Goal: Task Accomplishment & Management: Manage account settings

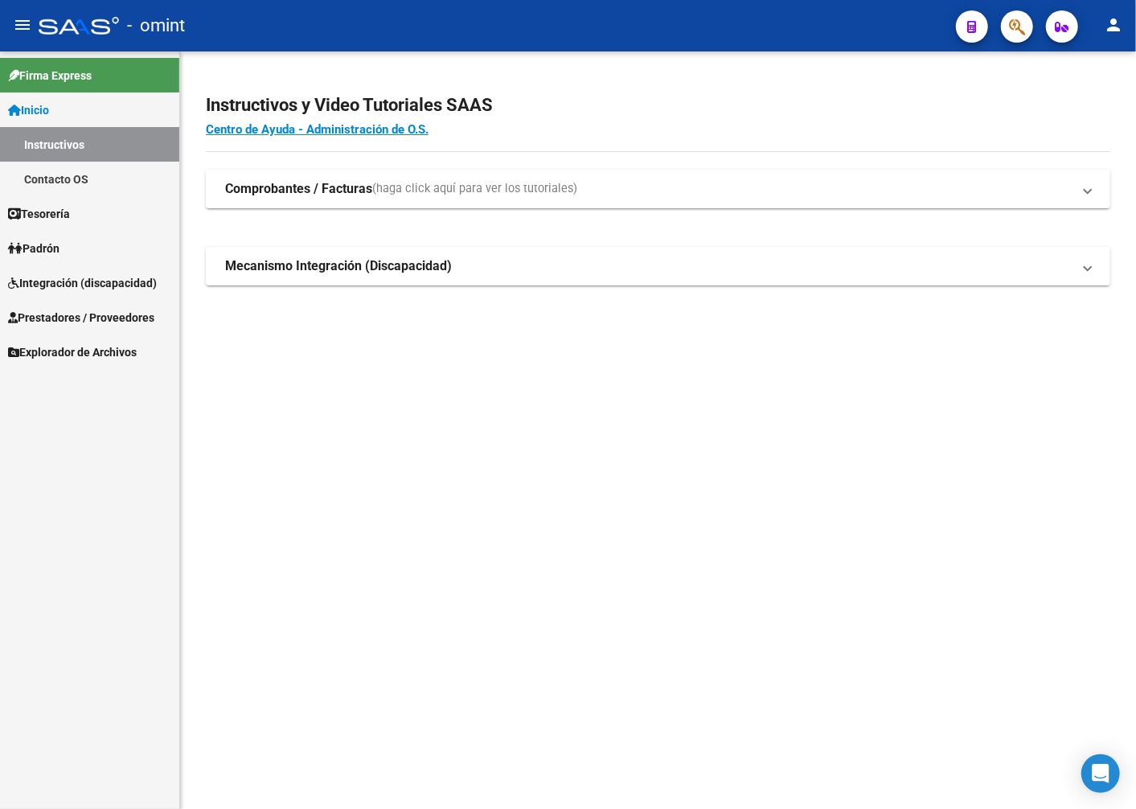
click at [62, 287] on span "Integración (discapacidad)" at bounding box center [82, 283] width 149 height 18
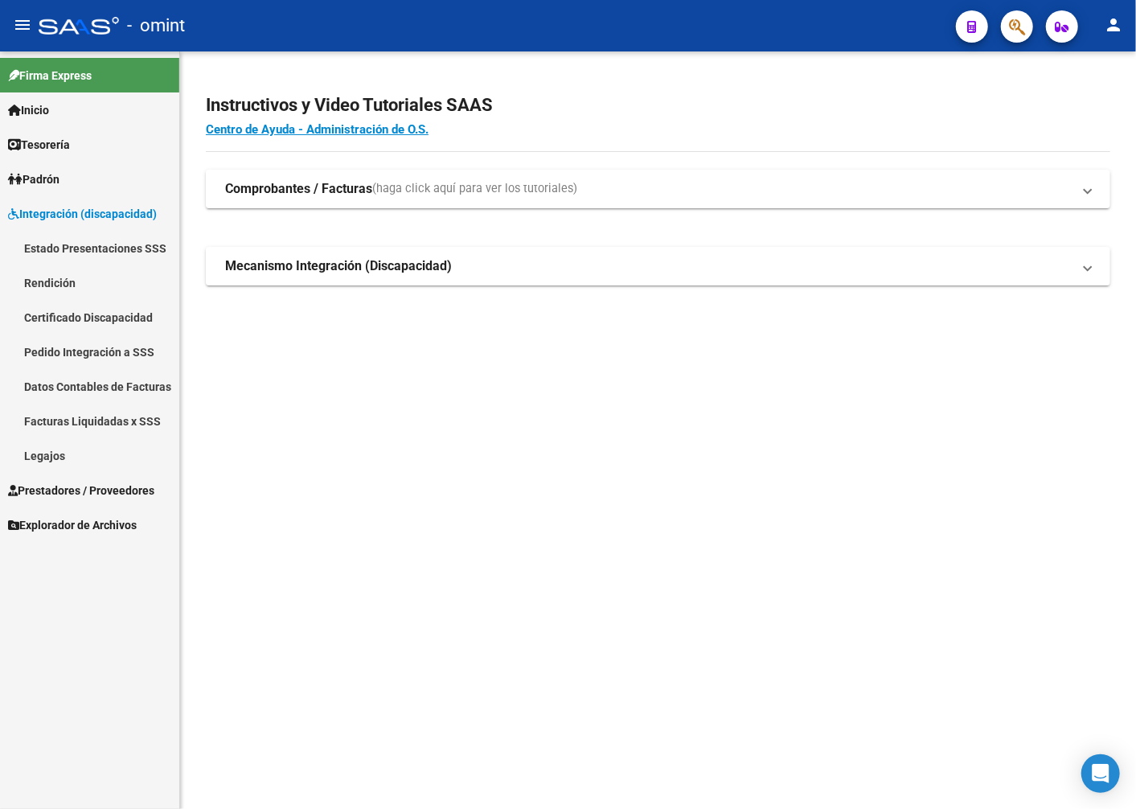
click at [71, 450] on link "Legajos" at bounding box center [89, 455] width 179 height 35
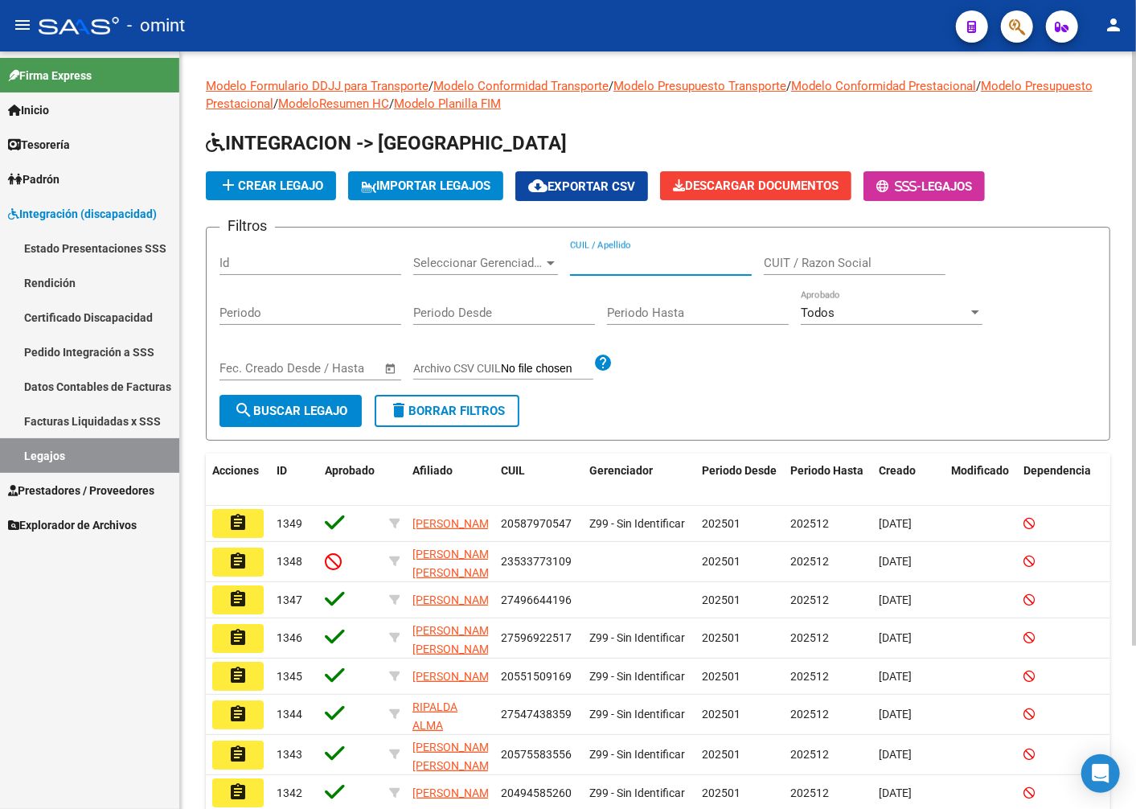
click at [645, 256] on input "CUIL / Apellido" at bounding box center [661, 263] width 182 height 14
type input "fischer"
click at [346, 421] on button "search Buscar Legajo" at bounding box center [291, 411] width 142 height 32
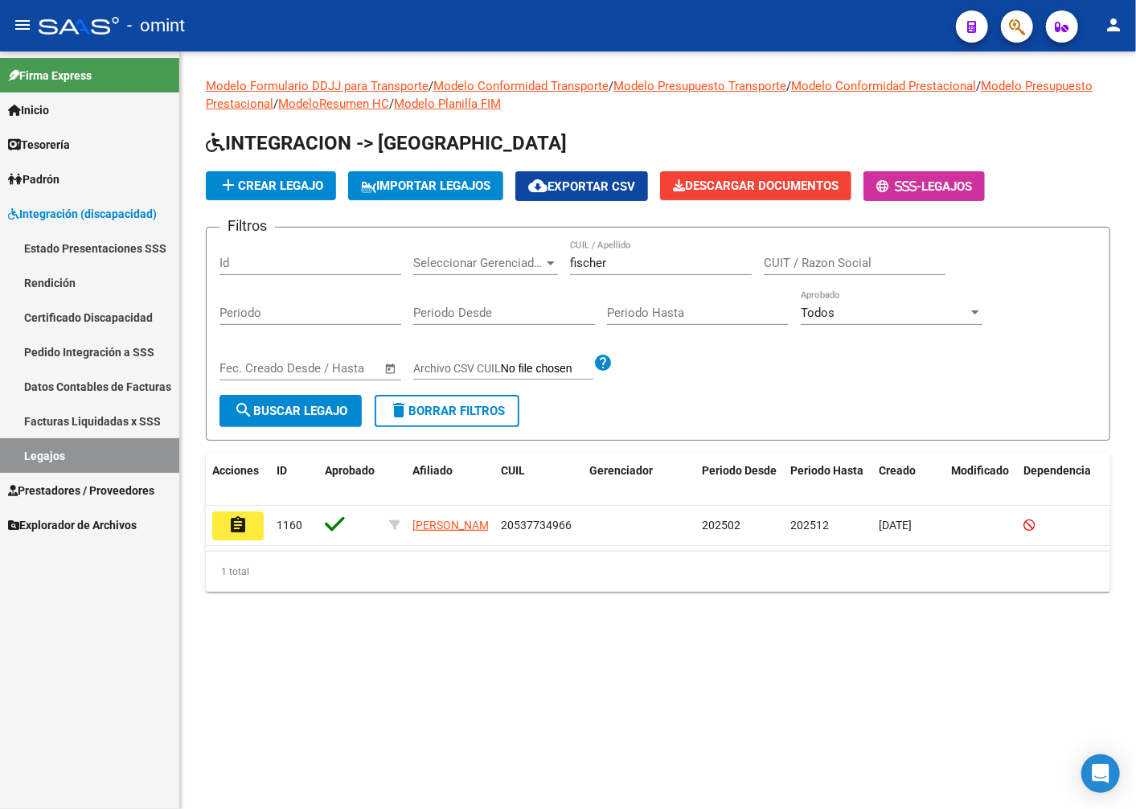
click at [243, 518] on mat-icon "assignment" at bounding box center [237, 525] width 19 height 19
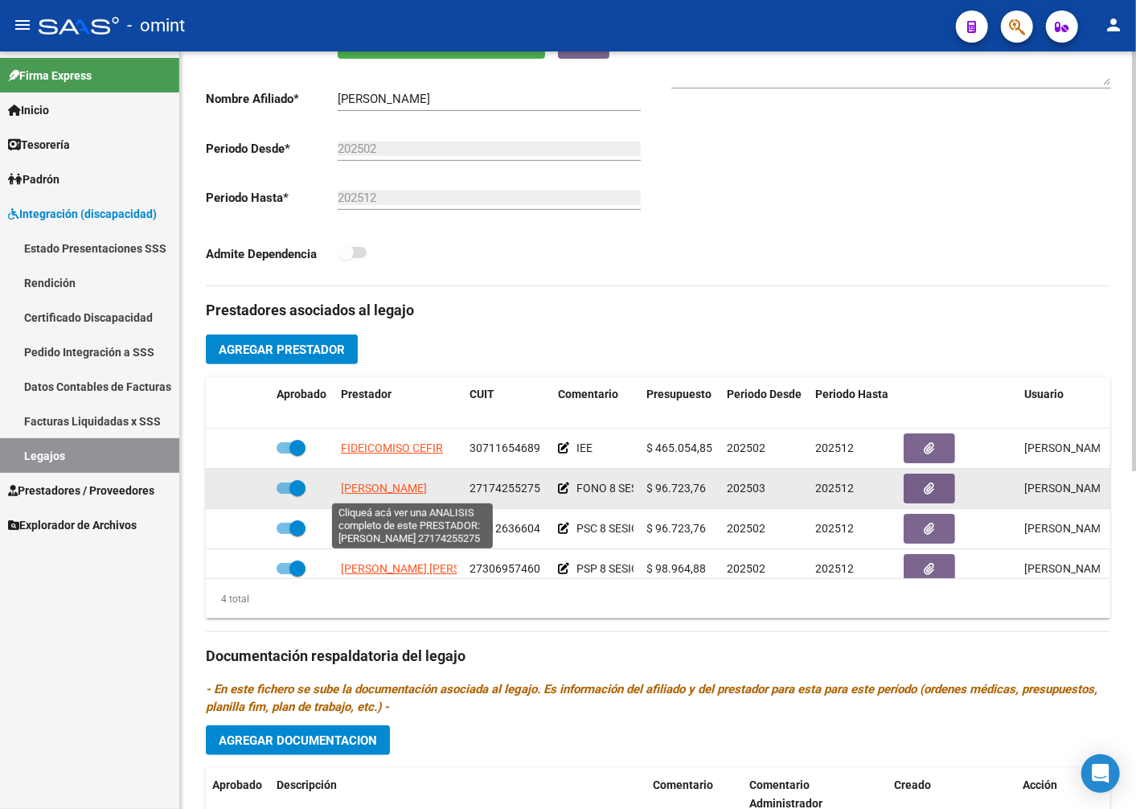
click at [427, 487] on span "[PERSON_NAME]" at bounding box center [384, 488] width 86 height 13
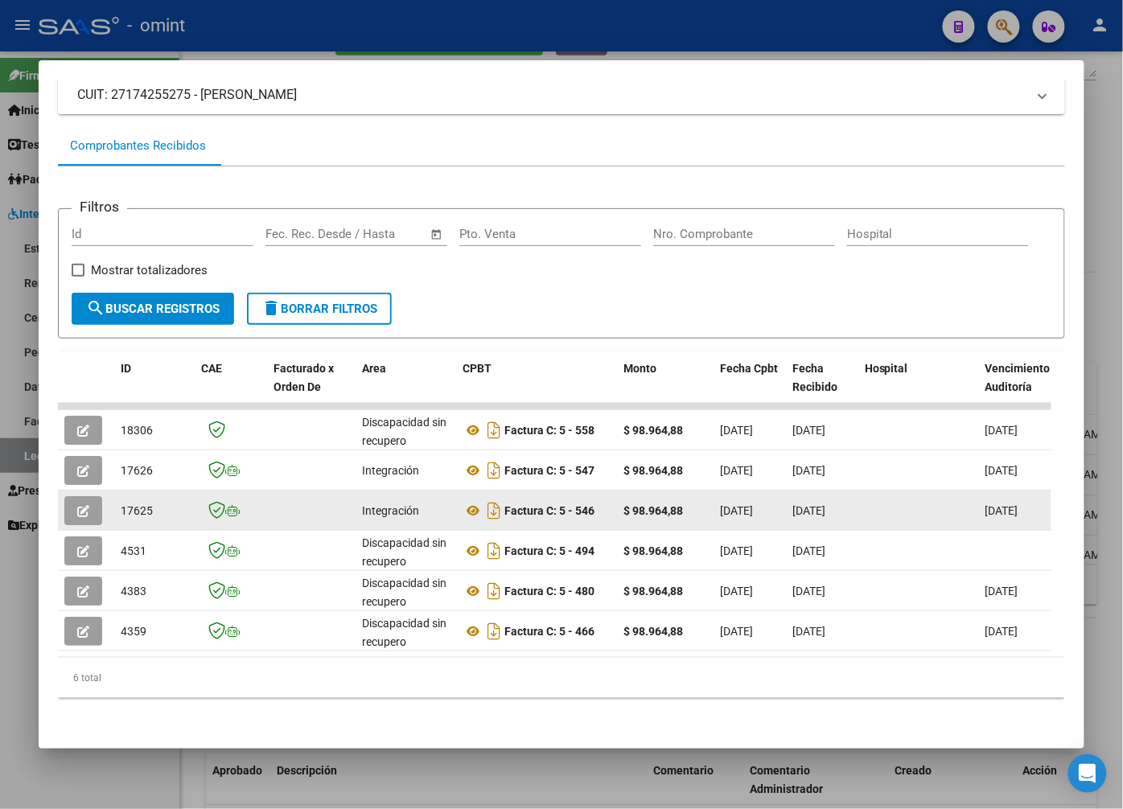
click at [94, 499] on button "button" at bounding box center [83, 510] width 38 height 29
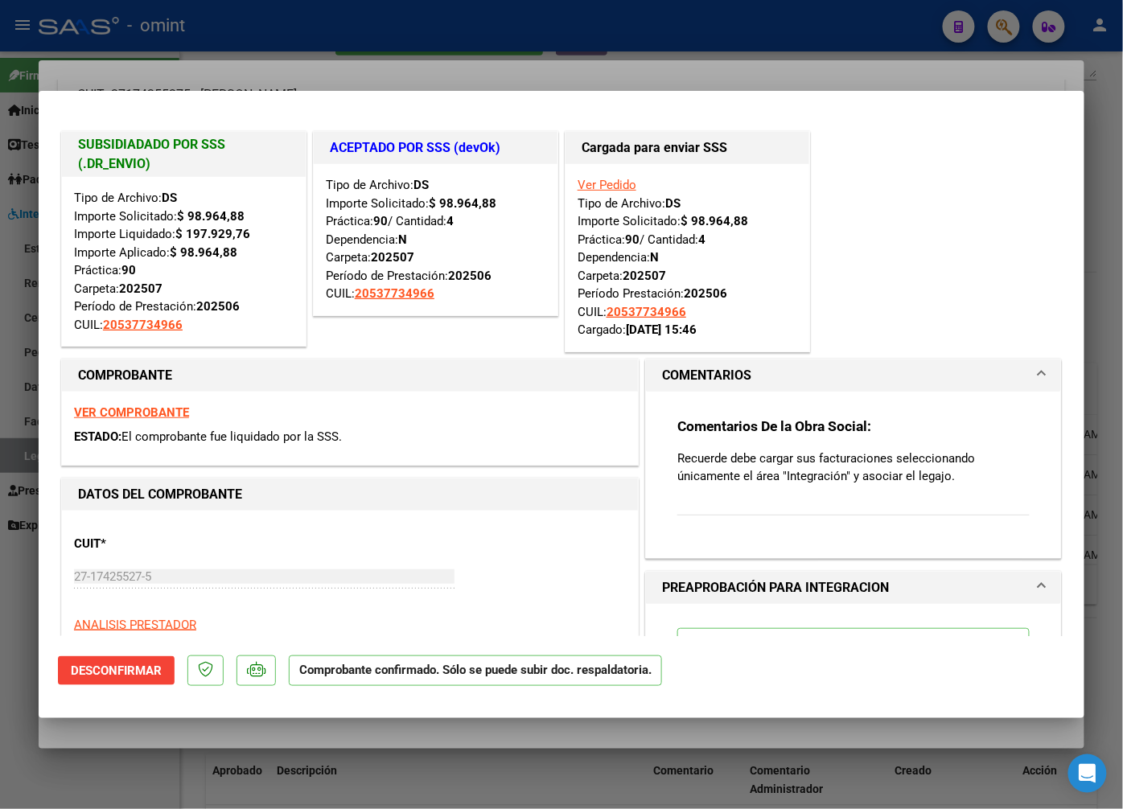
click at [298, 62] on div at bounding box center [561, 404] width 1123 height 809
type input "$ 0,00"
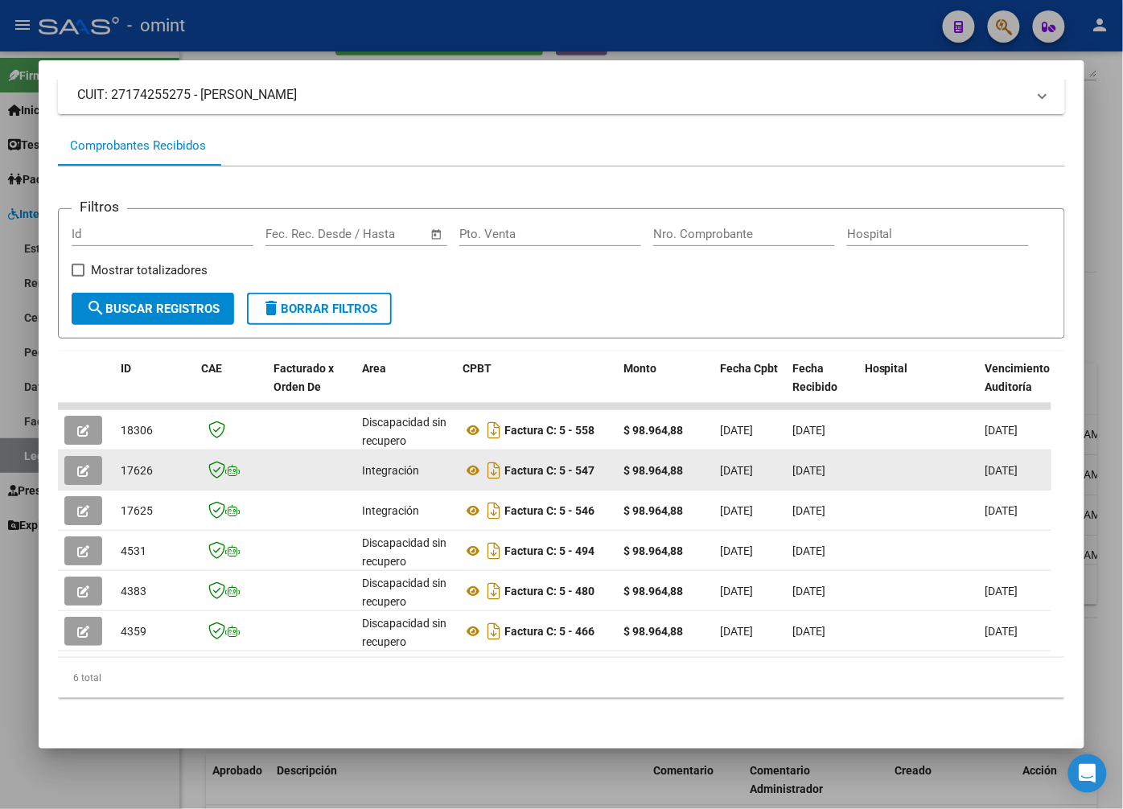
click at [73, 461] on button "button" at bounding box center [83, 470] width 38 height 29
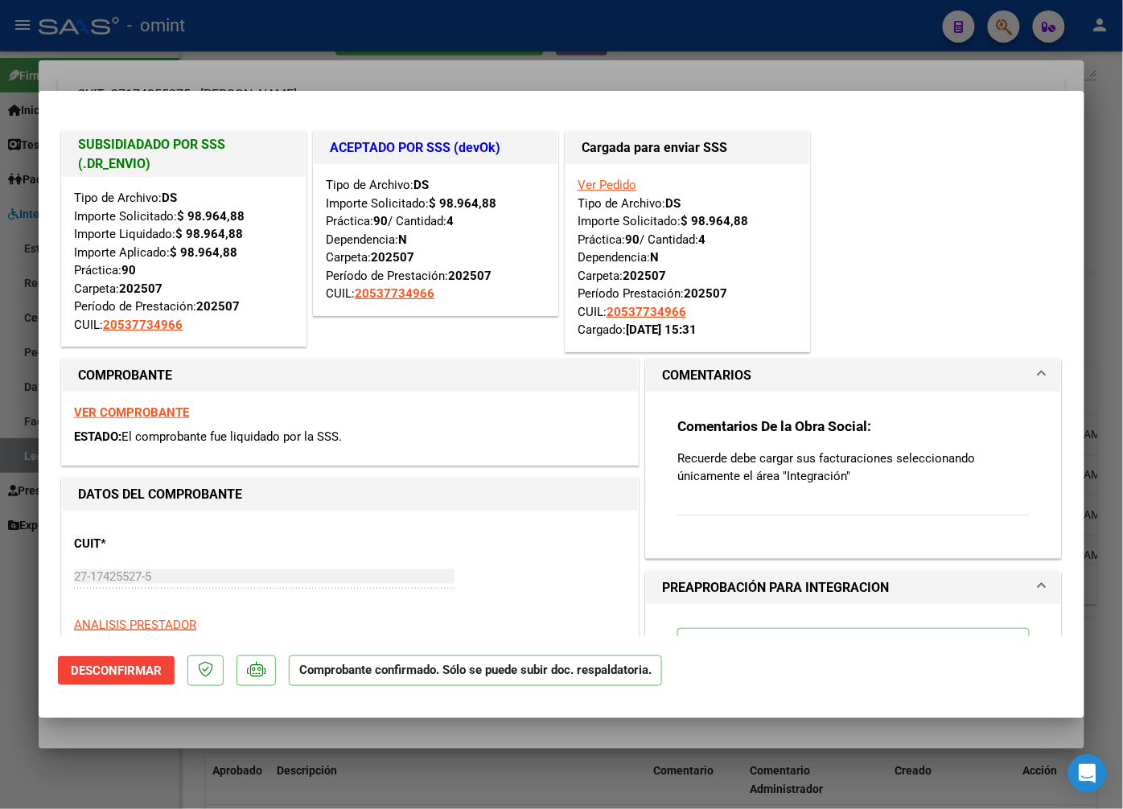
click at [279, 75] on div at bounding box center [561, 404] width 1123 height 809
type input "$ 0,00"
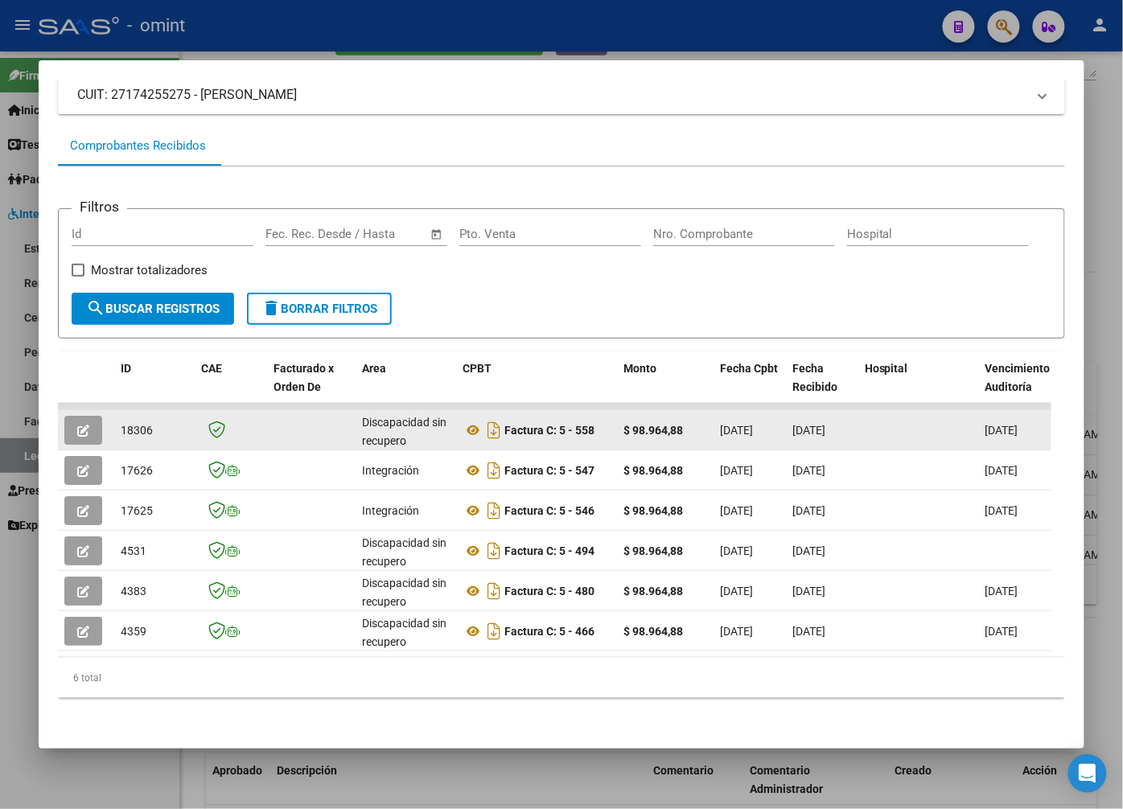
click at [82, 425] on icon "button" at bounding box center [83, 431] width 12 height 12
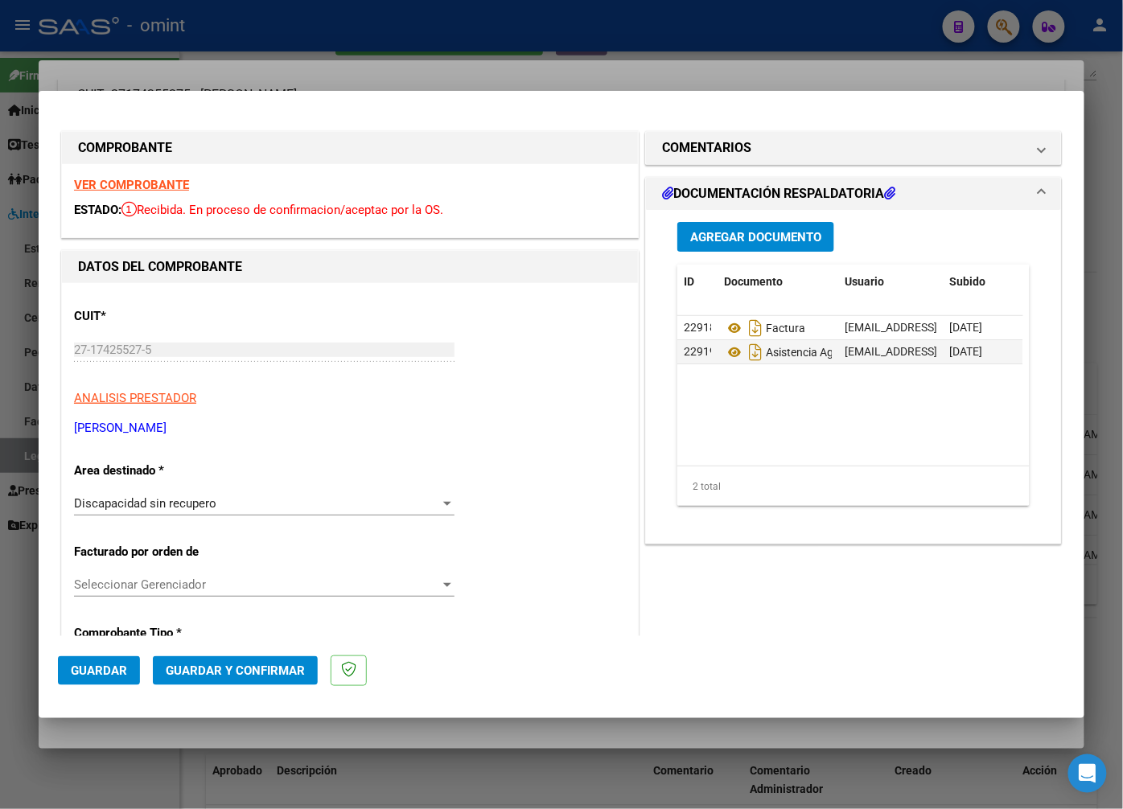
click at [213, 62] on div at bounding box center [561, 404] width 1123 height 809
type input "$ 0,00"
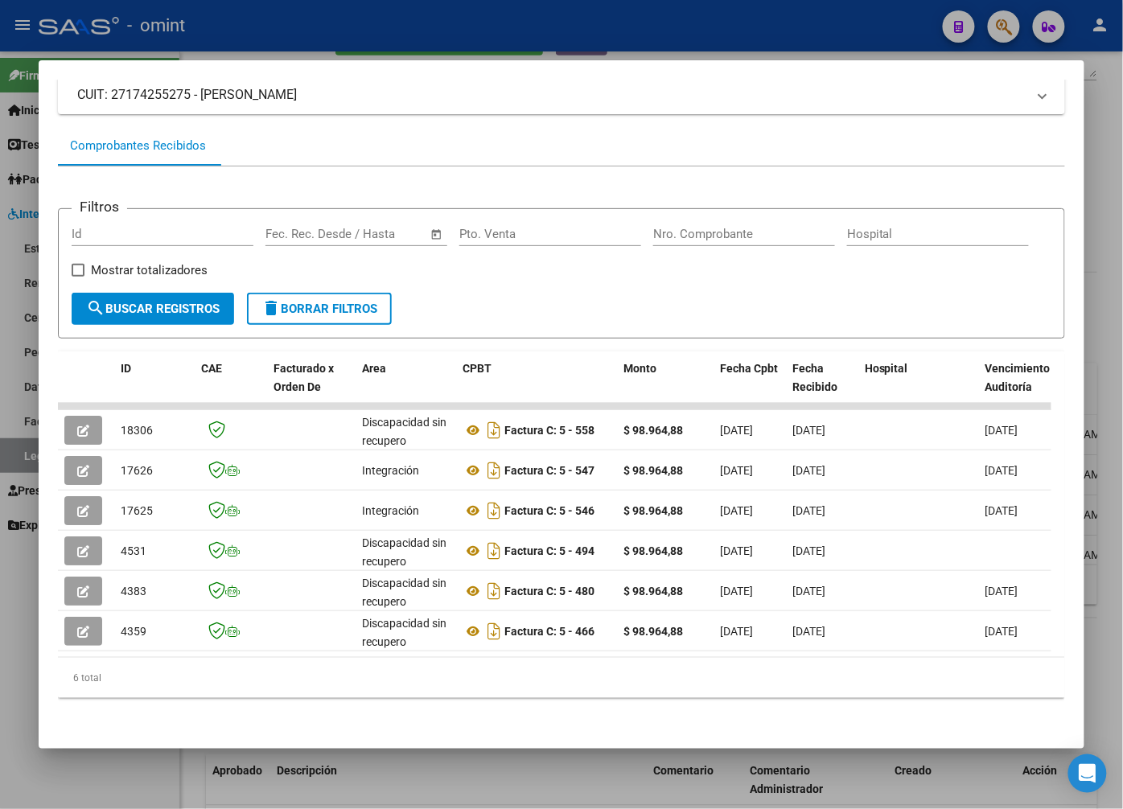
click at [220, 43] on div at bounding box center [561, 404] width 1123 height 809
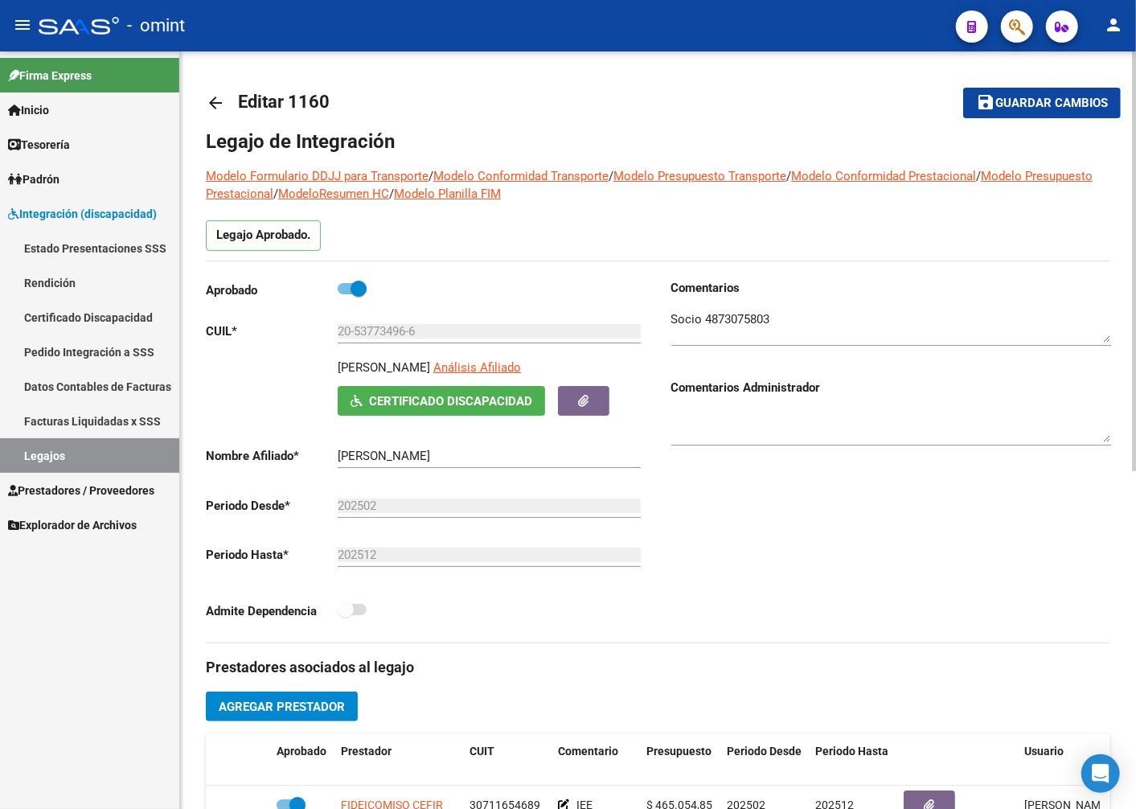
drag, startPoint x: 421, startPoint y: 368, endPoint x: 319, endPoint y: 366, distance: 101.4
click at [319, 366] on div "[PERSON_NAME] Análisis Afiliado Certificado Discapacidad ARCA Padrón" at bounding box center [426, 387] width 440 height 57
drag, startPoint x: 319, startPoint y: 366, endPoint x: 348, endPoint y: 367, distance: 29.0
copy p "[PERSON_NAME]"
click at [738, 312] on textarea at bounding box center [892, 326] width 440 height 32
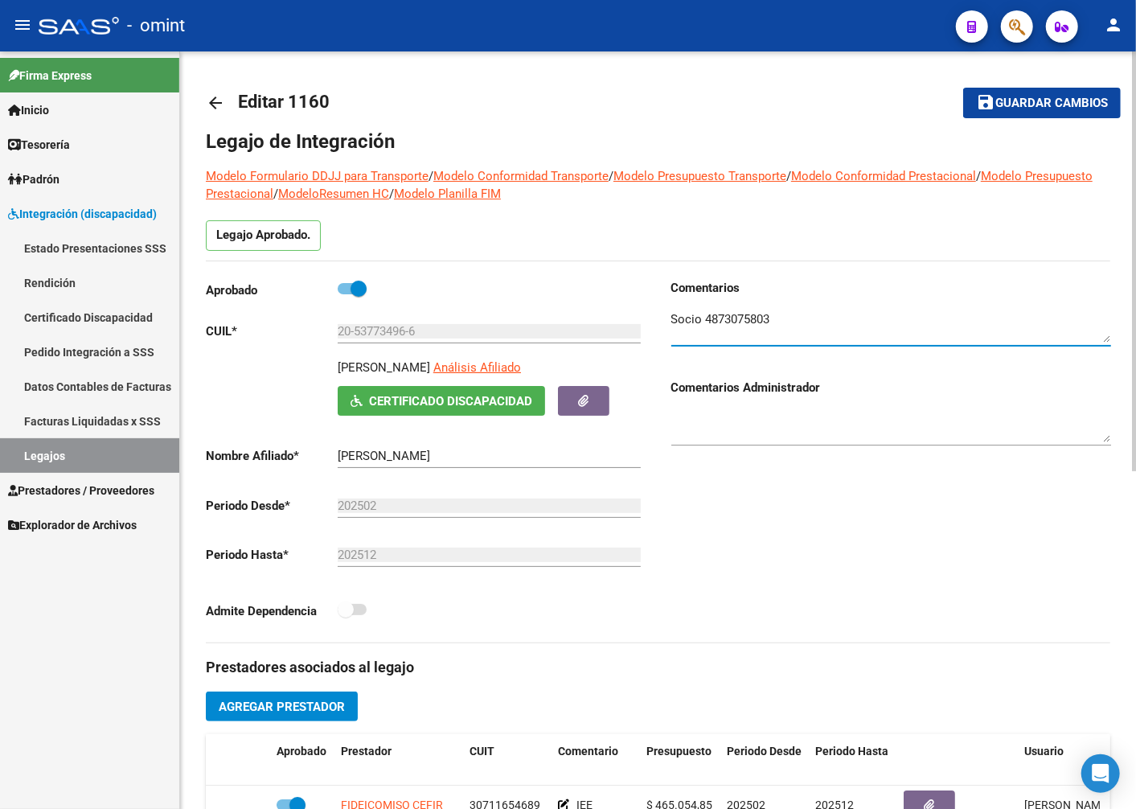
click at [738, 312] on textarea at bounding box center [892, 326] width 440 height 32
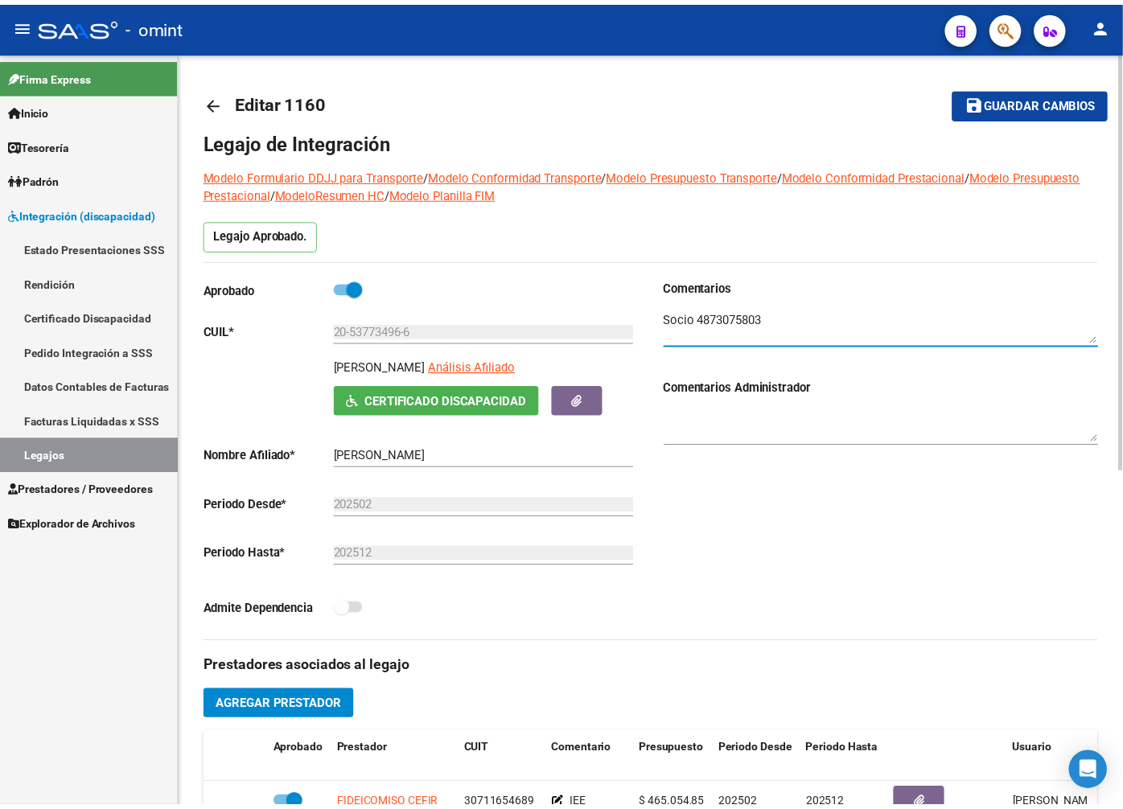
scroll to position [357, 0]
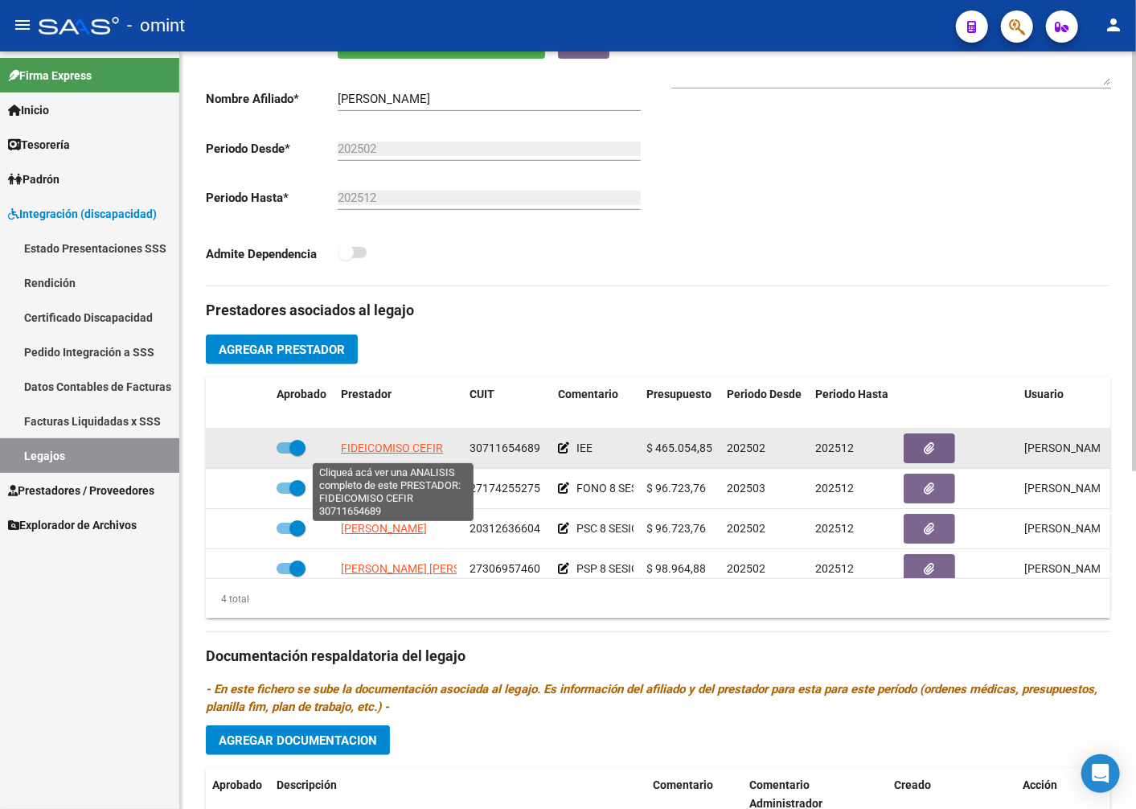
click at [408, 452] on span "FIDEICOMISO CEFIR" at bounding box center [392, 448] width 102 height 13
type textarea "30711654689"
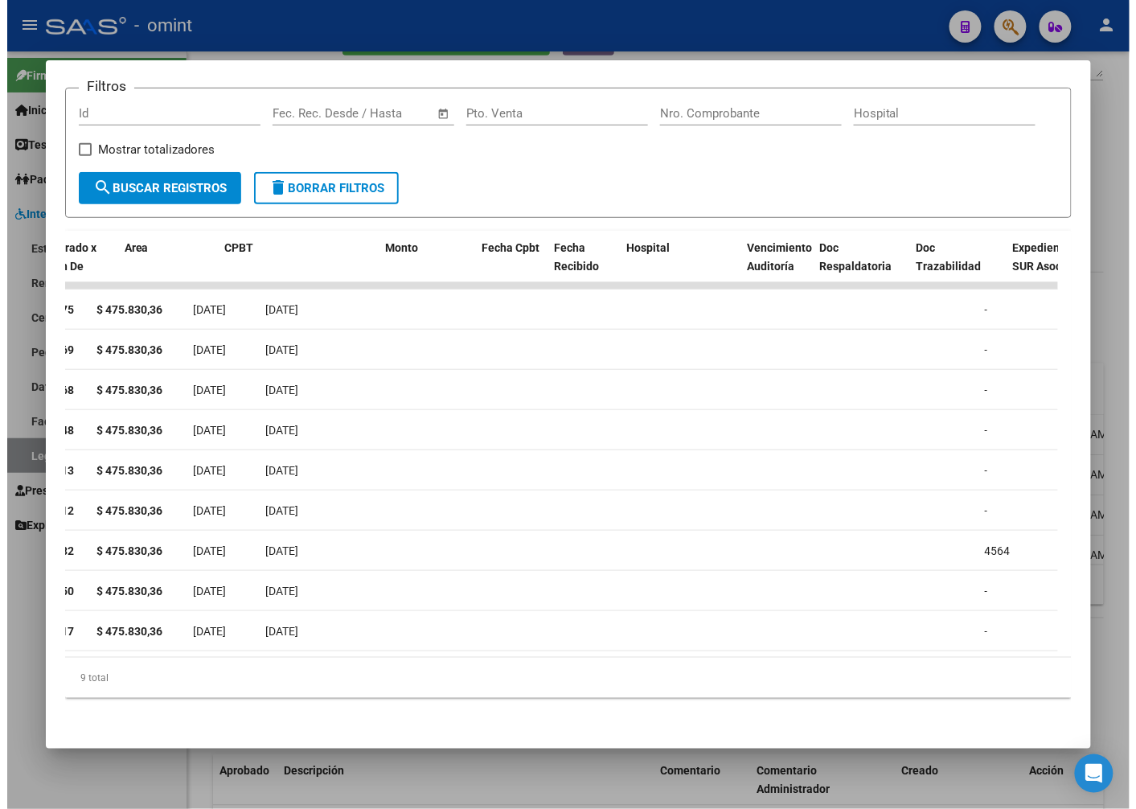
scroll to position [0, 0]
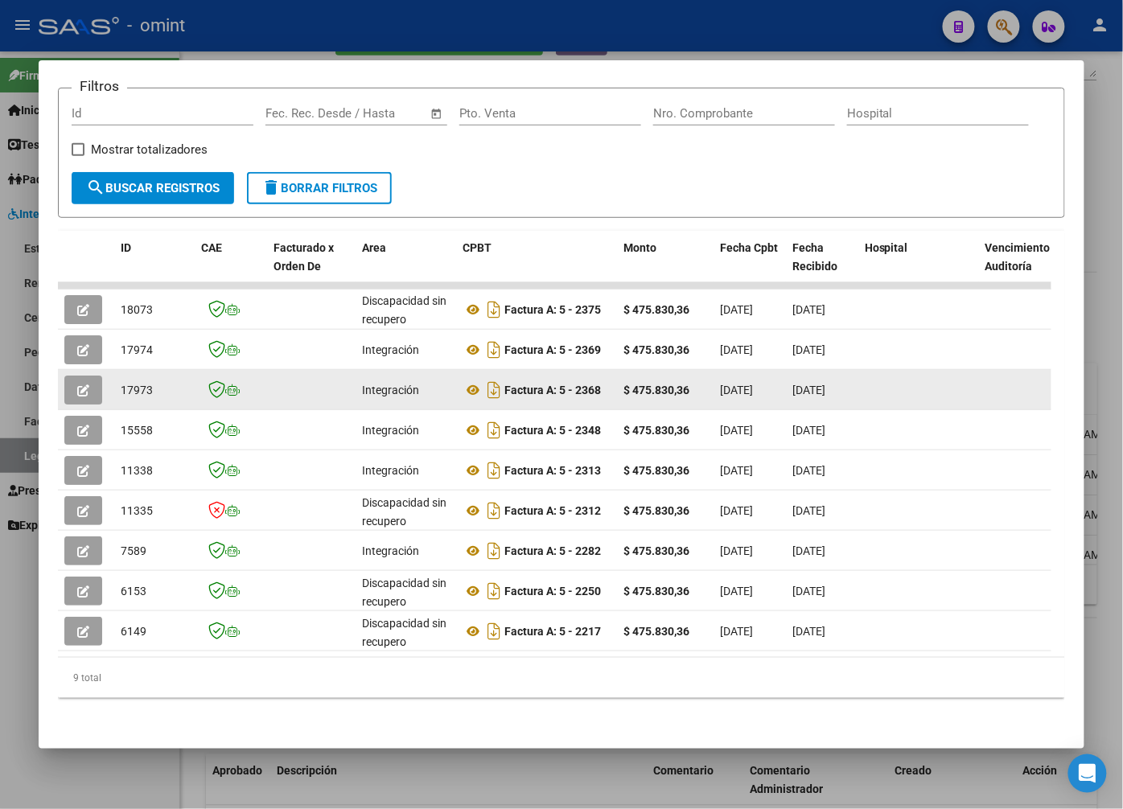
click at [84, 383] on span "button" at bounding box center [83, 390] width 12 height 14
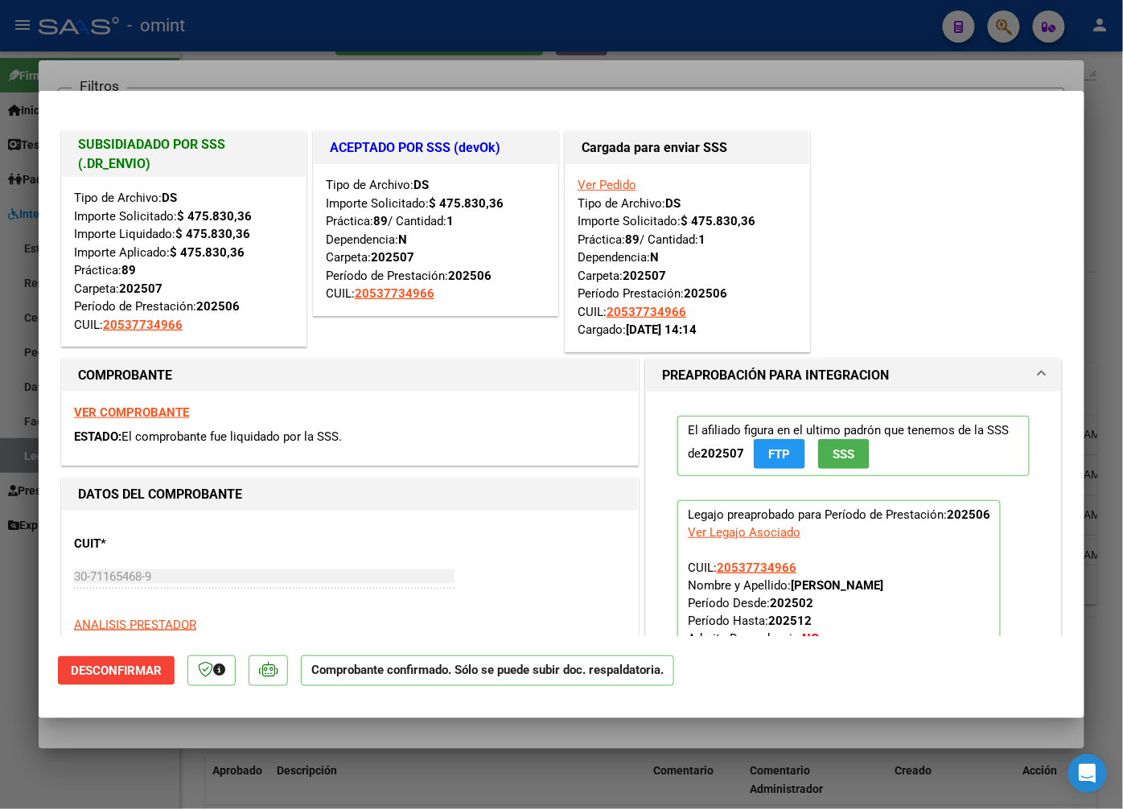
click at [214, 60] on div at bounding box center [561, 404] width 1123 height 809
type input "$ 0,00"
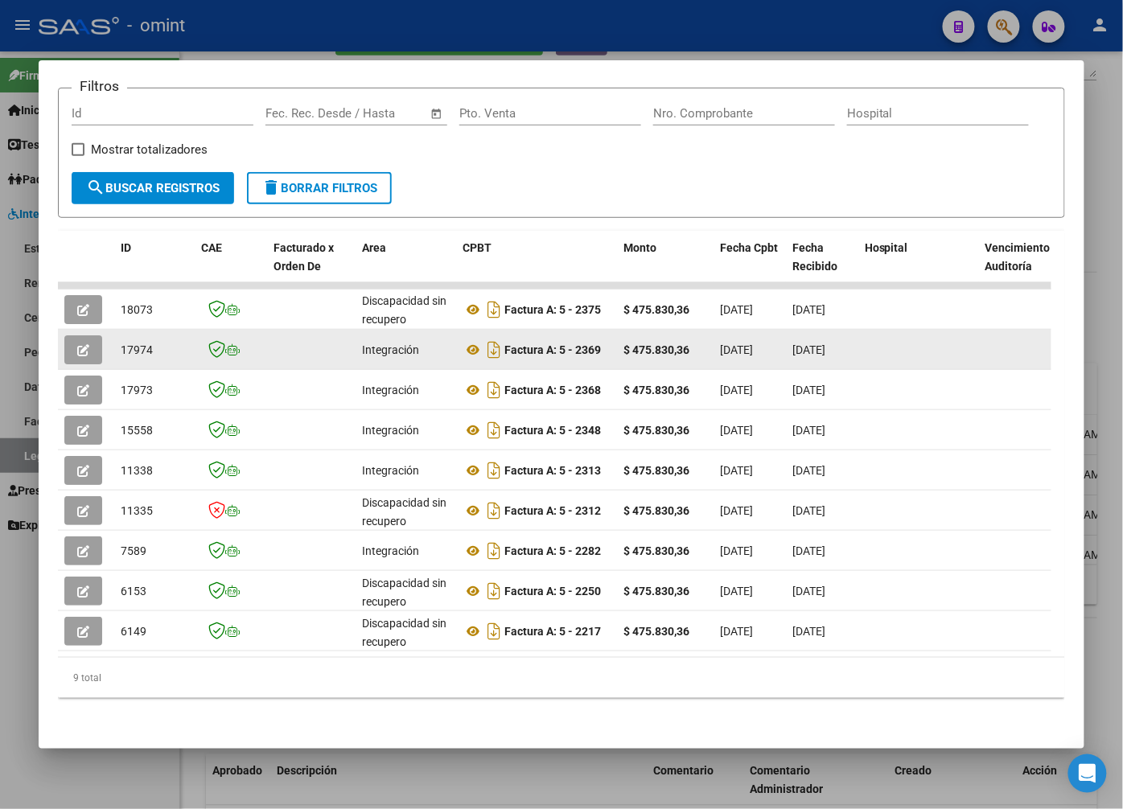
click at [84, 344] on icon "button" at bounding box center [83, 350] width 12 height 12
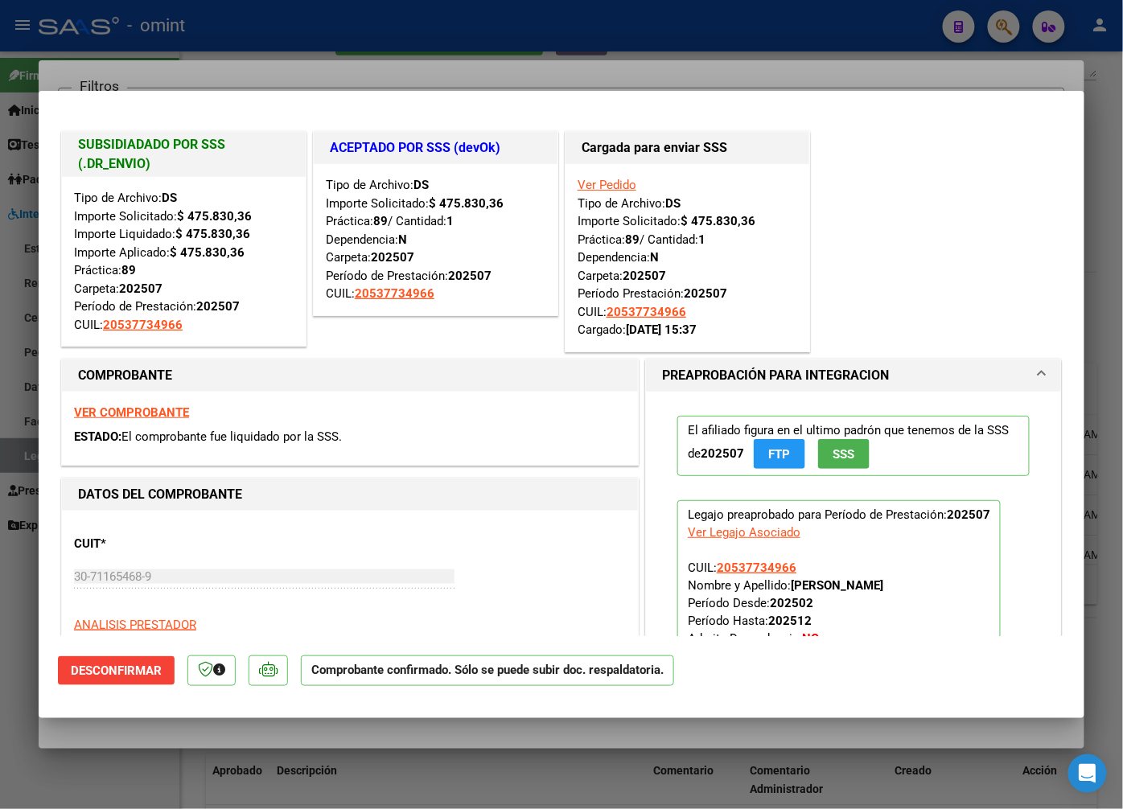
click at [175, 52] on div at bounding box center [561, 404] width 1123 height 809
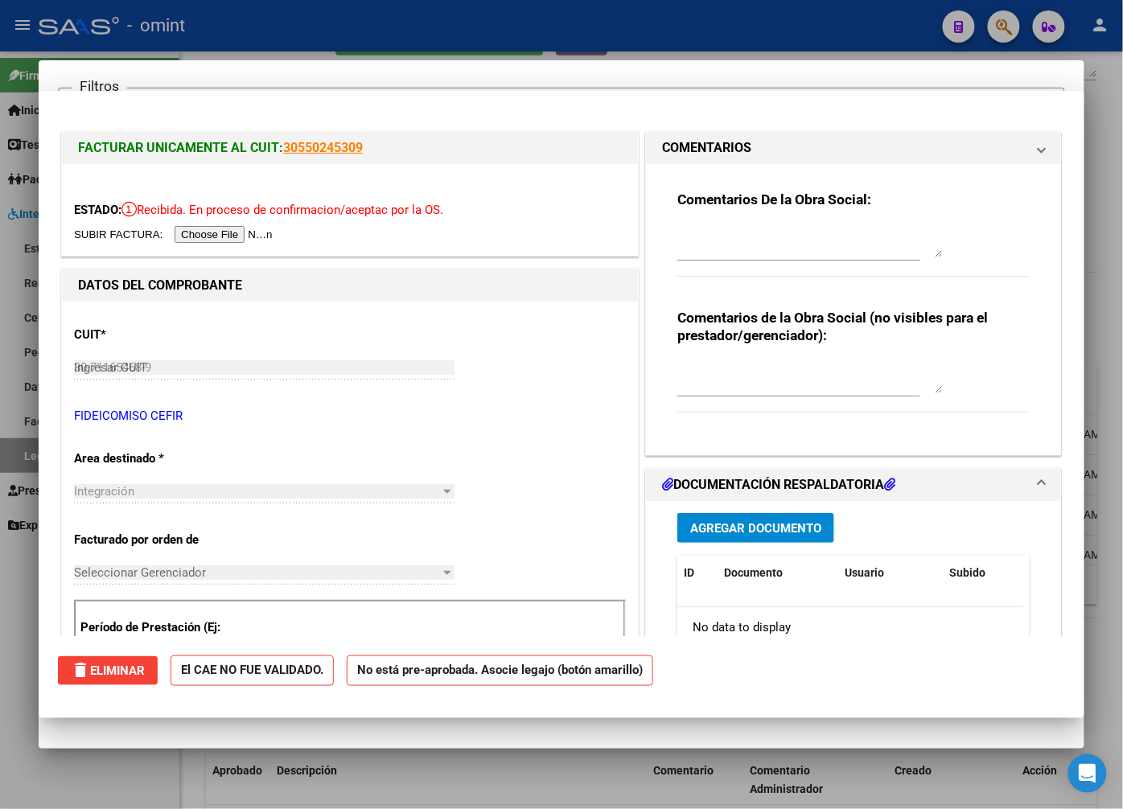
type input "$ 0,00"
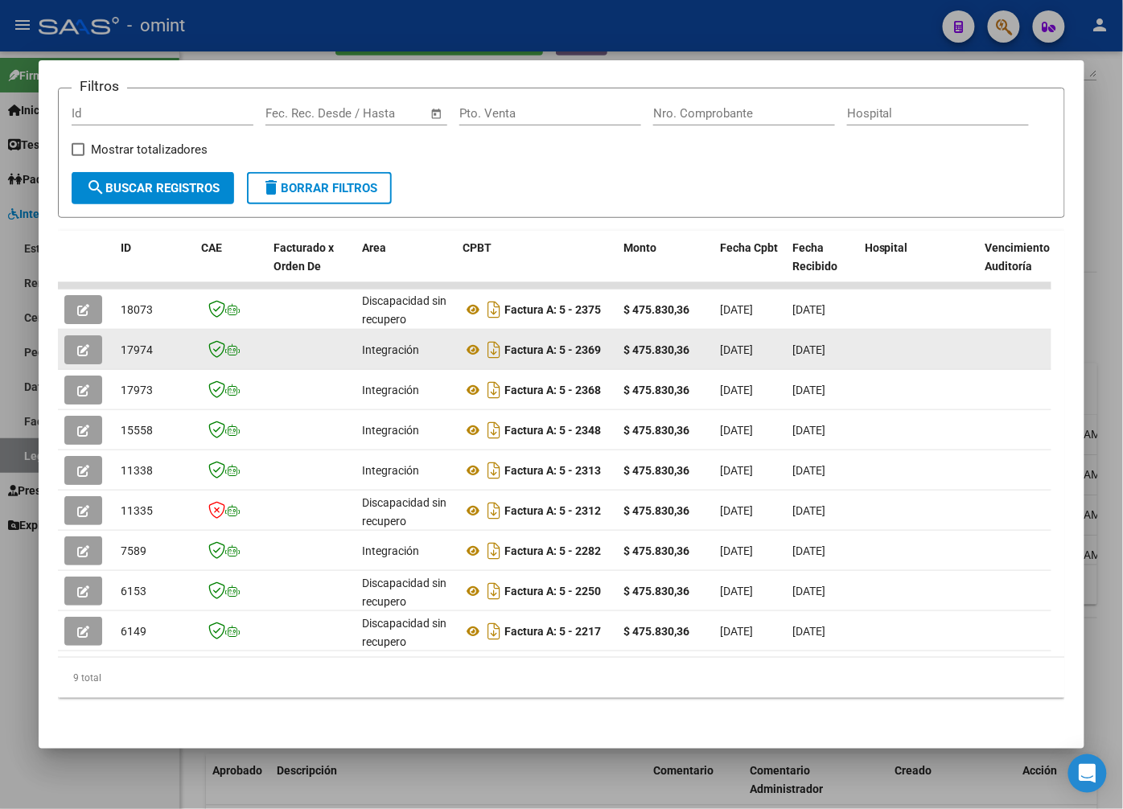
click at [73, 341] on button "button" at bounding box center [83, 349] width 38 height 29
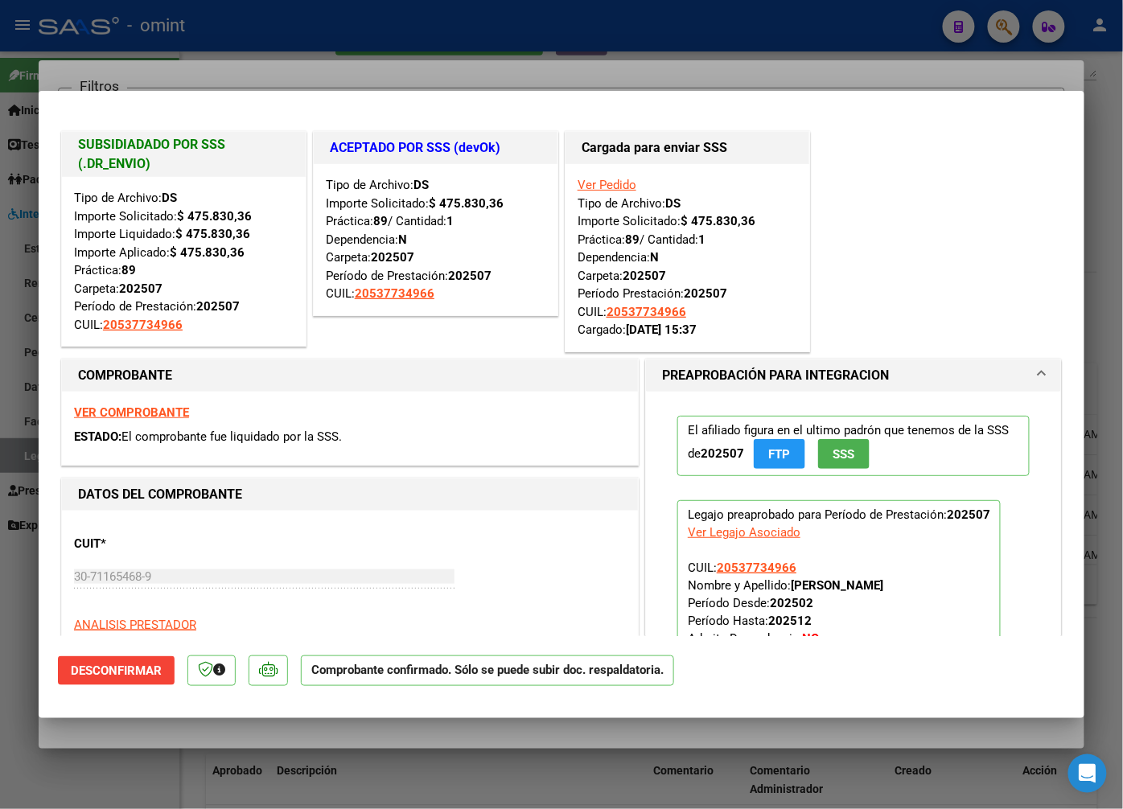
click at [155, 50] on div at bounding box center [561, 404] width 1123 height 809
type input "$ 0,00"
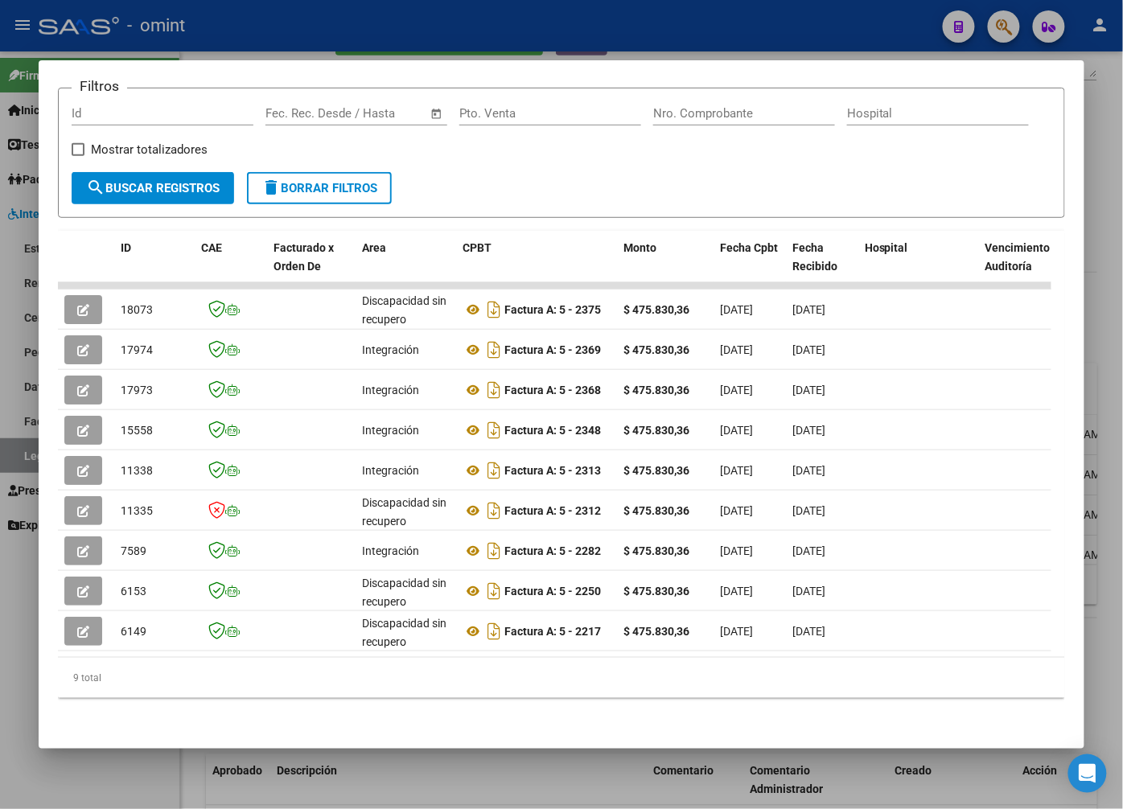
click at [314, 39] on div at bounding box center [561, 404] width 1123 height 809
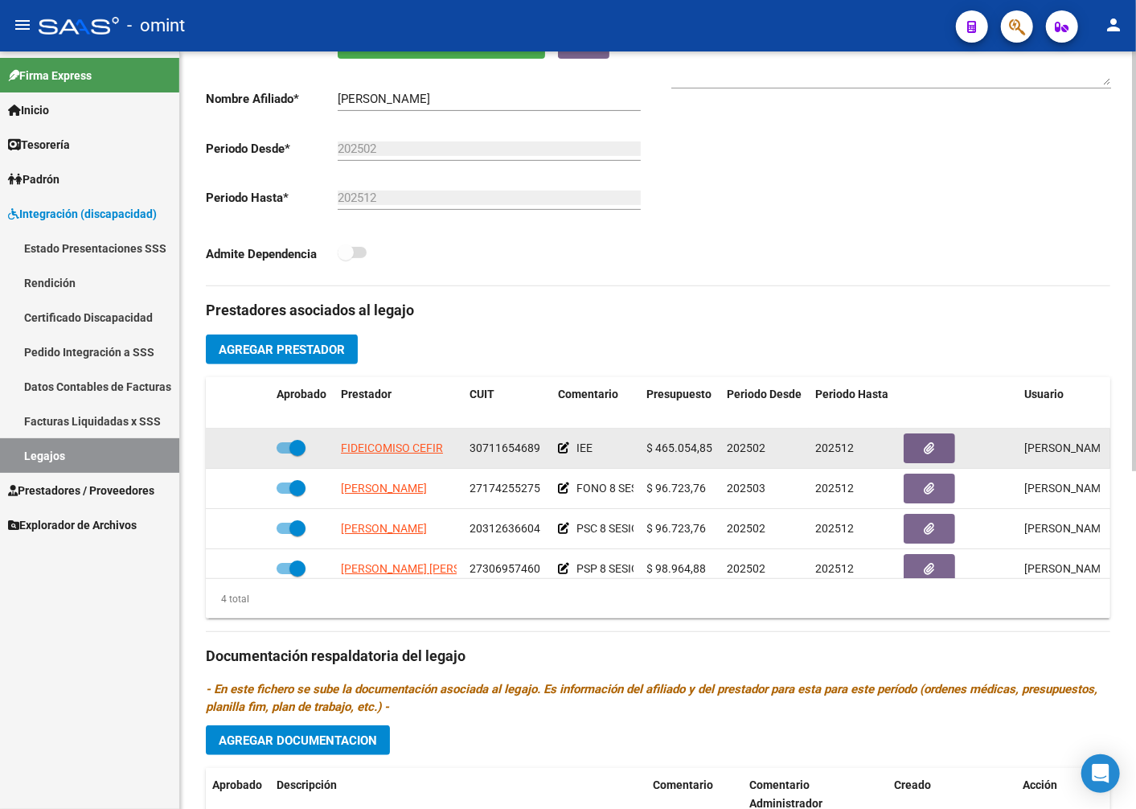
click at [513, 449] on span "30711654689" at bounding box center [505, 448] width 71 height 13
copy span "30711654689"
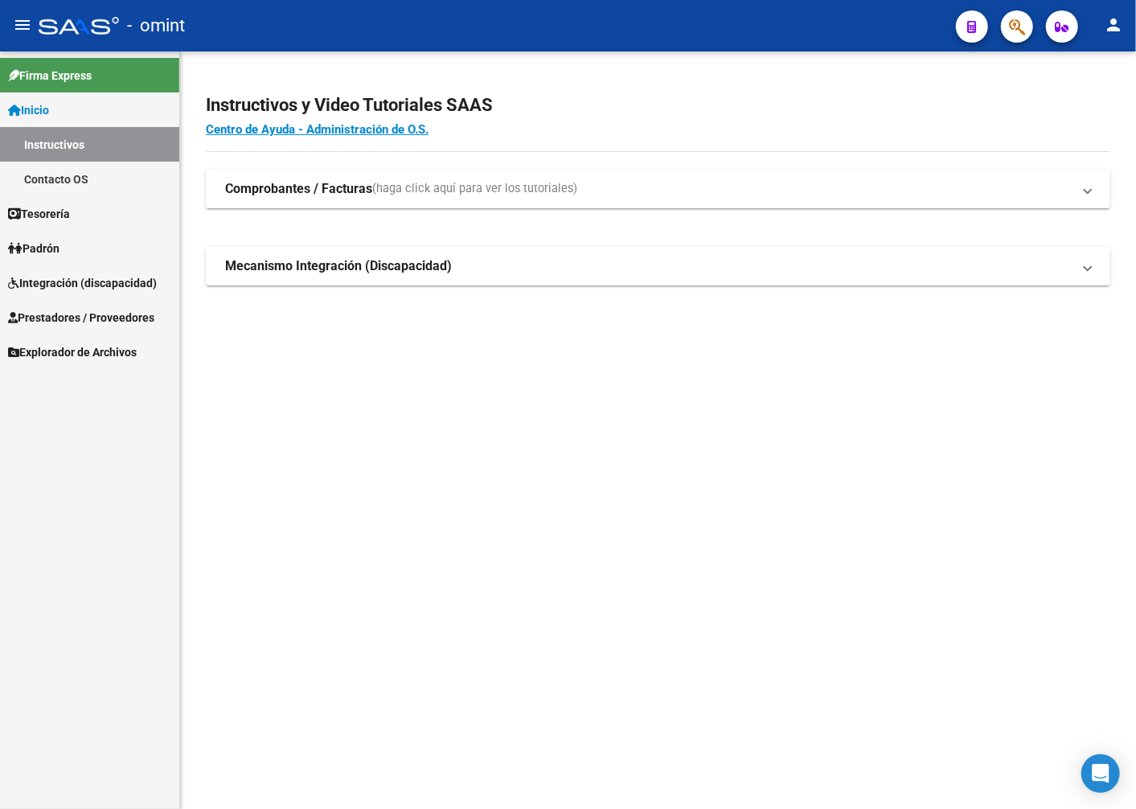
click at [55, 282] on span "Integración (discapacidad)" at bounding box center [82, 283] width 149 height 18
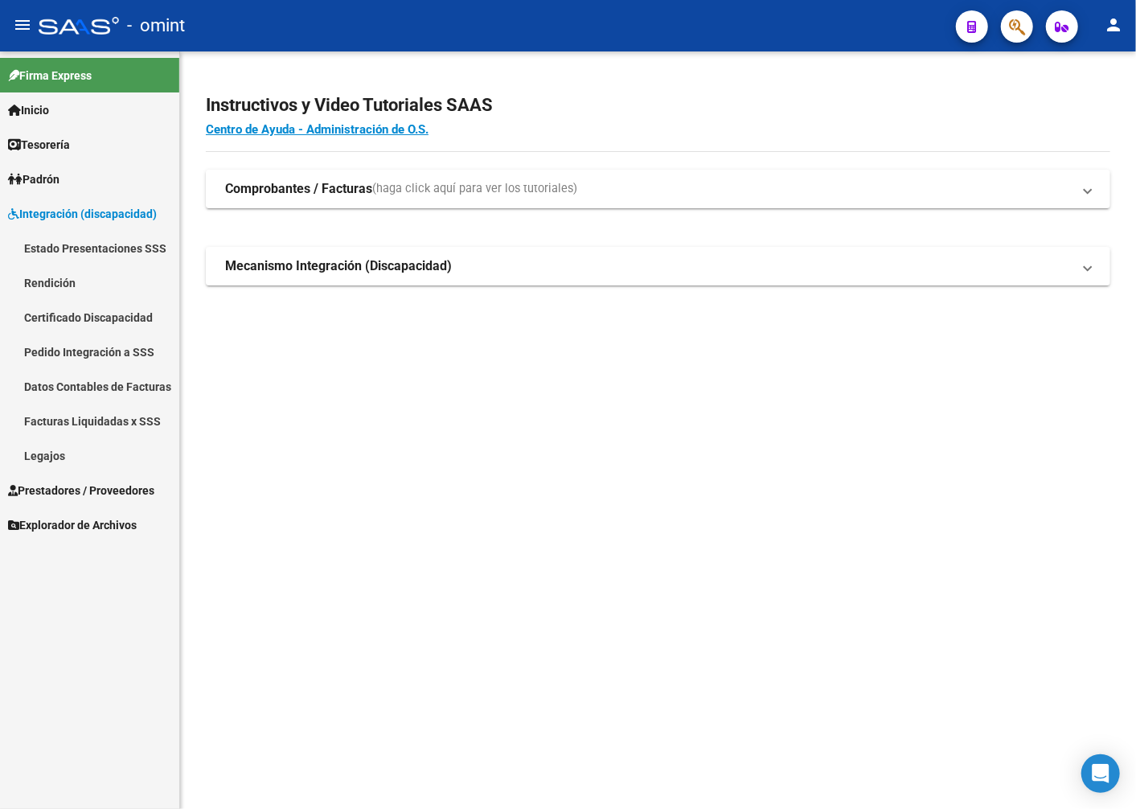
click at [60, 460] on link "Legajos" at bounding box center [89, 455] width 179 height 35
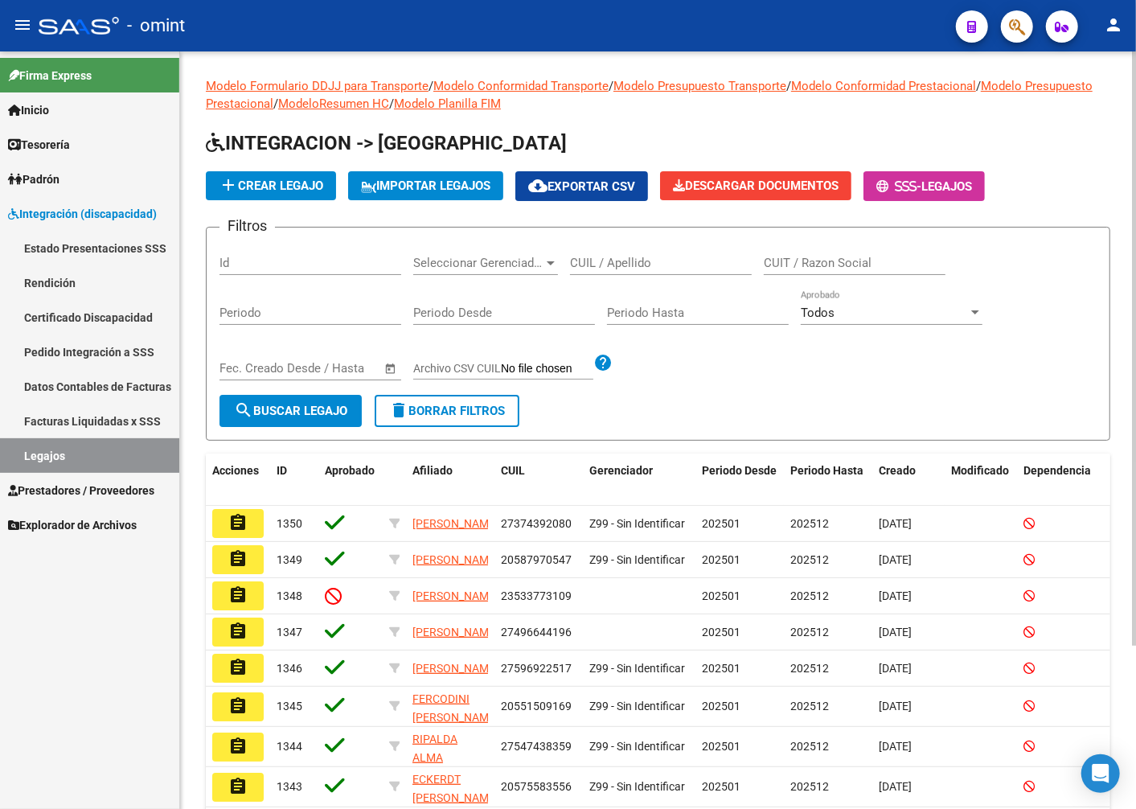
click at [632, 264] on input "CUIL / Apellido" at bounding box center [661, 263] width 182 height 14
type input "fischer"
click at [331, 413] on span "search Buscar Legajo" at bounding box center [290, 411] width 113 height 14
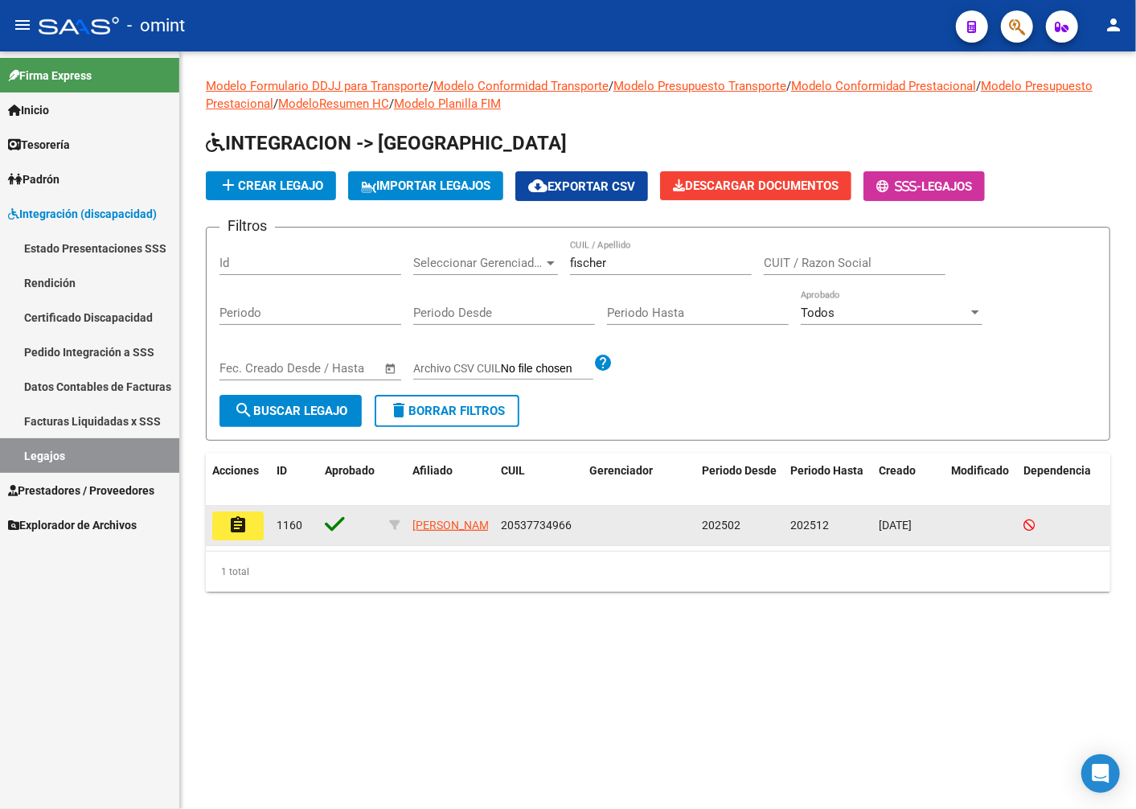
click at [209, 526] on datatable-body-cell "assignment" at bounding box center [238, 525] width 64 height 39
click at [232, 523] on mat-icon "assignment" at bounding box center [237, 525] width 19 height 19
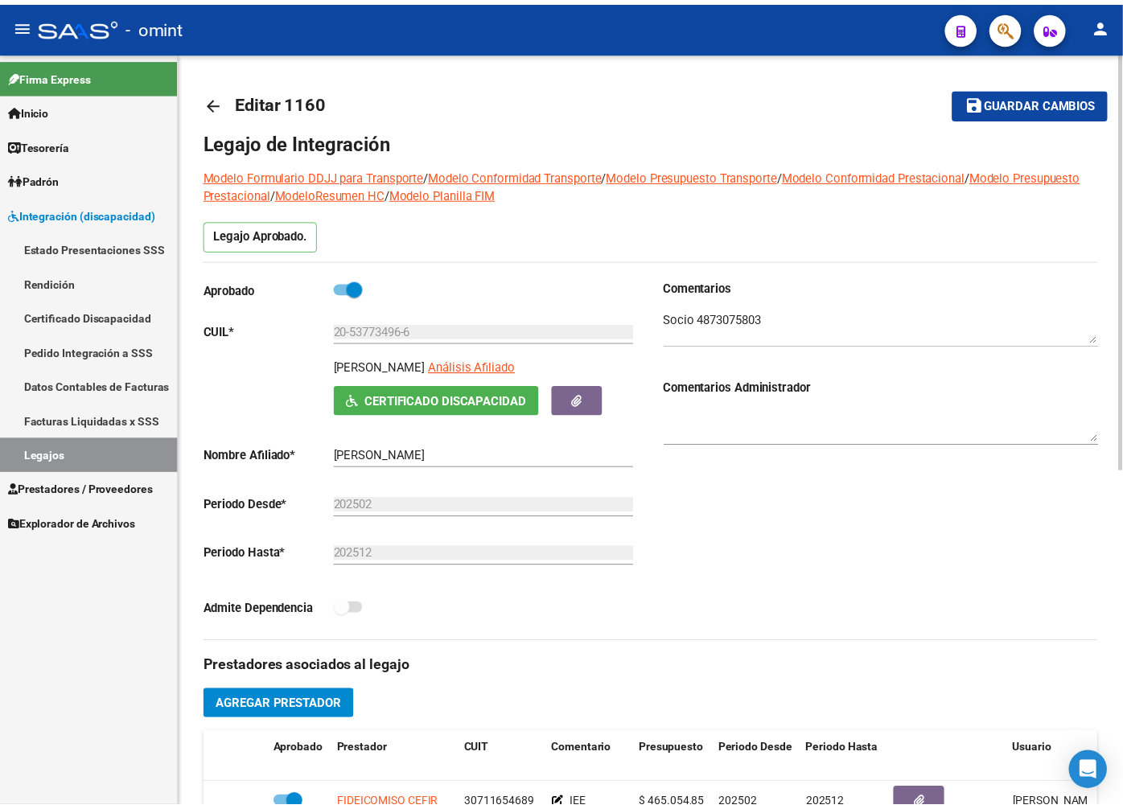
scroll to position [268, 0]
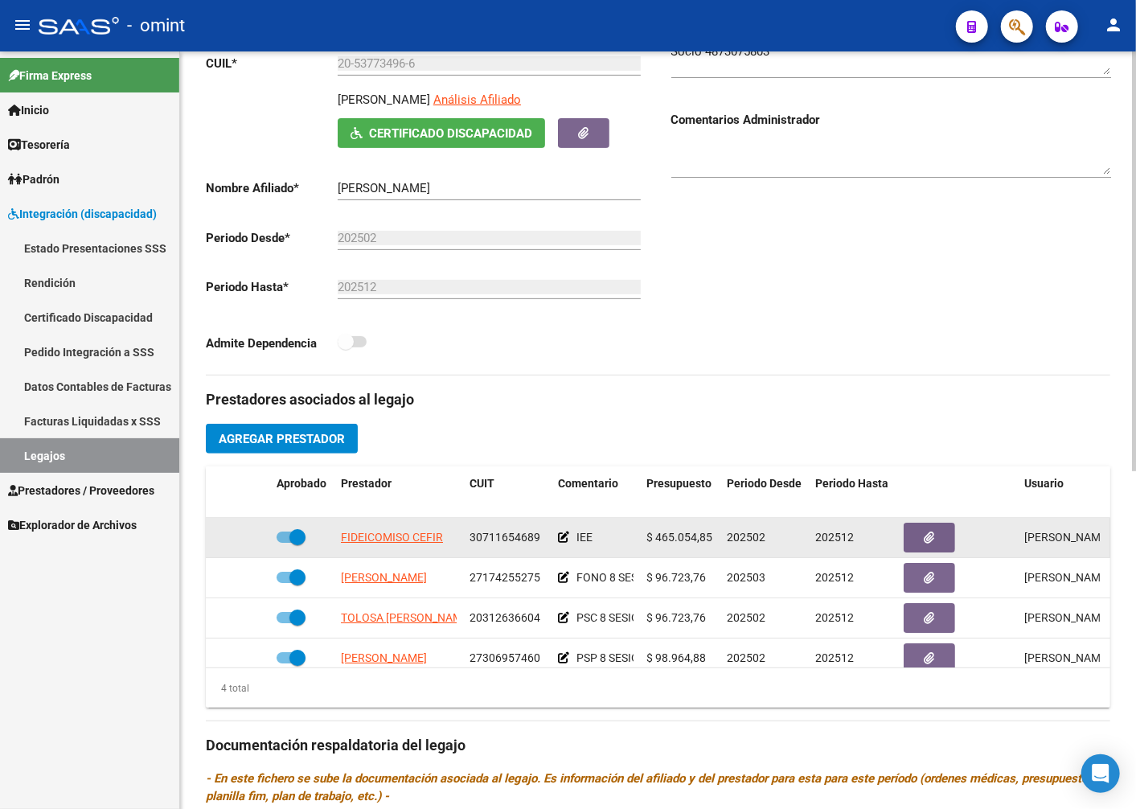
click at [501, 541] on span "30711654689" at bounding box center [505, 537] width 71 height 13
copy span "30711654689"
click at [379, 541] on span "FIDEICOMISO CEFIR" at bounding box center [392, 537] width 102 height 13
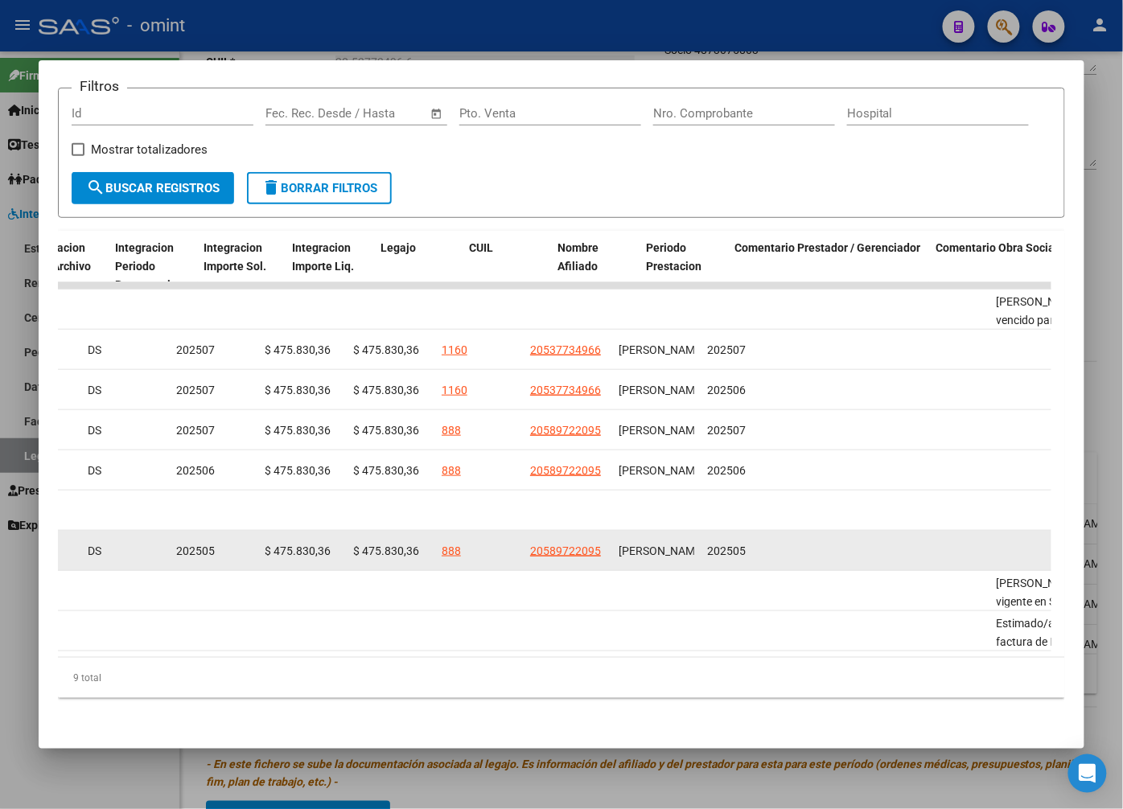
scroll to position [0, 2363]
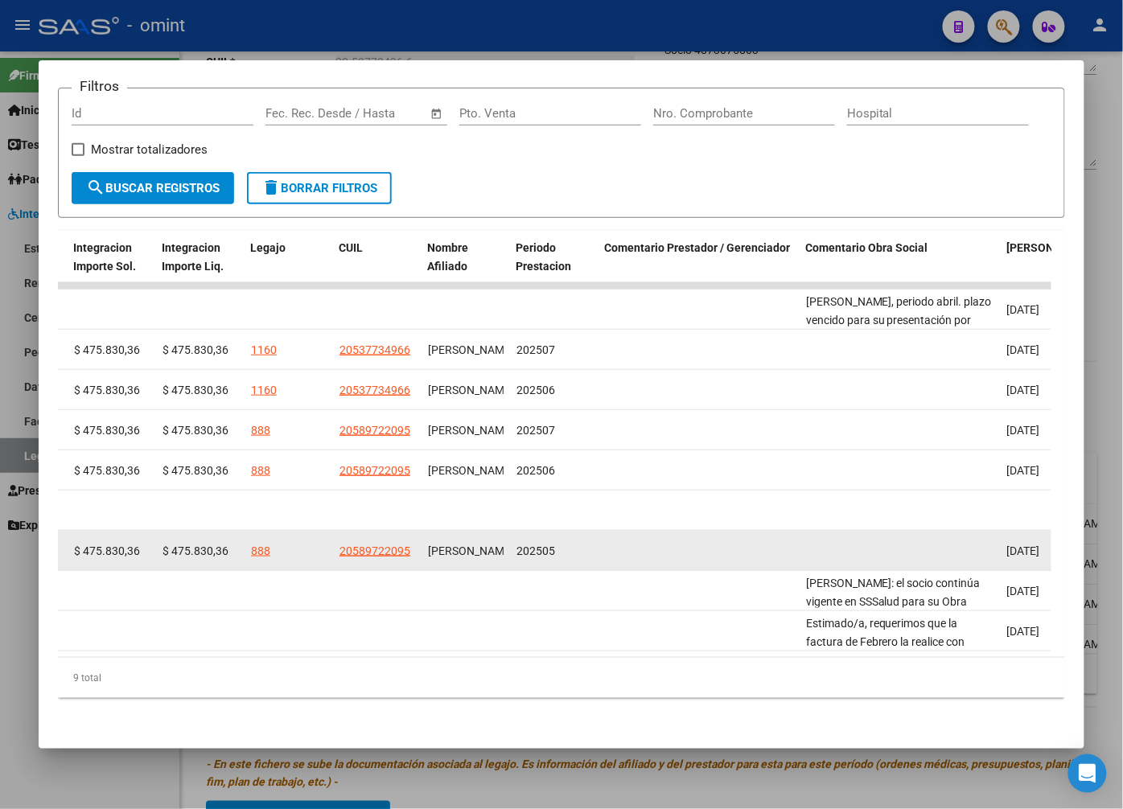
drag, startPoint x: 532, startPoint y: 549, endPoint x: 596, endPoint y: 536, distance: 64.7
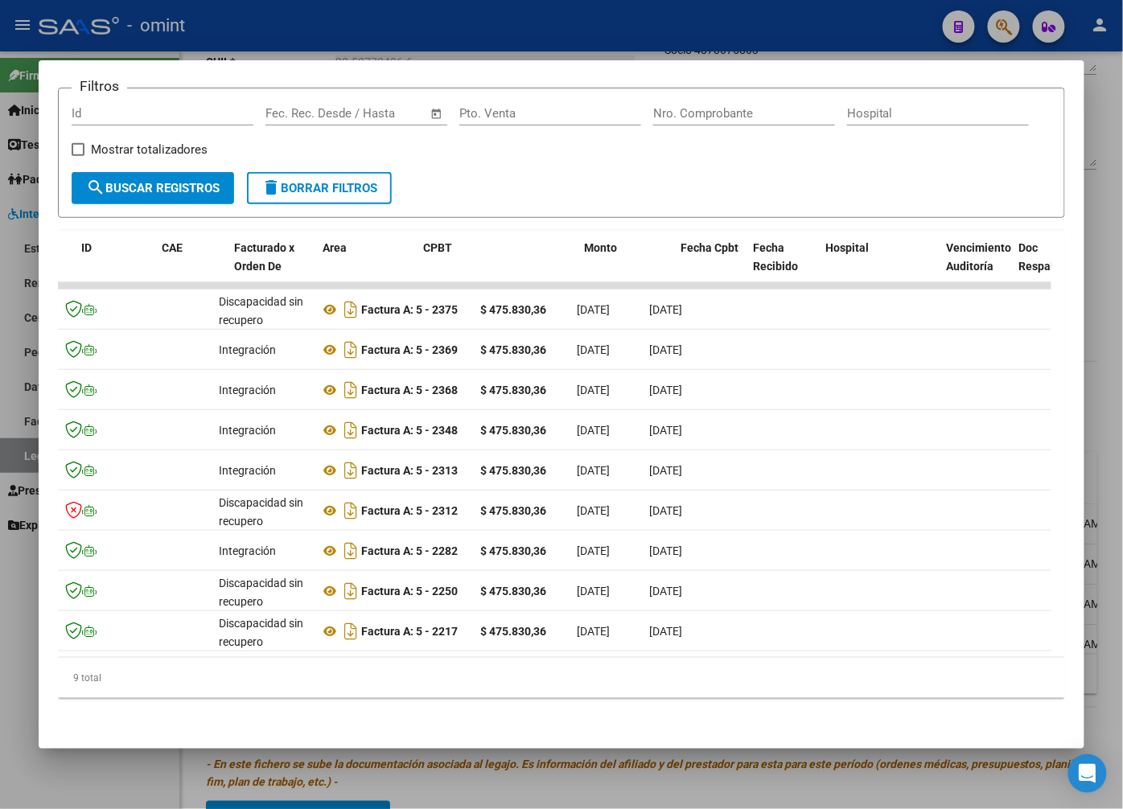
scroll to position [0, 0]
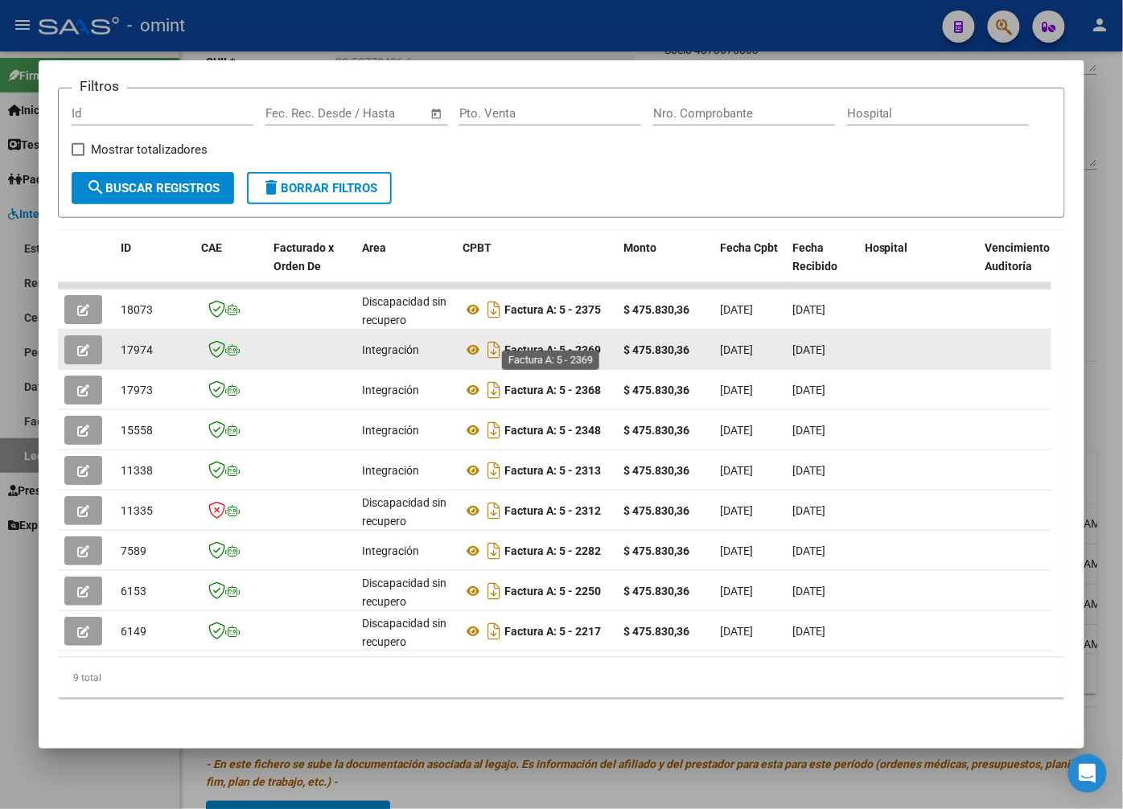
drag, startPoint x: 604, startPoint y: 336, endPoint x: 573, endPoint y: 334, distance: 31.5
click at [573, 337] on div "Factura A: 5 - 2369" at bounding box center [536, 350] width 148 height 26
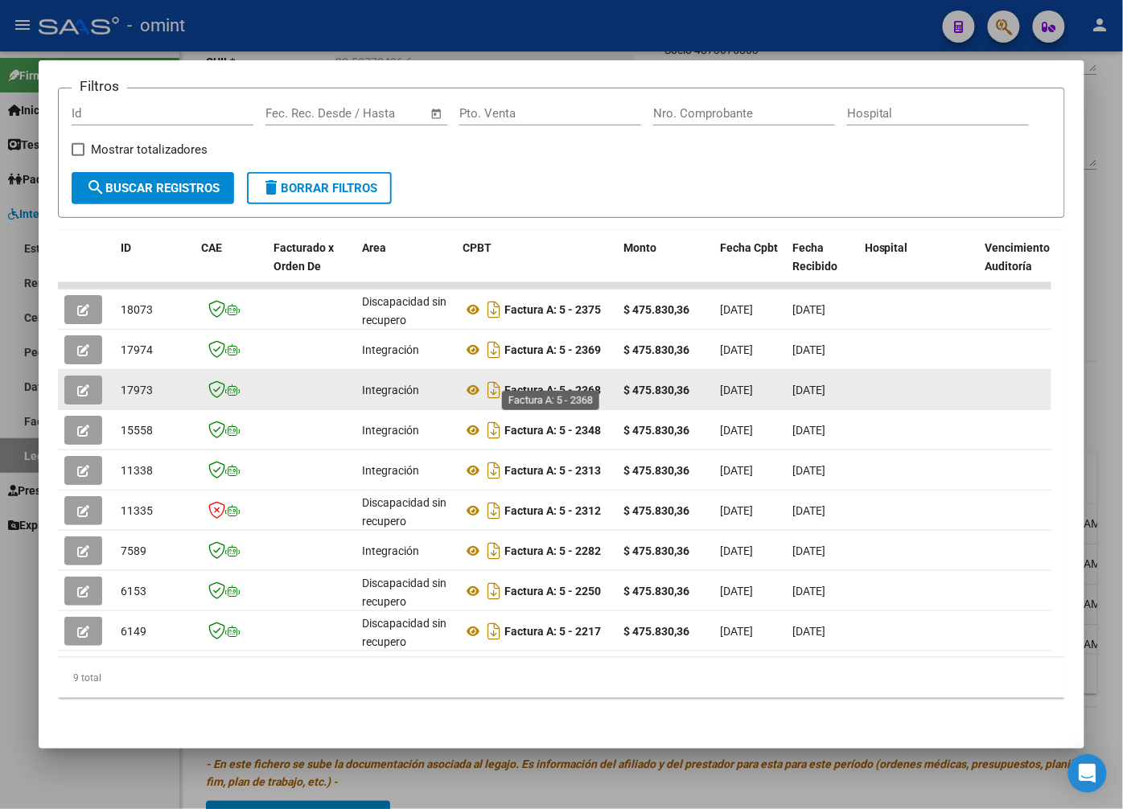
drag, startPoint x: 573, startPoint y: 334, endPoint x: 582, endPoint y: 379, distance: 46.1
click at [582, 379] on div "Factura A: 5 - 2368" at bounding box center [536, 390] width 148 height 26
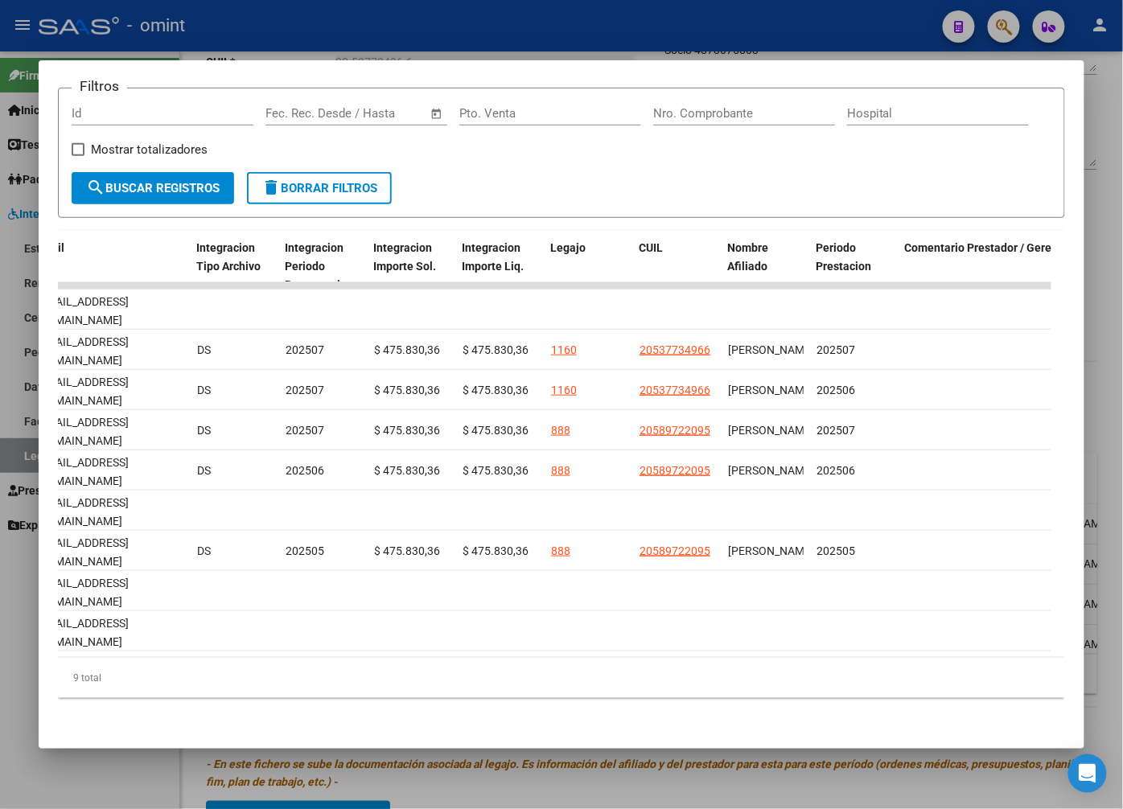
scroll to position [0, 2077]
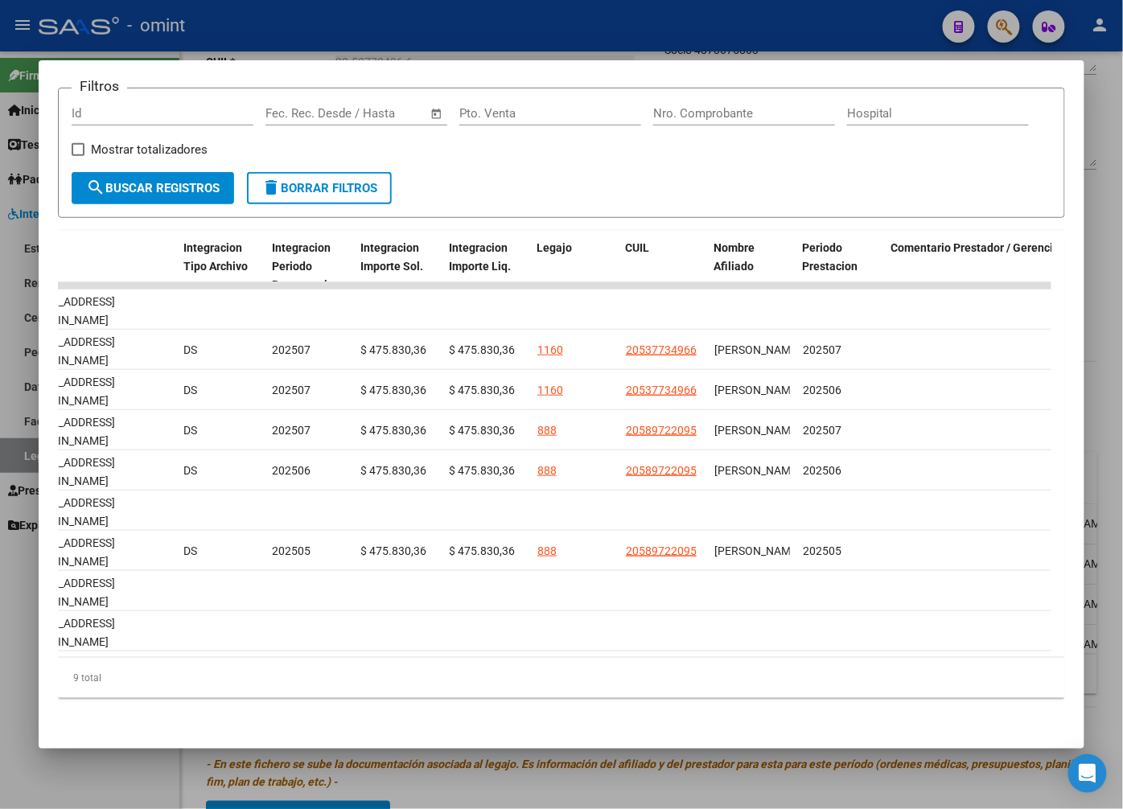
click at [367, 35] on div at bounding box center [561, 404] width 1123 height 809
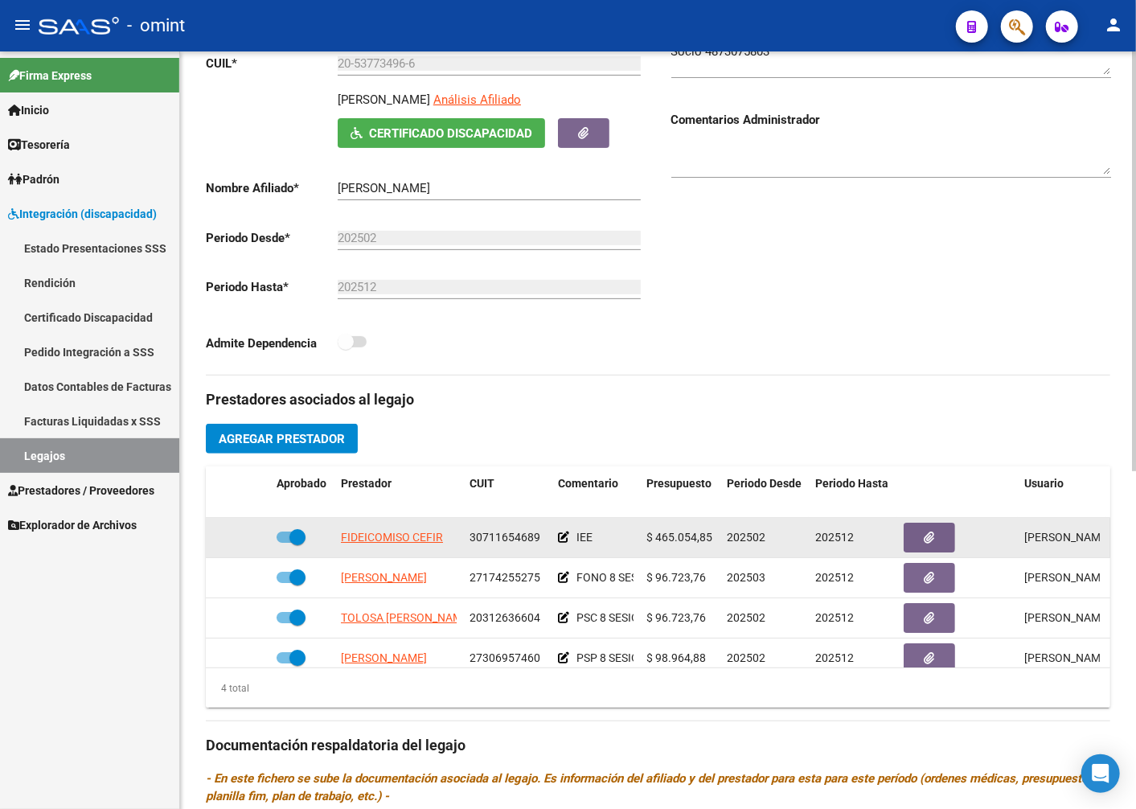
click at [418, 547] on app-link-go-to "FIDEICOMISO CEFIR" at bounding box center [392, 537] width 102 height 18
click at [418, 540] on span "FIDEICOMISO CEFIR" at bounding box center [392, 537] width 102 height 13
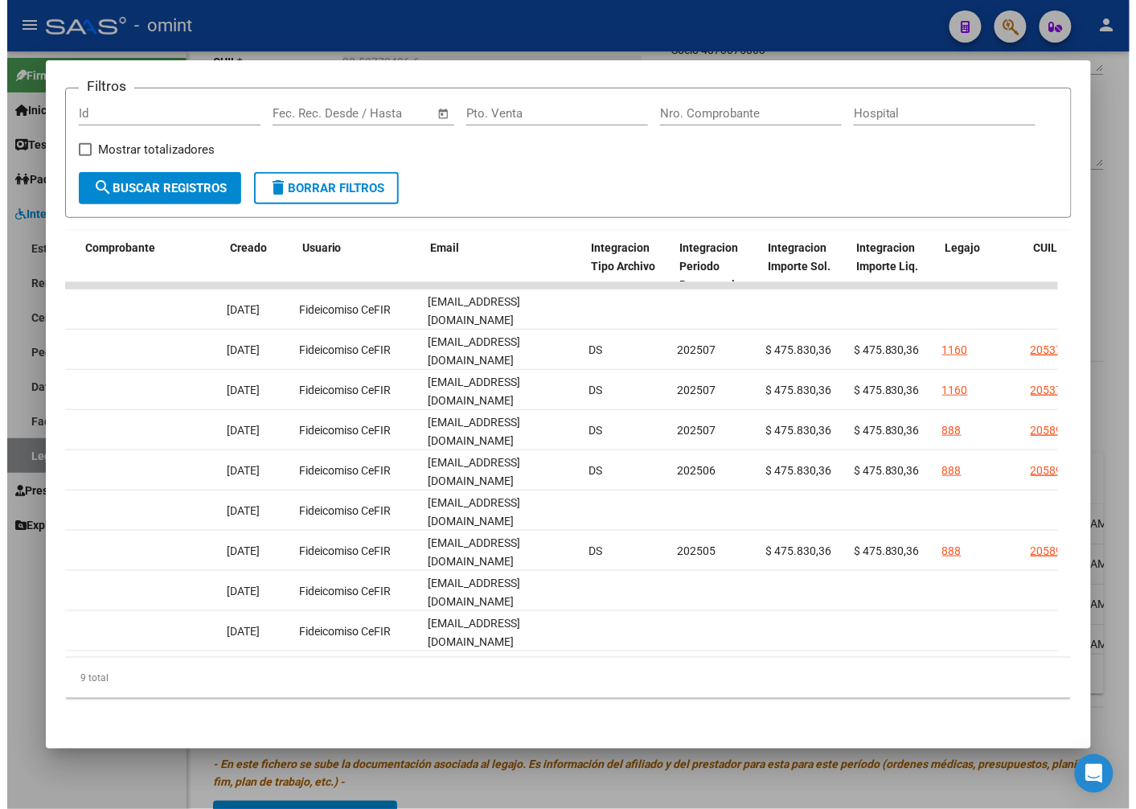
scroll to position [0, 1675]
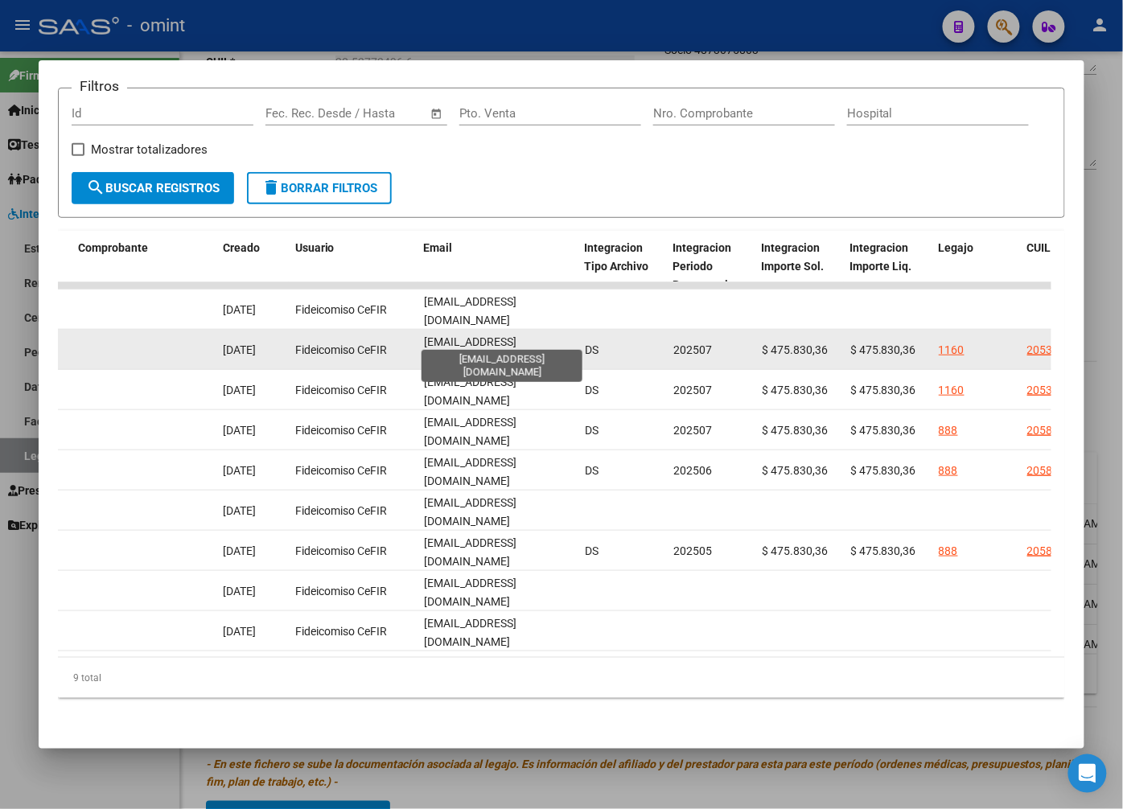
click at [425, 335] on span "[EMAIL_ADDRESS][DOMAIN_NAME]" at bounding box center [470, 350] width 92 height 31
click at [429, 335] on span "[EMAIL_ADDRESS][DOMAIN_NAME]" at bounding box center [470, 350] width 92 height 31
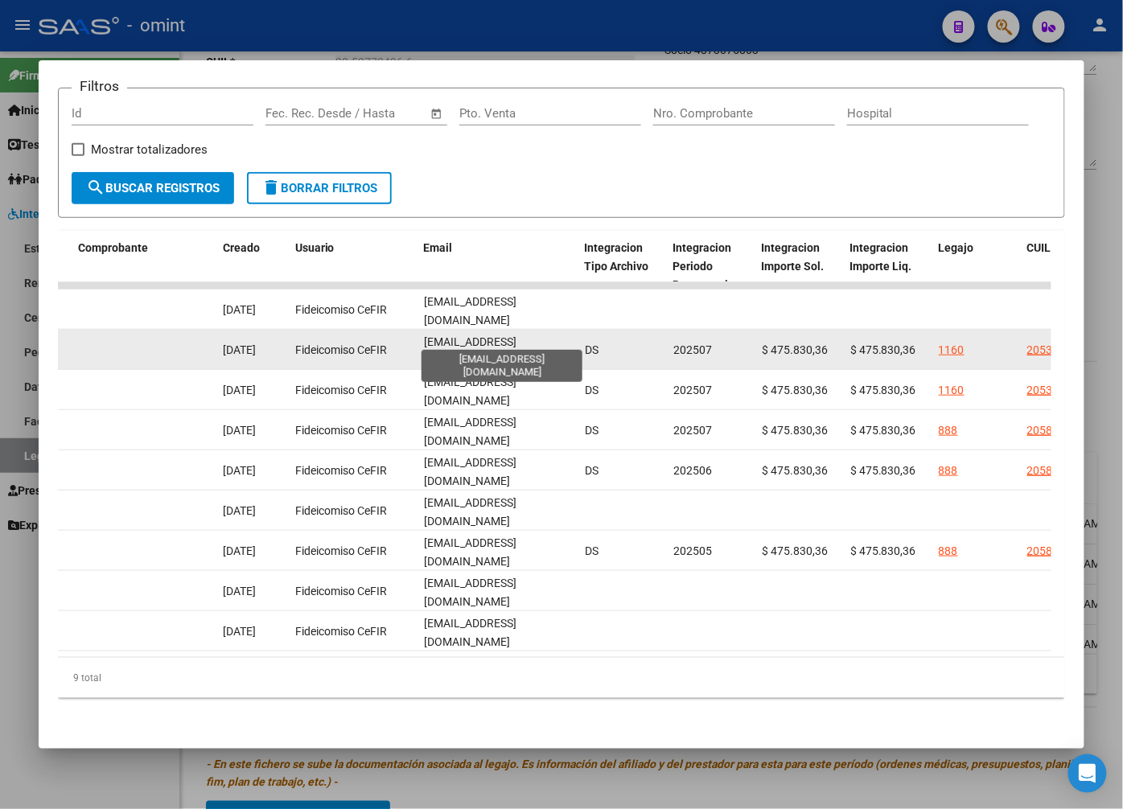
copy span "[EMAIL_ADDRESS][DOMAIN_NAME]"
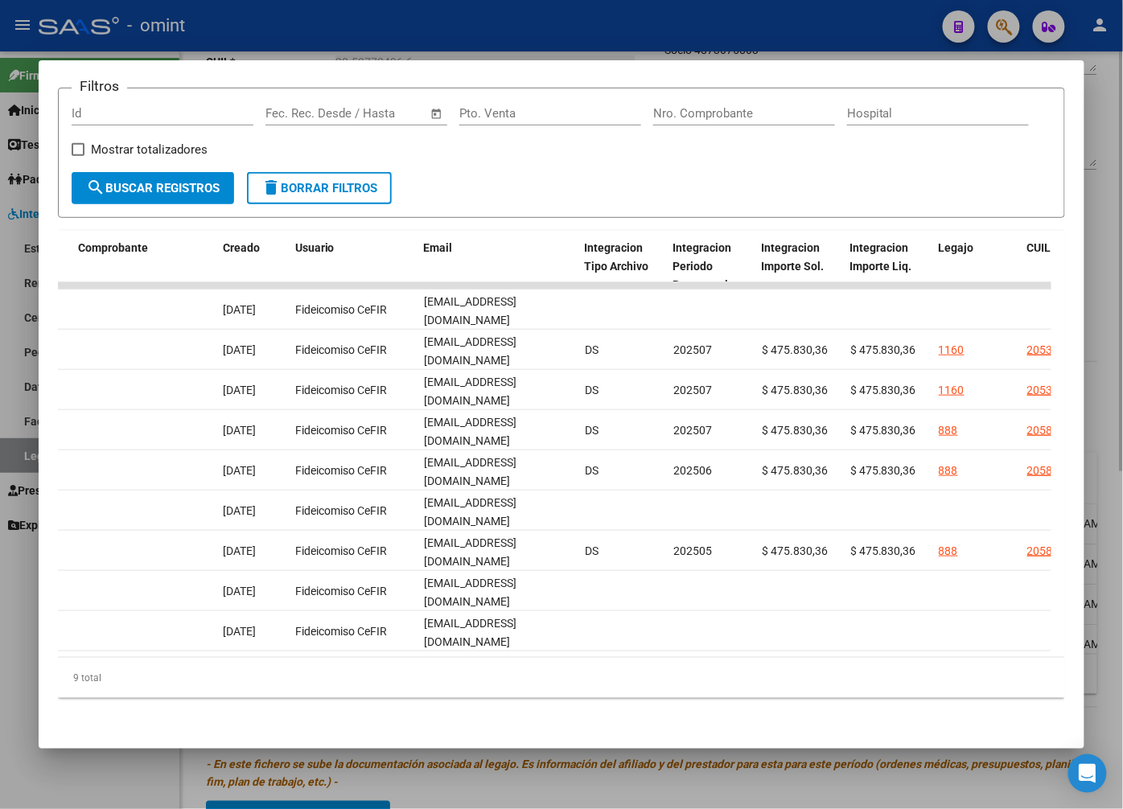
click at [421, 24] on div at bounding box center [561, 404] width 1123 height 809
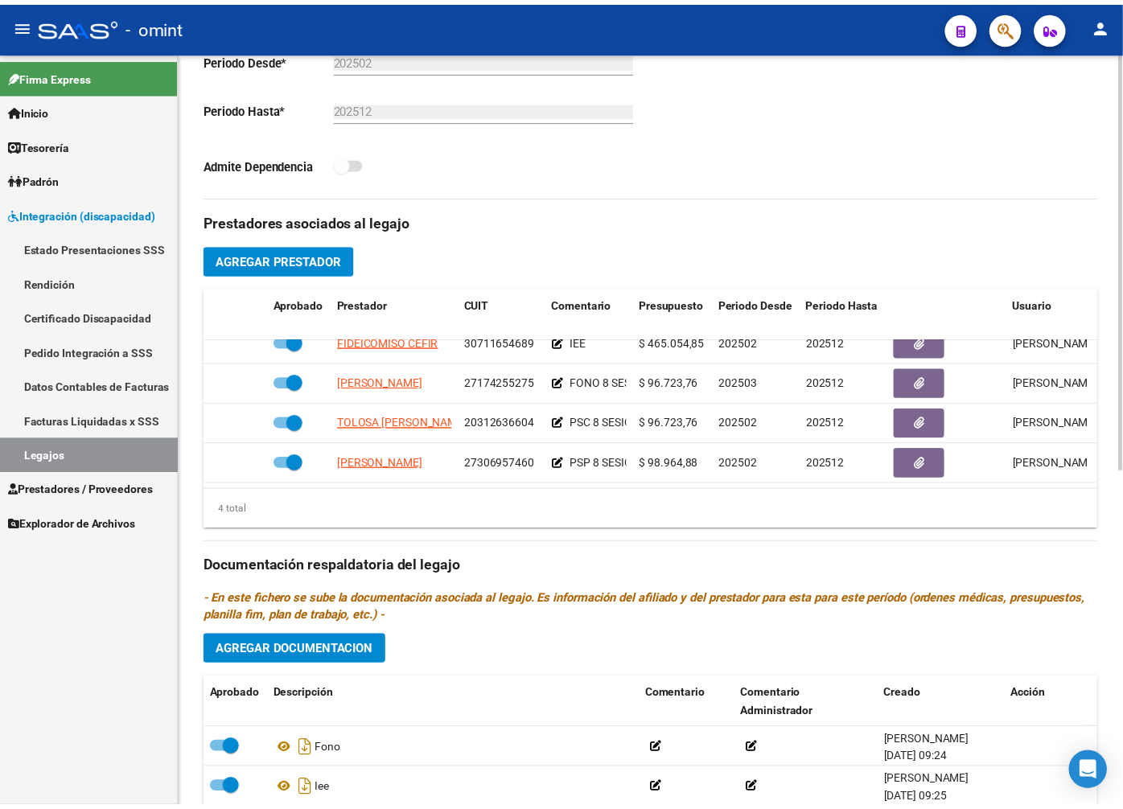
scroll to position [357, 0]
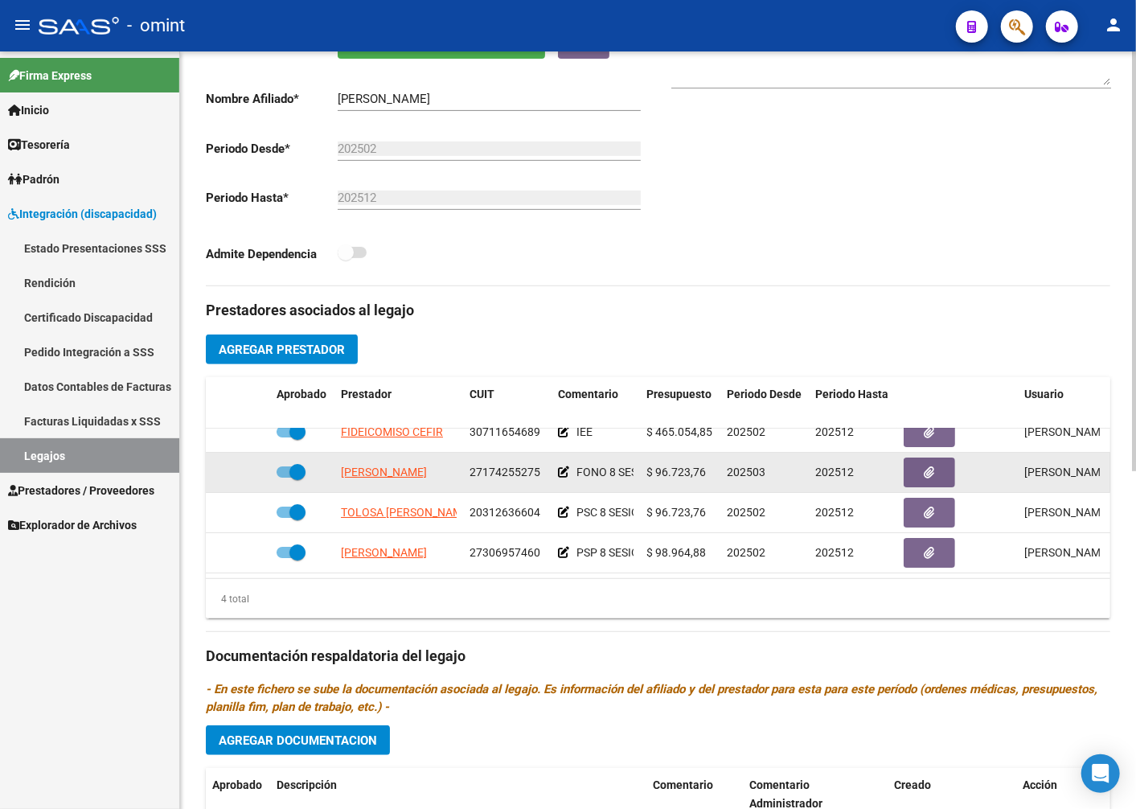
click at [503, 466] on span "27174255275" at bounding box center [505, 472] width 71 height 13
click at [504, 466] on span "27174255275" at bounding box center [505, 472] width 71 height 13
copy span "27174255275"
click at [374, 466] on span "[PERSON_NAME]" at bounding box center [384, 472] width 86 height 13
type textarea "27174255275"
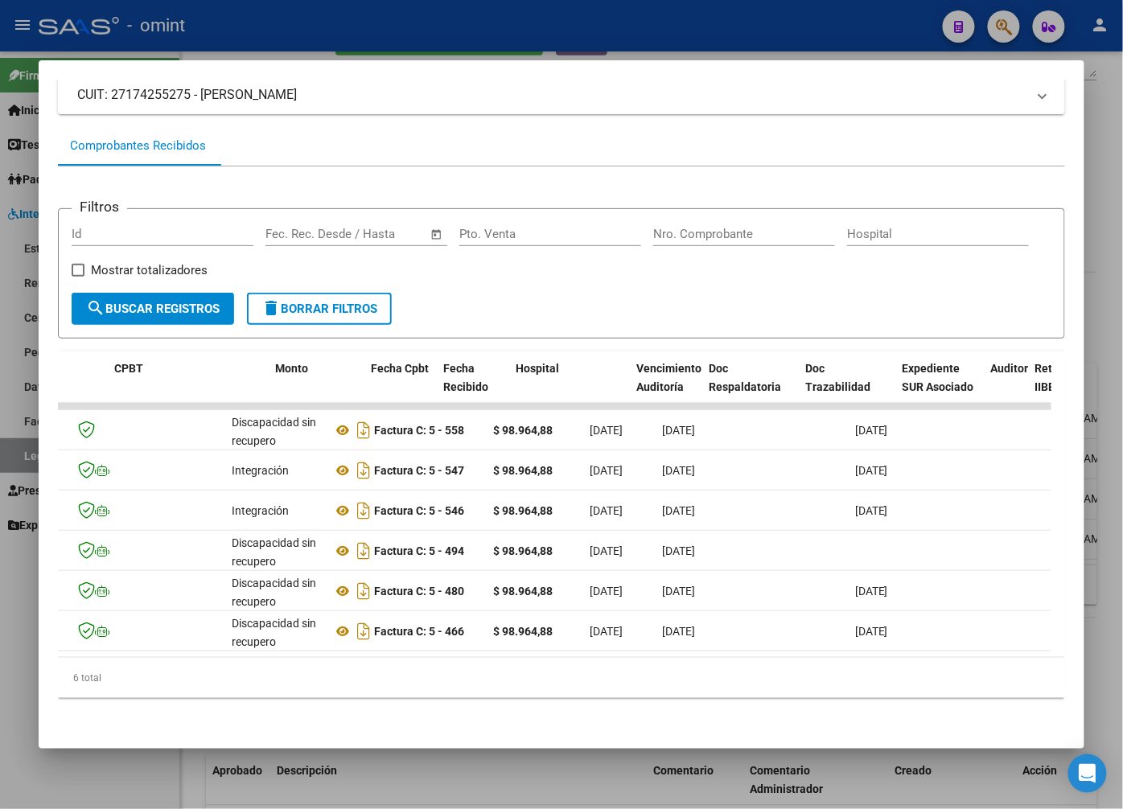
scroll to position [0, 0]
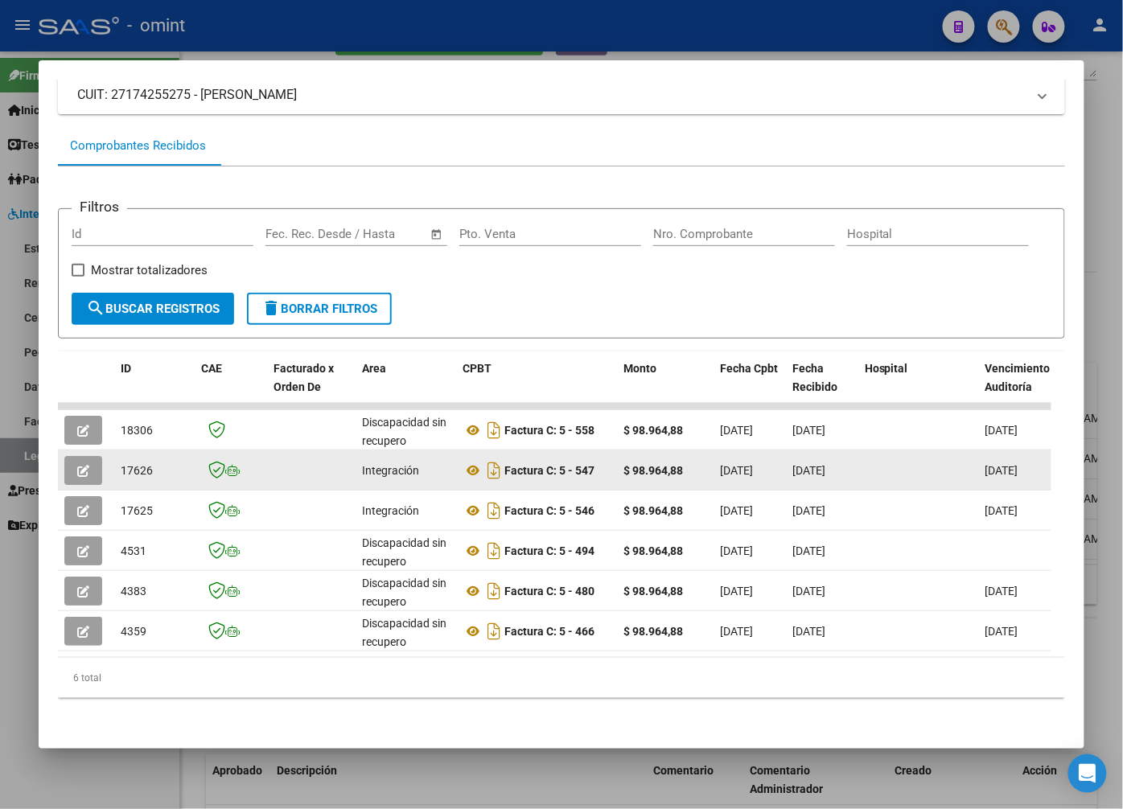
click at [79, 456] on button "button" at bounding box center [83, 470] width 38 height 29
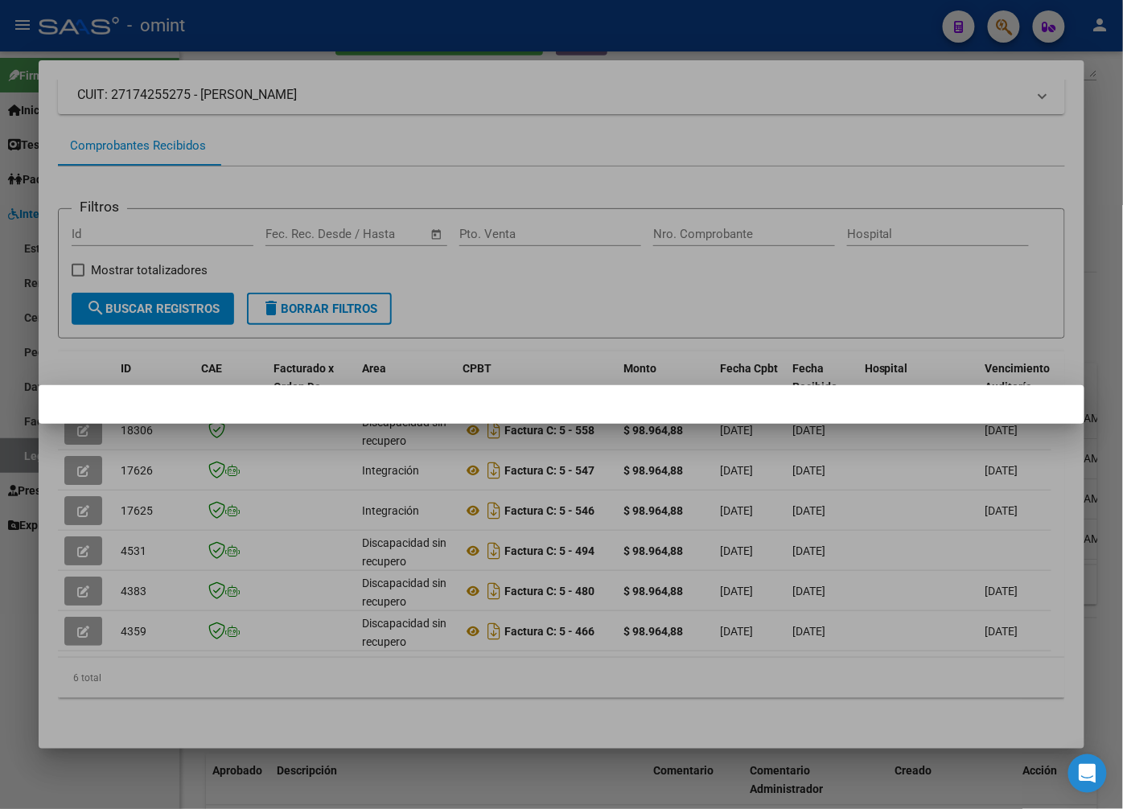
click at [349, 504] on div at bounding box center [561, 404] width 1123 height 809
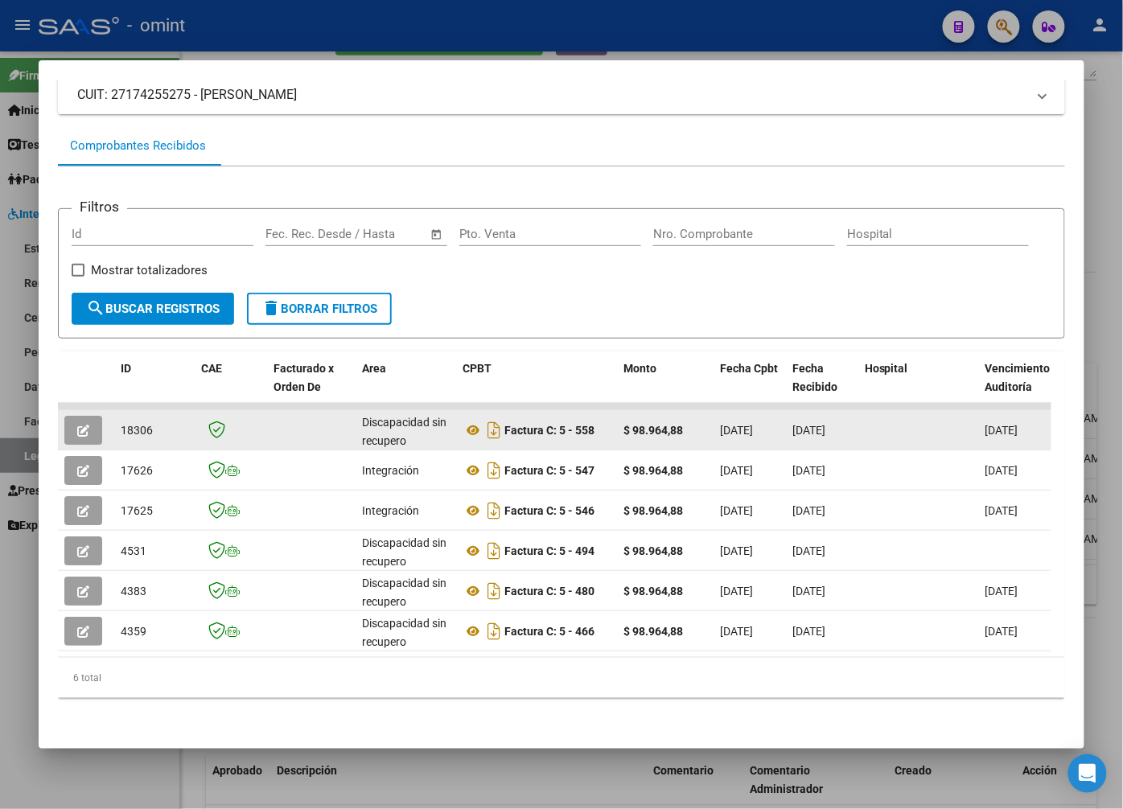
click at [86, 425] on icon "button" at bounding box center [83, 431] width 12 height 12
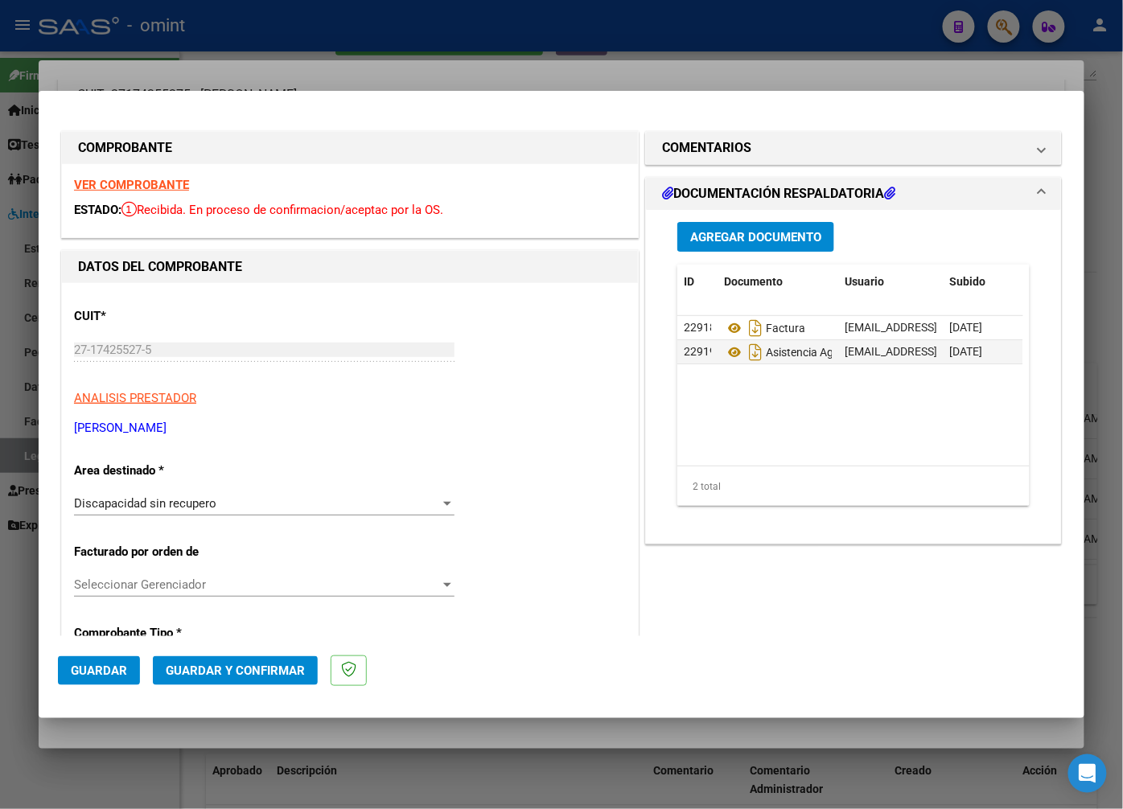
click at [142, 182] on strong "VER COMPROBANTE" at bounding box center [131, 185] width 115 height 14
click at [438, 65] on div at bounding box center [561, 404] width 1123 height 809
type input "$ 0,00"
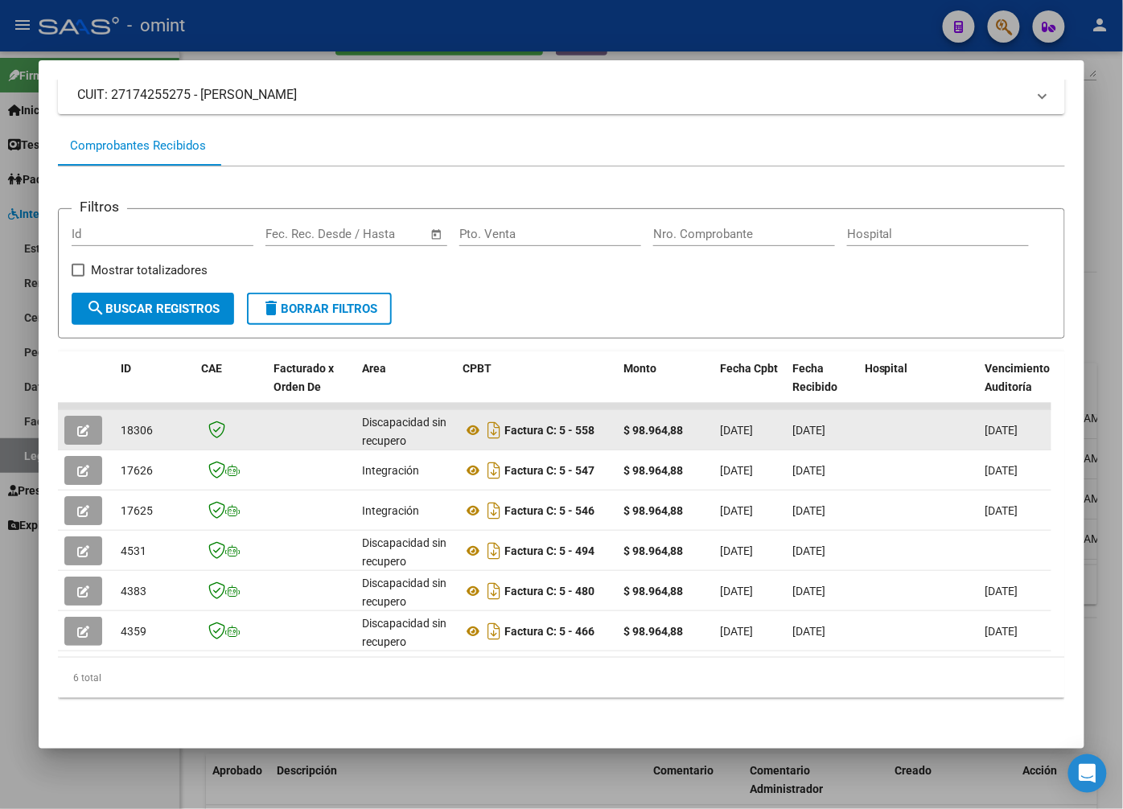
click at [94, 416] on button "button" at bounding box center [83, 430] width 38 height 29
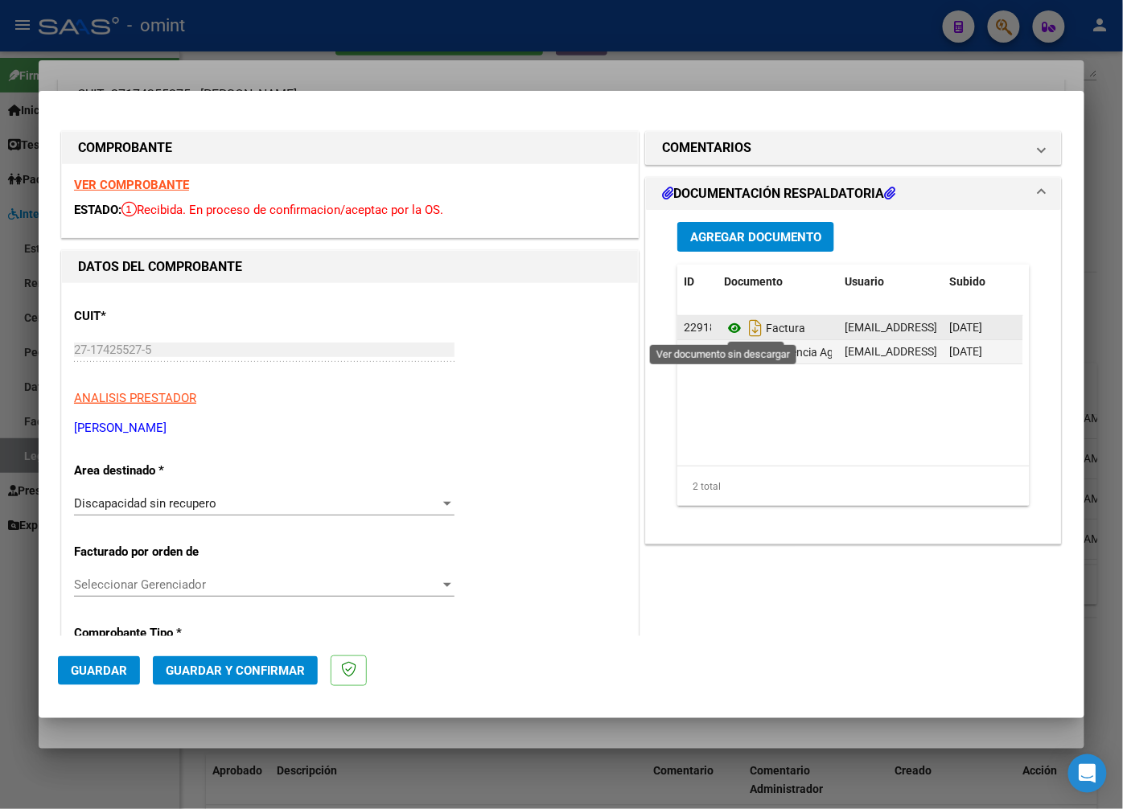
click at [730, 324] on icon at bounding box center [734, 327] width 21 height 19
click at [333, 72] on div at bounding box center [561, 404] width 1123 height 809
type input "$ 0,00"
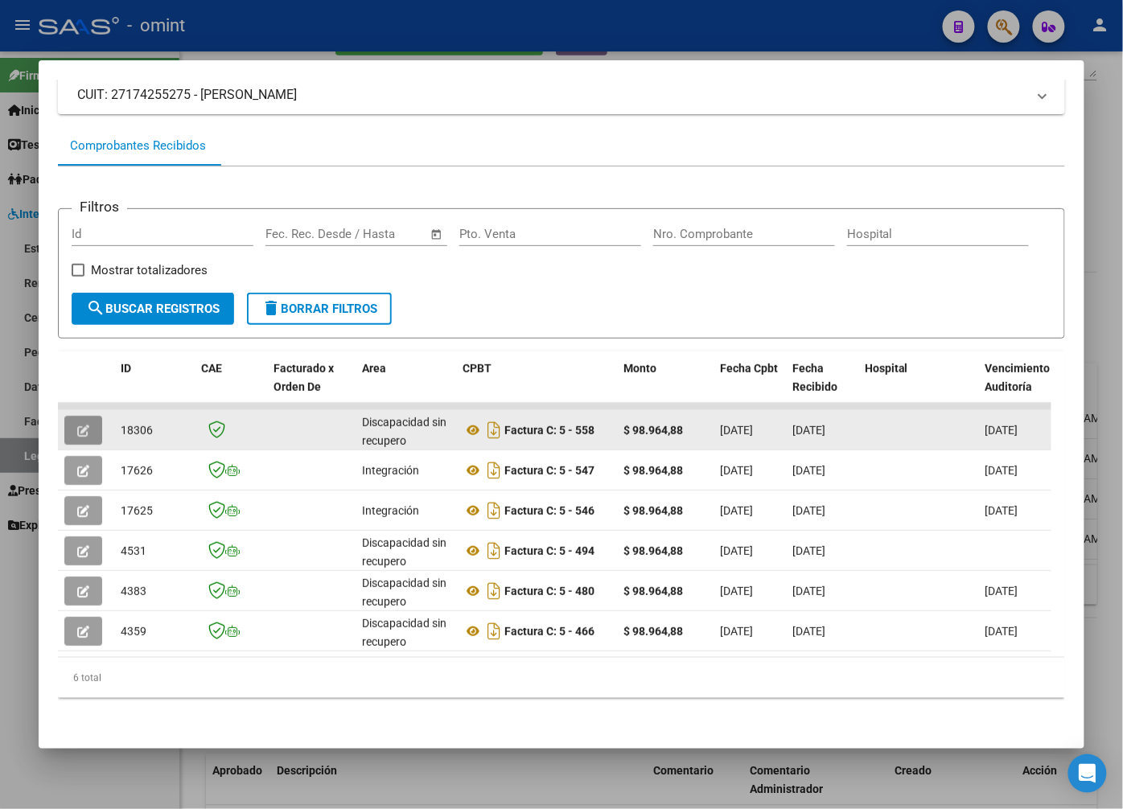
click at [92, 419] on button "button" at bounding box center [83, 430] width 38 height 29
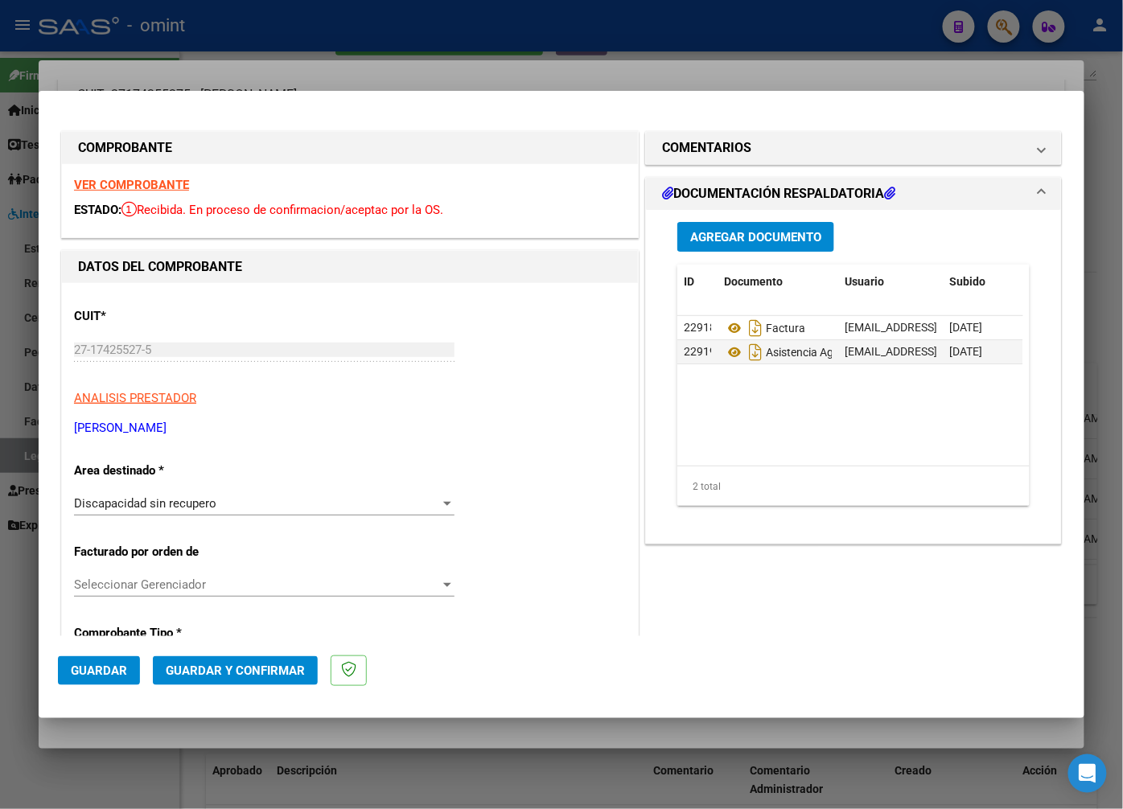
click at [429, 58] on div at bounding box center [561, 404] width 1123 height 809
type input "$ 0,00"
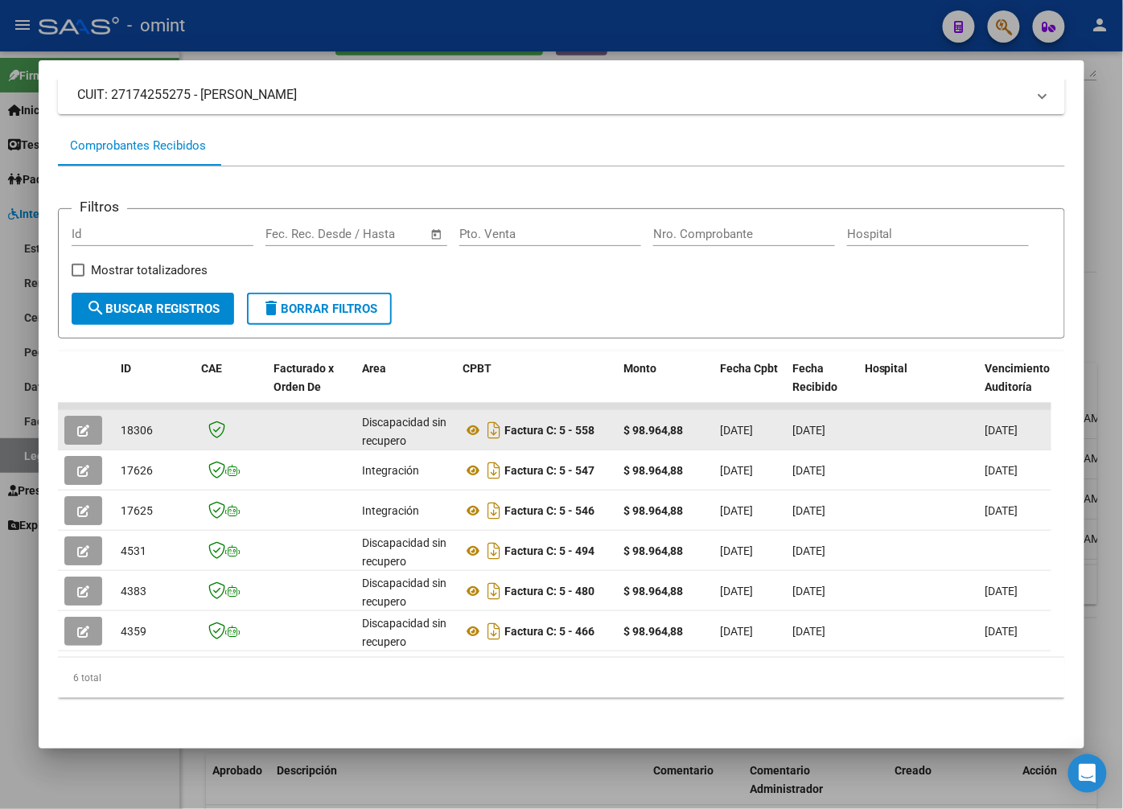
click at [79, 425] on icon "button" at bounding box center [83, 431] width 12 height 12
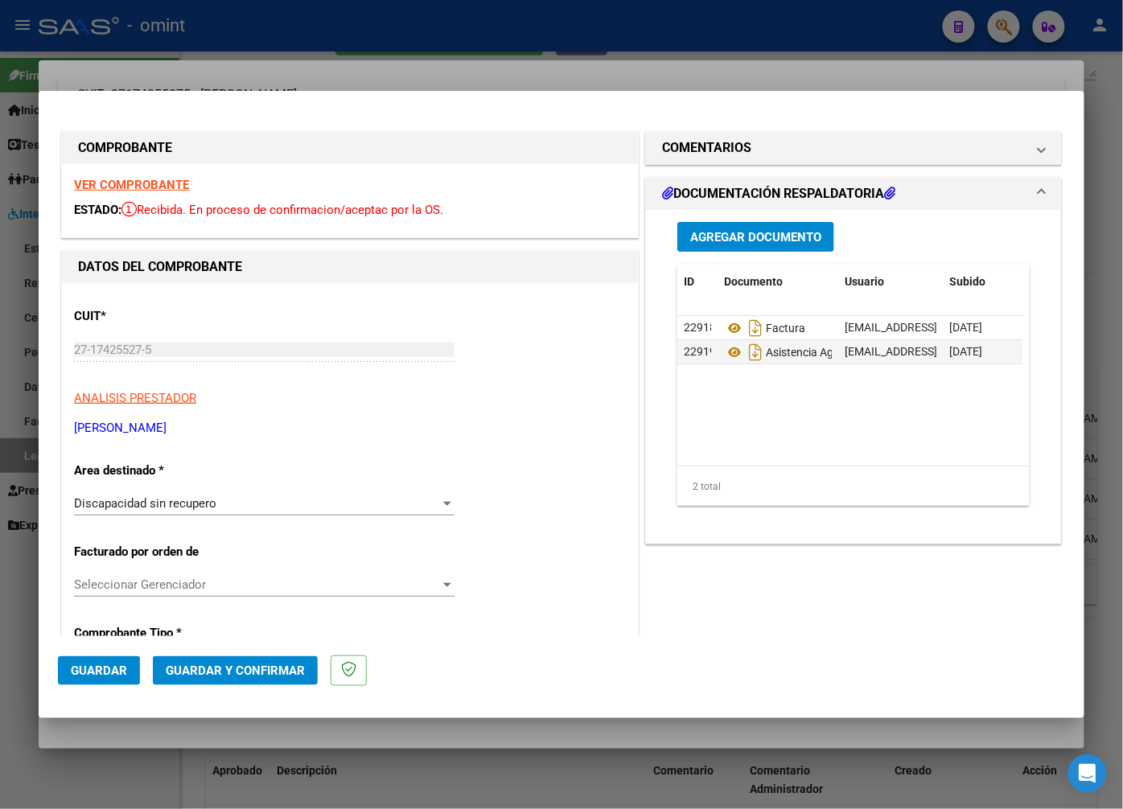
click at [420, 62] on div at bounding box center [561, 404] width 1123 height 809
type input "$ 0,00"
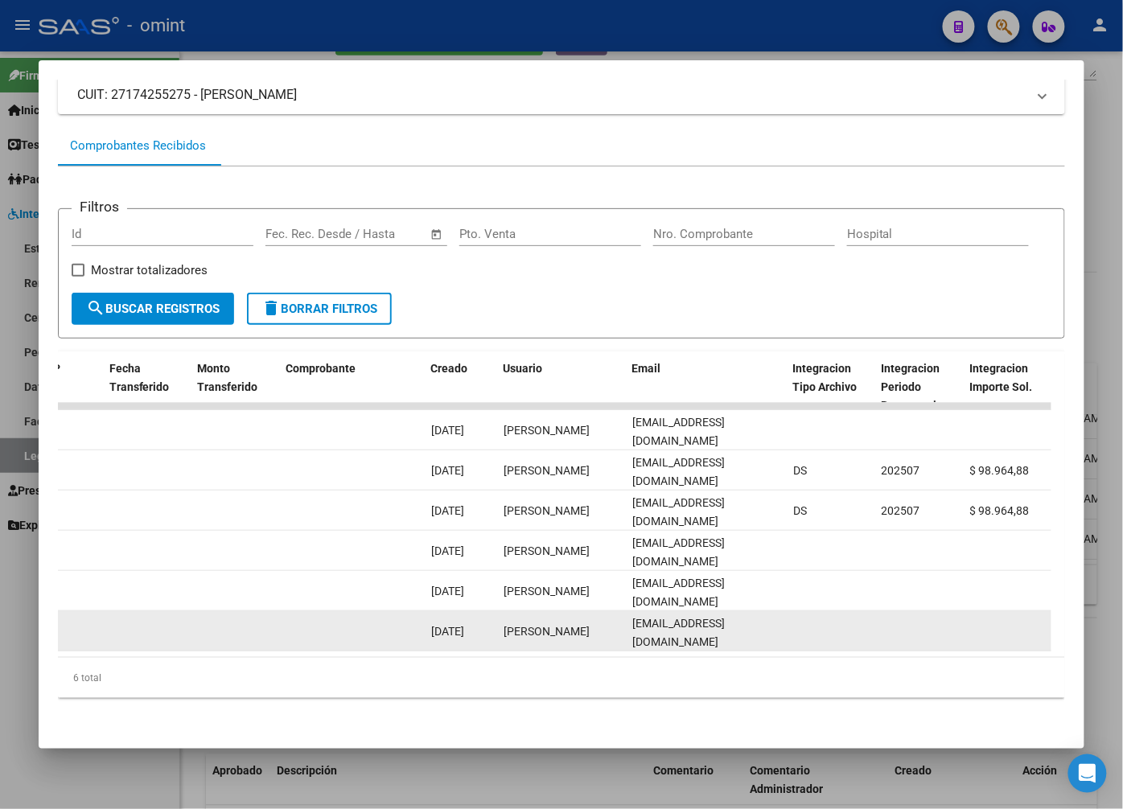
scroll to position [0, 1460]
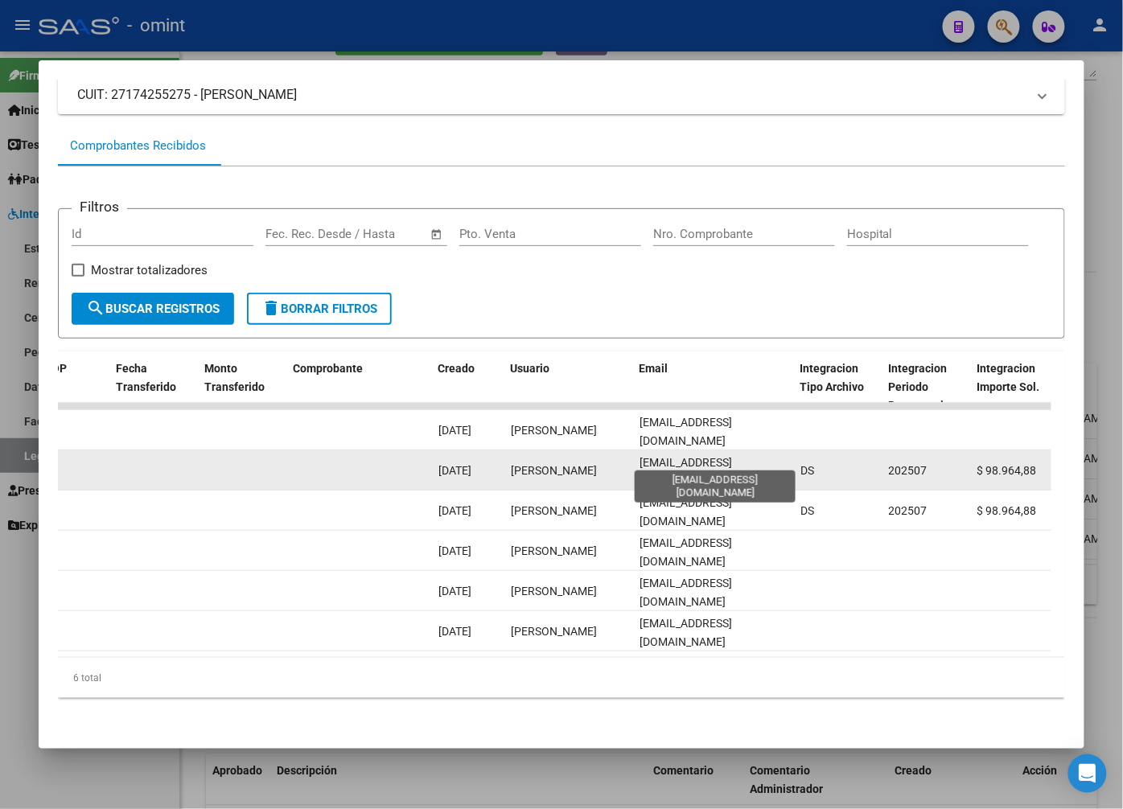
click at [684, 456] on span "[EMAIL_ADDRESS][DOMAIN_NAME]" at bounding box center [685, 471] width 92 height 31
copy span "[EMAIL_ADDRESS][DOMAIN_NAME]"
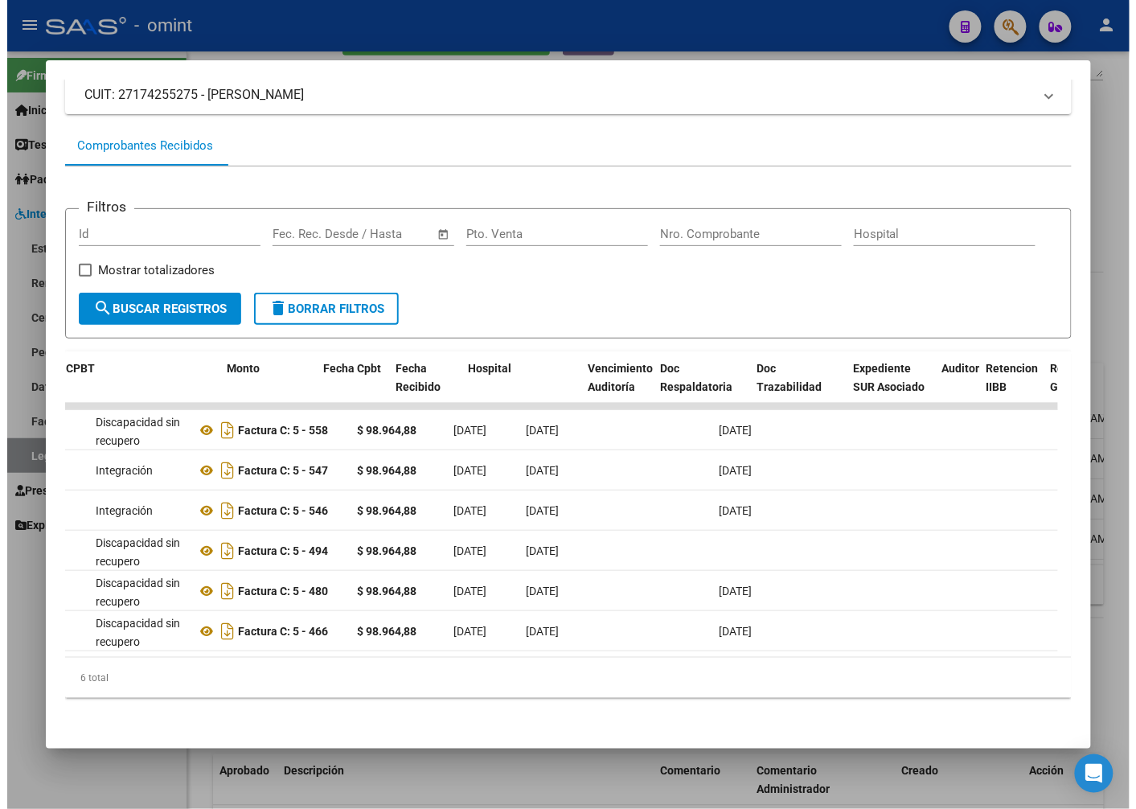
scroll to position [0, 0]
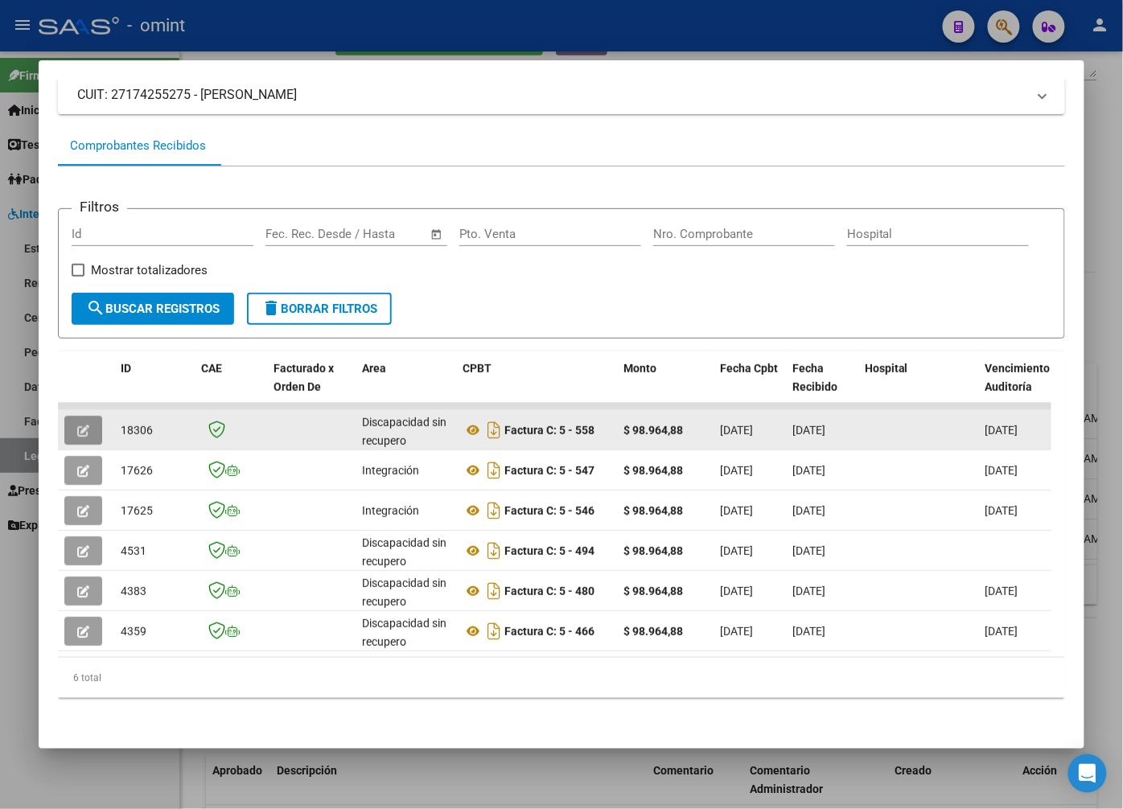
click at [92, 418] on button "button" at bounding box center [83, 430] width 38 height 29
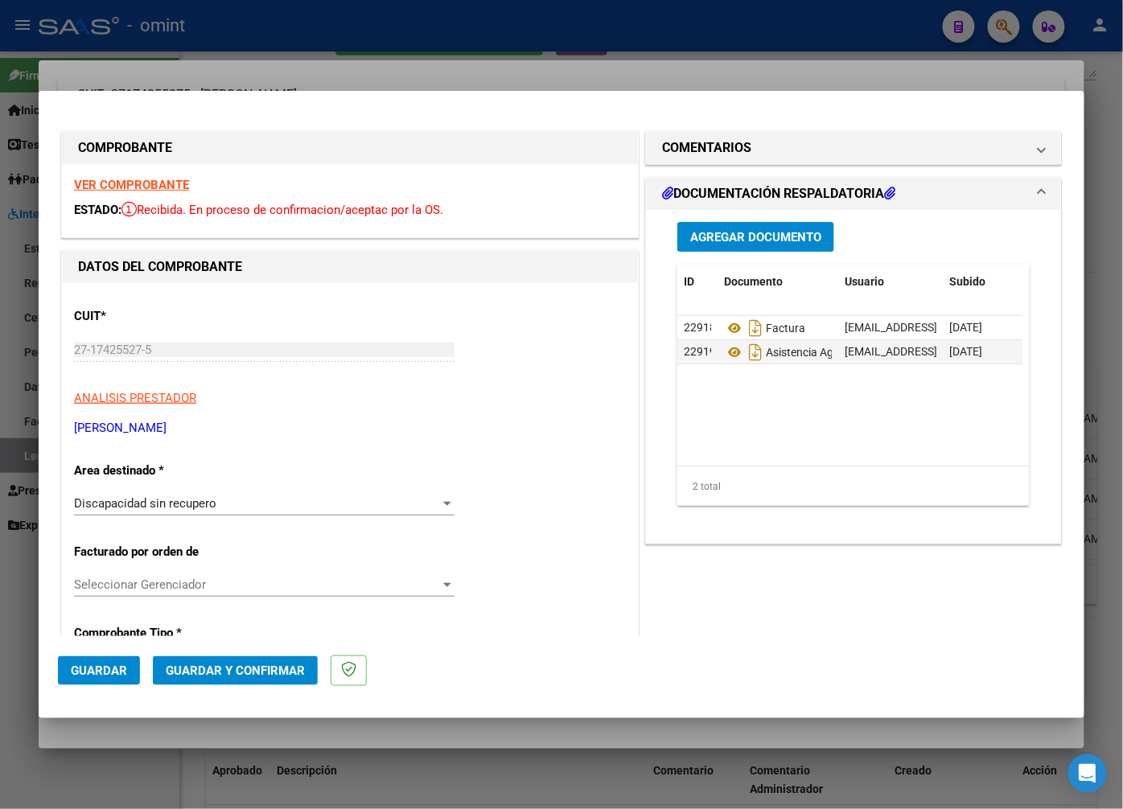
click at [140, 182] on strong "VER COMPROBANTE" at bounding box center [131, 185] width 115 height 14
click at [394, 39] on div at bounding box center [561, 404] width 1123 height 809
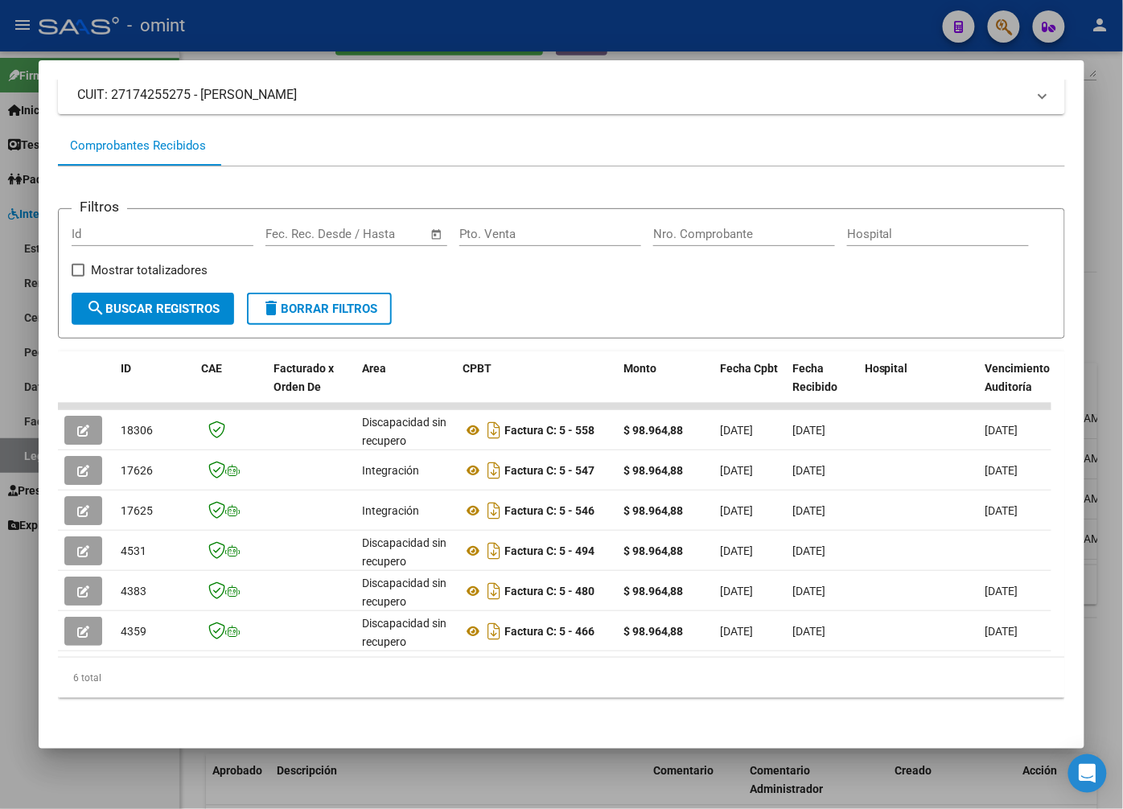
click at [424, 34] on div at bounding box center [561, 404] width 1123 height 809
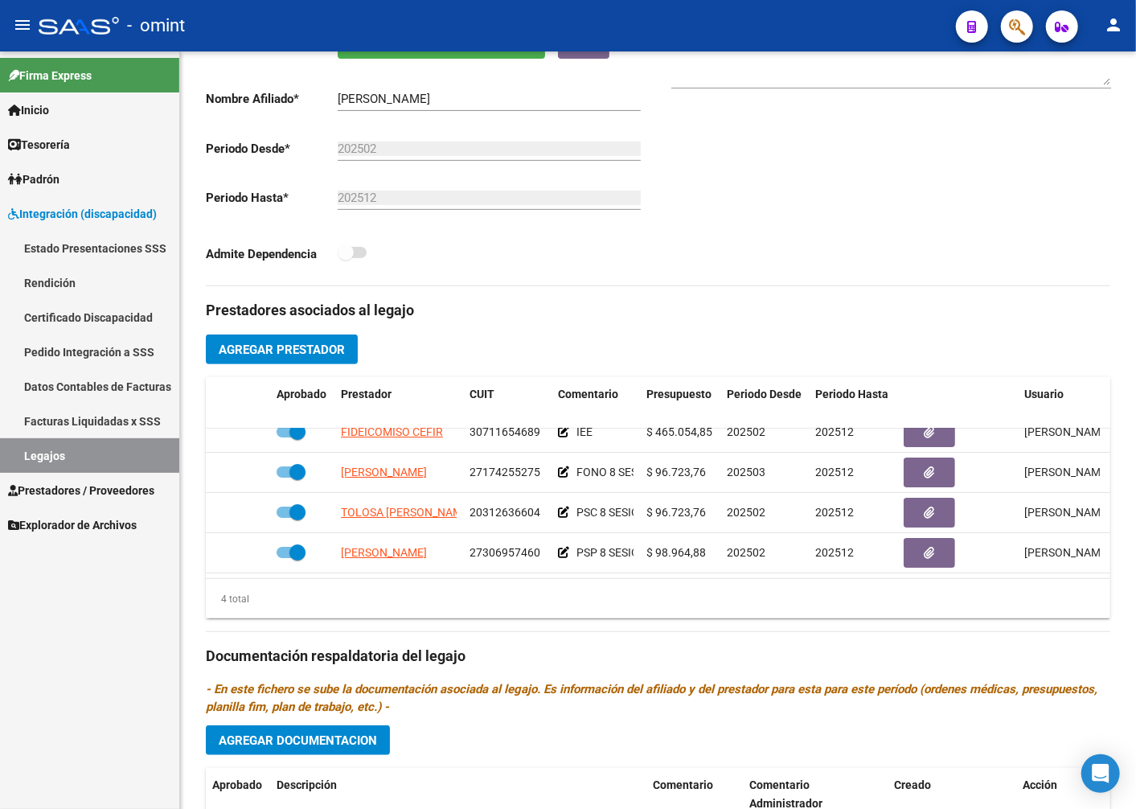
click at [60, 451] on link "Legajos" at bounding box center [89, 455] width 179 height 35
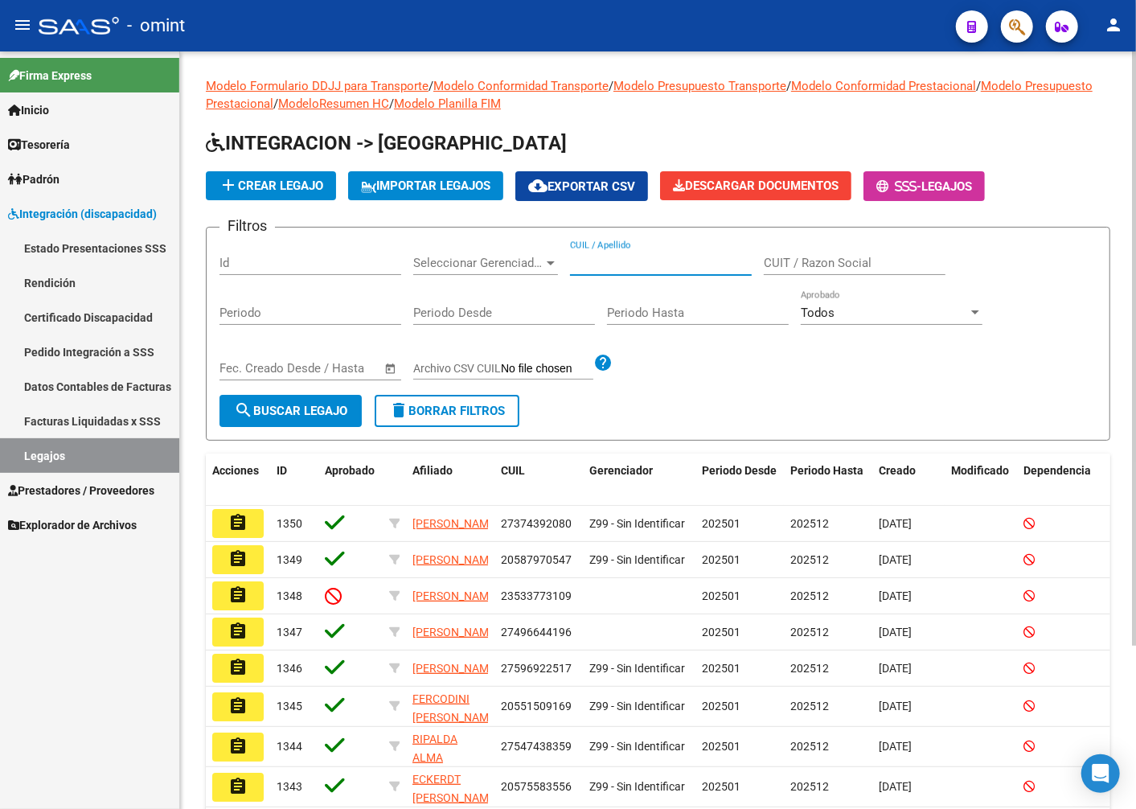
paste input "20575253688"
type input "20575253688"
click at [307, 409] on span "search Buscar Legajo" at bounding box center [290, 411] width 113 height 14
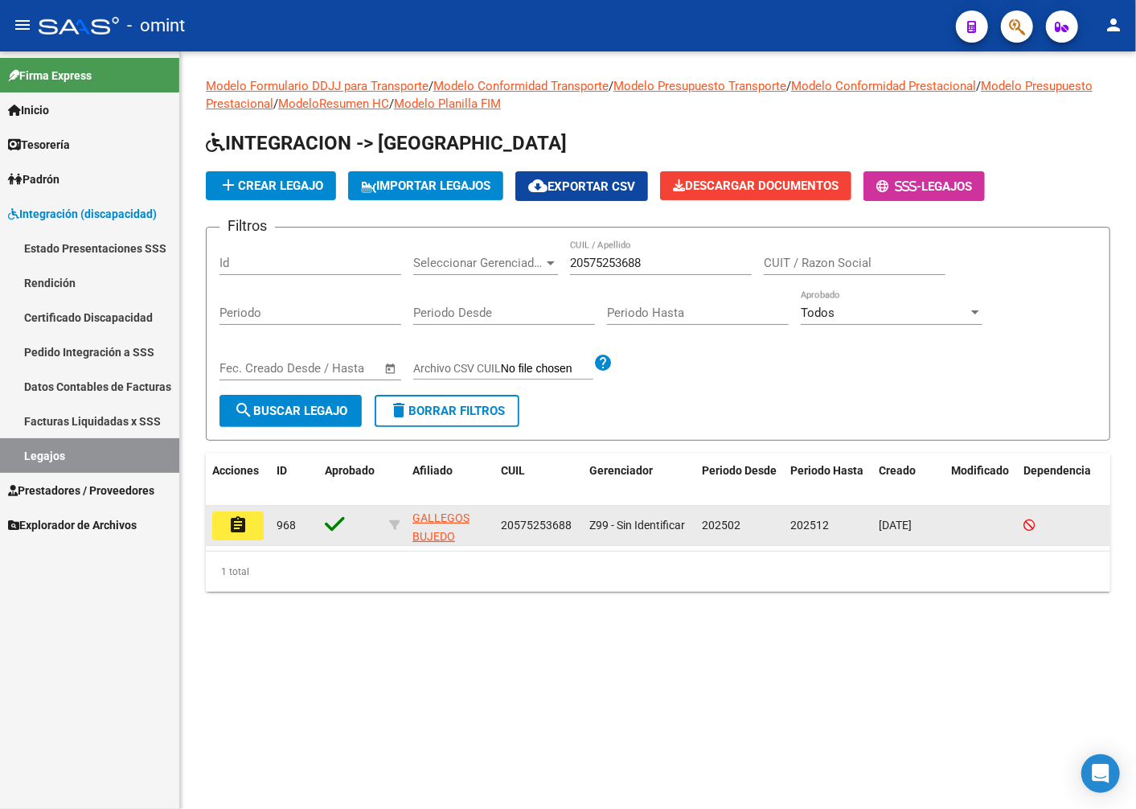
click at [242, 527] on mat-icon "assignment" at bounding box center [237, 525] width 19 height 19
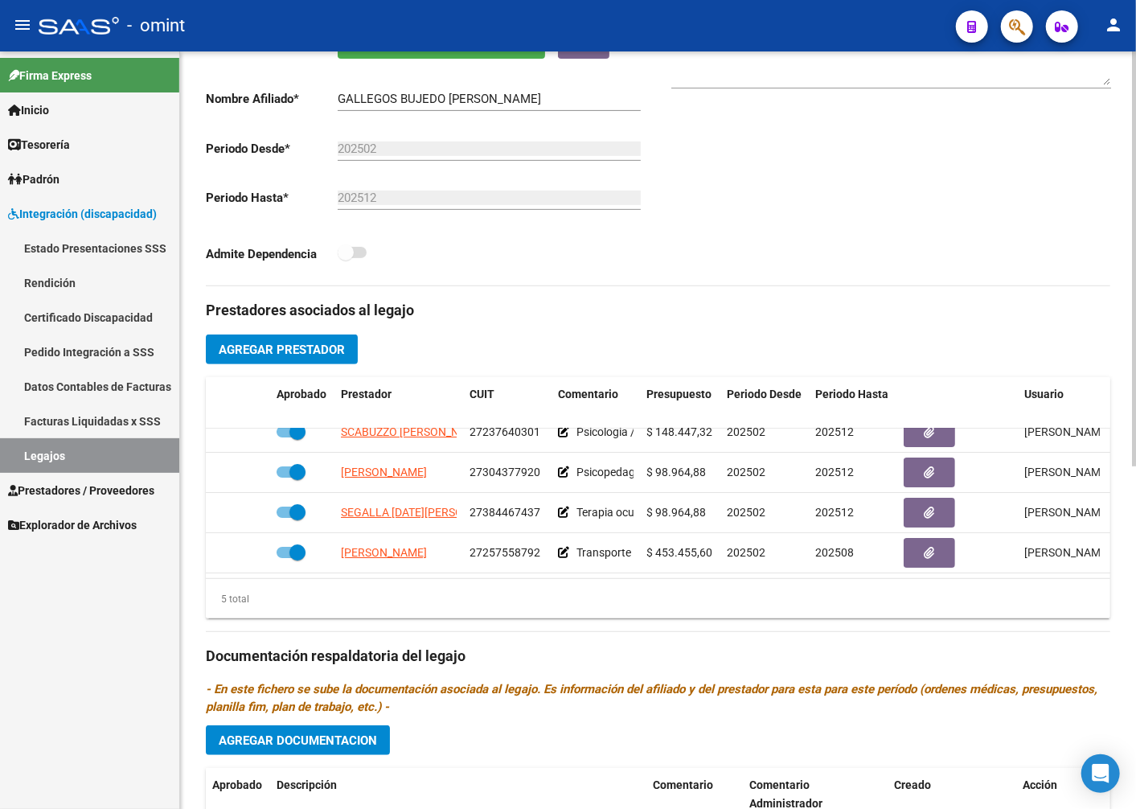
scroll to position [69, 0]
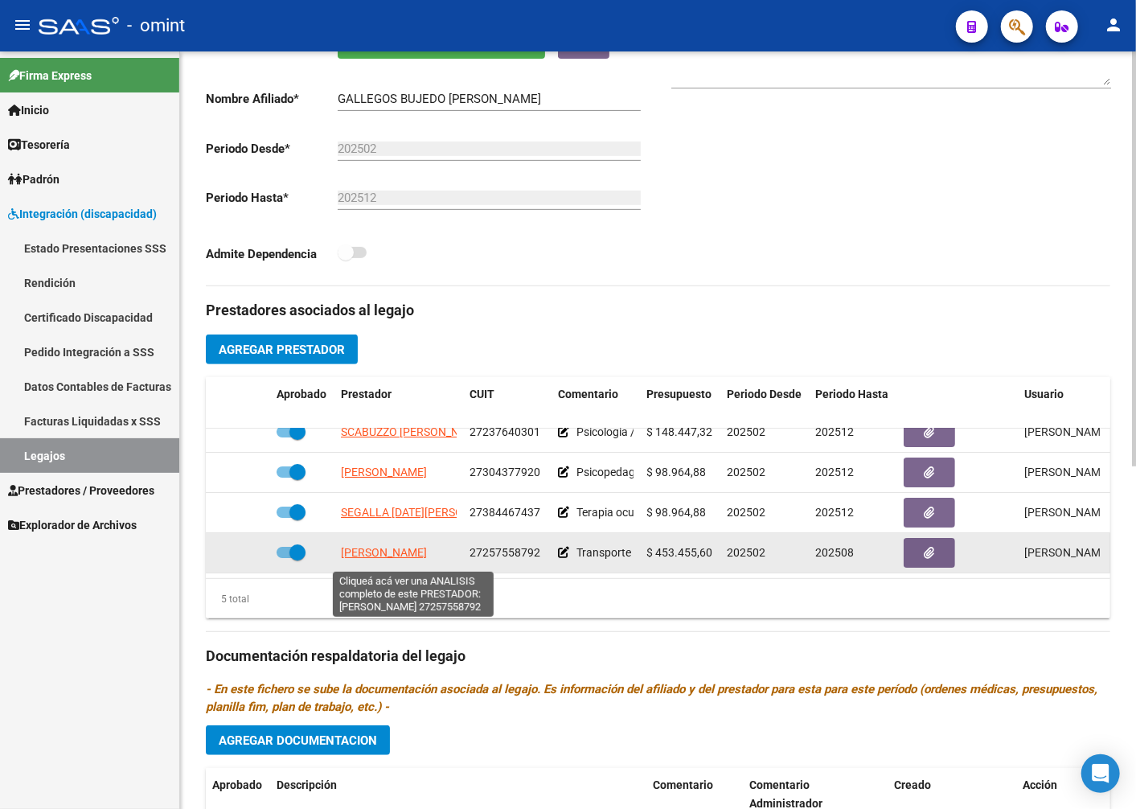
click at [397, 556] on span "TOBARES BEATRIZ SIMONA" at bounding box center [384, 552] width 86 height 13
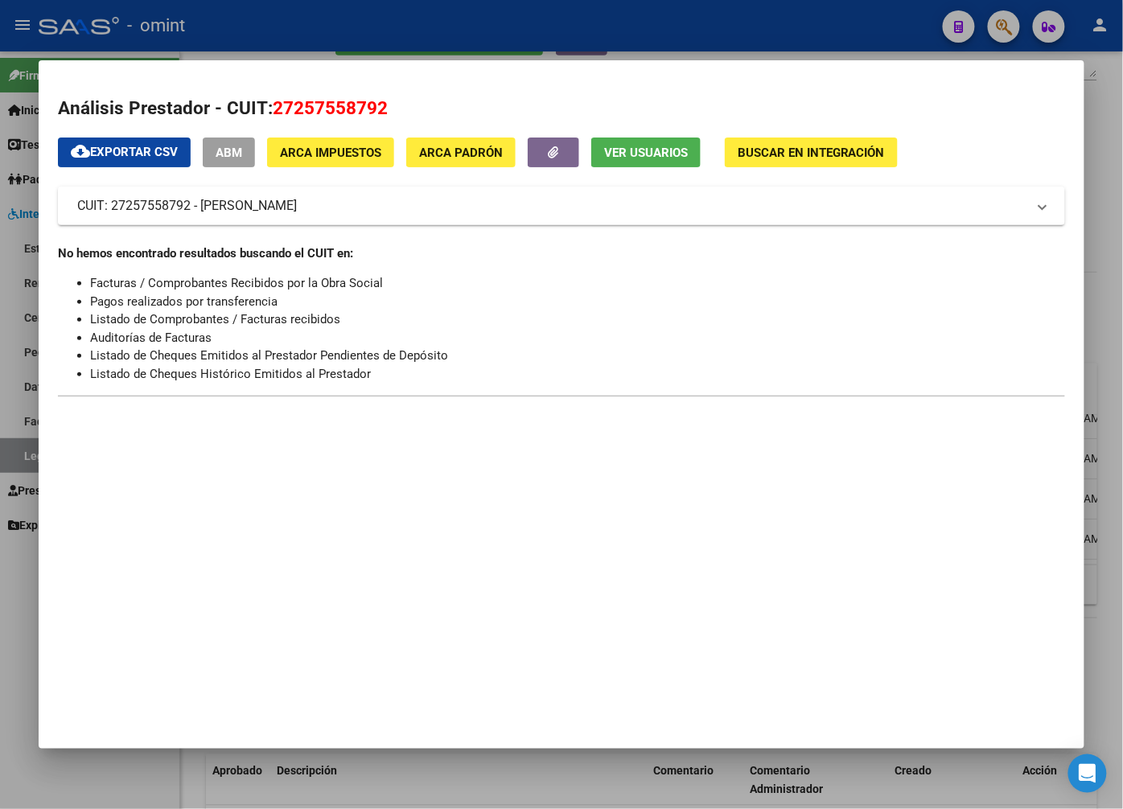
click at [487, 27] on div at bounding box center [561, 404] width 1123 height 809
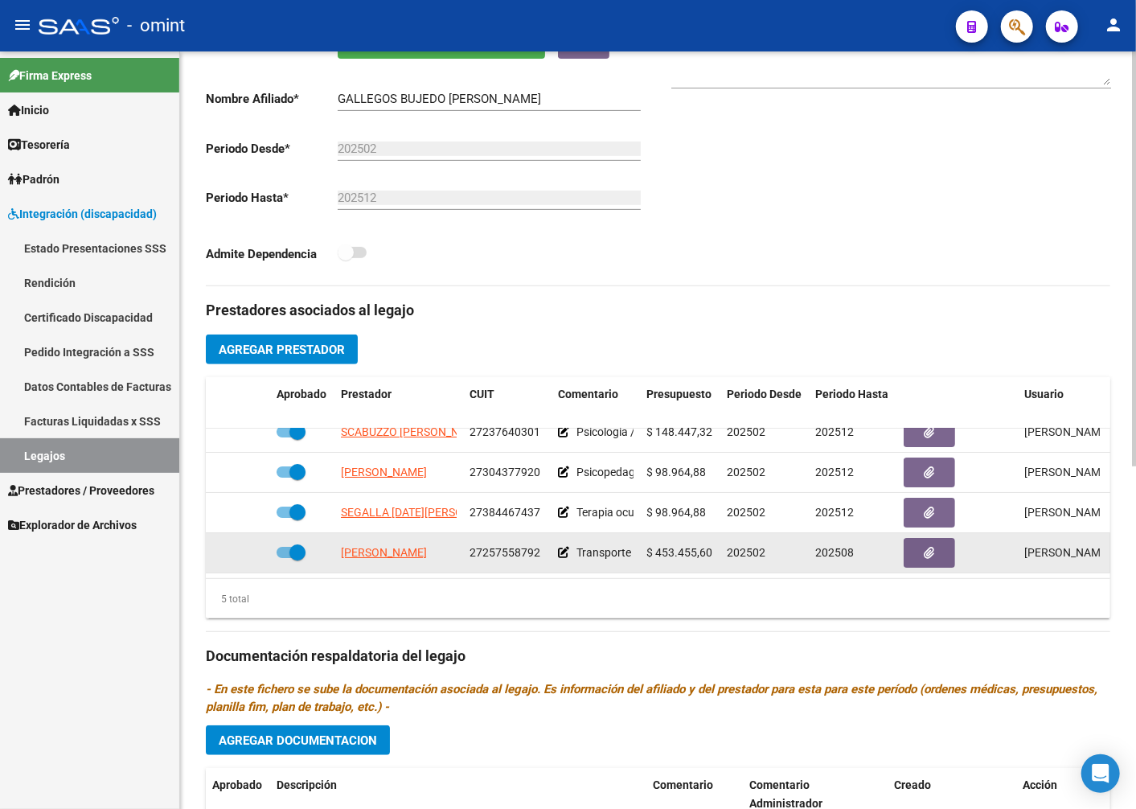
click at [521, 553] on span "27257558792" at bounding box center [505, 552] width 71 height 13
copy span "27257558792"
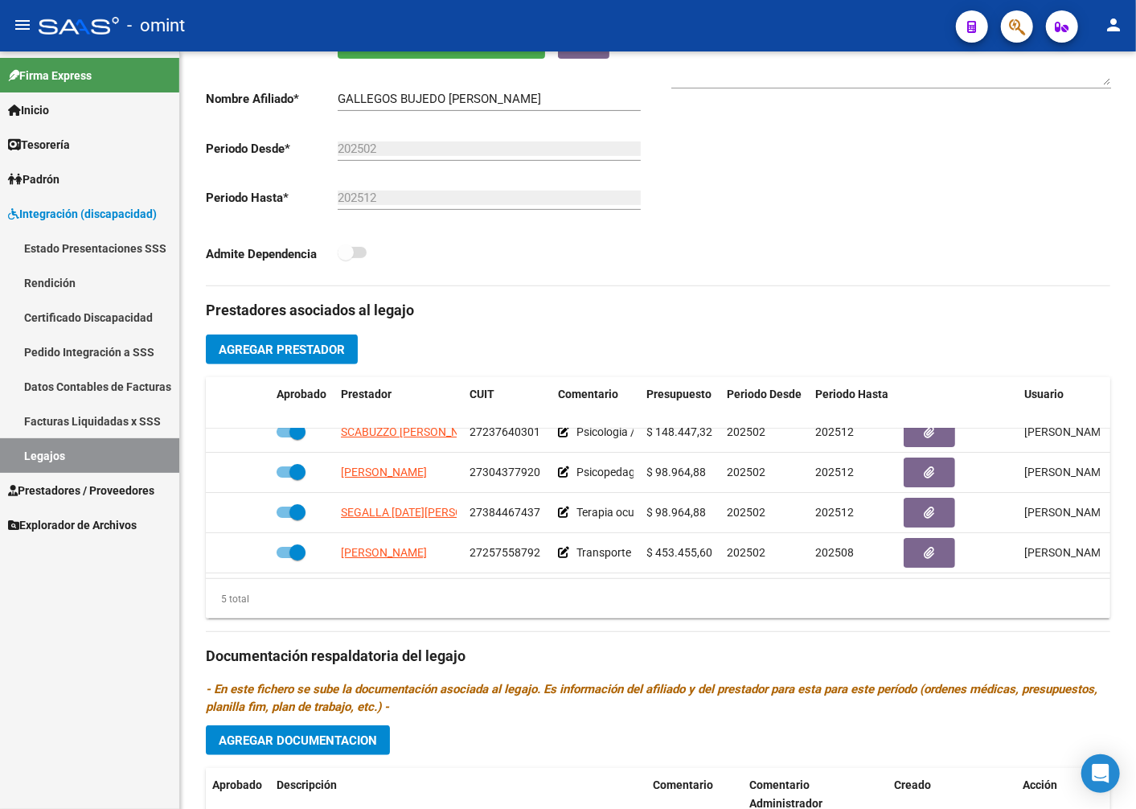
click at [686, 808] on html "menu - omint person Firma Express Inicio Instructivos Contacto OS Tesorería Ext…" at bounding box center [568, 404] width 1136 height 809
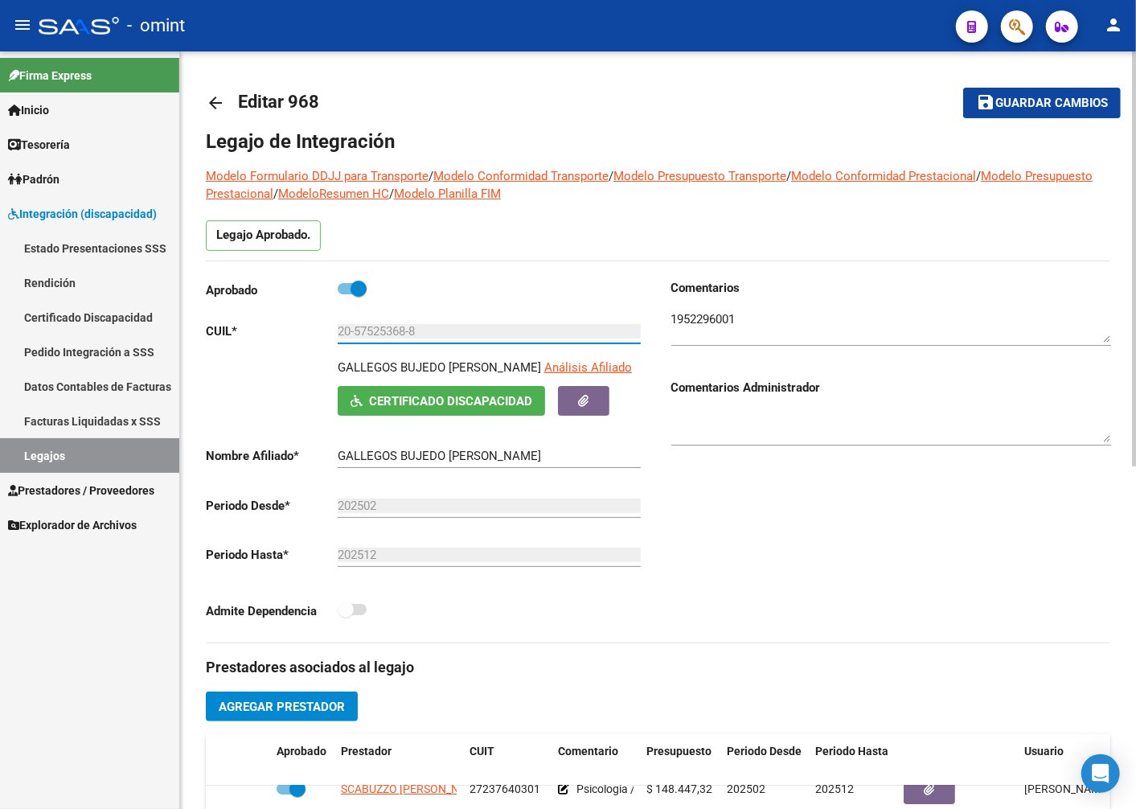
click at [372, 330] on input "20-57525368-8" at bounding box center [489, 331] width 303 height 14
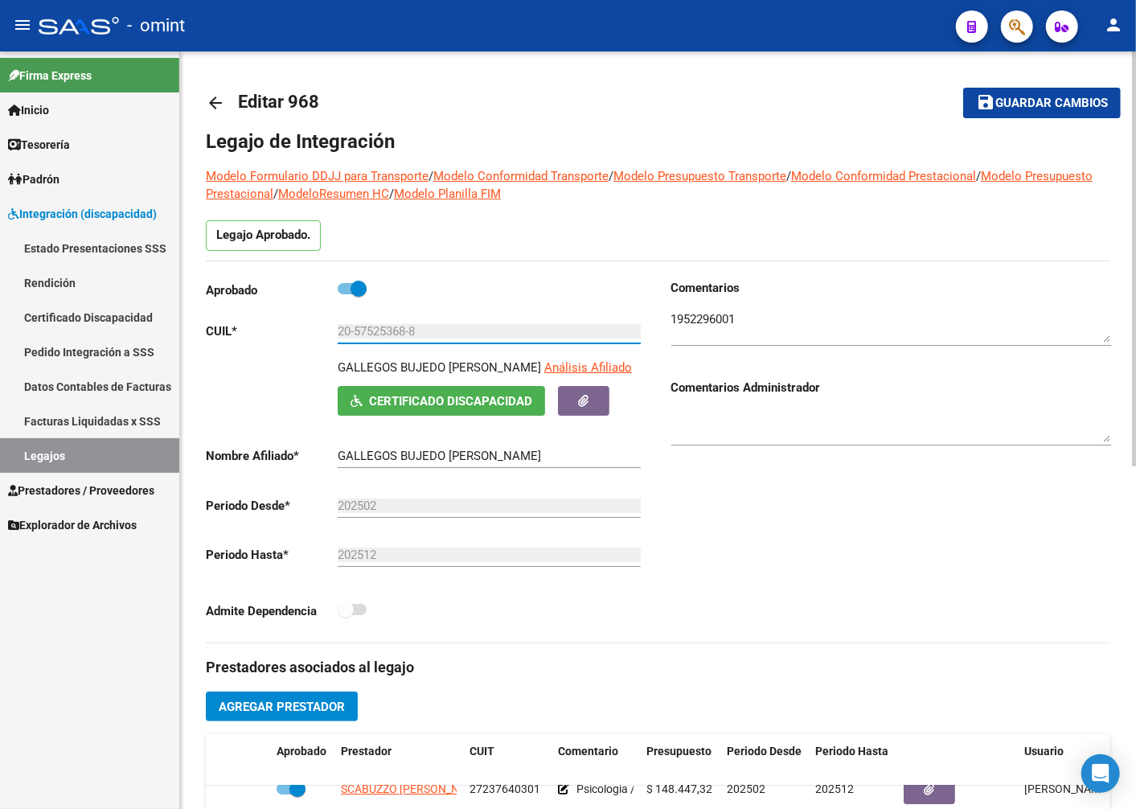
click at [296, 714] on span "Agregar Prestador" at bounding box center [282, 707] width 126 height 14
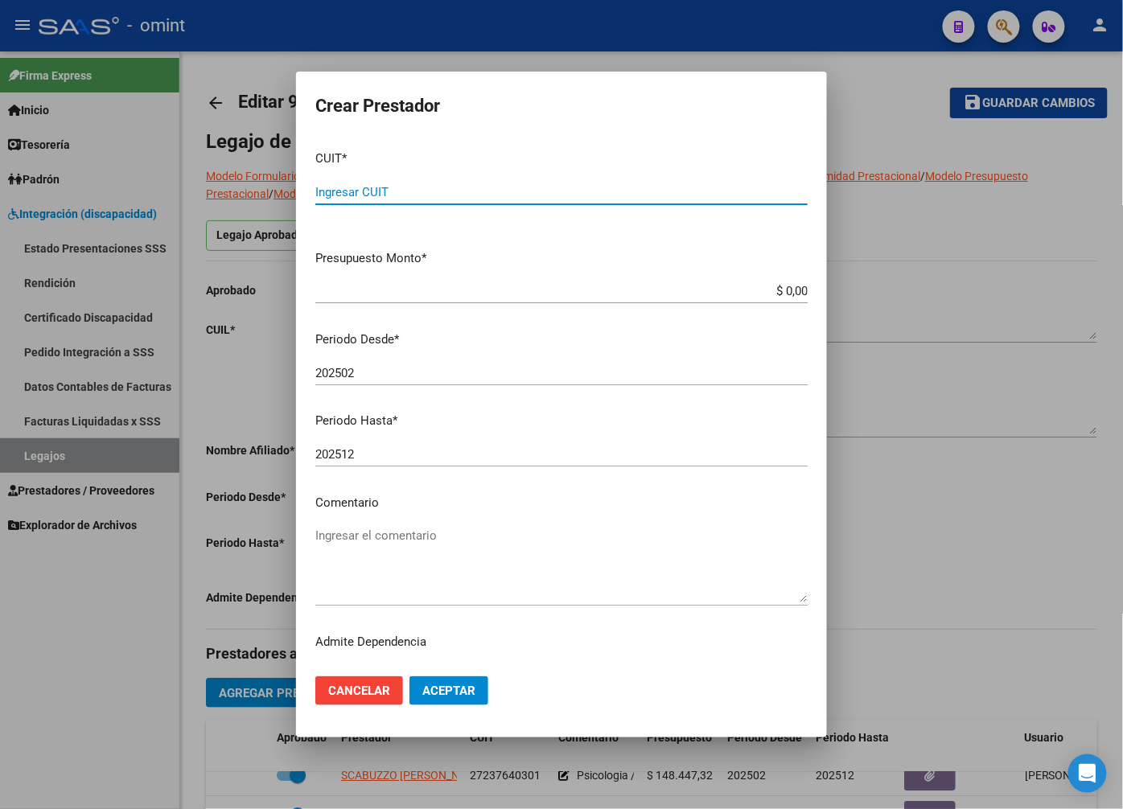
click at [550, 51] on div at bounding box center [561, 404] width 1123 height 809
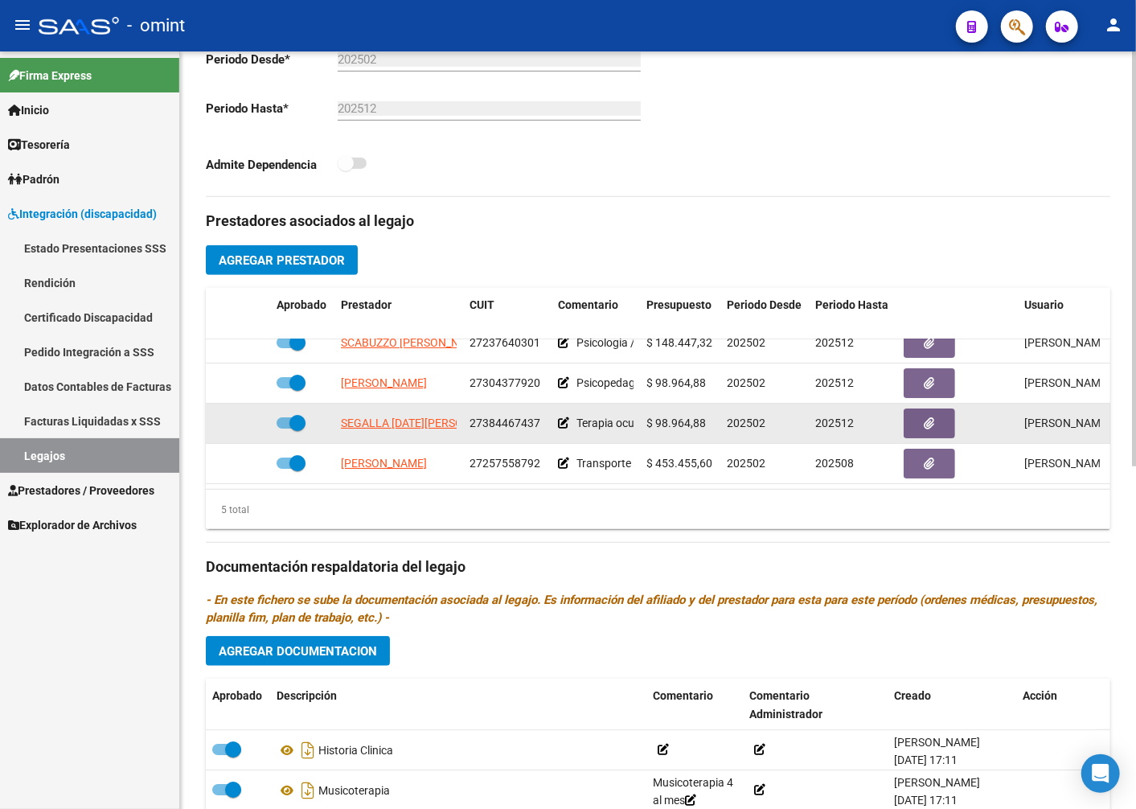
scroll to position [625, 0]
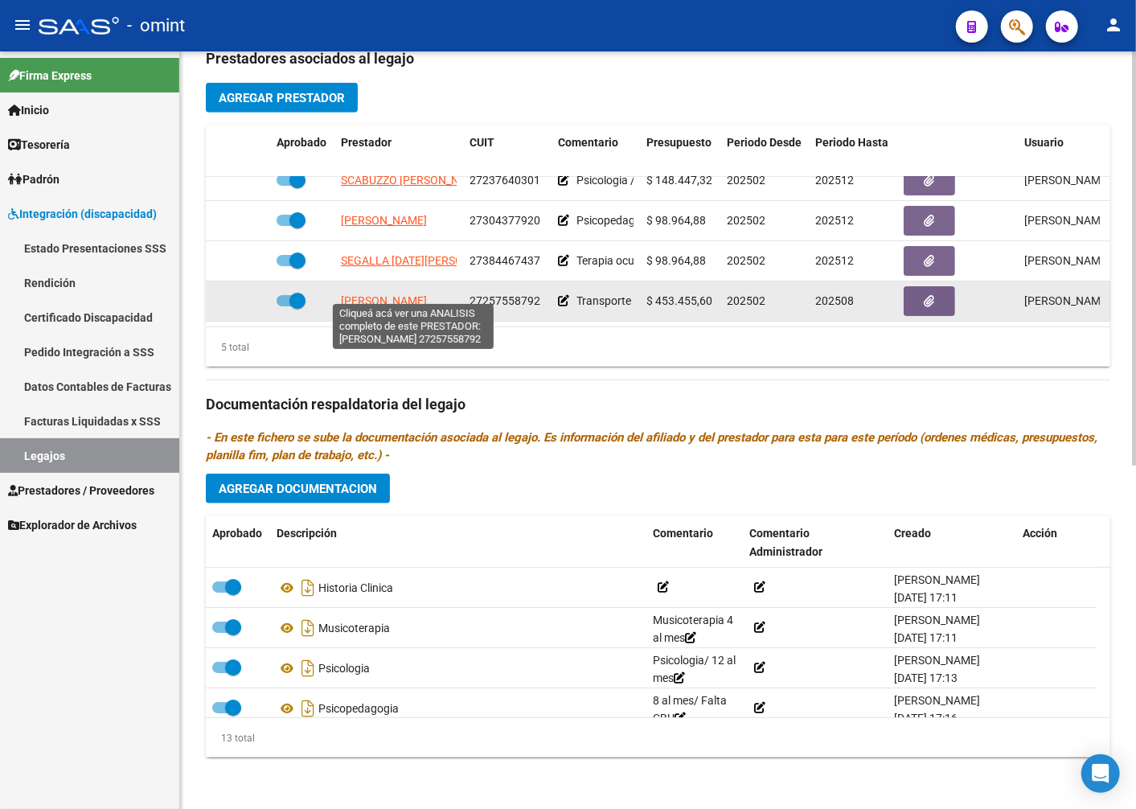
click at [427, 294] on span "TOBARES BEATRIZ SIMONA" at bounding box center [384, 300] width 86 height 13
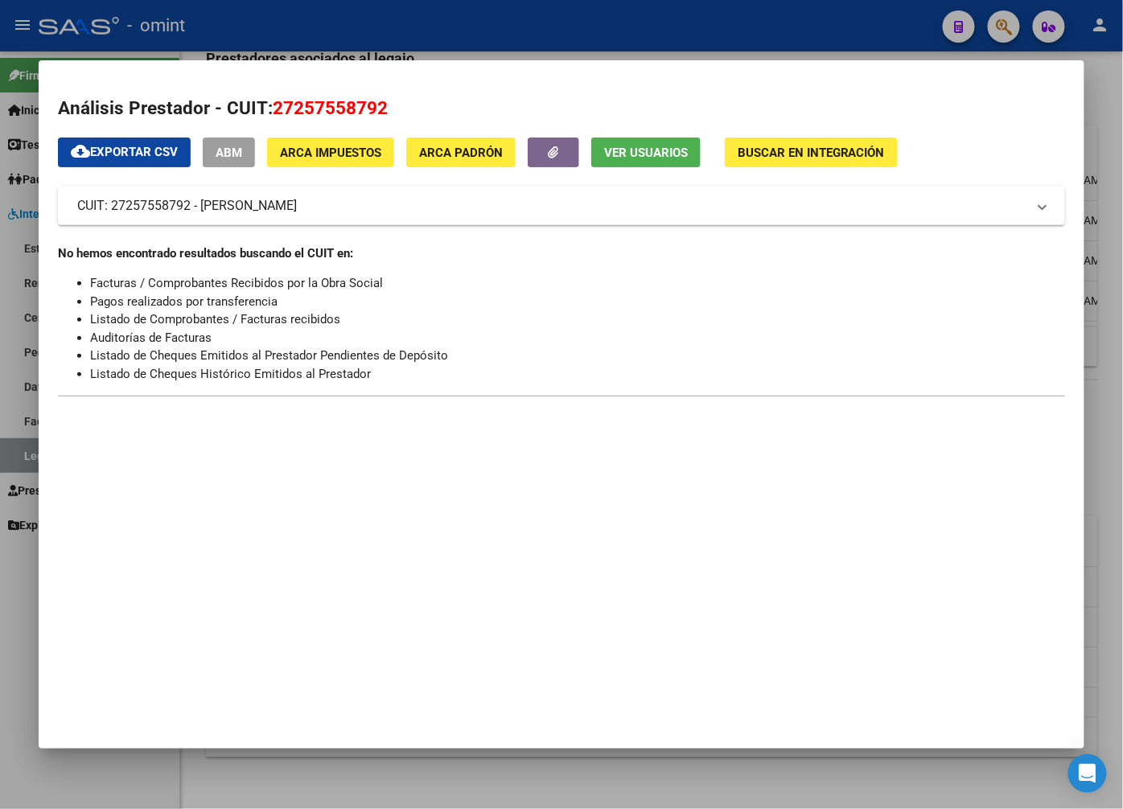
click at [413, 31] on div at bounding box center [561, 404] width 1123 height 809
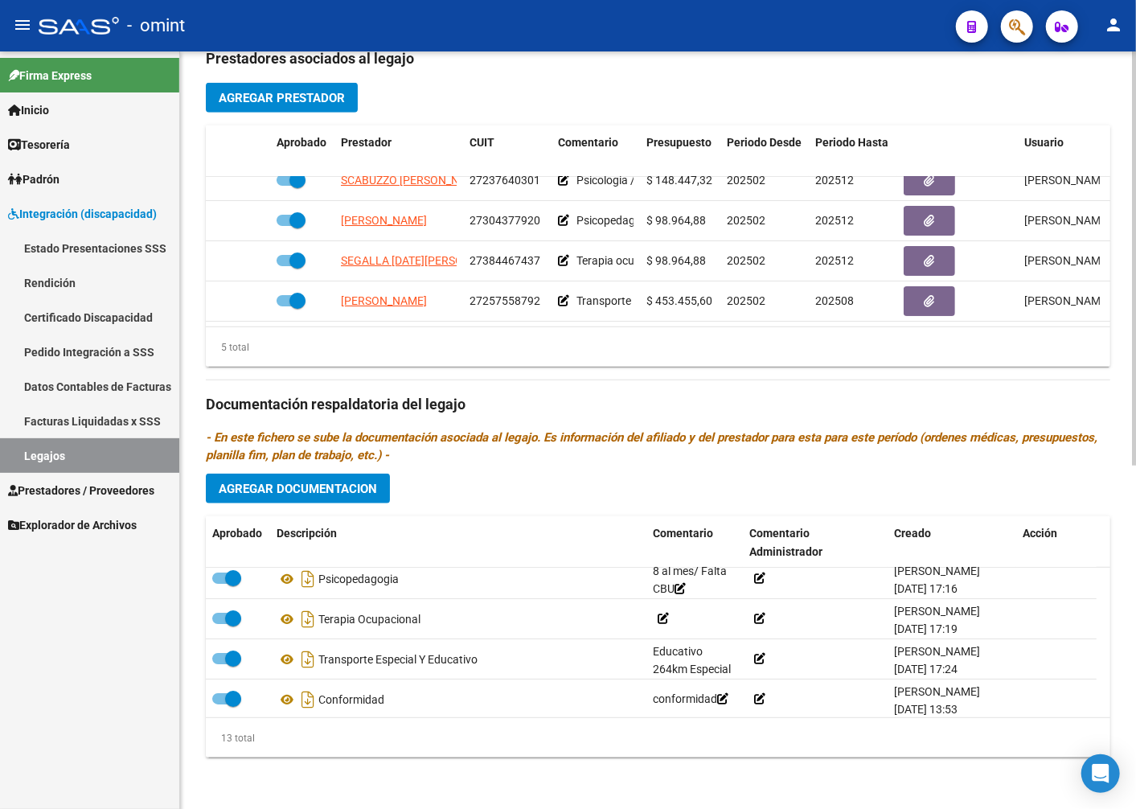
scroll to position [138, 0]
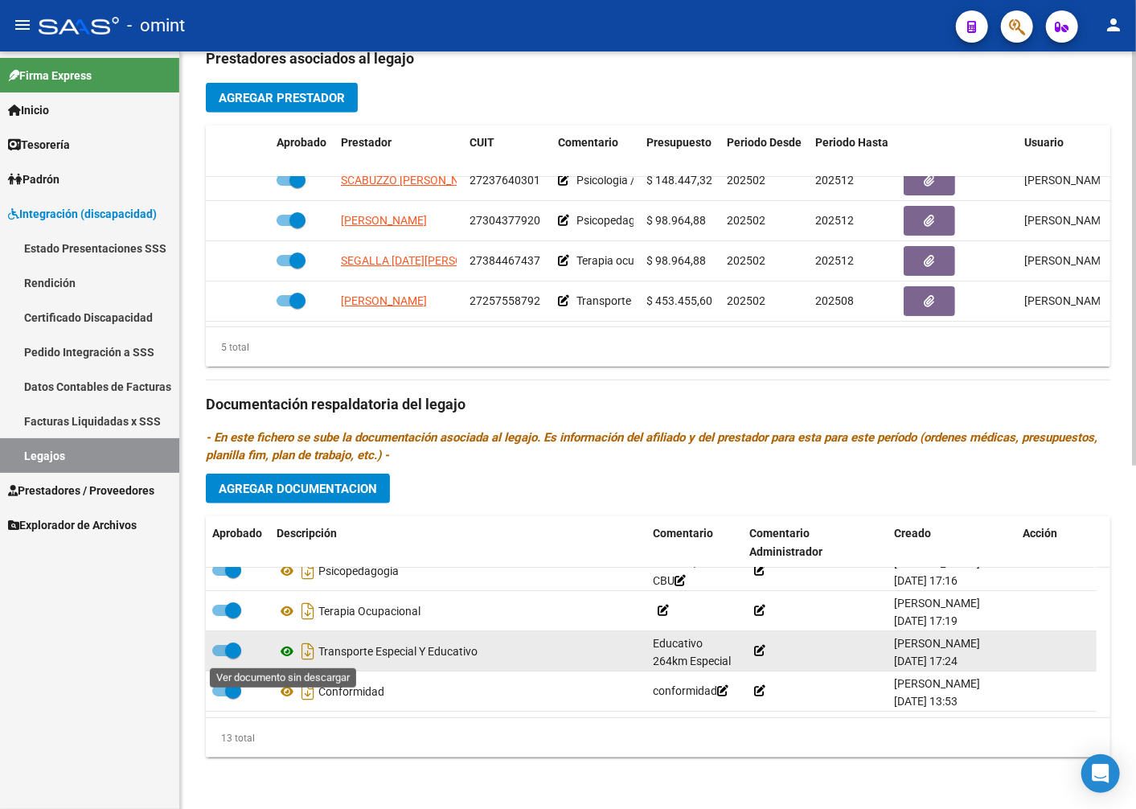
click at [286, 647] on icon at bounding box center [287, 651] width 21 height 19
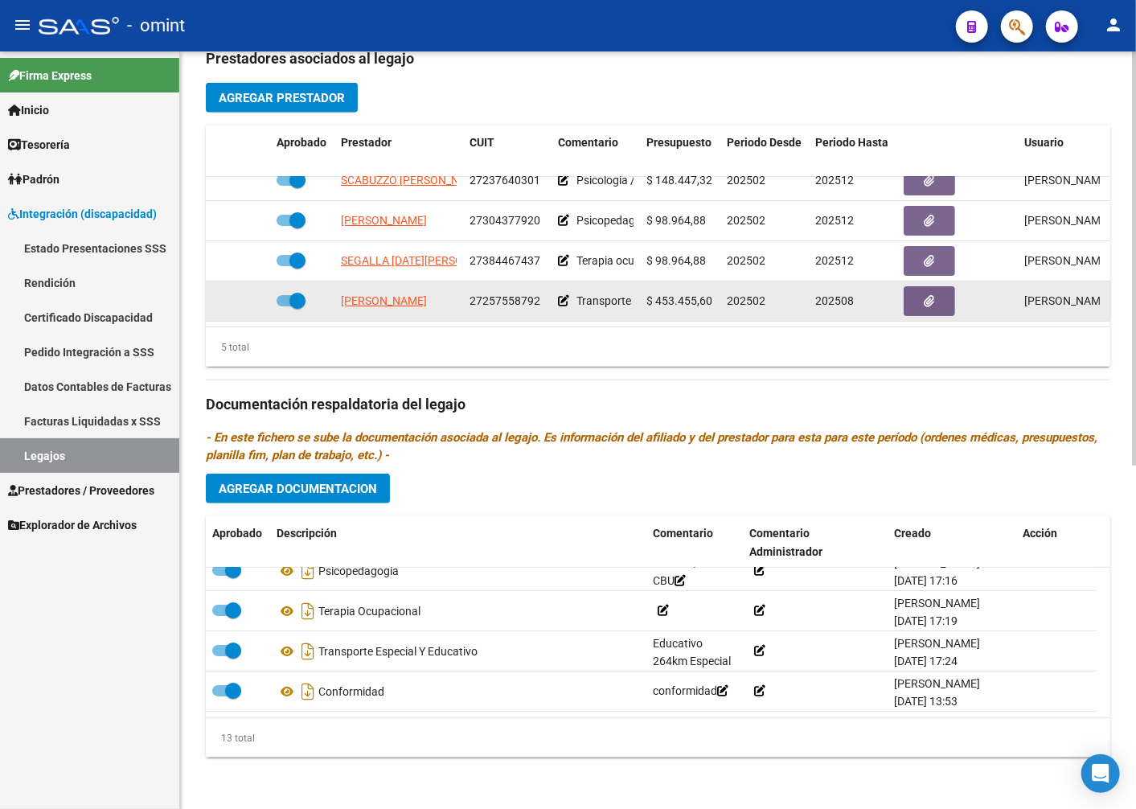
scroll to position [0, 0]
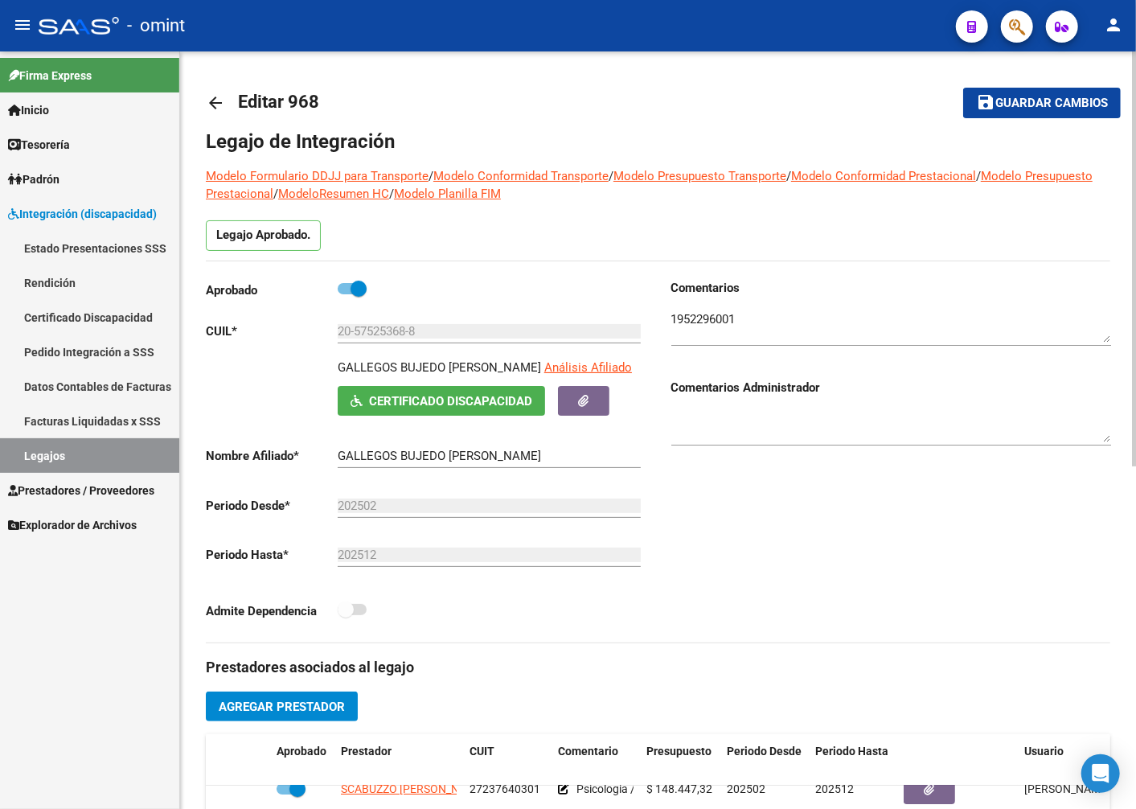
drag, startPoint x: 594, startPoint y: 368, endPoint x: 338, endPoint y: 368, distance: 255.8
click at [338, 368] on div "GALLEGOS BUJEDO BENJAMIN ALEJANDRO Análisis Afiliado" at bounding box center [492, 372] width 308 height 27
drag, startPoint x: 338, startPoint y: 368, endPoint x: 349, endPoint y: 366, distance: 11.5
copy div "GALLEGOS BUJEDO BENJAMIN ALEJANDRO"
click at [705, 322] on textarea at bounding box center [892, 326] width 440 height 32
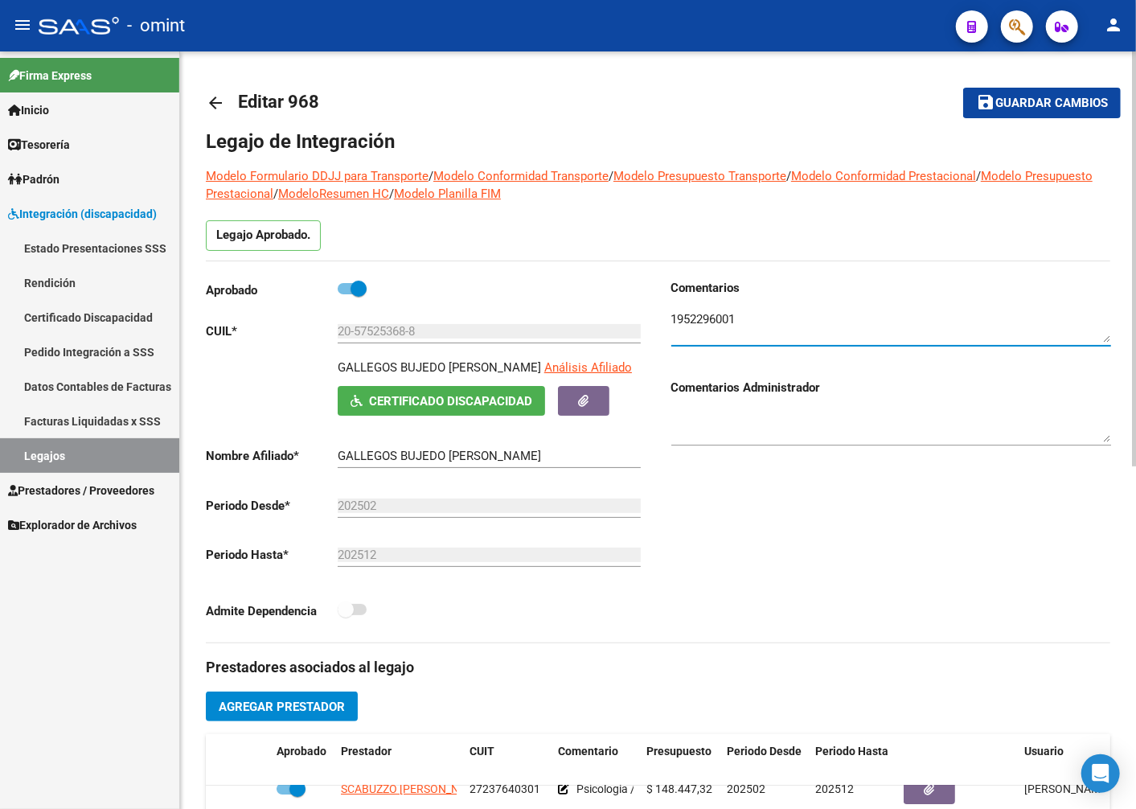
click at [704, 322] on textarea at bounding box center [892, 326] width 440 height 32
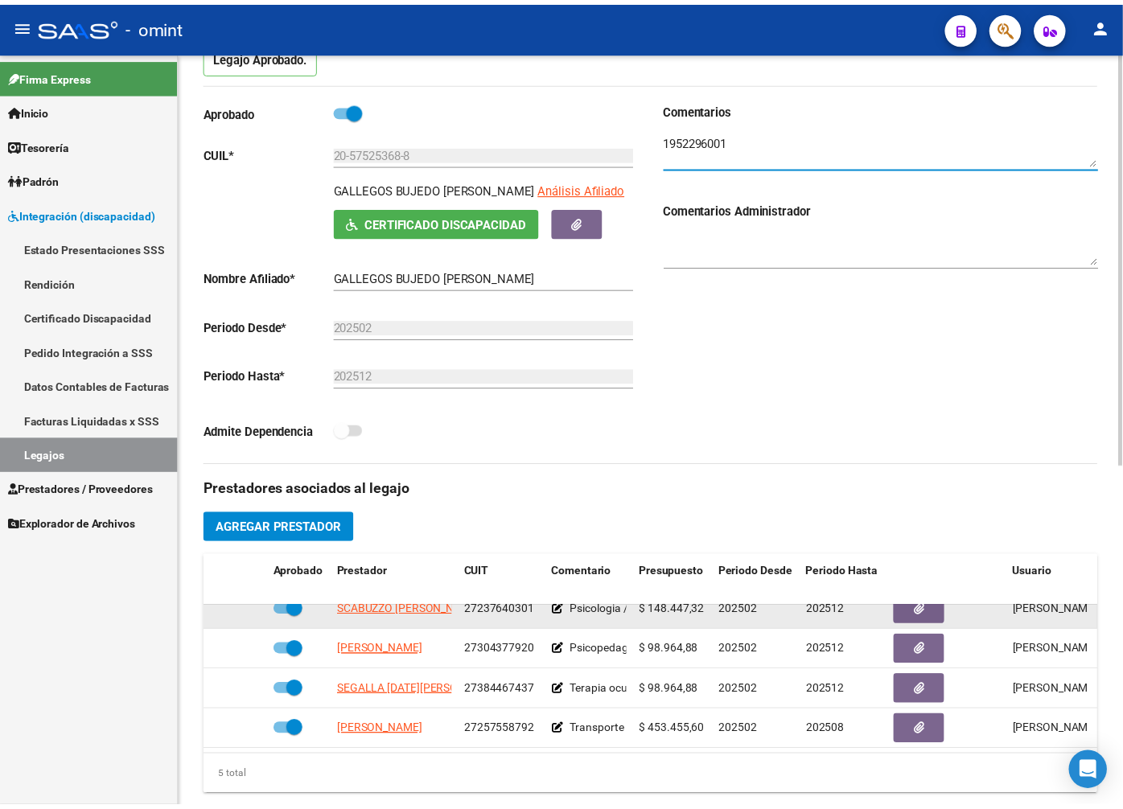
scroll to position [268, 0]
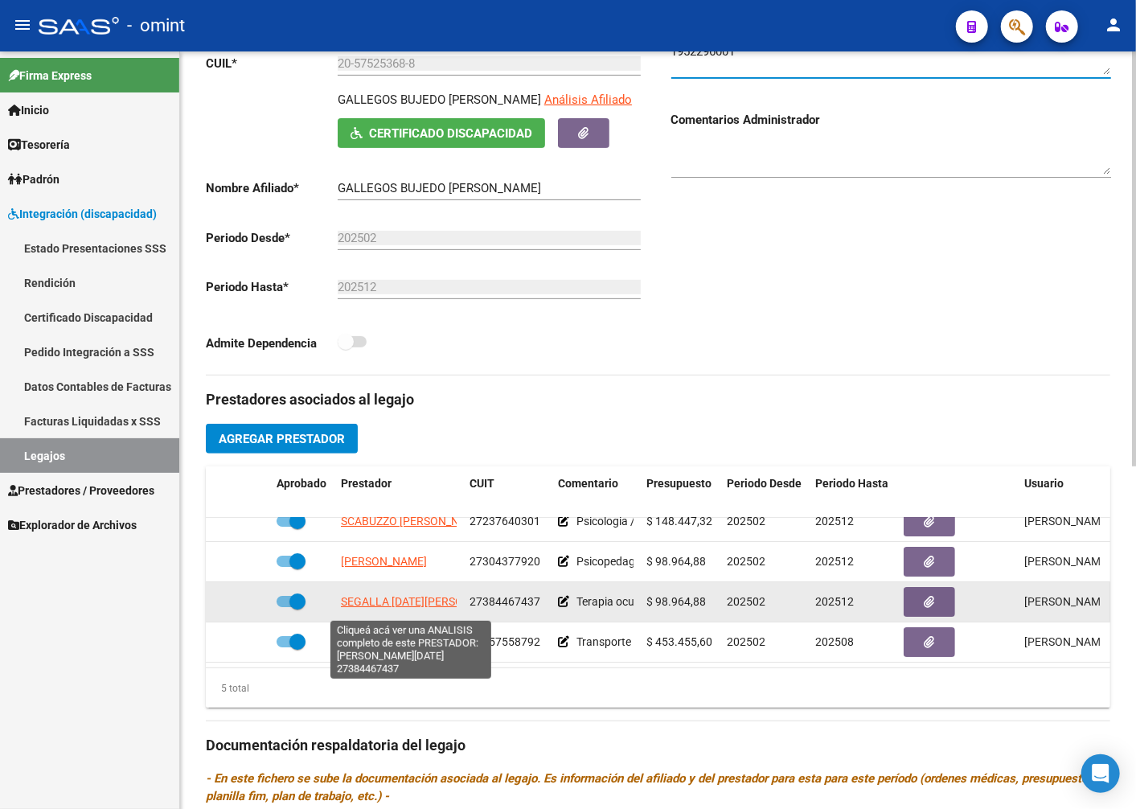
click at [435, 608] on span "SEGALLA LUCIA AGUSTINA" at bounding box center [426, 601] width 170 height 13
type textarea "27384467437"
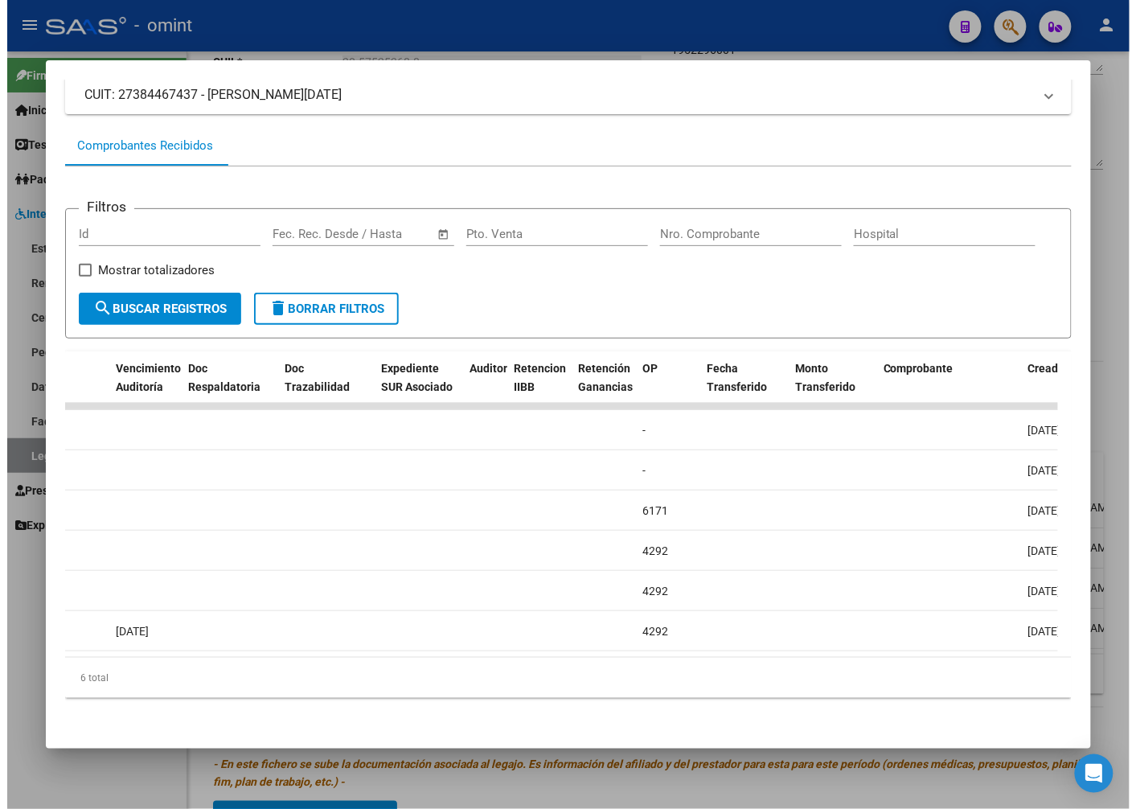
scroll to position [0, 0]
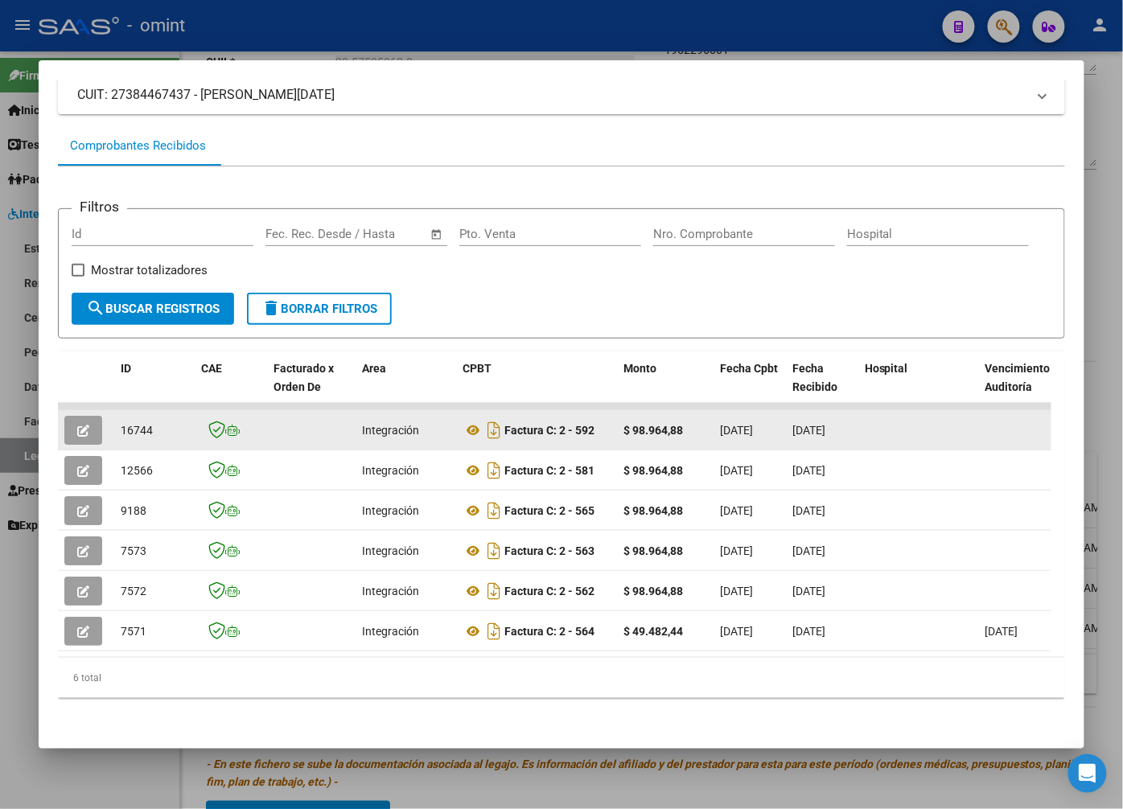
click at [98, 416] on button "button" at bounding box center [83, 430] width 38 height 29
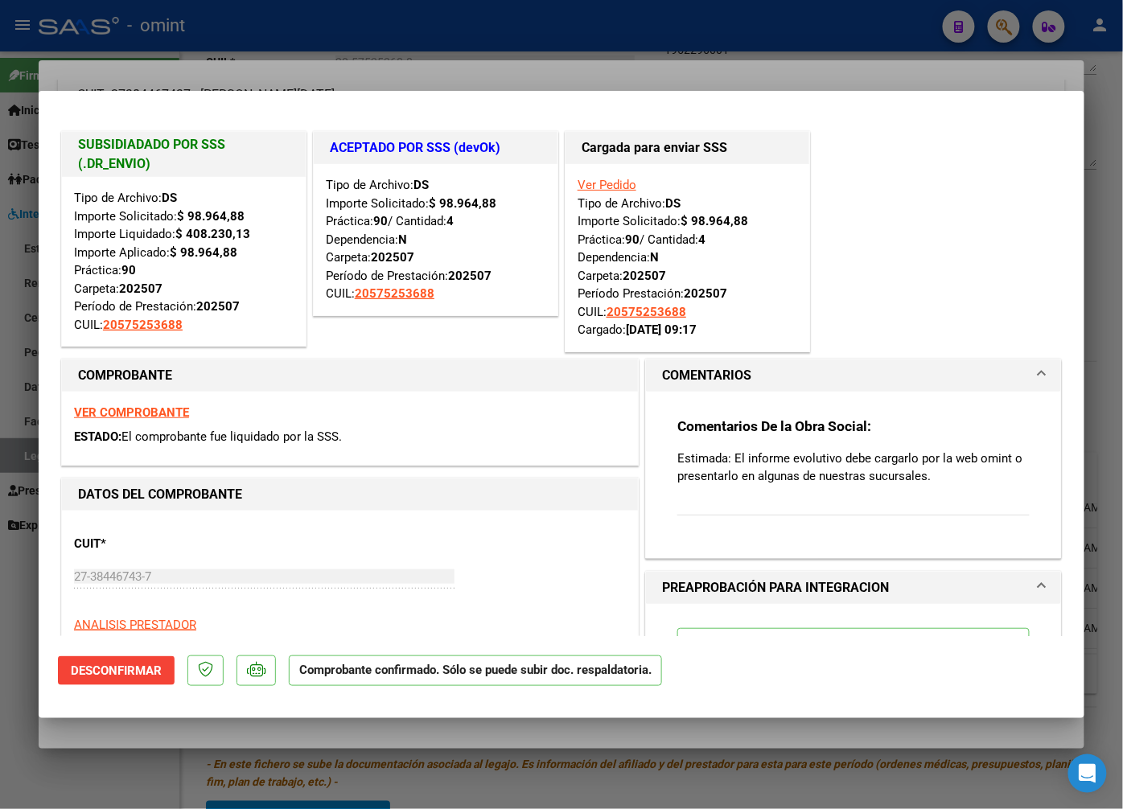
click at [315, 45] on div at bounding box center [561, 404] width 1123 height 809
type input "$ 0,00"
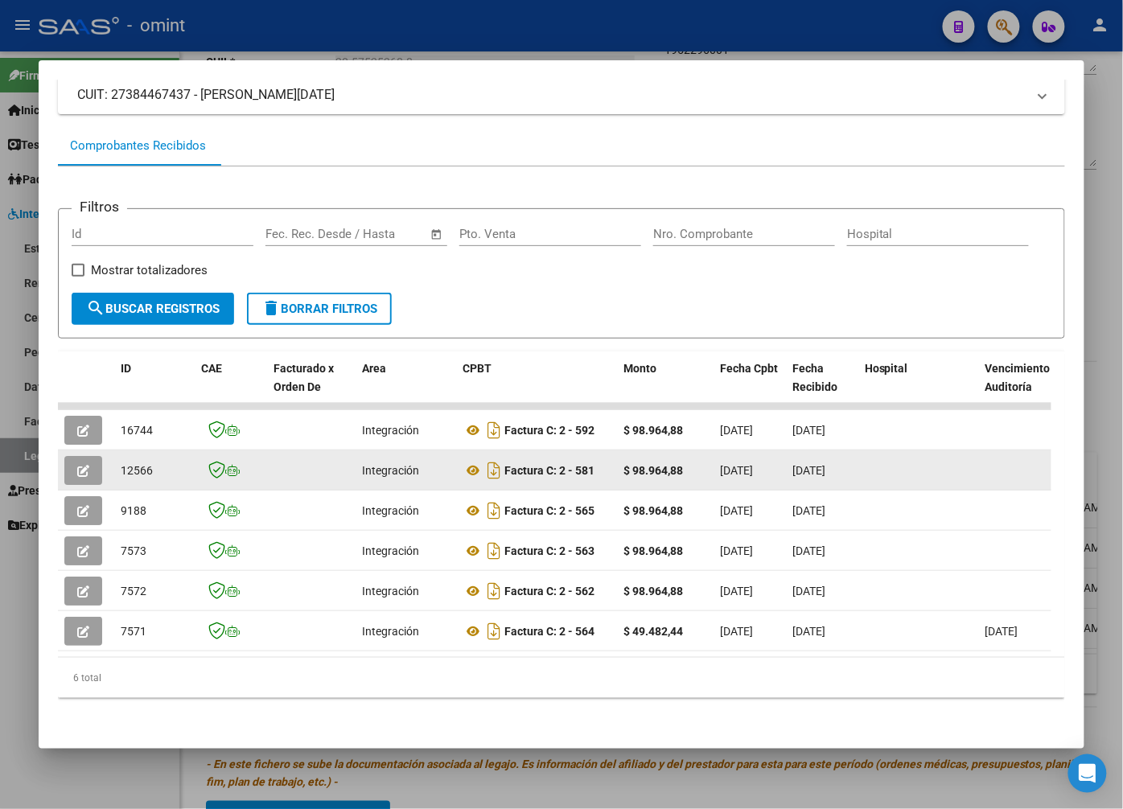
click at [77, 465] on icon "button" at bounding box center [83, 471] width 12 height 12
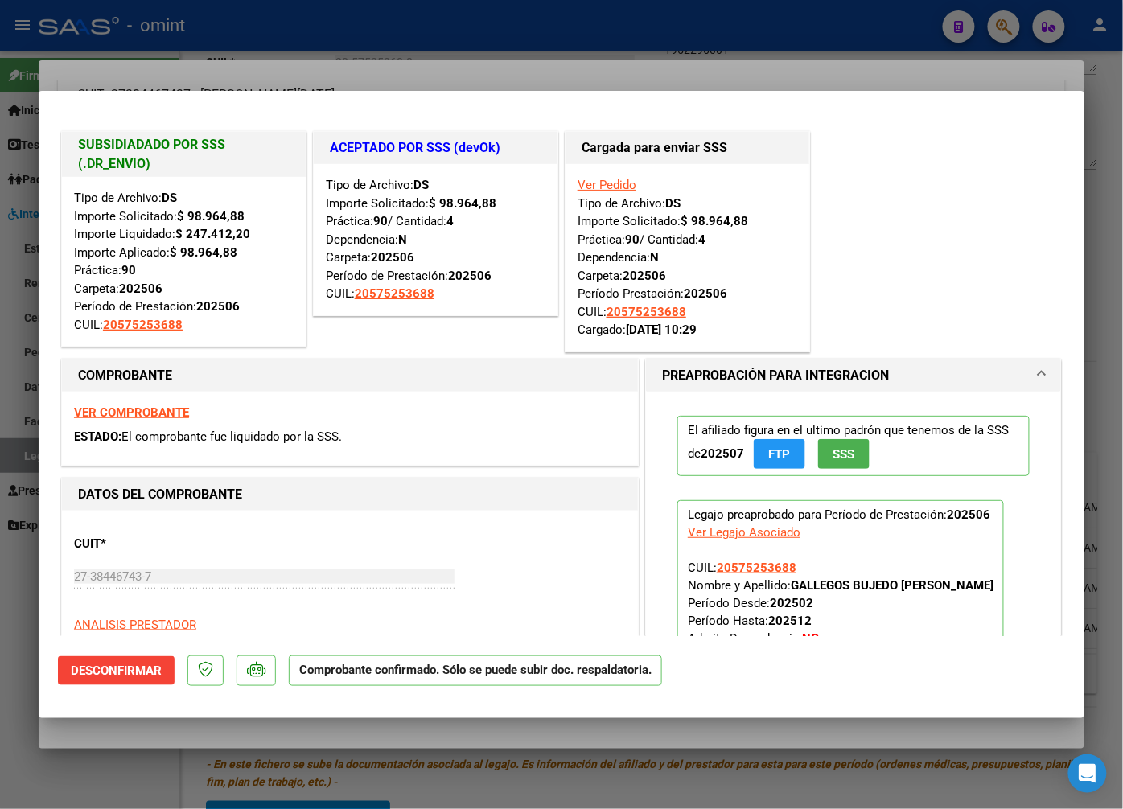
click at [326, 41] on div at bounding box center [561, 404] width 1123 height 809
type input "$ 0,00"
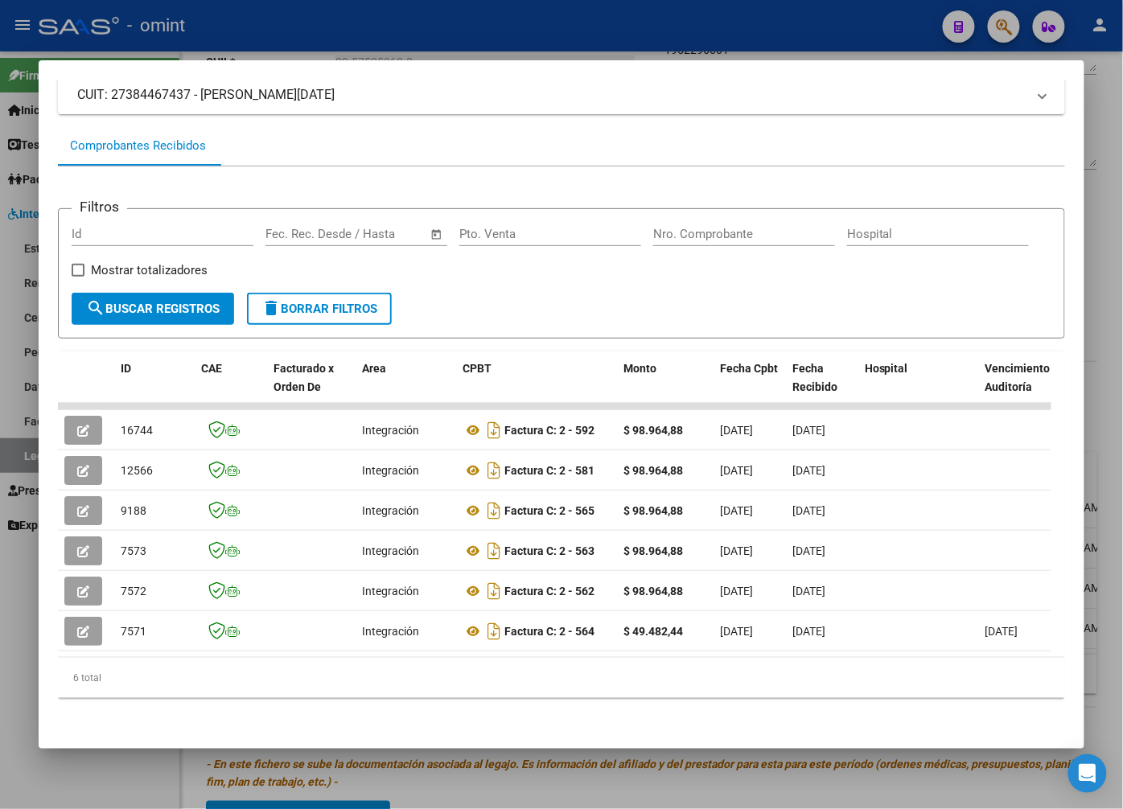
click at [488, 43] on div at bounding box center [561, 404] width 1123 height 809
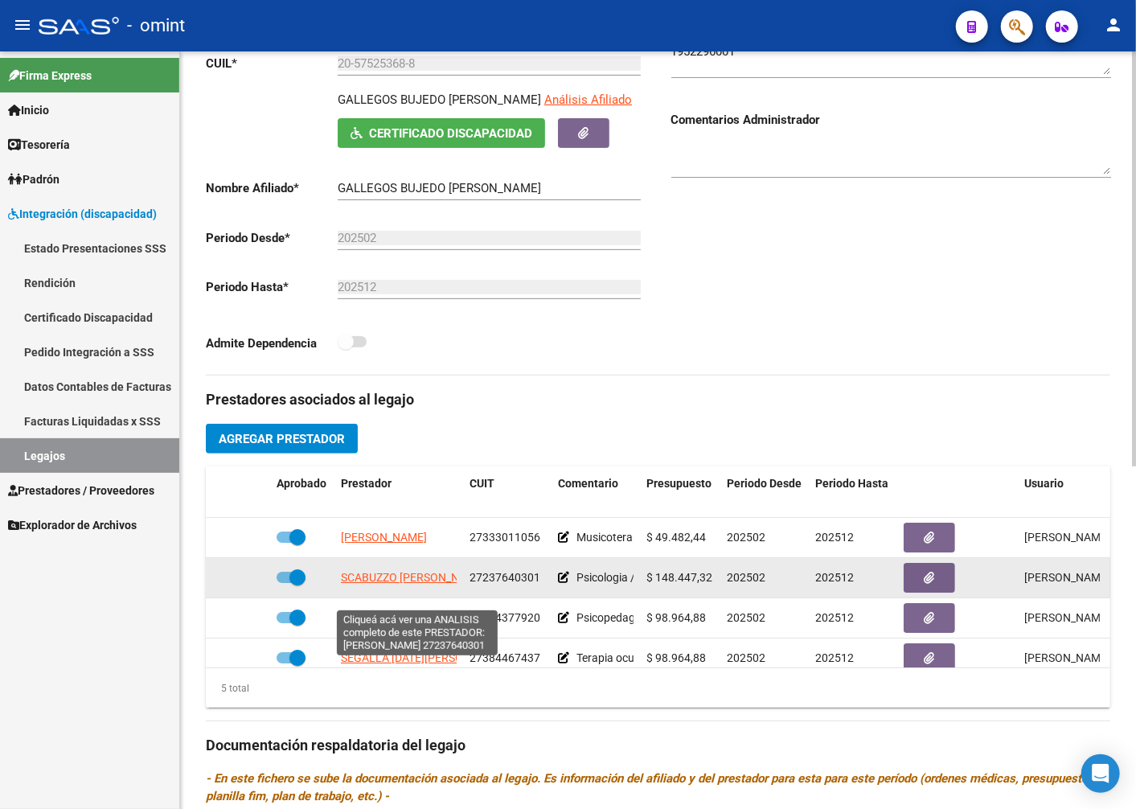
click at [404, 584] on span "SCABUZZO GLADYS FABIANA" at bounding box center [413, 577] width 145 height 13
type textarea "27237640301"
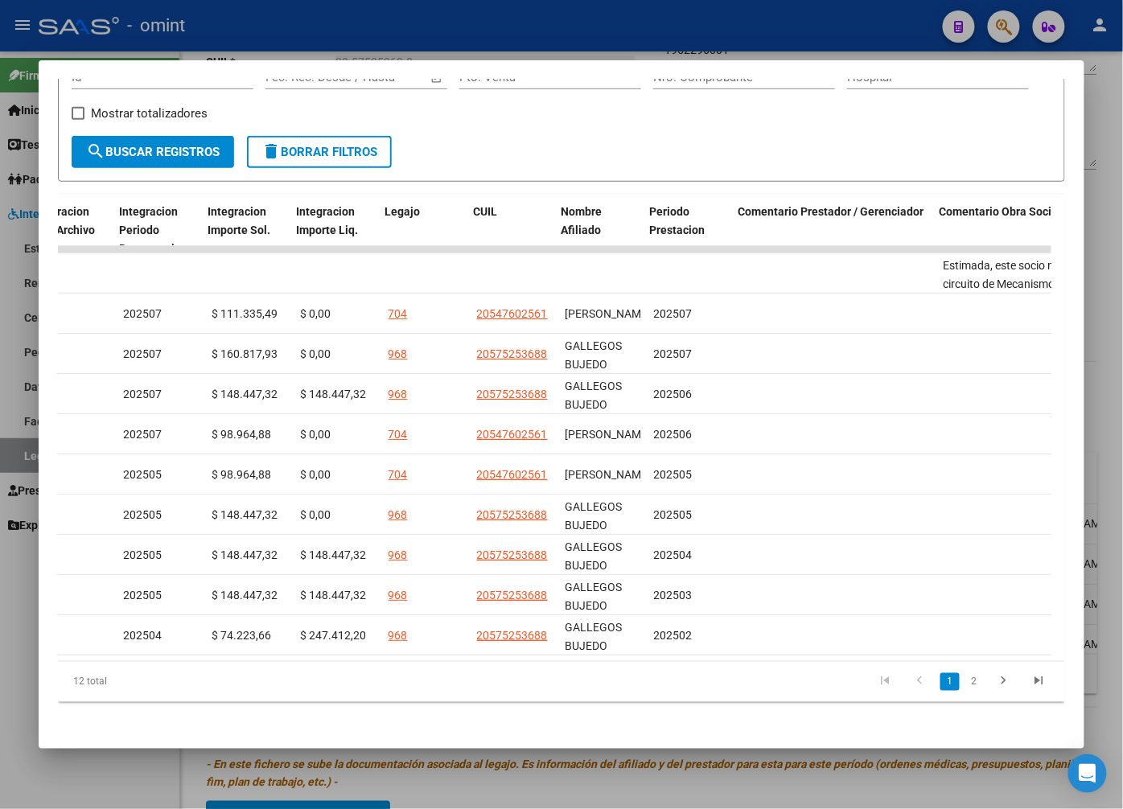
scroll to position [0, 2229]
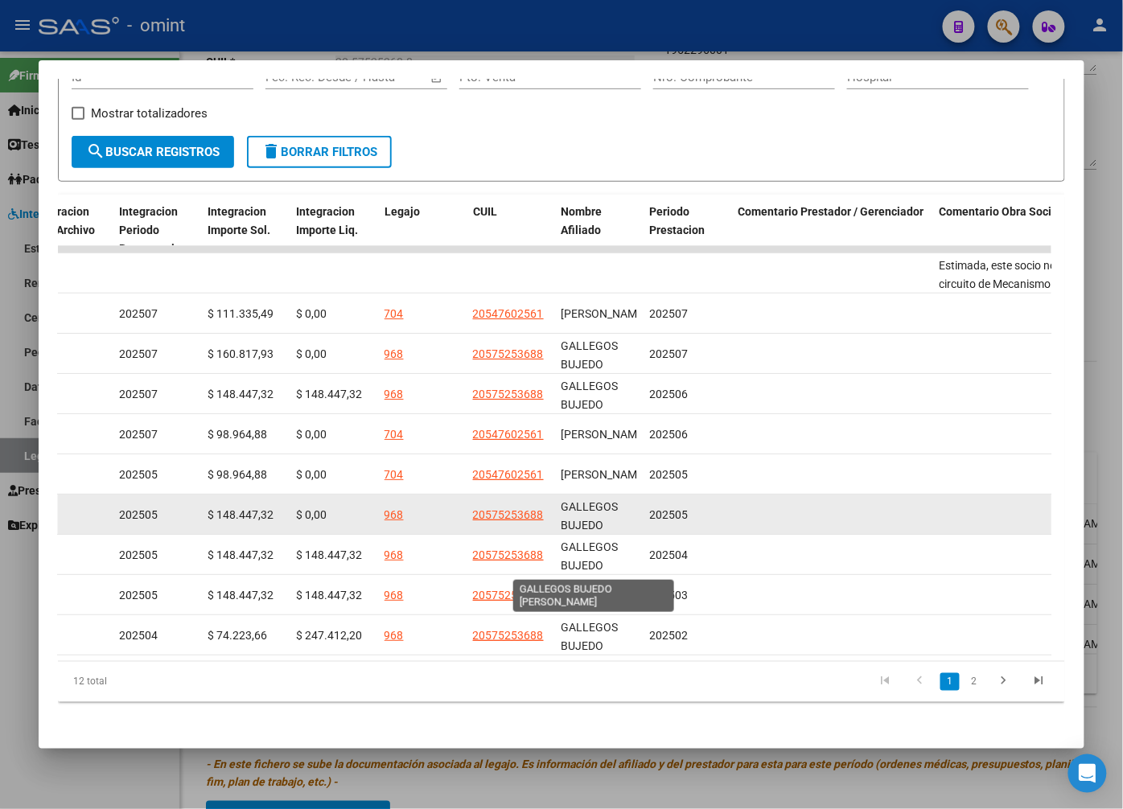
drag, startPoint x: 680, startPoint y: 513, endPoint x: 582, endPoint y: 510, distance: 98.2
click at [577, 363] on span "GALLEGOS BUJEDO BENJAMIN ALEJANDRO" at bounding box center [604, 364] width 86 height 50
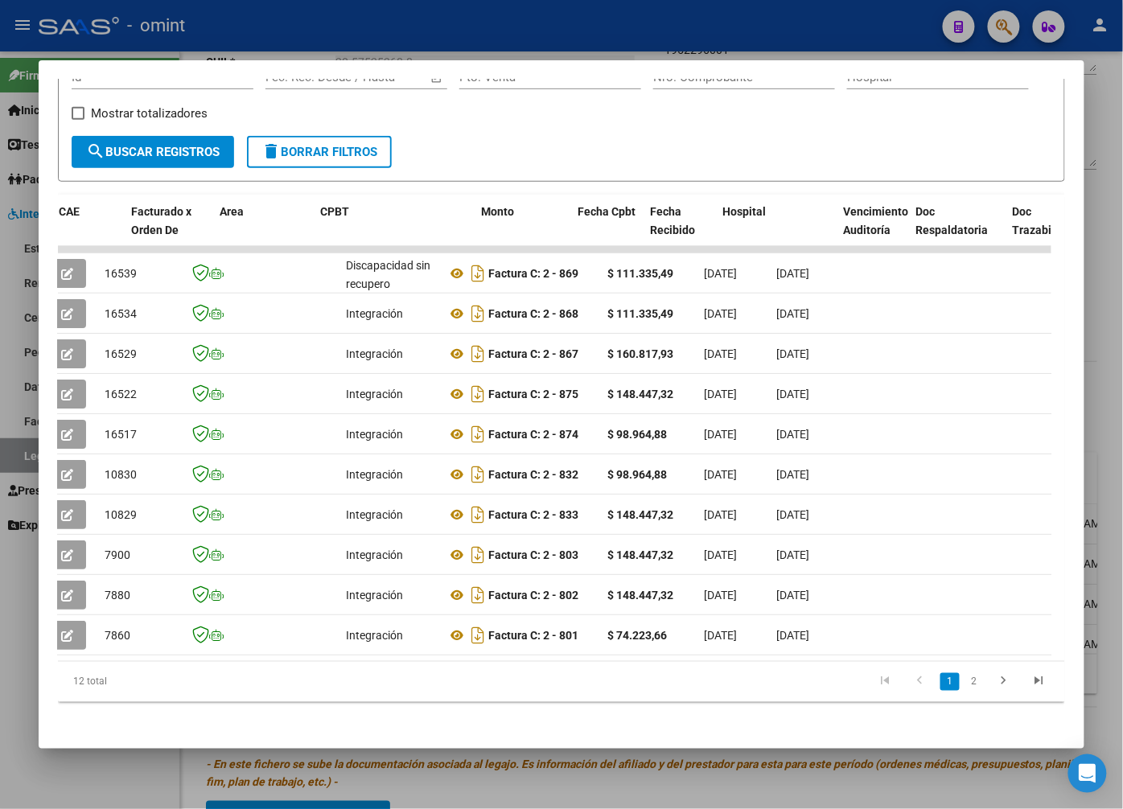
scroll to position [0, 0]
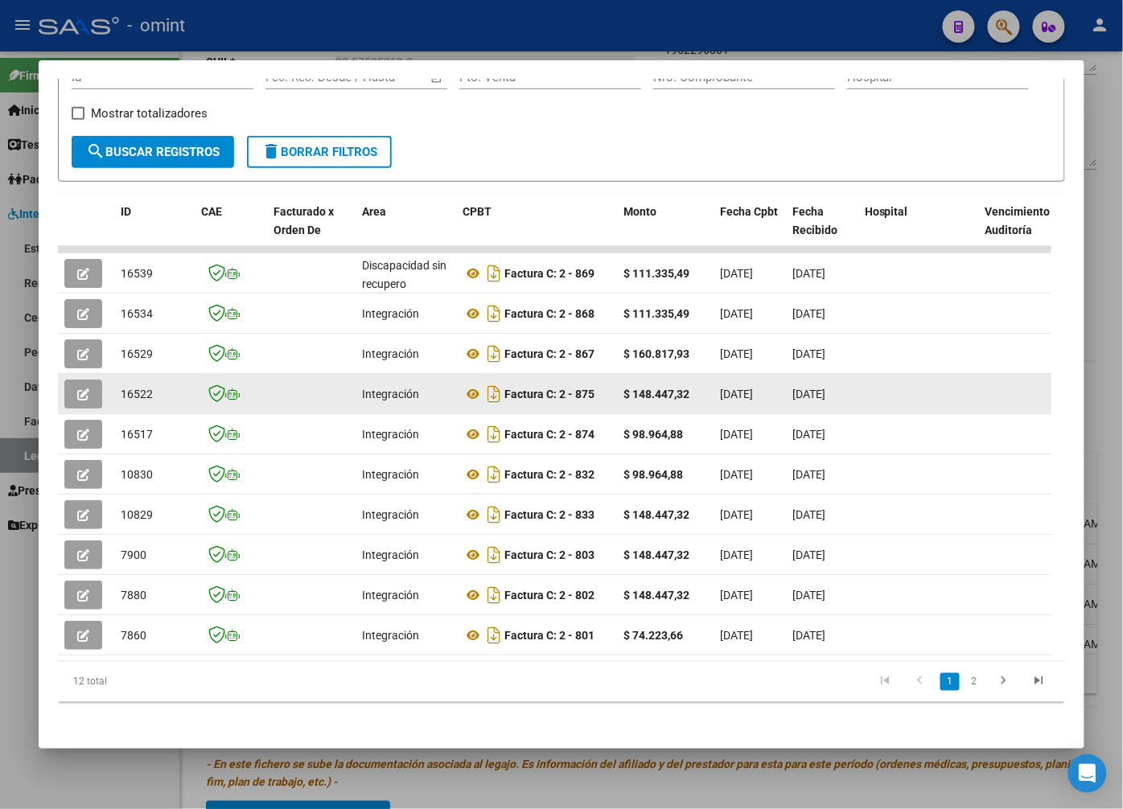
drag, startPoint x: 557, startPoint y: 370, endPoint x: 106, endPoint y: 388, distance: 451.6
click at [106, 388] on datatable-scroller "16539 Discapacidad sin recupero Factura C: 2 - 869 $ 111.335,49 01/08/2025 05/0…" at bounding box center [554, 450] width 993 height 409
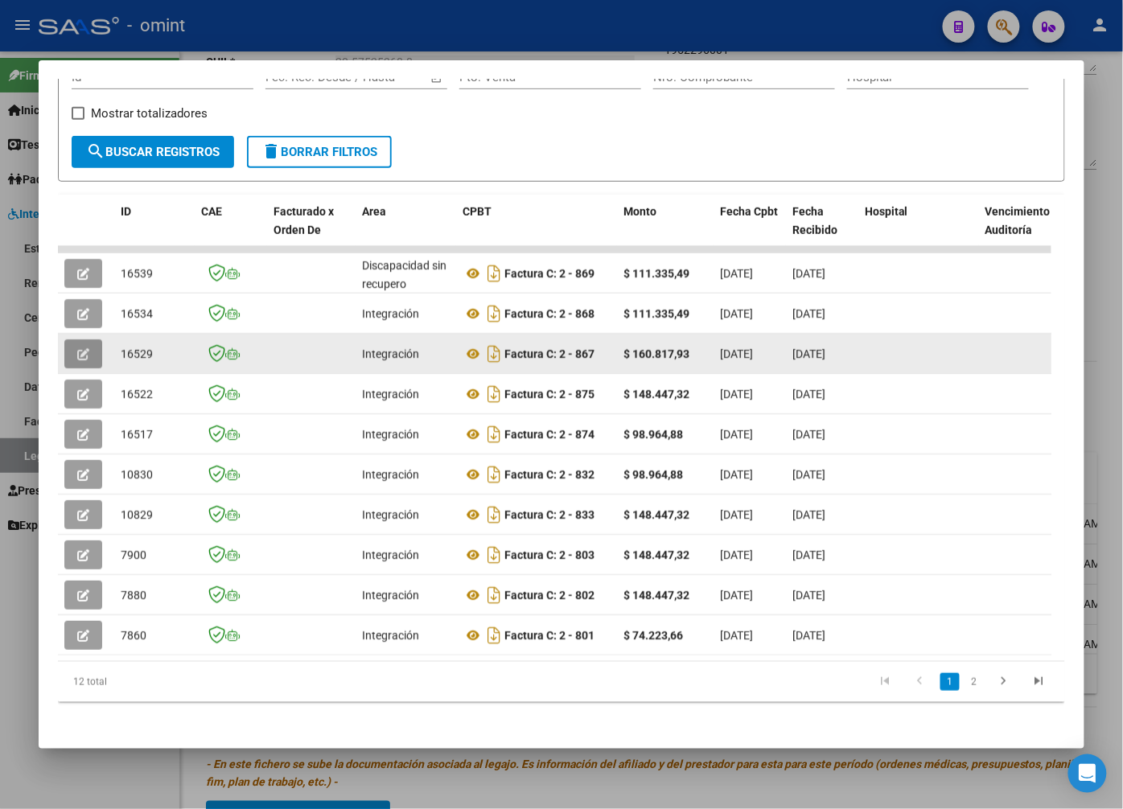
drag, startPoint x: 106, startPoint y: 388, endPoint x: 92, endPoint y: 358, distance: 33.1
click at [92, 358] on button "button" at bounding box center [83, 353] width 38 height 29
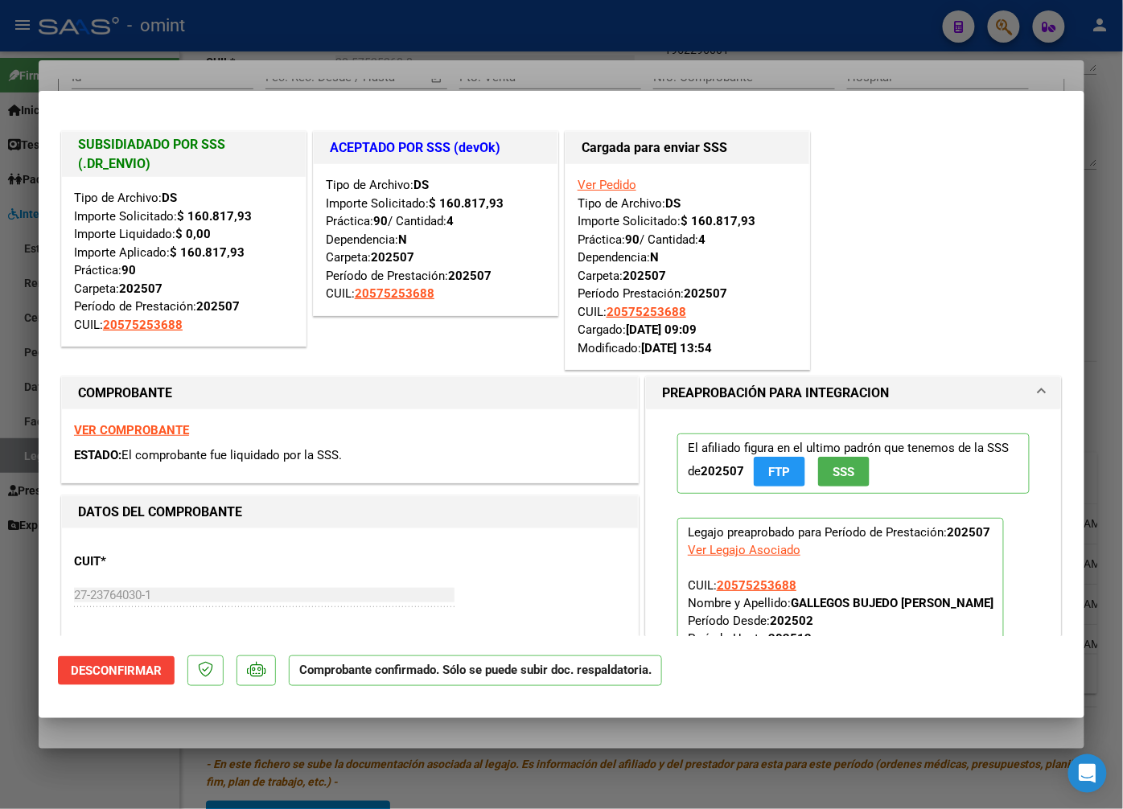
click at [276, 51] on div at bounding box center [561, 404] width 1123 height 809
type input "$ 0,00"
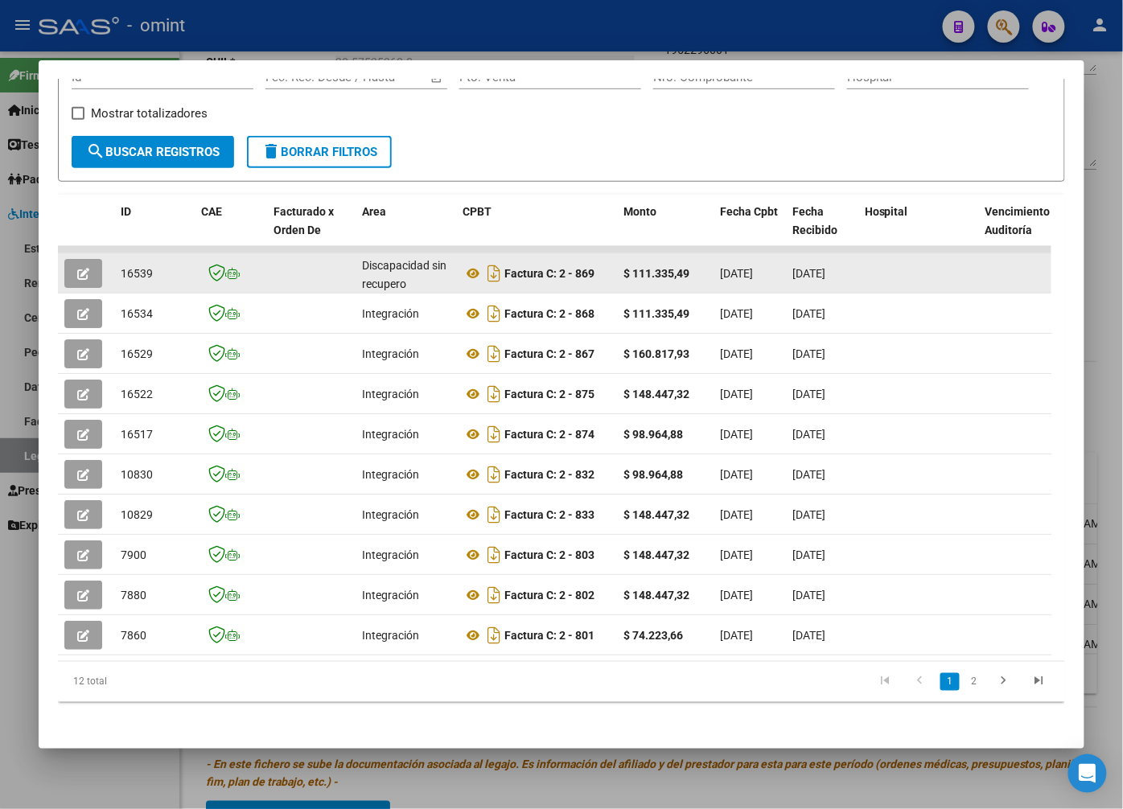
click at [92, 278] on button "button" at bounding box center [83, 273] width 38 height 29
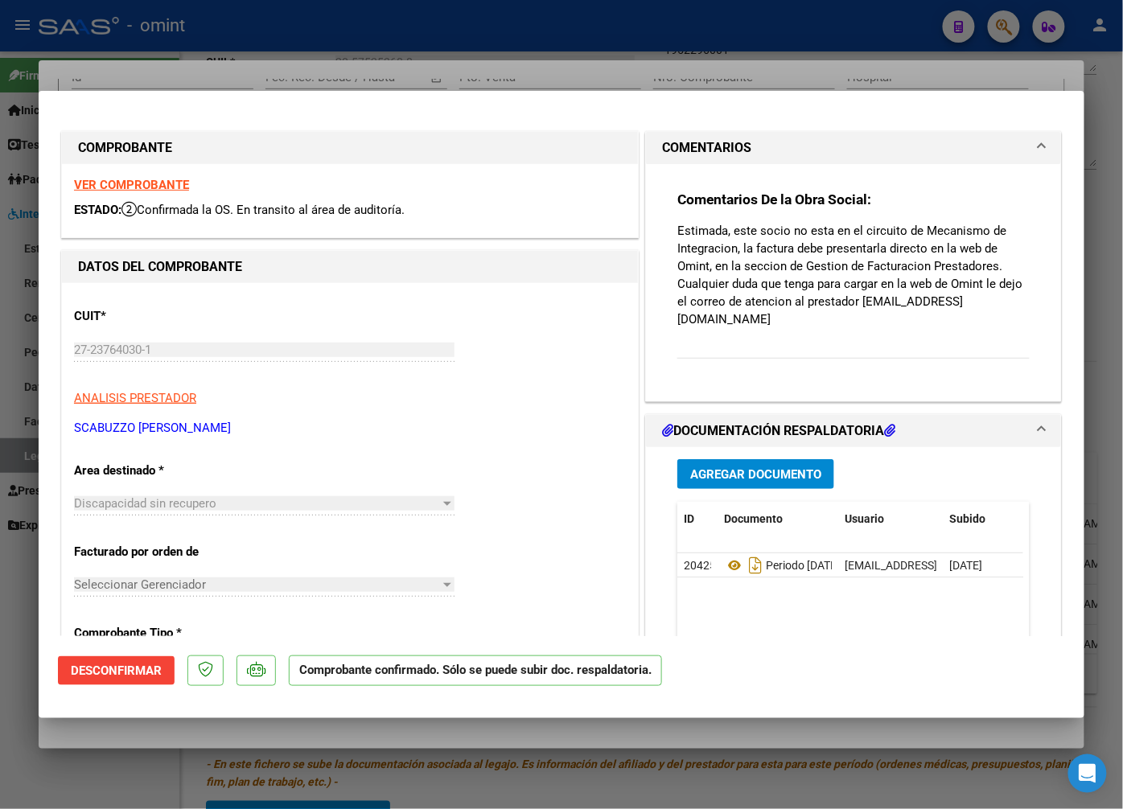
click at [156, 180] on strong "VER COMPROBANTE" at bounding box center [131, 185] width 115 height 14
click at [429, 55] on div at bounding box center [561, 404] width 1123 height 809
type input "$ 0,00"
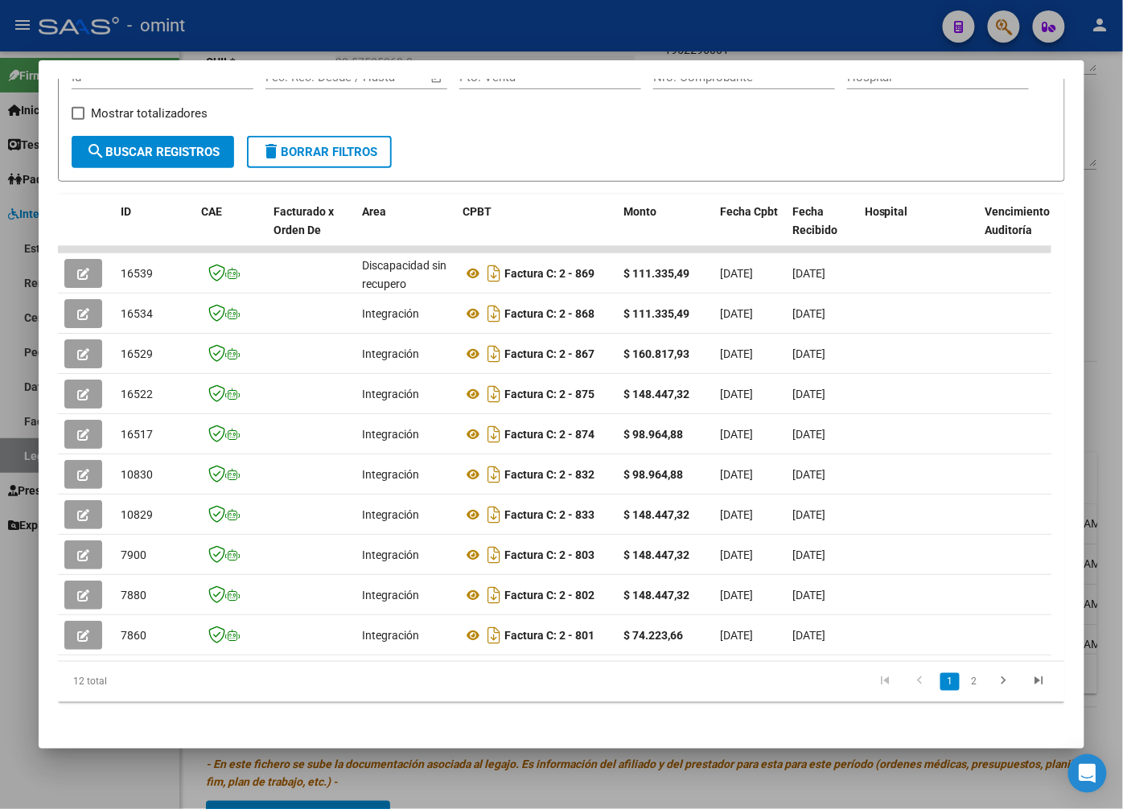
click at [292, 42] on div at bounding box center [561, 404] width 1123 height 809
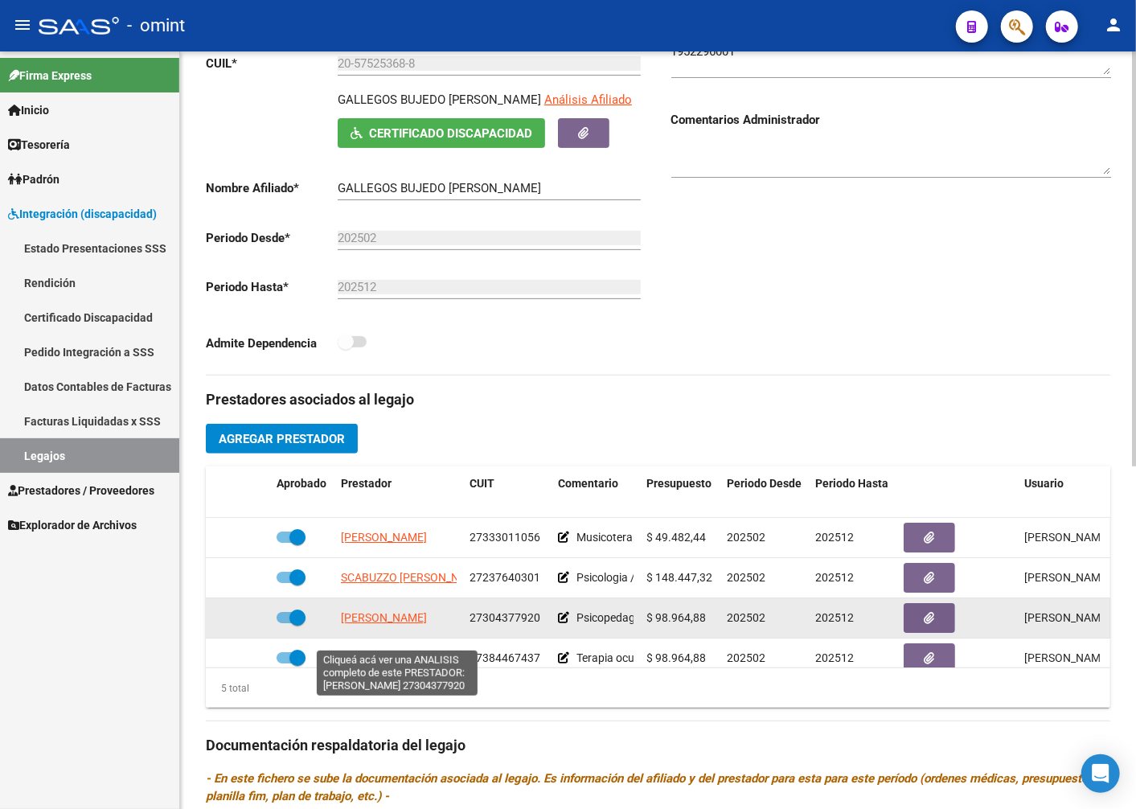
click at [422, 624] on span "JAIME NOELIA LILIAN" at bounding box center [384, 617] width 86 height 13
type textarea "27304377920"
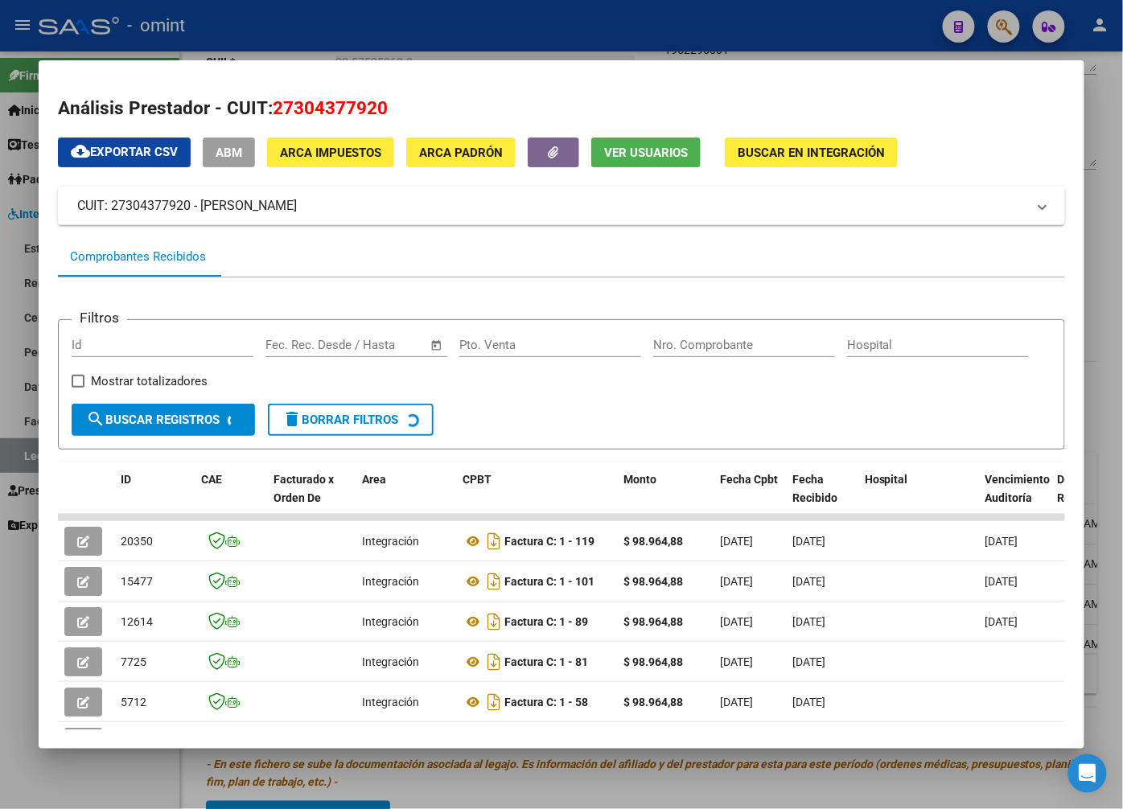
click at [527, 29] on div at bounding box center [561, 404] width 1123 height 809
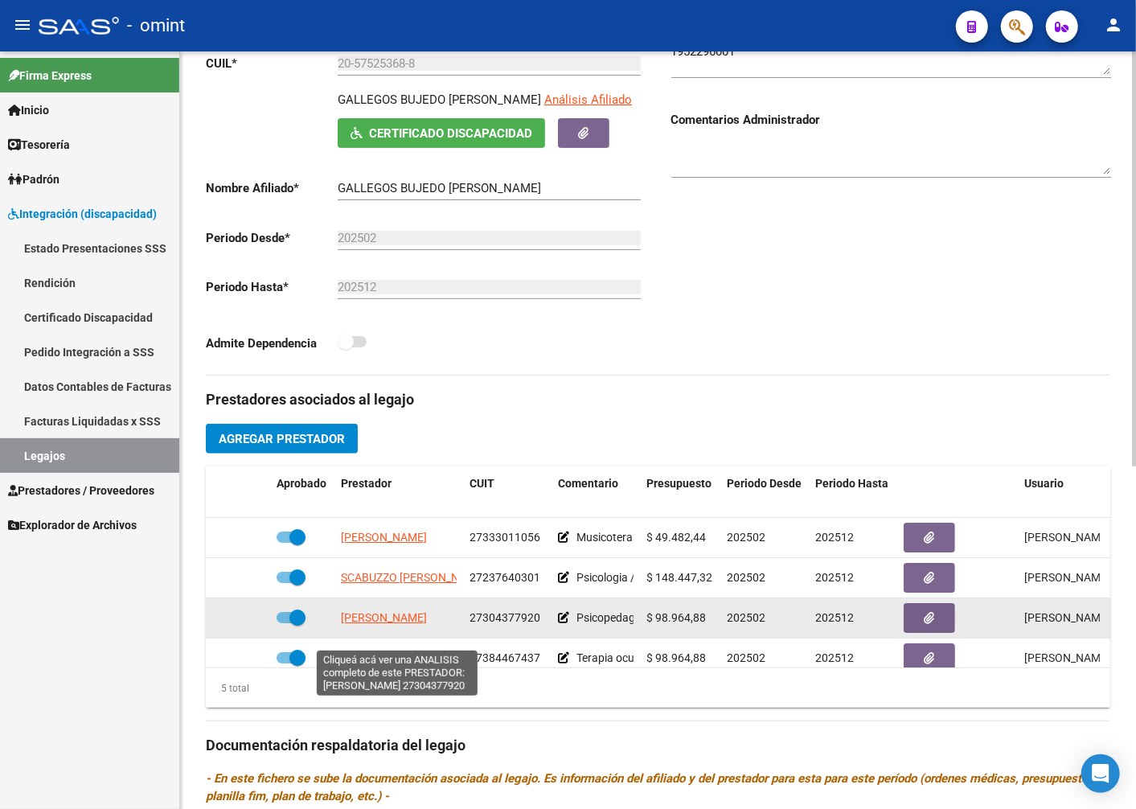
click at [388, 624] on span "JAIME NOELIA LILIAN" at bounding box center [384, 617] width 86 height 13
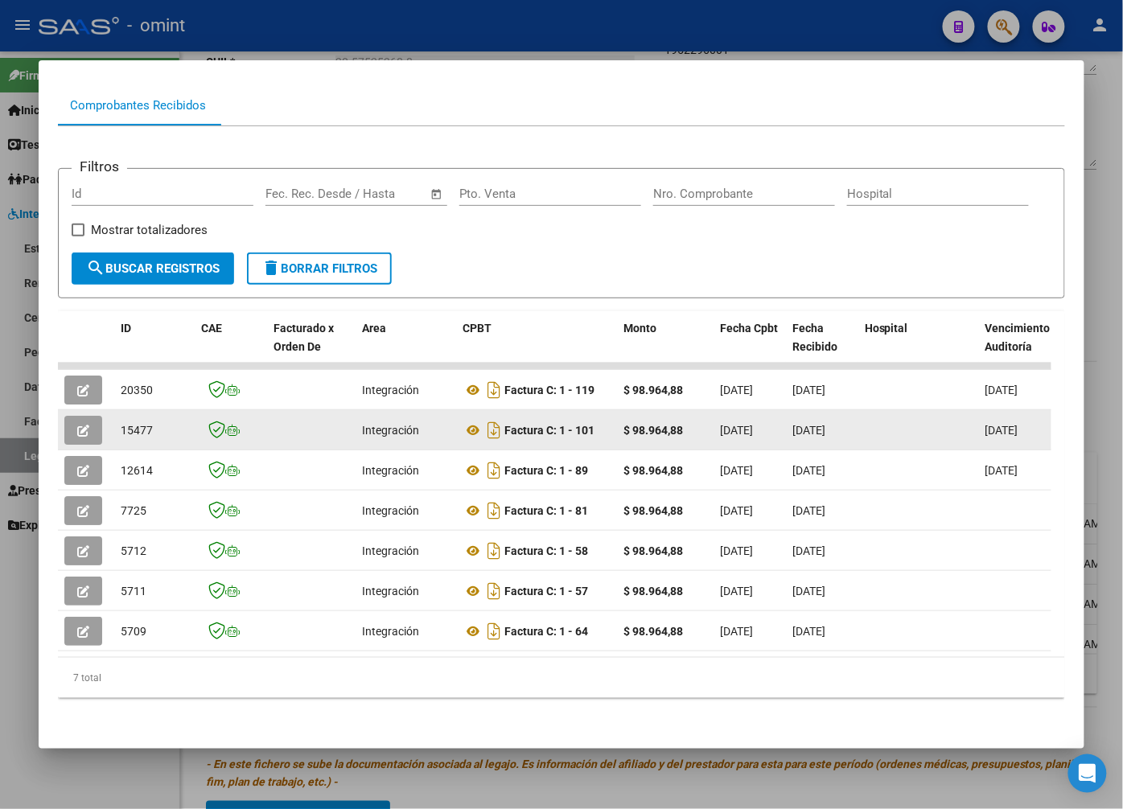
click at [84, 425] on icon "button" at bounding box center [83, 431] width 12 height 12
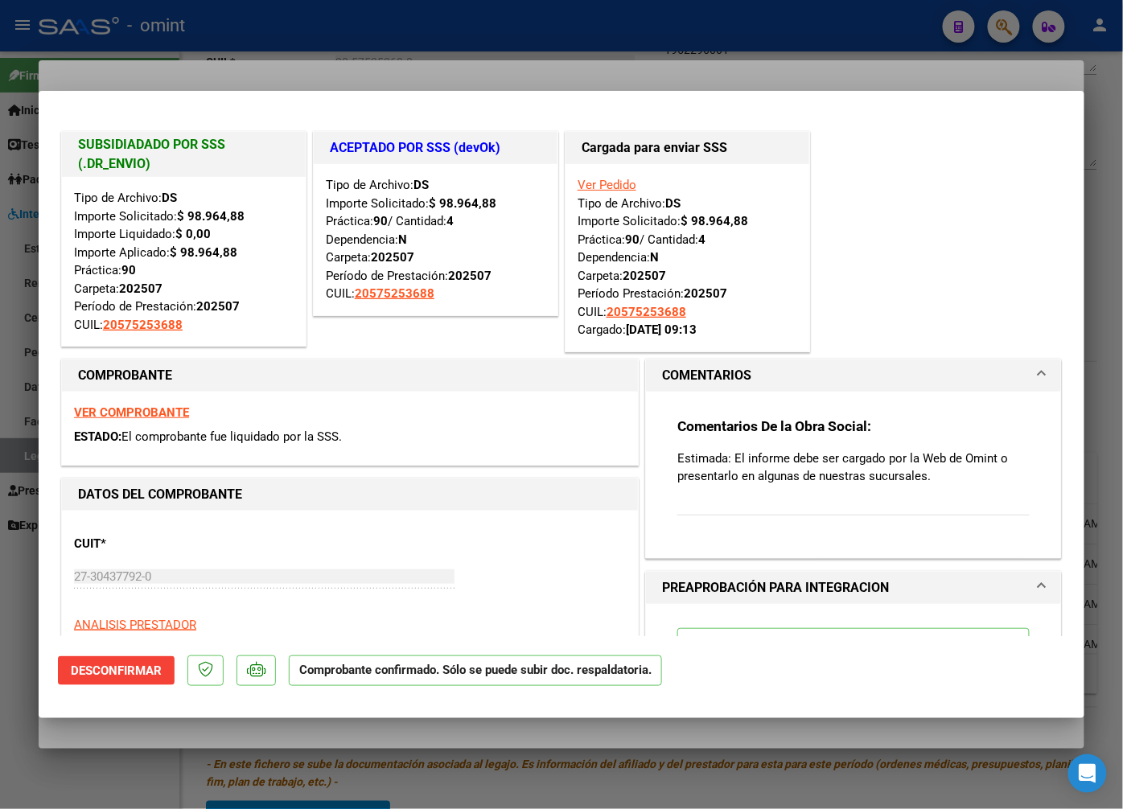
click at [210, 49] on div at bounding box center [561, 404] width 1123 height 809
type input "$ 0,00"
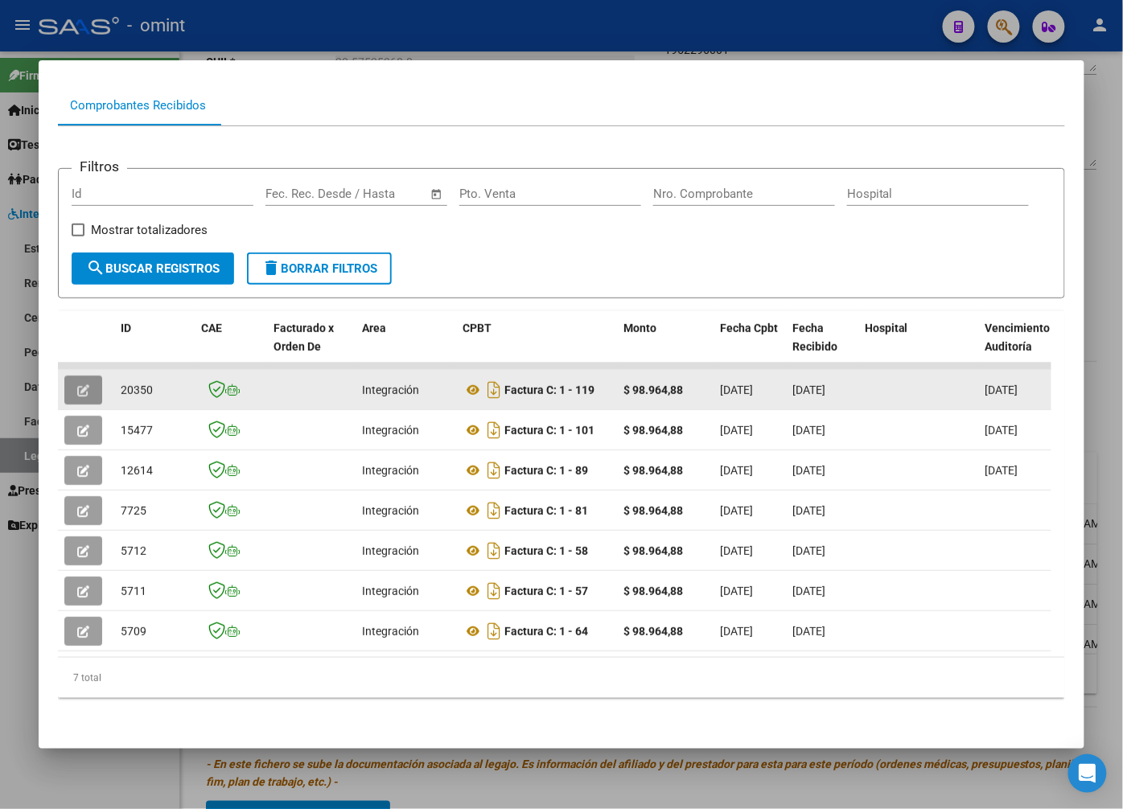
click at [76, 376] on button "button" at bounding box center [83, 390] width 38 height 29
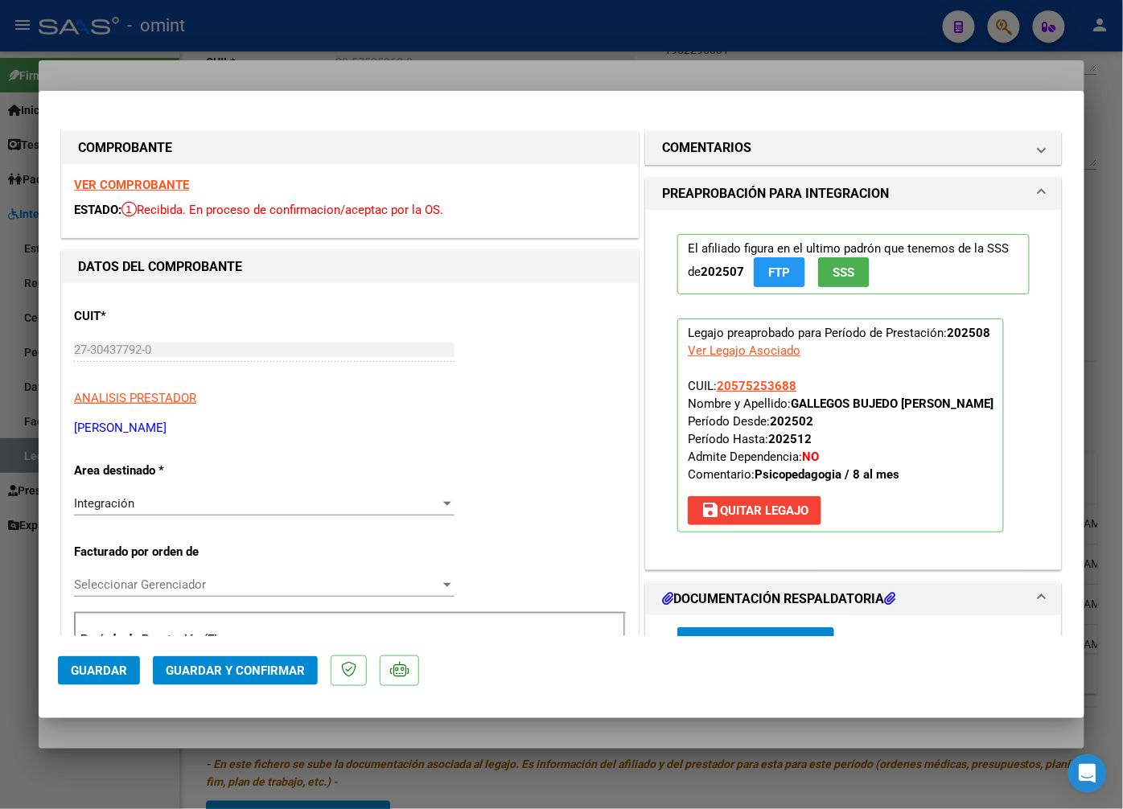
click at [162, 187] on strong "VER COMPROBANTE" at bounding box center [131, 185] width 115 height 14
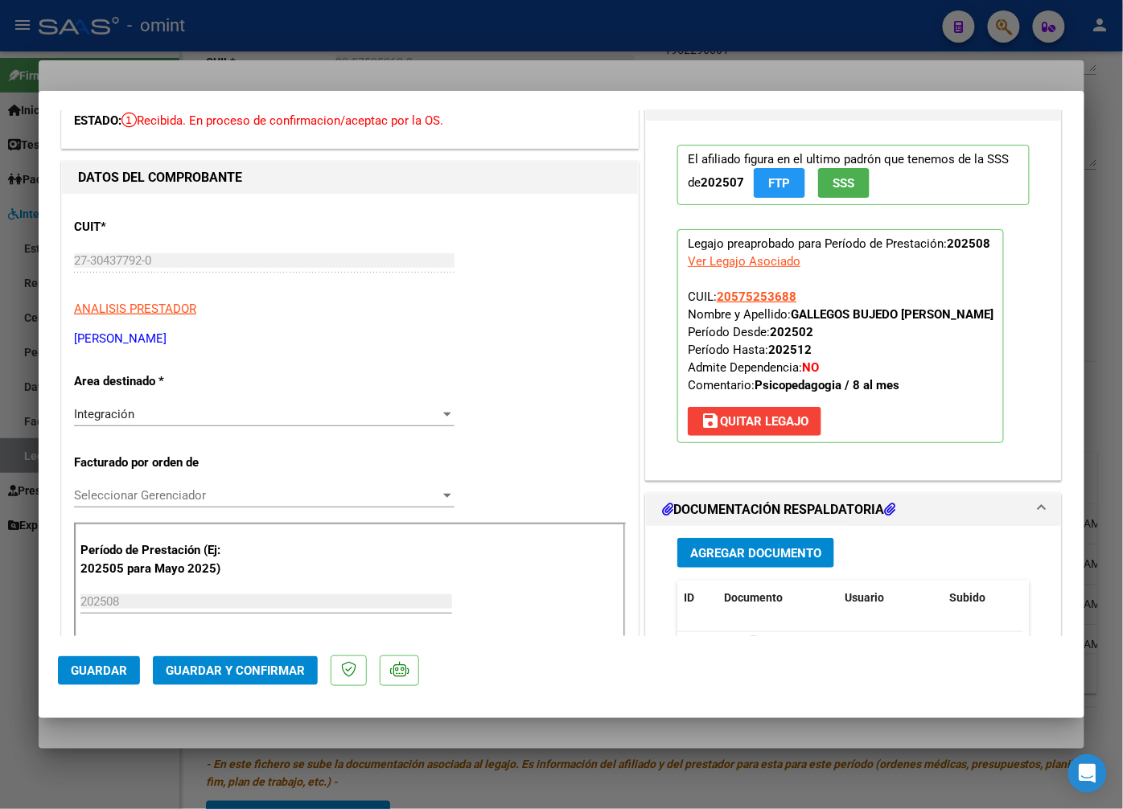
scroll to position [268, 0]
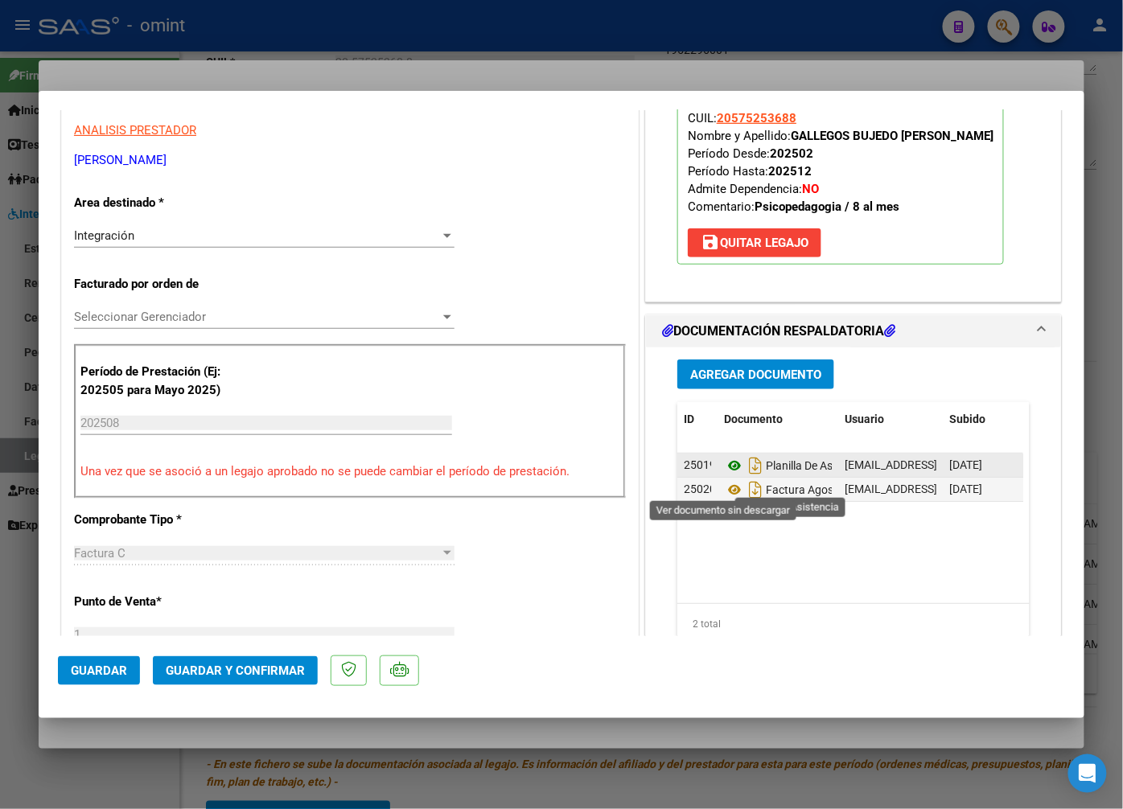
click at [724, 475] on icon at bounding box center [734, 465] width 21 height 19
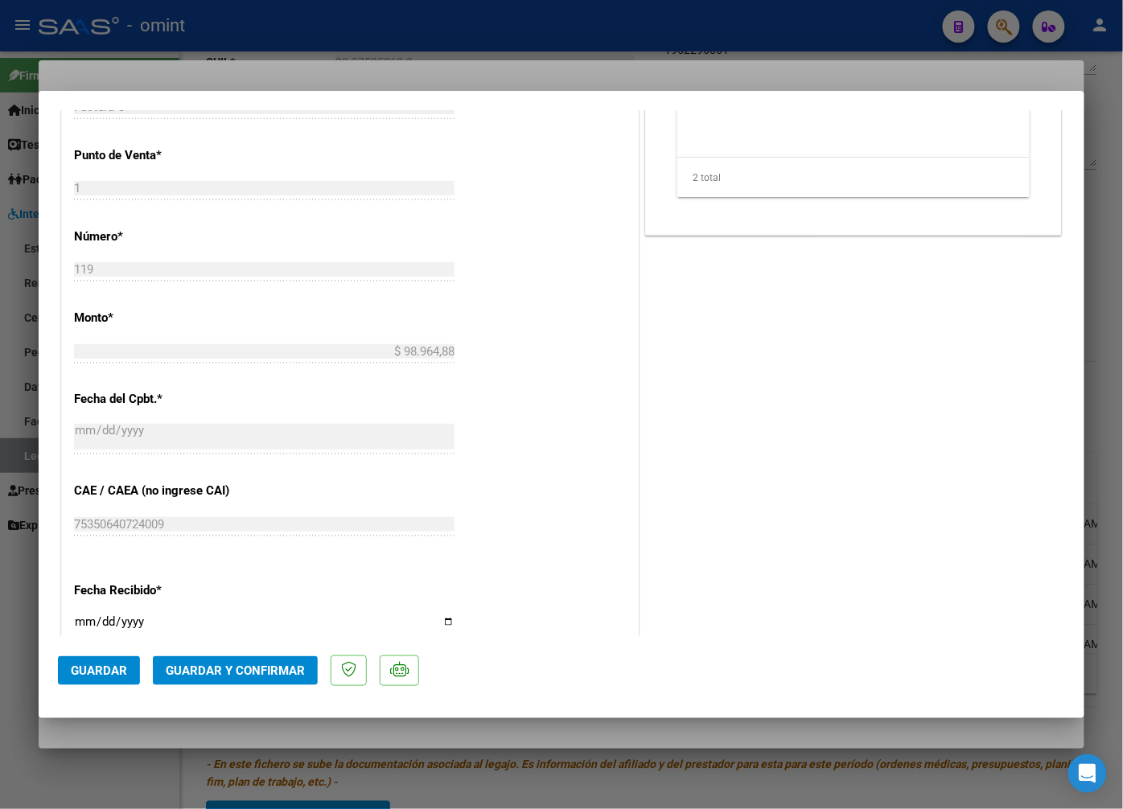
scroll to position [804, 0]
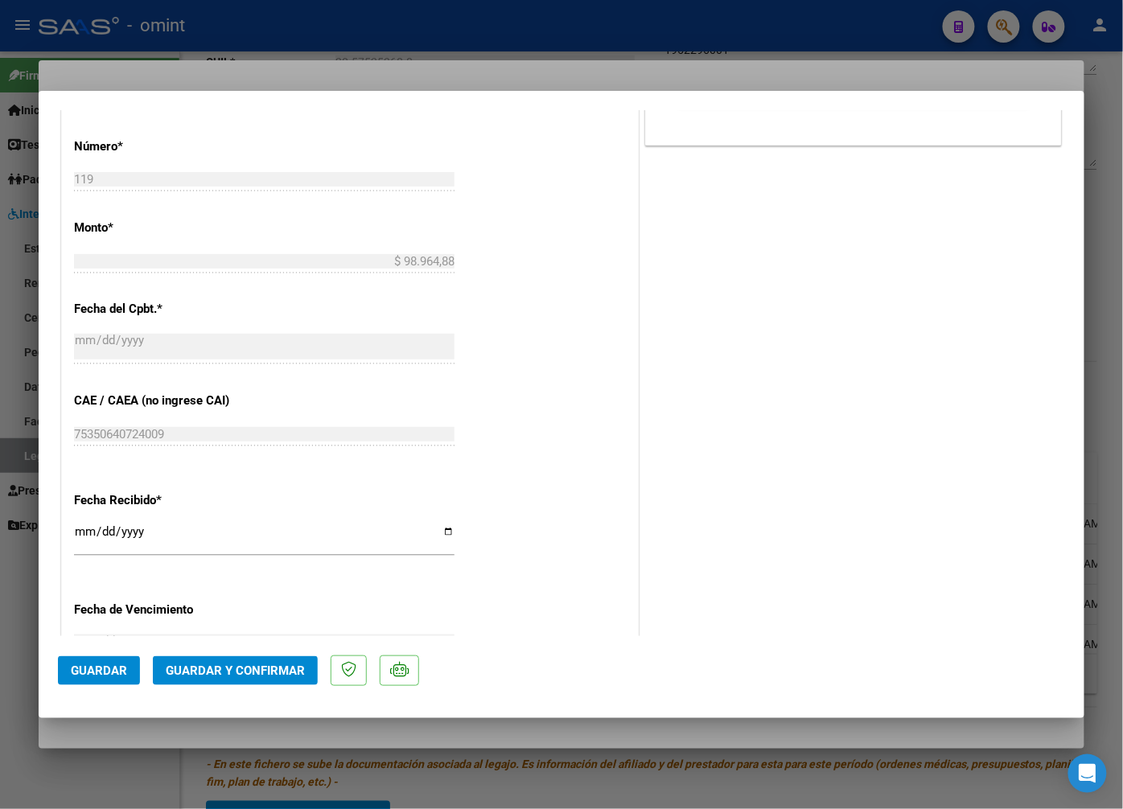
click at [248, 669] on span "Guardar y Confirmar" at bounding box center [235, 671] width 139 height 14
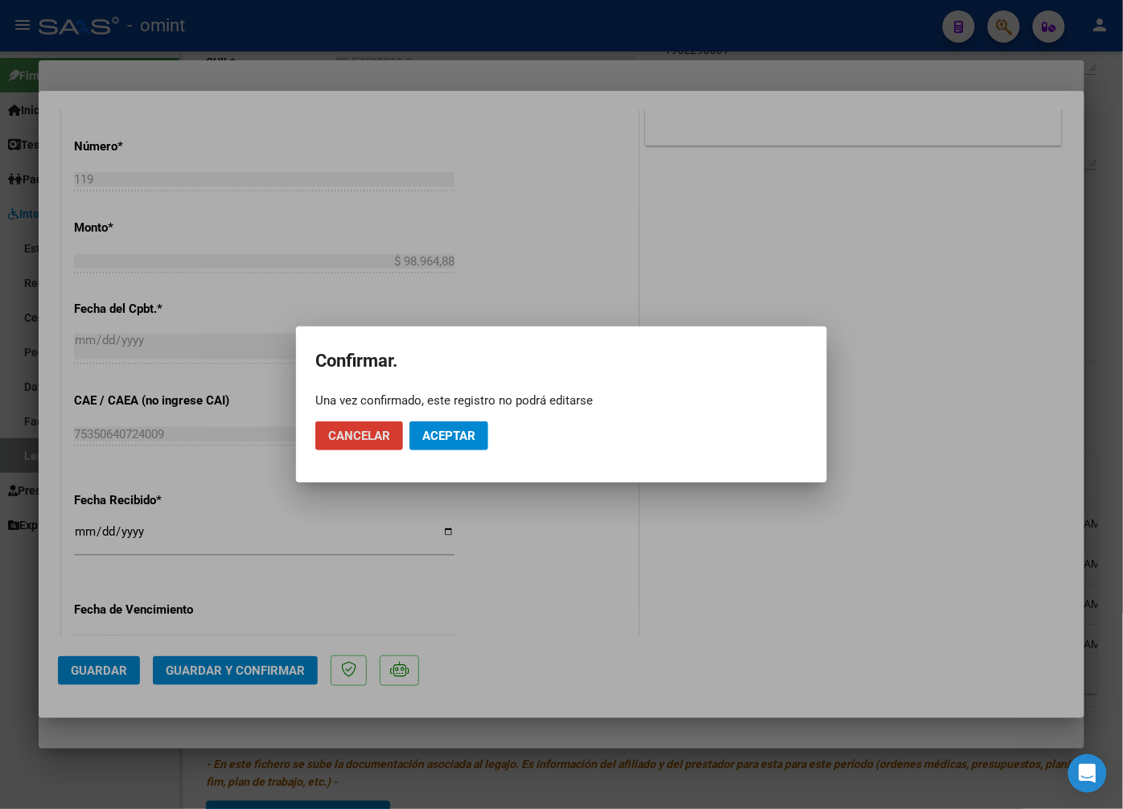
click at [458, 431] on span "Aceptar" at bounding box center [448, 436] width 53 height 14
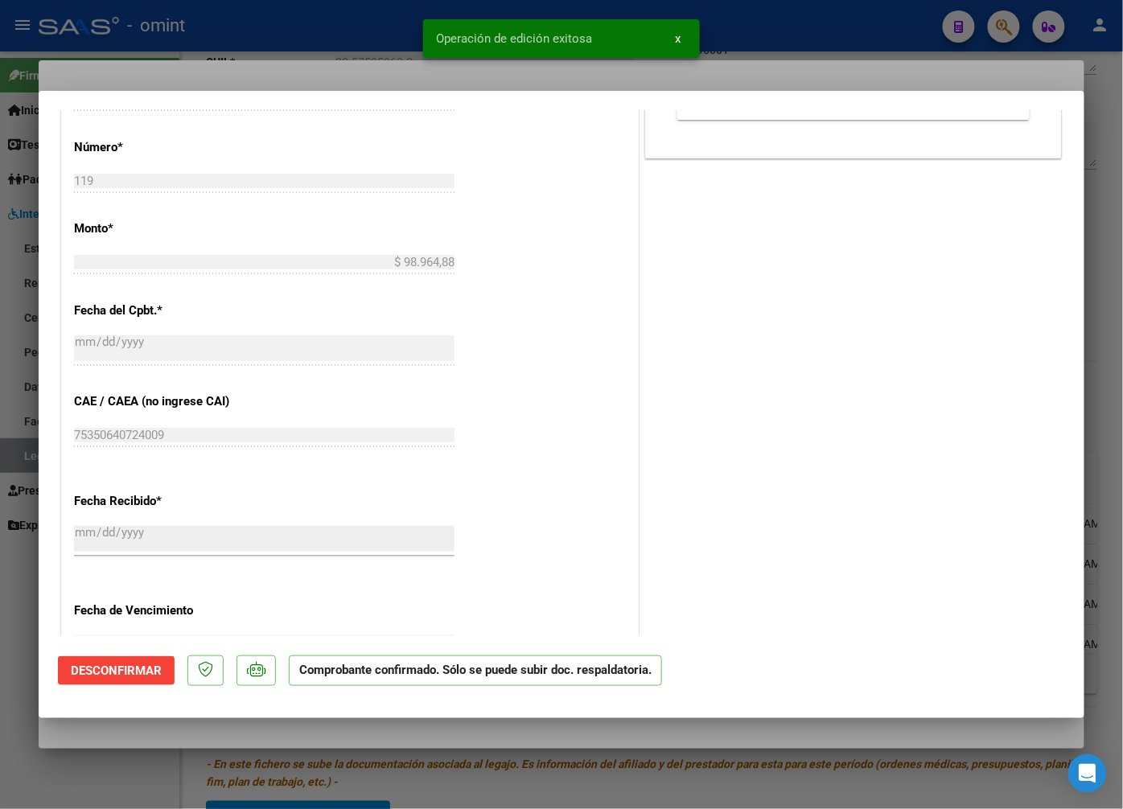
click at [381, 68] on div at bounding box center [561, 404] width 1123 height 809
type input "$ 0,00"
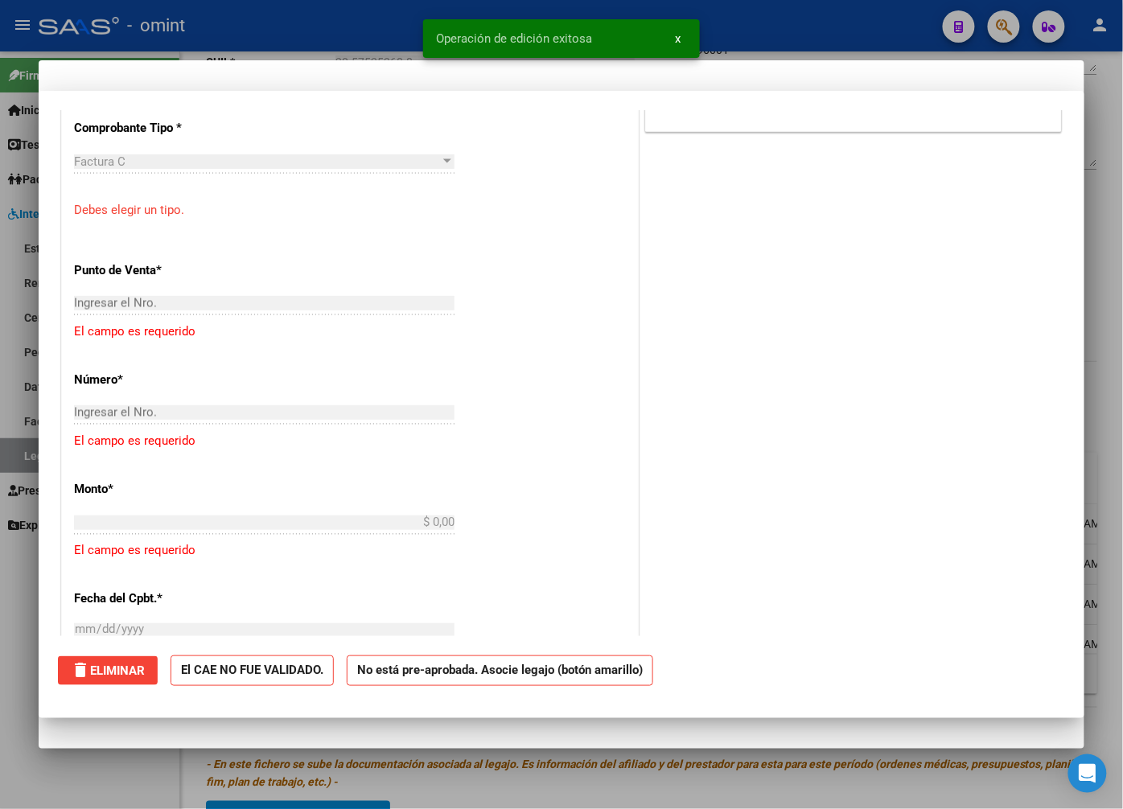
scroll to position [0, 0]
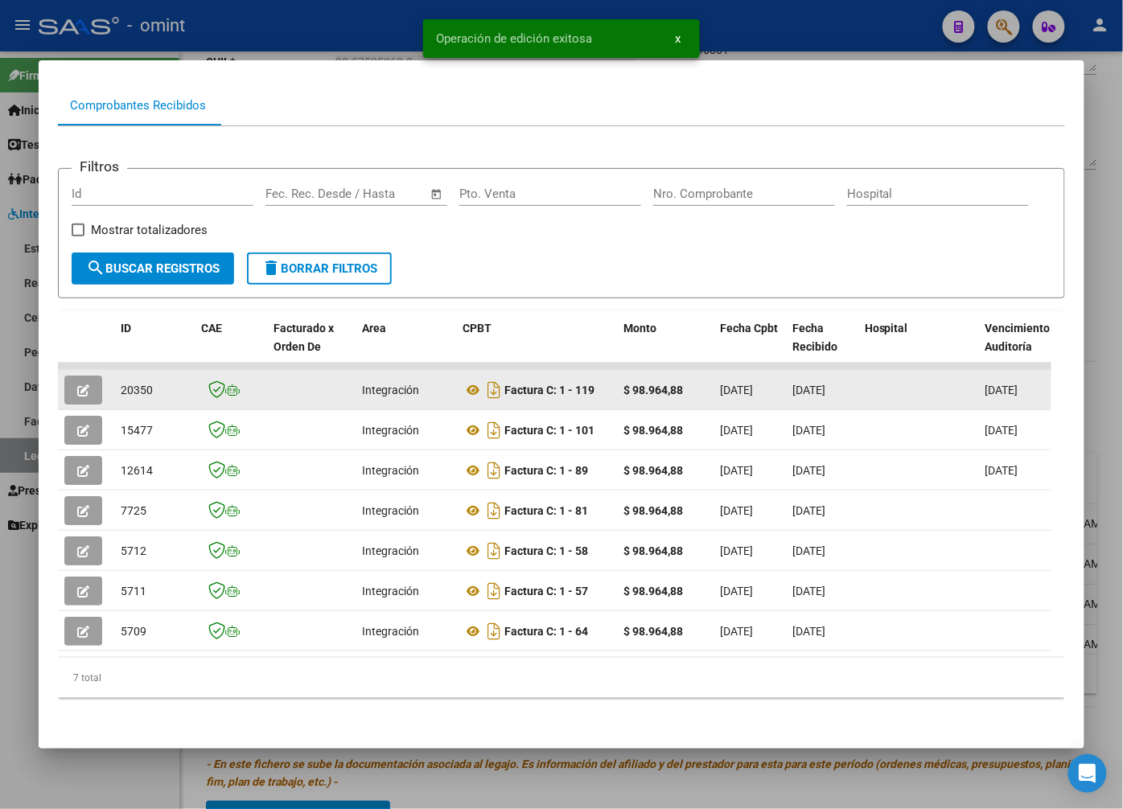
click at [132, 384] on span "20350" at bounding box center [137, 390] width 32 height 13
copy span "20350"
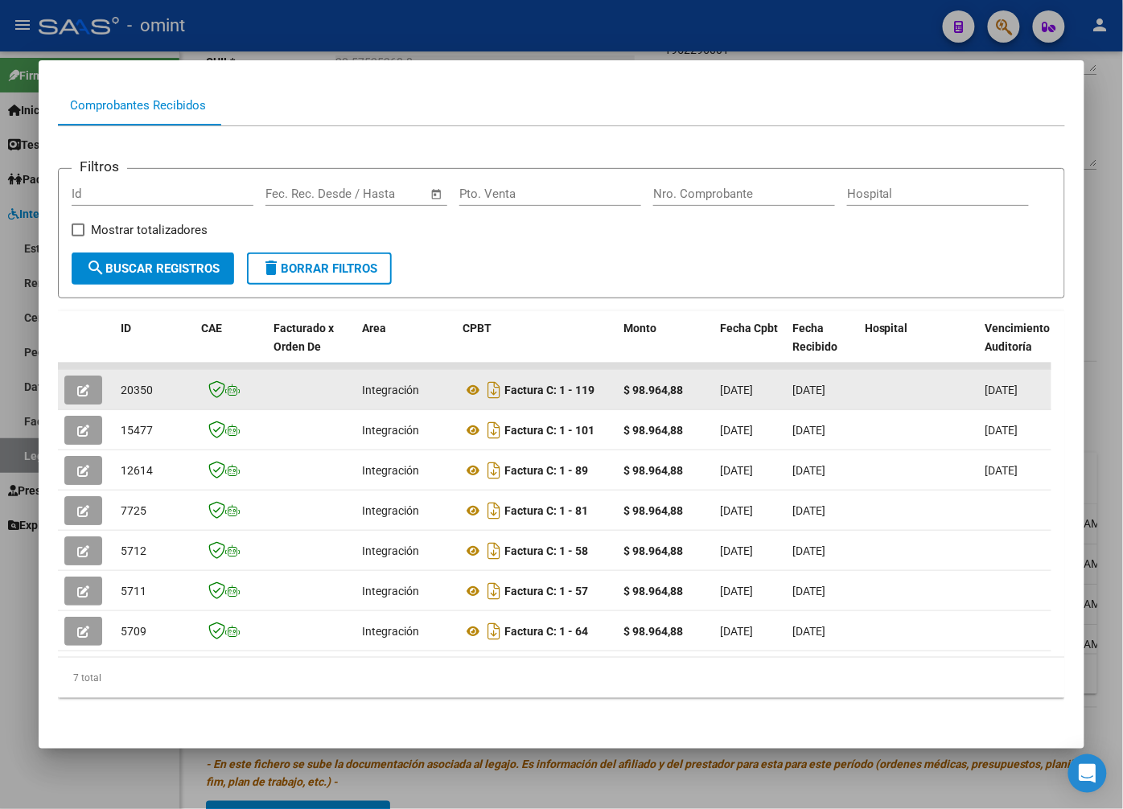
click at [135, 384] on span "20350" at bounding box center [137, 390] width 32 height 13
click at [87, 384] on icon "button" at bounding box center [83, 390] width 12 height 12
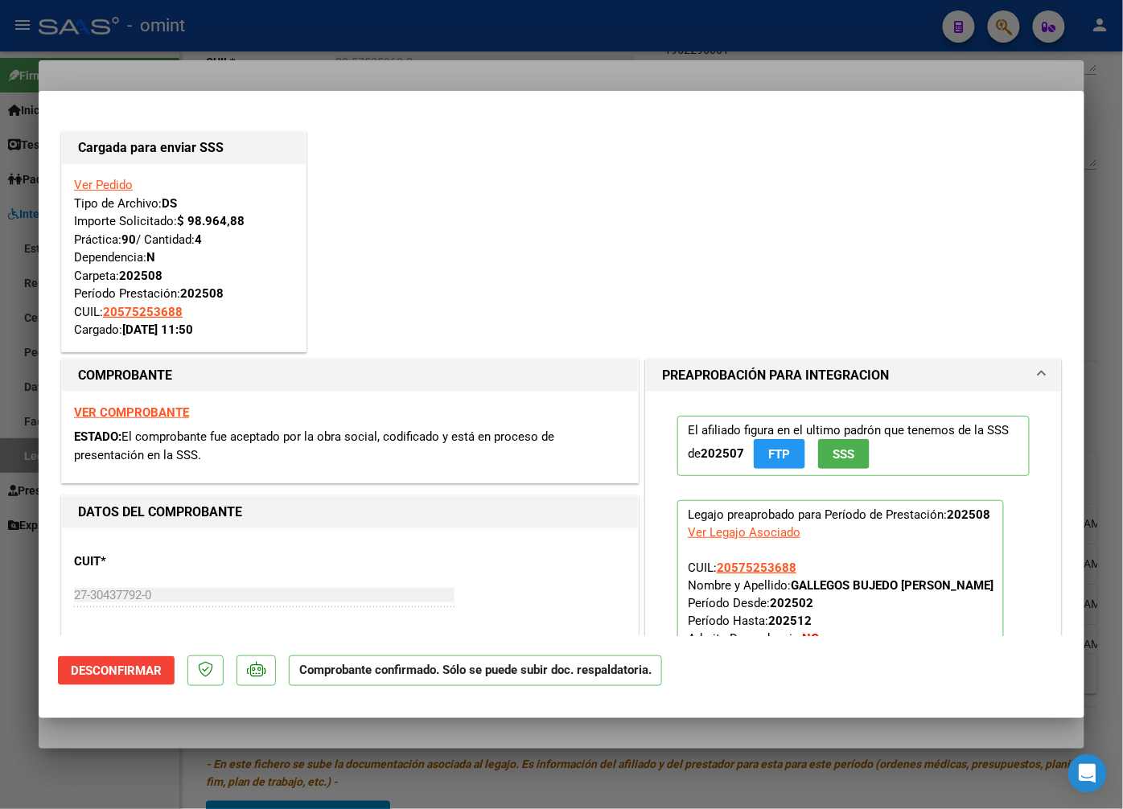
click at [212, 63] on div at bounding box center [561, 404] width 1123 height 809
type input "$ 0,00"
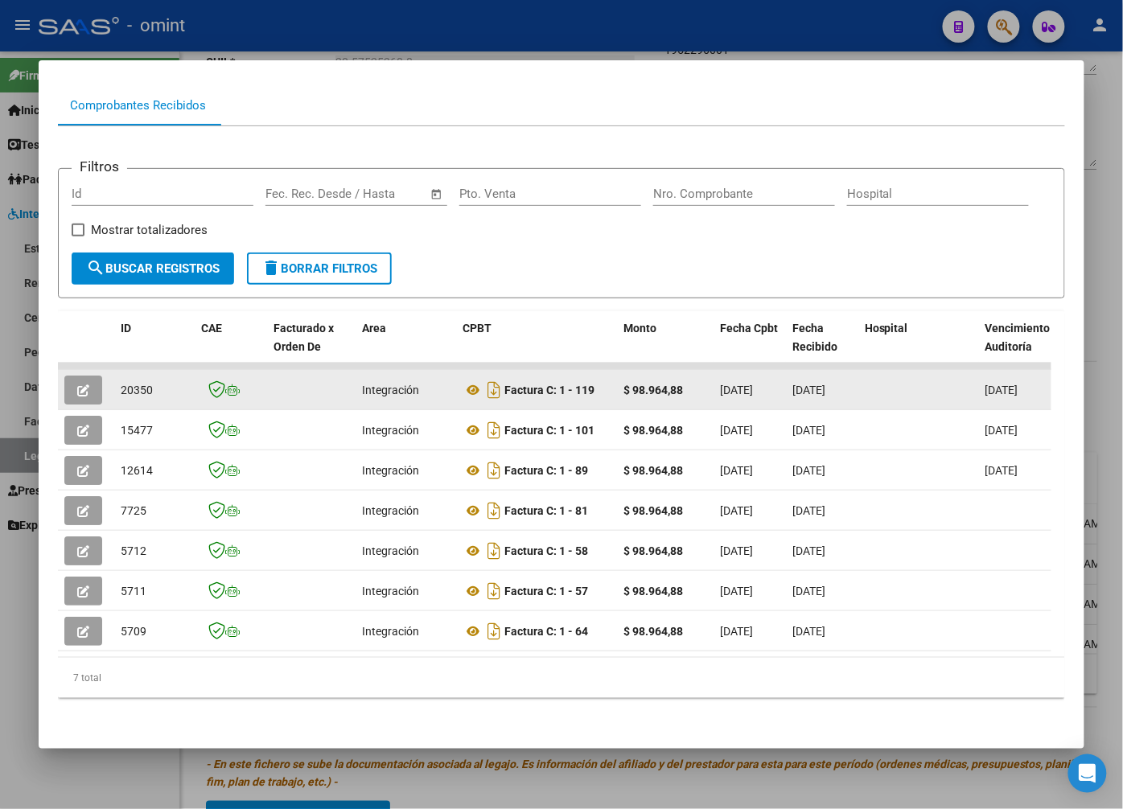
click at [143, 384] on span "20350" at bounding box center [137, 390] width 32 height 13
copy span "20350"
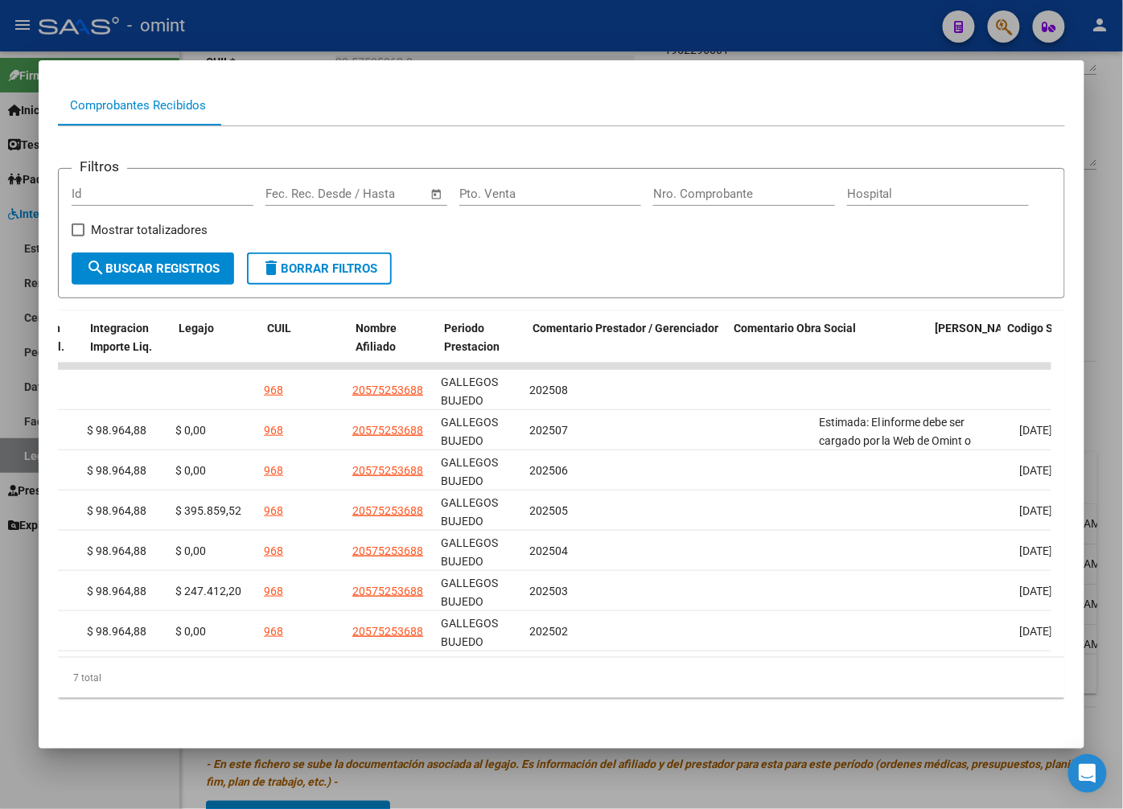
scroll to position [0, 2477]
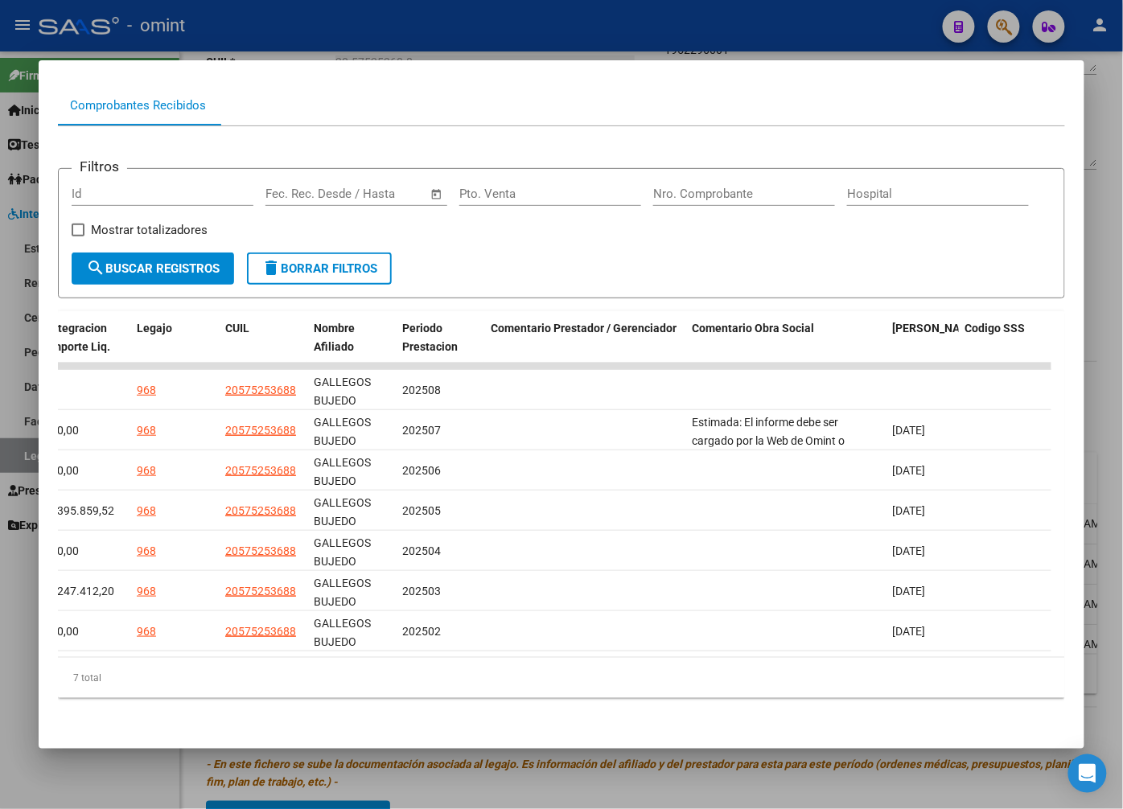
click at [442, 36] on div at bounding box center [561, 404] width 1123 height 809
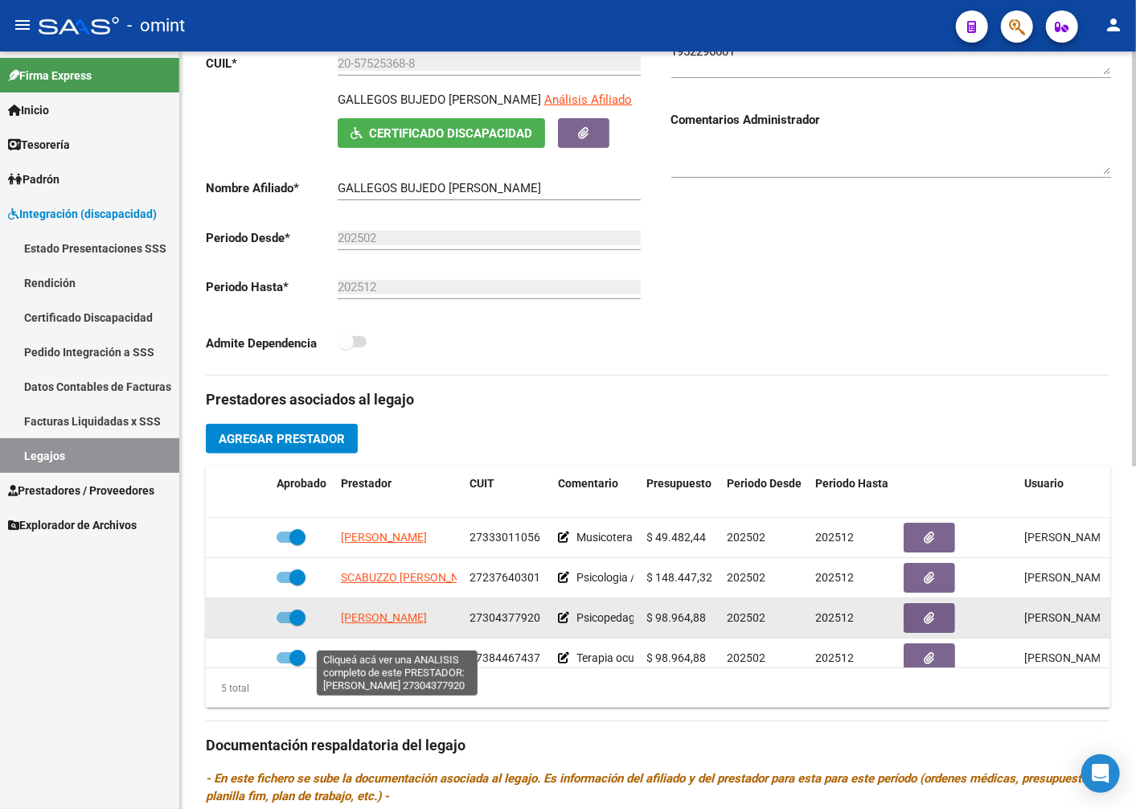
click at [427, 624] on span "JAIME NOELIA LILIAN" at bounding box center [384, 617] width 86 height 13
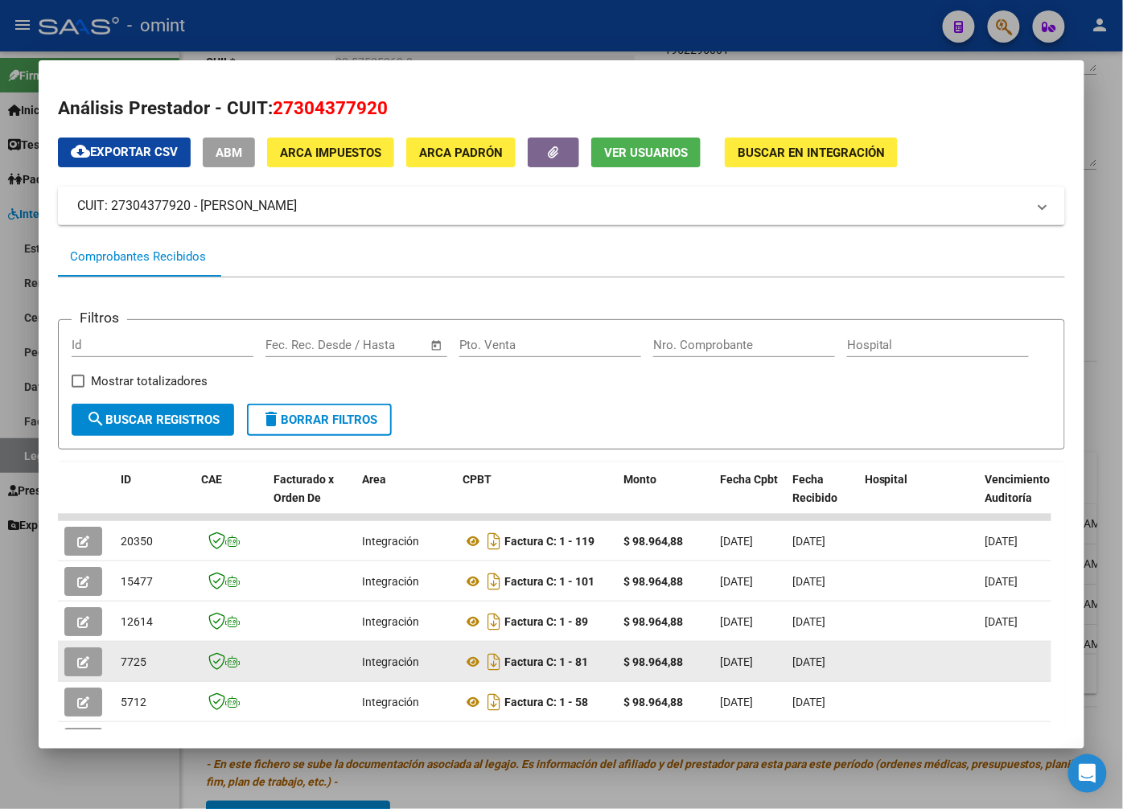
scroll to position [89, 0]
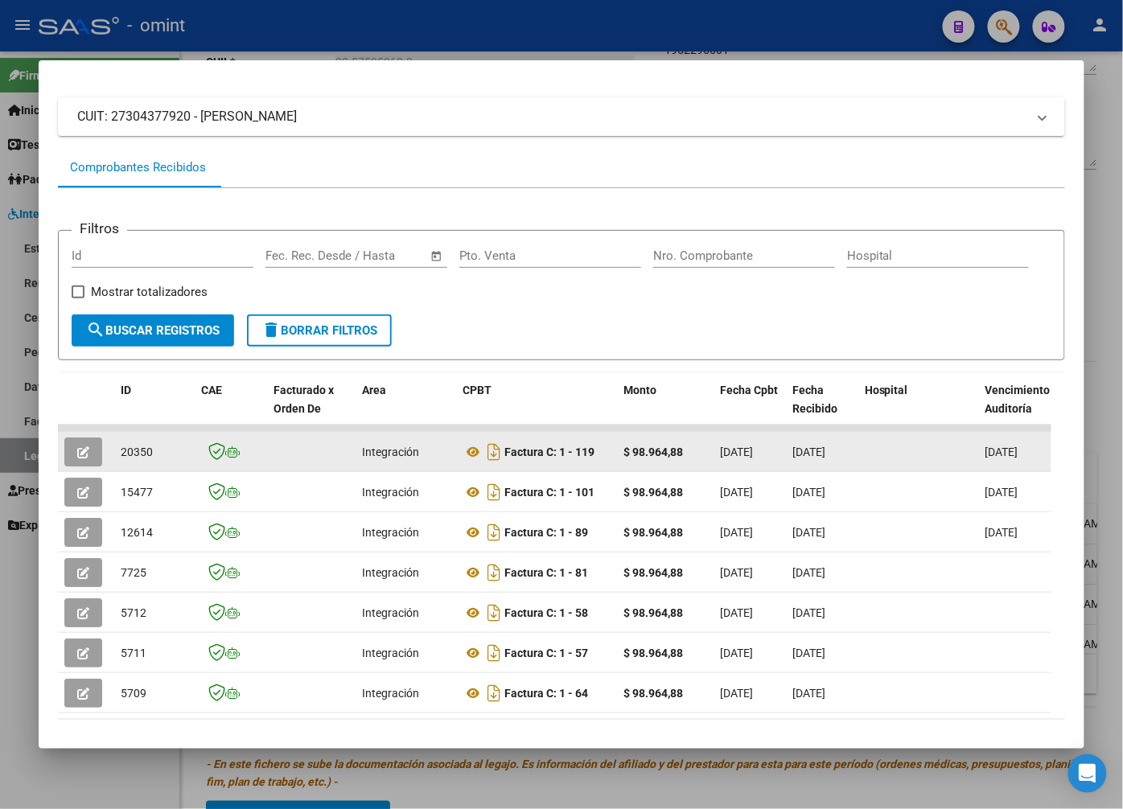
click at [71, 449] on button "button" at bounding box center [83, 452] width 38 height 29
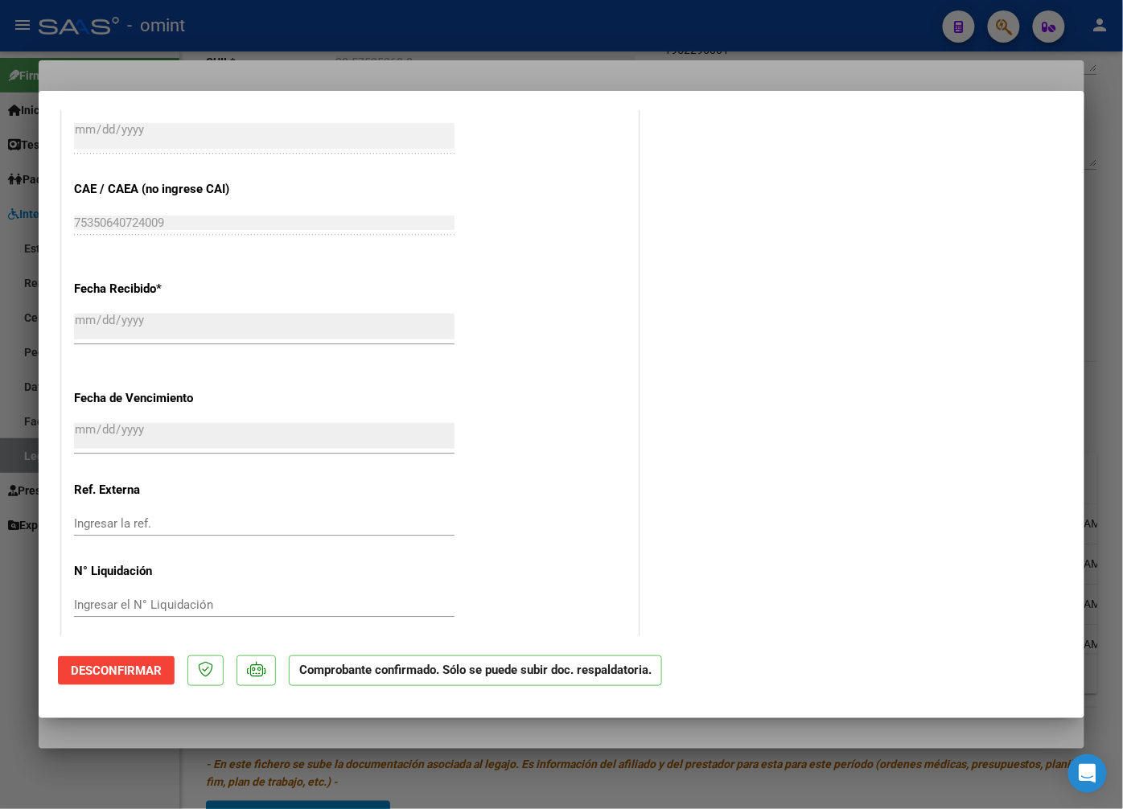
scroll to position [1173, 0]
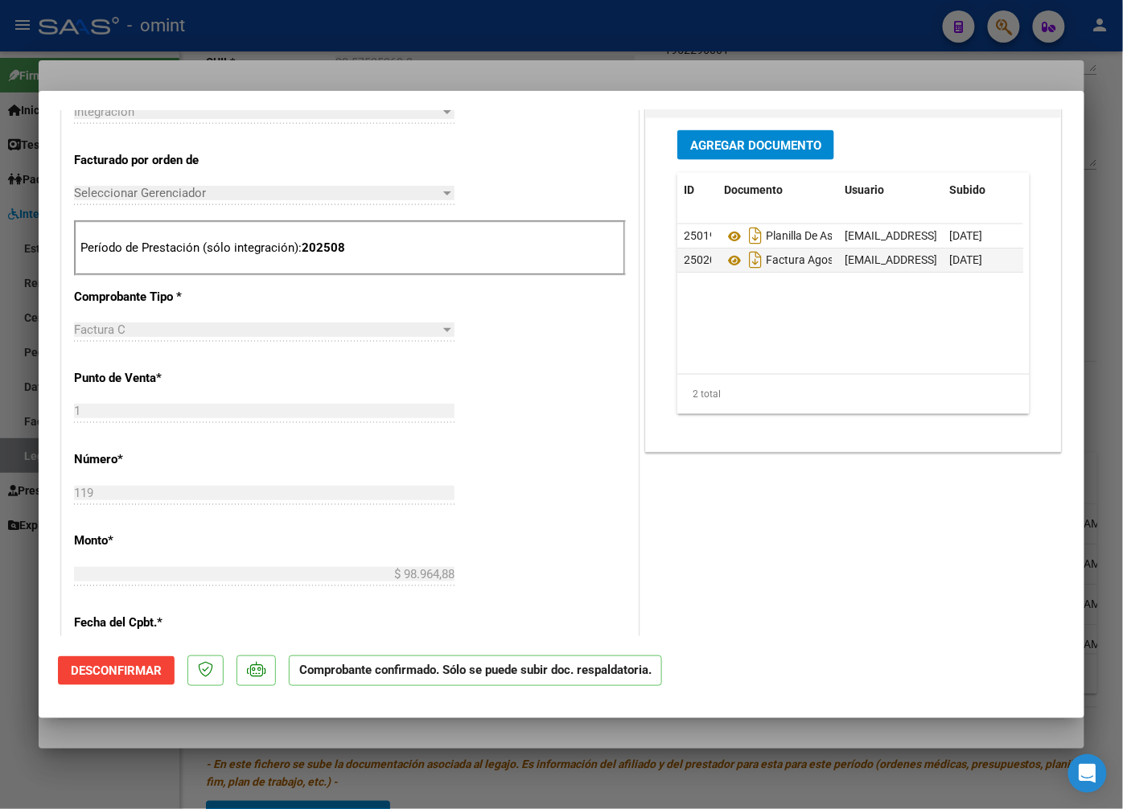
click at [252, 39] on div at bounding box center [561, 404] width 1123 height 809
type input "$ 0,00"
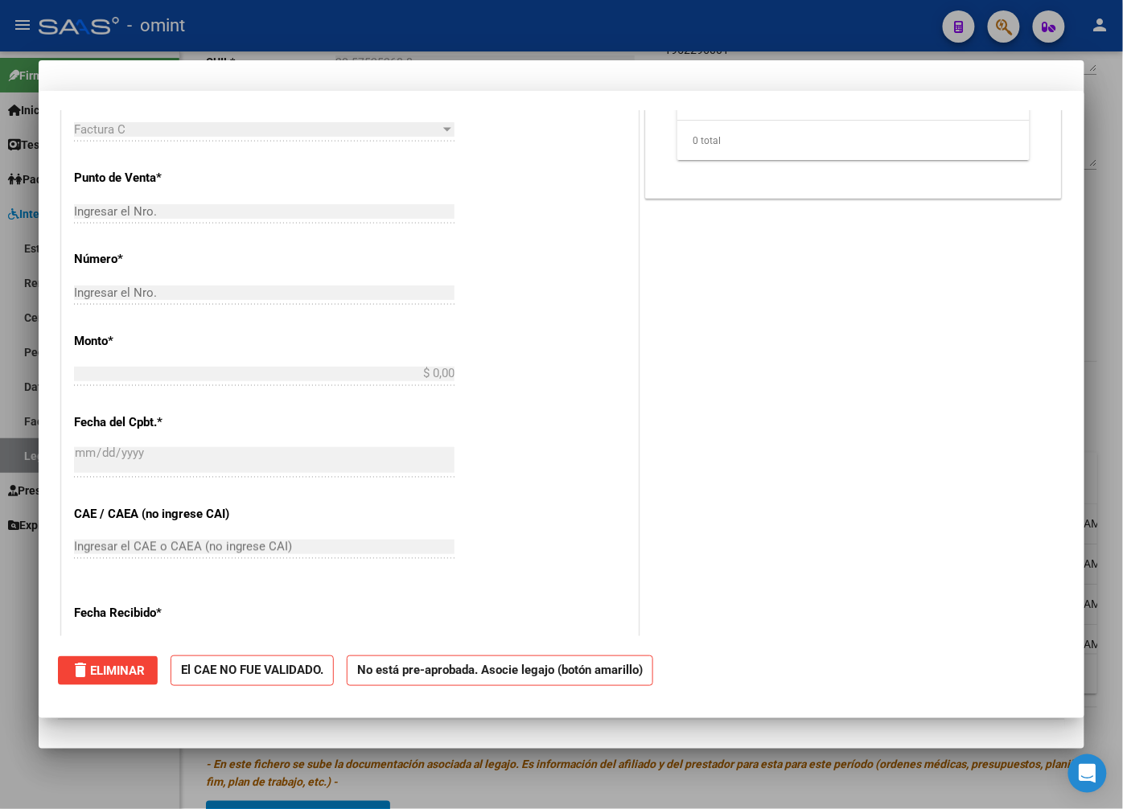
scroll to position [380, 0]
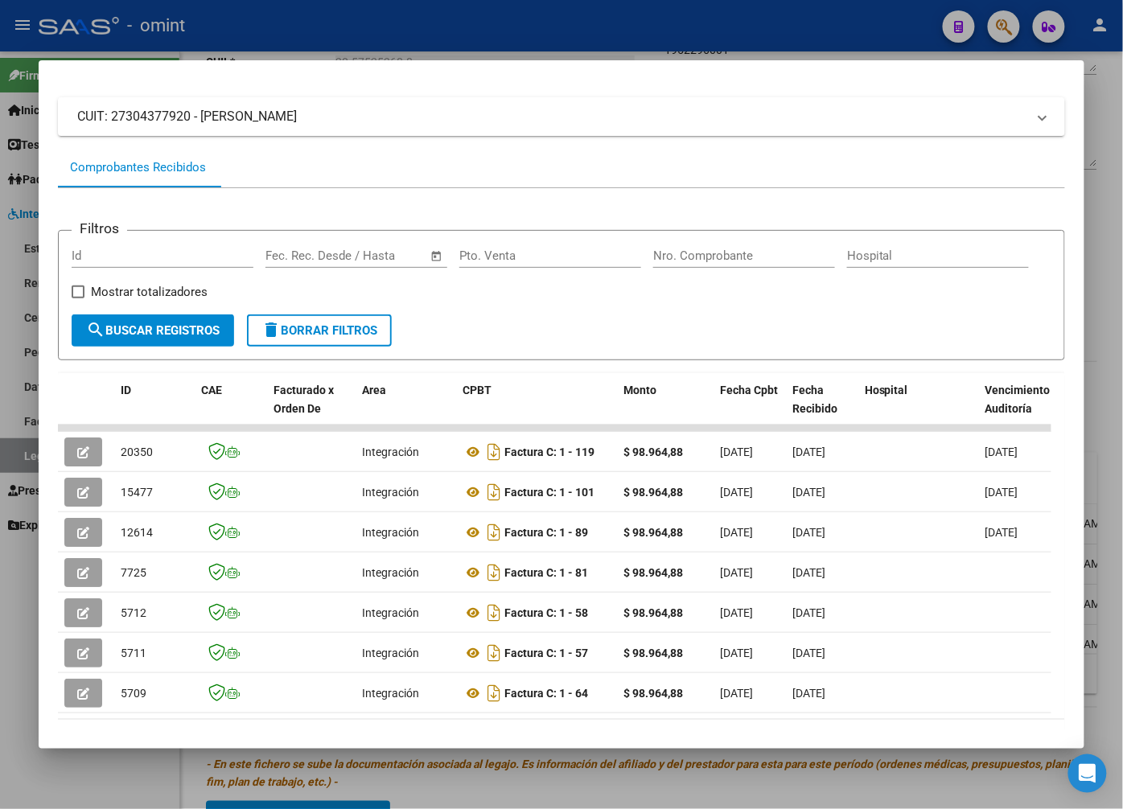
click at [236, 66] on mat-dialog-container "Análisis Prestador - CUIT: 27304377920 cloud_download Exportar CSV ABM ARCA Imp…" at bounding box center [562, 404] width 1046 height 688
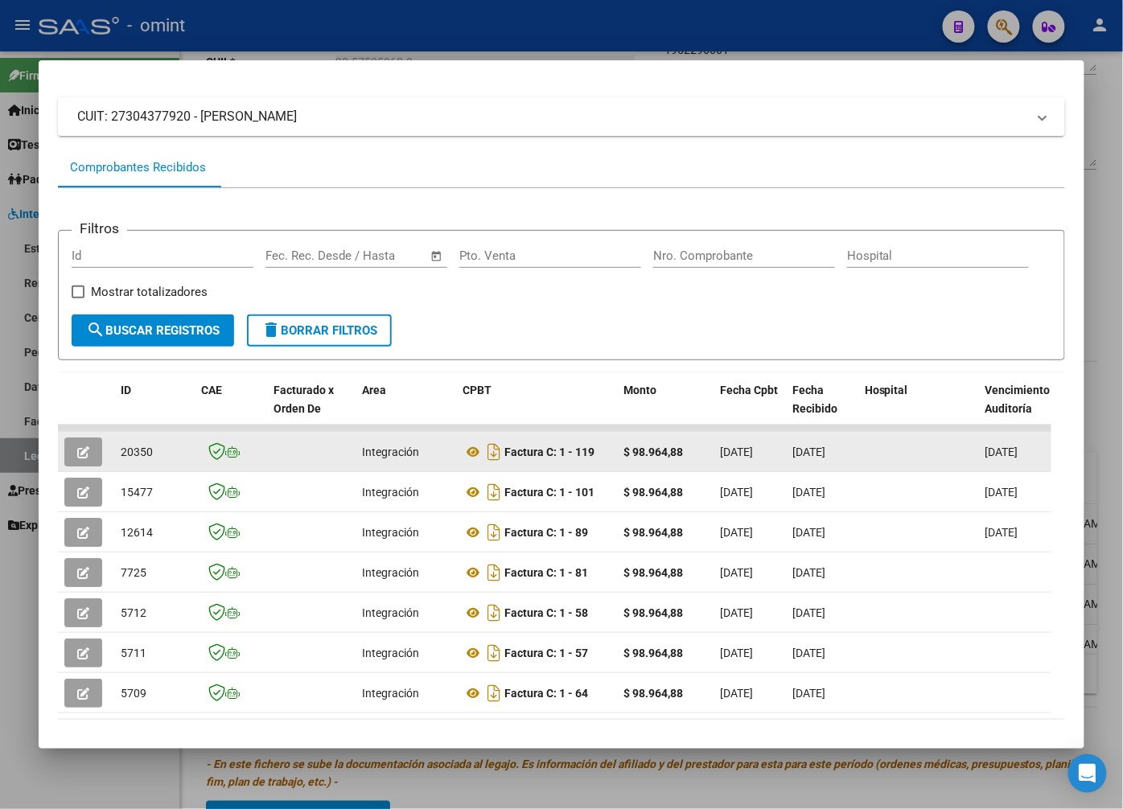
click at [97, 461] on button "button" at bounding box center [83, 452] width 38 height 29
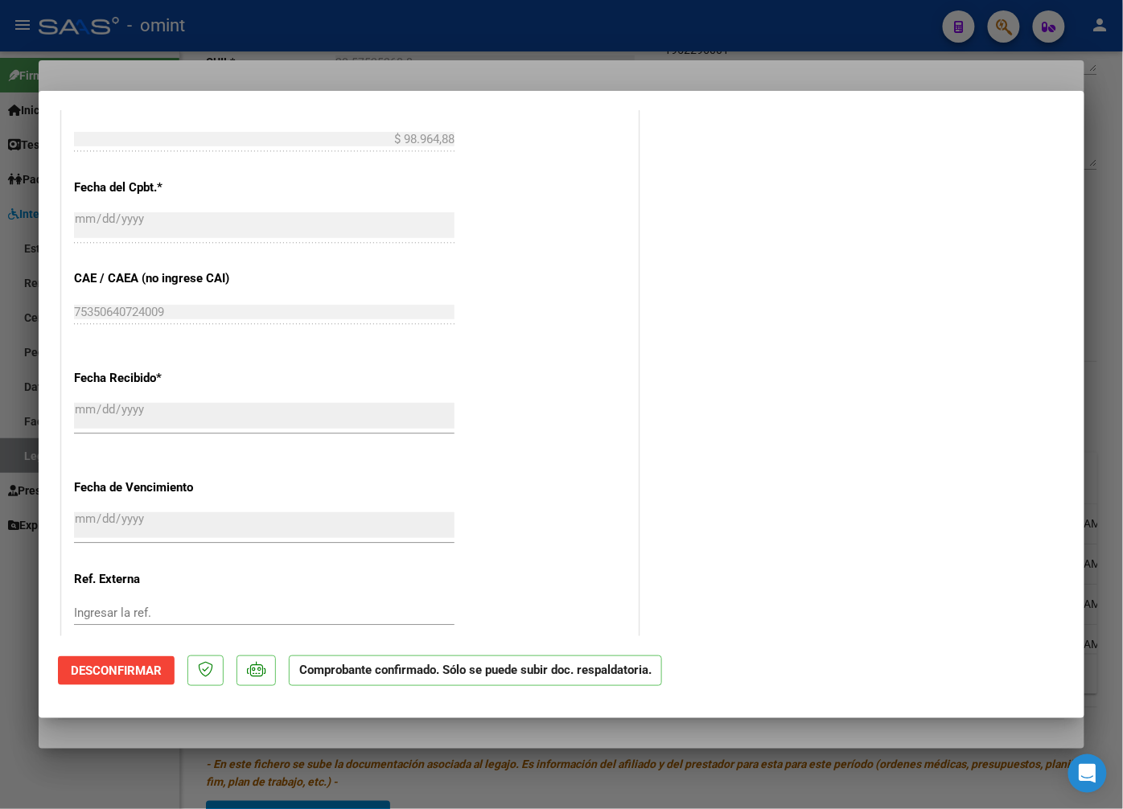
scroll to position [1173, 0]
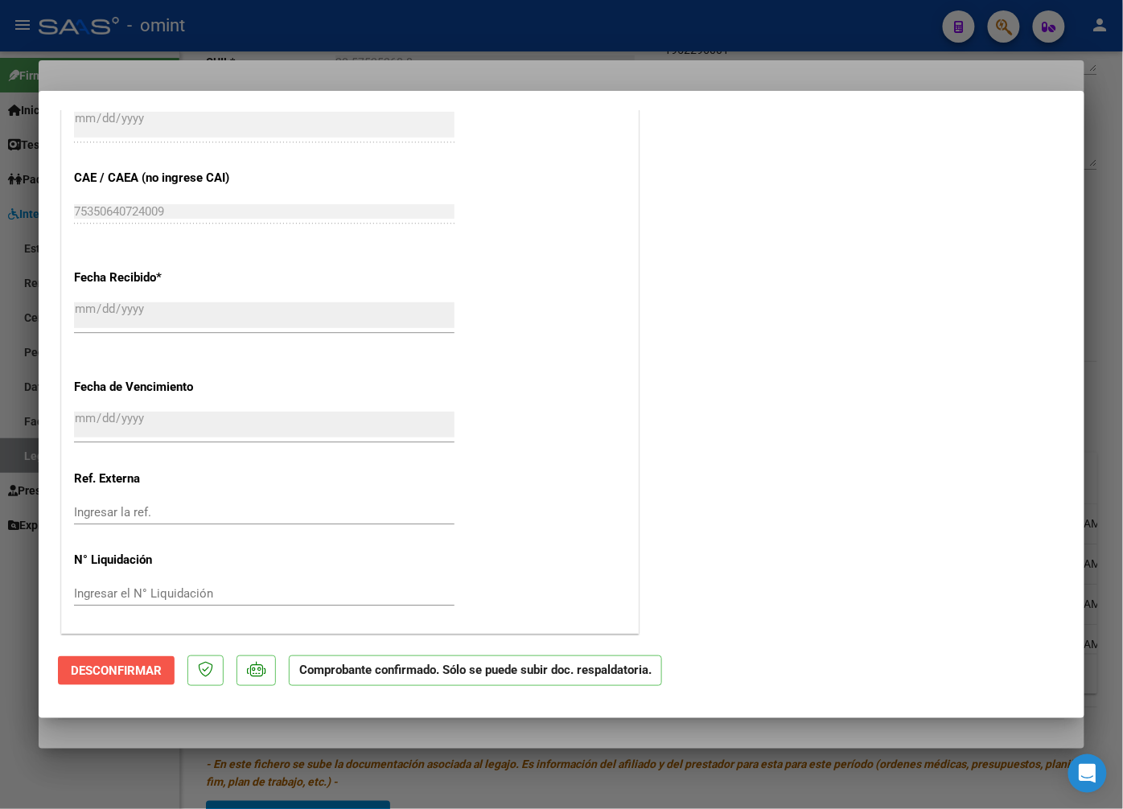
click at [137, 669] on span "Desconfirmar" at bounding box center [116, 671] width 91 height 14
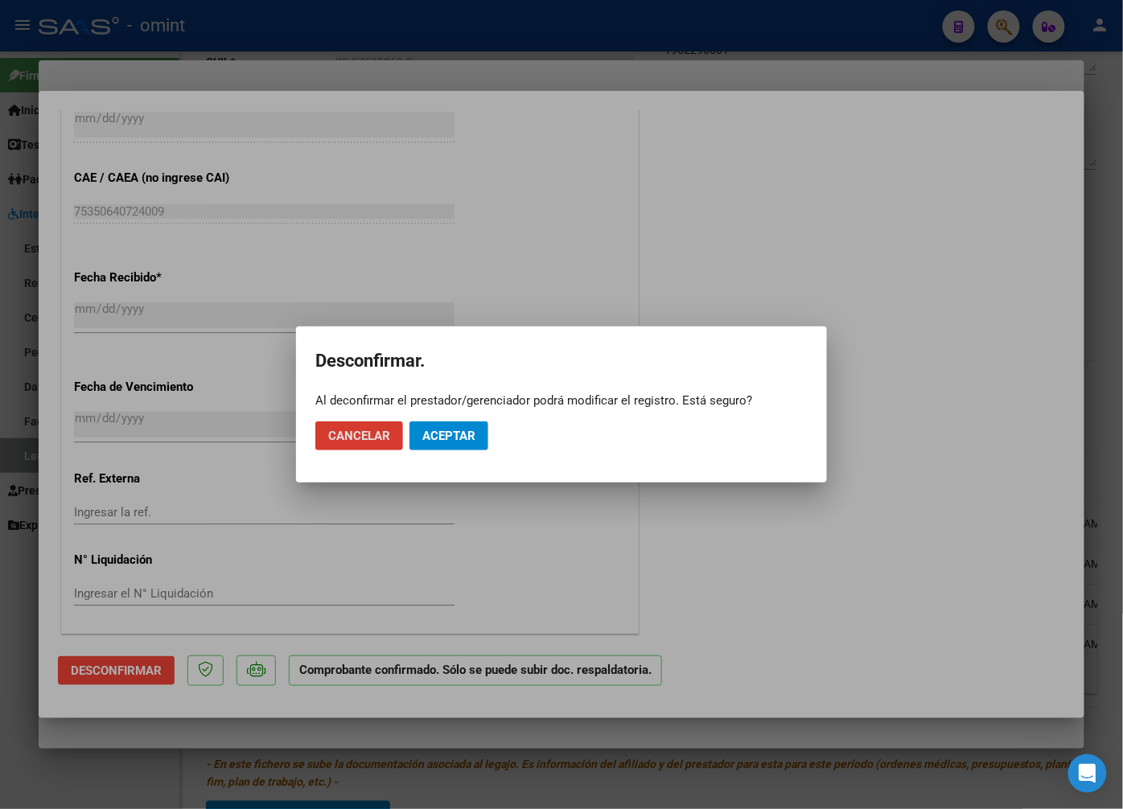
click at [453, 429] on span "Aceptar" at bounding box center [448, 436] width 53 height 14
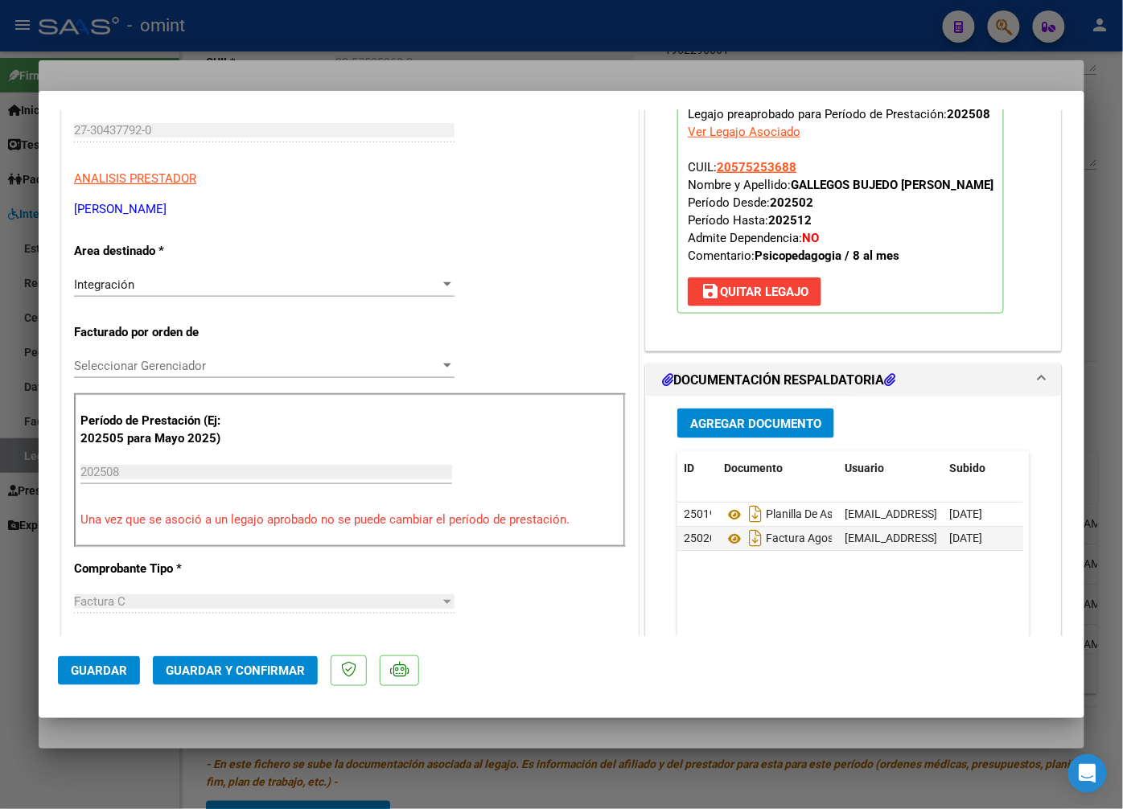
scroll to position [1072, 0]
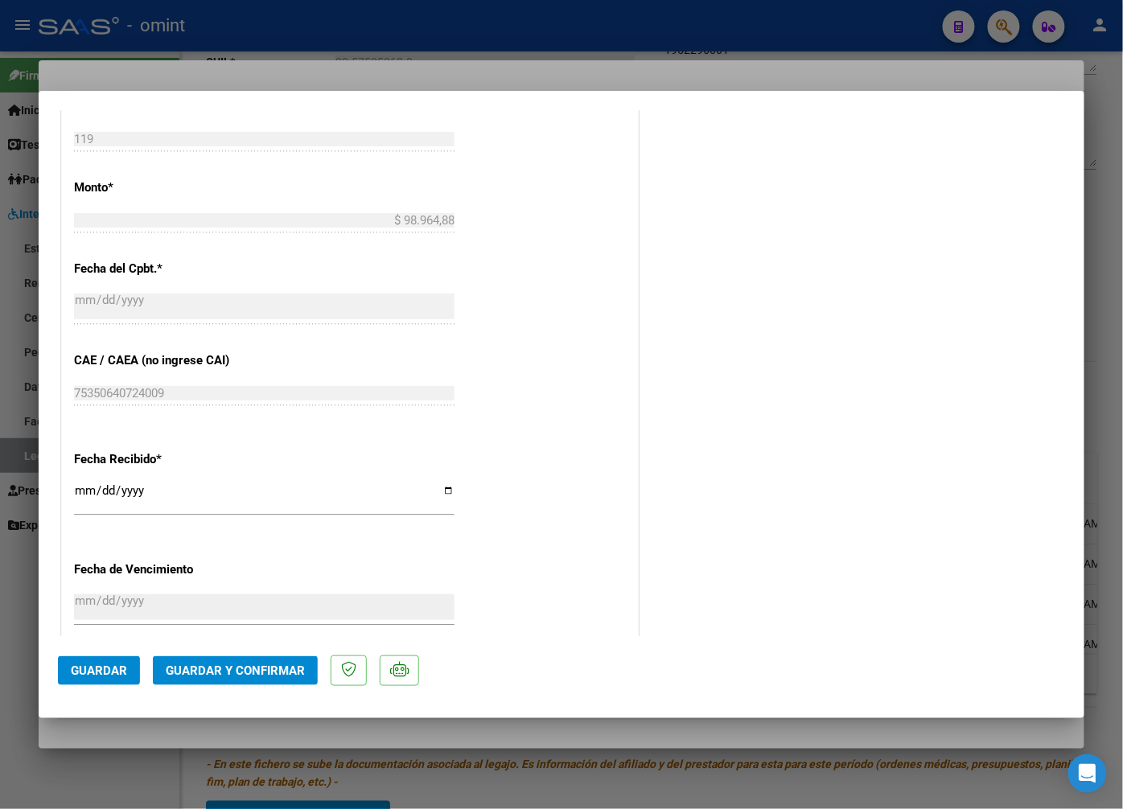
click at [261, 669] on span "Guardar y Confirmar" at bounding box center [235, 671] width 139 height 14
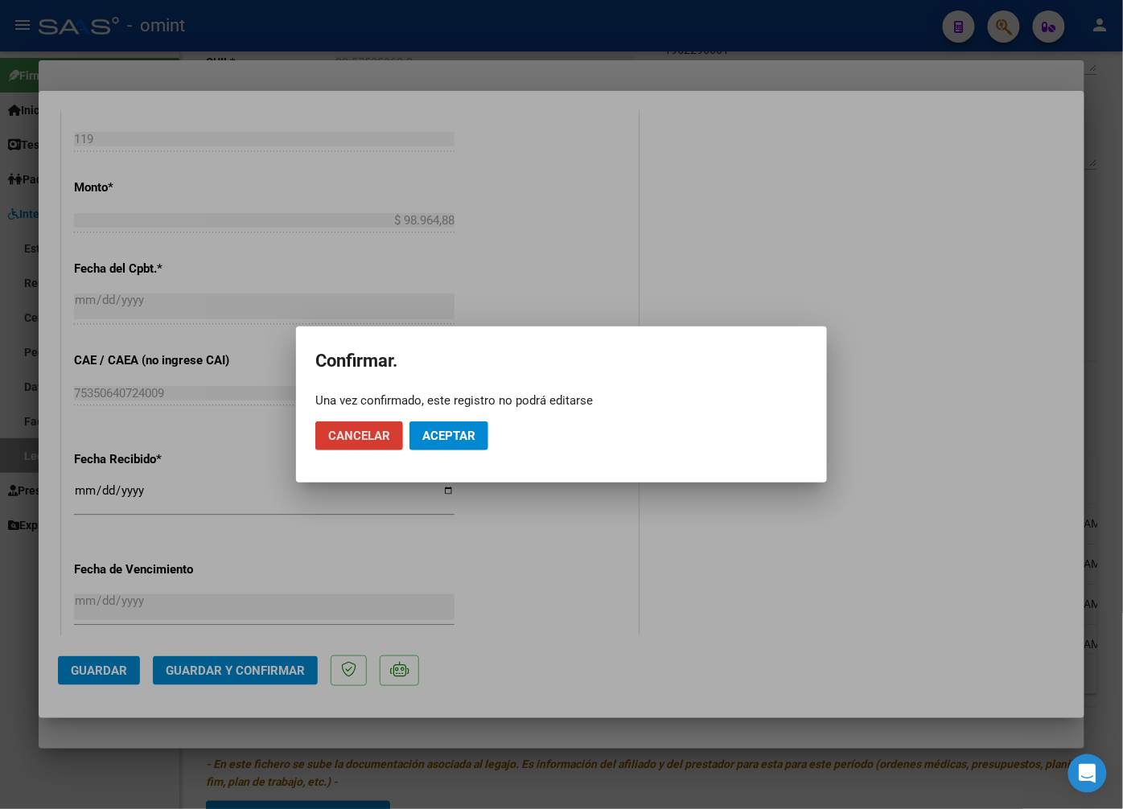
click at [465, 423] on button "Aceptar" at bounding box center [448, 435] width 79 height 29
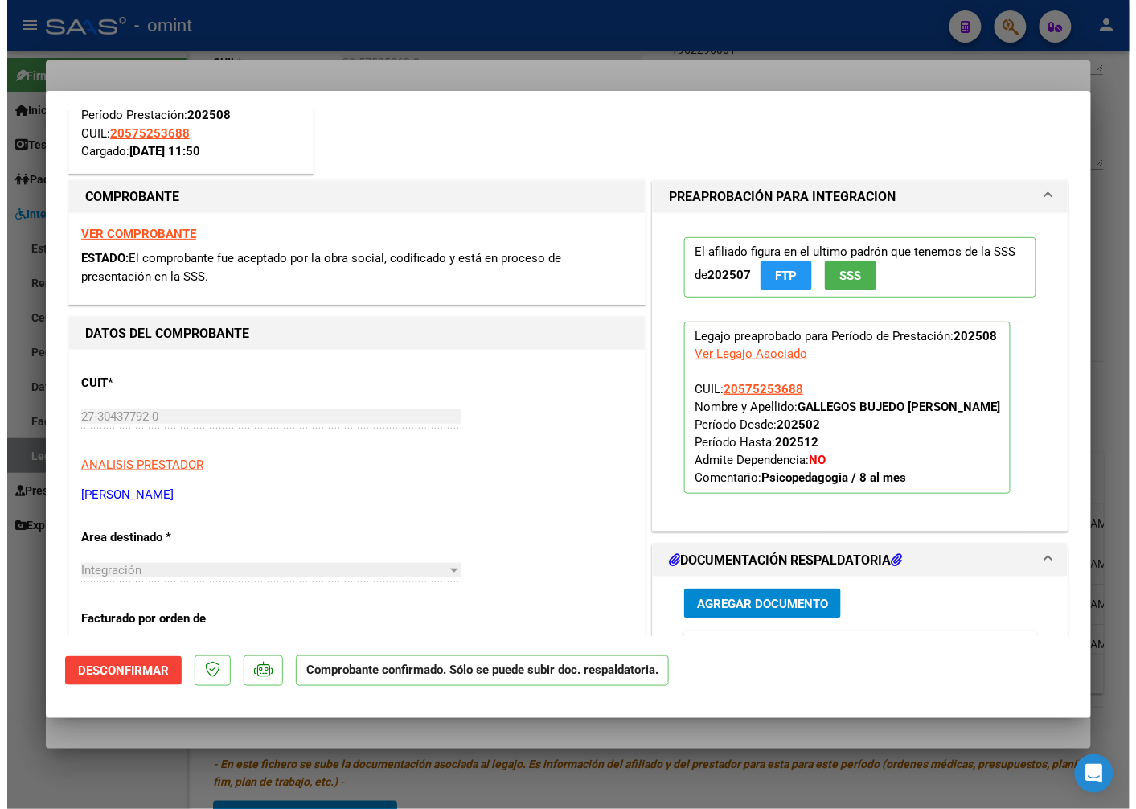
scroll to position [0, 0]
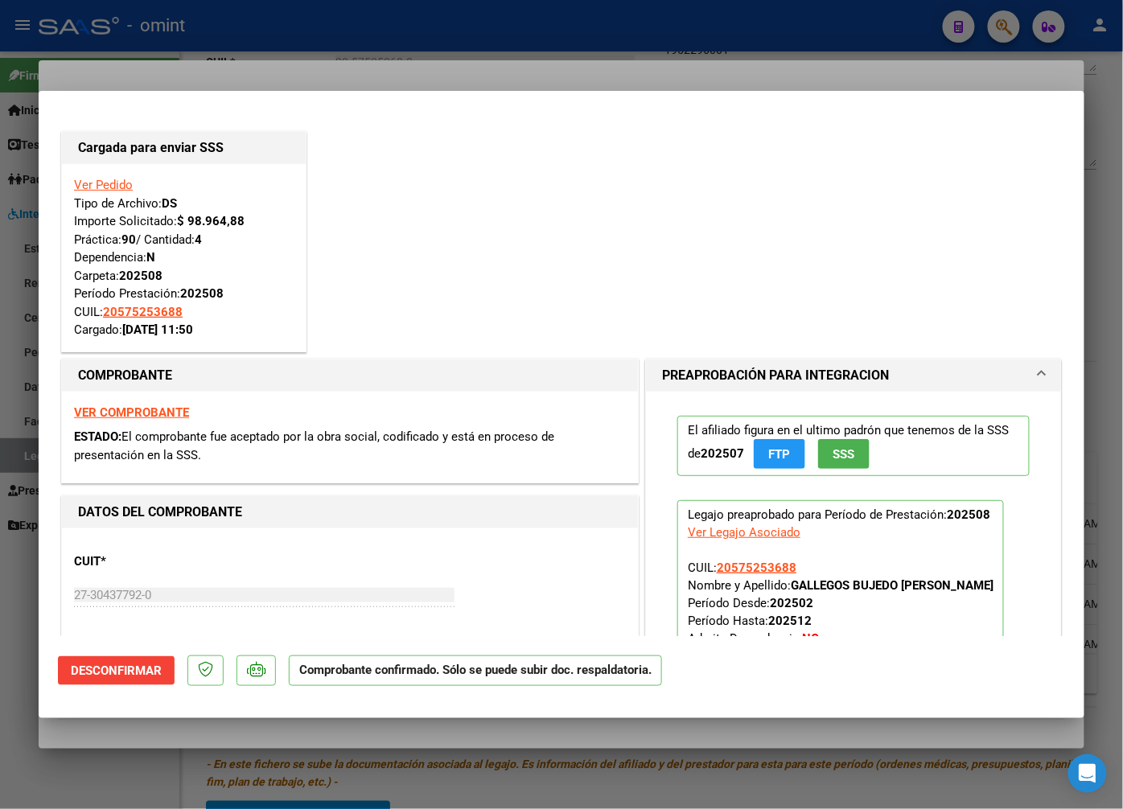
click at [301, 51] on div at bounding box center [561, 404] width 1123 height 809
type input "$ 0,00"
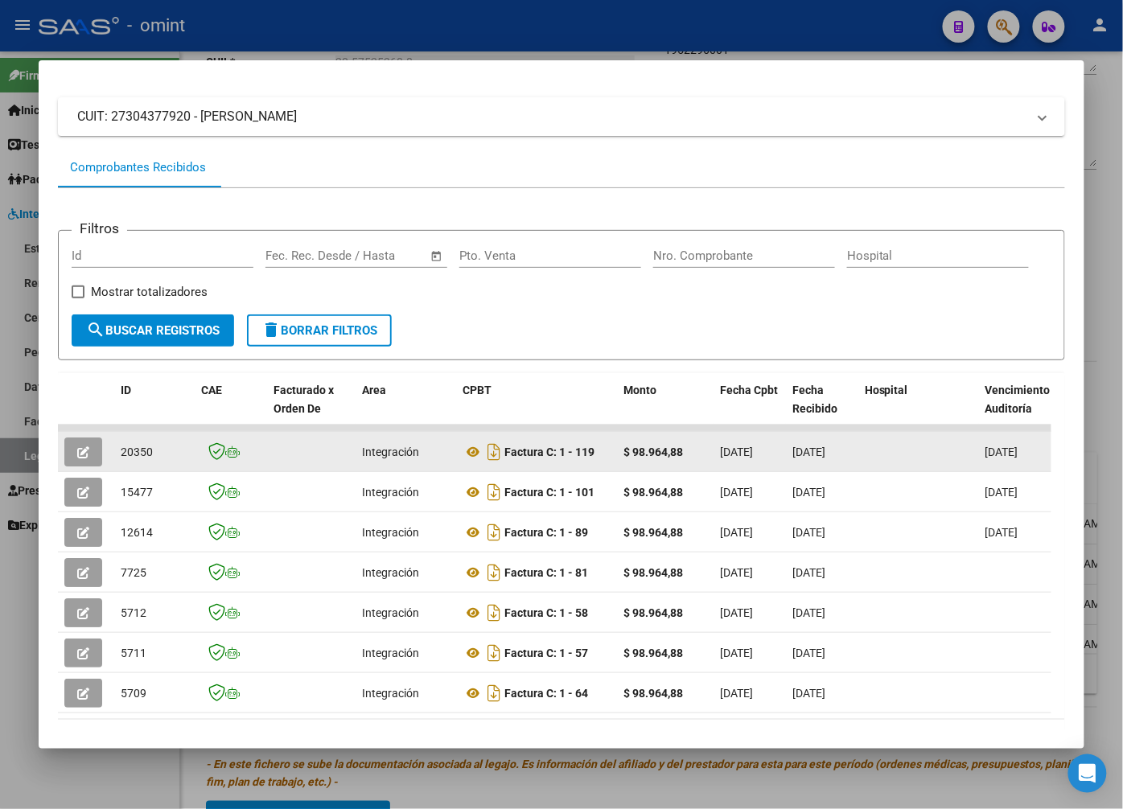
click at [143, 457] on span "20350" at bounding box center [137, 452] width 32 height 13
copy span "20350"
click at [88, 458] on icon "button" at bounding box center [83, 452] width 12 height 12
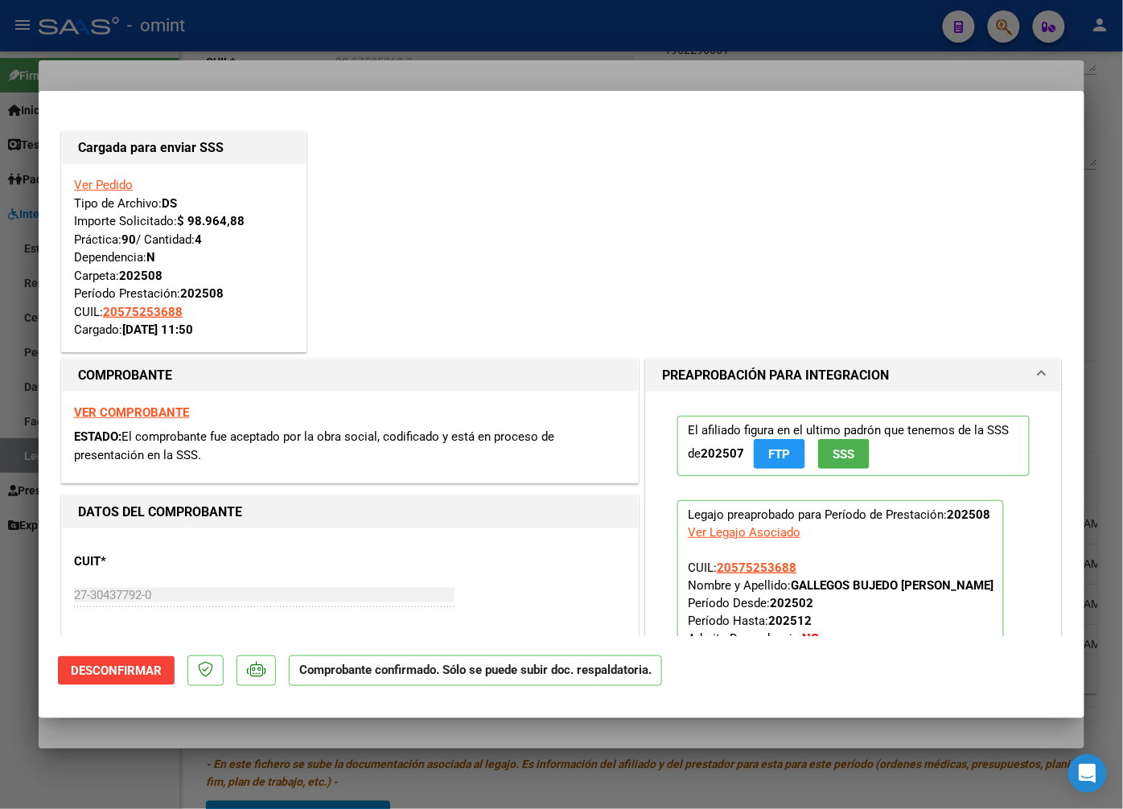
click at [440, 69] on div at bounding box center [561, 404] width 1123 height 809
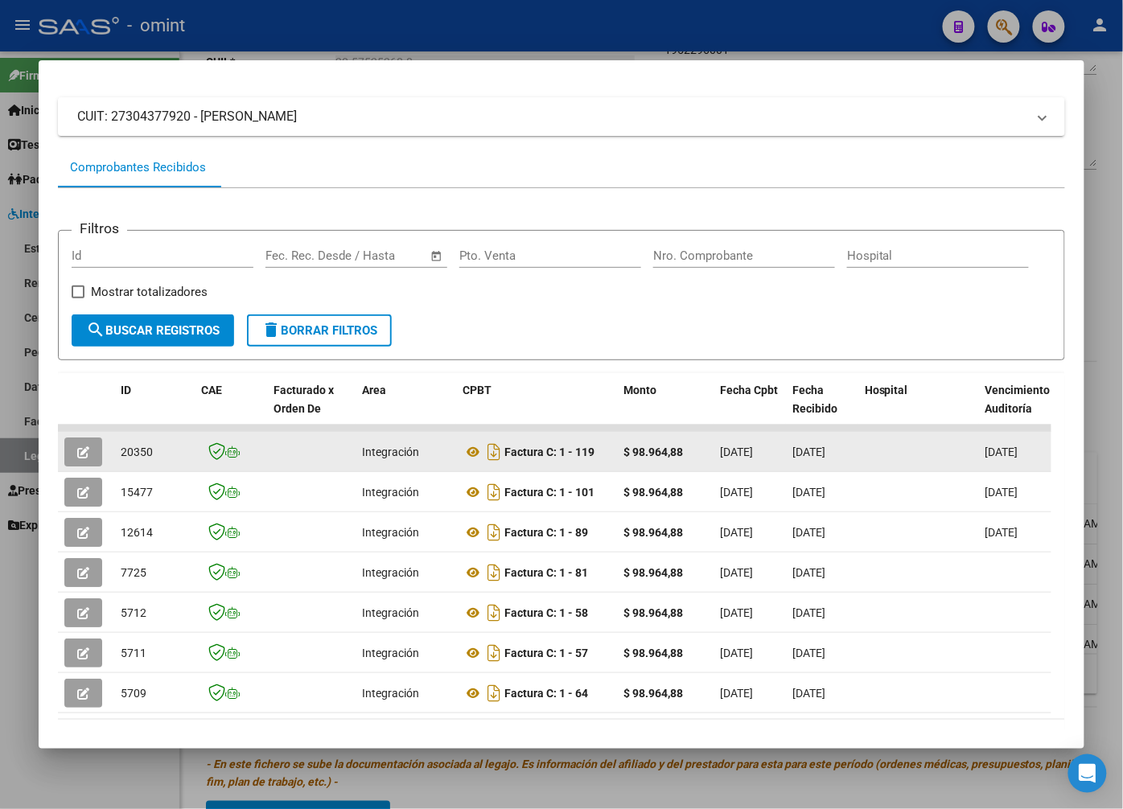
drag, startPoint x: 155, startPoint y: 465, endPoint x: 117, endPoint y: 464, distance: 37.8
click at [117, 464] on datatable-body-cell "20350" at bounding box center [154, 451] width 80 height 39
click at [92, 448] on button "button" at bounding box center [83, 452] width 38 height 29
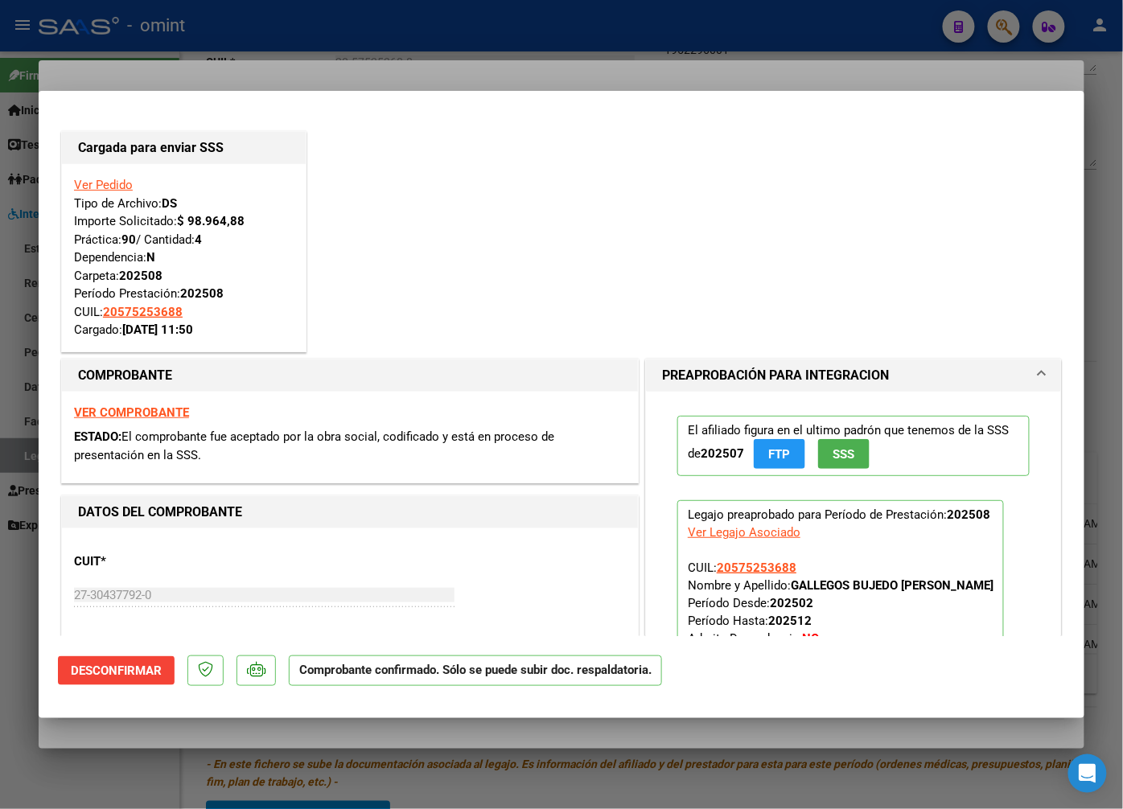
click at [400, 76] on div at bounding box center [561, 404] width 1123 height 809
type input "$ 0,00"
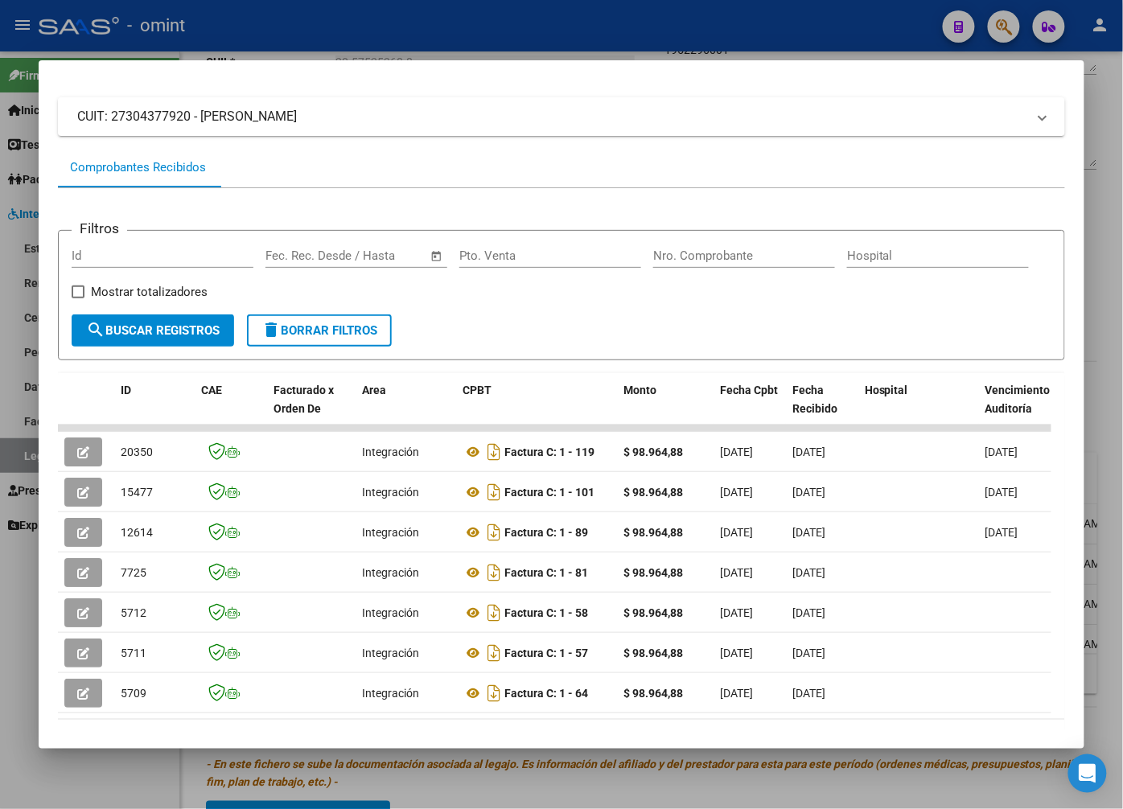
click at [492, 36] on div at bounding box center [561, 404] width 1123 height 809
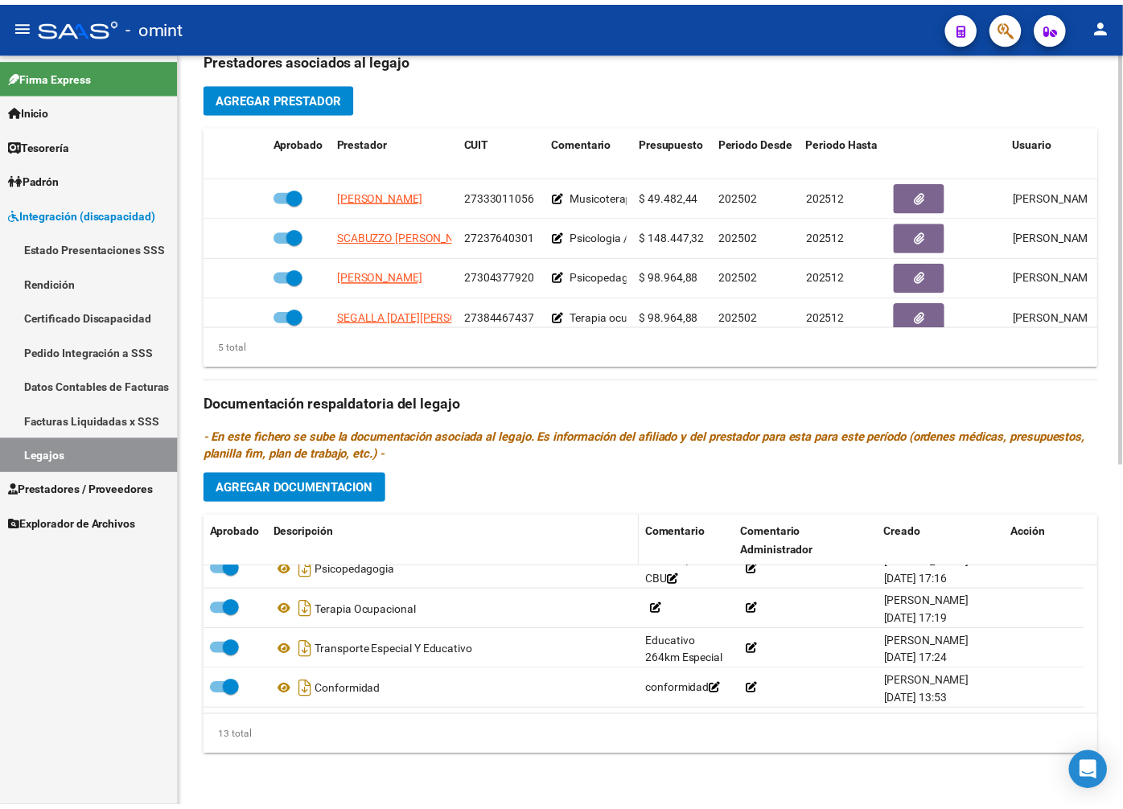
scroll to position [360, 0]
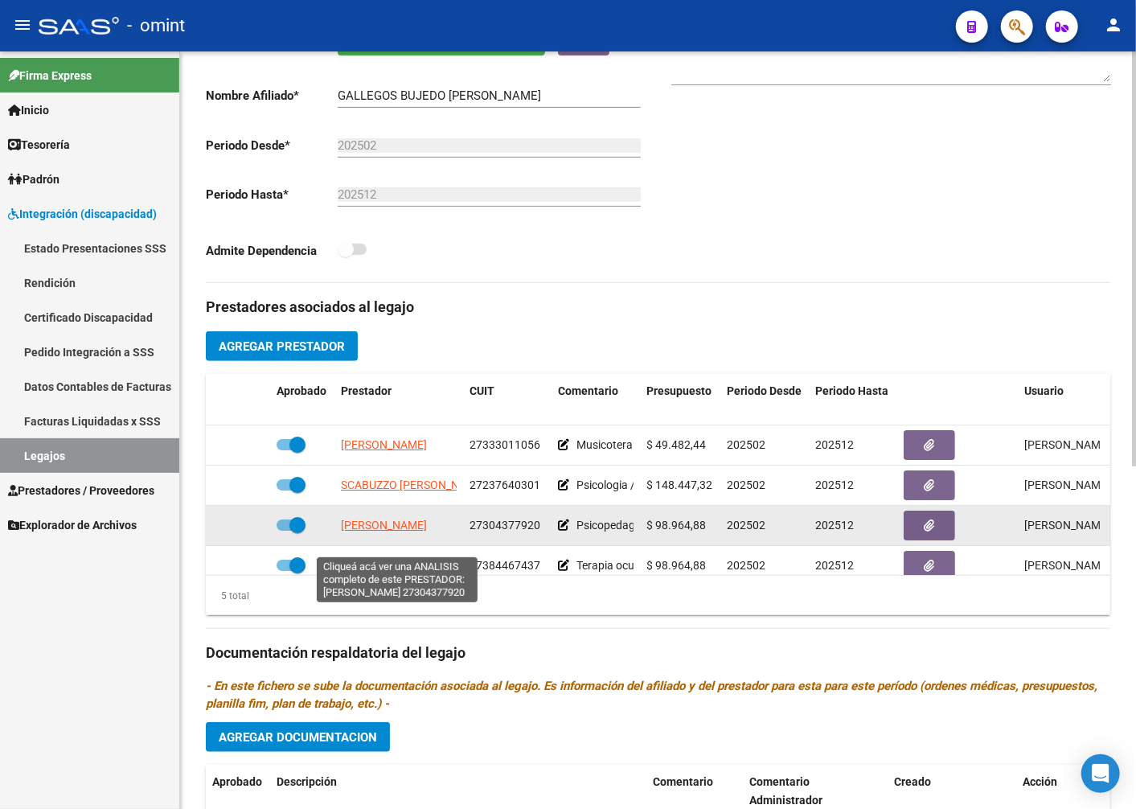
click at [405, 532] on span "JAIME NOELIA LILIAN" at bounding box center [384, 525] width 86 height 13
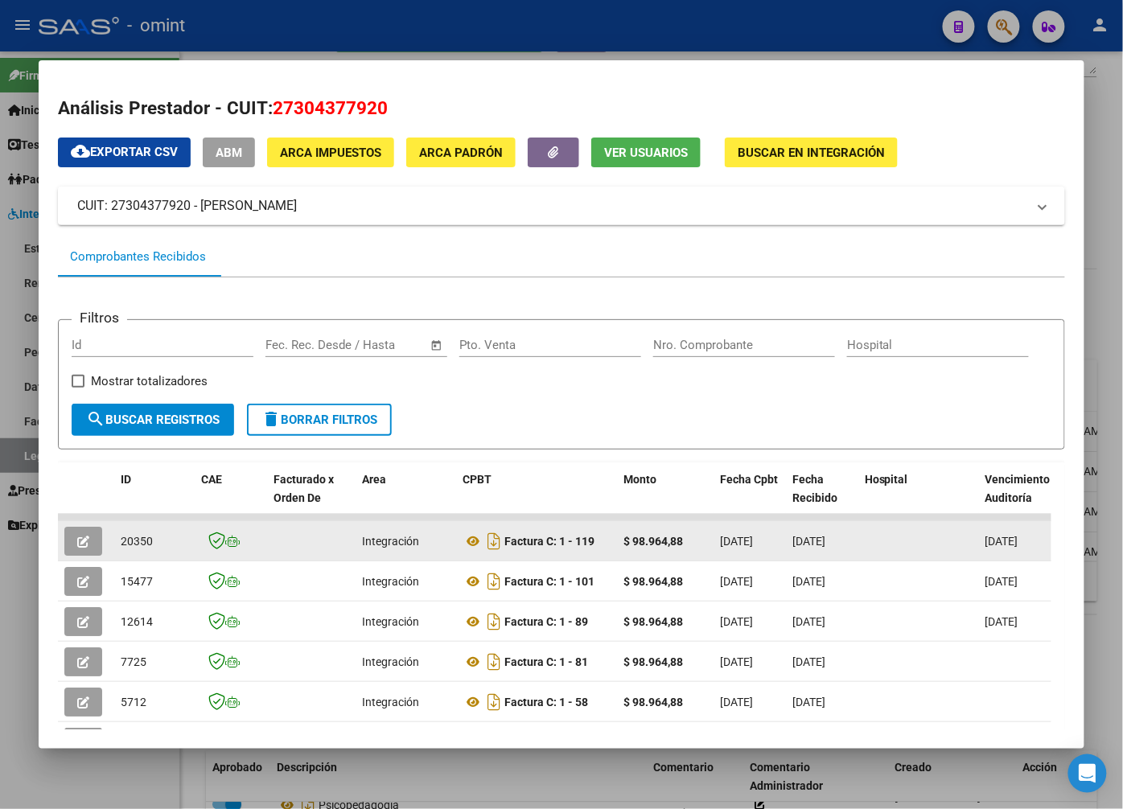
click at [78, 548] on icon "button" at bounding box center [83, 542] width 12 height 12
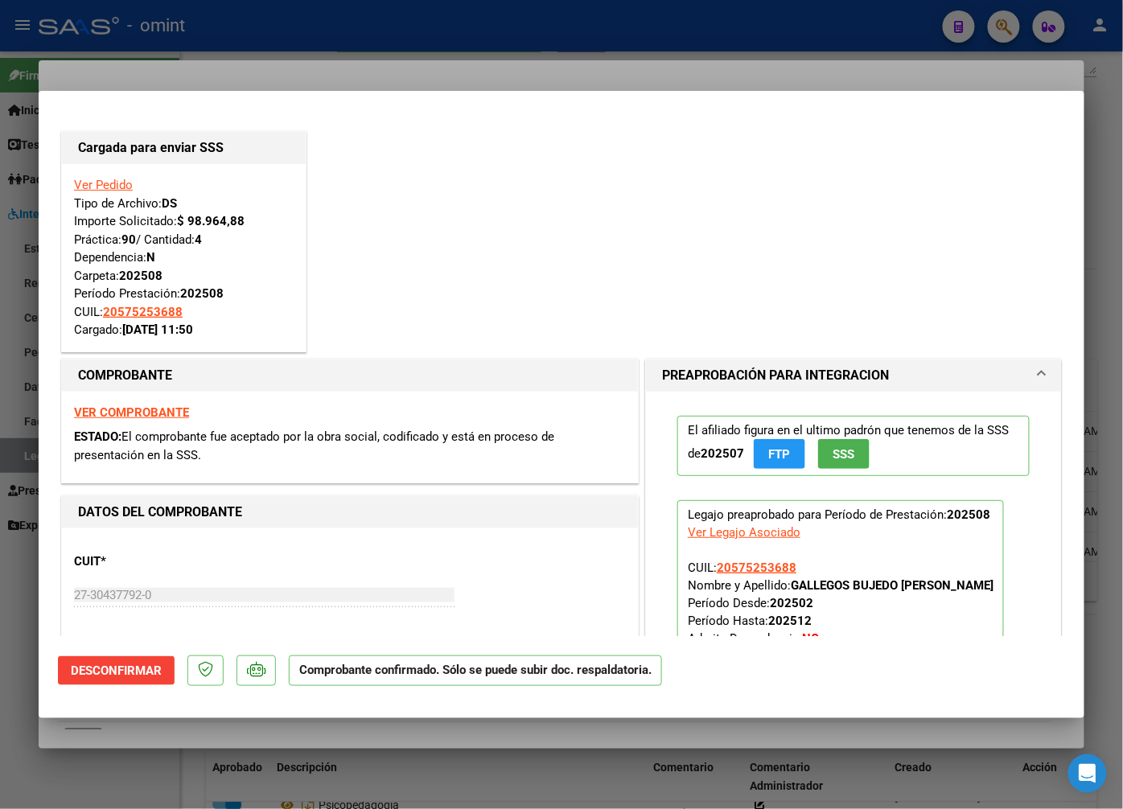
click at [351, 41] on div at bounding box center [561, 404] width 1123 height 809
type input "$ 0,00"
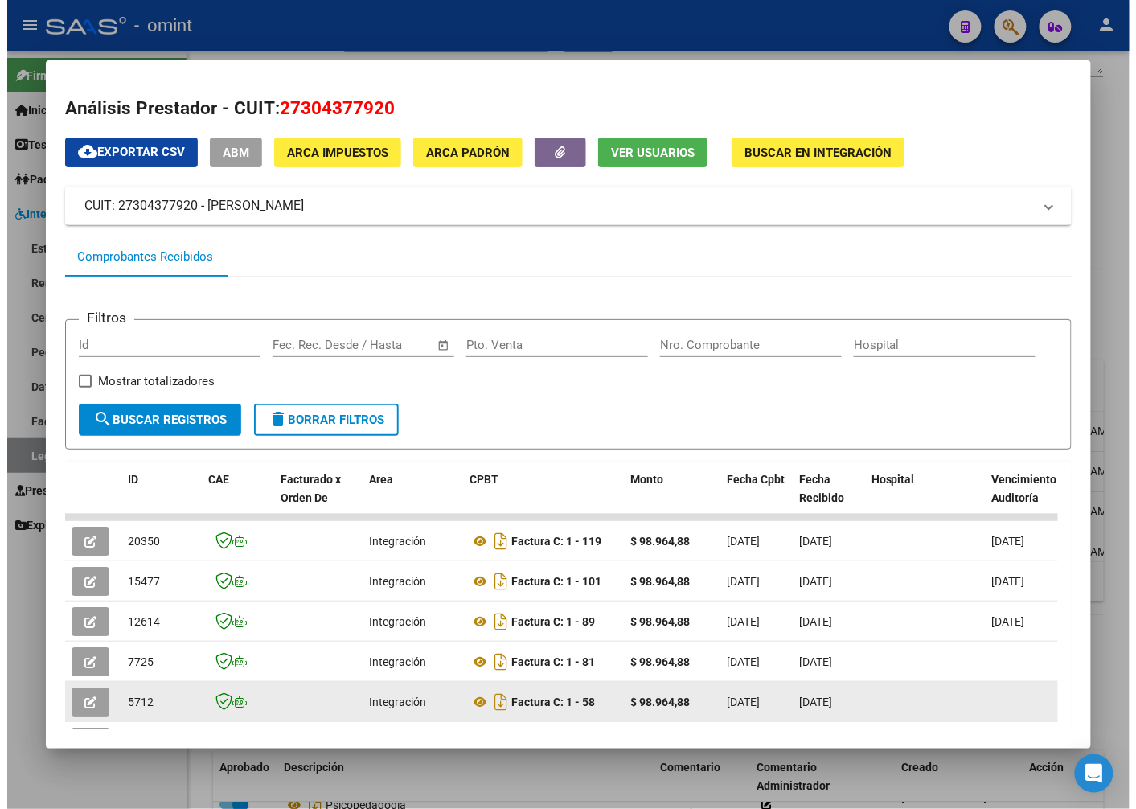
scroll to position [170, 0]
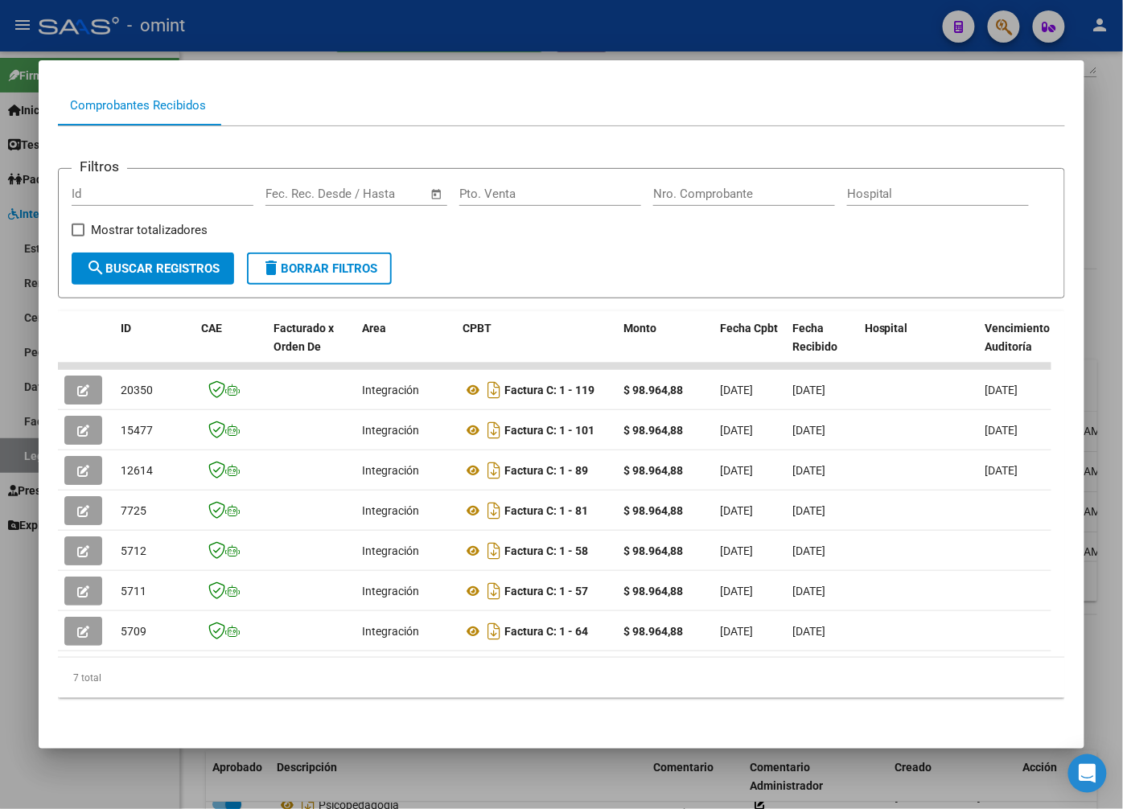
click at [306, 25] on div at bounding box center [561, 404] width 1123 height 809
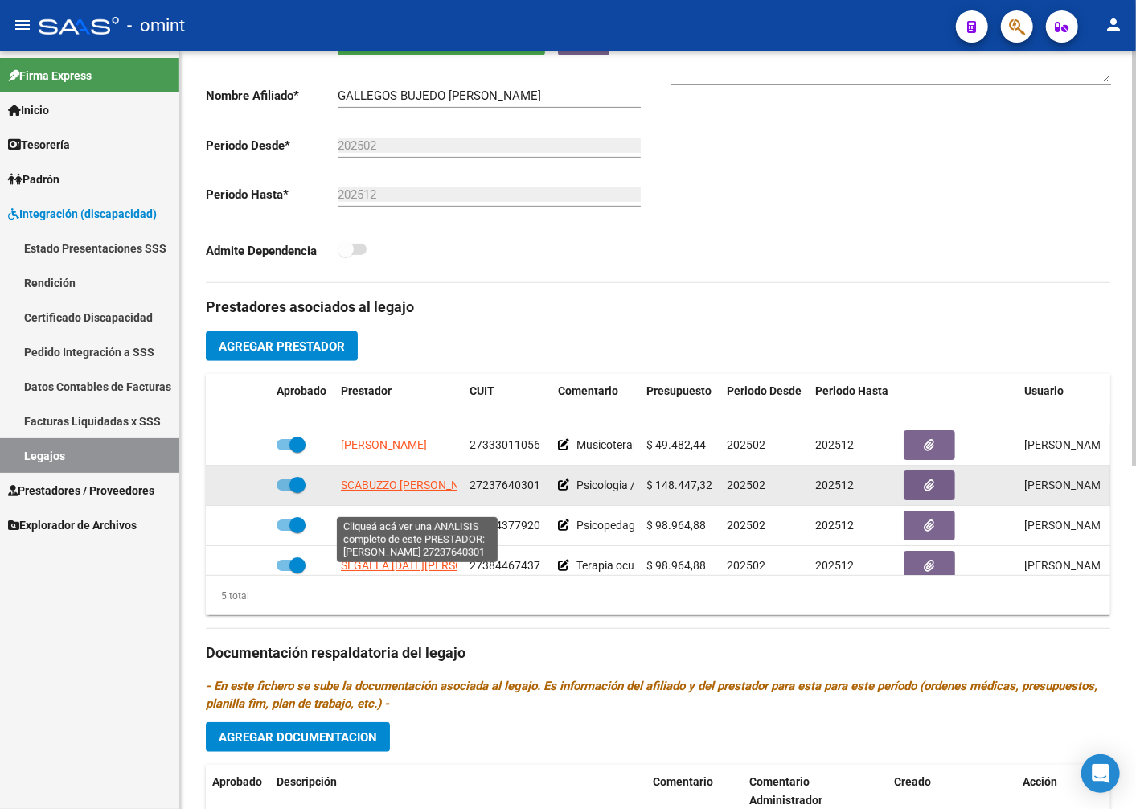
click at [427, 491] on span "SCABUZZO GLADYS FABIANA" at bounding box center [413, 485] width 145 height 13
type textarea "27237640301"
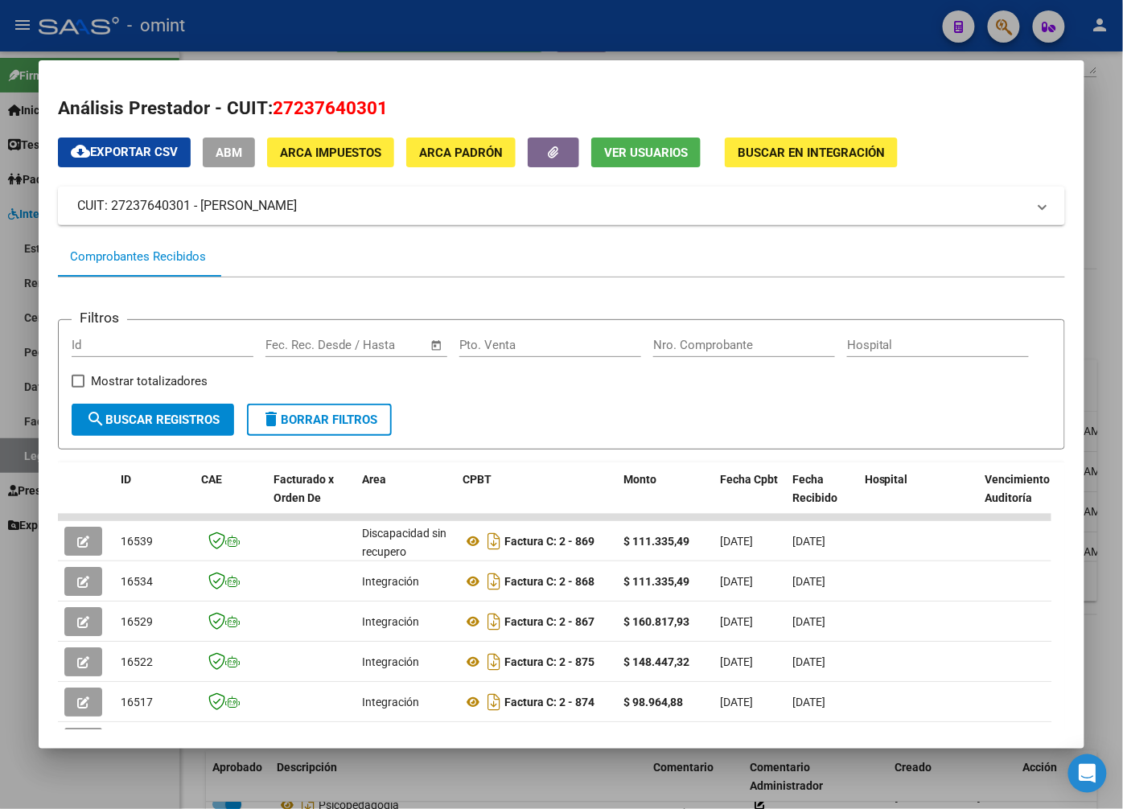
click at [381, 13] on div at bounding box center [561, 404] width 1123 height 809
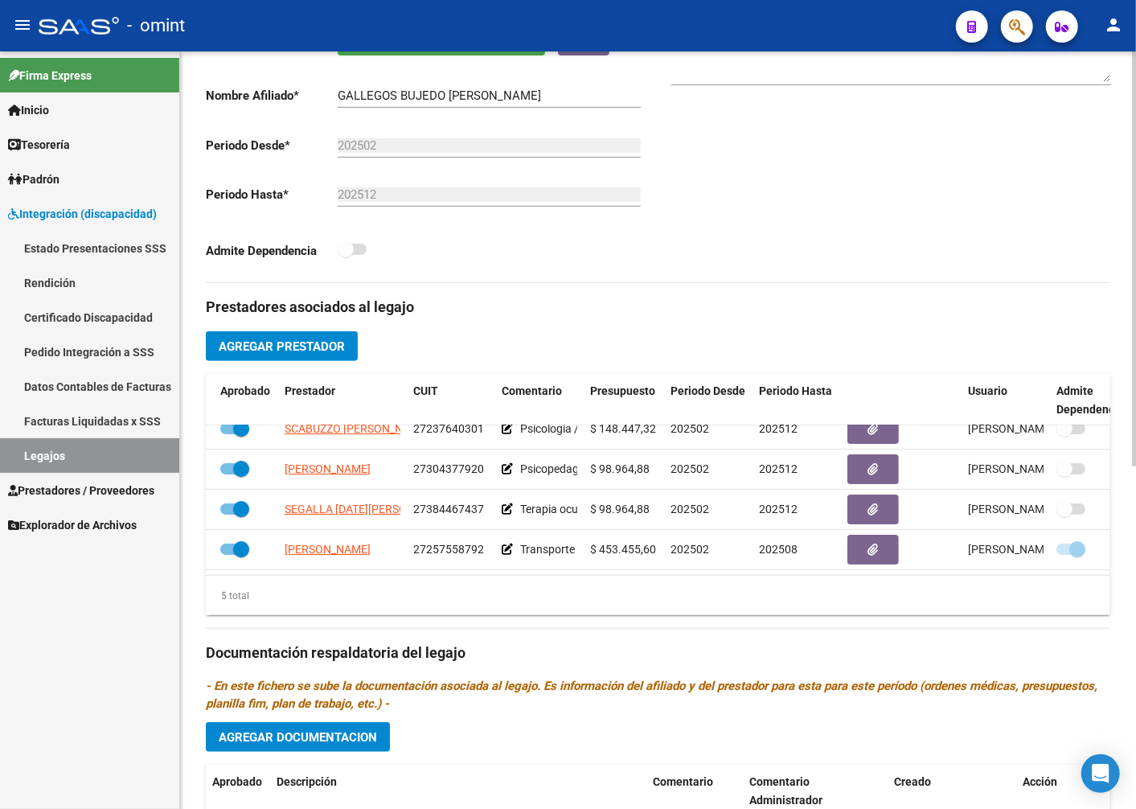
scroll to position [69, 60]
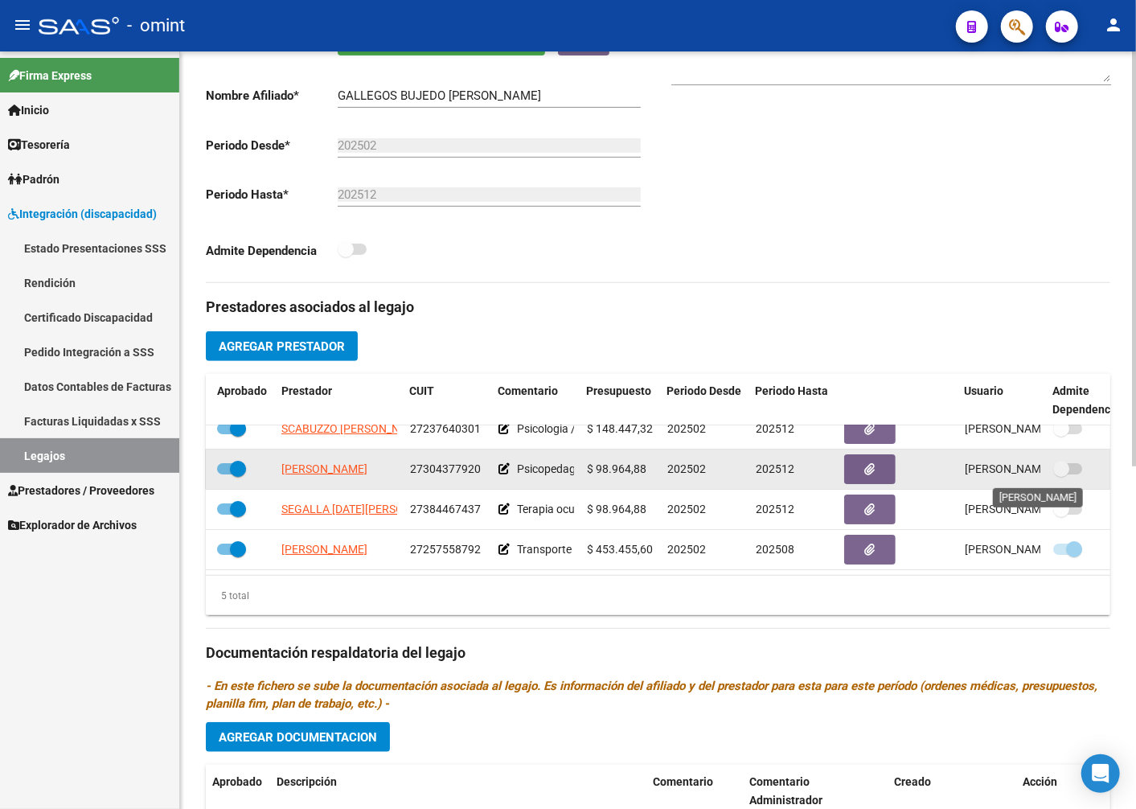
click at [1008, 471] on span "Luz Rivero 22/05/2025" at bounding box center [1028, 468] width 126 height 13
click at [977, 475] on span "Luz Rivero 22/05/2025" at bounding box center [1028, 468] width 126 height 13
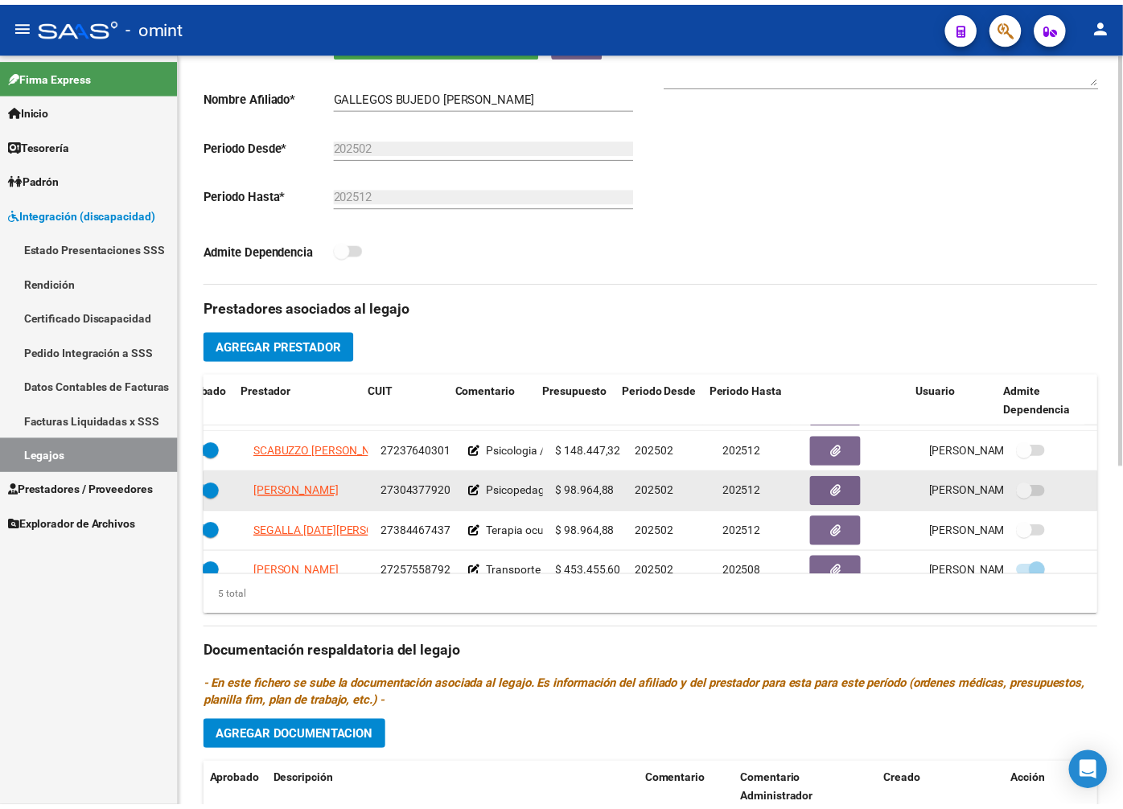
scroll to position [31, 97]
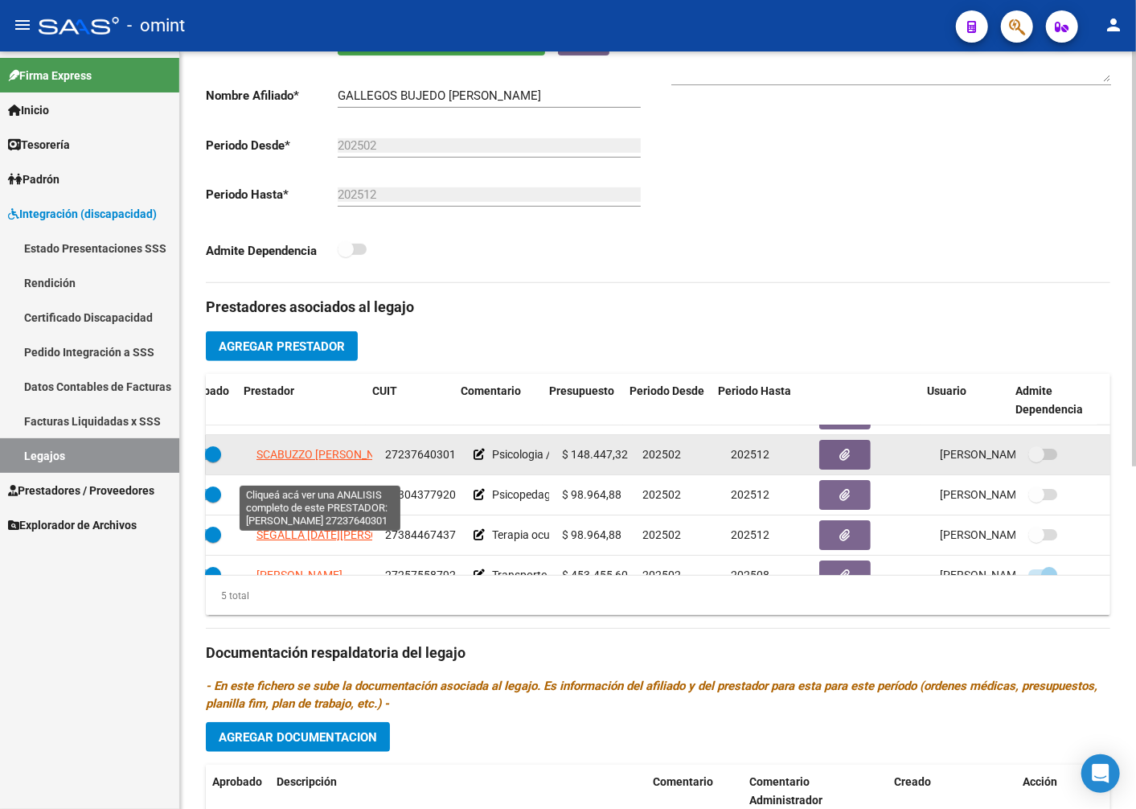
click at [257, 461] on span "SCABUZZO GLADYS FABIANA" at bounding box center [329, 454] width 145 height 13
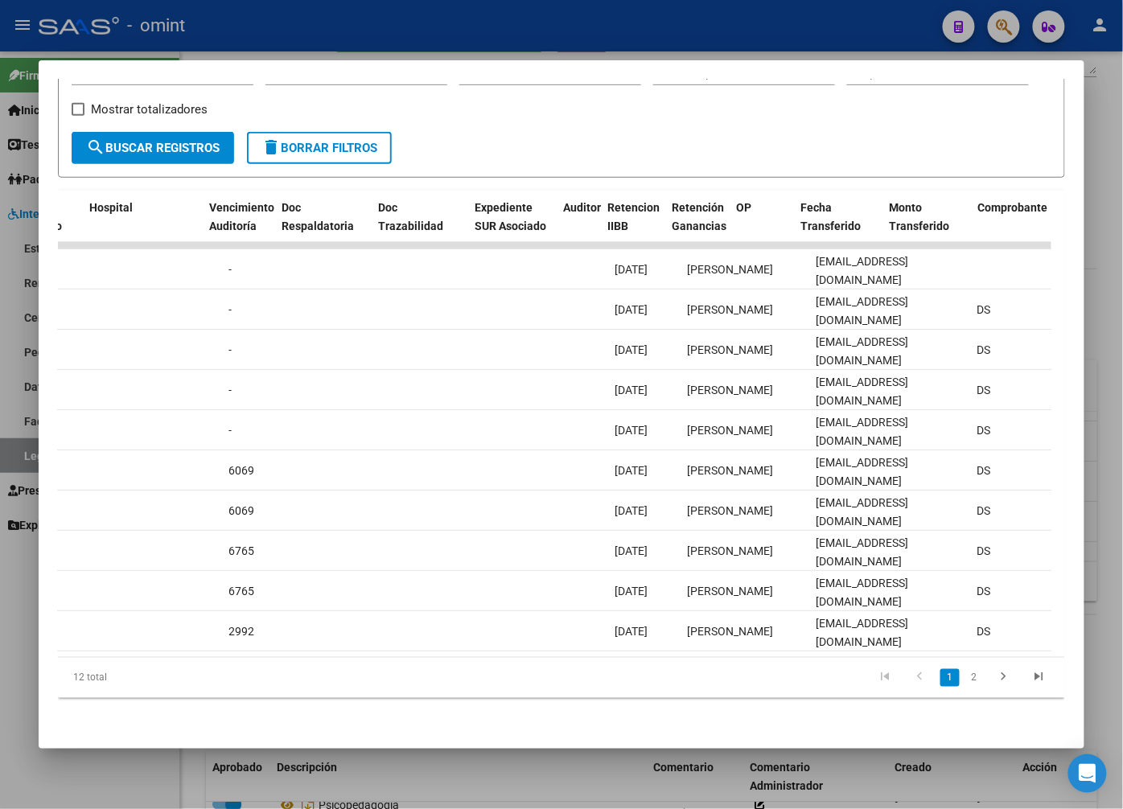
scroll to position [0, 0]
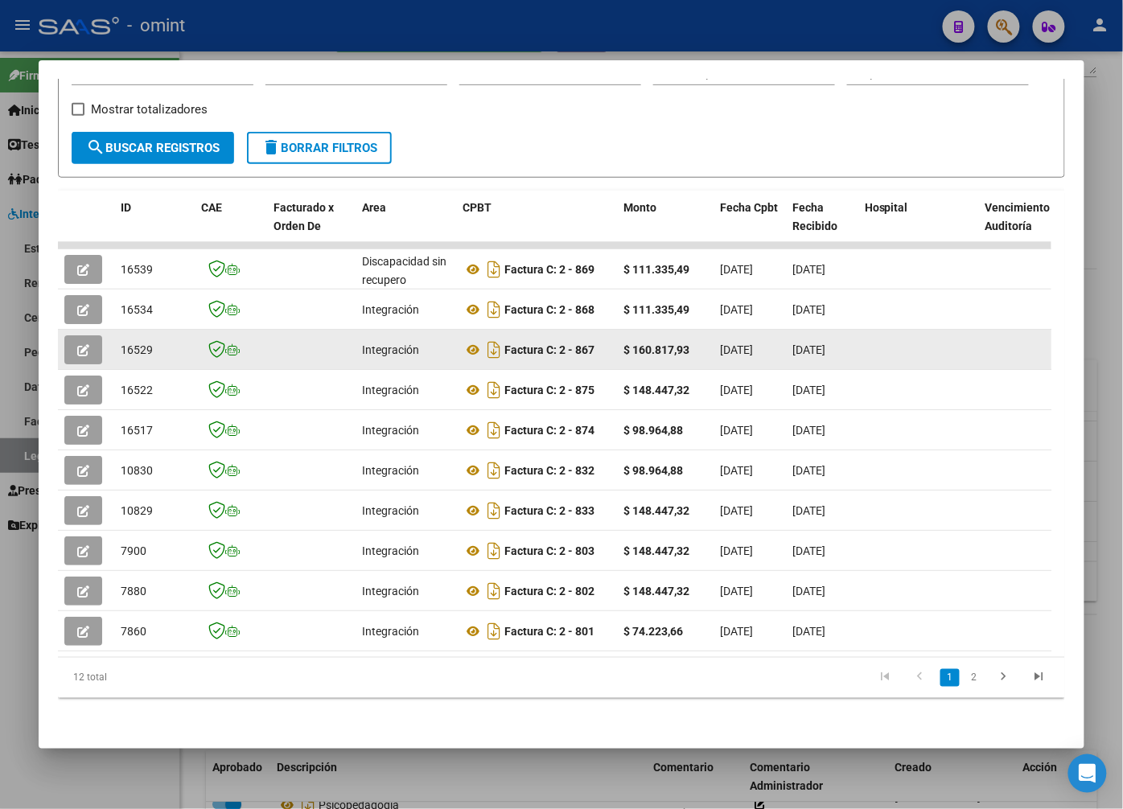
click at [82, 344] on icon "button" at bounding box center [83, 350] width 12 height 12
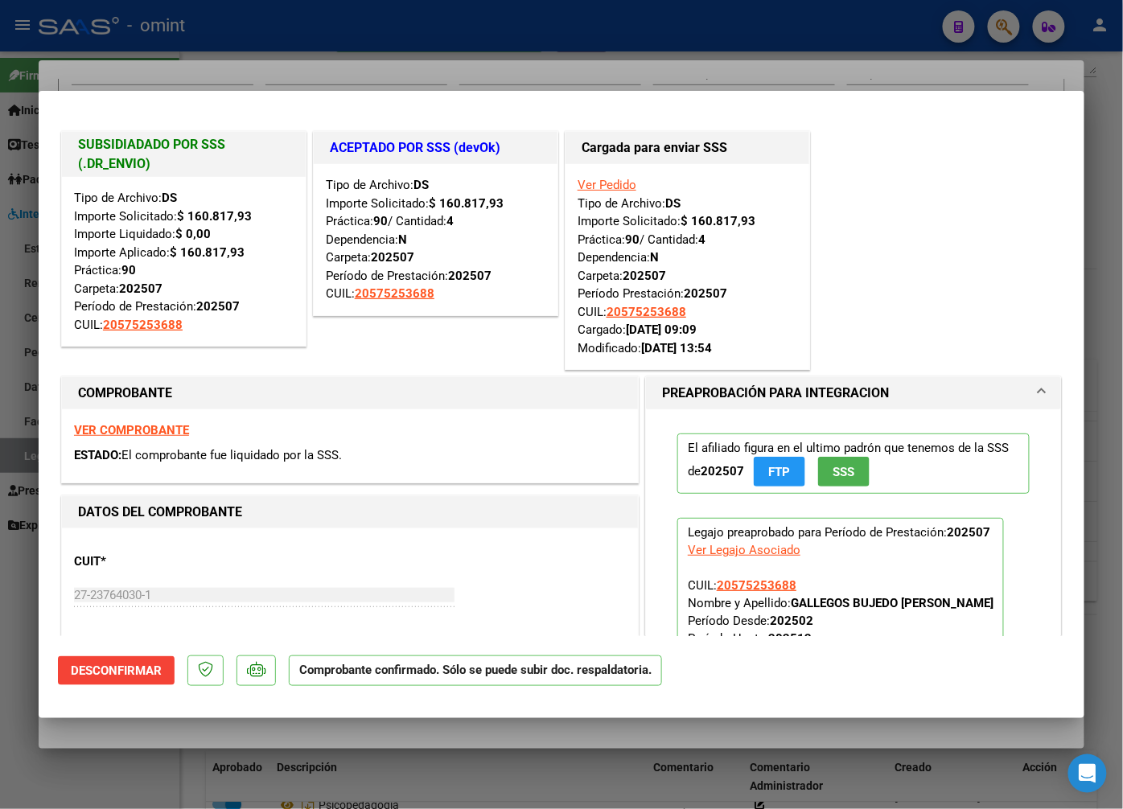
click at [213, 60] on div at bounding box center [561, 404] width 1123 height 809
type input "$ 0,00"
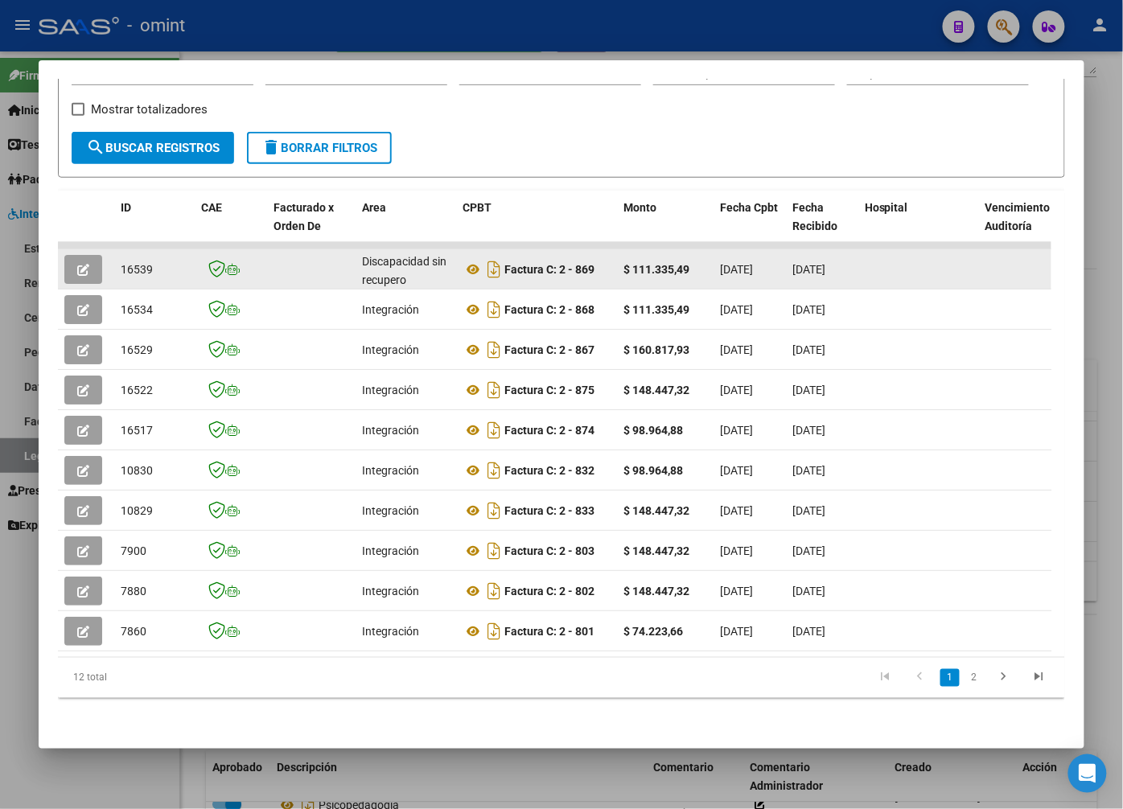
click at [82, 264] on icon "button" at bounding box center [83, 270] width 12 height 12
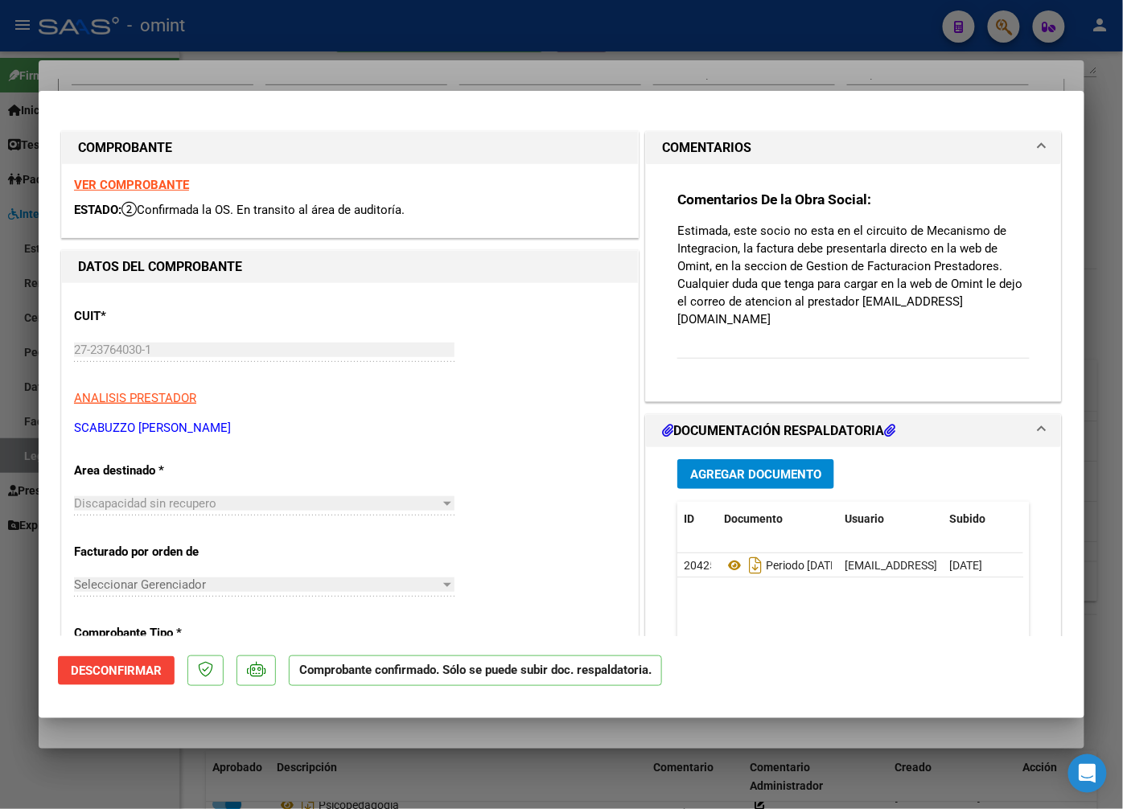
click at [159, 178] on strong "VER COMPROBANTE" at bounding box center [131, 185] width 115 height 14
click at [343, 60] on div at bounding box center [561, 404] width 1123 height 809
type input "$ 0,00"
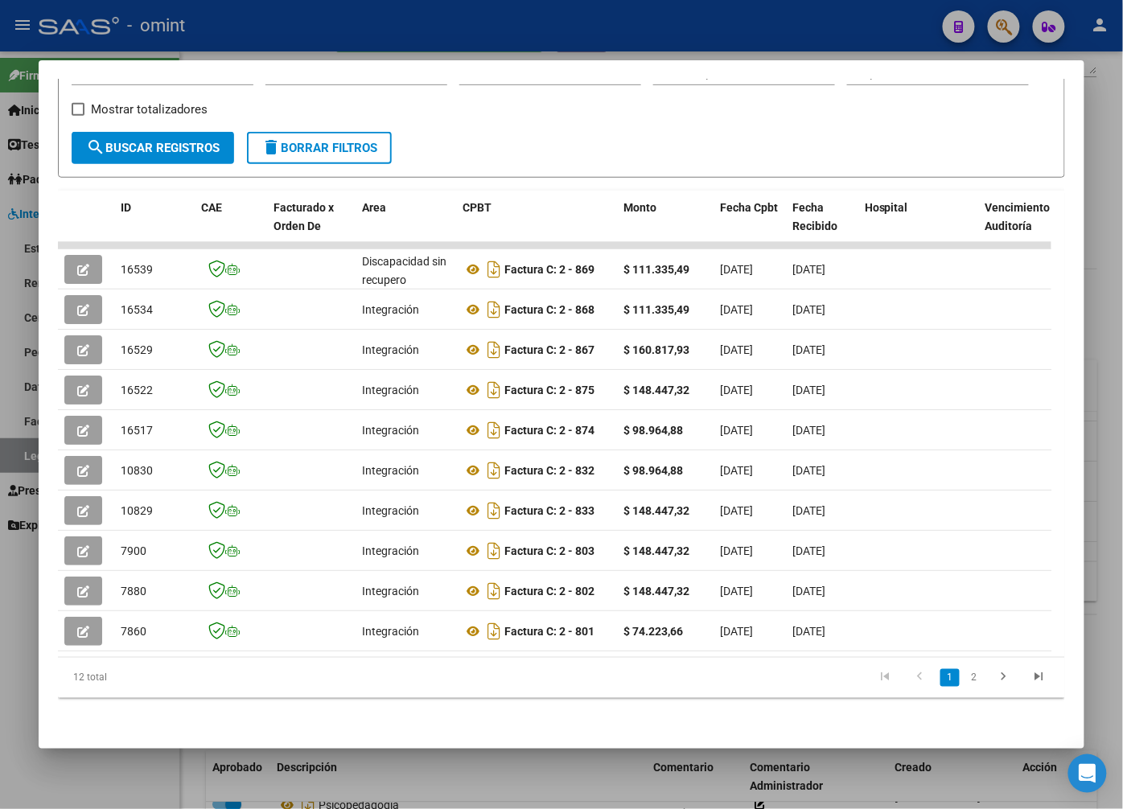
click at [386, 26] on div at bounding box center [561, 404] width 1123 height 809
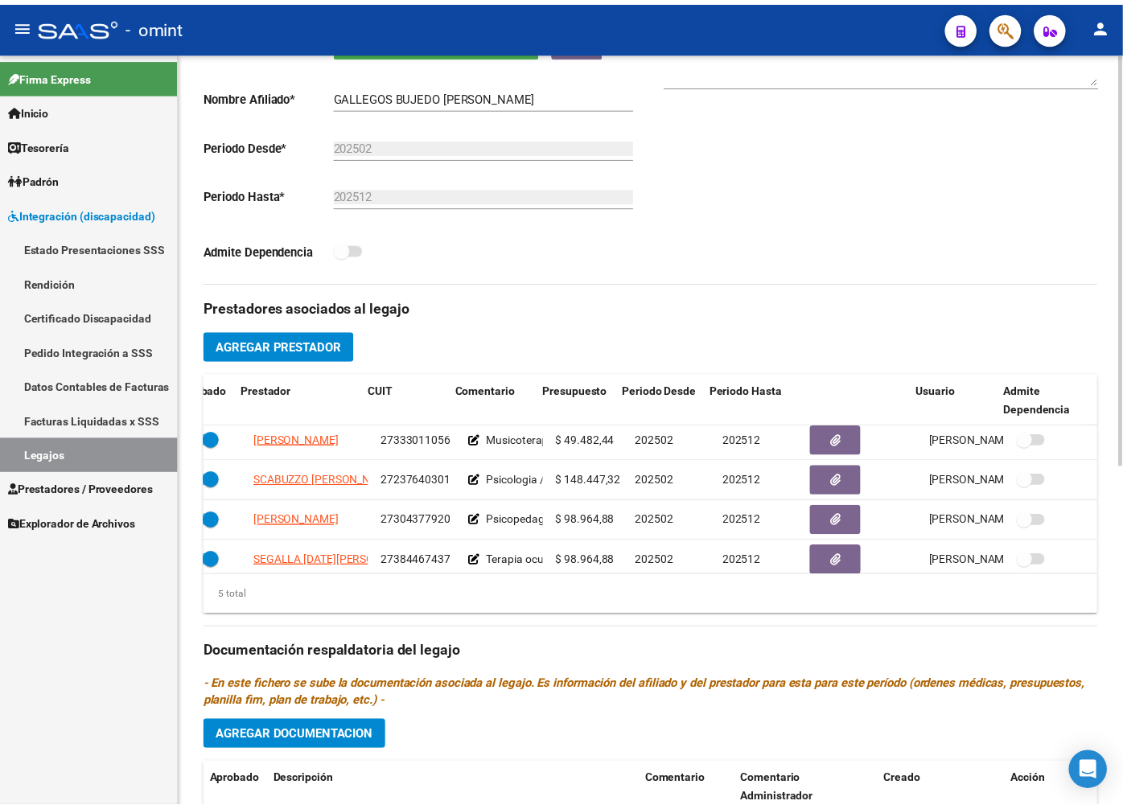
scroll to position [0, 97]
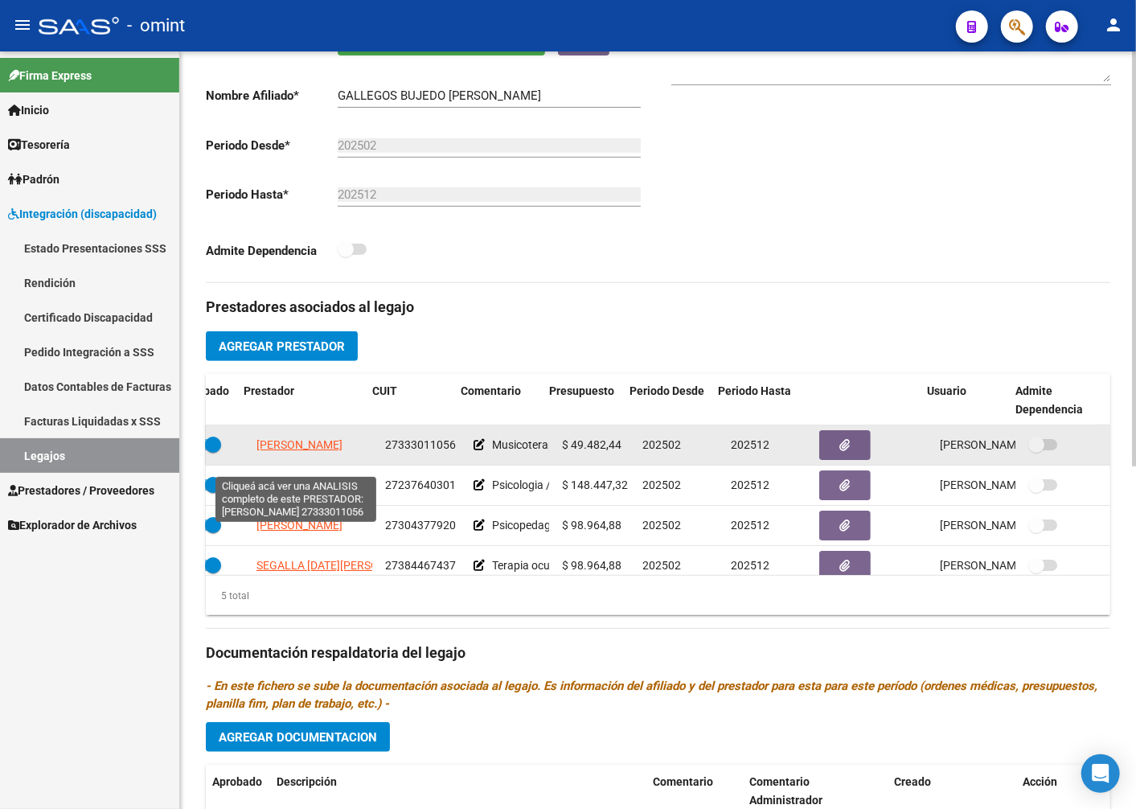
click at [298, 451] on span "ROVITTI ANTONELA" at bounding box center [300, 444] width 86 height 13
type textarea "27333011056"
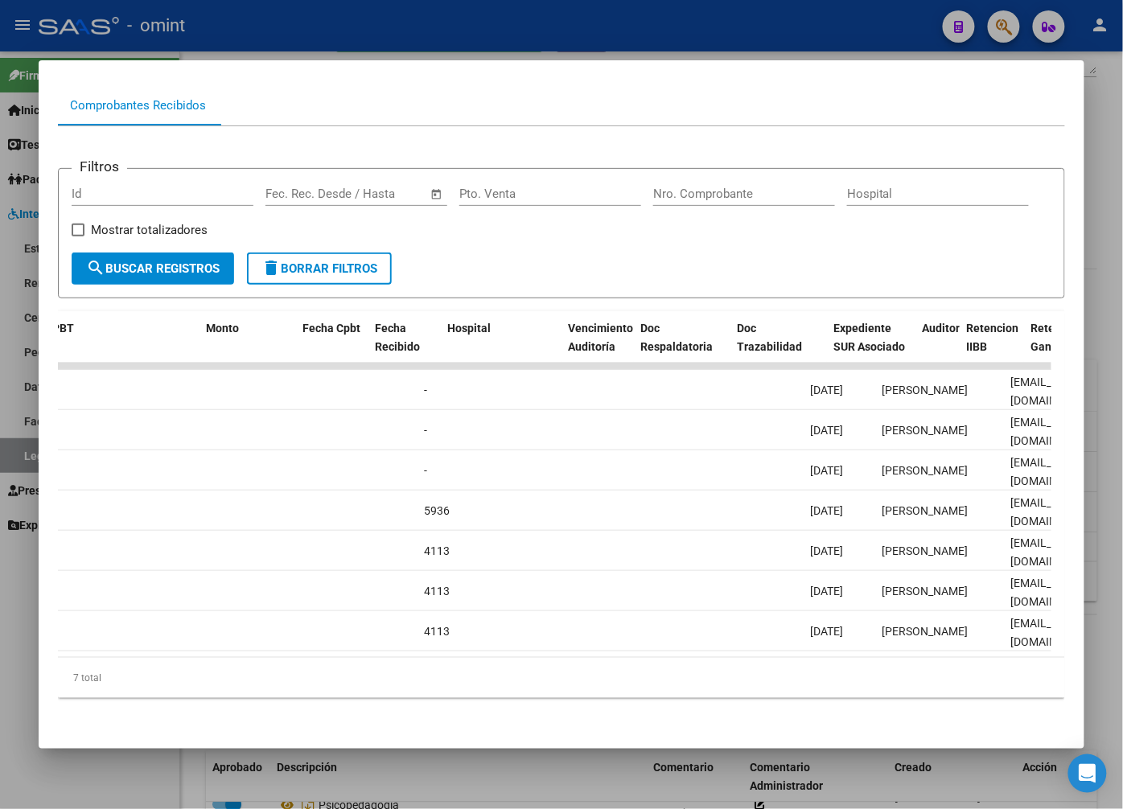
scroll to position [0, 0]
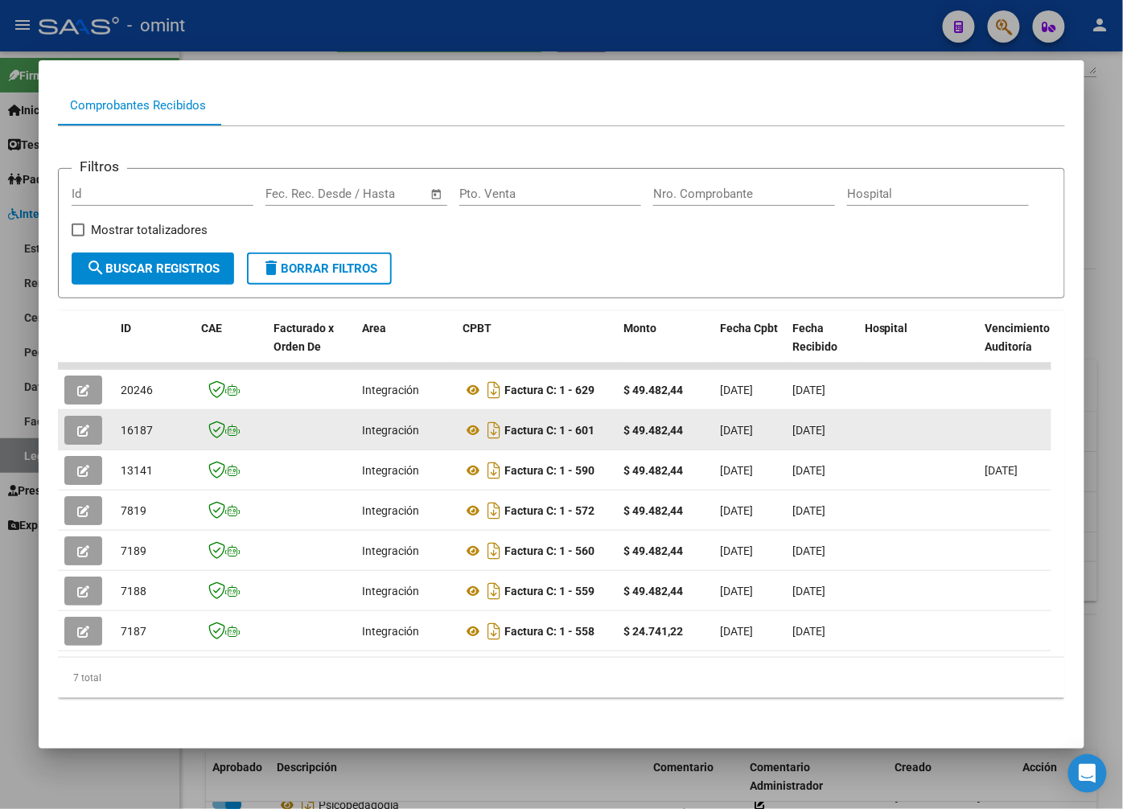
click at [82, 425] on icon "button" at bounding box center [83, 431] width 12 height 12
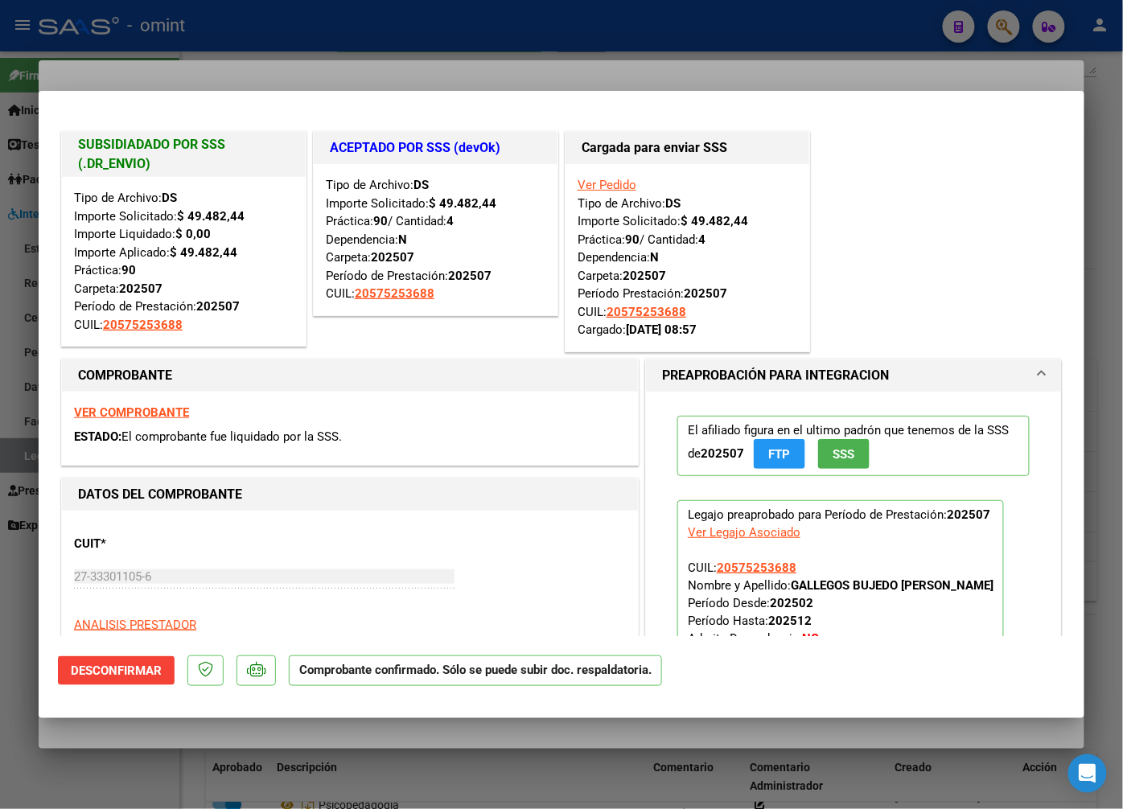
click at [378, 58] on div at bounding box center [561, 404] width 1123 height 809
type input "$ 0,00"
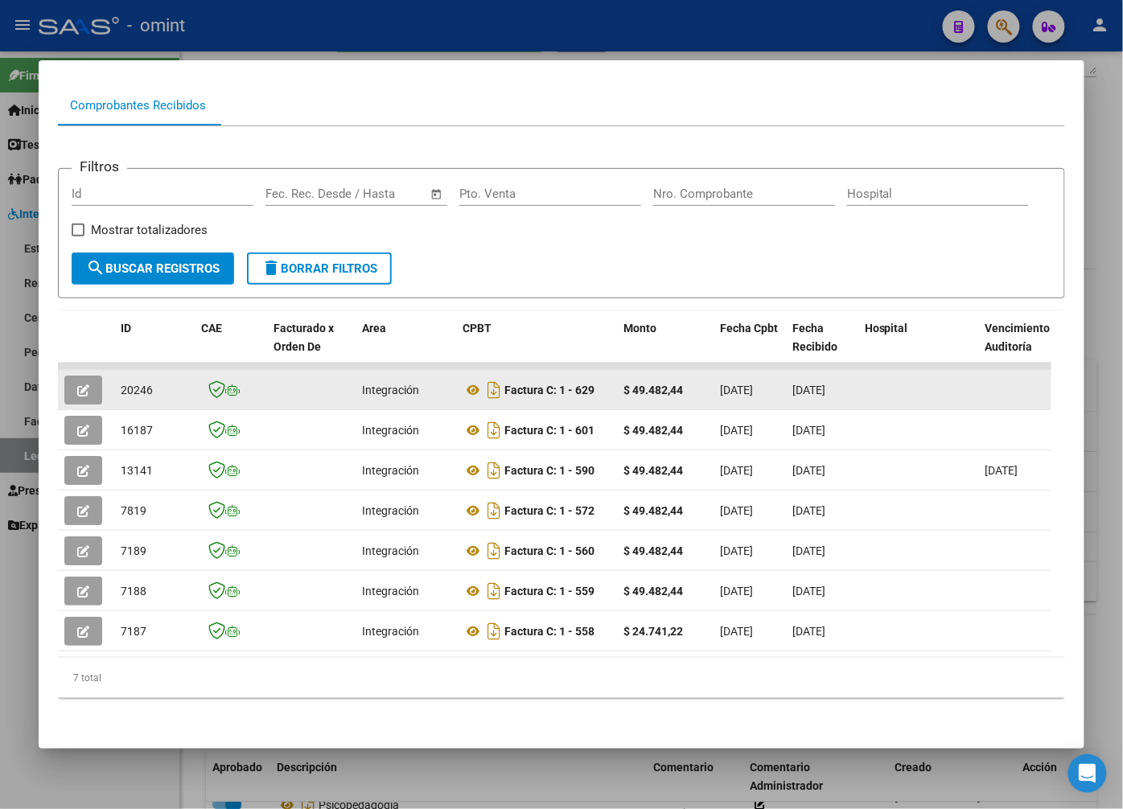
click at [84, 384] on icon "button" at bounding box center [83, 390] width 12 height 12
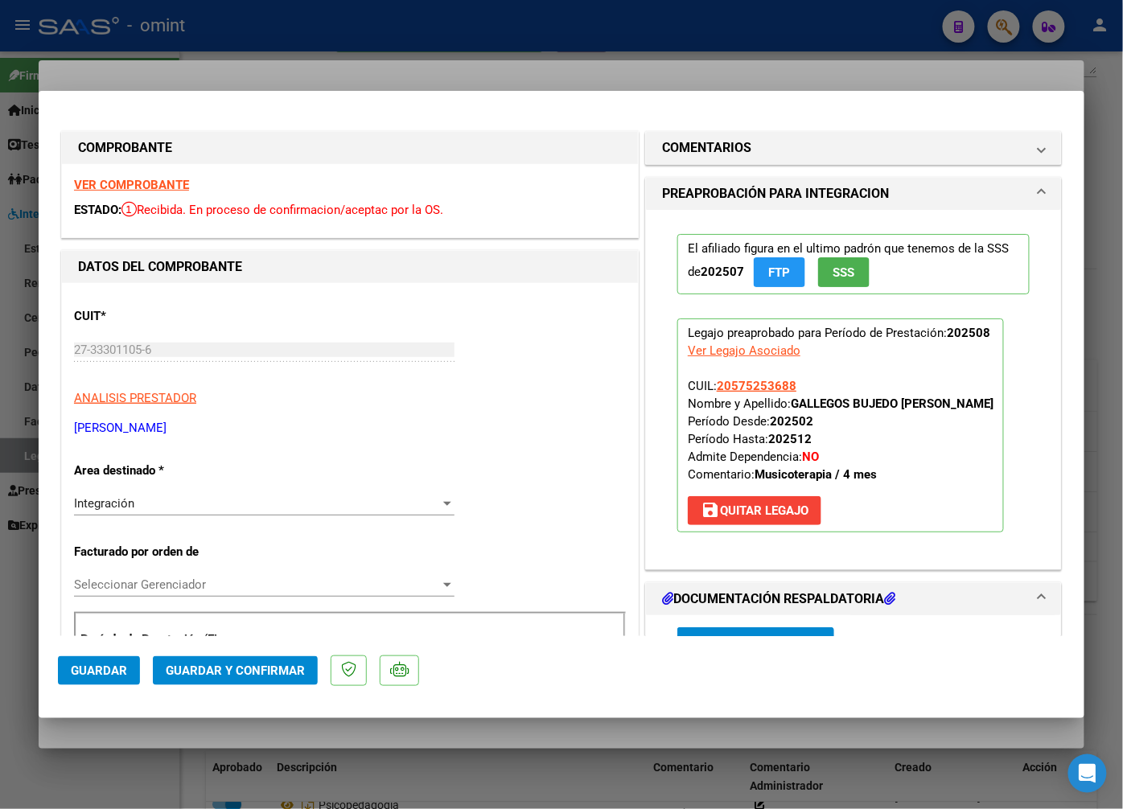
click at [153, 182] on strong "VER COMPROBANTE" at bounding box center [131, 185] width 115 height 14
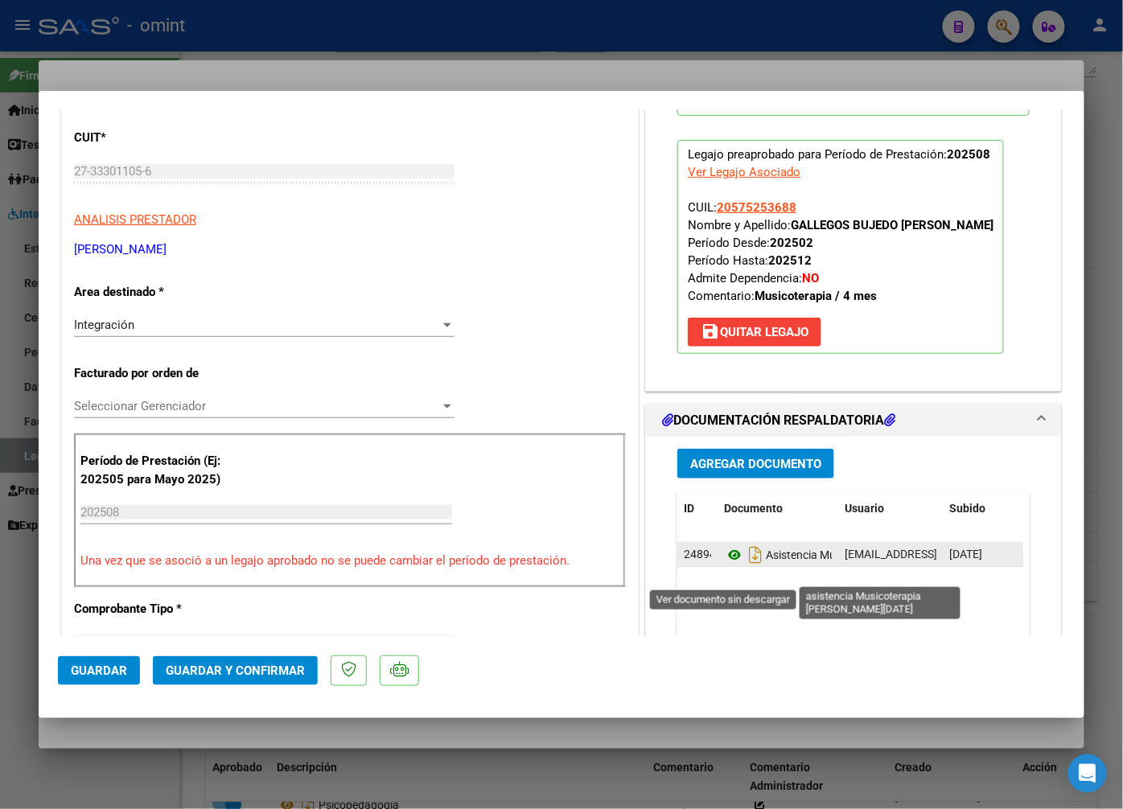
click at [727, 565] on icon at bounding box center [734, 554] width 21 height 19
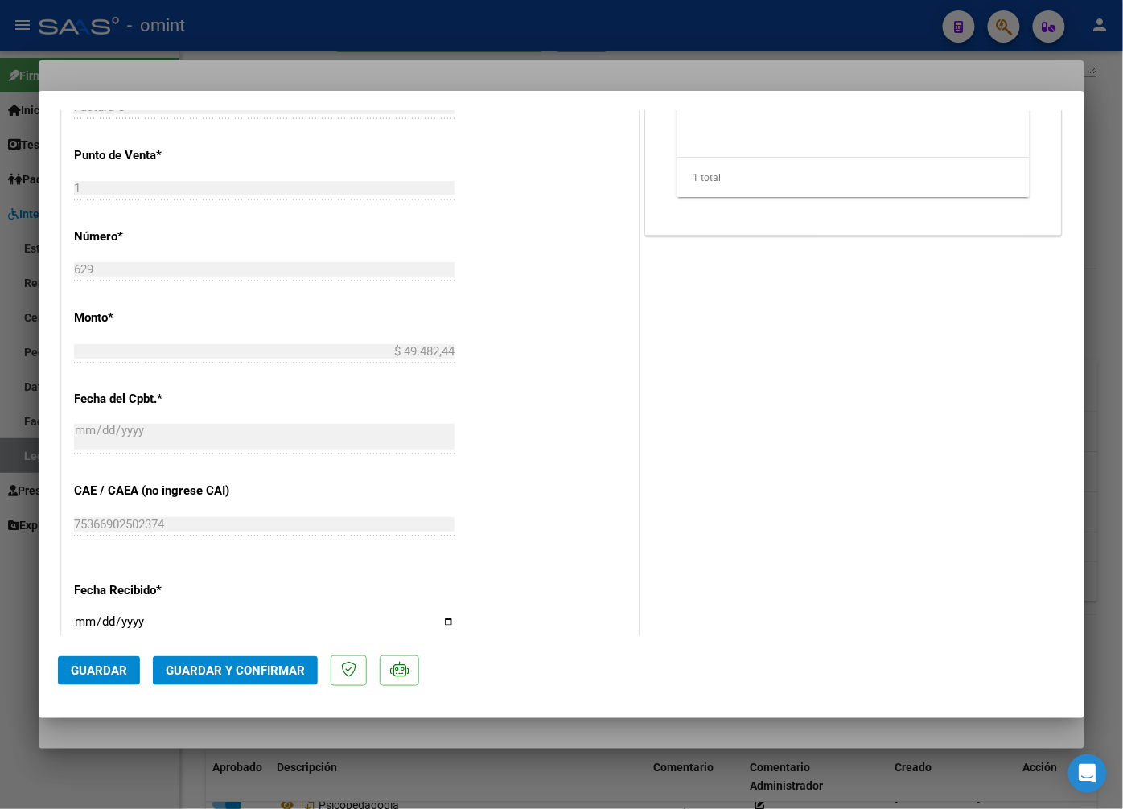
scroll to position [1027, 0]
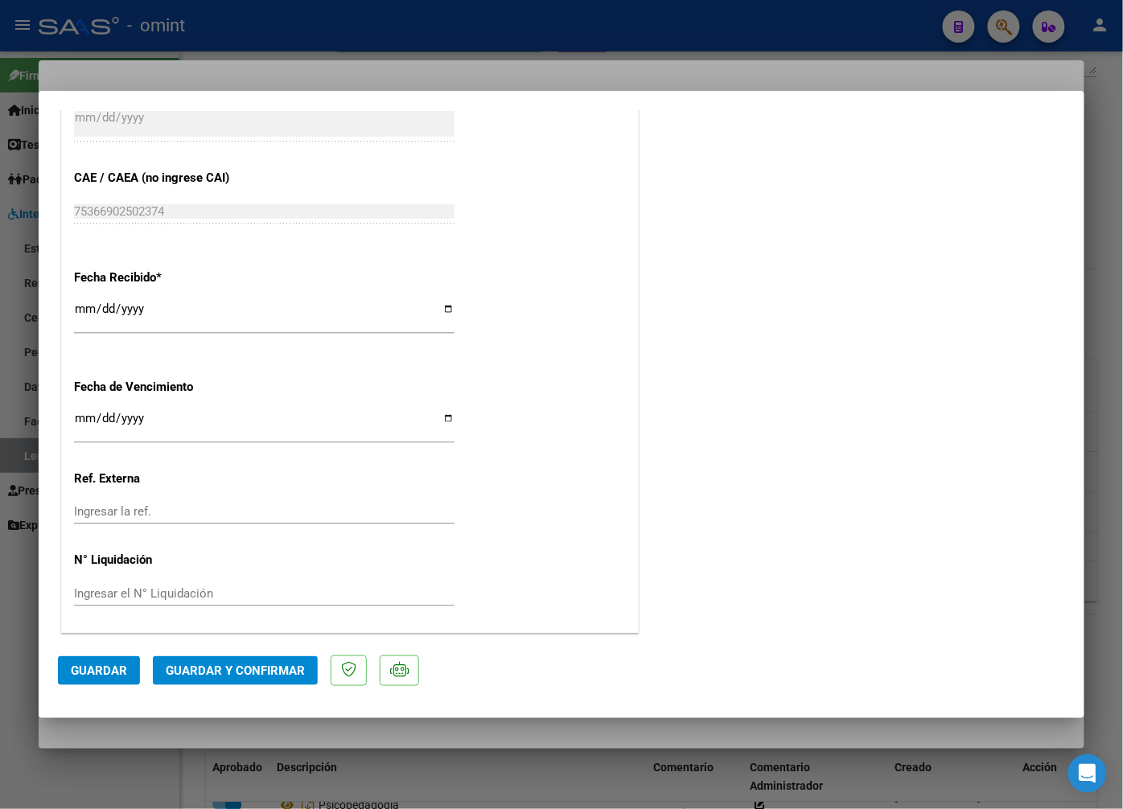
click at [223, 680] on button "Guardar y Confirmar" at bounding box center [235, 670] width 165 height 29
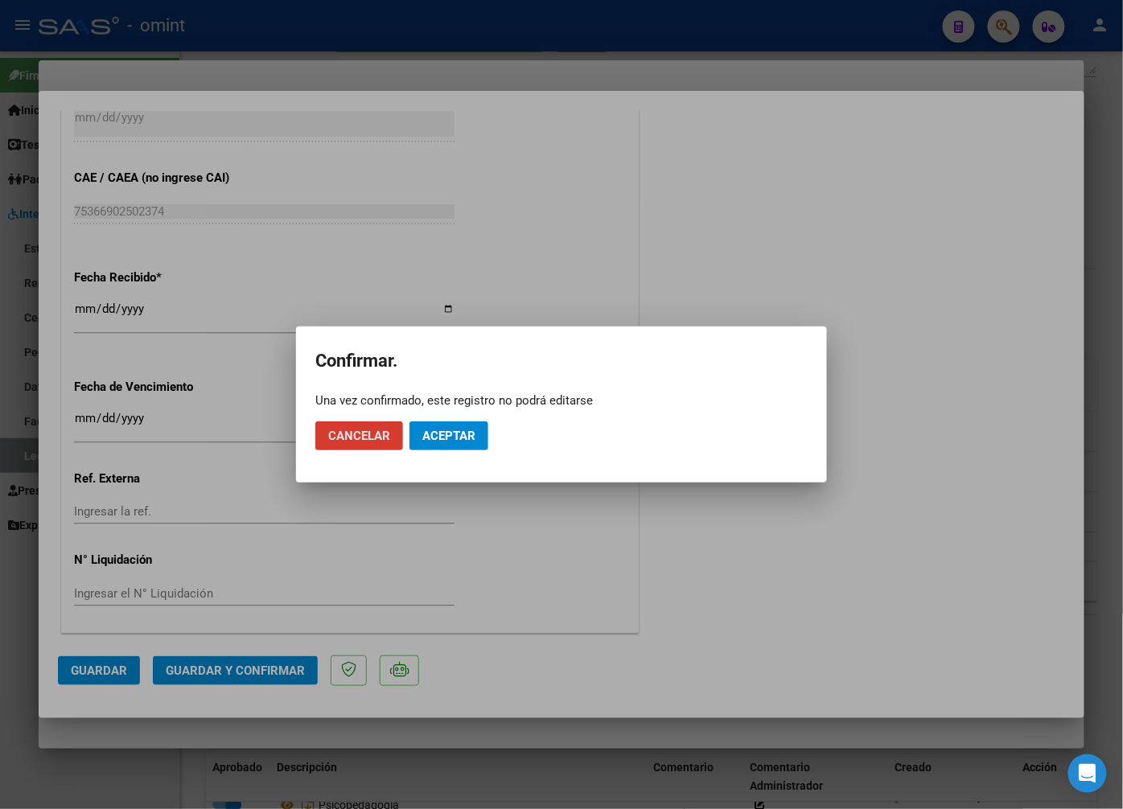
click at [448, 446] on button "Aceptar" at bounding box center [448, 435] width 79 height 29
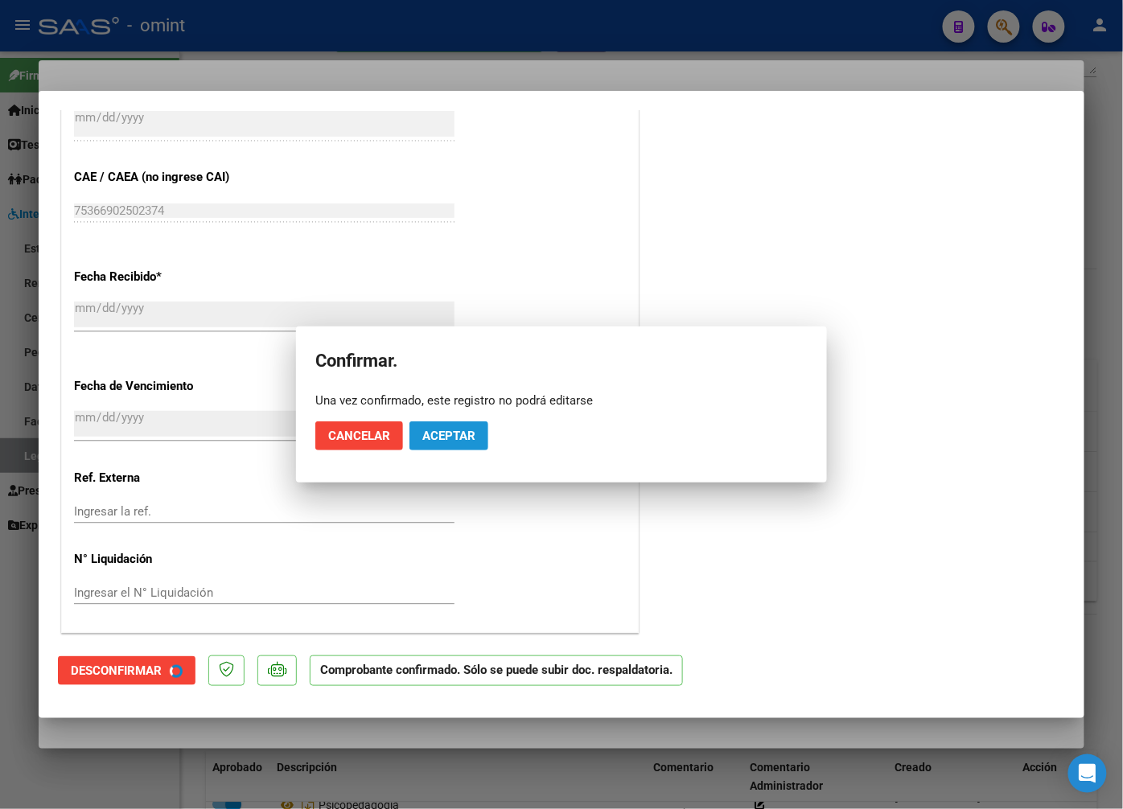
scroll to position [927, 0]
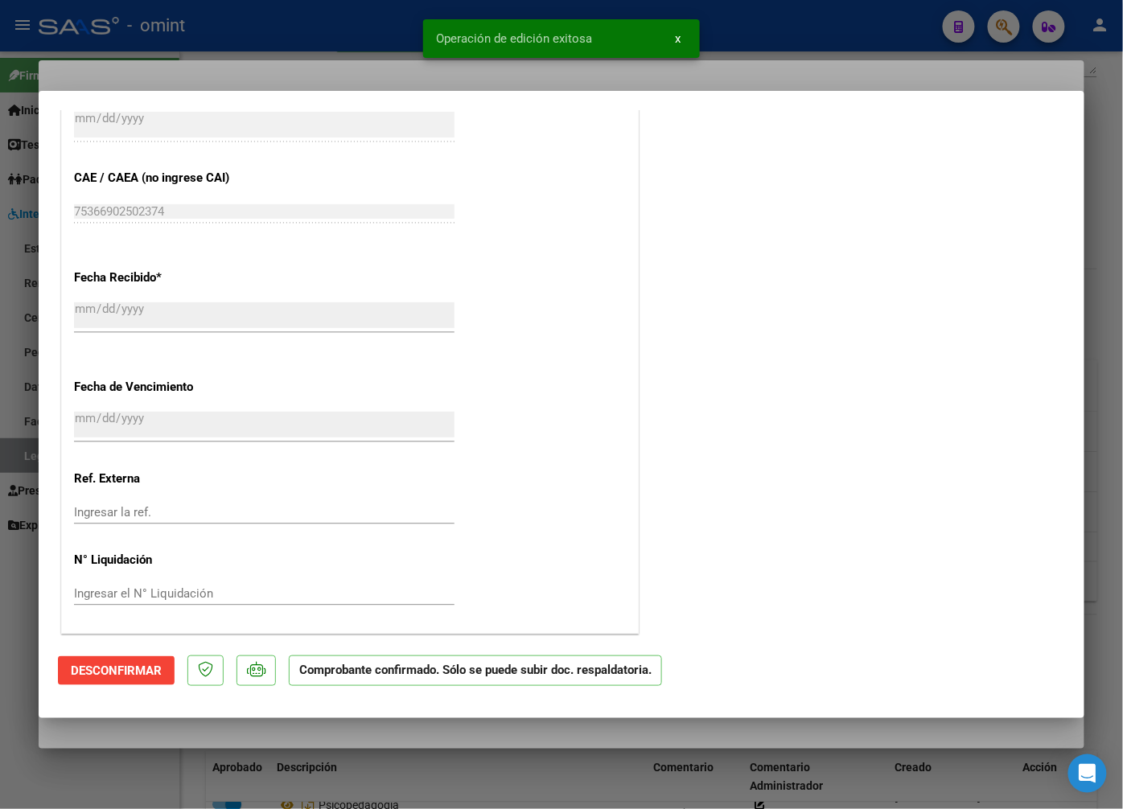
click at [326, 58] on div at bounding box center [561, 404] width 1123 height 809
type input "$ 0,00"
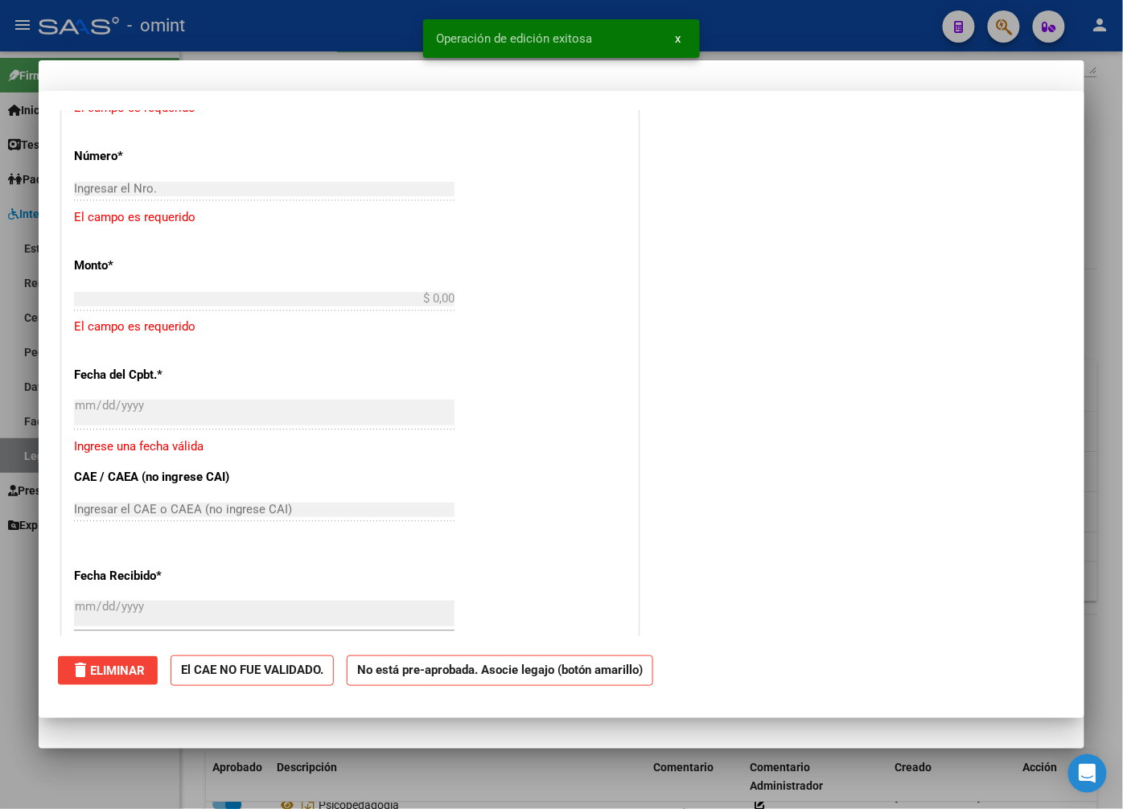
scroll to position [0, 0]
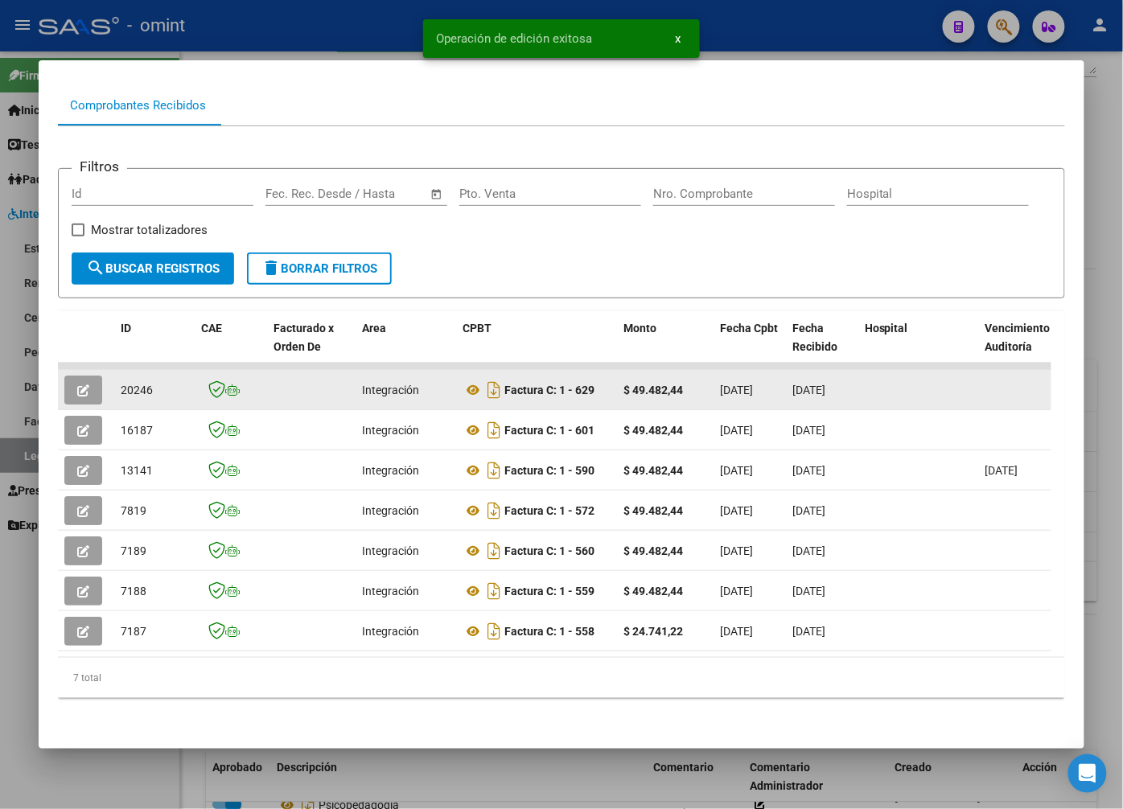
click at [146, 384] on span "20246" at bounding box center [137, 390] width 32 height 13
copy span "20246"
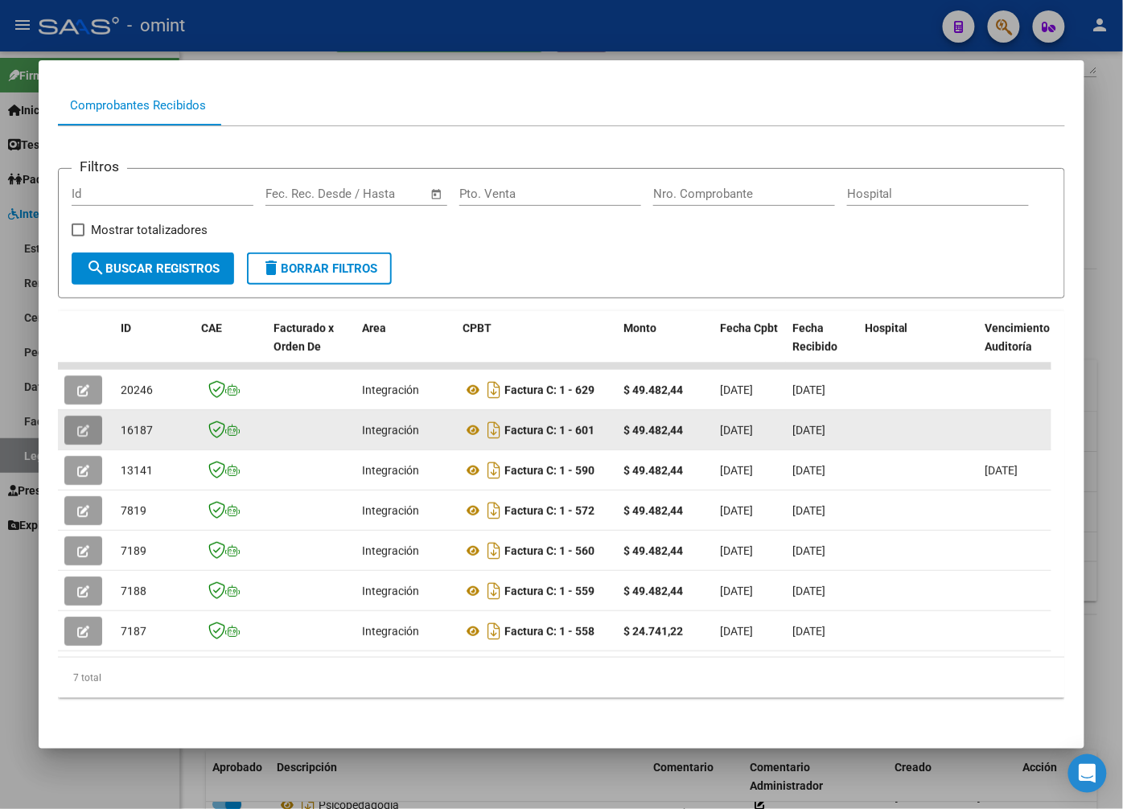
click at [80, 423] on span "button" at bounding box center [83, 430] width 12 height 14
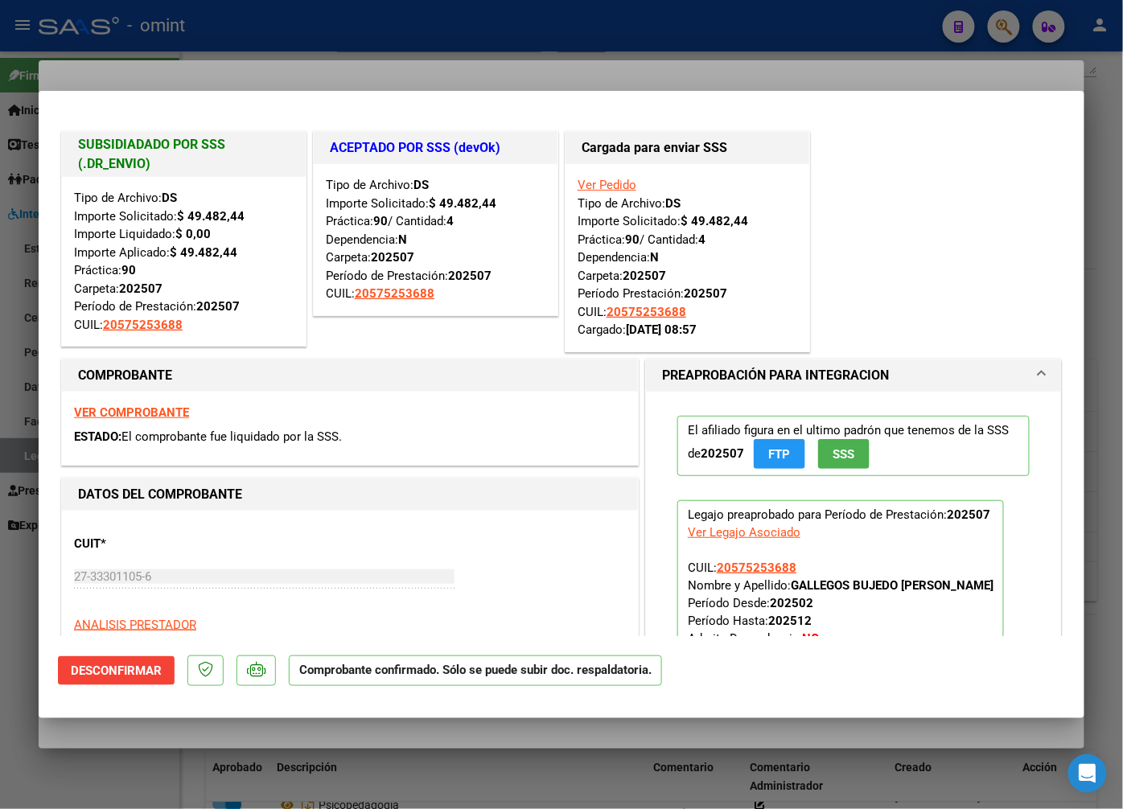
click at [183, 406] on strong "VER COMPROBANTE" at bounding box center [131, 412] width 115 height 14
click at [166, 61] on div at bounding box center [561, 404] width 1123 height 809
type input "$ 0,00"
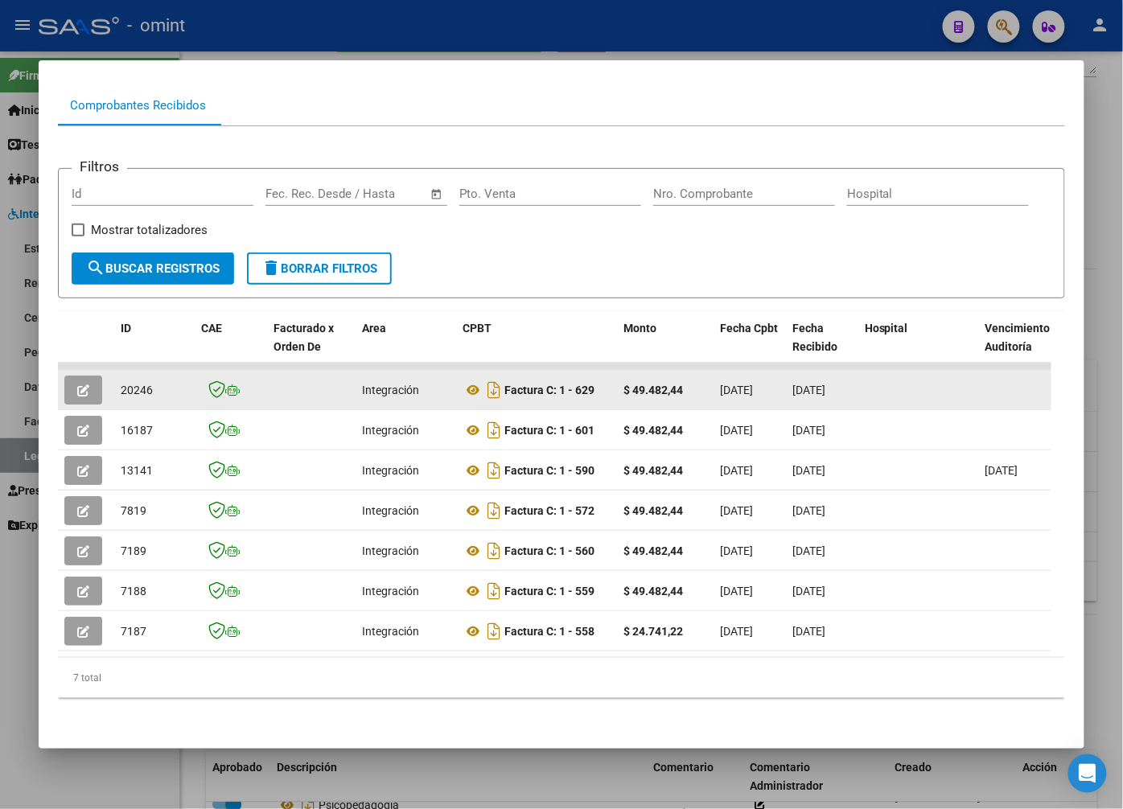
click at [87, 384] on icon "button" at bounding box center [83, 390] width 12 height 12
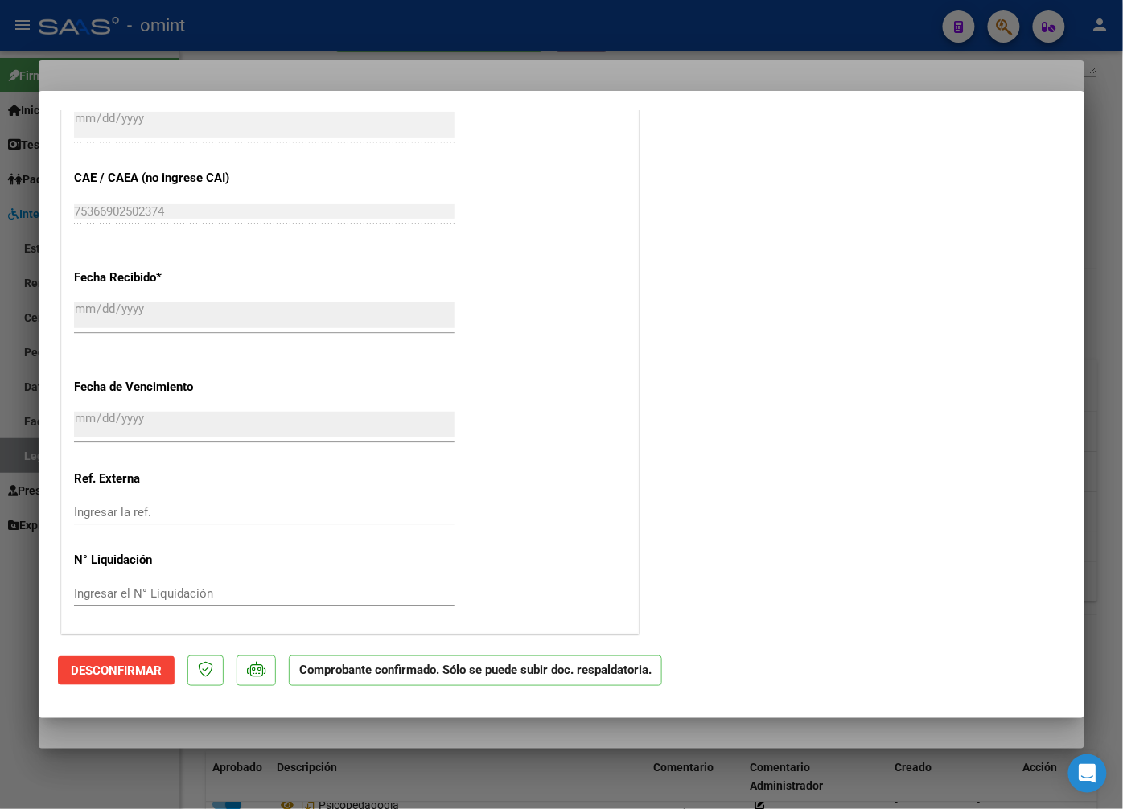
scroll to position [637, 0]
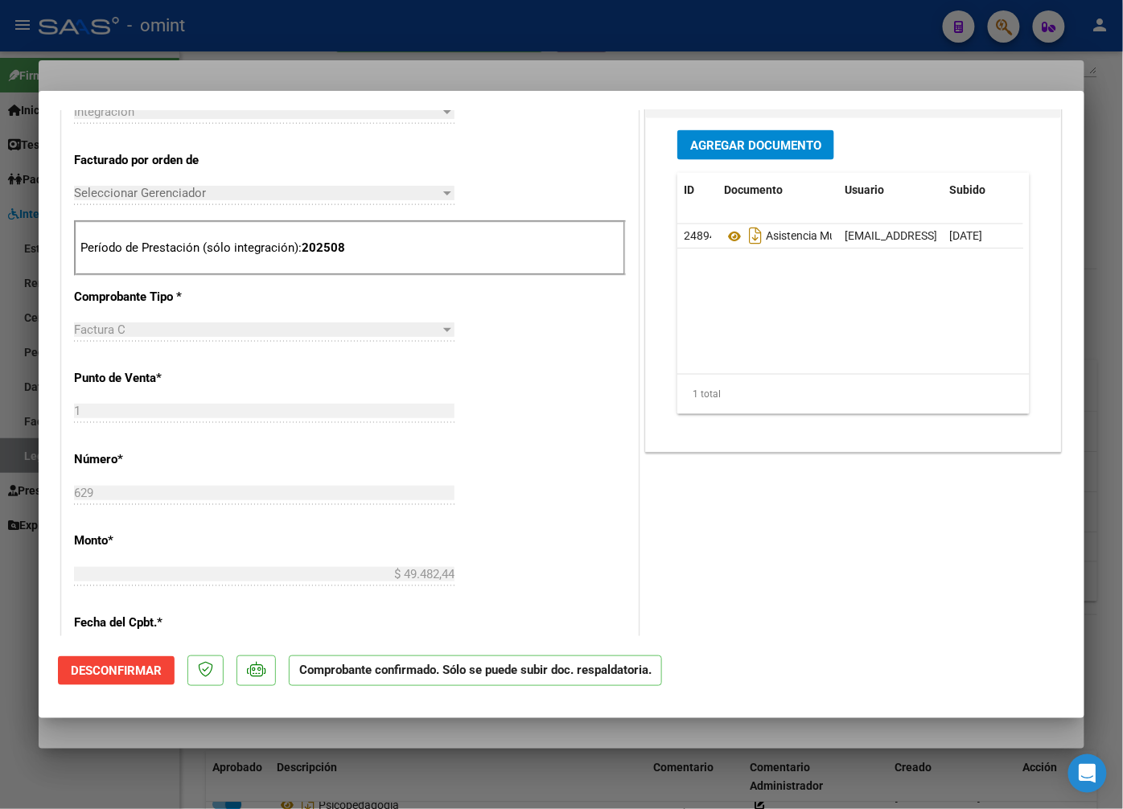
click at [273, 54] on div at bounding box center [561, 404] width 1123 height 809
type input "$ 0,00"
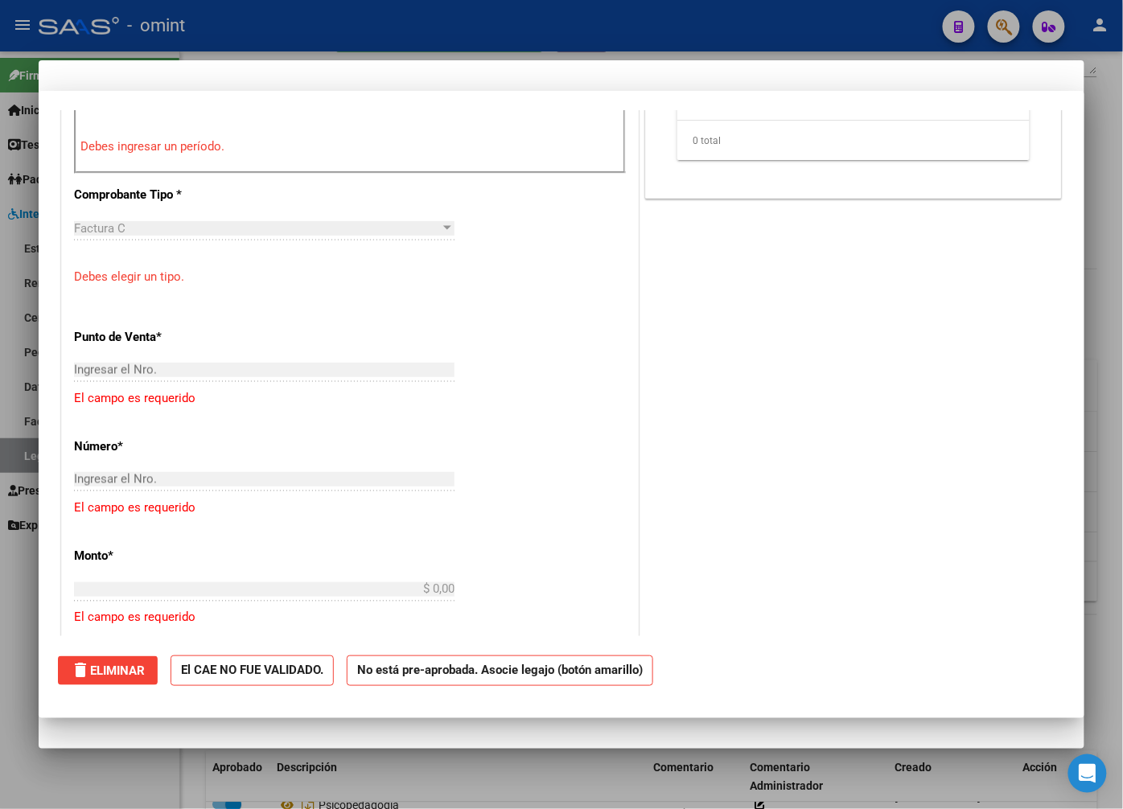
scroll to position [0, 0]
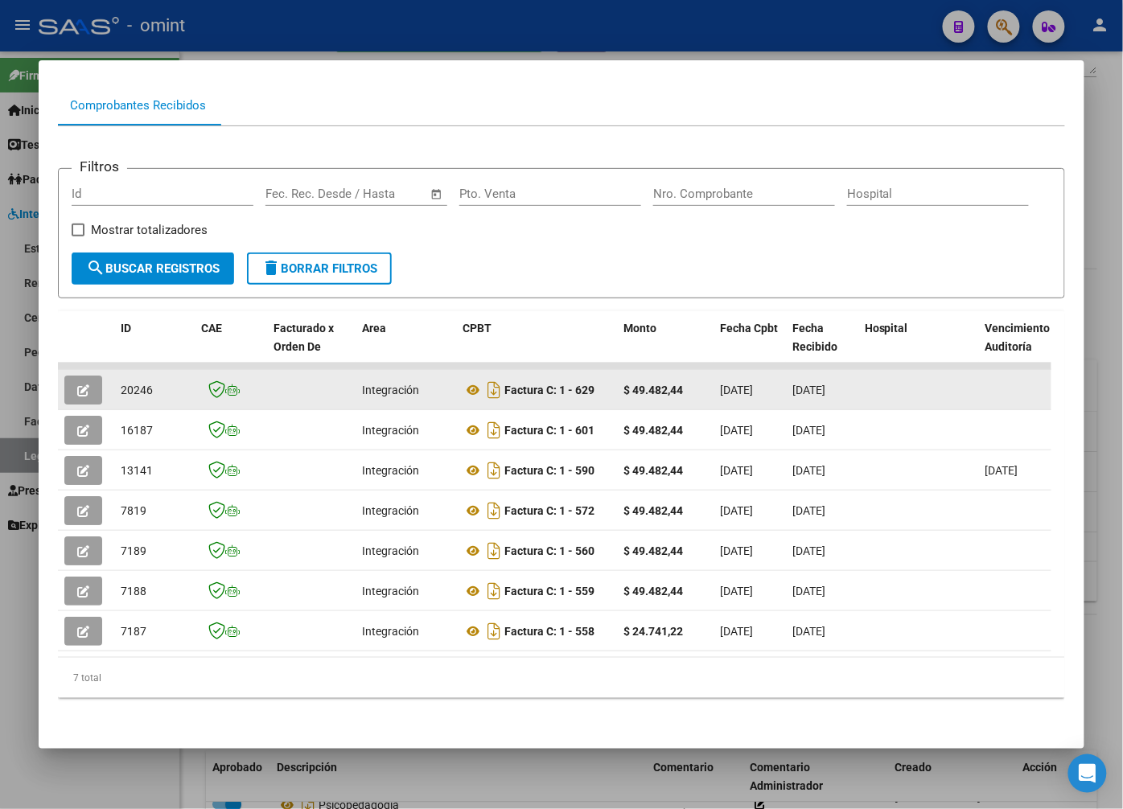
click at [134, 384] on span "20246" at bounding box center [137, 390] width 32 height 13
click at [77, 384] on icon "button" at bounding box center [83, 390] width 12 height 12
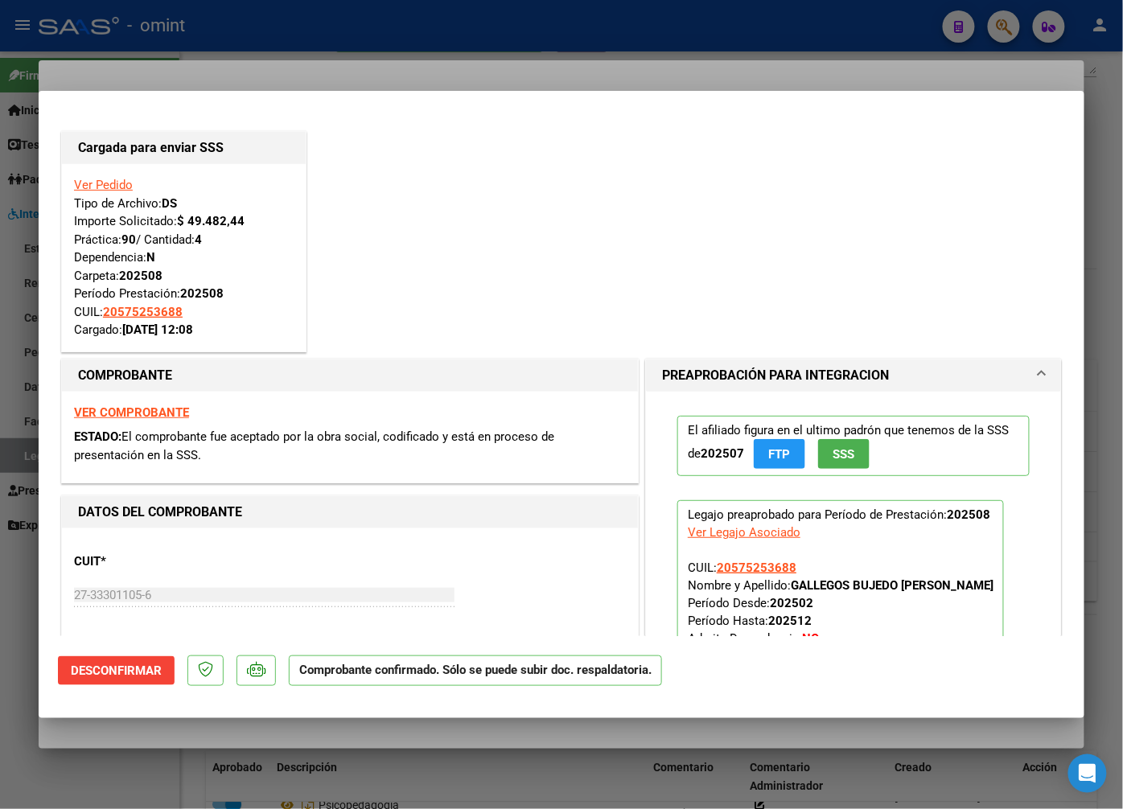
click at [310, 35] on div at bounding box center [561, 404] width 1123 height 809
type input "$ 0,00"
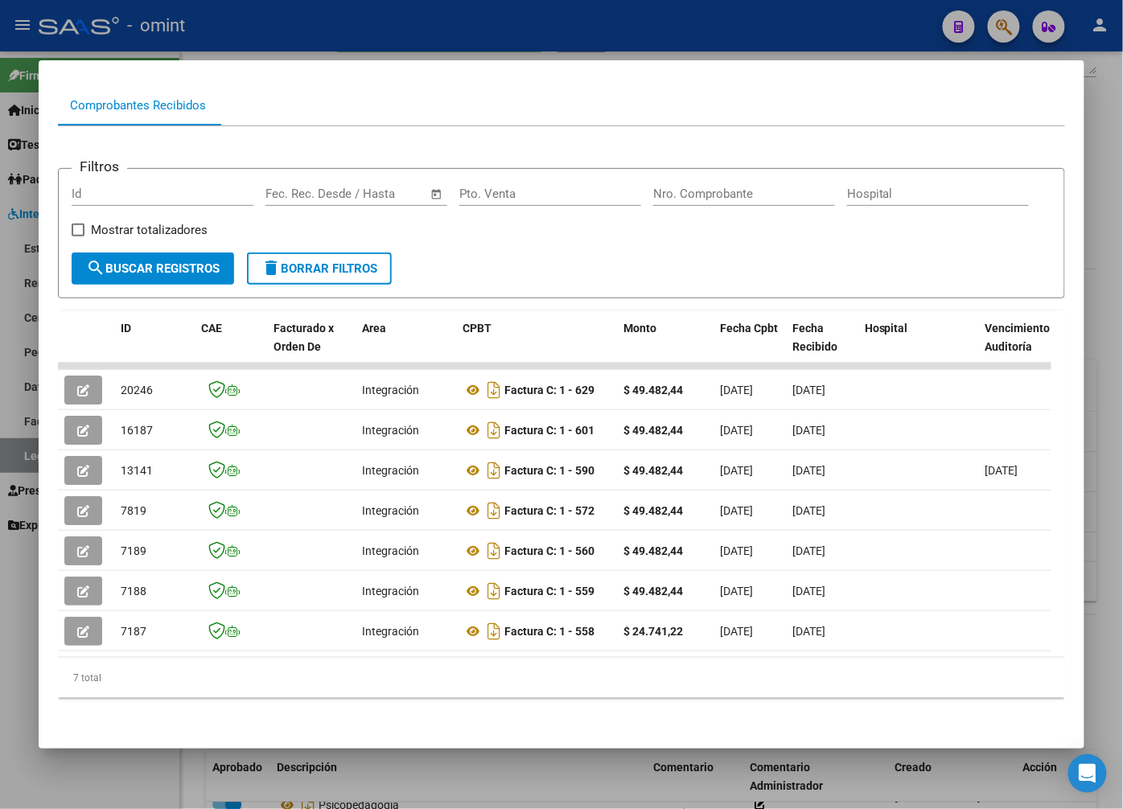
click at [359, 27] on div at bounding box center [561, 404] width 1123 height 809
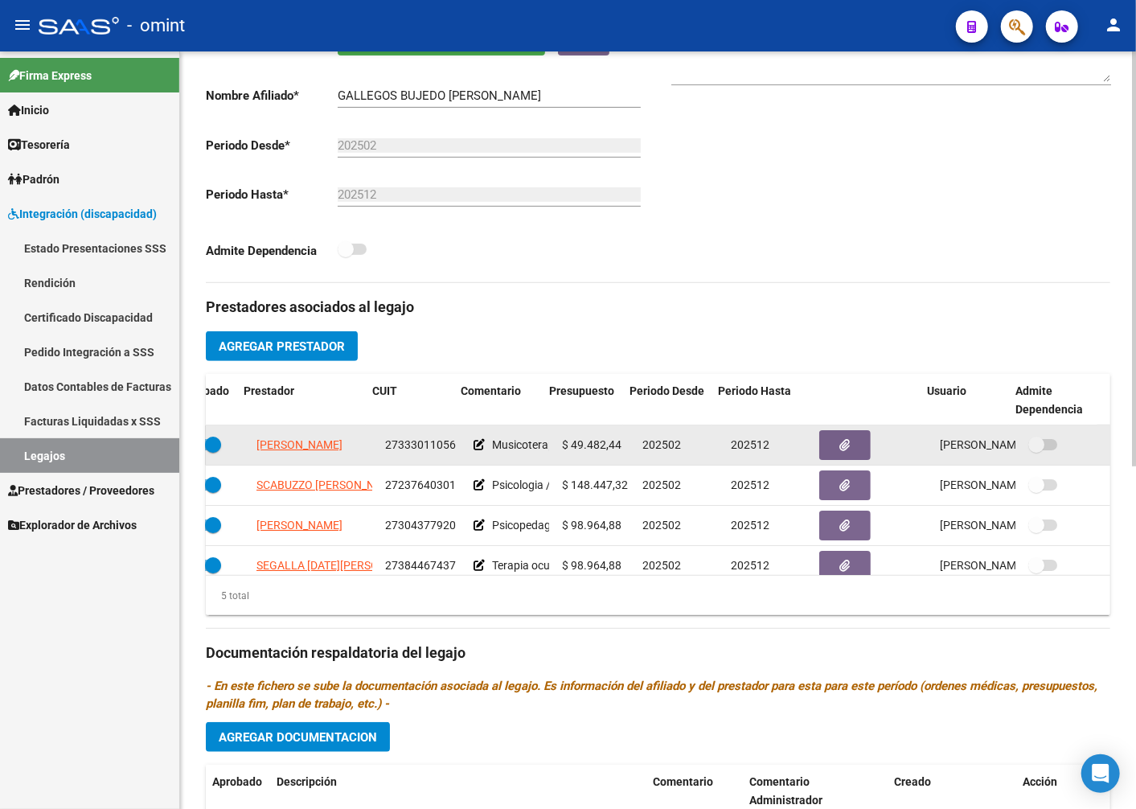
click at [403, 451] on span "27333011056" at bounding box center [420, 444] width 71 height 13
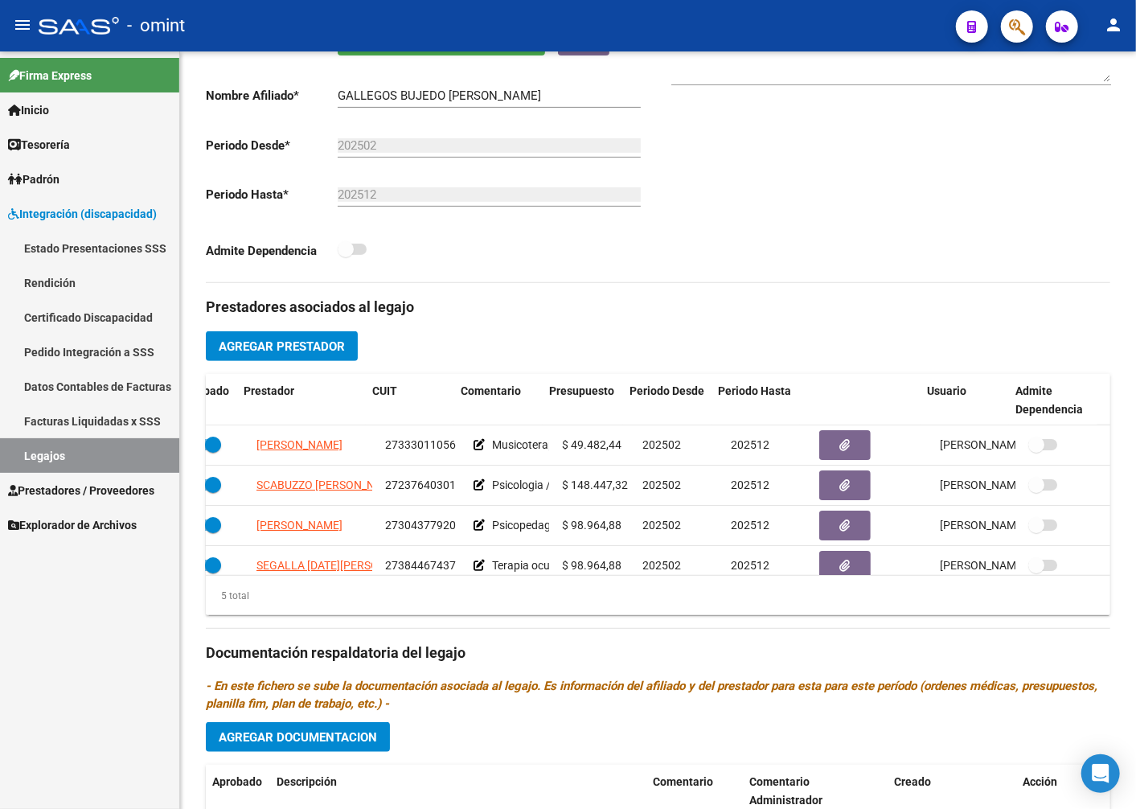
click at [94, 446] on link "Legajos" at bounding box center [89, 455] width 179 height 35
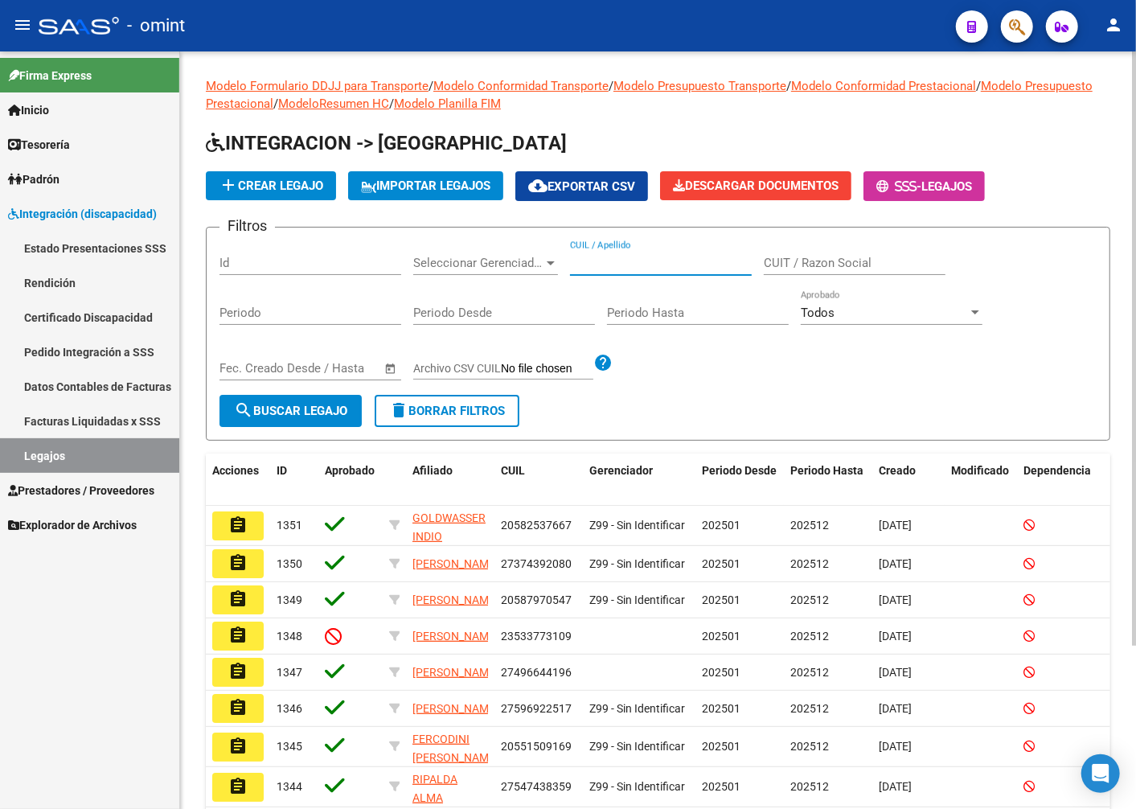
paste input "20495856470"
type input "20495856470"
click at [288, 409] on span "search Buscar Legajo" at bounding box center [290, 411] width 113 height 14
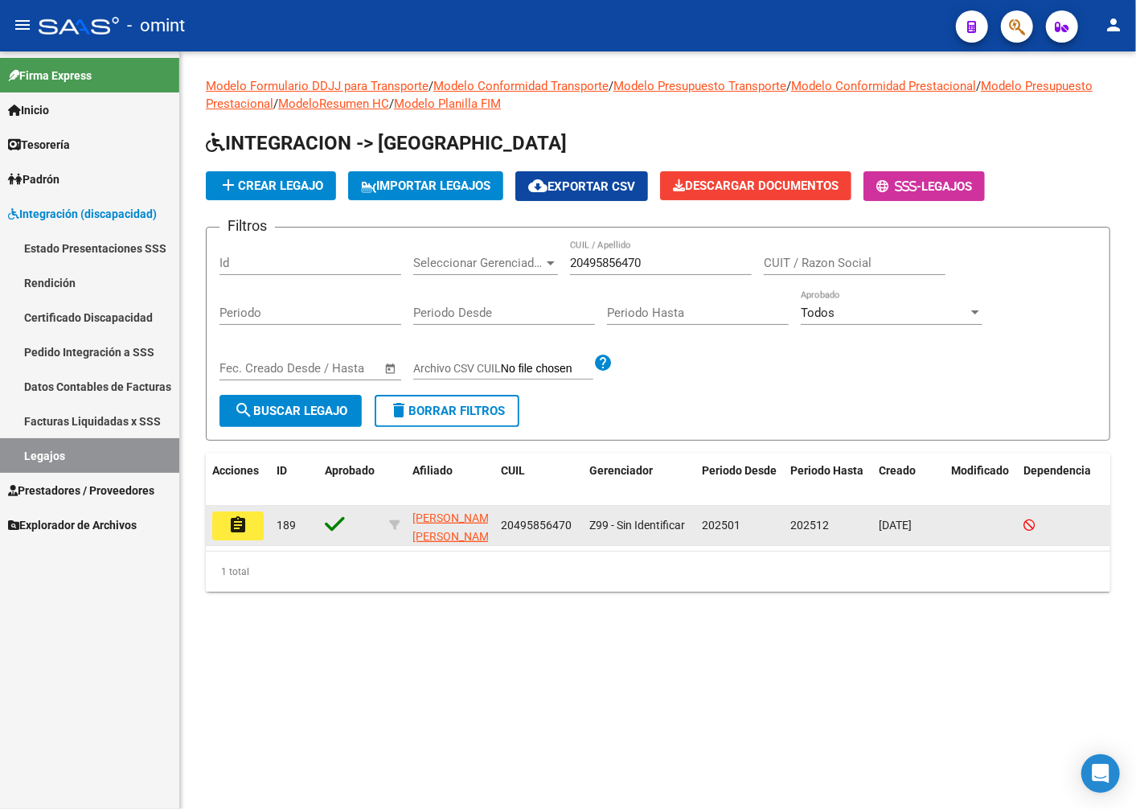
click at [243, 519] on mat-icon "assignment" at bounding box center [237, 525] width 19 height 19
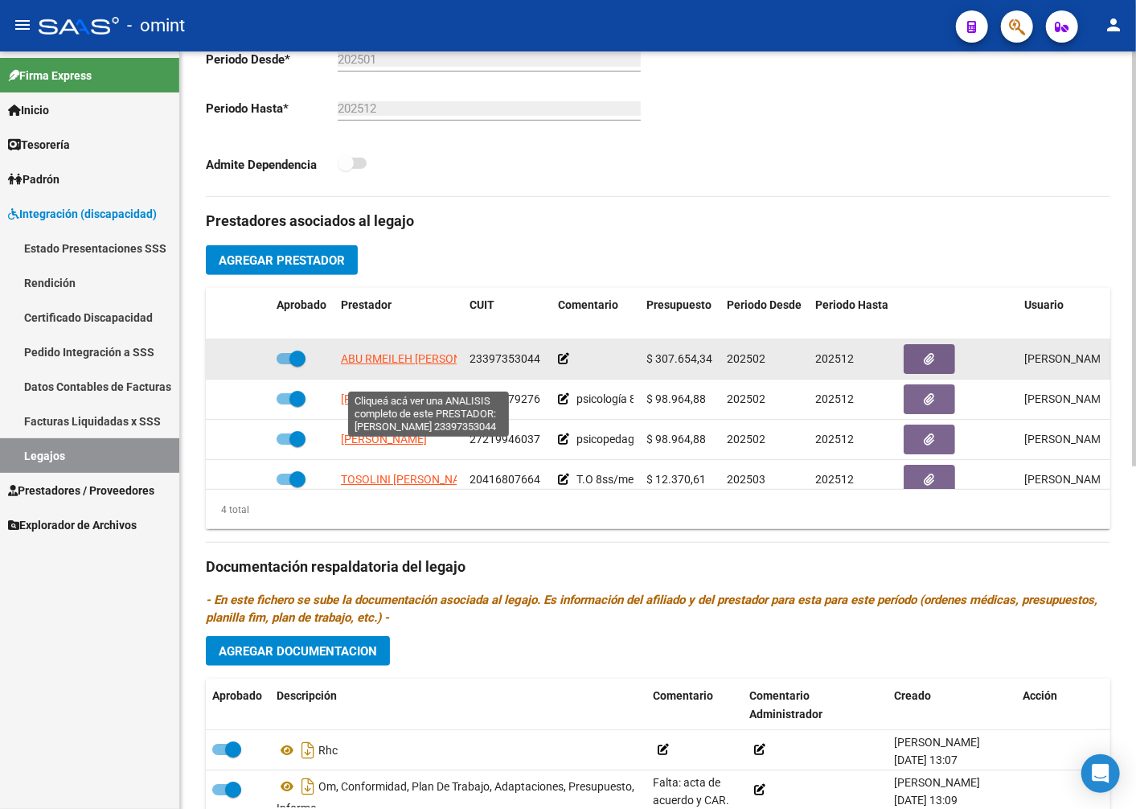
click at [406, 365] on span "ABU RMEILEH AMIRA FARA DALAL" at bounding box center [421, 358] width 160 height 13
type textarea "23397353044"
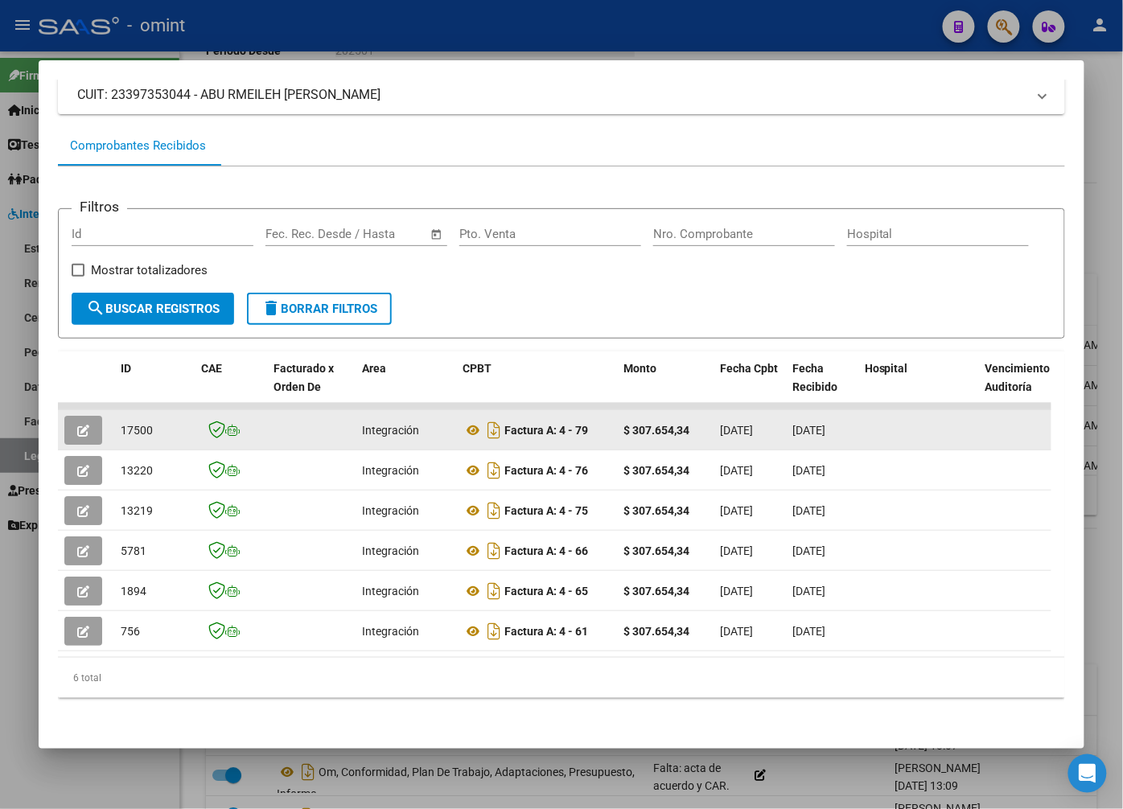
click at [92, 416] on button "button" at bounding box center [83, 430] width 38 height 29
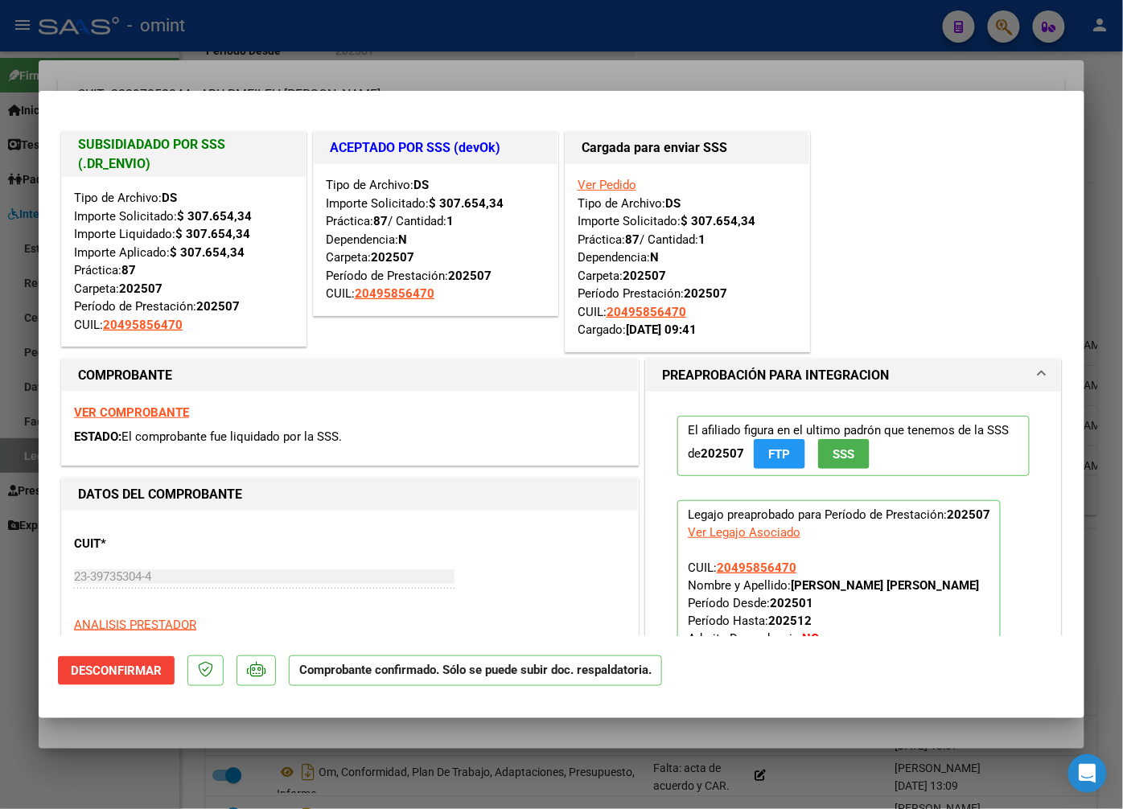
click at [236, 40] on div at bounding box center [561, 404] width 1123 height 809
type input "$ 0,00"
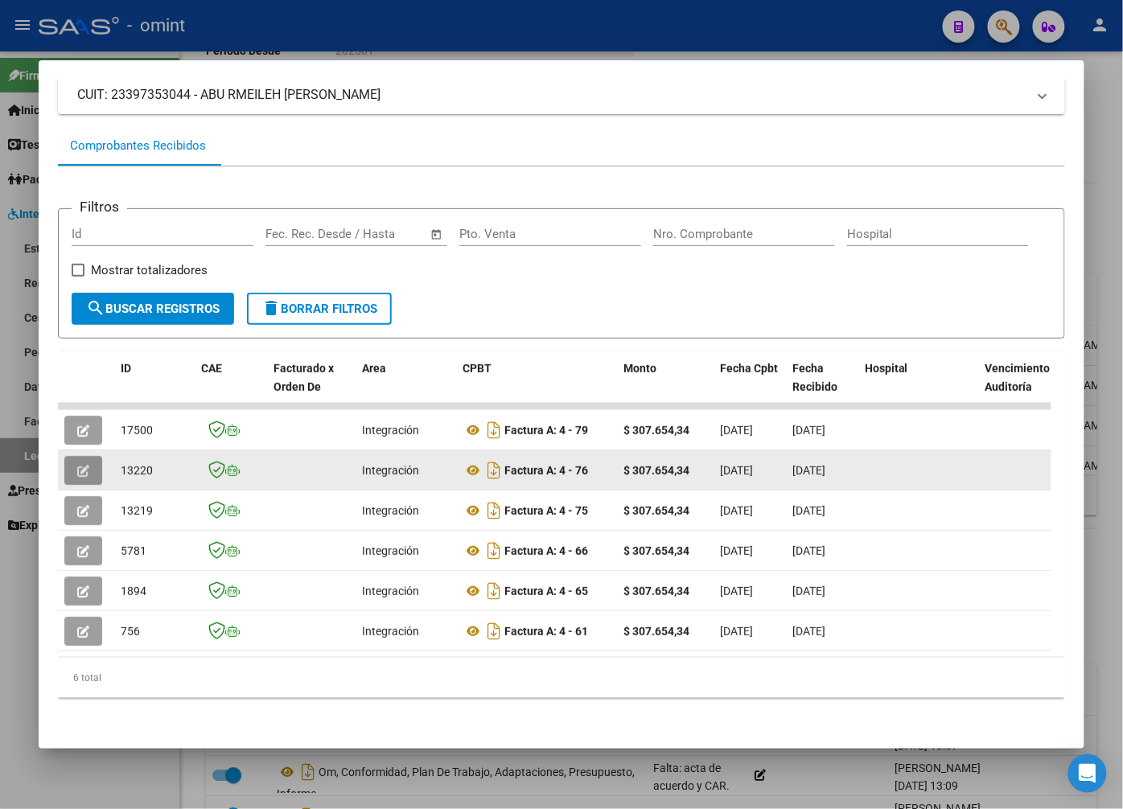
click at [84, 456] on button "button" at bounding box center [83, 470] width 38 height 29
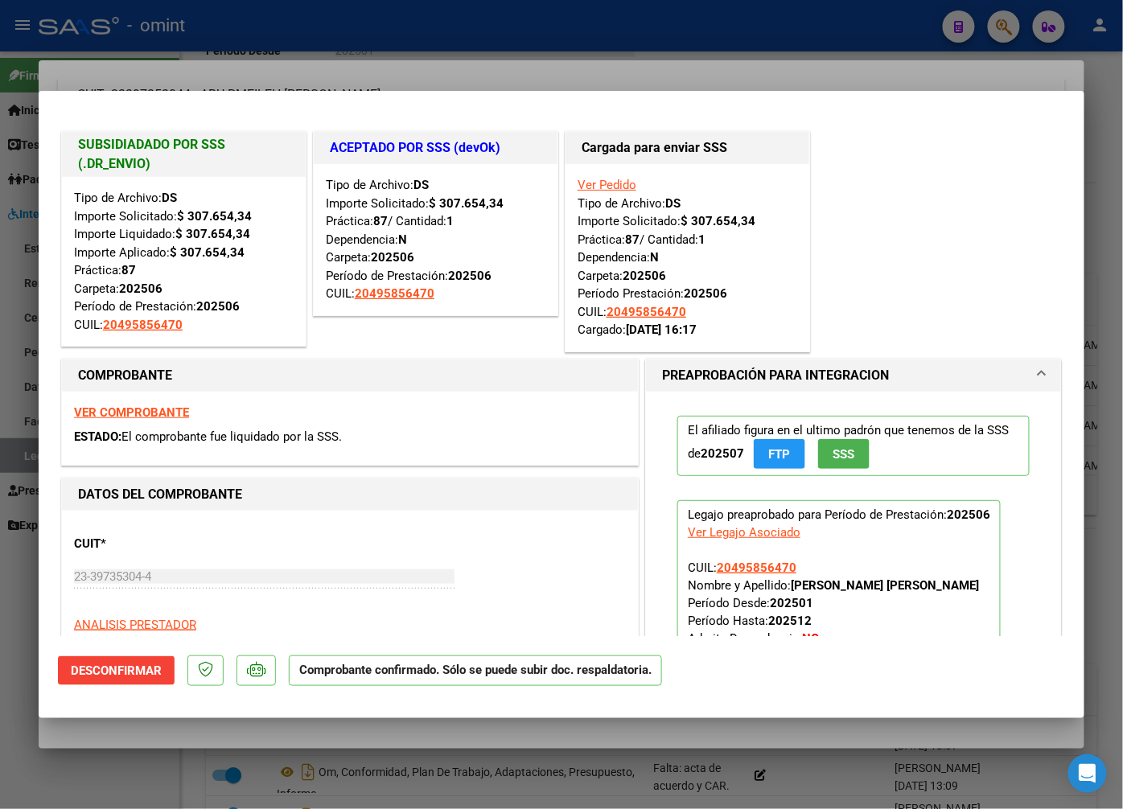
click at [260, 45] on div at bounding box center [561, 404] width 1123 height 809
type input "$ 0,00"
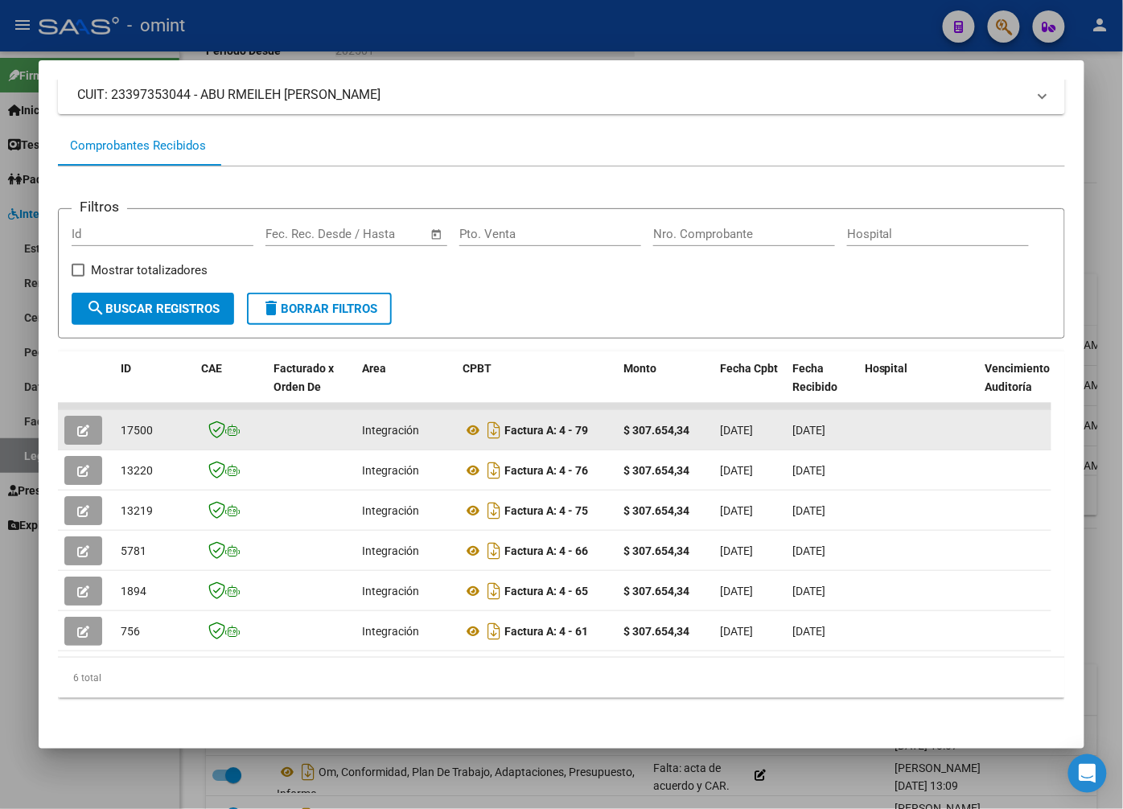
click at [84, 425] on icon "button" at bounding box center [83, 431] width 12 height 12
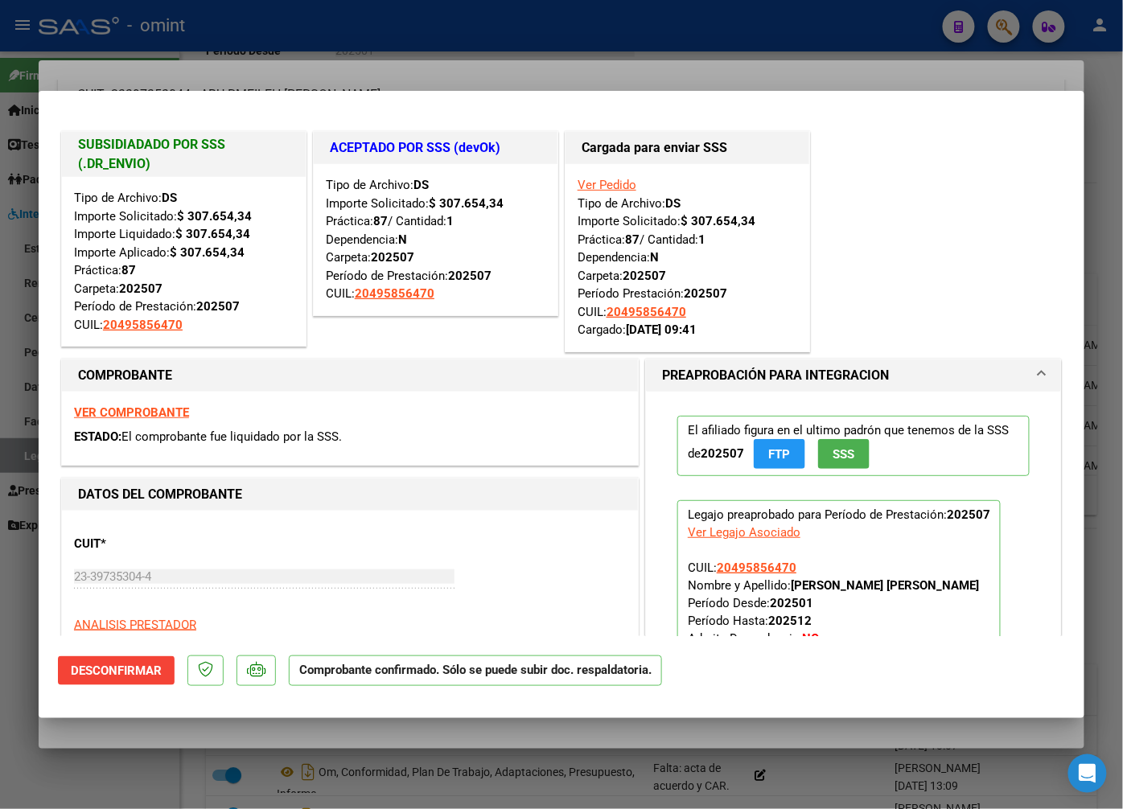
click at [159, 413] on strong "VER COMPROBANTE" at bounding box center [131, 412] width 115 height 14
click at [380, 35] on div at bounding box center [561, 404] width 1123 height 809
type input "$ 0,00"
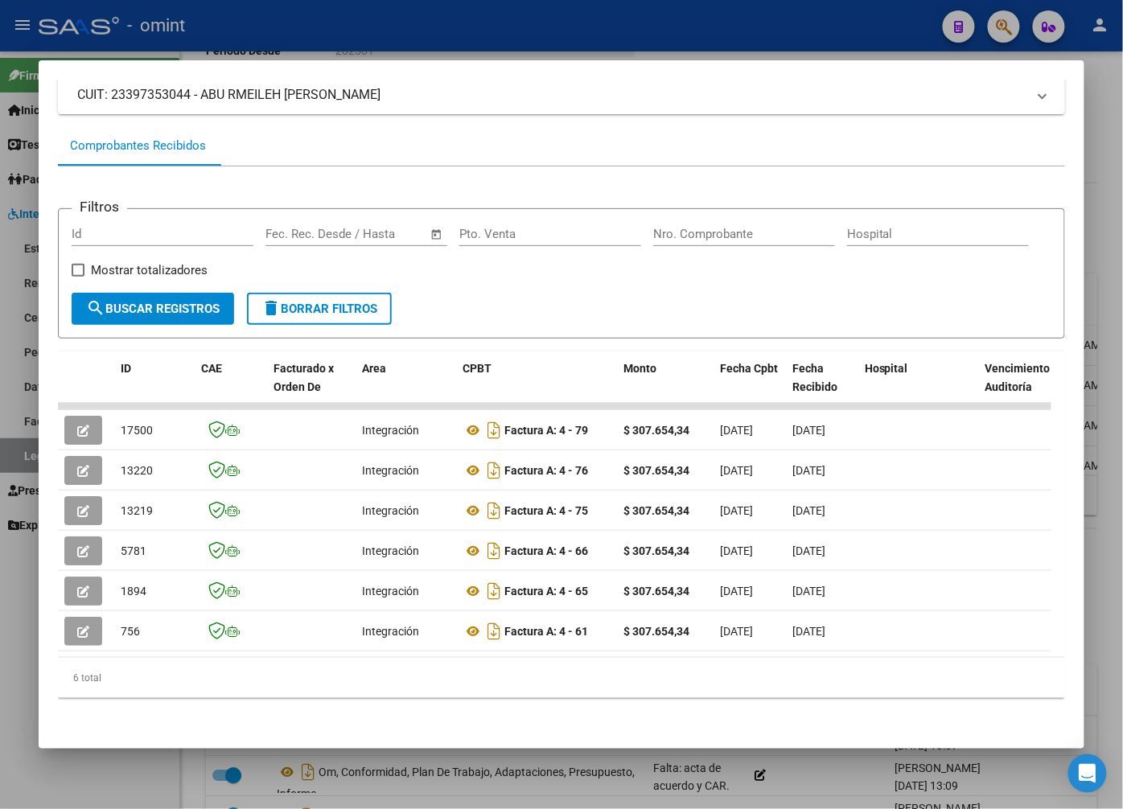
click at [296, 39] on div at bounding box center [561, 404] width 1123 height 809
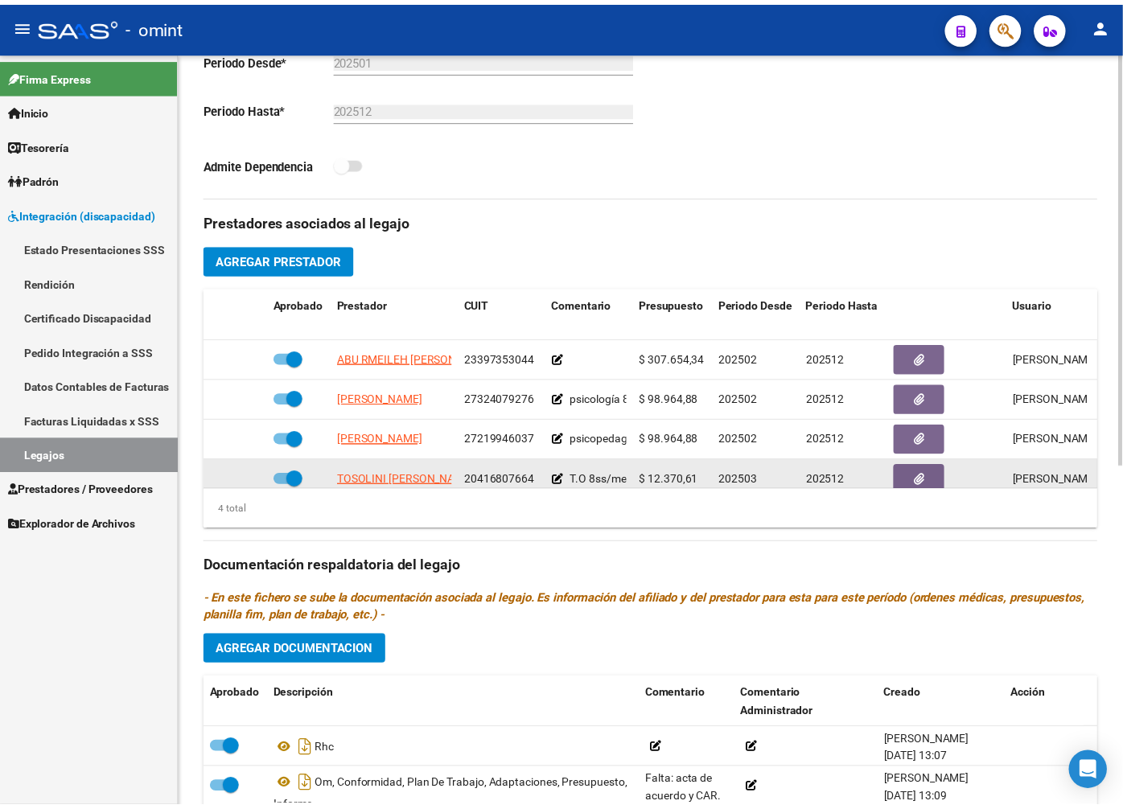
scroll to position [29, 0]
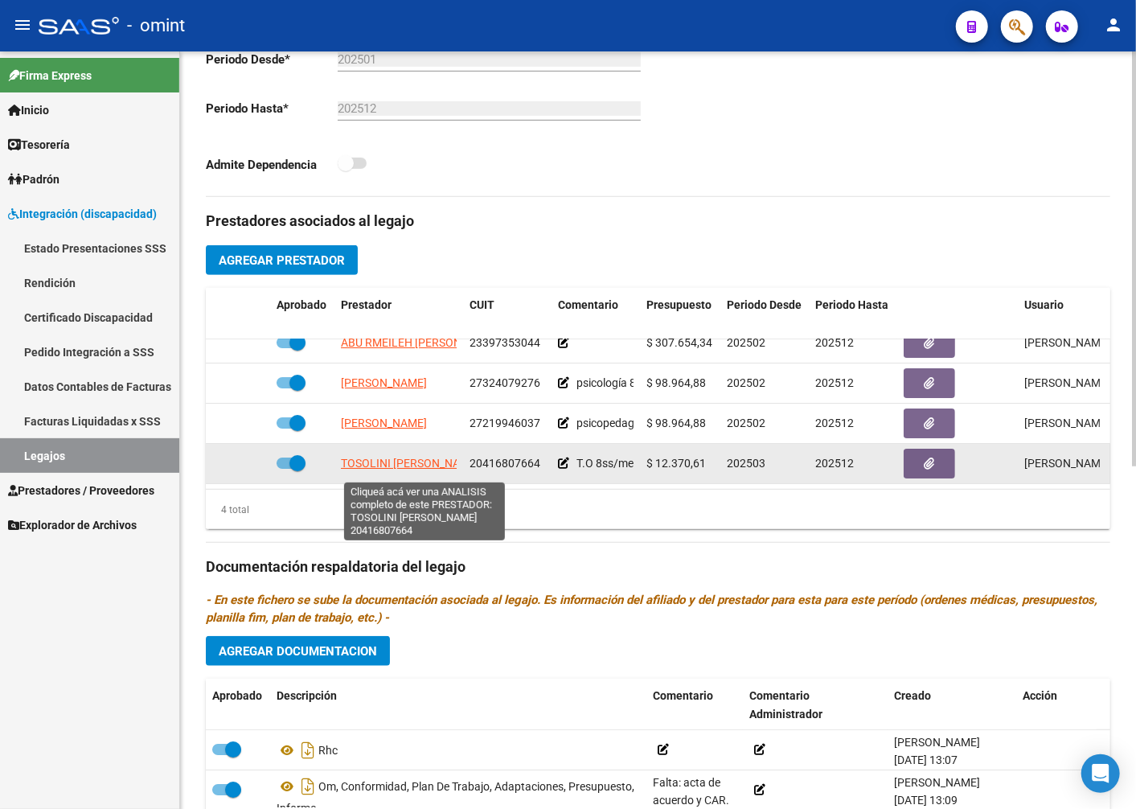
click at [402, 465] on span "TOSOLINI FRANCISCO JOAQUIN" at bounding box center [410, 463] width 138 height 13
type textarea "20416807664"
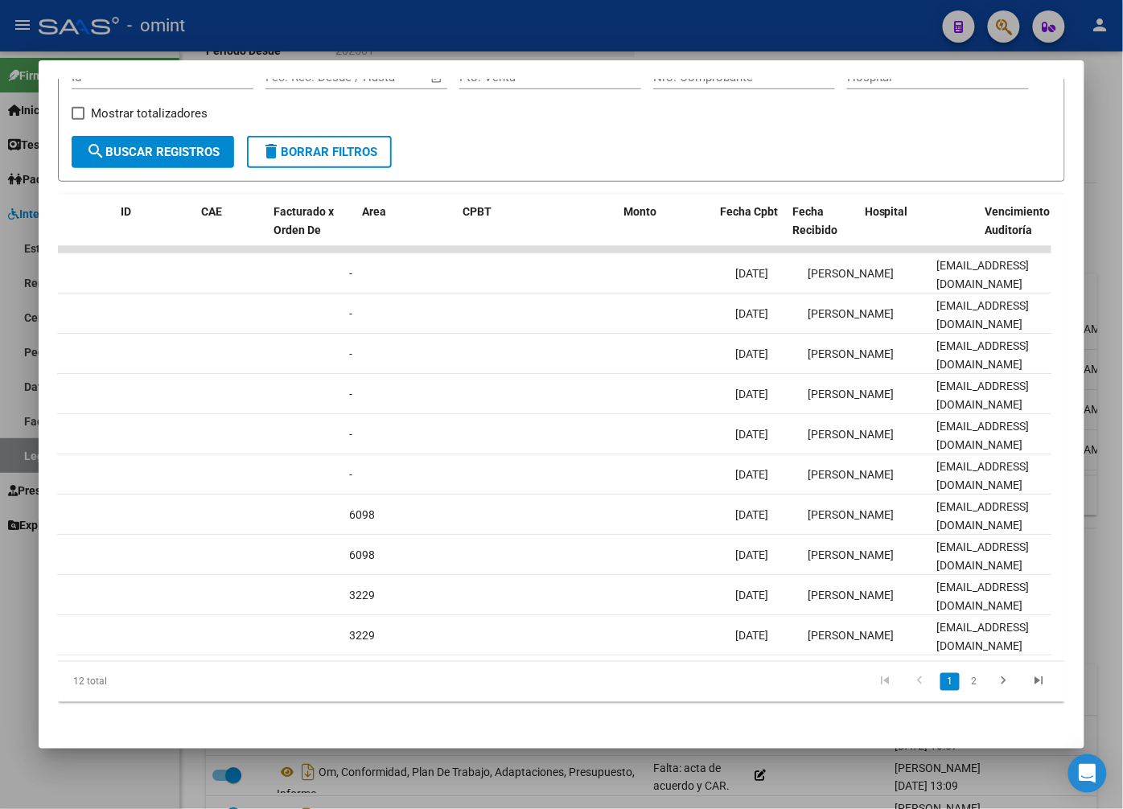
scroll to position [0, 0]
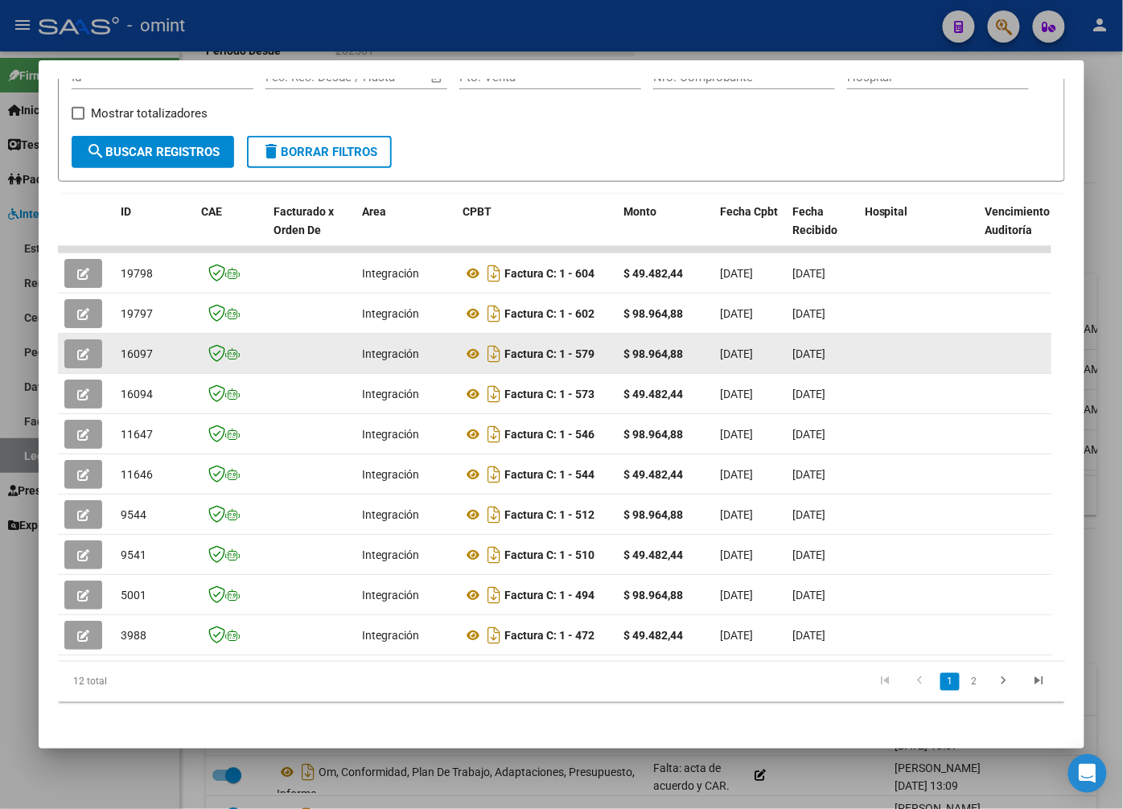
click at [85, 351] on button "button" at bounding box center [83, 353] width 38 height 29
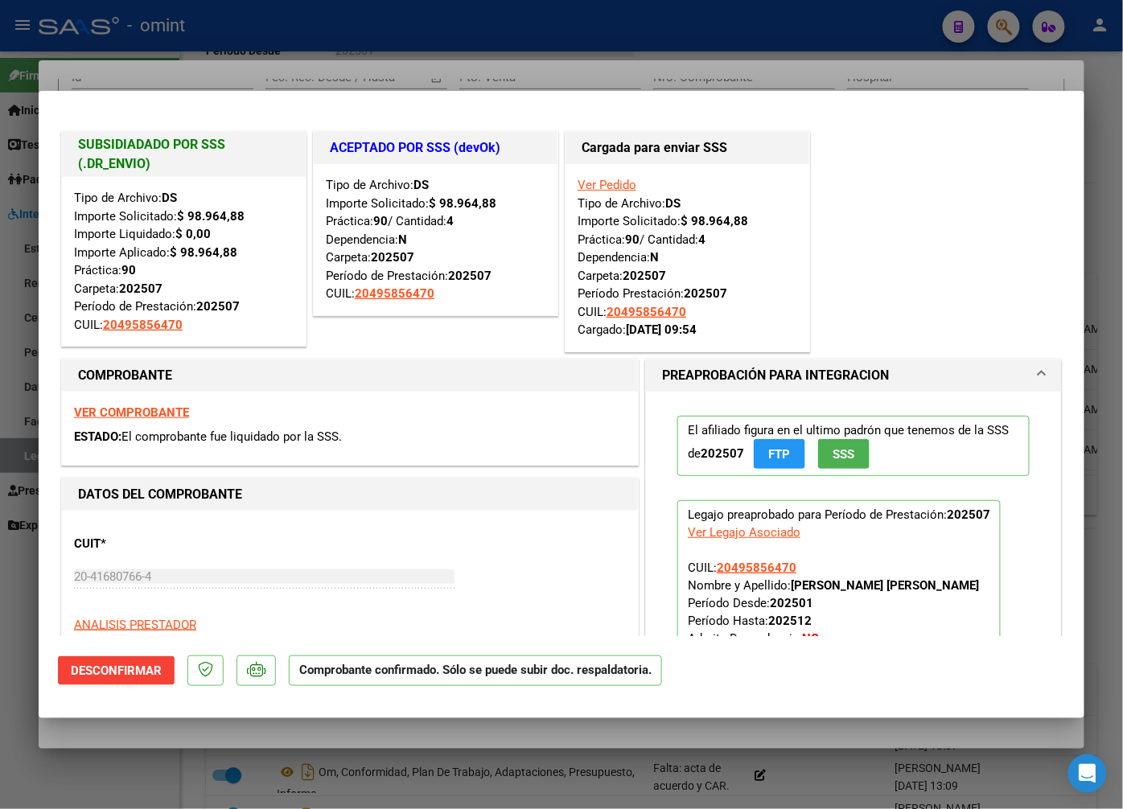
click at [206, 49] on div at bounding box center [561, 404] width 1123 height 809
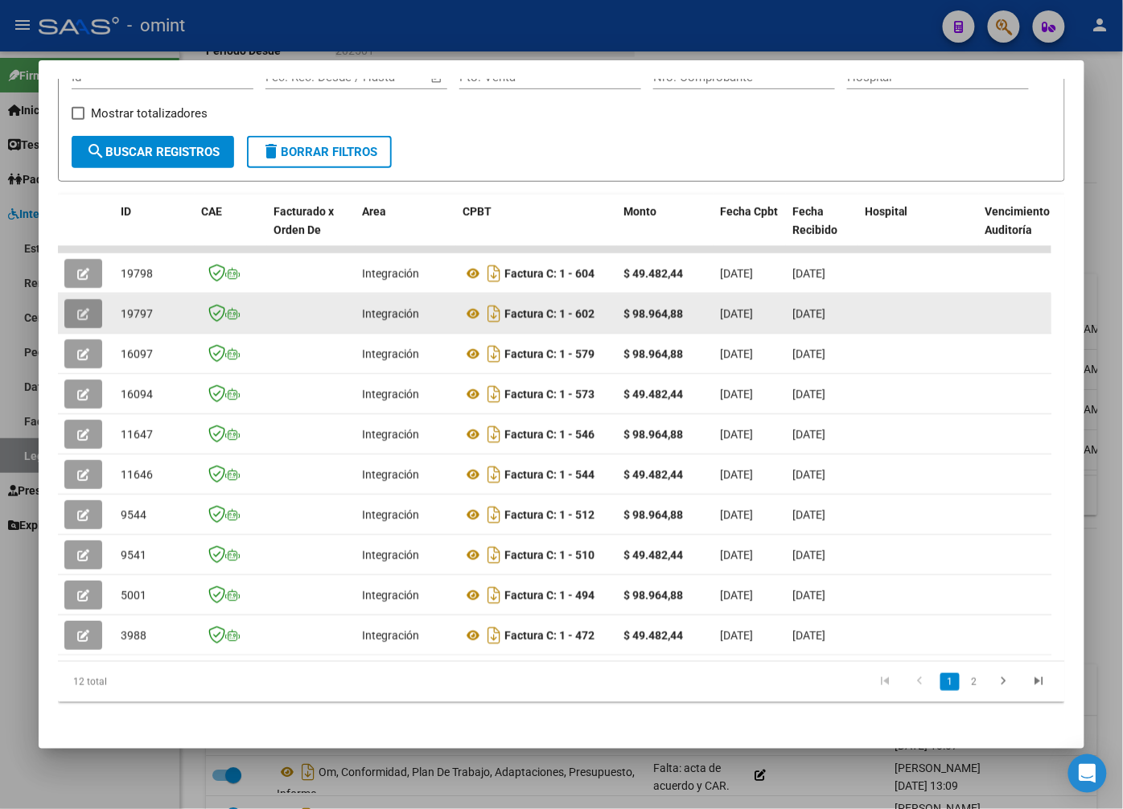
click at [90, 317] on button "button" at bounding box center [83, 313] width 38 height 29
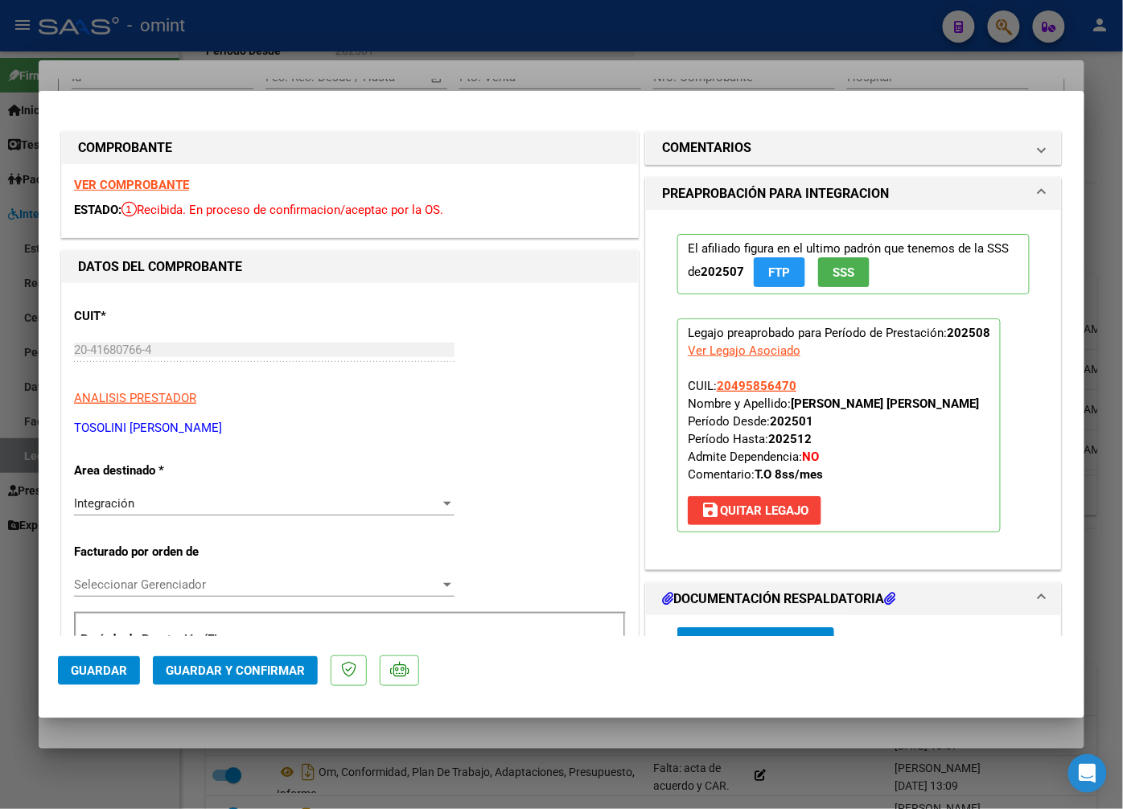
click at [139, 191] on strong "VER COMPROBANTE" at bounding box center [131, 185] width 115 height 14
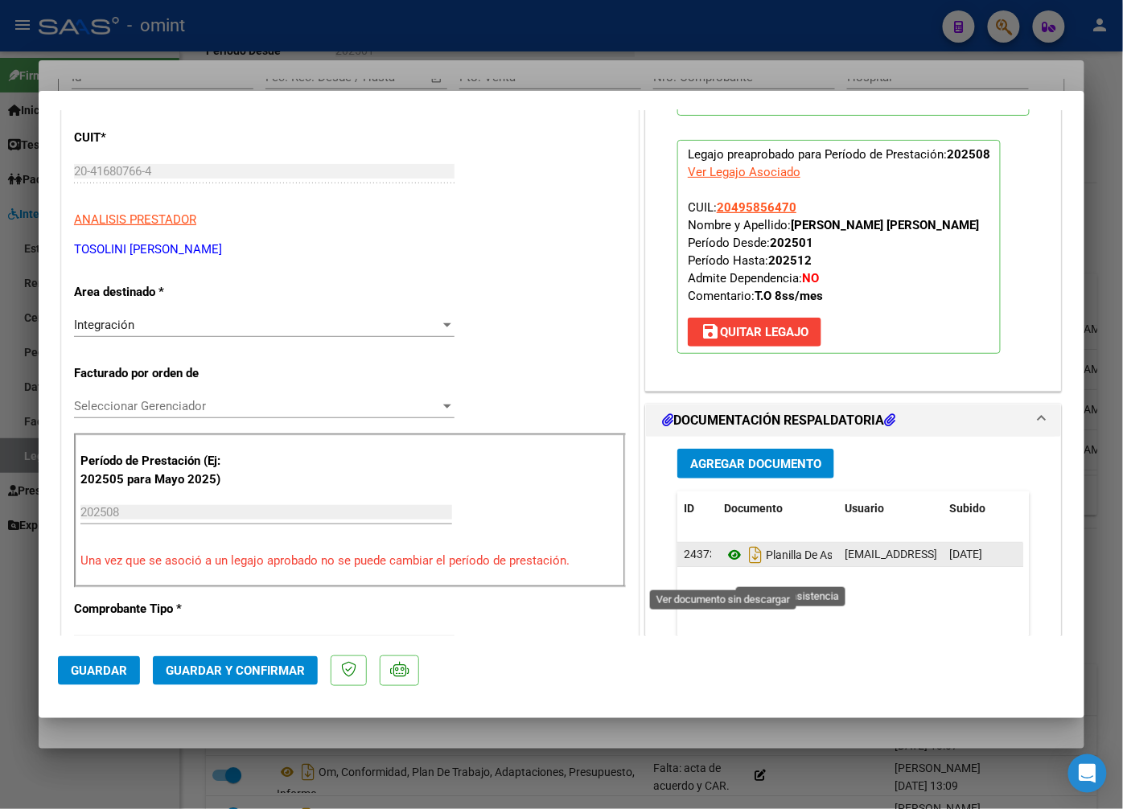
click at [727, 565] on icon at bounding box center [734, 554] width 21 height 19
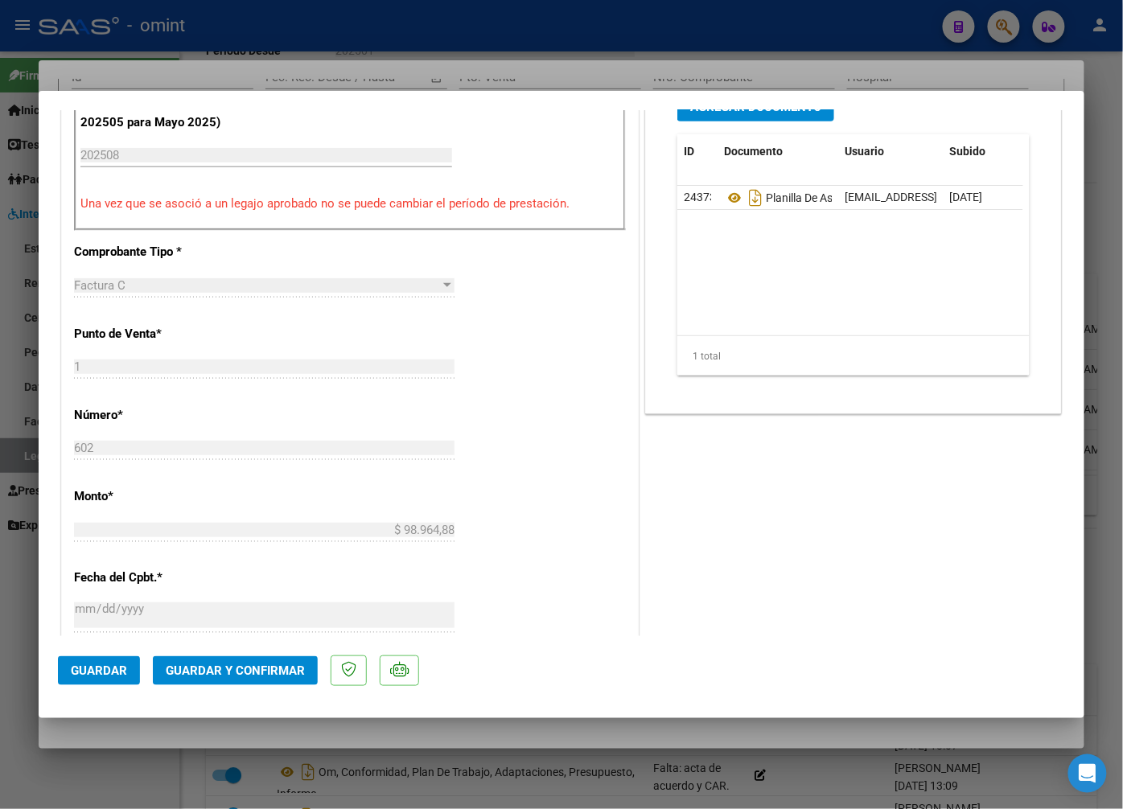
scroll to position [625, 0]
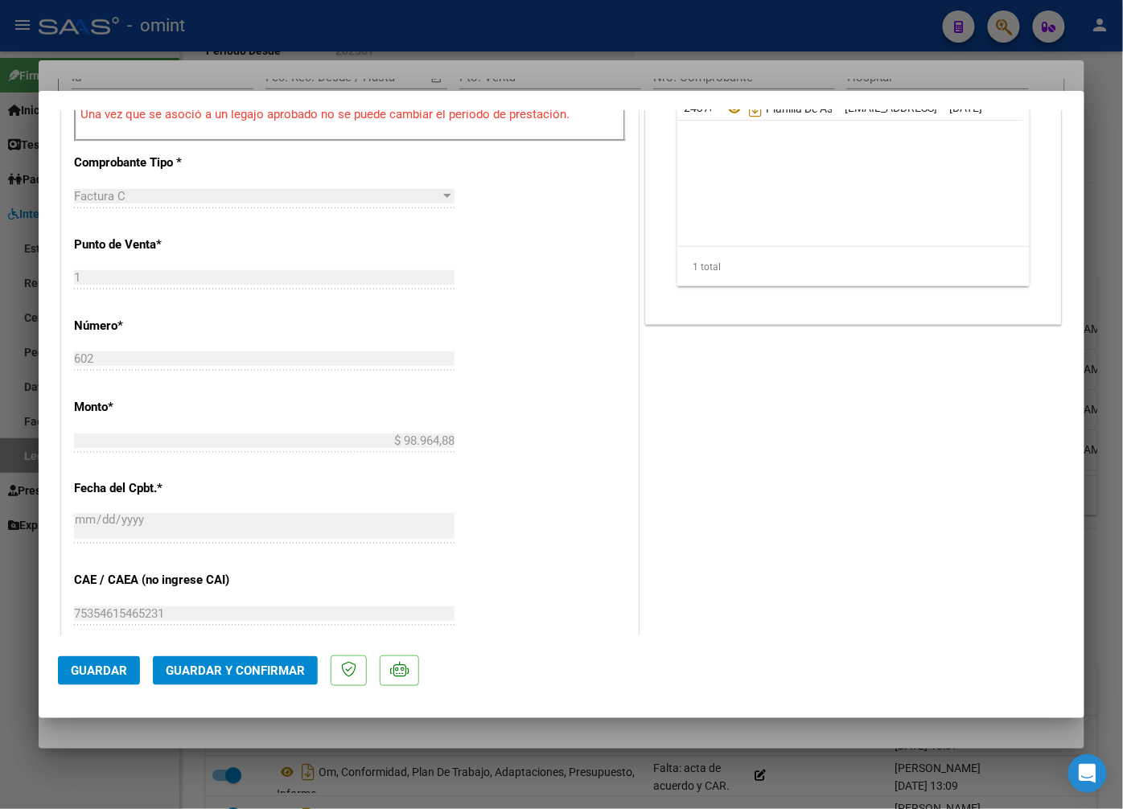
click at [220, 664] on span "Guardar y Confirmar" at bounding box center [235, 671] width 139 height 14
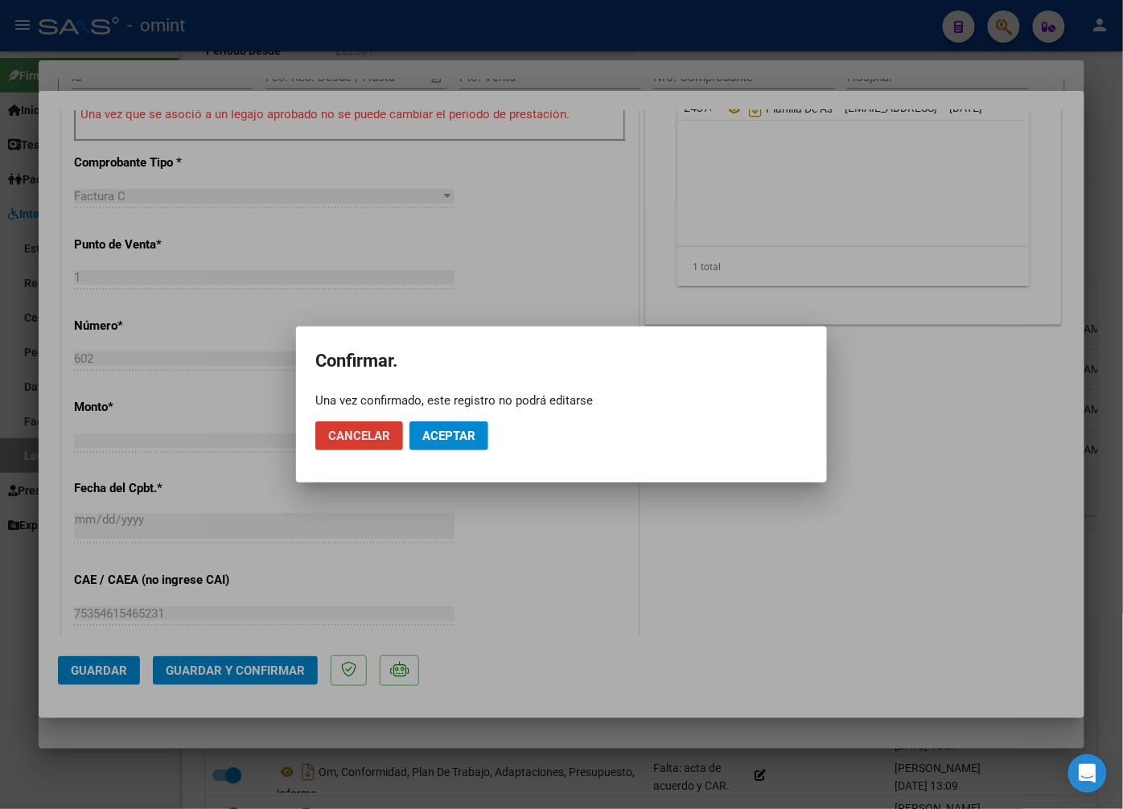
drag, startPoint x: 462, startPoint y: 420, endPoint x: 461, endPoint y: 430, distance: 10.5
click at [462, 420] on mat-dialog-actions "Cancelar Aceptar" at bounding box center [561, 436] width 492 height 55
click at [458, 438] on span "Aceptar" at bounding box center [448, 436] width 53 height 14
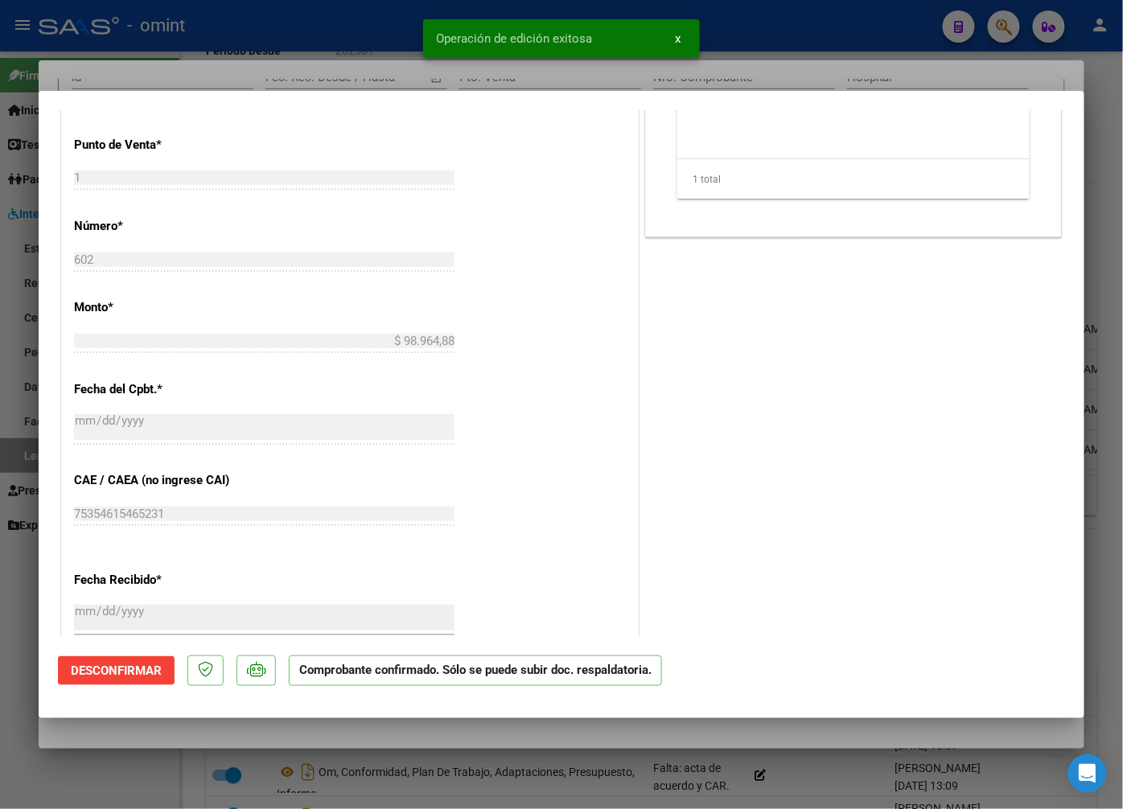
click at [339, 68] on div at bounding box center [561, 404] width 1123 height 809
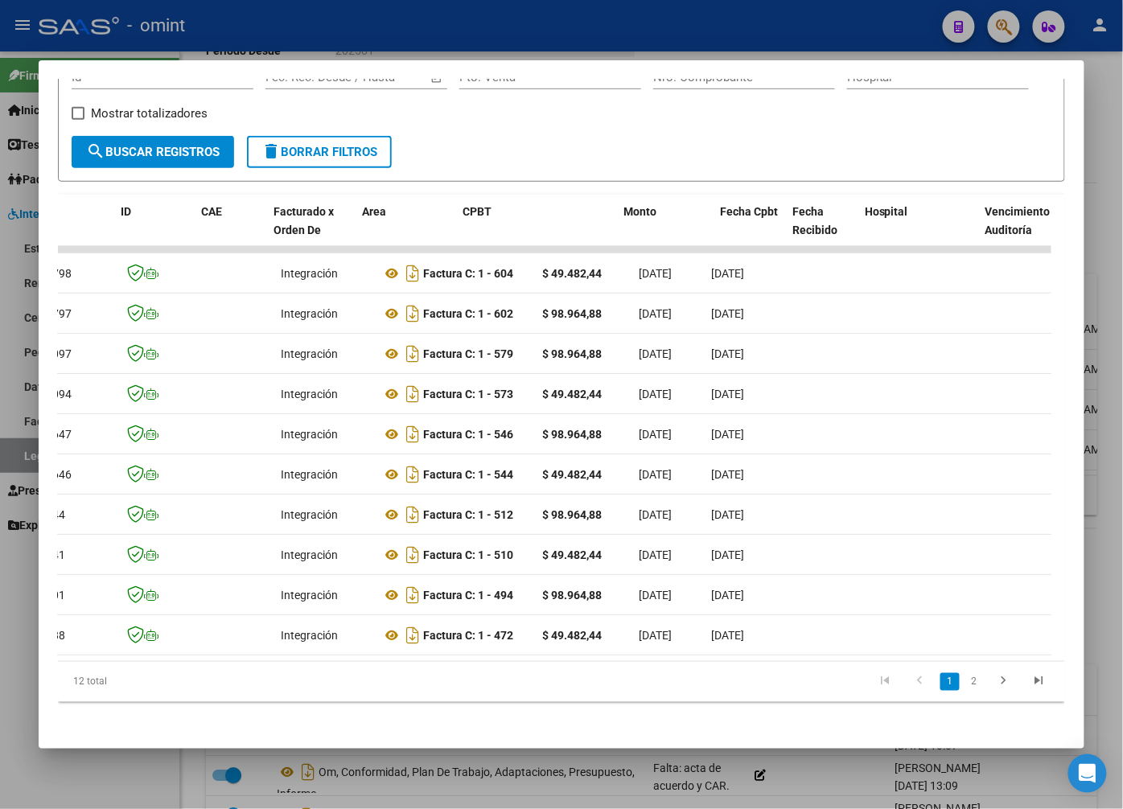
scroll to position [0, 0]
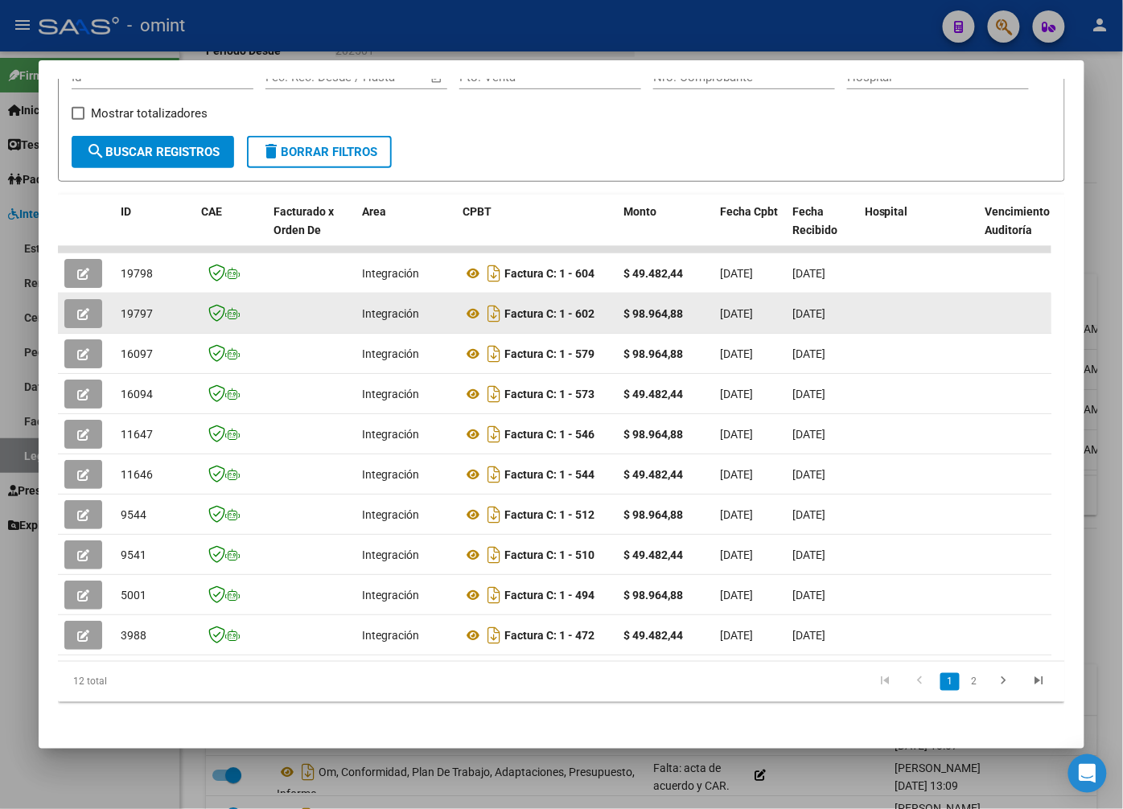
click at [132, 311] on span "19797" at bounding box center [137, 313] width 32 height 13
click at [132, 312] on span "19797" at bounding box center [137, 313] width 32 height 13
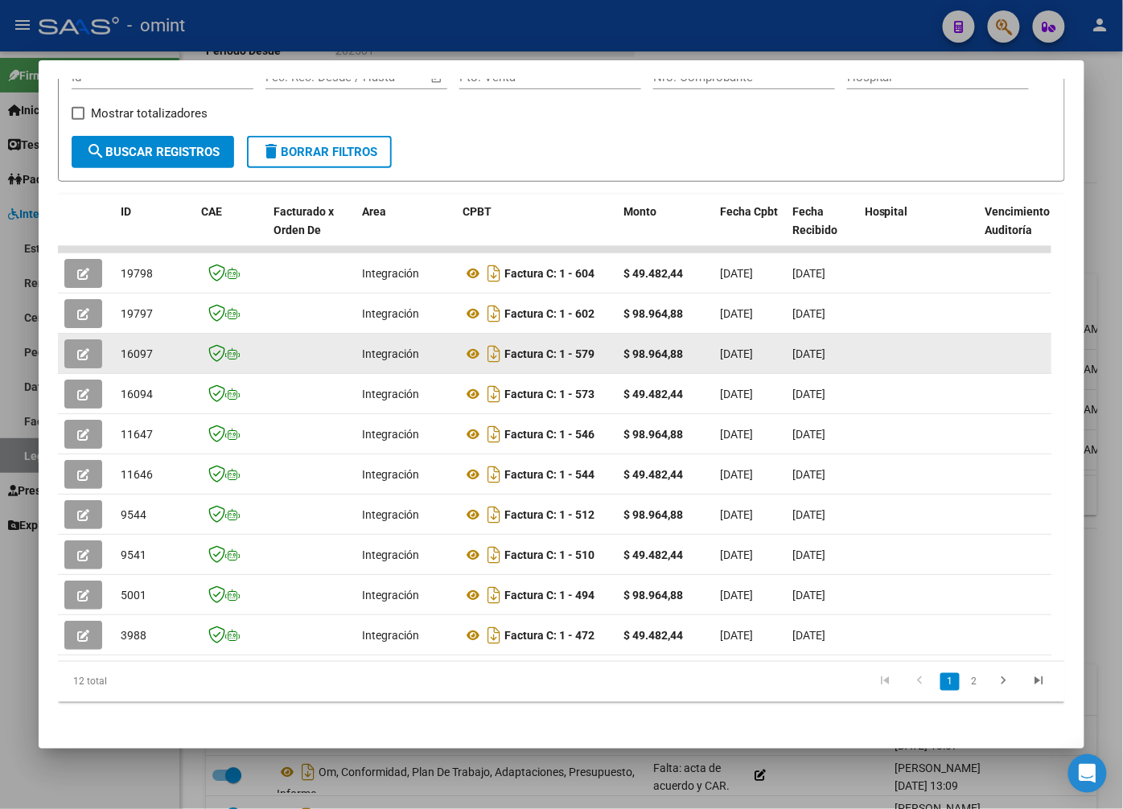
click at [75, 362] on button "button" at bounding box center [83, 353] width 38 height 29
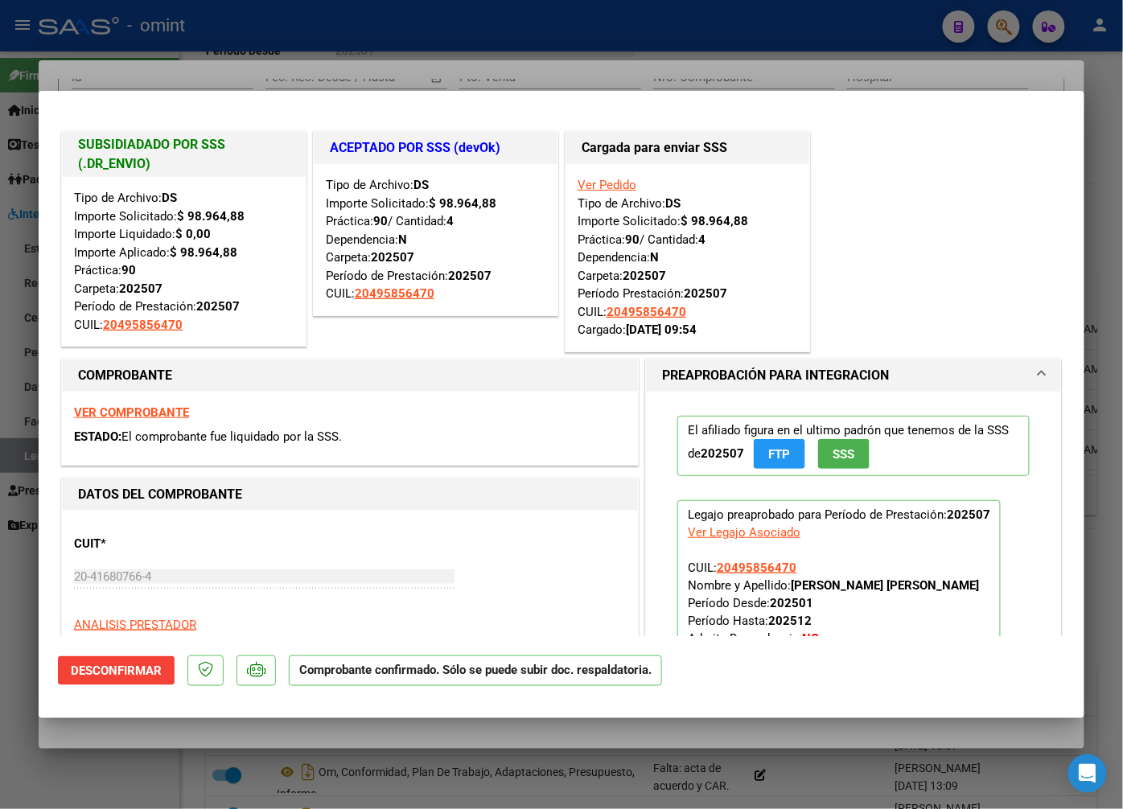
click at [256, 63] on div at bounding box center [561, 404] width 1123 height 809
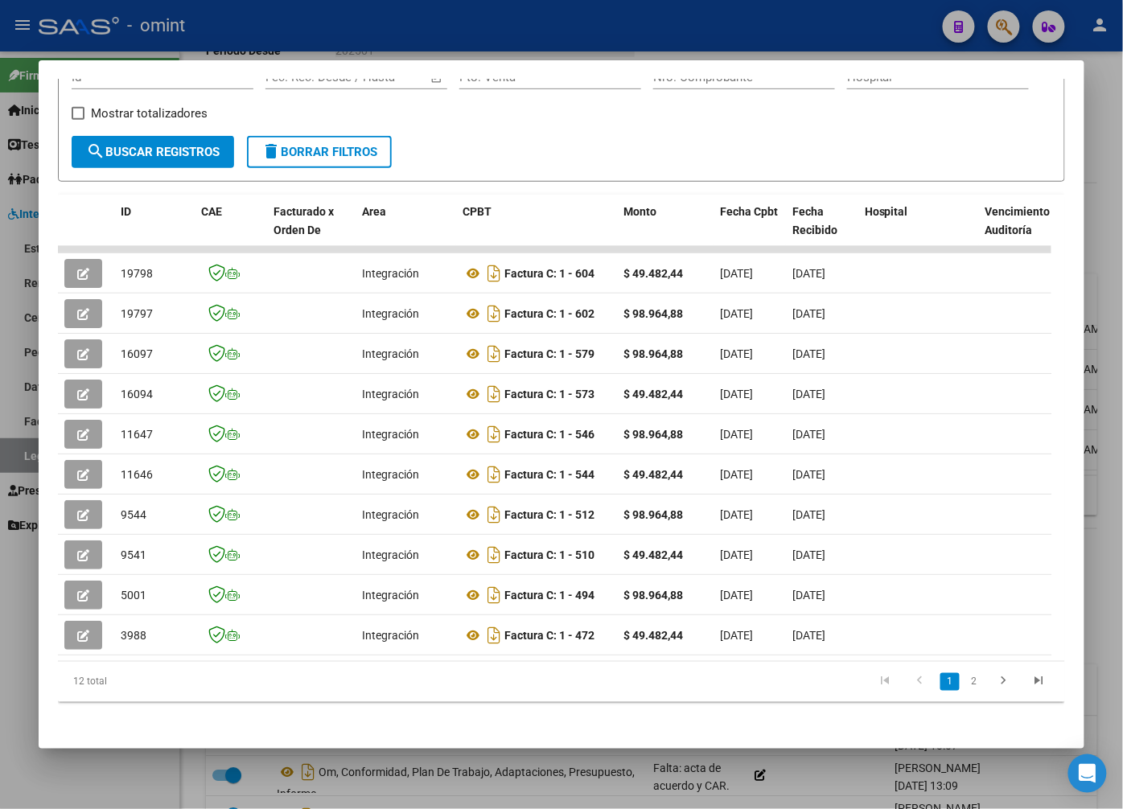
click at [215, 43] on div at bounding box center [561, 404] width 1123 height 809
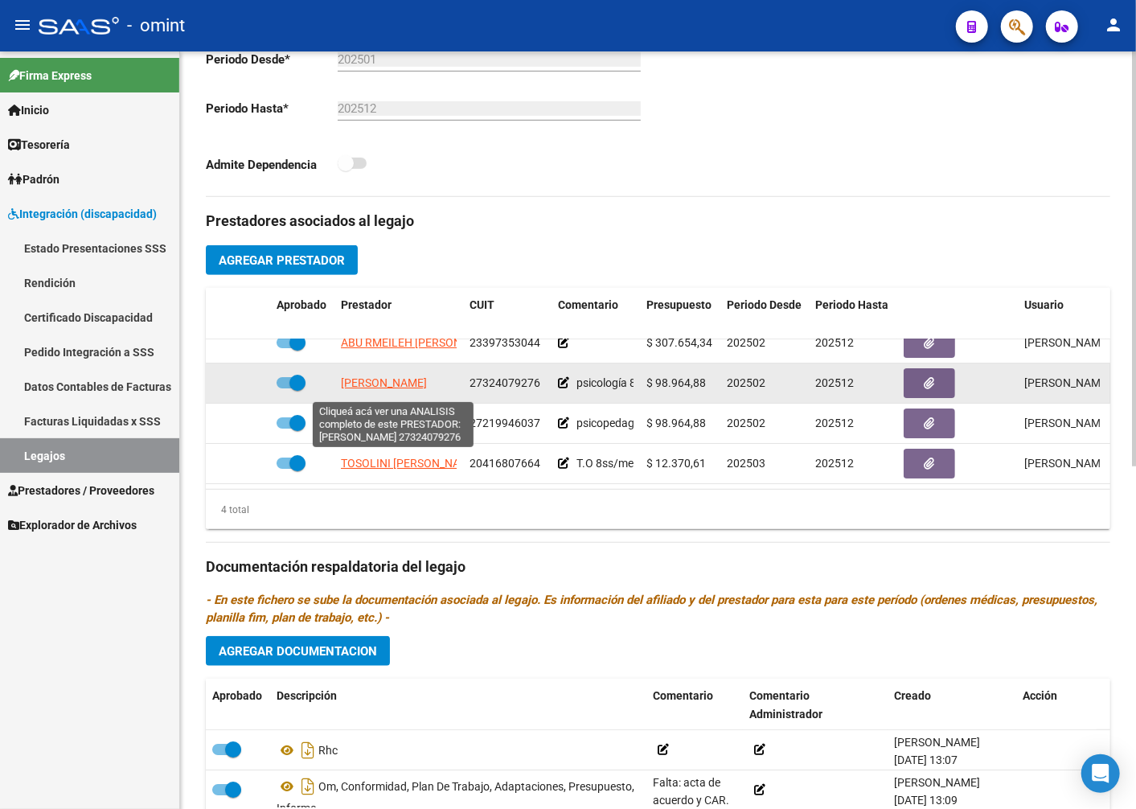
click at [427, 387] on span "PAZ PAOLA ANDREA" at bounding box center [384, 382] width 86 height 13
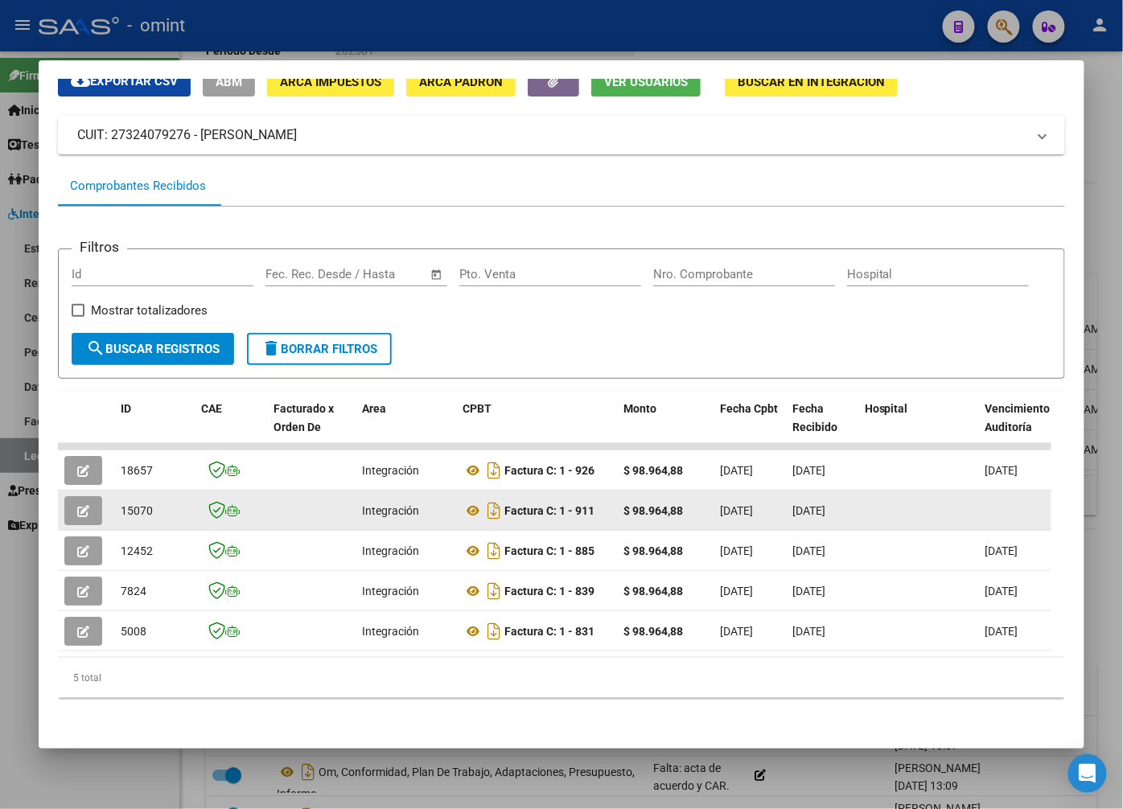
click at [71, 491] on datatable-body-cell at bounding box center [86, 510] width 56 height 39
click at [85, 505] on icon "button" at bounding box center [83, 511] width 12 height 12
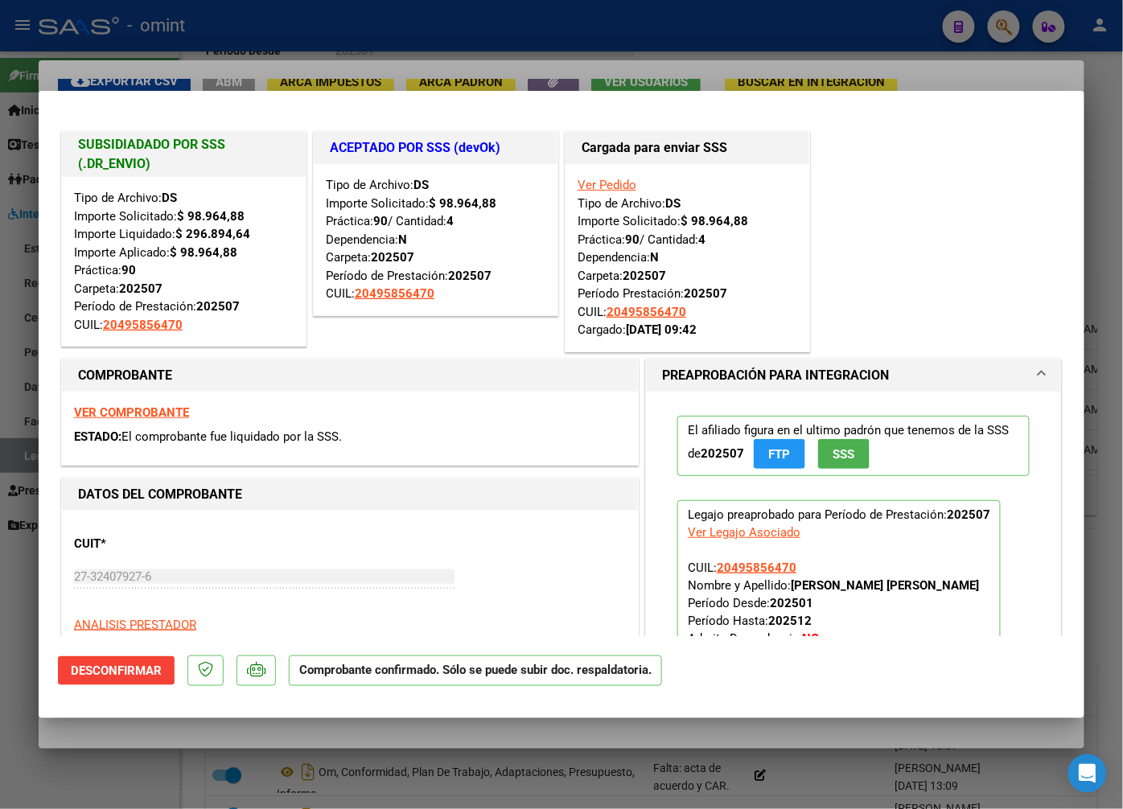
drag, startPoint x: 282, startPoint y: 76, endPoint x: 294, endPoint y: 74, distance: 13.0
click at [282, 74] on div at bounding box center [561, 404] width 1123 height 809
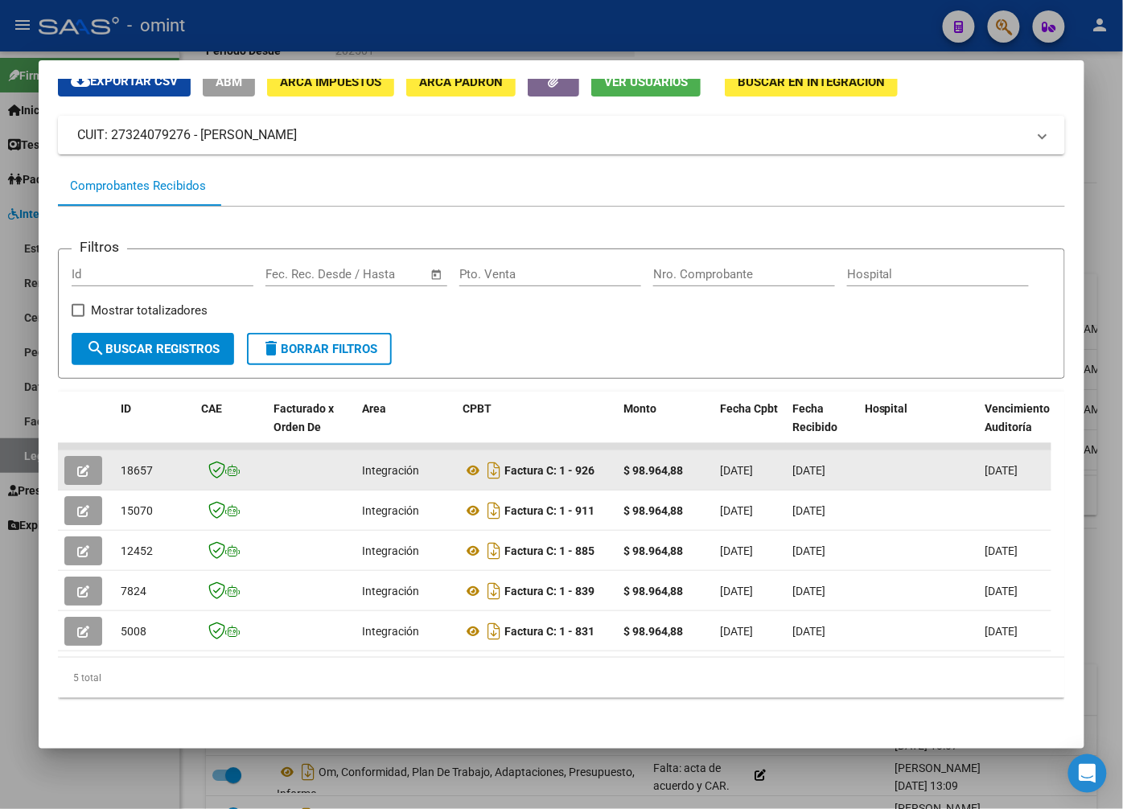
click at [84, 465] on icon "button" at bounding box center [83, 471] width 12 height 12
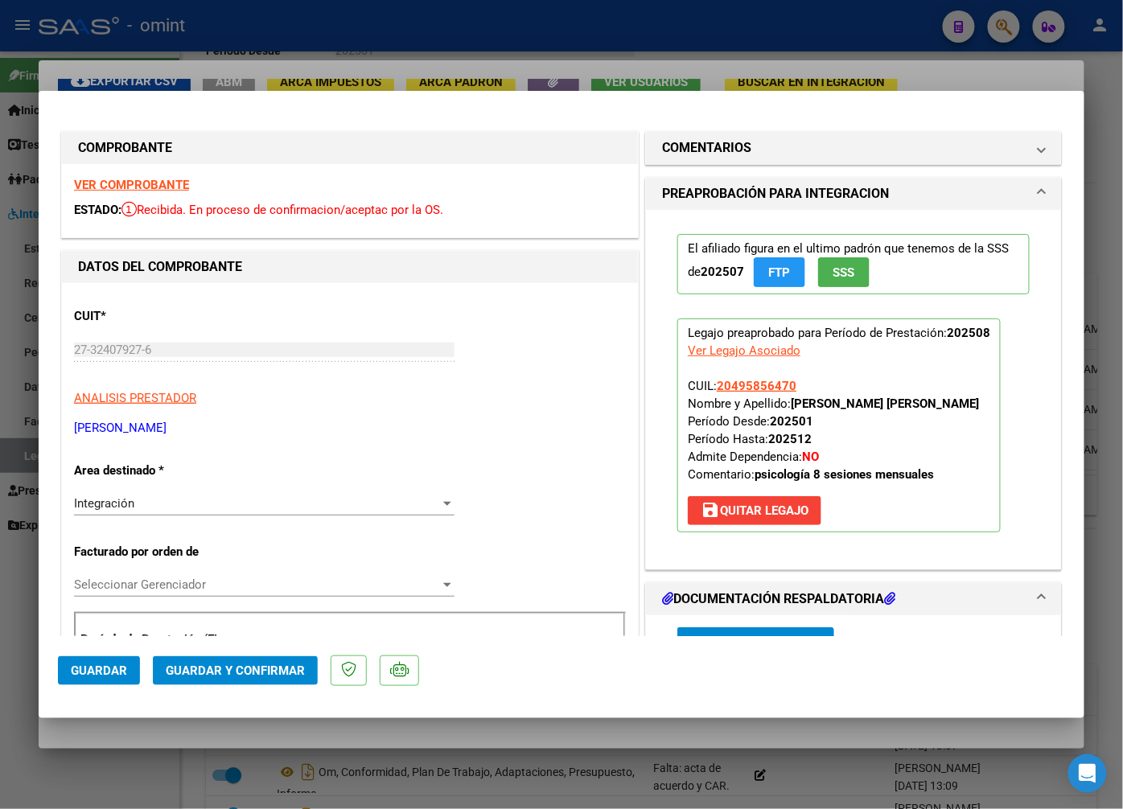
click at [163, 182] on strong "VER COMPROBANTE" at bounding box center [131, 185] width 115 height 14
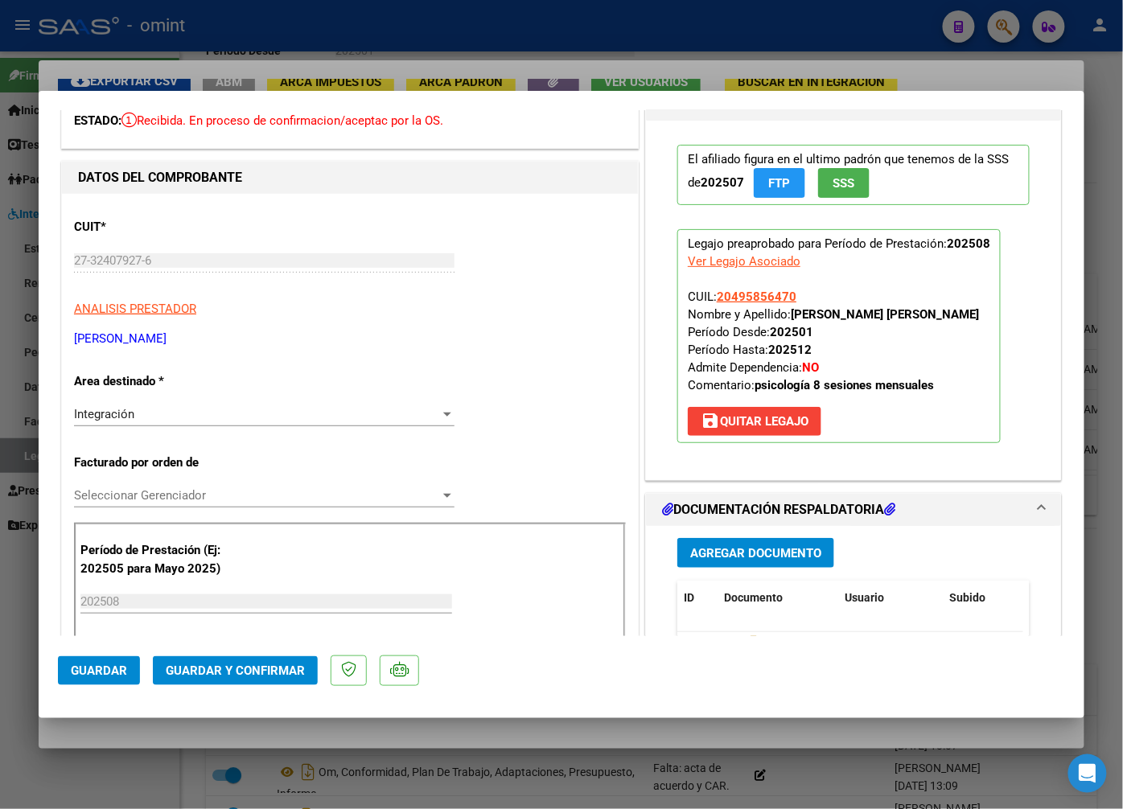
scroll to position [179, 0]
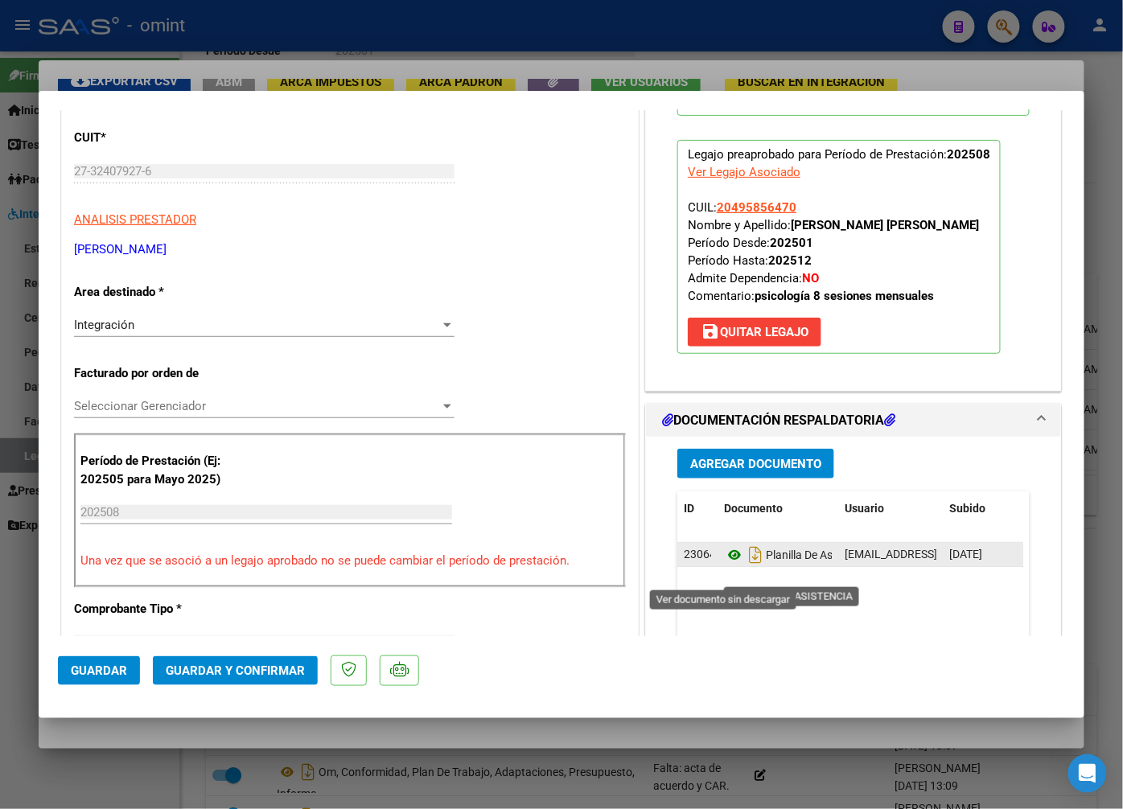
click at [728, 565] on icon at bounding box center [734, 554] width 21 height 19
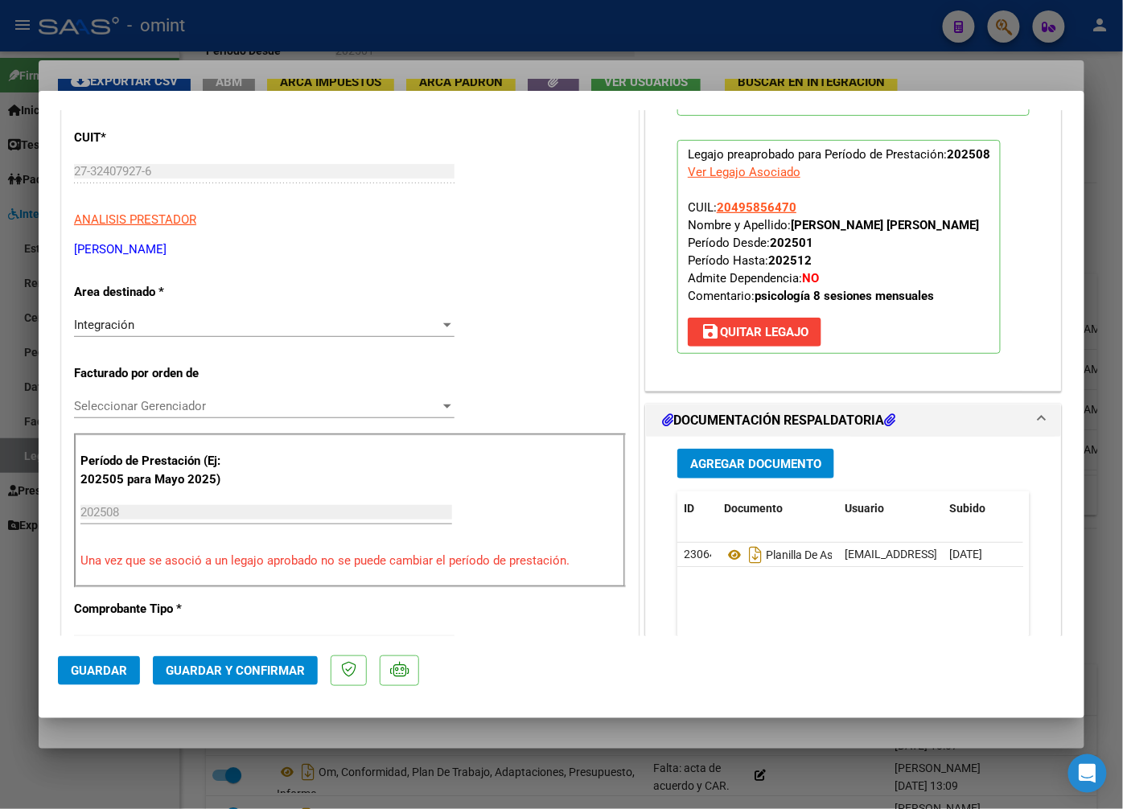
scroll to position [625, 0]
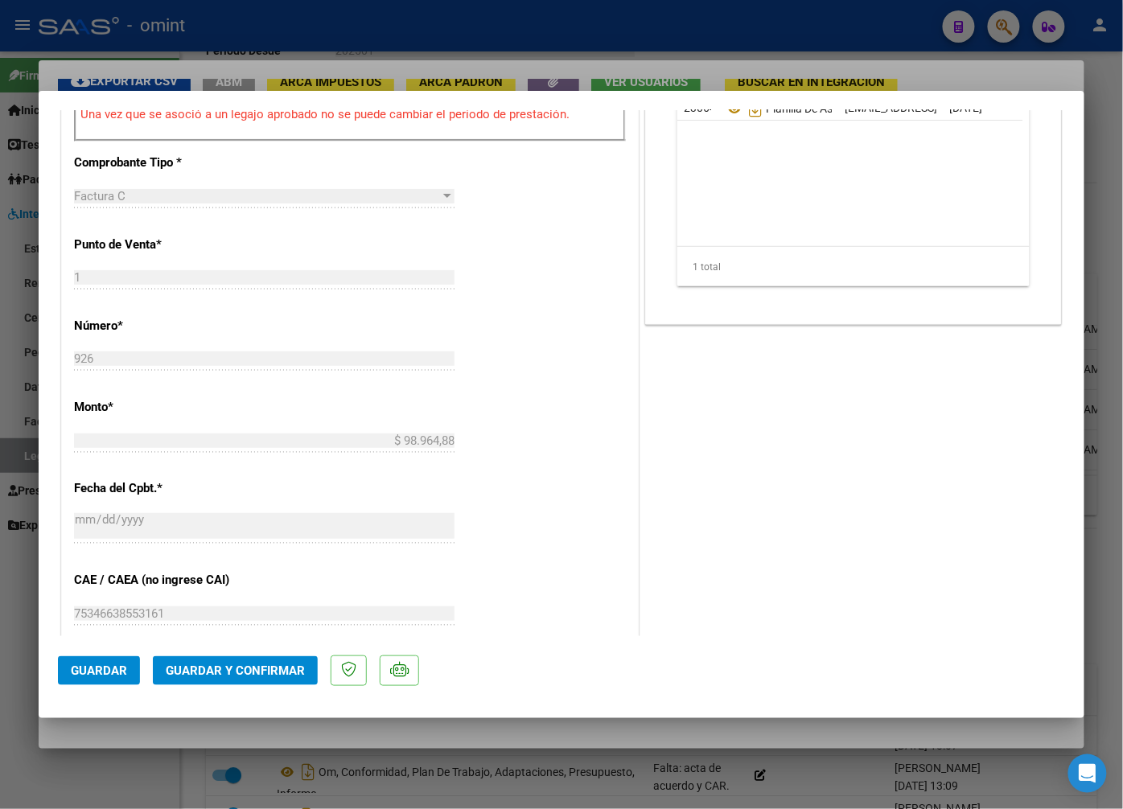
click at [219, 673] on span "Guardar y Confirmar" at bounding box center [235, 671] width 139 height 14
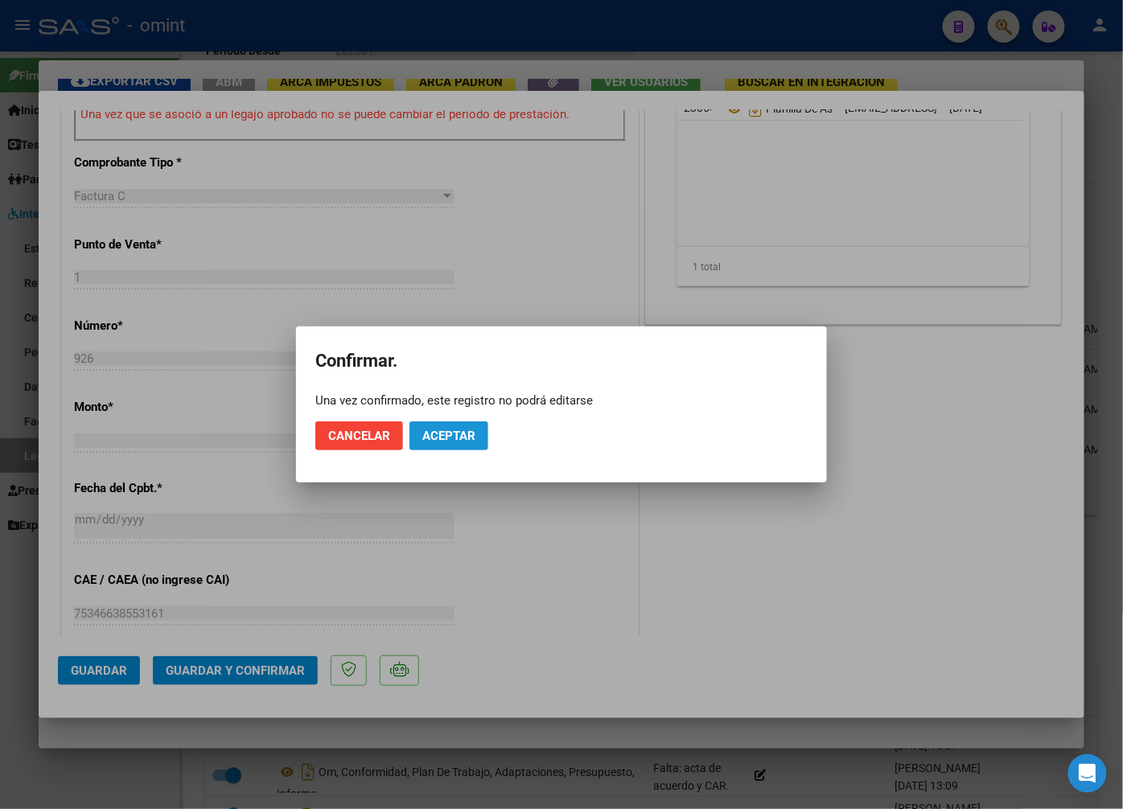
click at [454, 430] on span "Aceptar" at bounding box center [448, 436] width 53 height 14
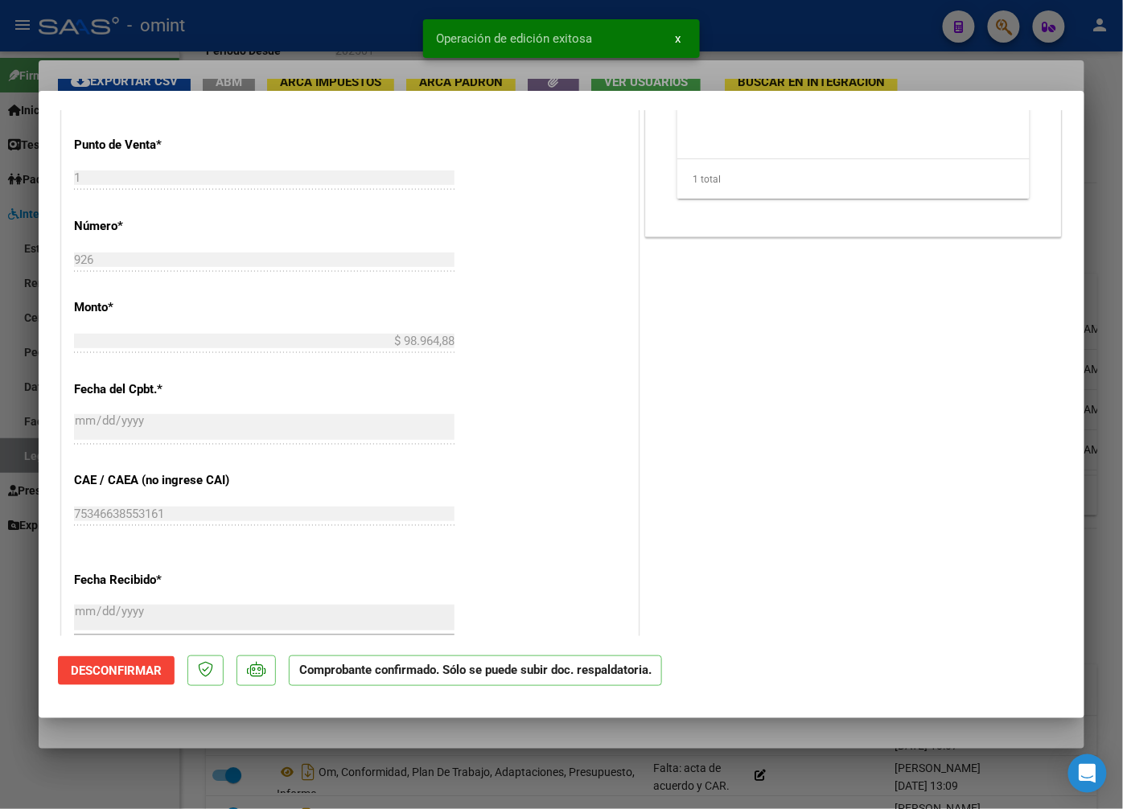
click at [213, 65] on div at bounding box center [561, 404] width 1123 height 809
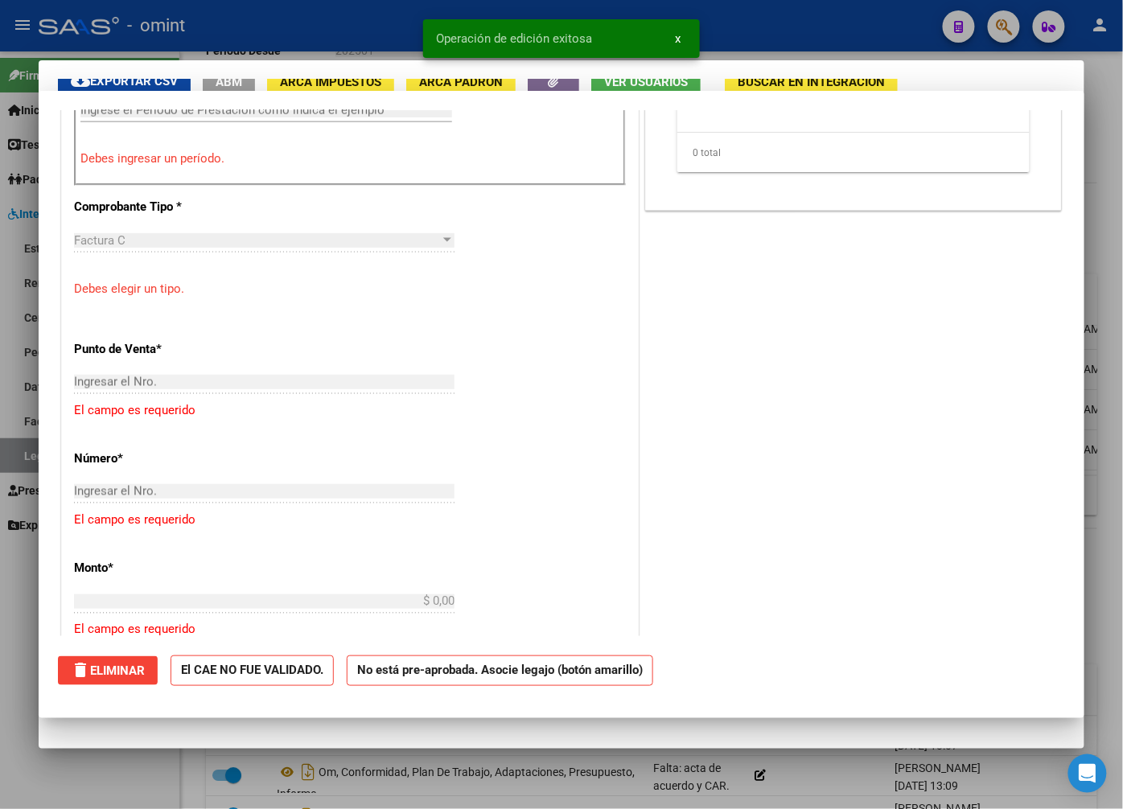
scroll to position [654, 0]
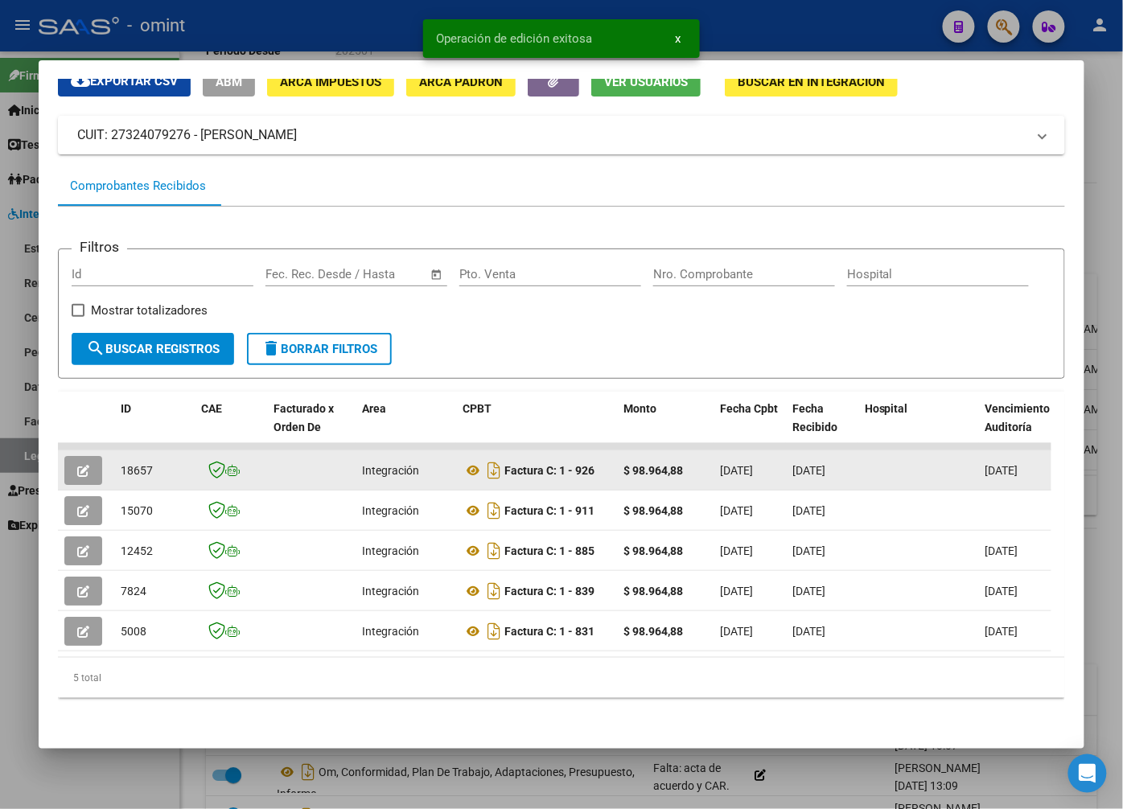
click at [142, 464] on span "18657" at bounding box center [137, 470] width 32 height 13
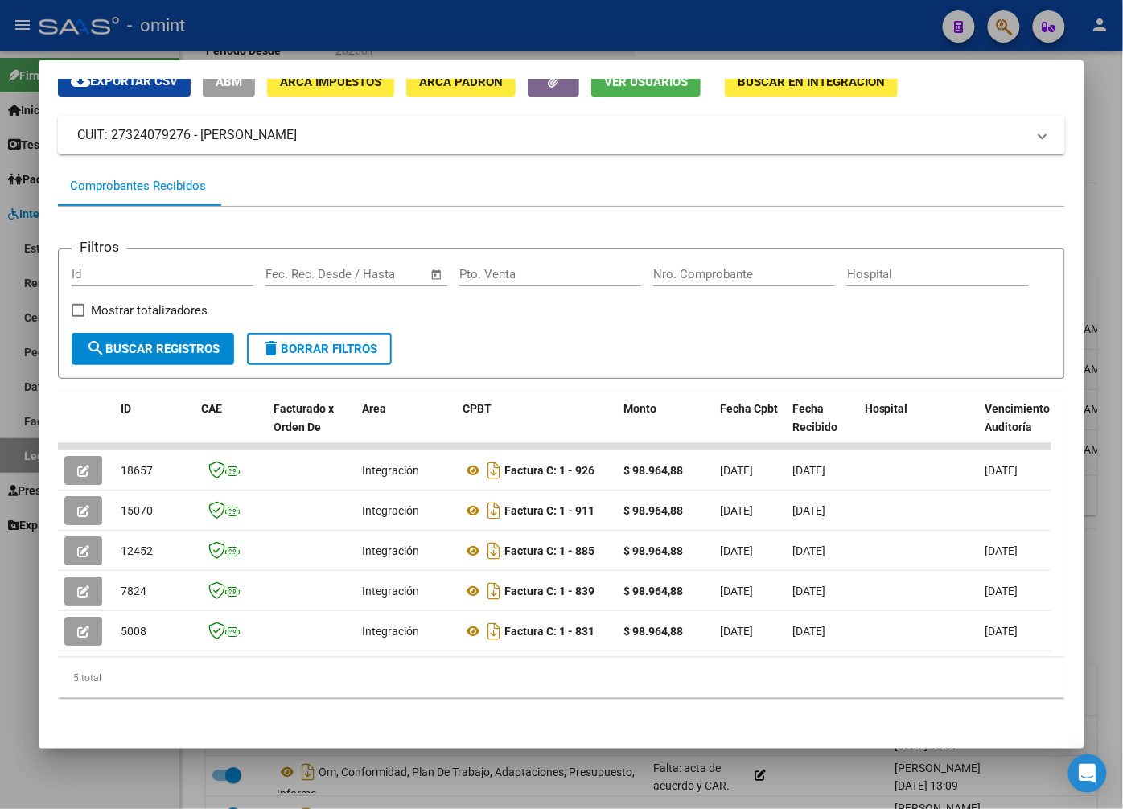
click at [343, 43] on div at bounding box center [561, 404] width 1123 height 809
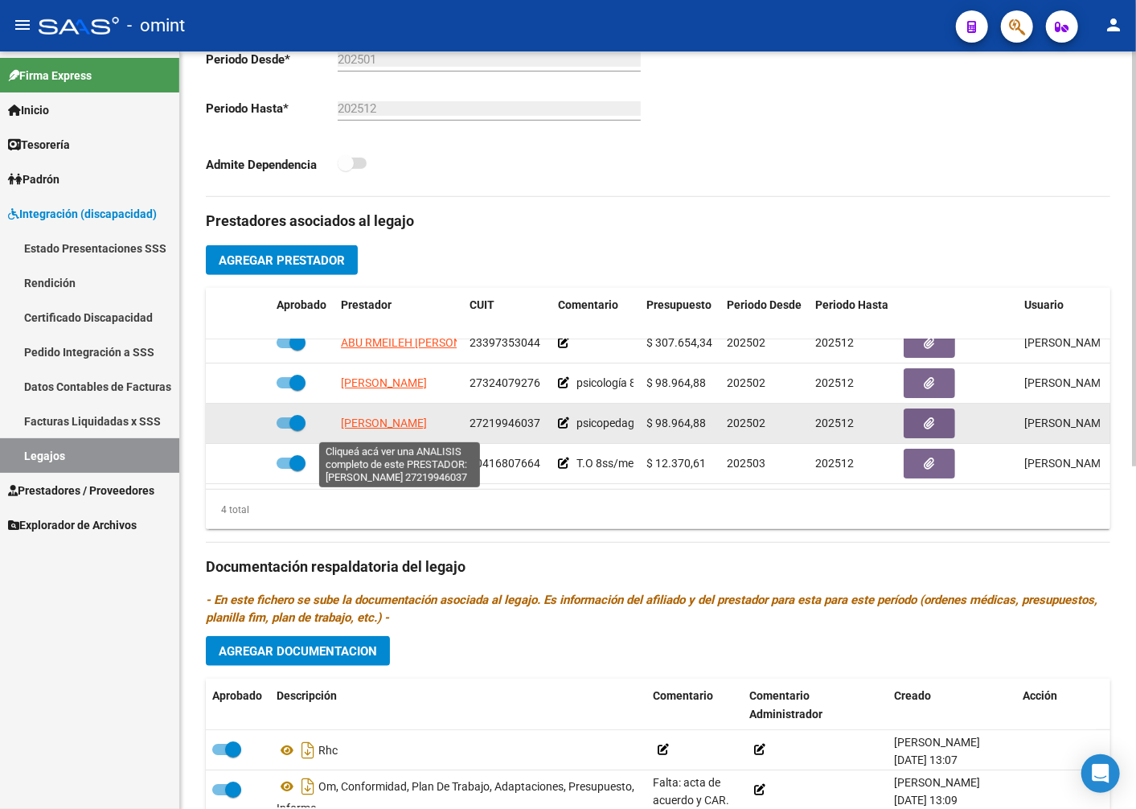
click at [370, 429] on span "CRUZ MARTA DANIELA" at bounding box center [384, 423] width 86 height 13
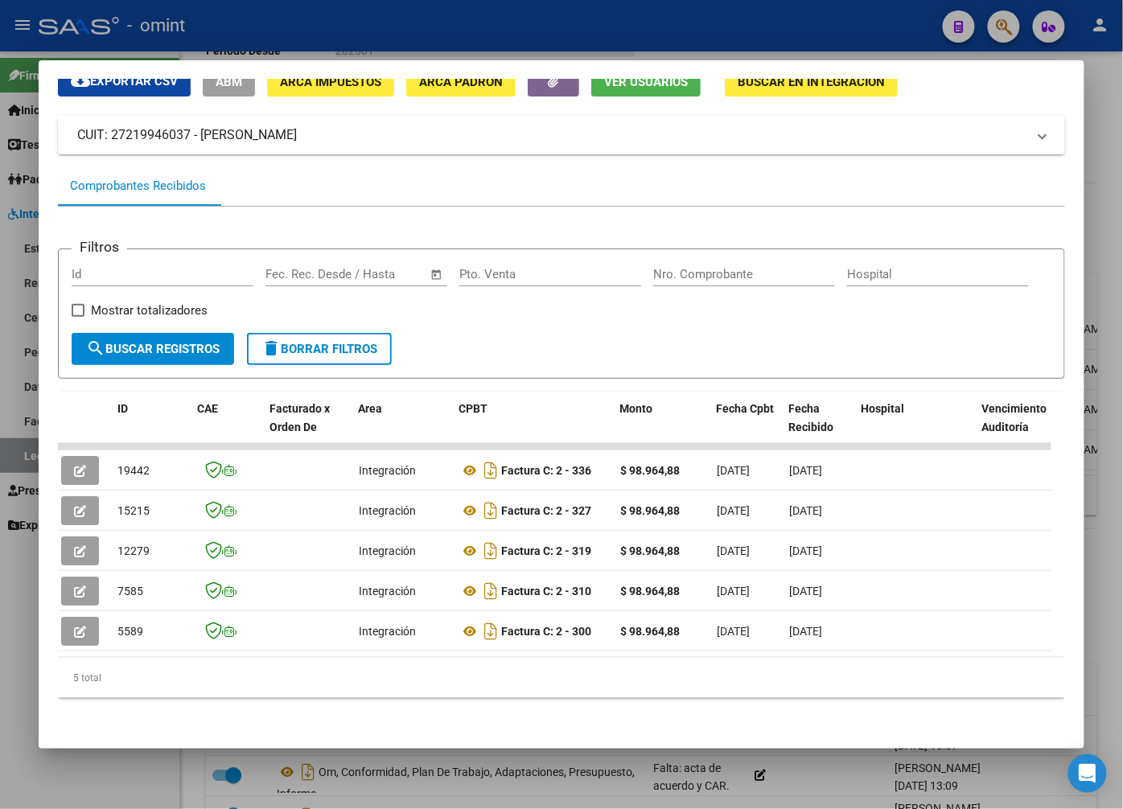
scroll to position [0, 0]
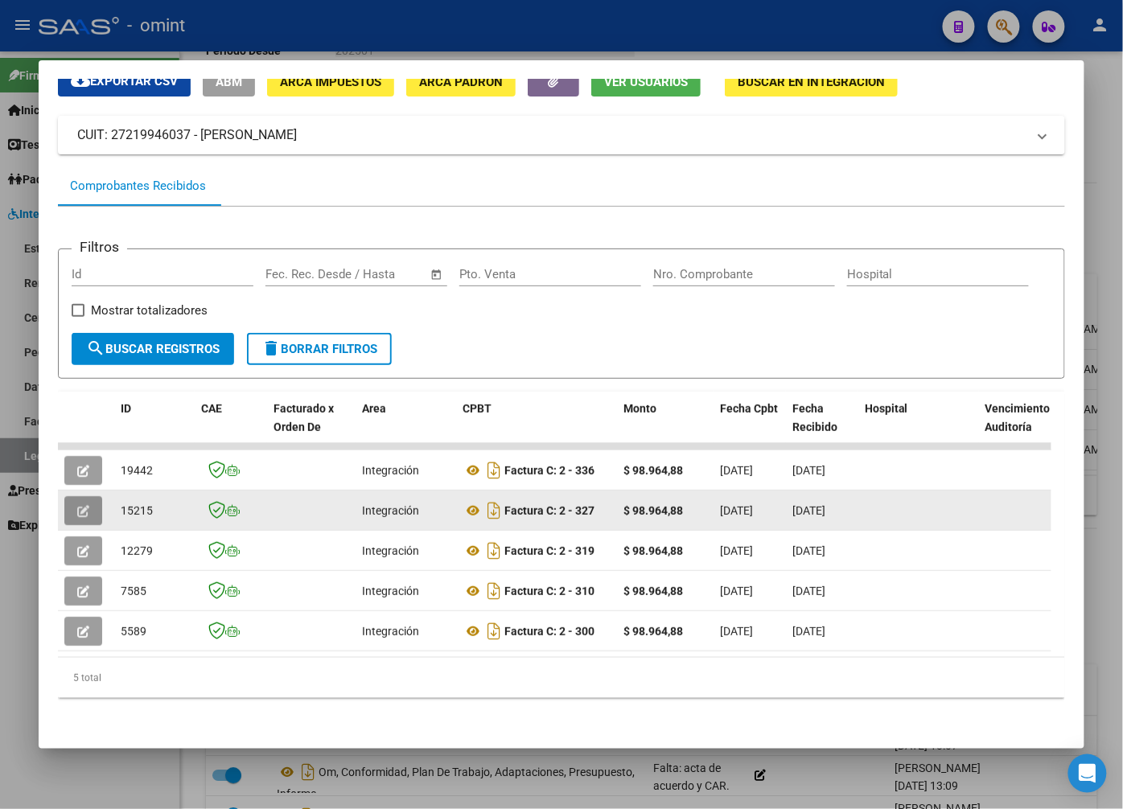
click at [84, 505] on icon "button" at bounding box center [83, 511] width 12 height 12
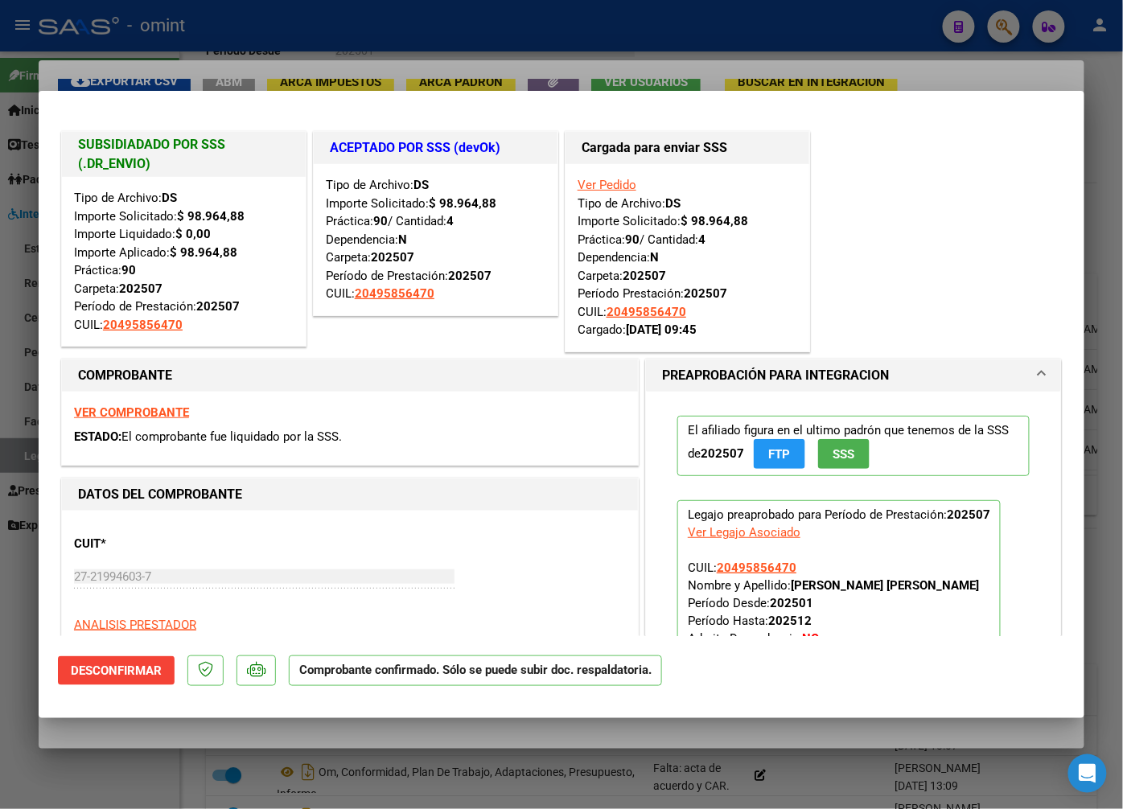
click at [224, 62] on div at bounding box center [561, 404] width 1123 height 809
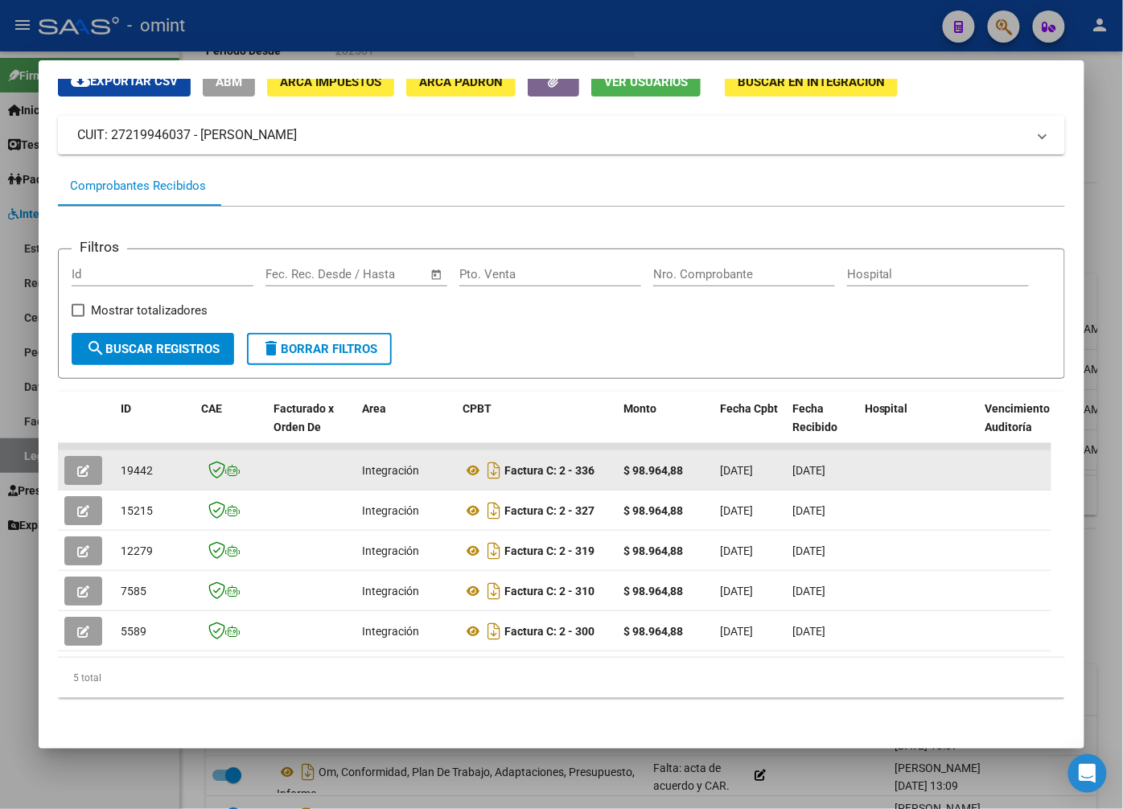
click at [82, 465] on icon "button" at bounding box center [83, 471] width 12 height 12
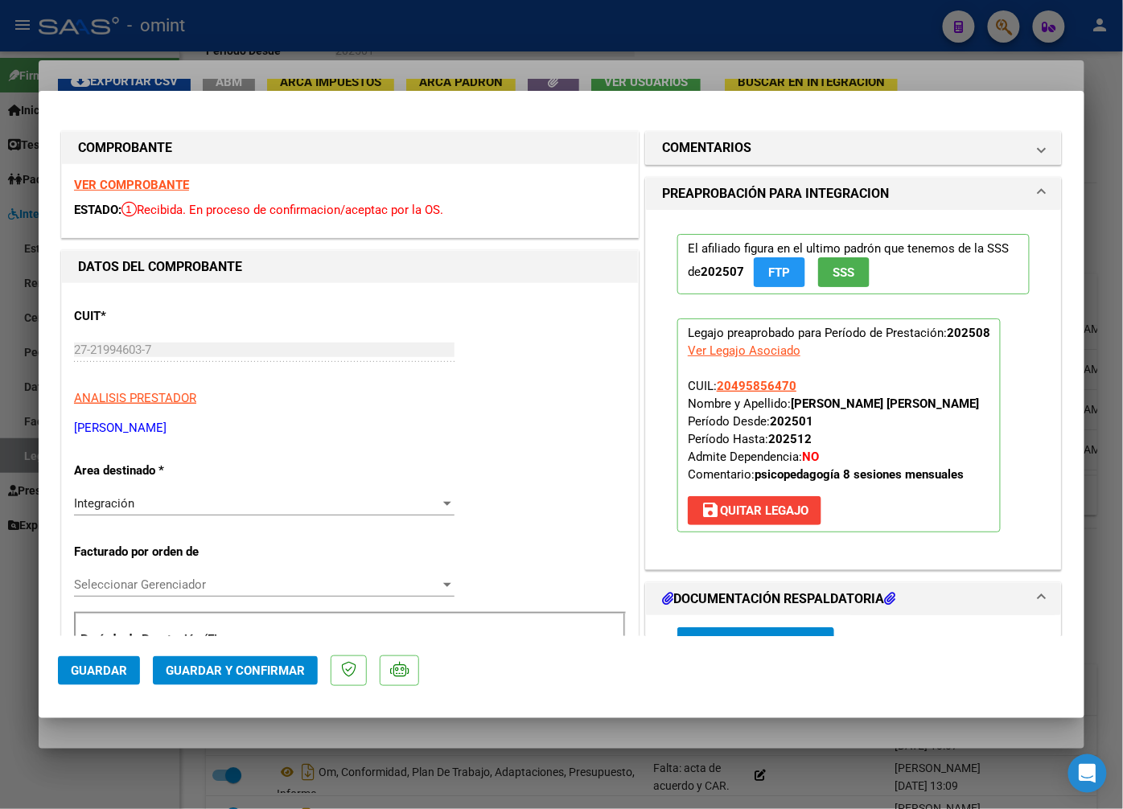
click at [116, 188] on strong "VER COMPROBANTE" at bounding box center [131, 185] width 115 height 14
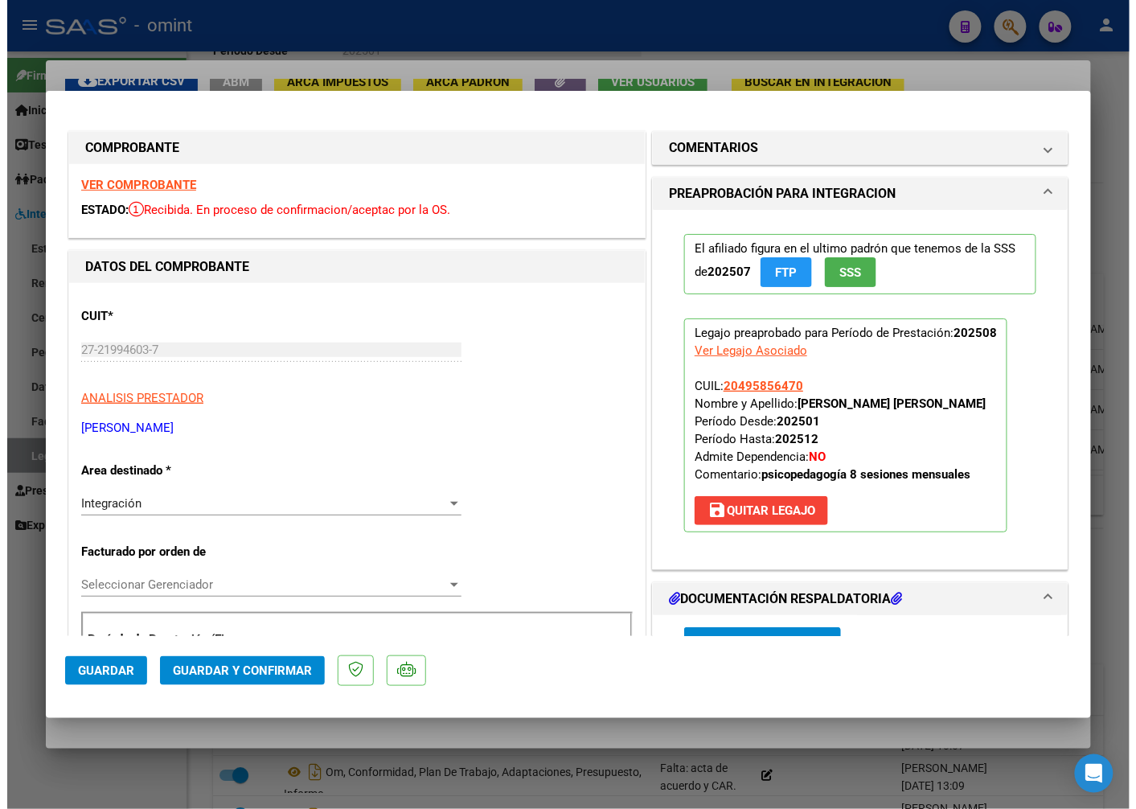
scroll to position [268, 0]
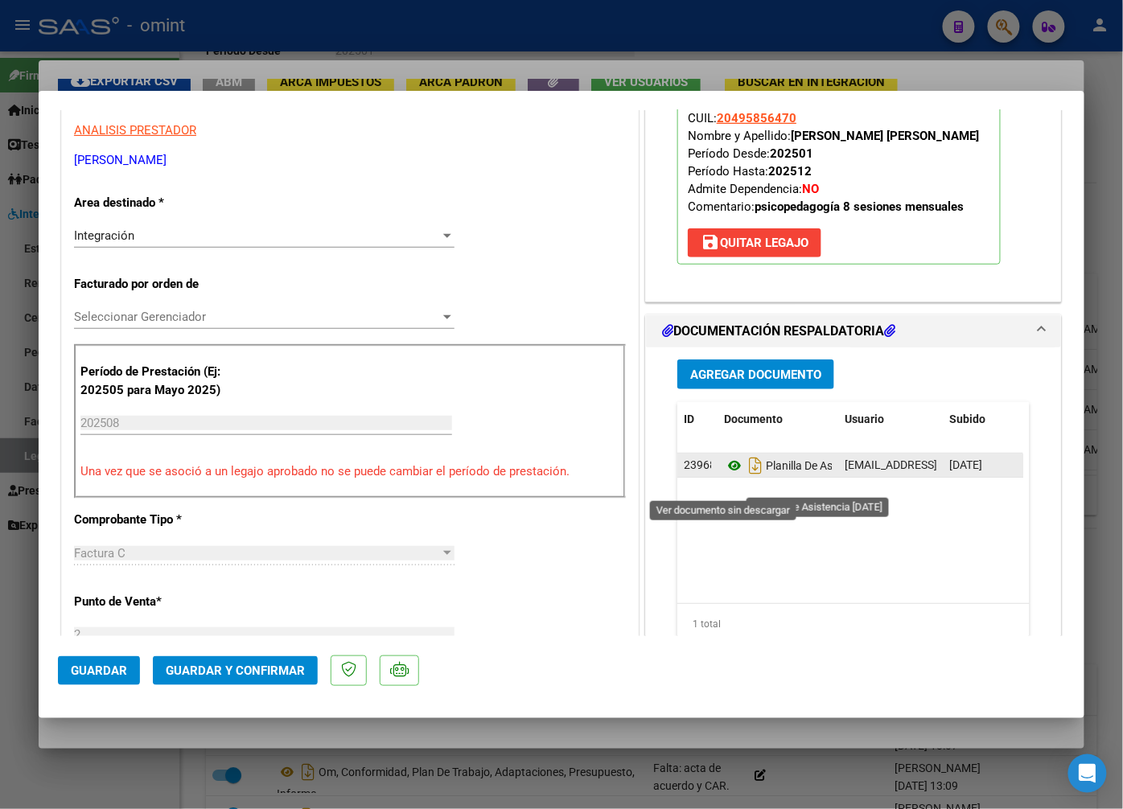
click at [726, 475] on icon at bounding box center [734, 465] width 21 height 19
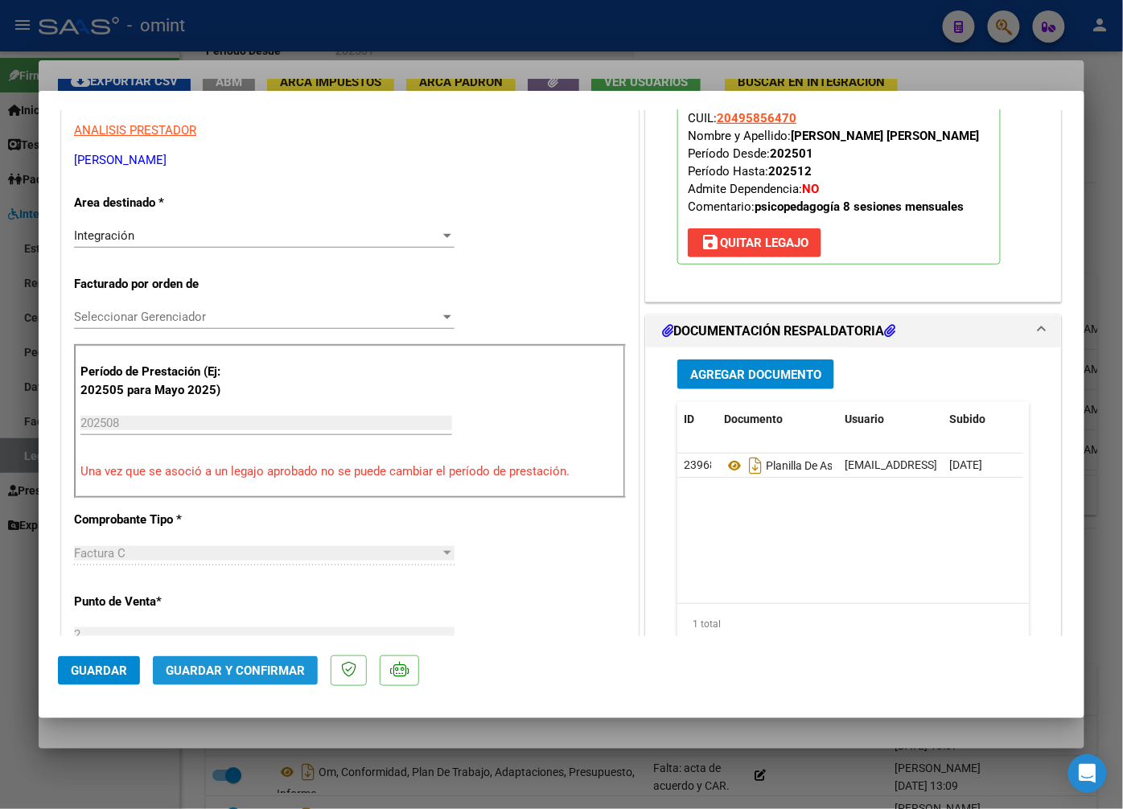
click at [191, 672] on span "Guardar y Confirmar" at bounding box center [235, 671] width 139 height 14
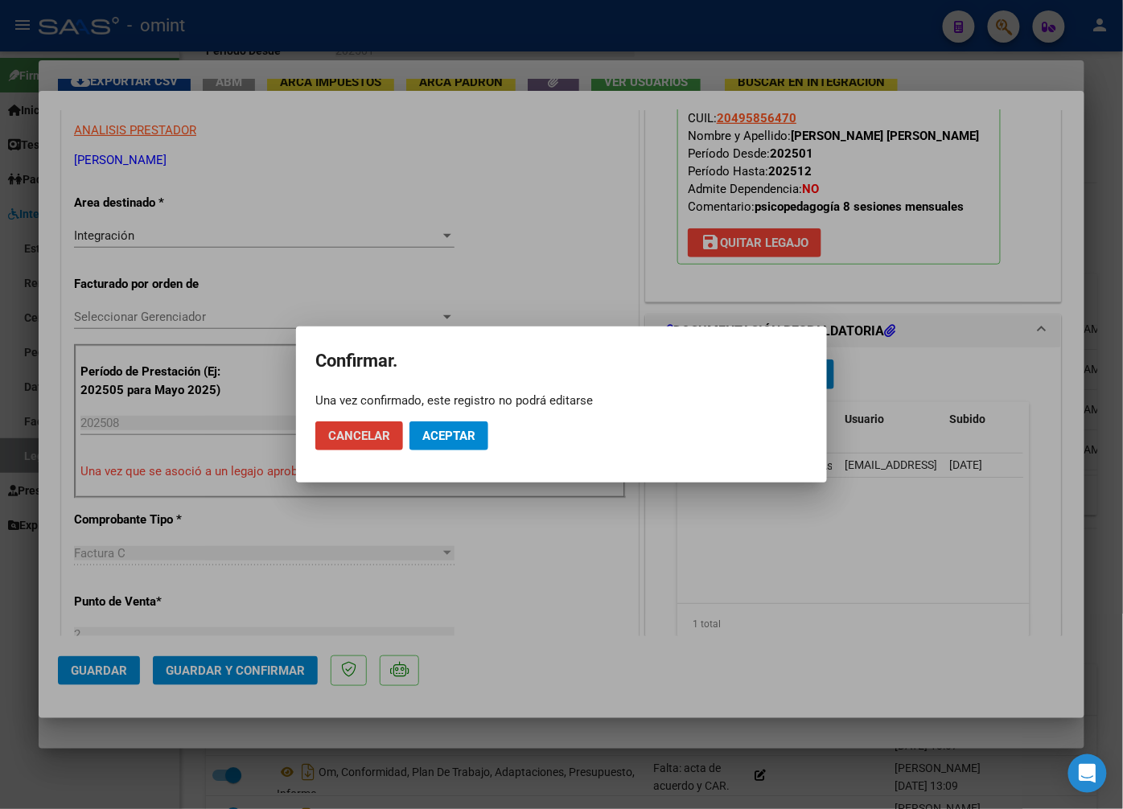
click at [460, 440] on span "Aceptar" at bounding box center [448, 436] width 53 height 14
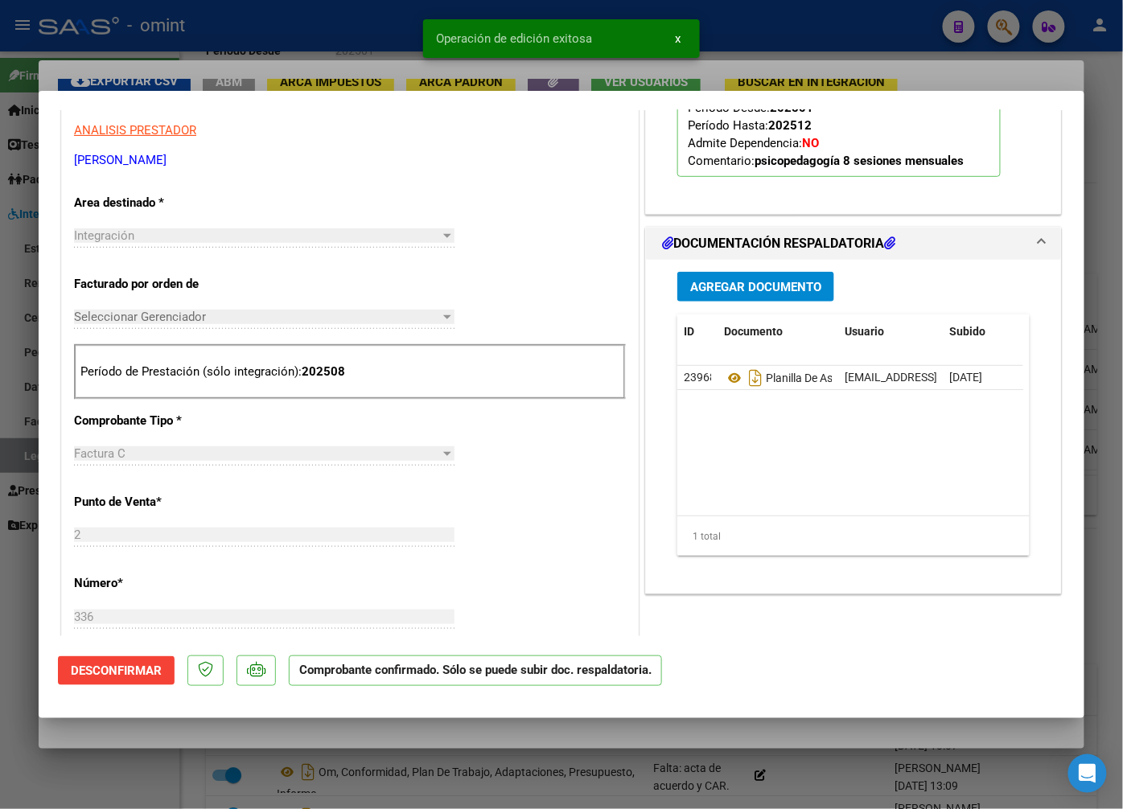
click at [227, 70] on div at bounding box center [561, 404] width 1123 height 809
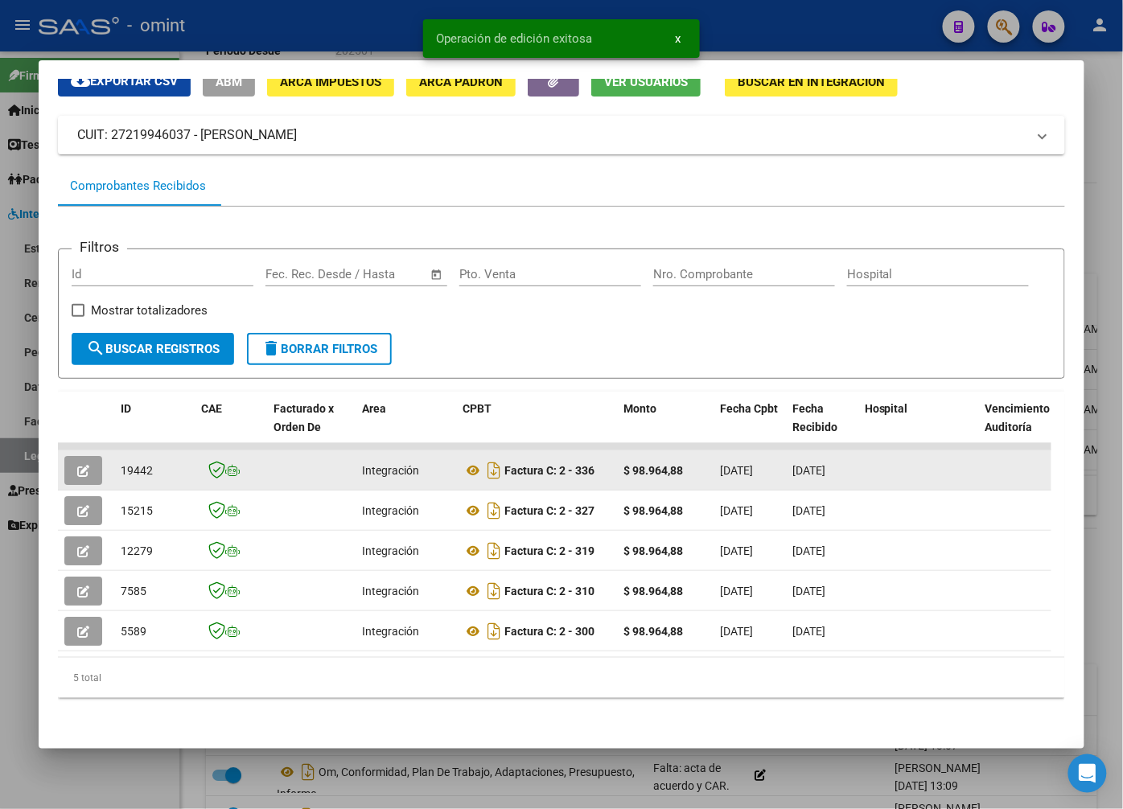
click at [138, 464] on span "19442" at bounding box center [137, 470] width 32 height 13
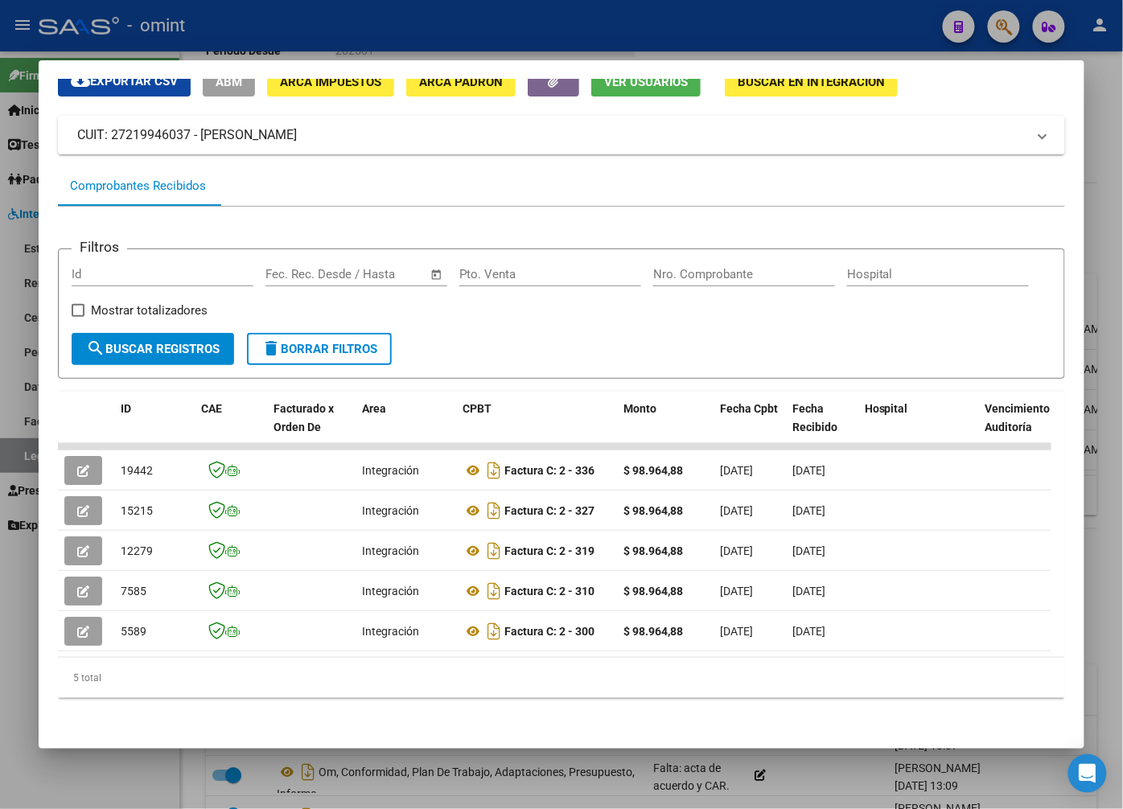
click at [125, 40] on div at bounding box center [561, 404] width 1123 height 809
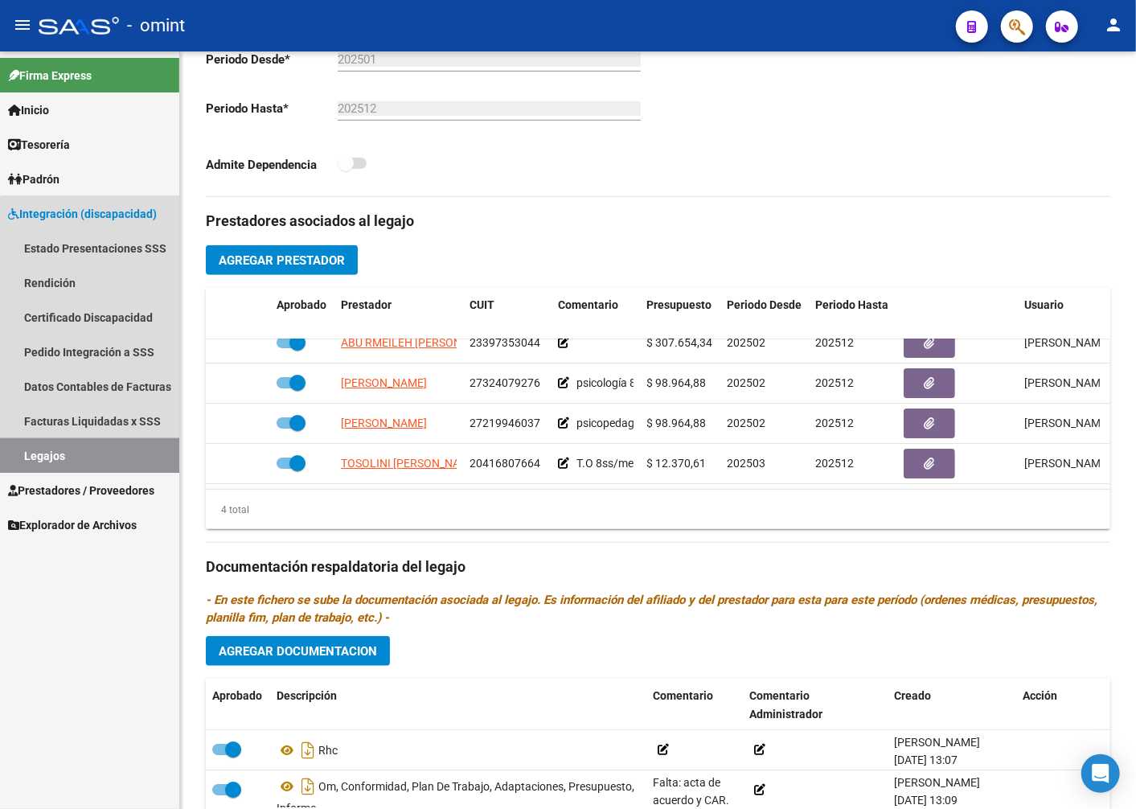
click at [105, 452] on link "Legajos" at bounding box center [89, 455] width 179 height 35
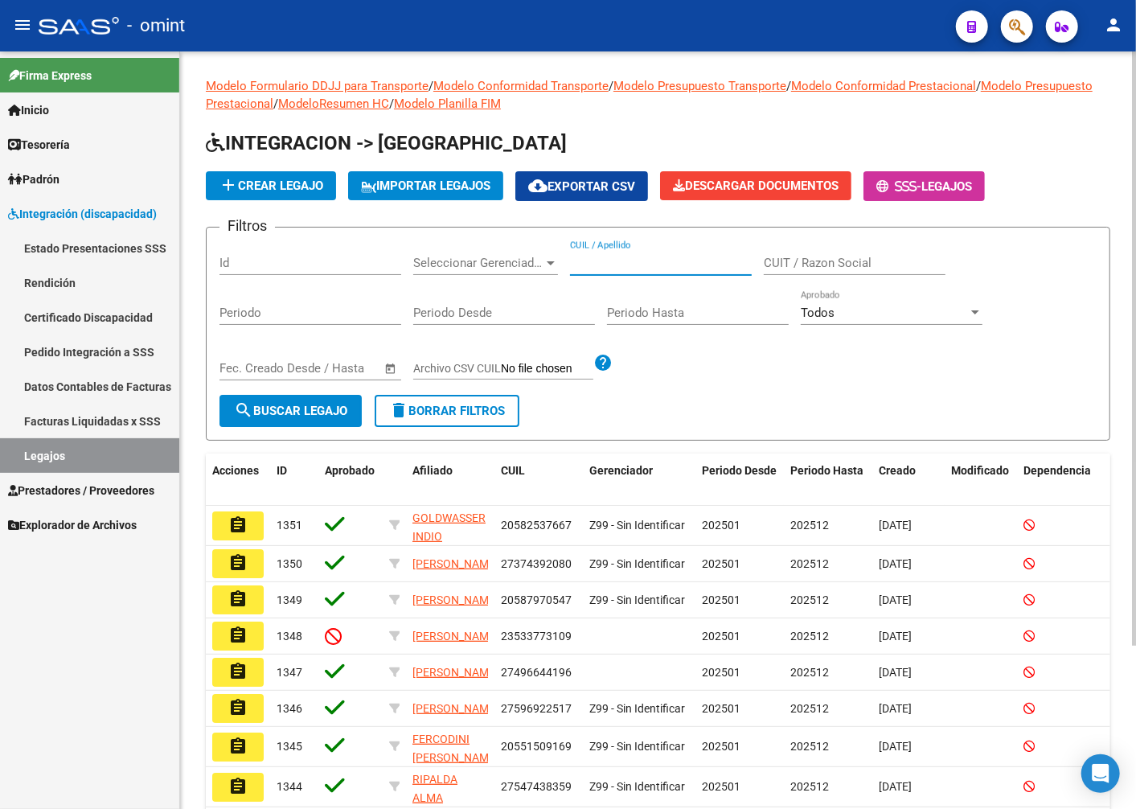
paste input "27527566709"
click at [284, 420] on button "search Buscar Legajo" at bounding box center [291, 411] width 142 height 32
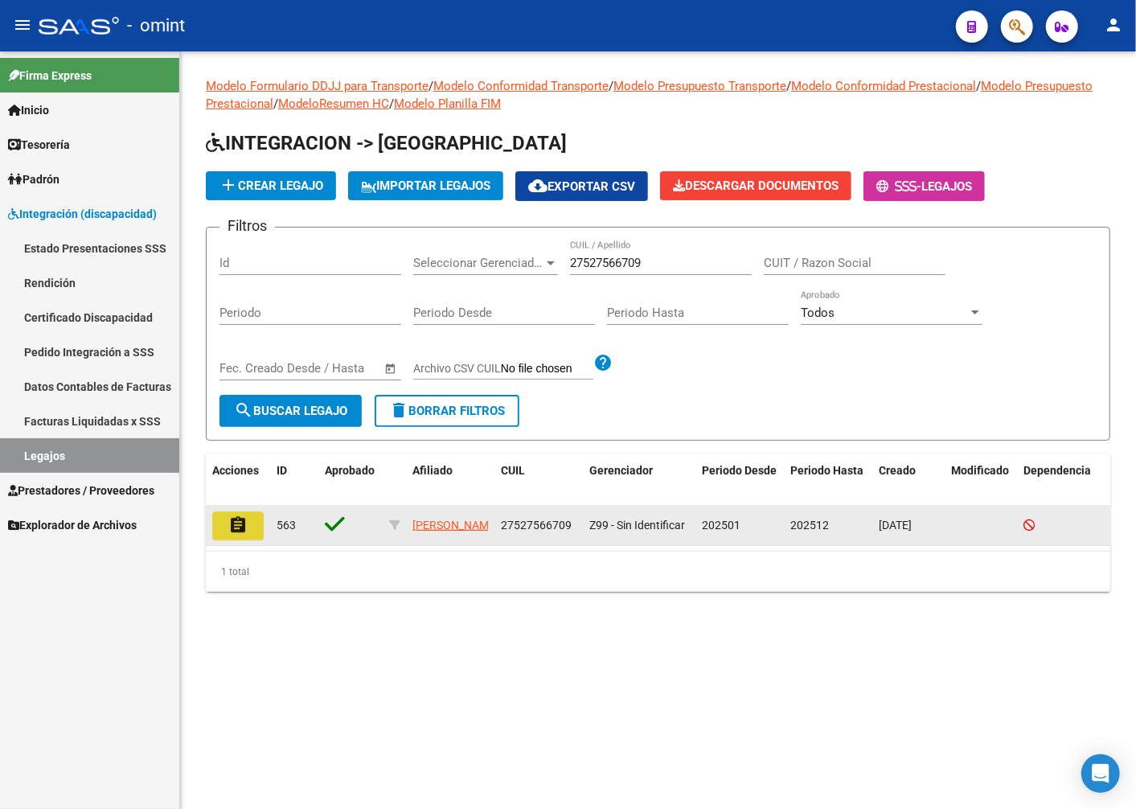
click at [241, 516] on mat-icon "assignment" at bounding box center [237, 525] width 19 height 19
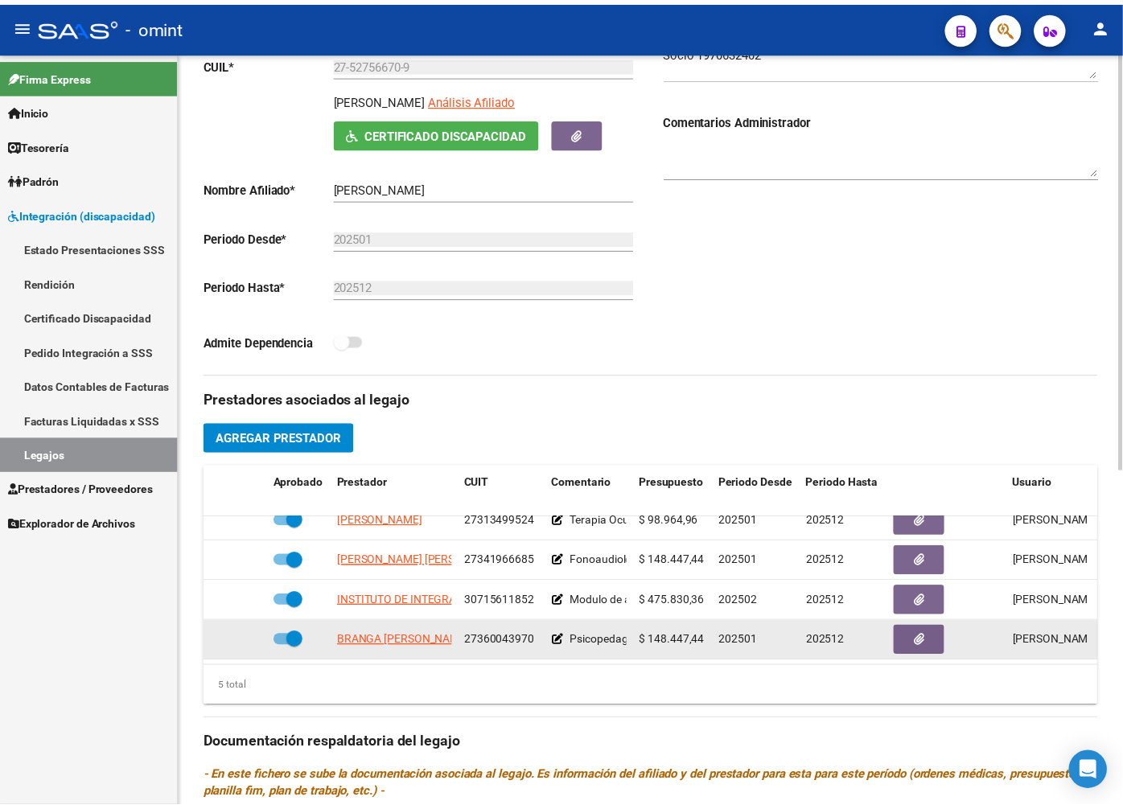
scroll to position [64, 0]
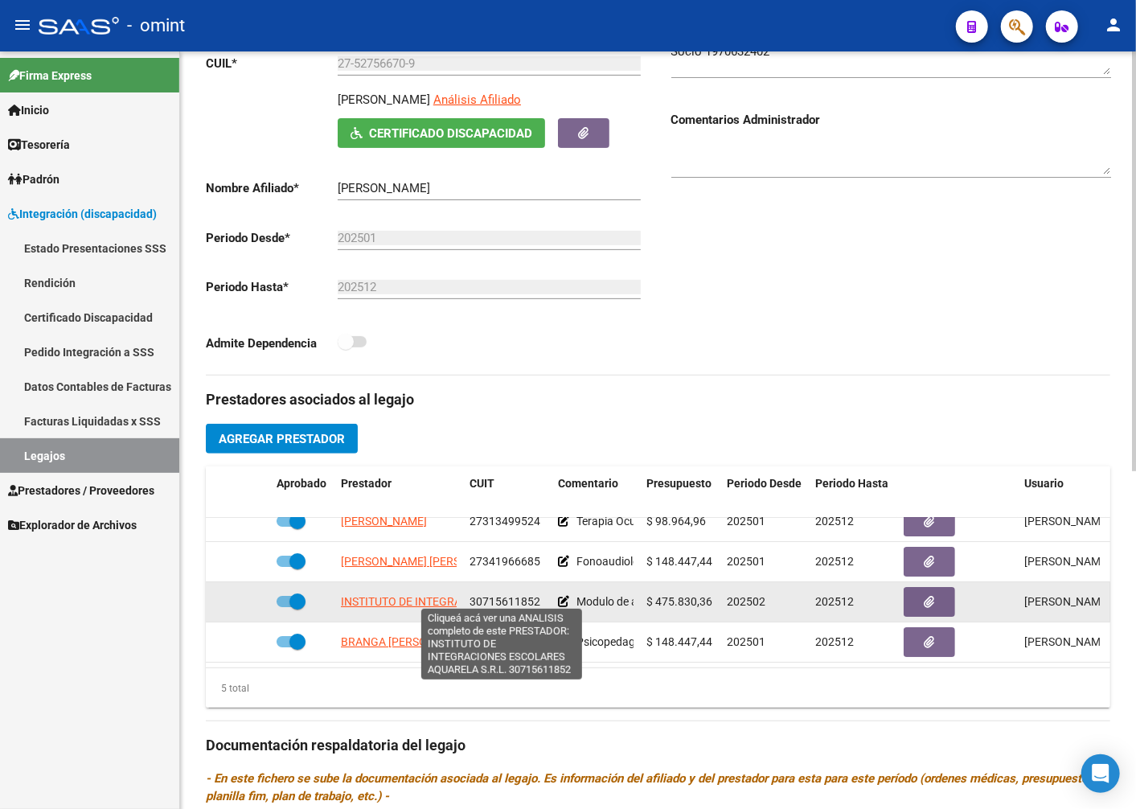
click at [409, 598] on span "INSTITUTO DE INTEGRACIONES ESCOLARES AQUARELA S.R.L." at bounding box center [499, 601] width 316 height 13
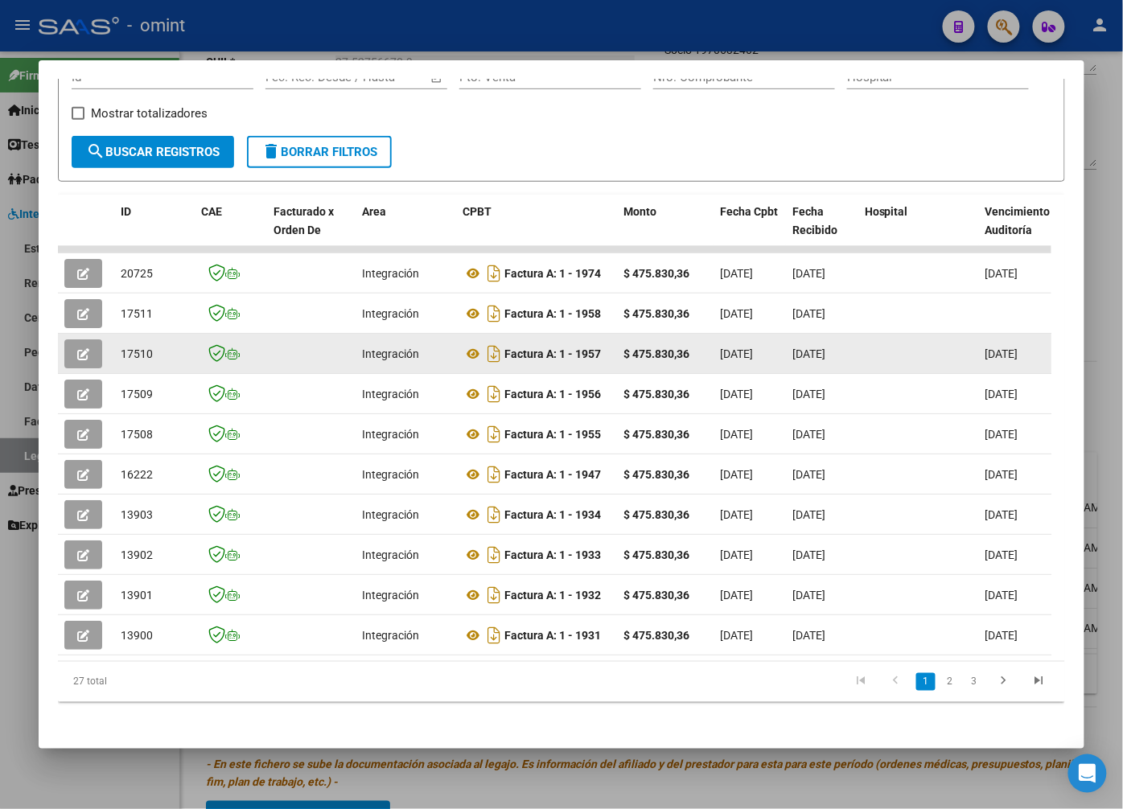
scroll to position [1, 0]
drag, startPoint x: 336, startPoint y: 364, endPoint x: 87, endPoint y: 365, distance: 249.3
drag, startPoint x: 87, startPoint y: 365, endPoint x: 77, endPoint y: 360, distance: 11.2
click at [77, 360] on icon "button" at bounding box center [83, 354] width 12 height 12
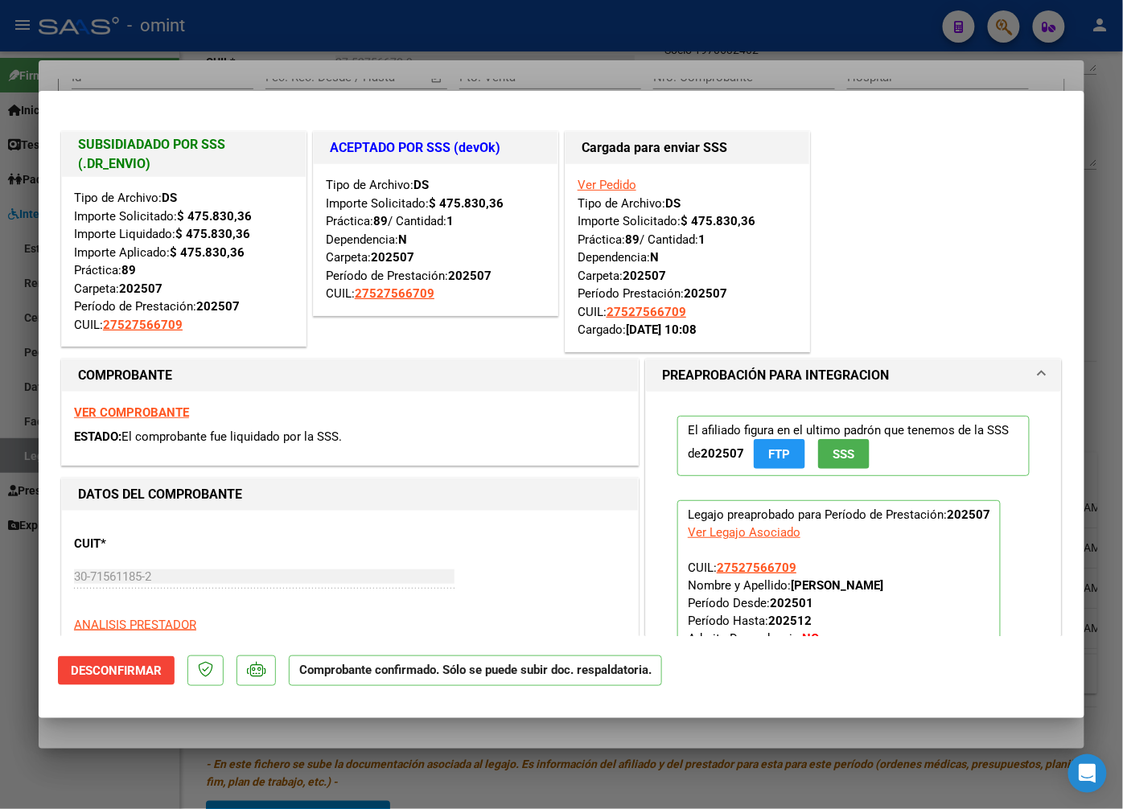
click at [277, 69] on div at bounding box center [561, 404] width 1123 height 809
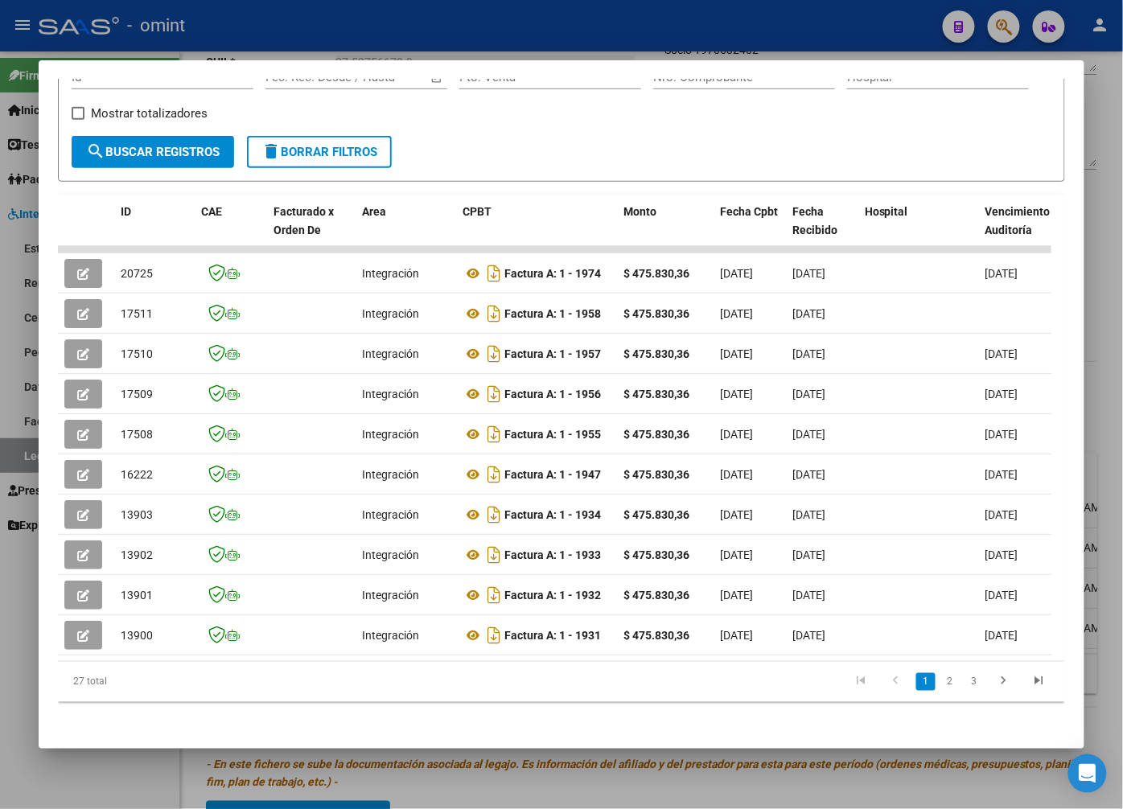
click at [429, 27] on div at bounding box center [561, 404] width 1123 height 809
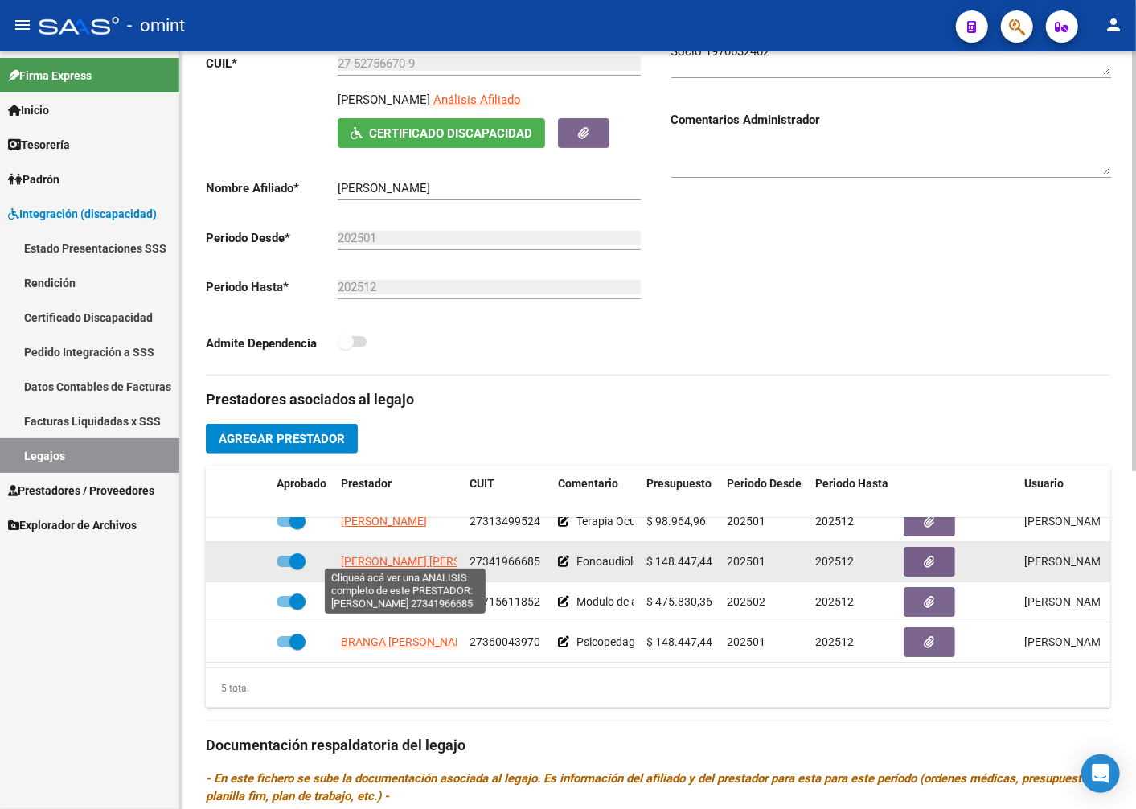
click at [382, 555] on span "PUJATO JULIANA MARIA" at bounding box center [428, 561] width 175 height 13
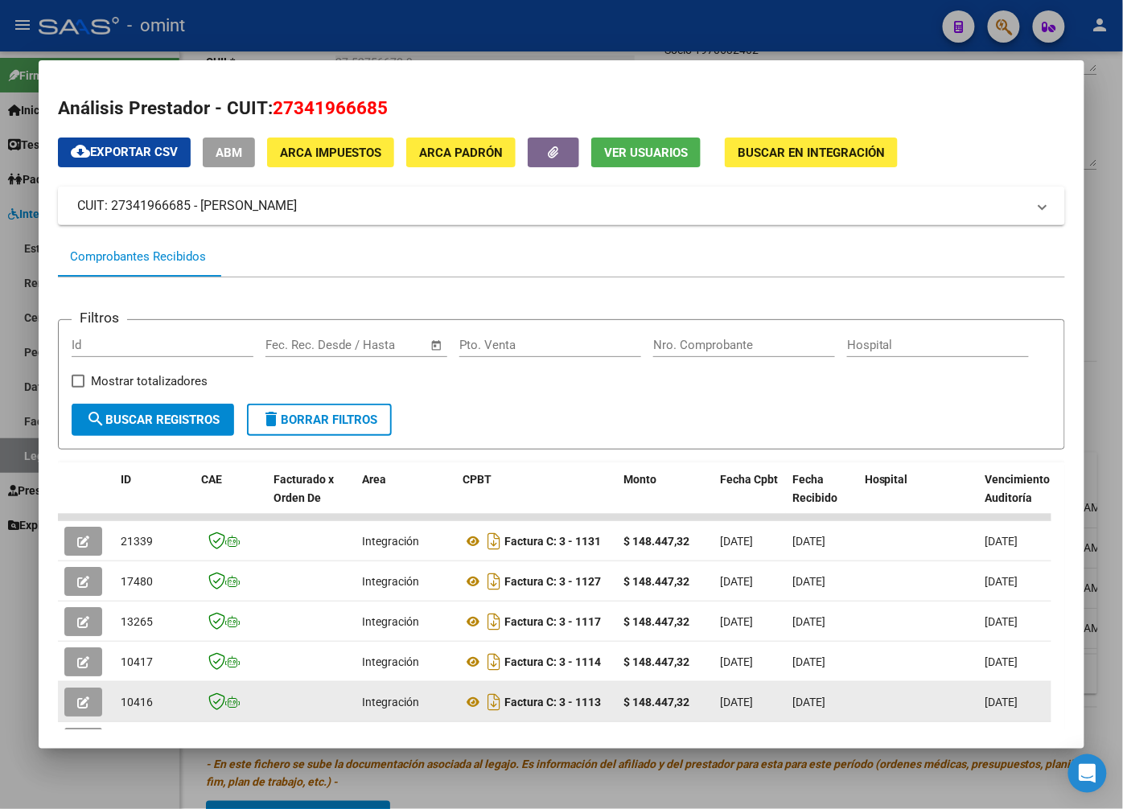
scroll to position [170, 0]
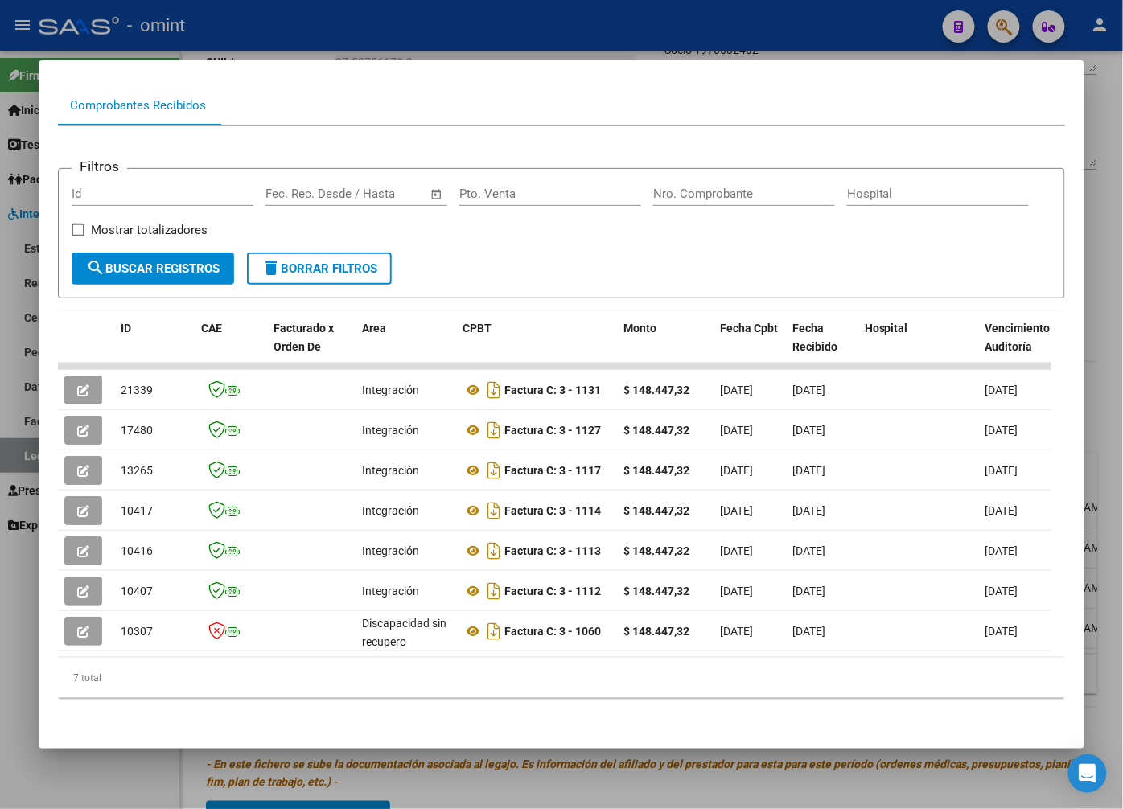
click at [326, 643] on datatable-body "21339 Integración Factura C: 3 - 1131 $ 148.447,32 01/09/2025 10/09/2025 11/09/…" at bounding box center [554, 510] width 993 height 294
drag, startPoint x: 310, startPoint y: 639, endPoint x: 326, endPoint y: 647, distance: 17.6
click at [326, 647] on datatable-body "21339 Integración Factura C: 3 - 1131 $ 148.447,32 01/09/2025 10/09/2025 11/09/…" at bounding box center [554, 510] width 993 height 294
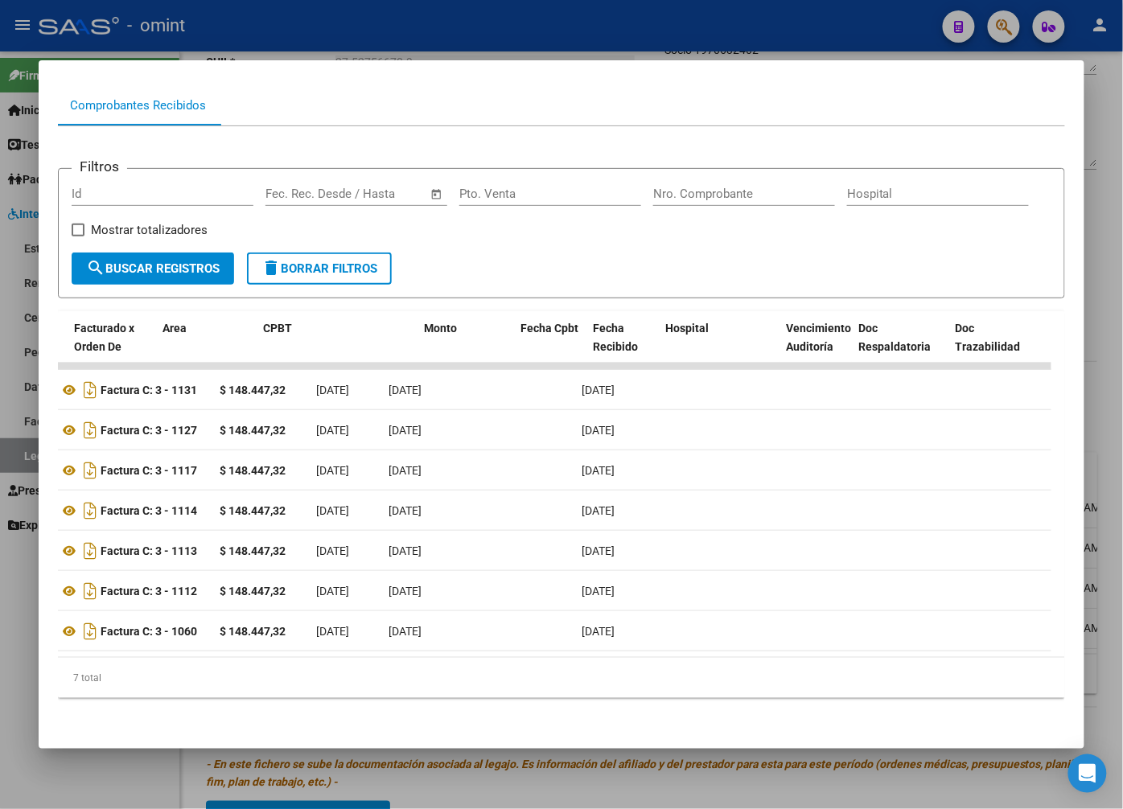
scroll to position [0, 0]
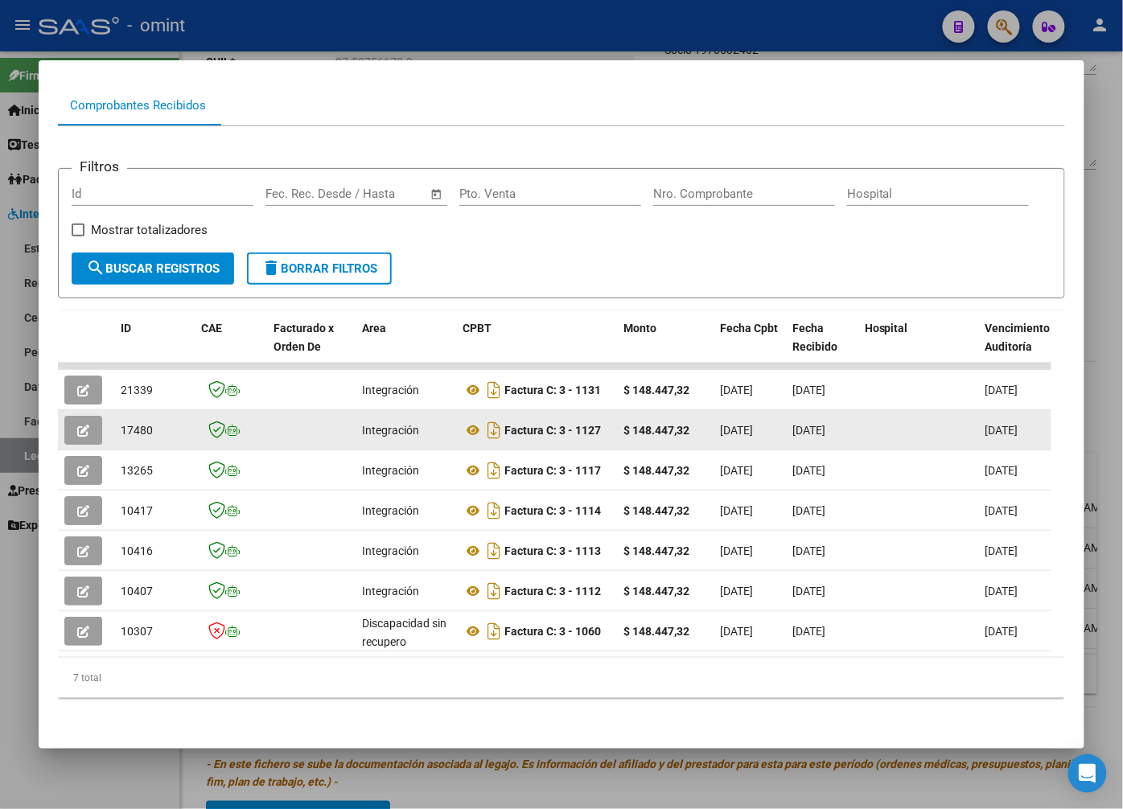
click at [97, 416] on button "button" at bounding box center [83, 430] width 38 height 29
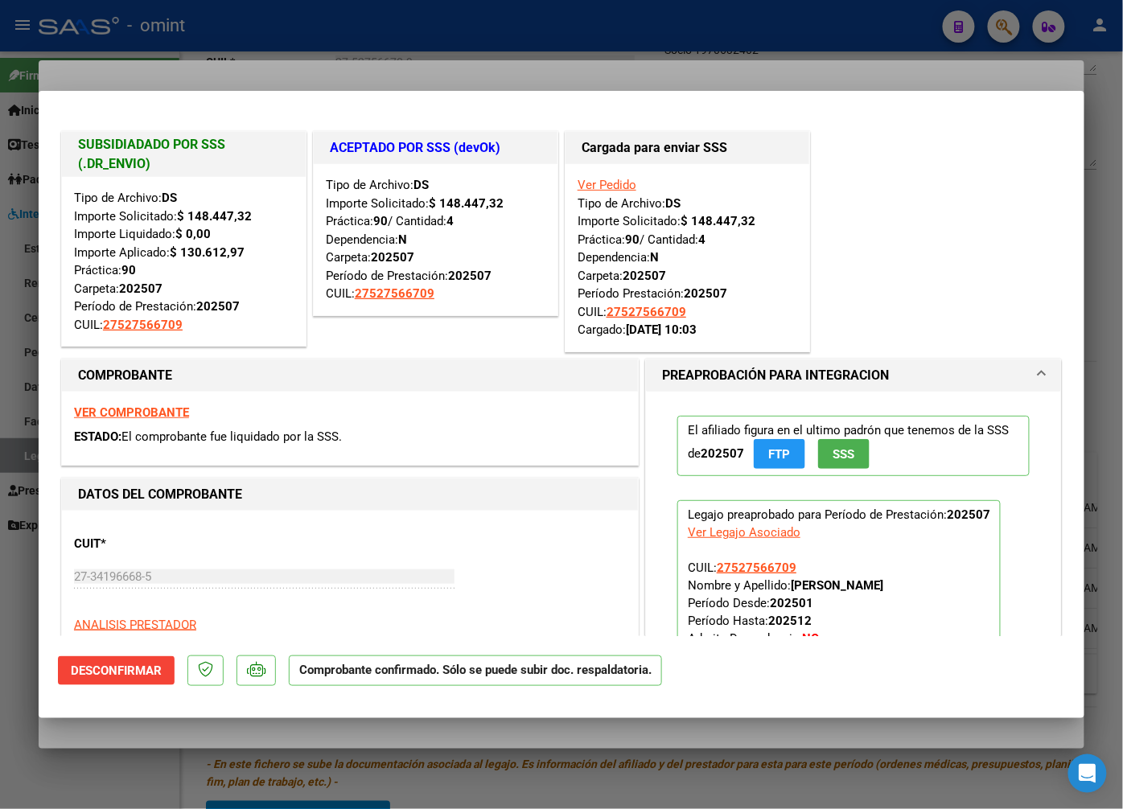
click at [231, 34] on div at bounding box center [561, 404] width 1123 height 809
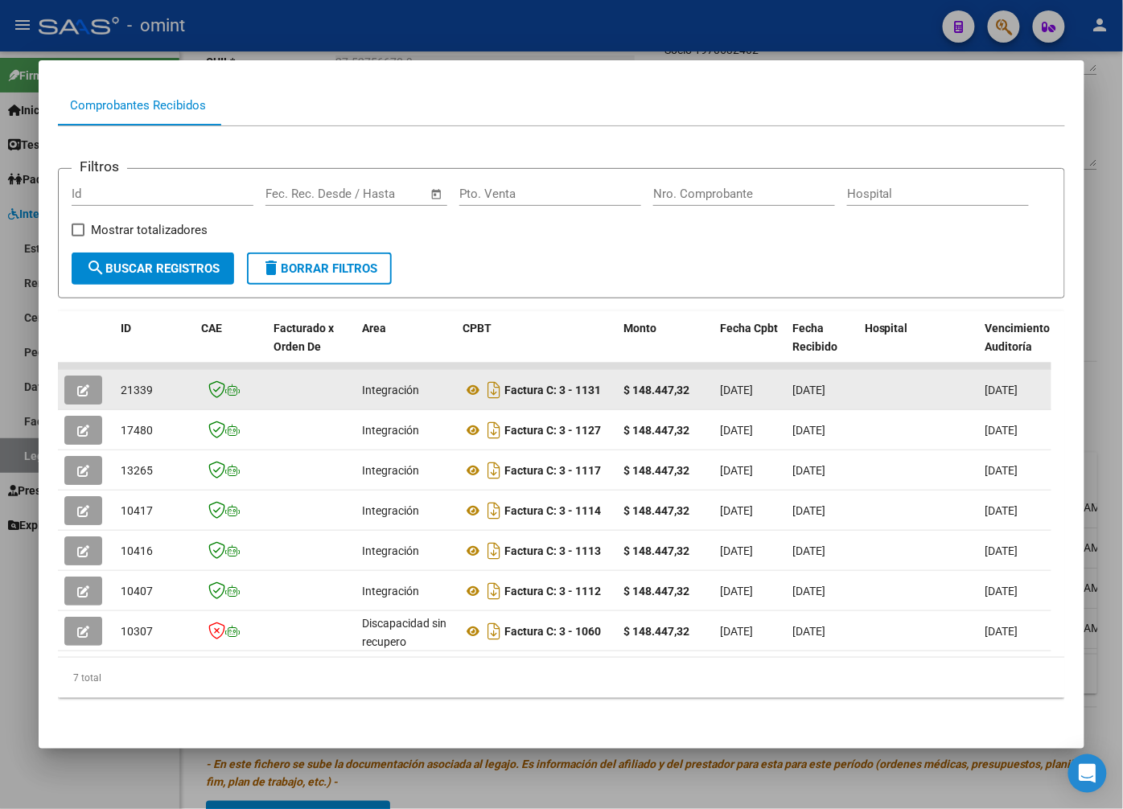
click at [84, 384] on icon "button" at bounding box center [83, 390] width 12 height 12
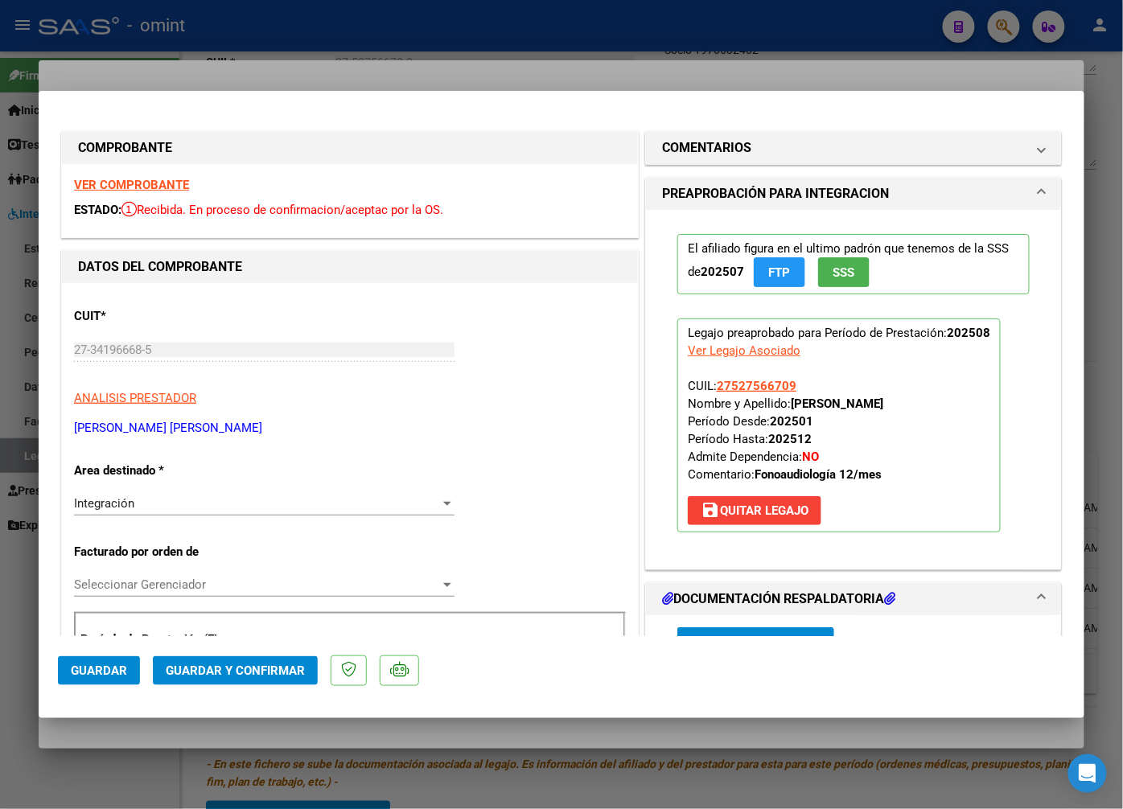
click at [171, 186] on strong "VER COMPROBANTE" at bounding box center [131, 185] width 115 height 14
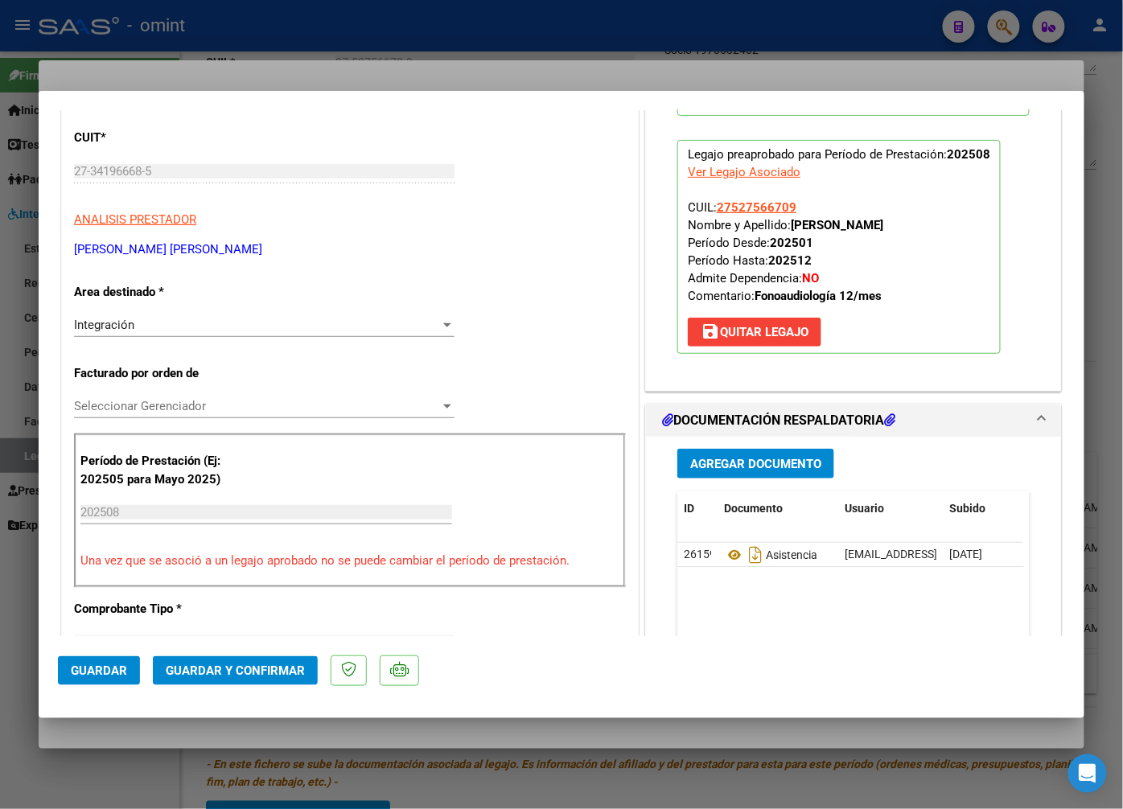
scroll to position [268, 0]
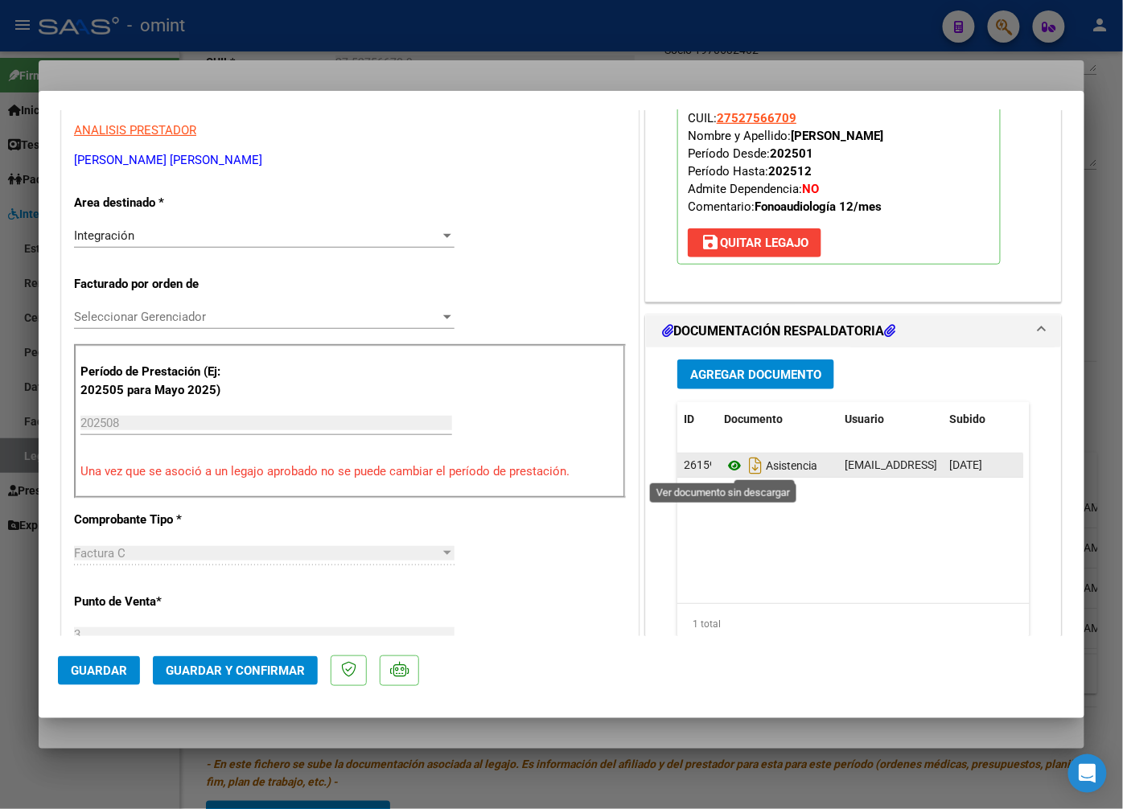
click at [724, 469] on icon at bounding box center [734, 465] width 21 height 19
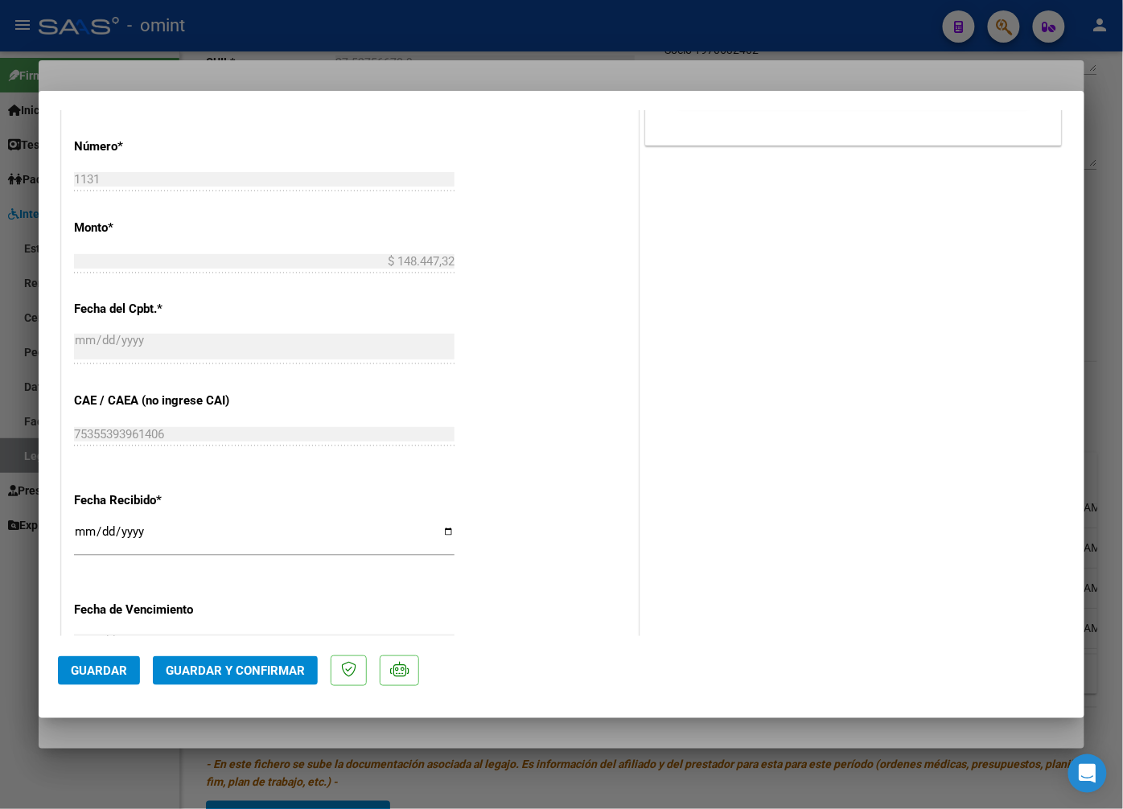
scroll to position [1027, 0]
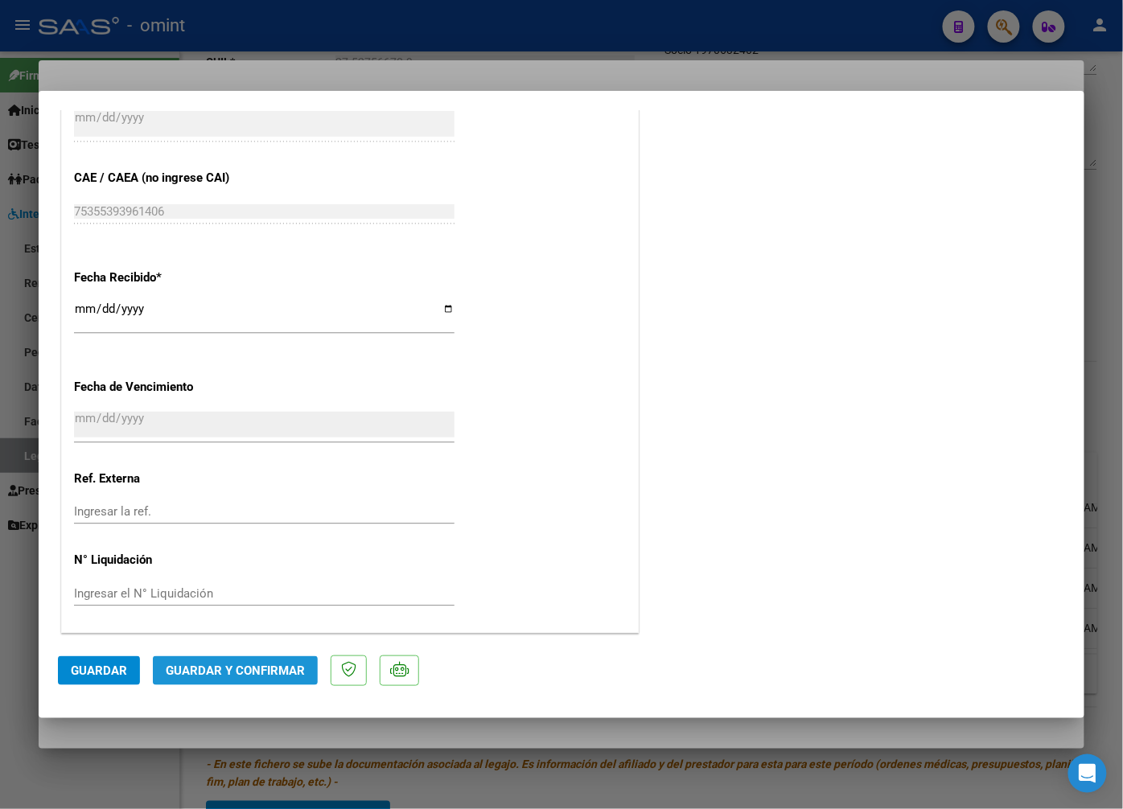
click at [249, 661] on button "Guardar y Confirmar" at bounding box center [235, 670] width 165 height 29
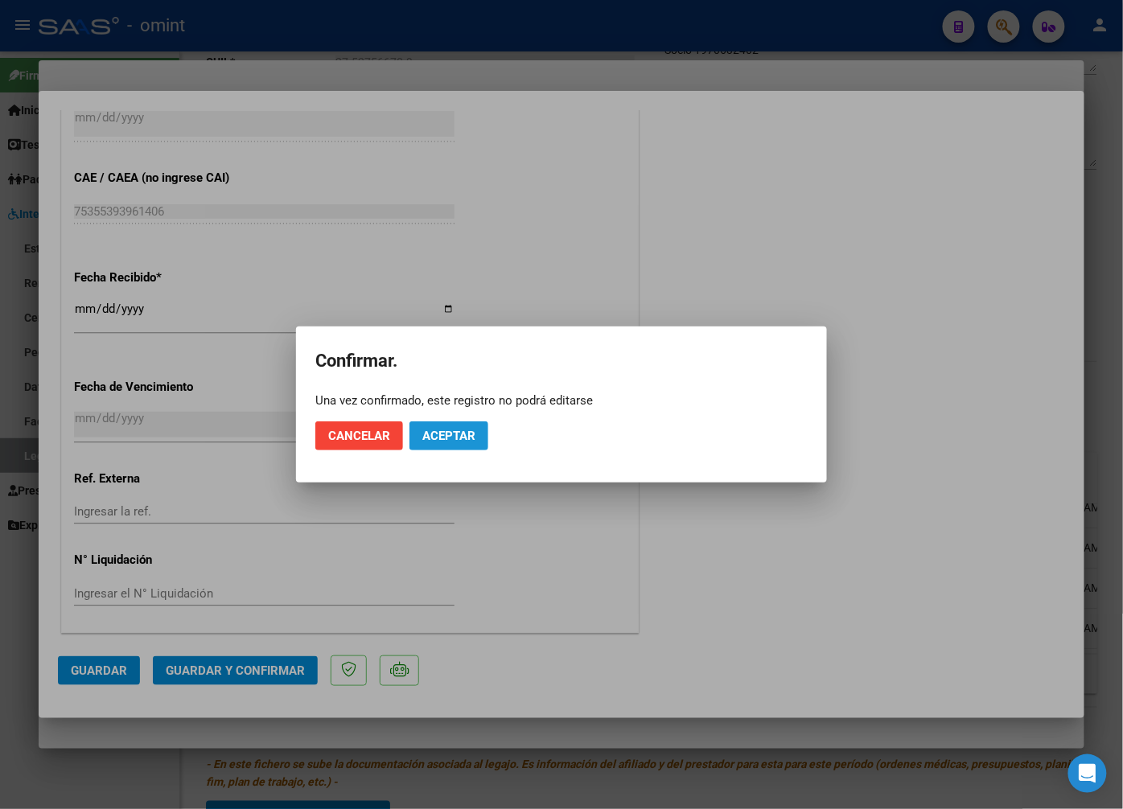
click at [455, 443] on button "Aceptar" at bounding box center [448, 435] width 79 height 29
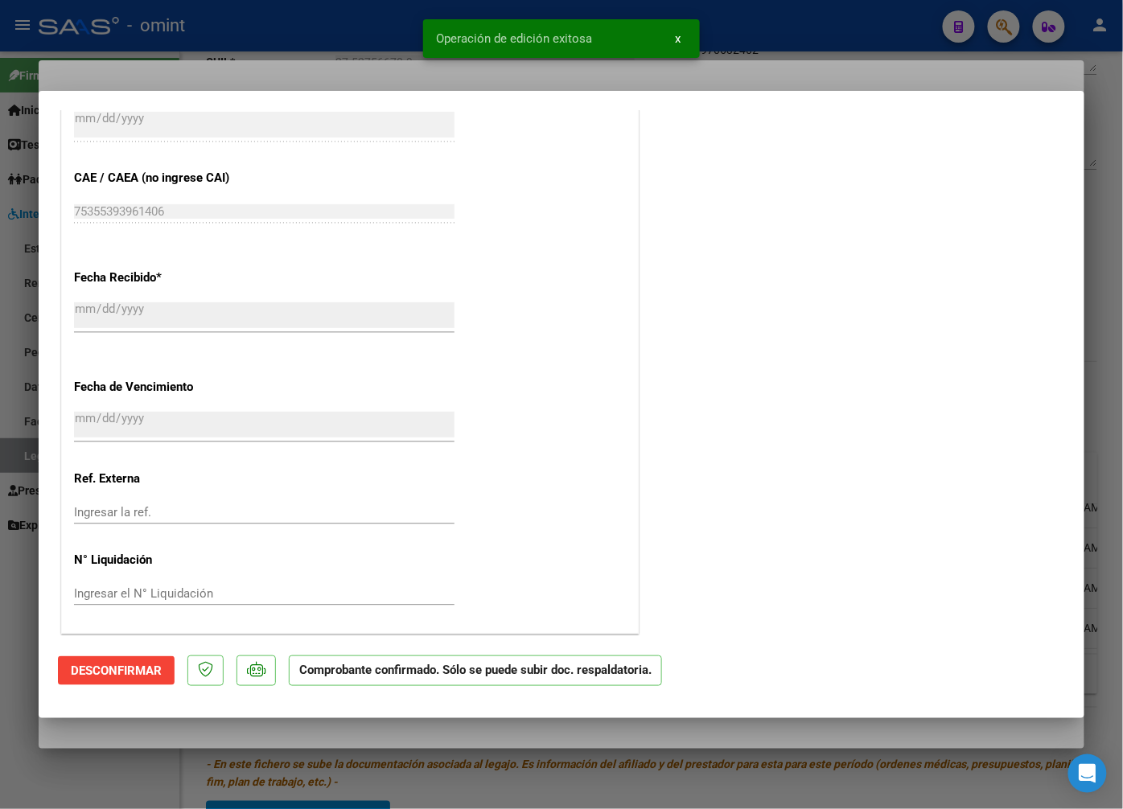
drag, startPoint x: 315, startPoint y: 52, endPoint x: 318, endPoint y: 84, distance: 31.5
click at [314, 52] on div at bounding box center [561, 404] width 1123 height 809
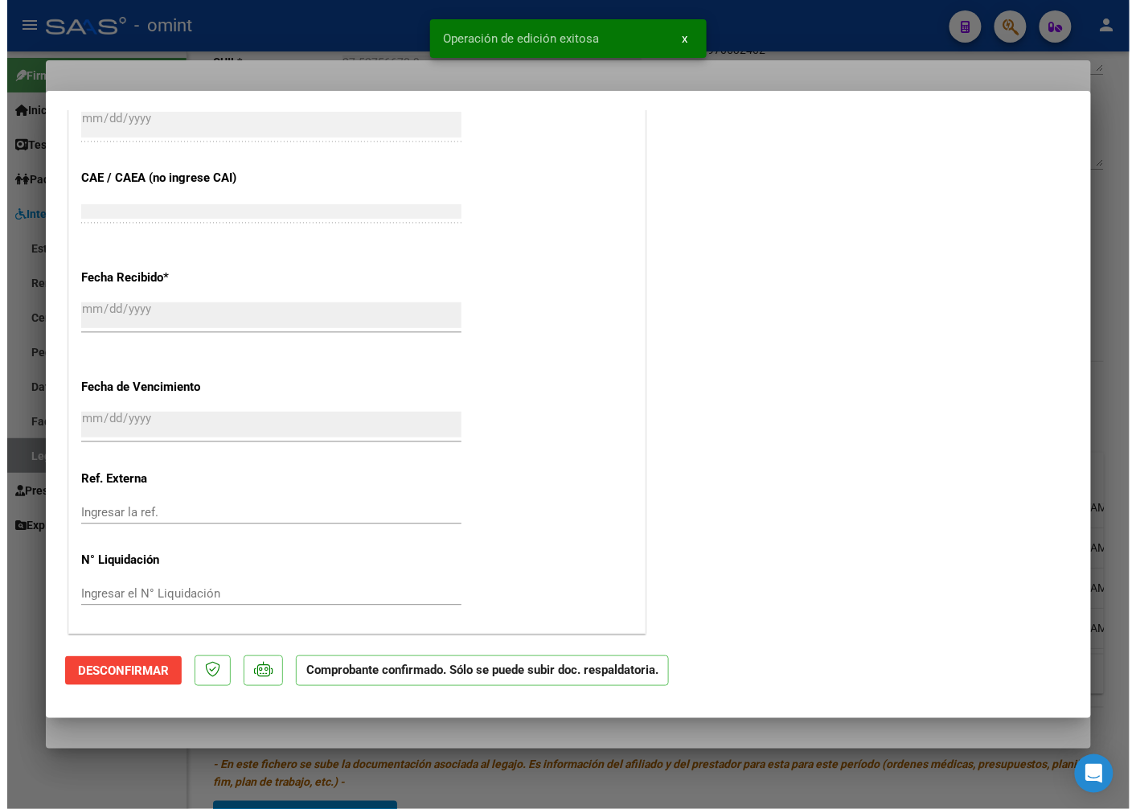
scroll to position [1226, 0]
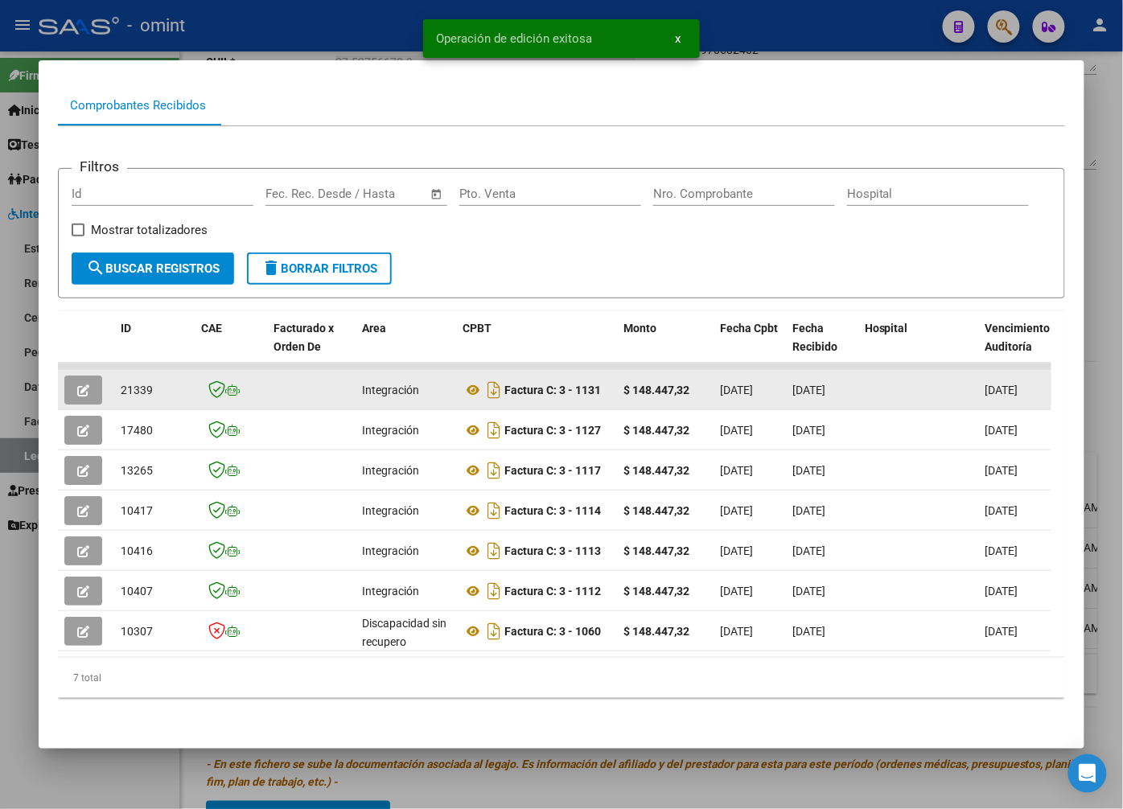
click at [129, 384] on span "21339" at bounding box center [137, 390] width 32 height 13
drag, startPoint x: 129, startPoint y: 372, endPoint x: 137, endPoint y: 373, distance: 8.2
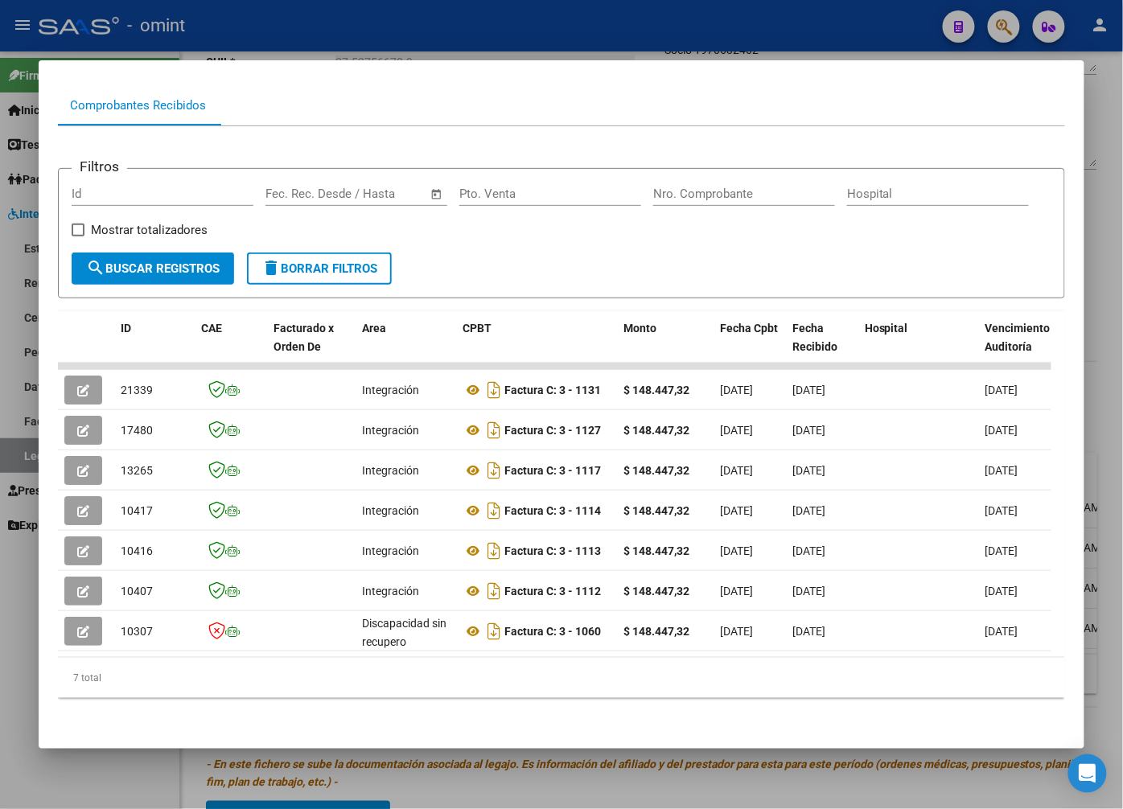
click at [376, 47] on div at bounding box center [561, 404] width 1123 height 809
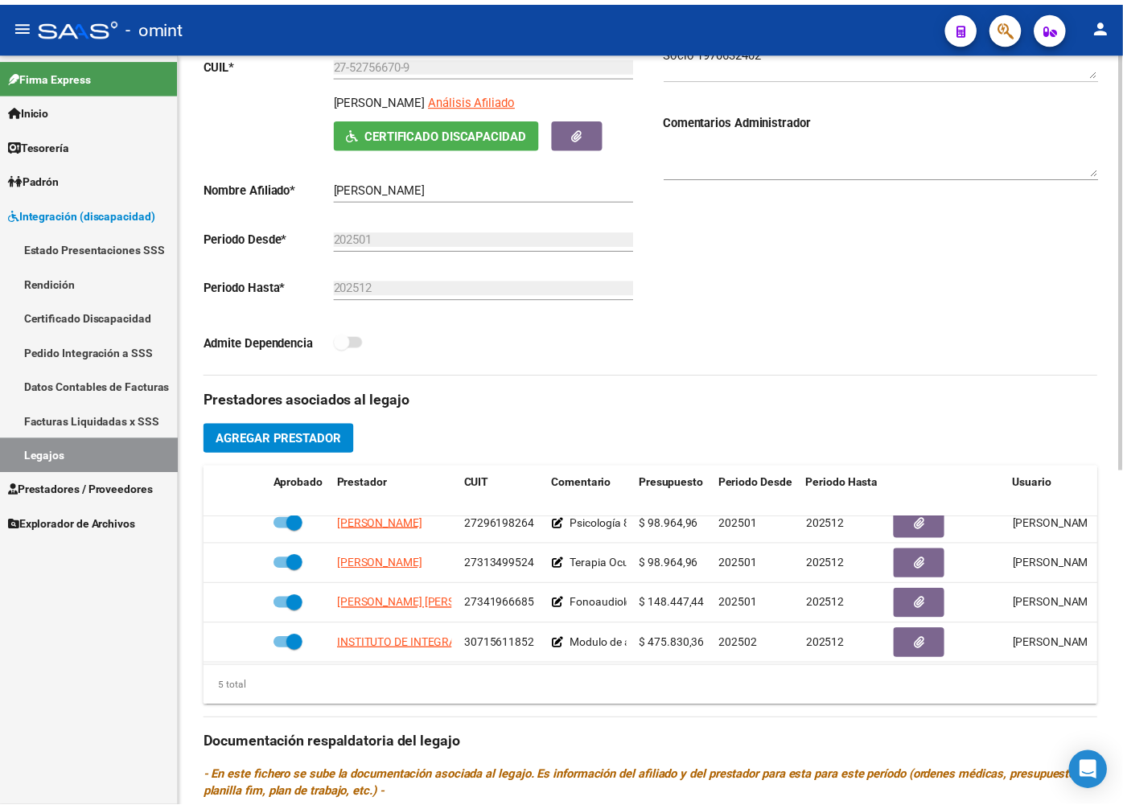
scroll to position [0, 0]
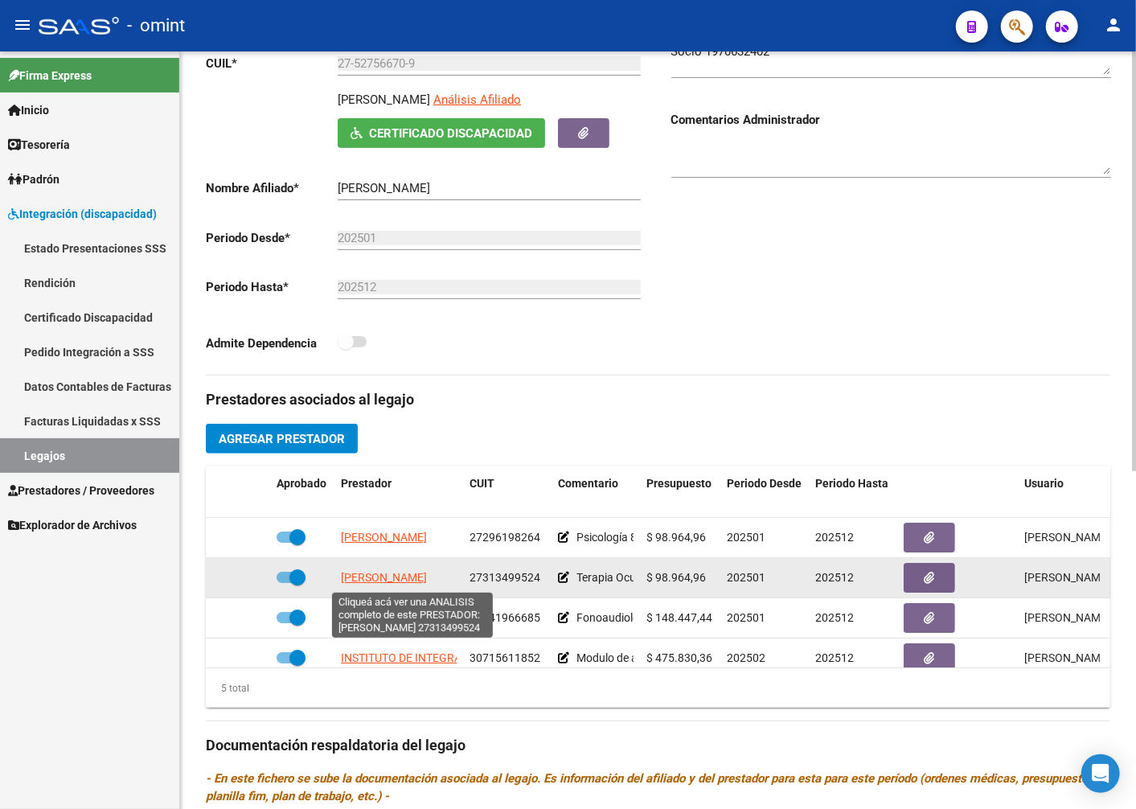
click at [415, 584] on span "MARCHETTO MARIA BELEN" at bounding box center [384, 577] width 86 height 13
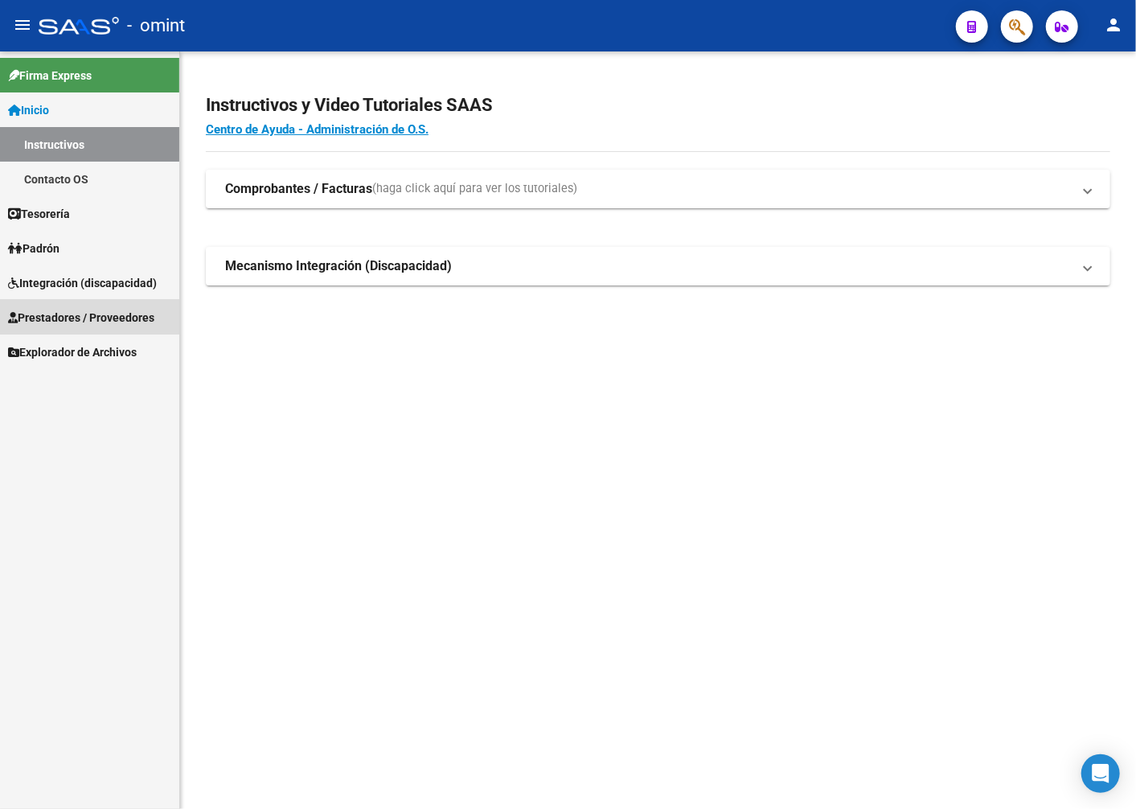
click at [57, 315] on span "Prestadores / Proveedores" at bounding box center [81, 318] width 146 height 18
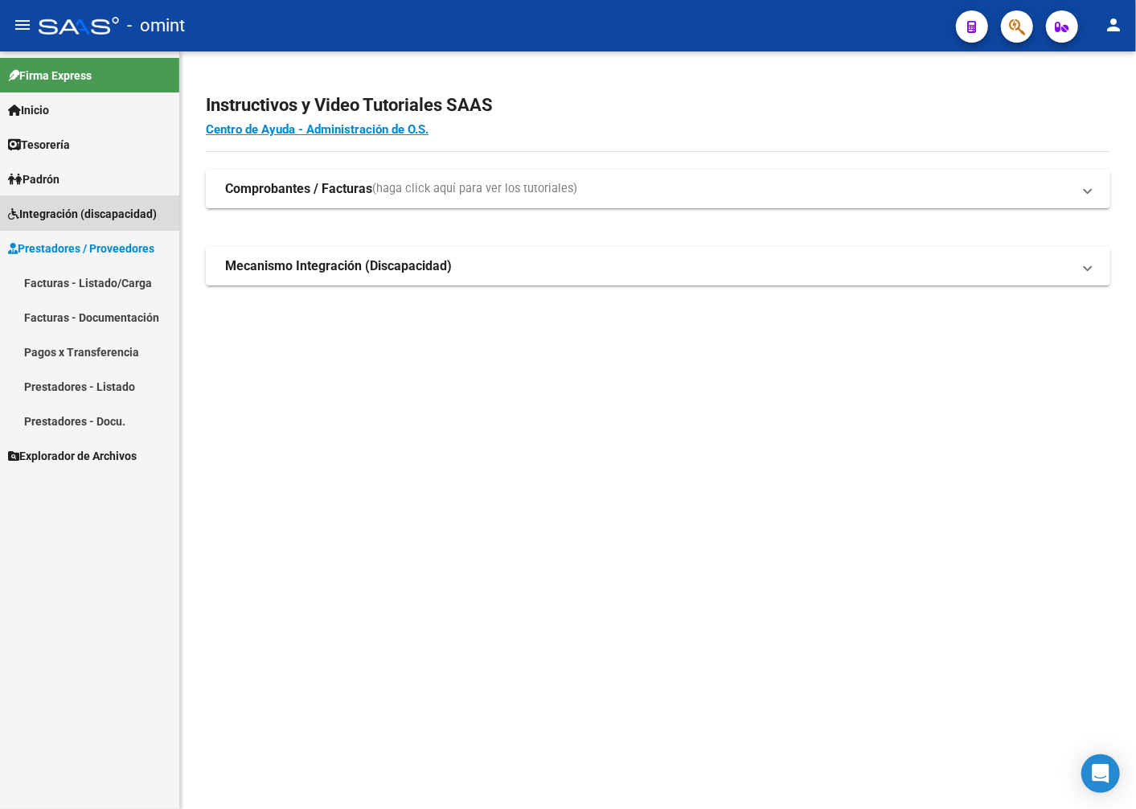
click at [55, 212] on span "Integración (discapacidad)" at bounding box center [82, 214] width 149 height 18
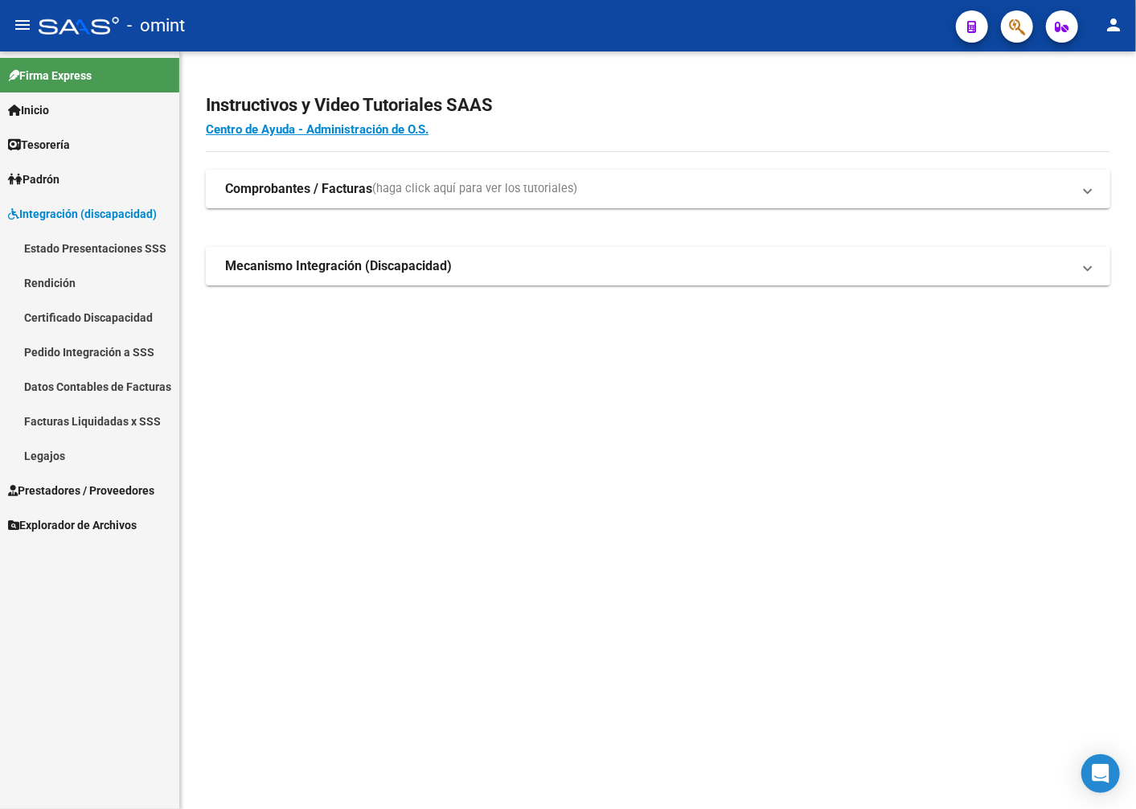
click at [86, 420] on link "Facturas Liquidadas x SSS" at bounding box center [89, 421] width 179 height 35
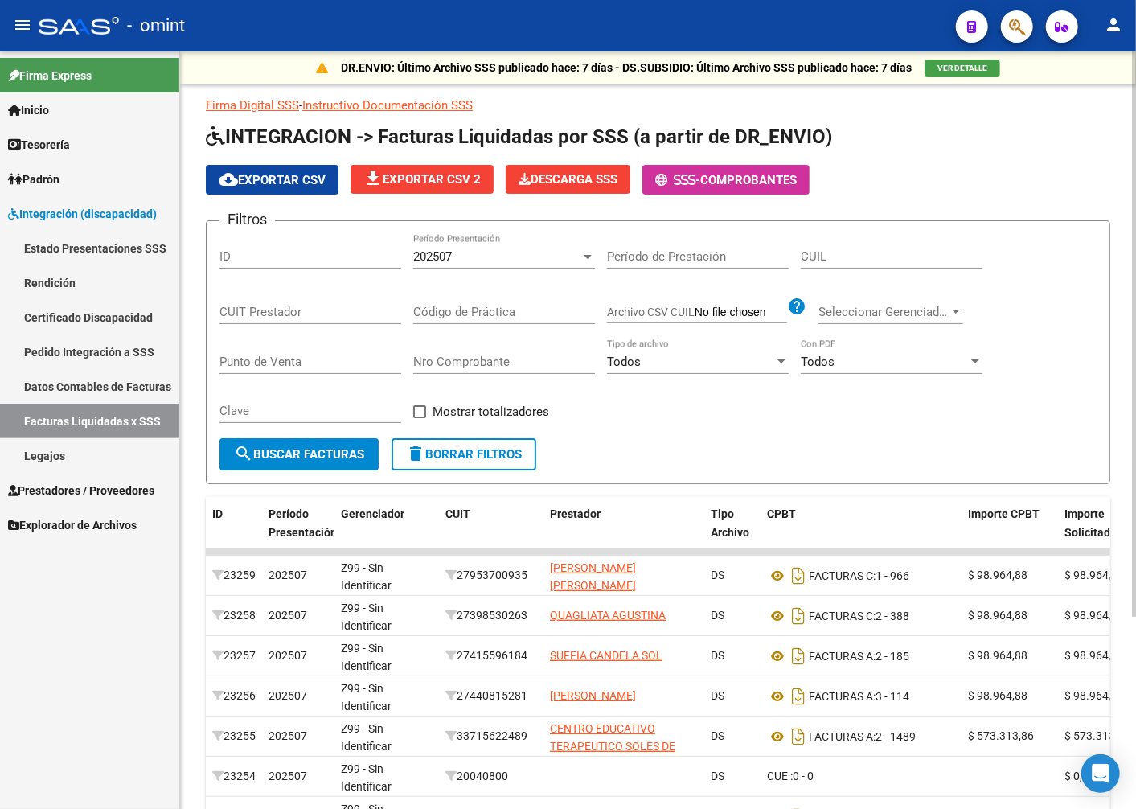
click at [549, 248] on div "202507 Período Presentación" at bounding box center [504, 251] width 182 height 35
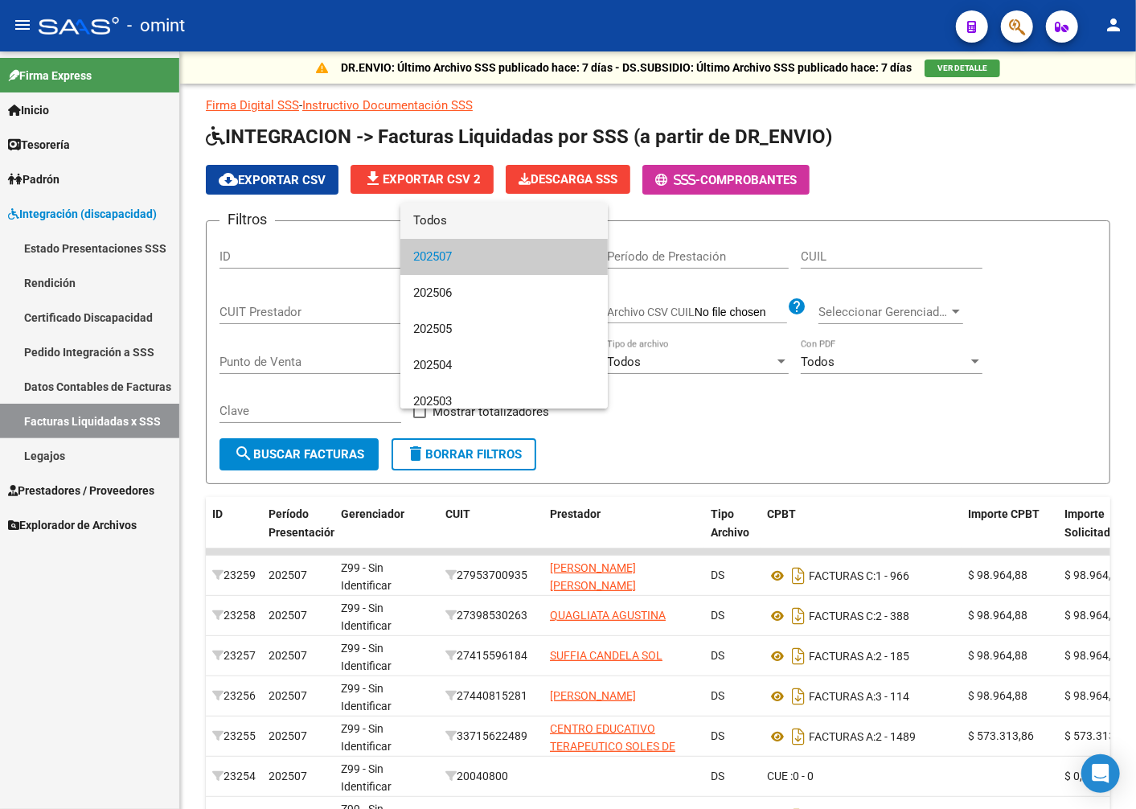
click at [442, 229] on span "Todos" at bounding box center [504, 221] width 182 height 36
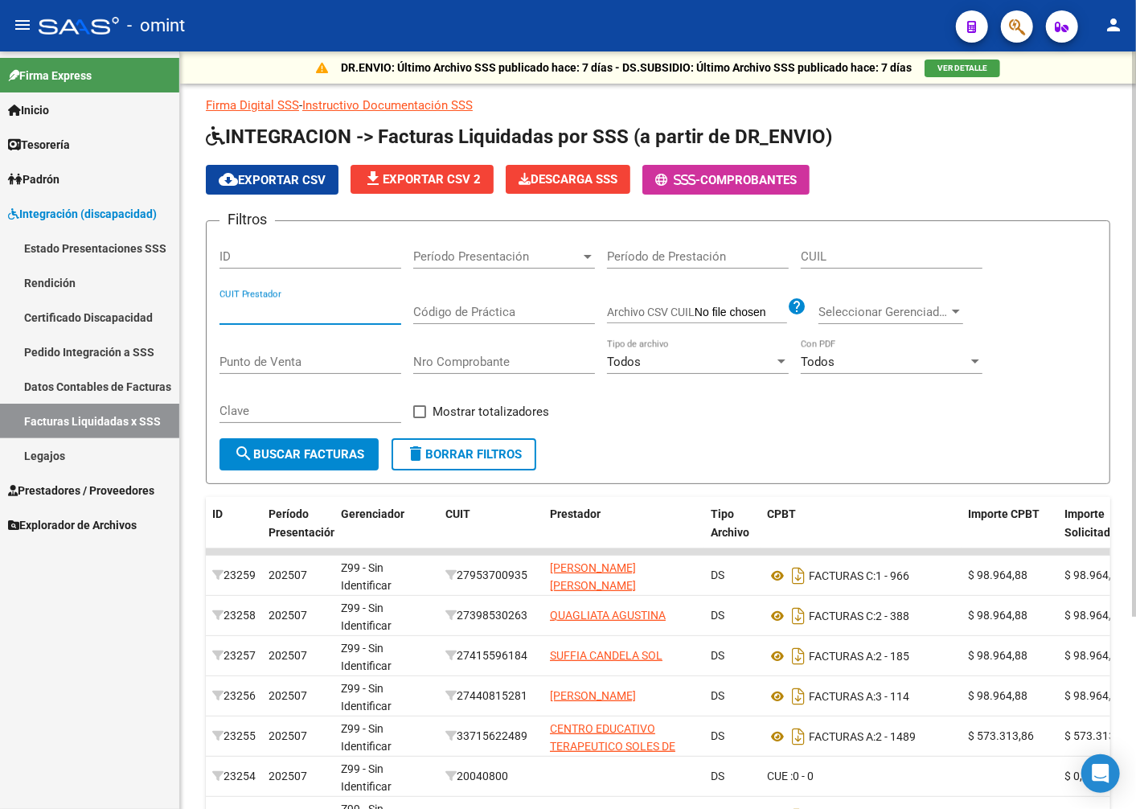
paste input "27-25755879-2"
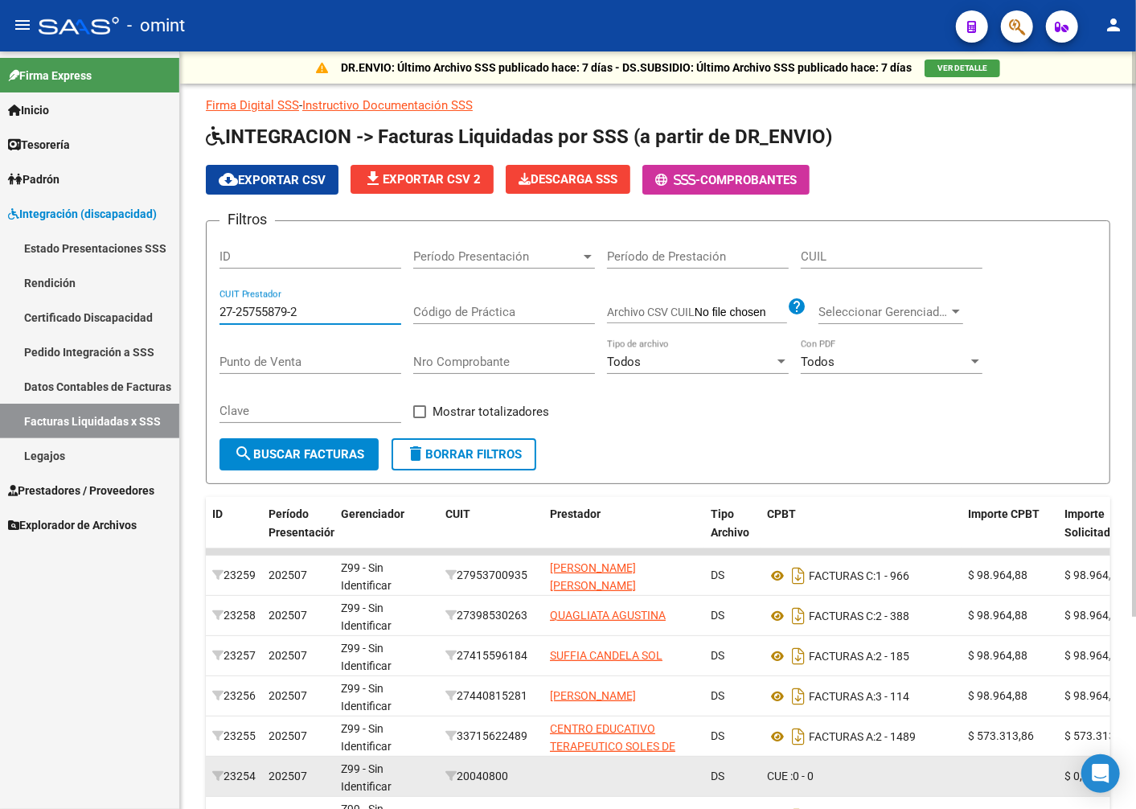
type input "27-25755879-2"
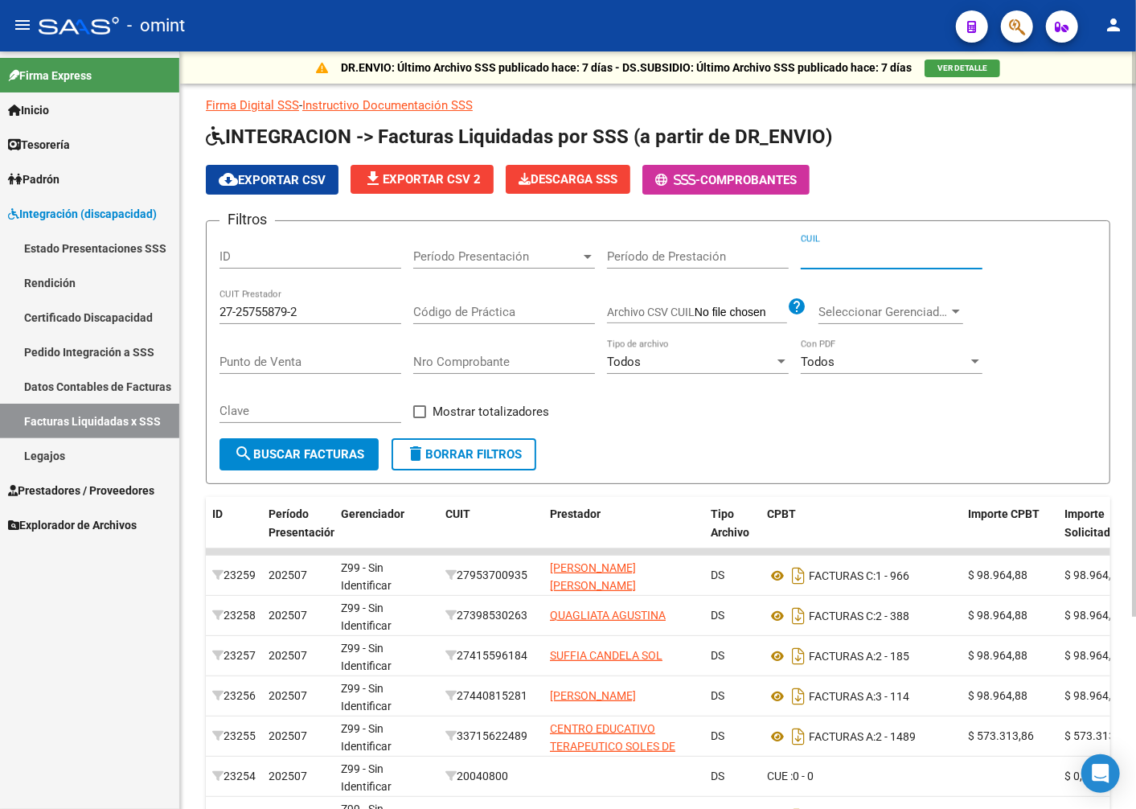
paste input "20-57525368-8"
type input "20-57525368-8"
click at [348, 446] on button "search Buscar Facturas" at bounding box center [299, 454] width 159 height 32
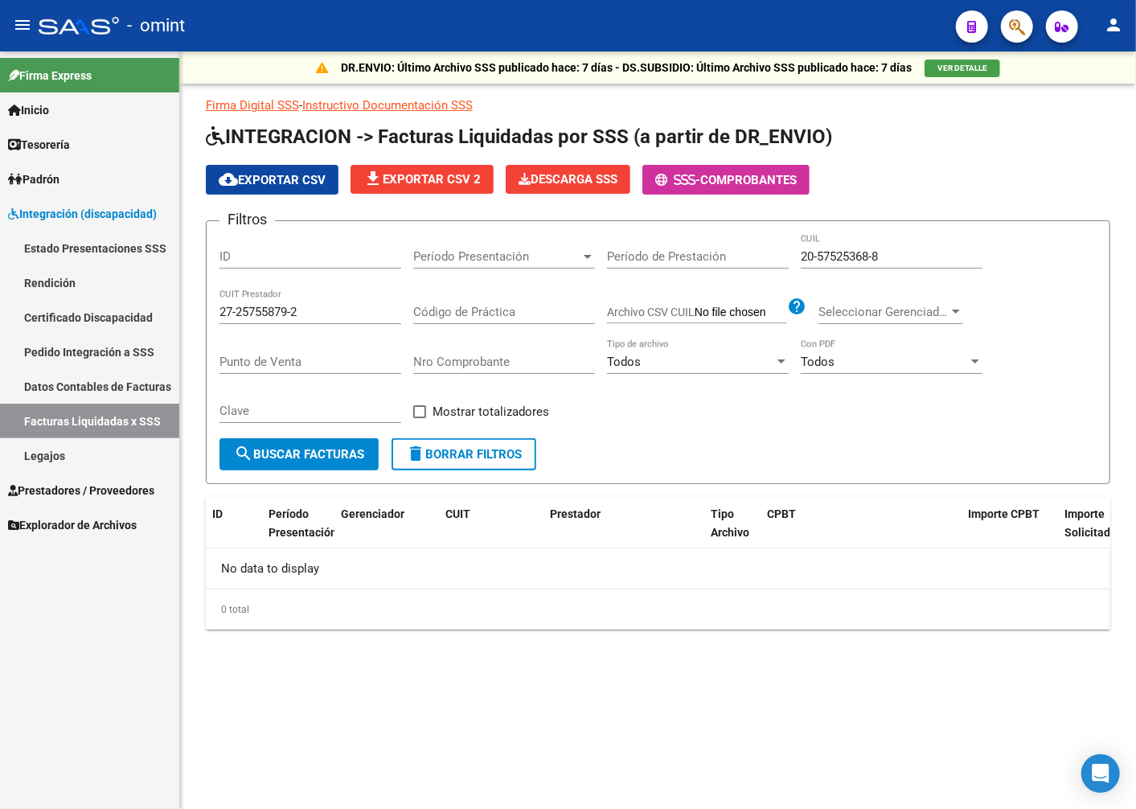
click at [888, 260] on input "20-57525368-8" at bounding box center [892, 256] width 182 height 14
click at [310, 315] on input "27-25755879-2" at bounding box center [311, 312] width 182 height 14
drag, startPoint x: 343, startPoint y: 310, endPoint x: 75, endPoint y: 253, distance: 274.0
click at [75, 253] on mat-sidenav-container "Firma Express Inicio Instructivos Contacto OS Tesorería Extractos Procesados (c…" at bounding box center [568, 430] width 1136 height 758
click at [298, 457] on span "search Buscar Facturas" at bounding box center [299, 454] width 130 height 14
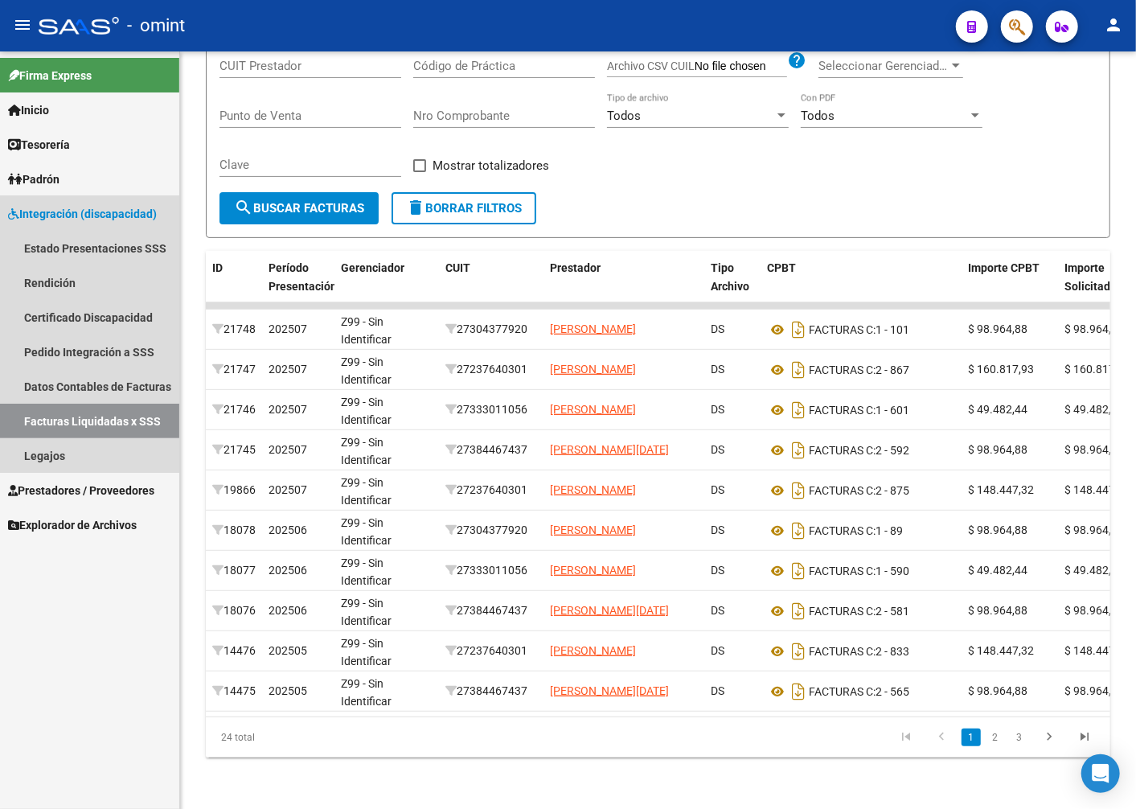
click at [78, 201] on link "Integración (discapacidad)" at bounding box center [89, 213] width 179 height 35
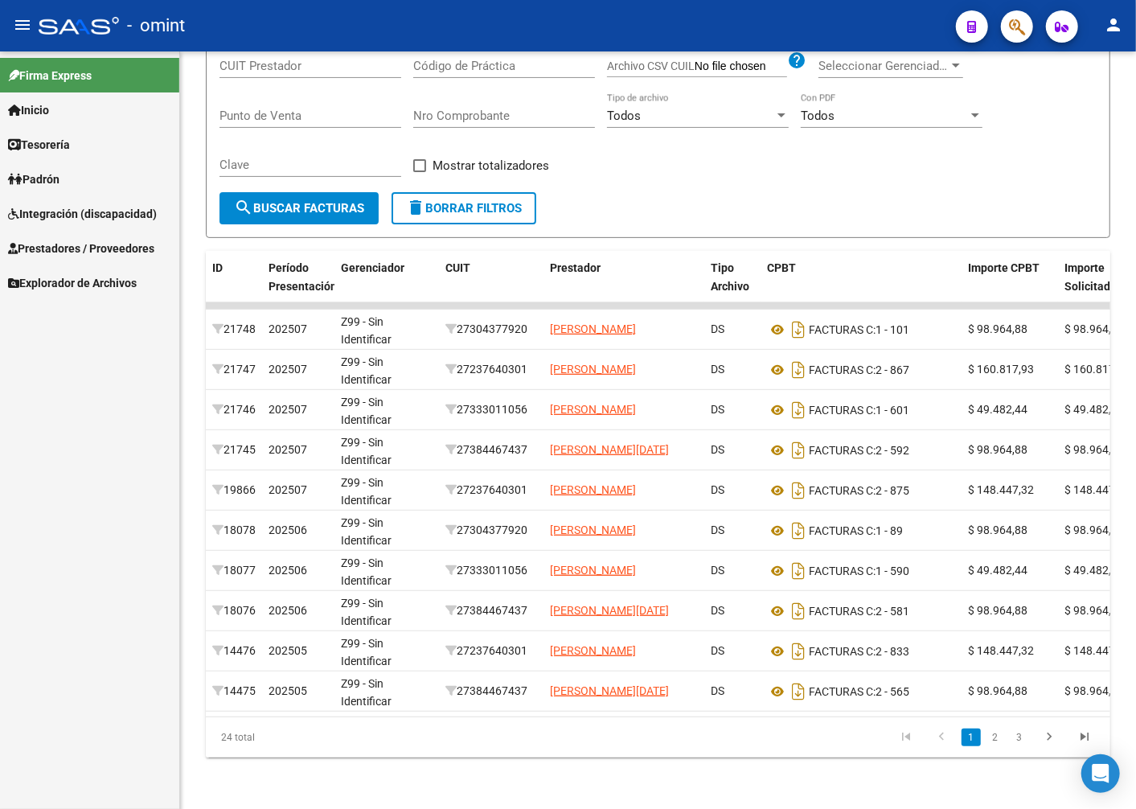
click at [59, 212] on span "Integración (discapacidad)" at bounding box center [82, 214] width 149 height 18
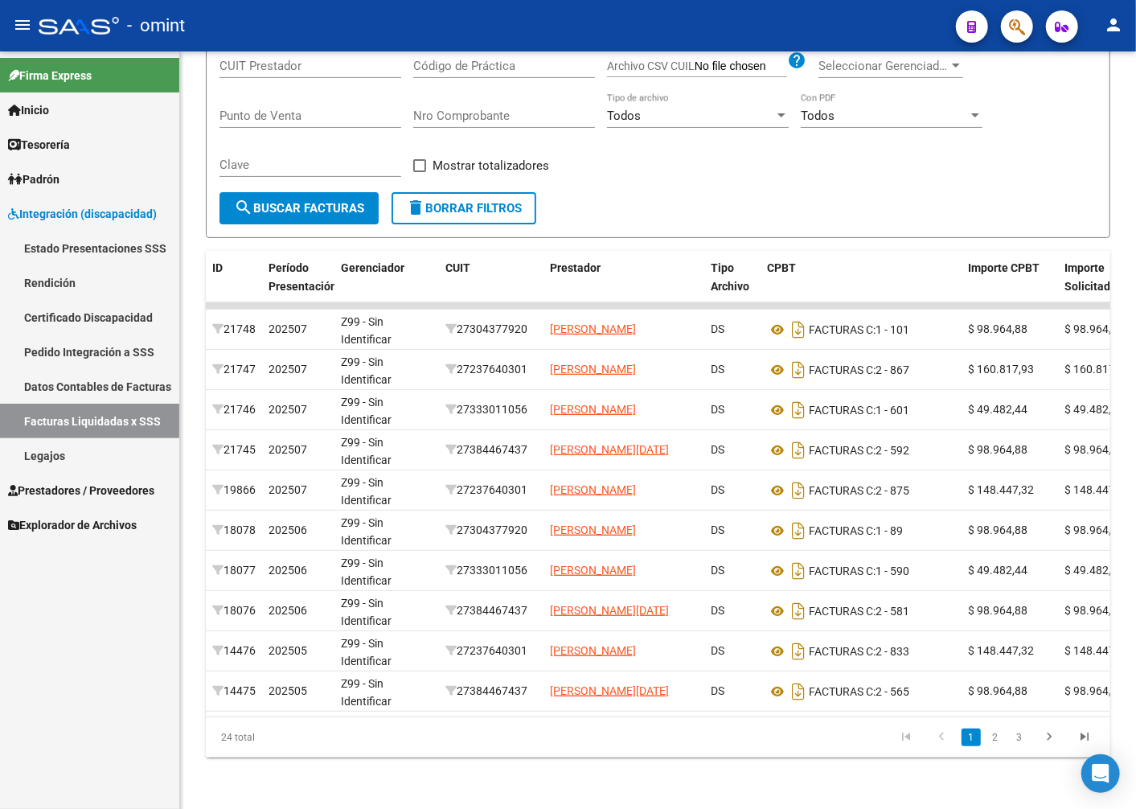
click at [60, 487] on span "Prestadores / Proveedores" at bounding box center [81, 491] width 146 height 18
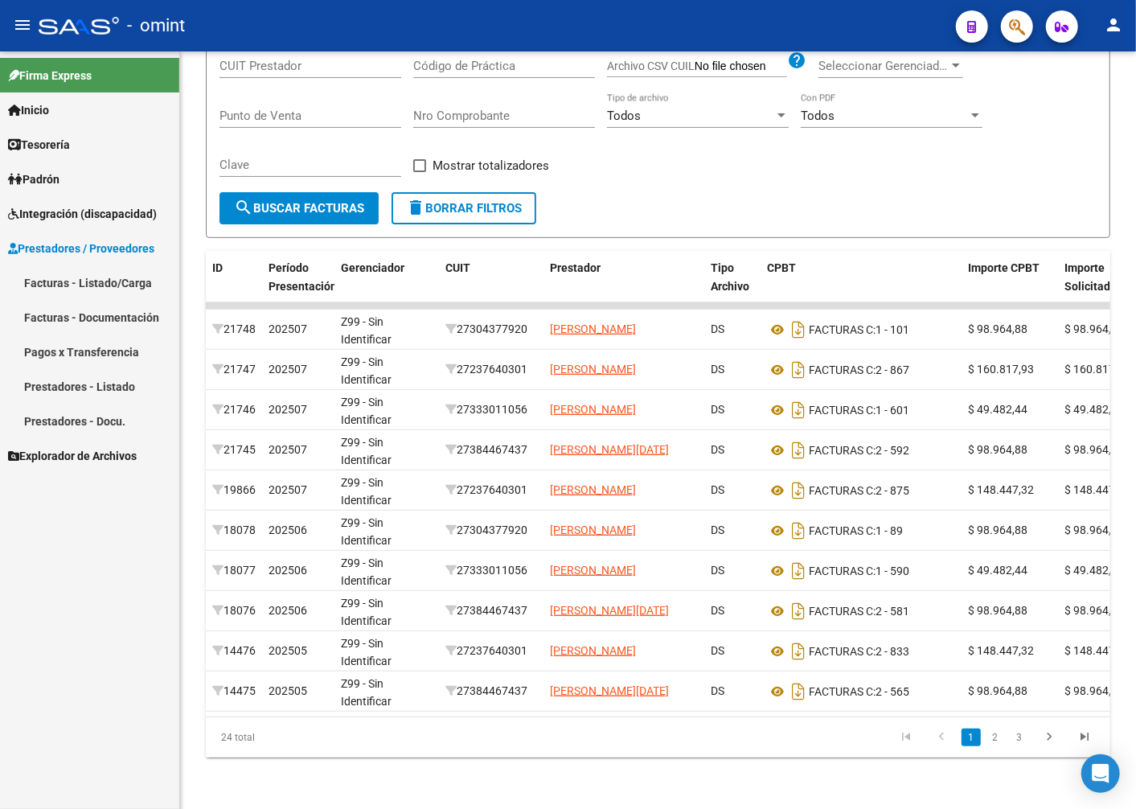
click at [85, 279] on link "Facturas - Listado/Carga" at bounding box center [89, 282] width 179 height 35
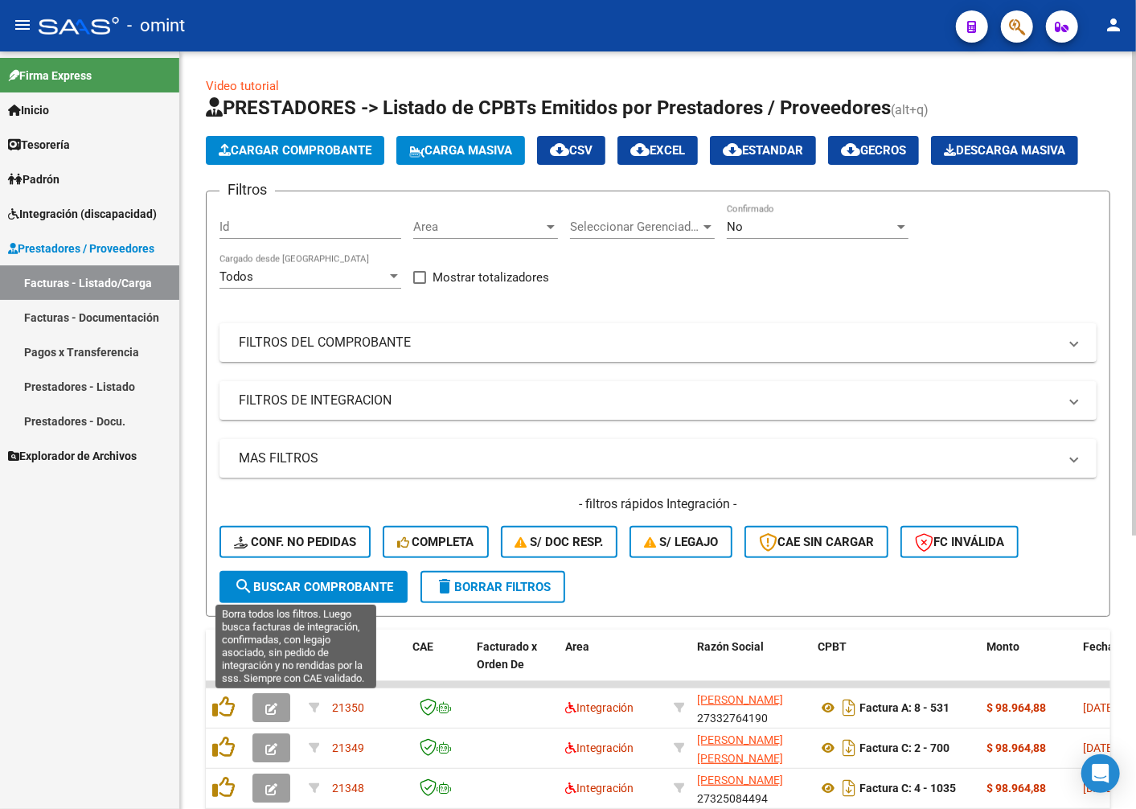
click at [295, 549] on span "Conf. no pedidas" at bounding box center [295, 542] width 122 height 14
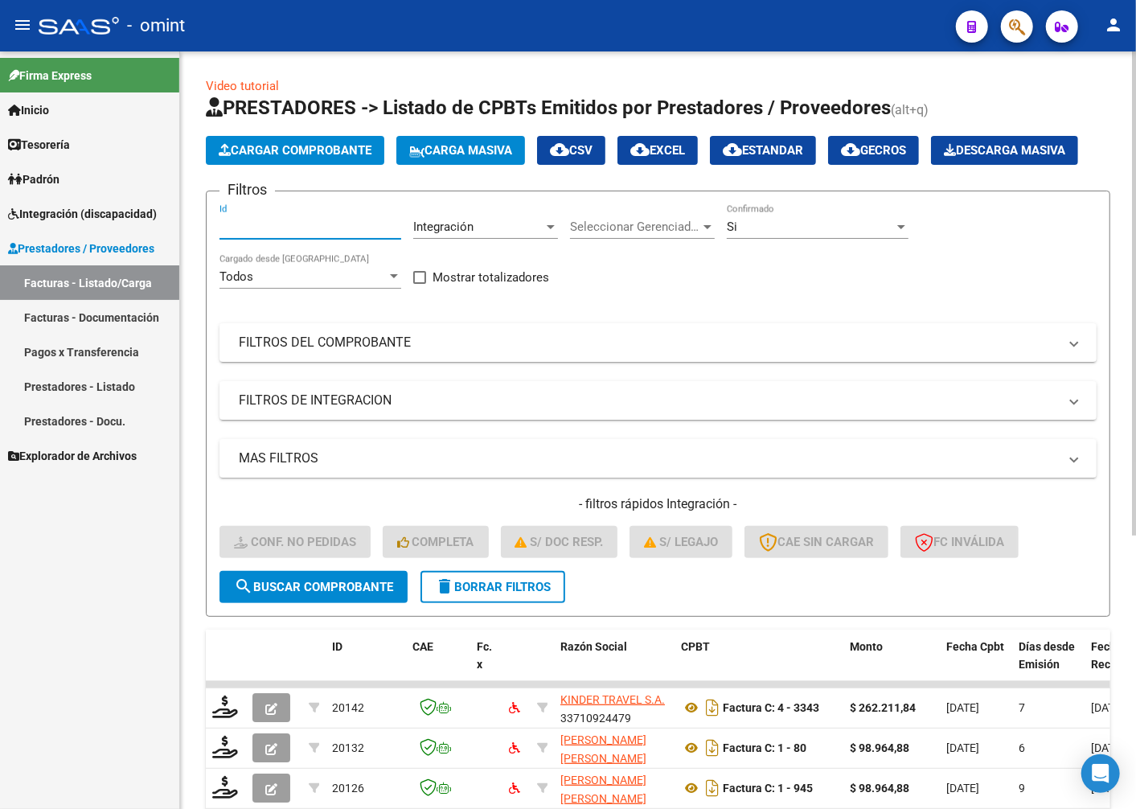
paste input "20350"
type input "20350"
click at [302, 594] on span "search Buscar Comprobante" at bounding box center [313, 587] width 159 height 14
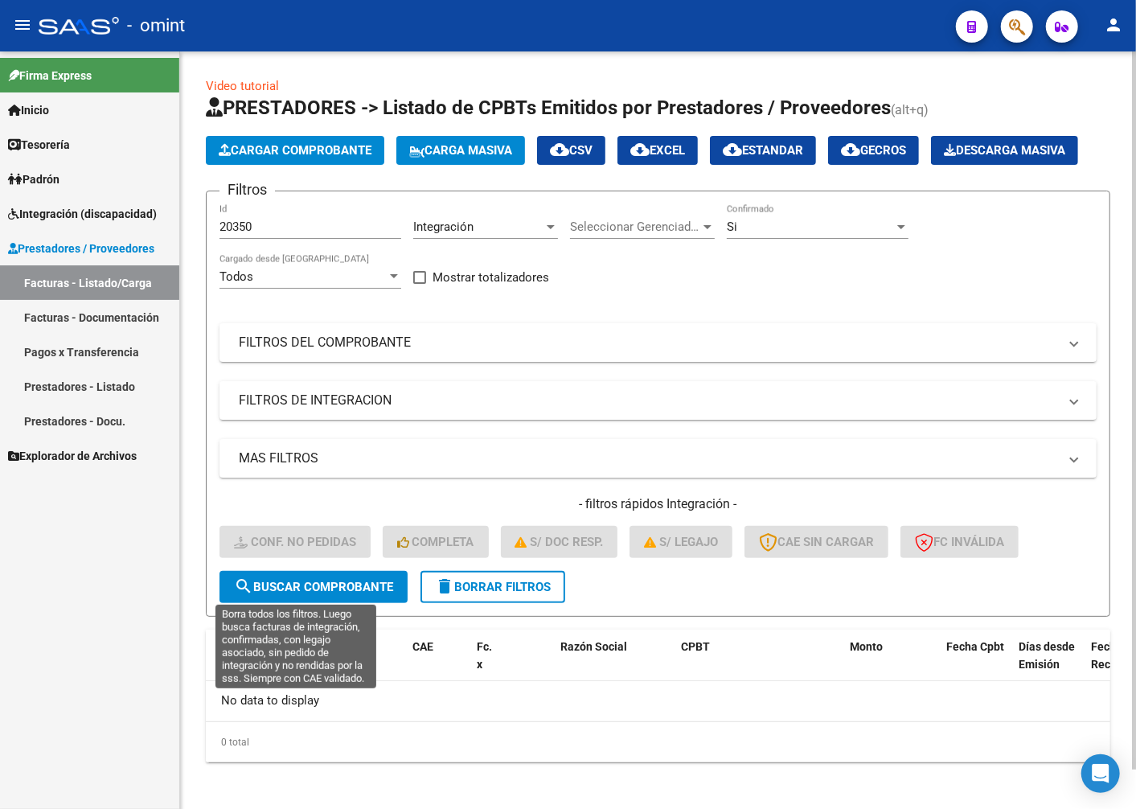
scroll to position [43, 0]
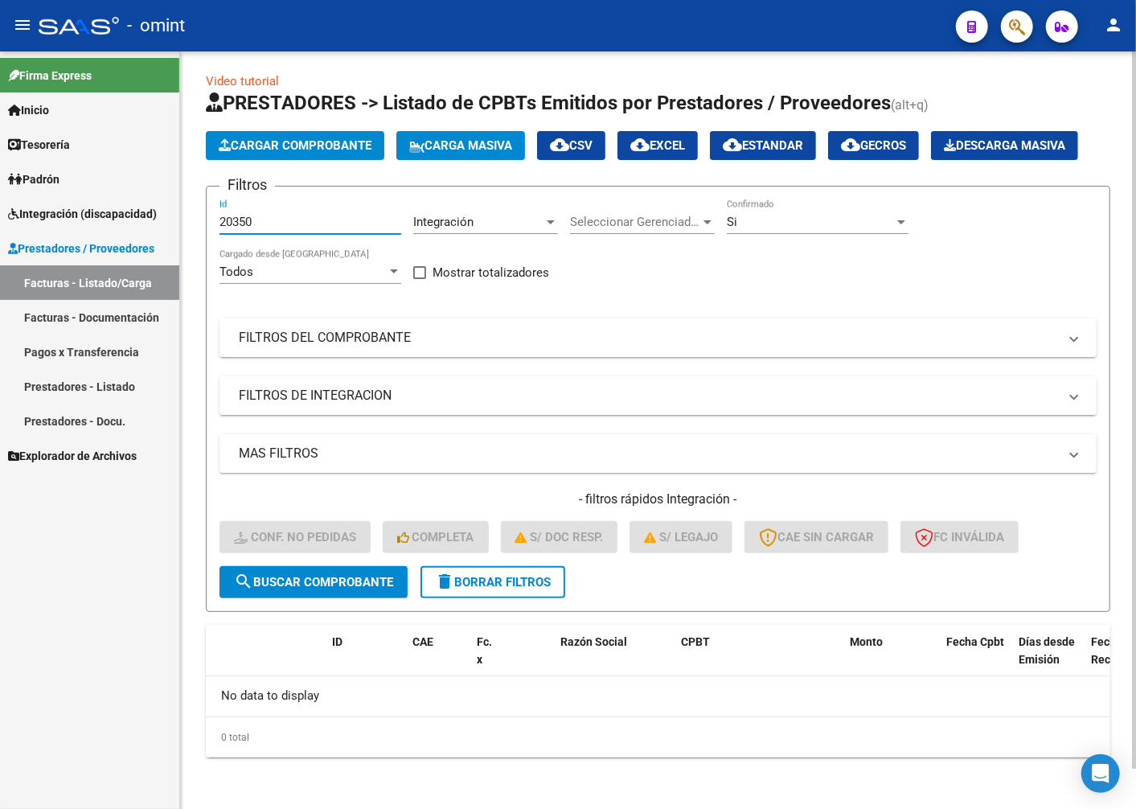
drag, startPoint x: 282, startPoint y: 227, endPoint x: 187, endPoint y: 228, distance: 94.9
click at [187, 228] on div "Video tutorial PRESTADORES -> Listado de CPBTs Emitidos por Prestadores / Prove…" at bounding box center [658, 428] width 956 height 762
paste input "20350"
type input "20350"
click at [286, 590] on span "search Buscar Comprobante" at bounding box center [313, 582] width 159 height 14
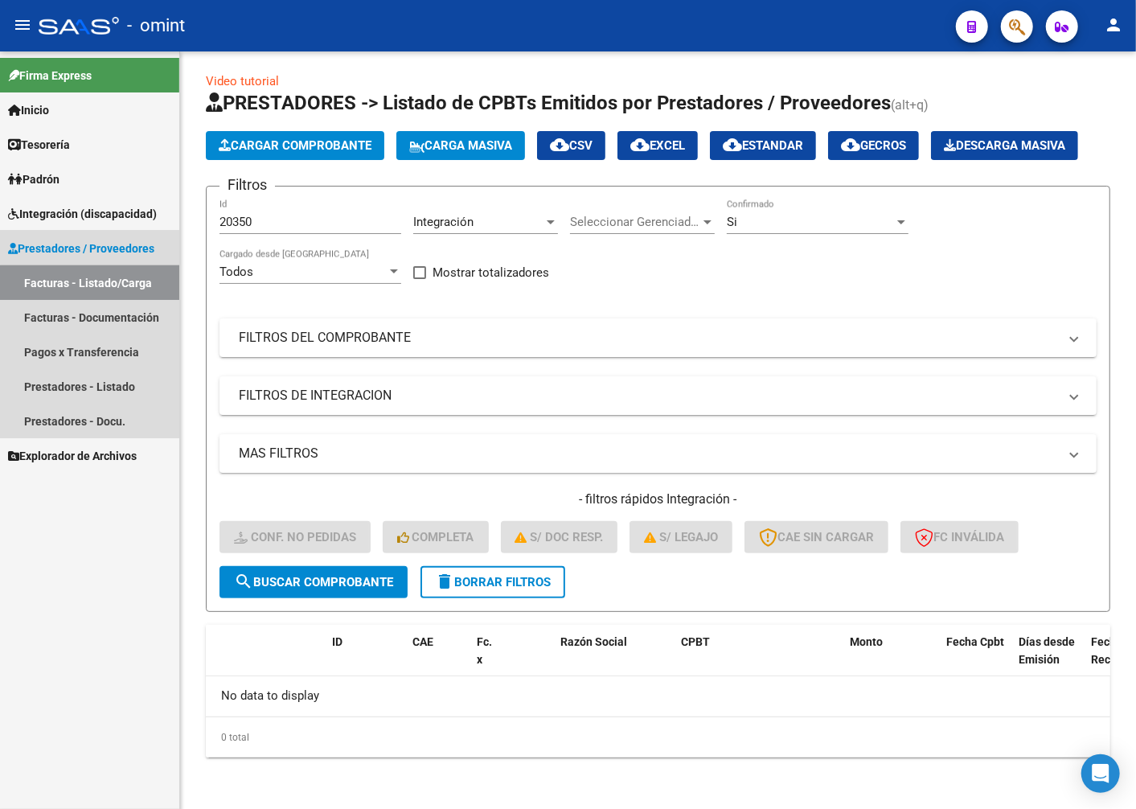
click at [98, 286] on link "Facturas - Listado/Carga" at bounding box center [89, 282] width 179 height 35
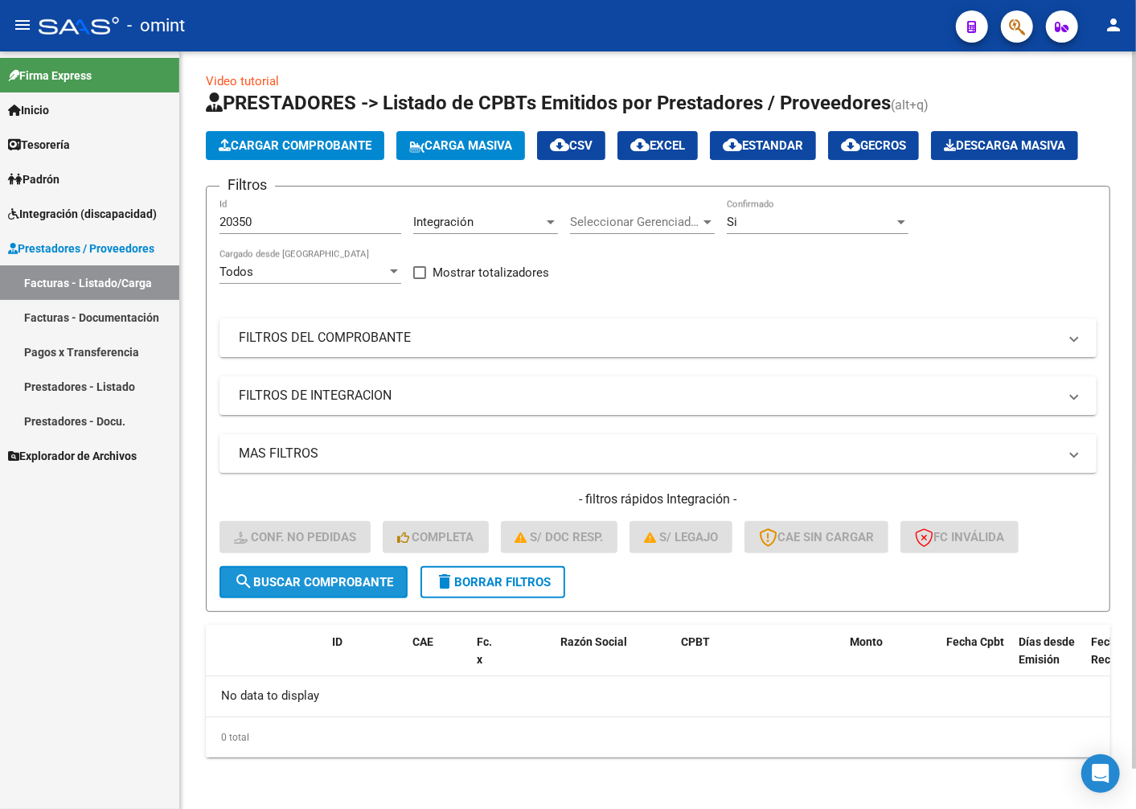
click at [280, 588] on span "search Buscar Comprobante" at bounding box center [313, 582] width 159 height 14
click at [508, 583] on span "delete Borrar Filtros" at bounding box center [493, 582] width 116 height 14
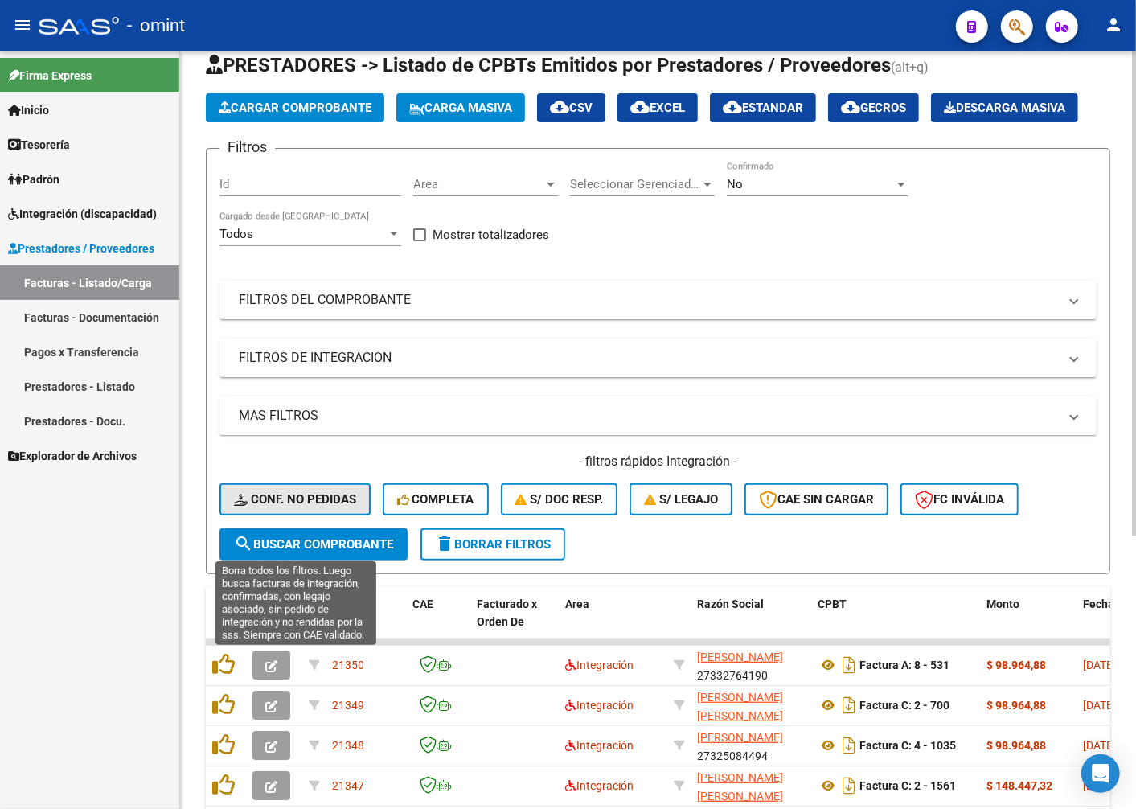
click at [293, 507] on span "Conf. no pedidas" at bounding box center [295, 499] width 122 height 14
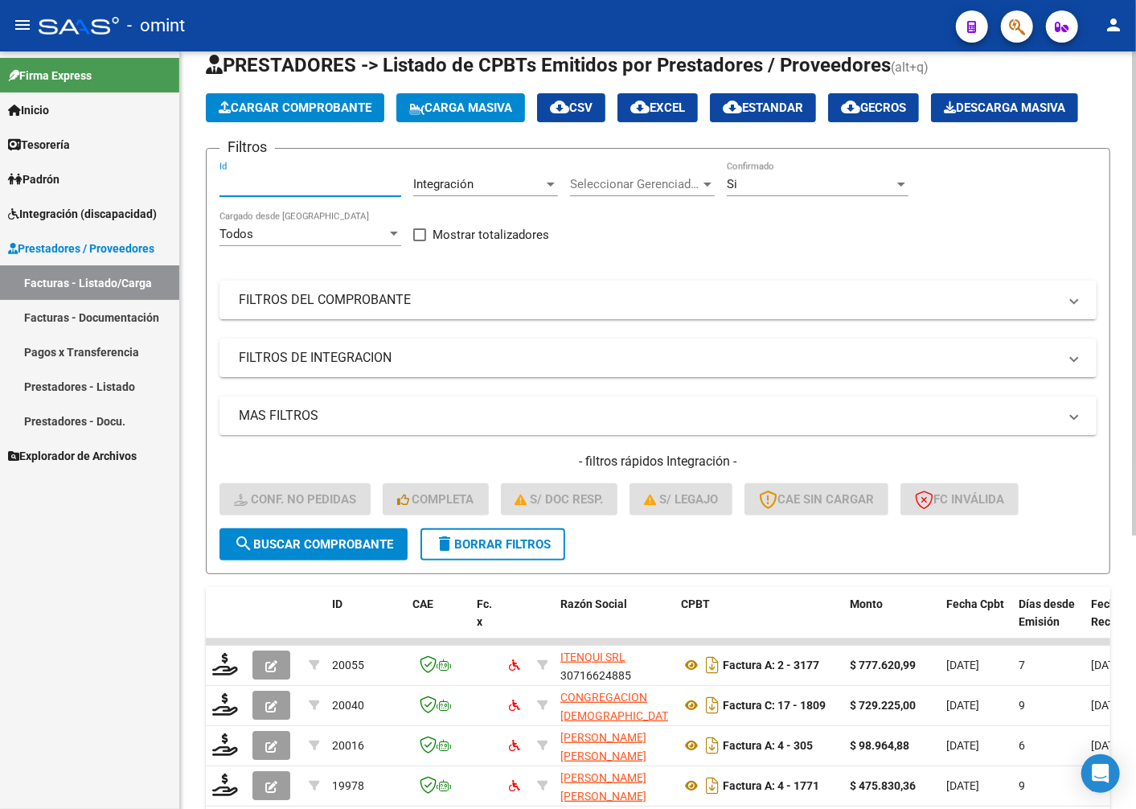
paste input "20350"
type input "20350"
click at [323, 552] on span "search Buscar Comprobante" at bounding box center [313, 544] width 159 height 14
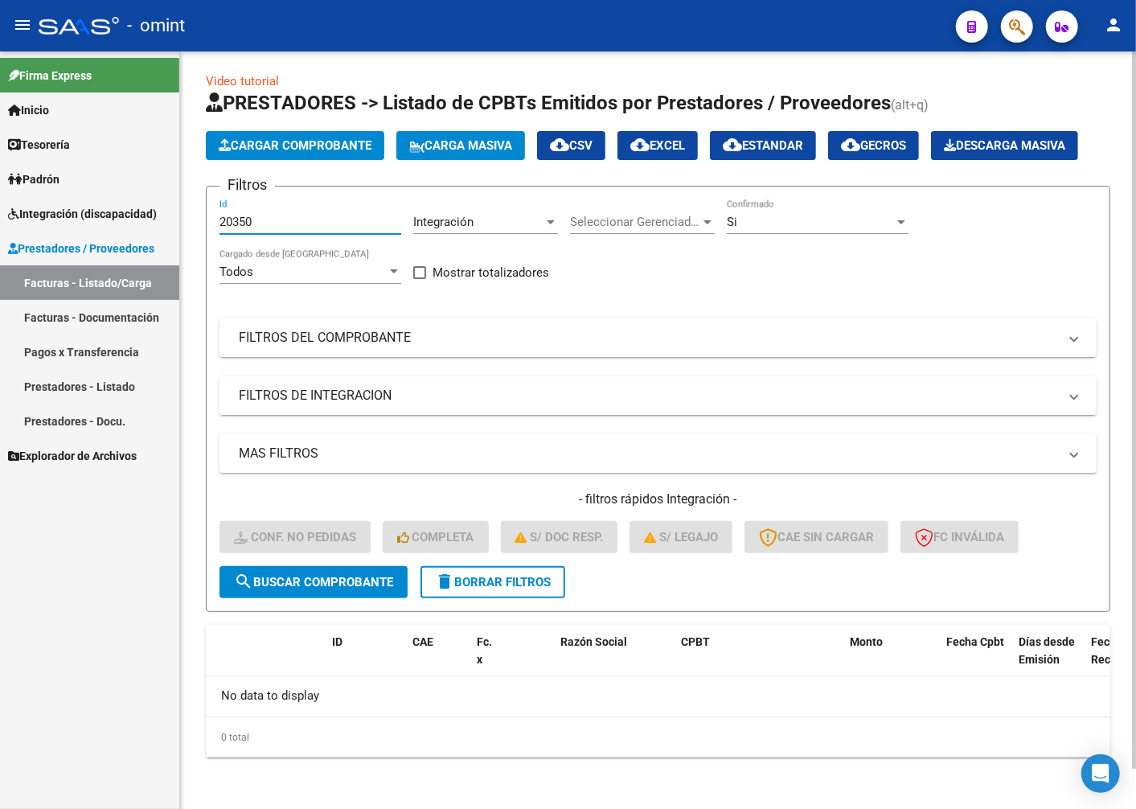
drag, startPoint x: 273, startPoint y: 227, endPoint x: 296, endPoint y: 273, distance: 51.8
click at [135, 208] on mat-sidenav-container "Firma Express Inicio Instructivos Contacto OS Tesorería Extractos Procesados (c…" at bounding box center [568, 430] width 1136 height 758
type input "20350"
click at [706, 228] on div at bounding box center [708, 222] width 14 height 13
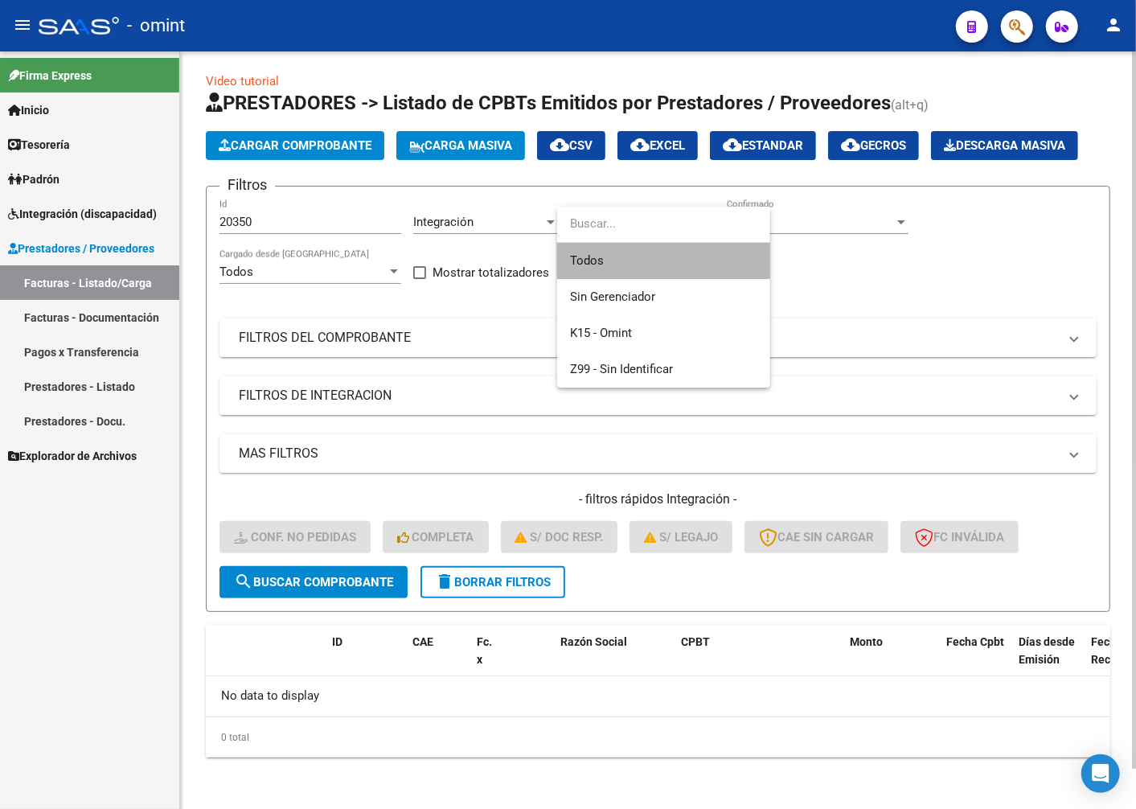
click at [688, 257] on span "Todos" at bounding box center [663, 261] width 187 height 36
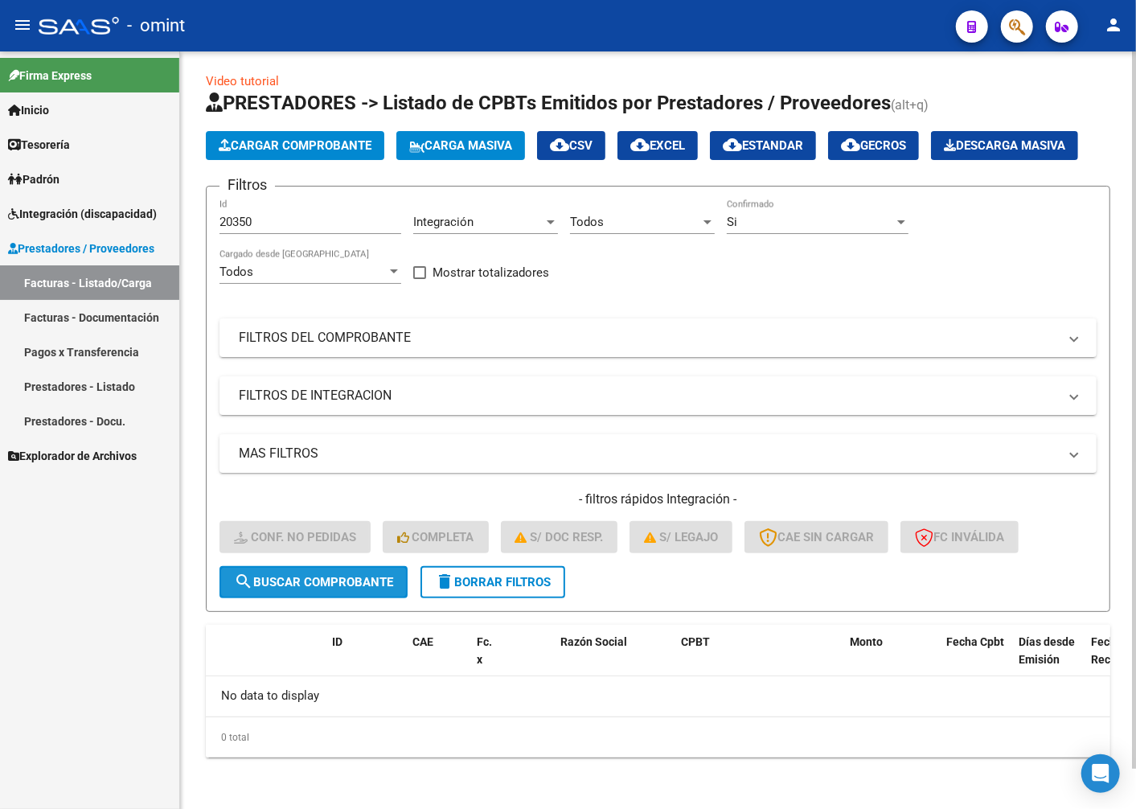
click at [347, 591] on button "search Buscar Comprobante" at bounding box center [314, 582] width 188 height 32
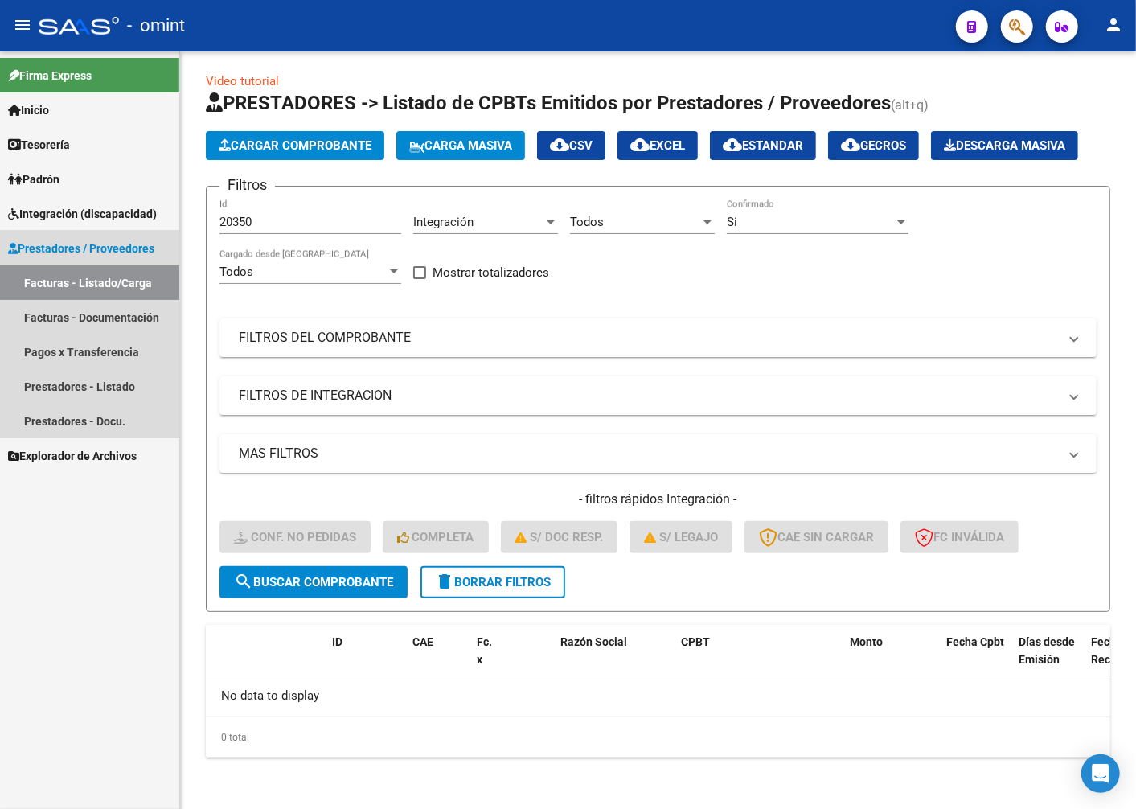
click at [142, 279] on link "Facturas - Listado/Carga" at bounding box center [89, 282] width 179 height 35
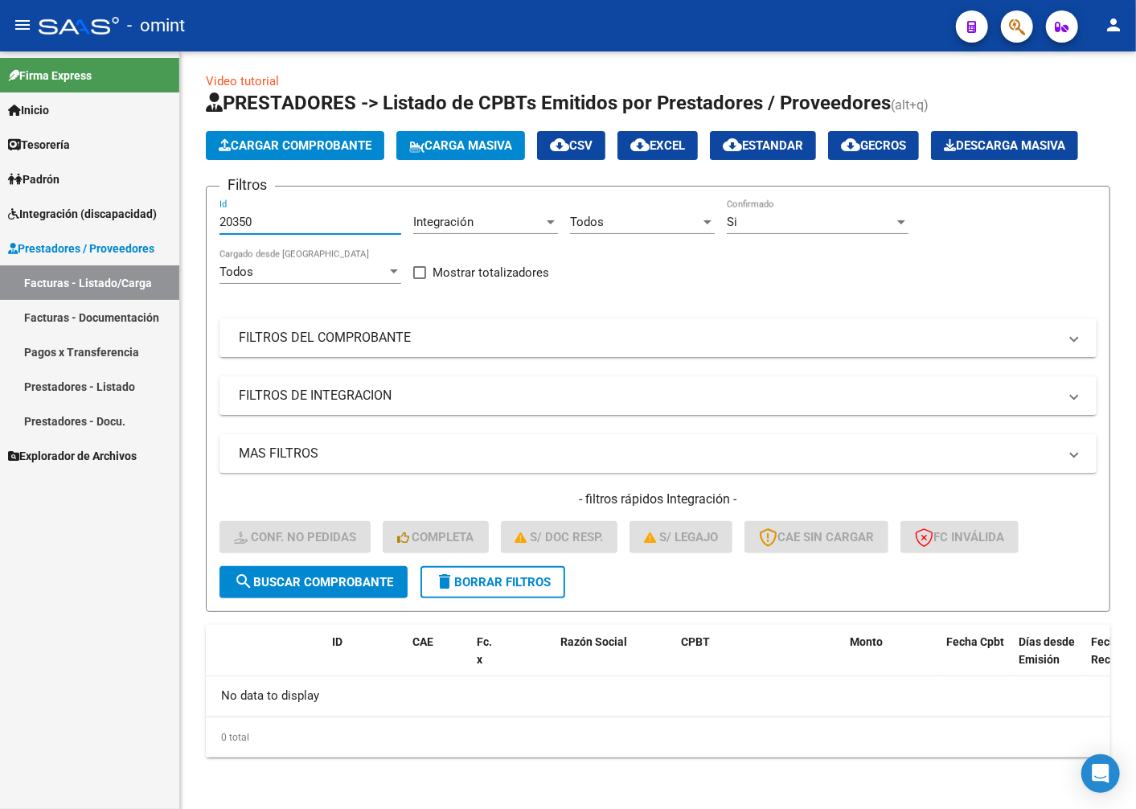
drag, startPoint x: 259, startPoint y: 228, endPoint x: 172, endPoint y: 210, distance: 88.8
click at [172, 210] on mat-sidenav-container "Firma Express Inicio Instructivos Contacto OS Tesorería Extractos Procesados (c…" at bounding box center [568, 430] width 1136 height 758
paste input "20350"
type input "20350"
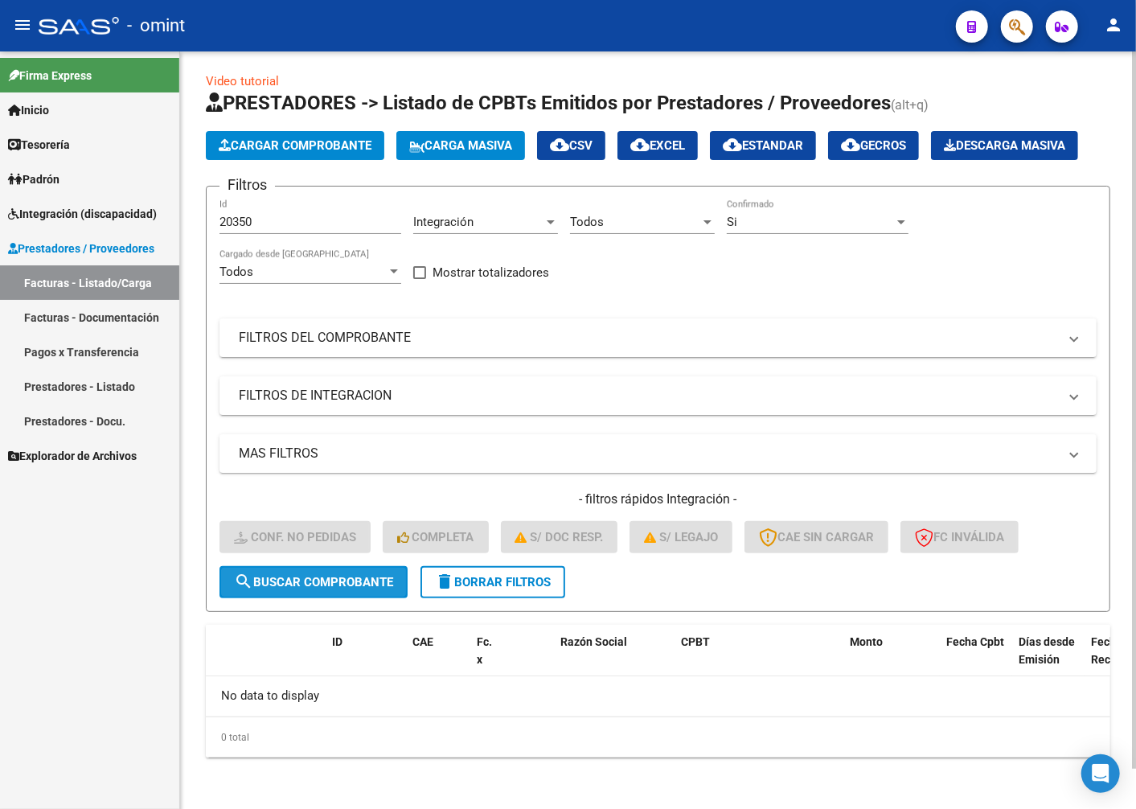
click at [383, 588] on span "search Buscar Comprobante" at bounding box center [313, 582] width 159 height 14
click at [487, 585] on span "delete Borrar Filtros" at bounding box center [493, 582] width 116 height 14
click at [486, 553] on button "Completa" at bounding box center [436, 537] width 106 height 32
click at [494, 566] on div "- filtros rápidos Integración - Conf. no pedidas Completa S/ Doc Resp. S/ legaj…" at bounding box center [658, 529] width 877 height 76
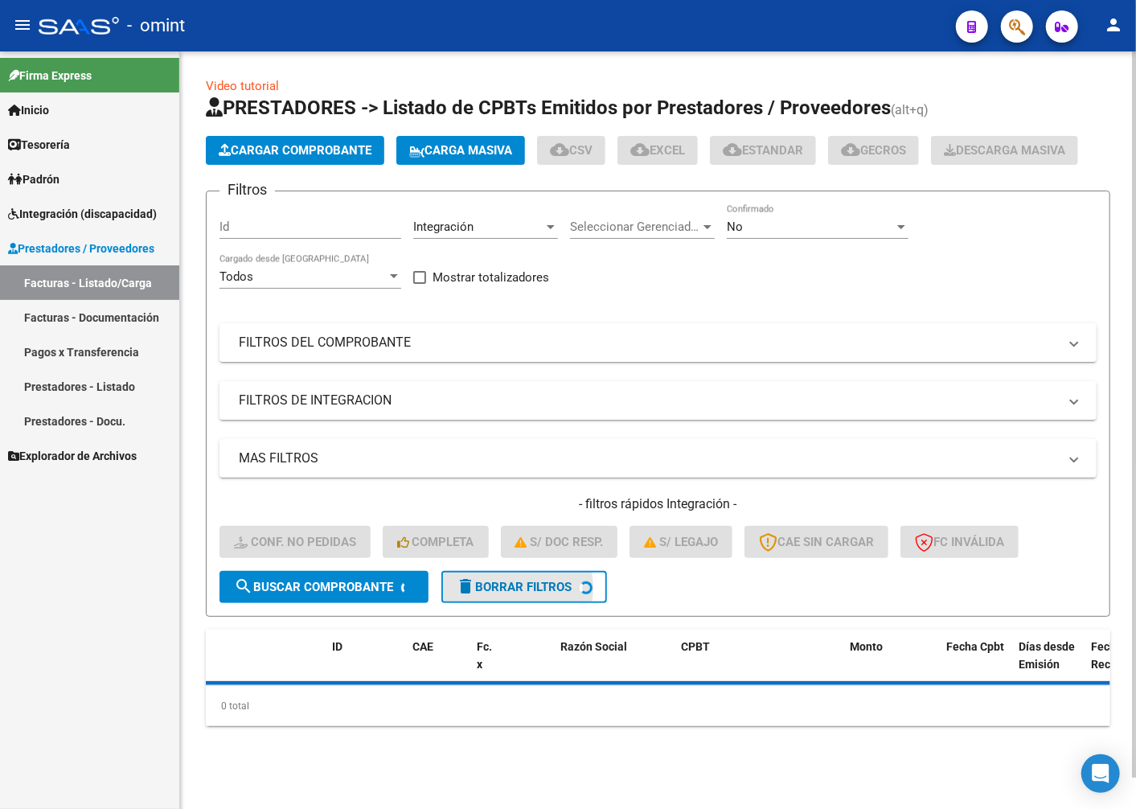
scroll to position [6, 0]
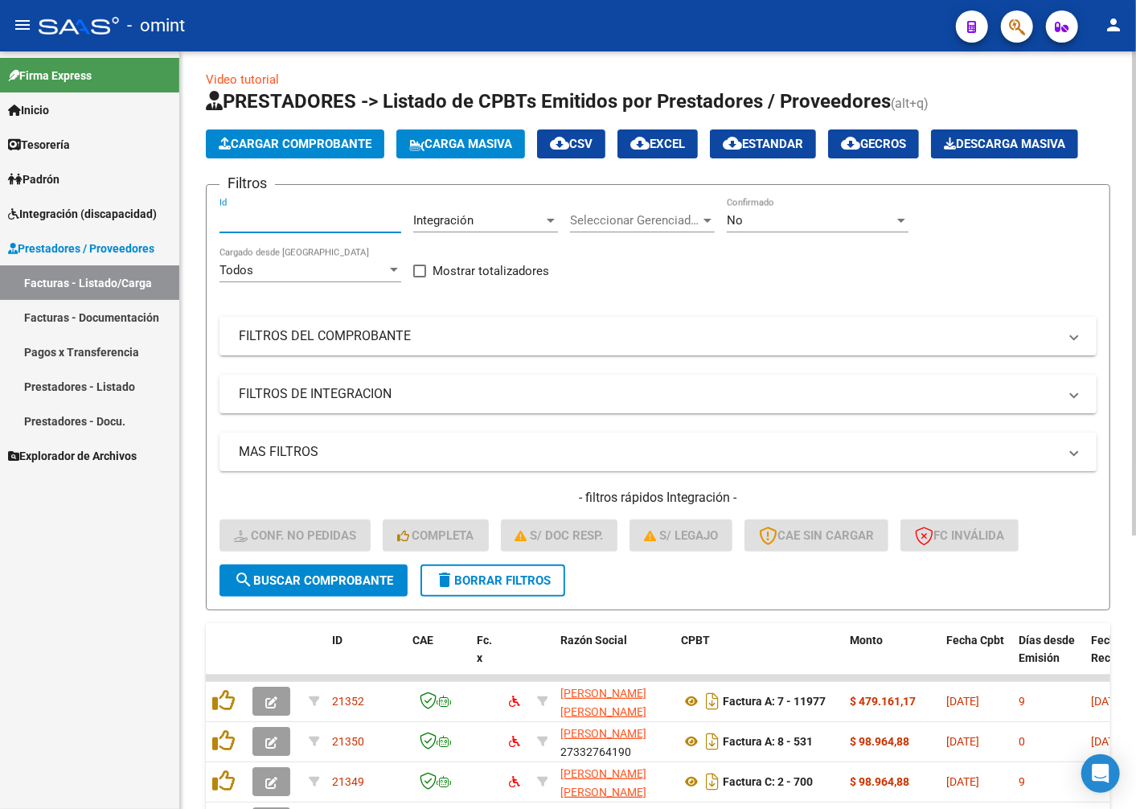
paste input "20350"
type input "20350"
click at [294, 597] on button "search Buscar Comprobante" at bounding box center [314, 581] width 188 height 32
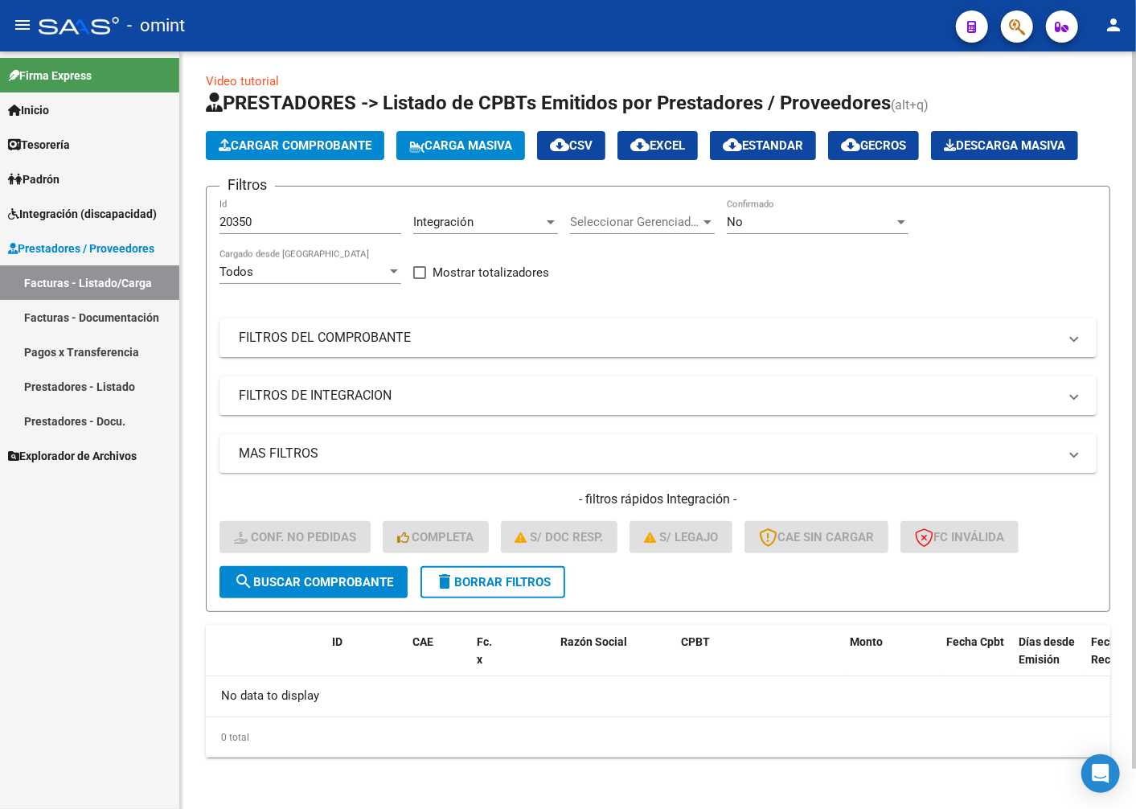
click at [503, 598] on button "delete Borrar Filtros" at bounding box center [493, 582] width 145 height 32
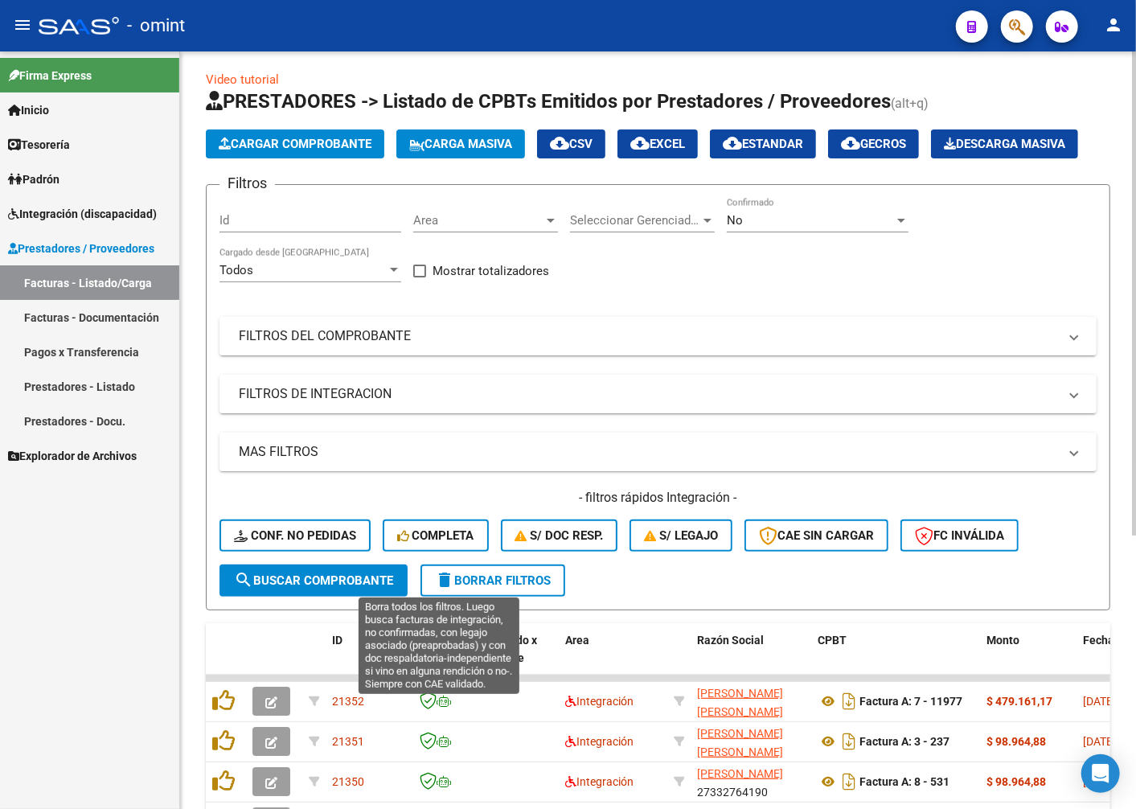
click at [448, 543] on span "Completa" at bounding box center [435, 535] width 77 height 14
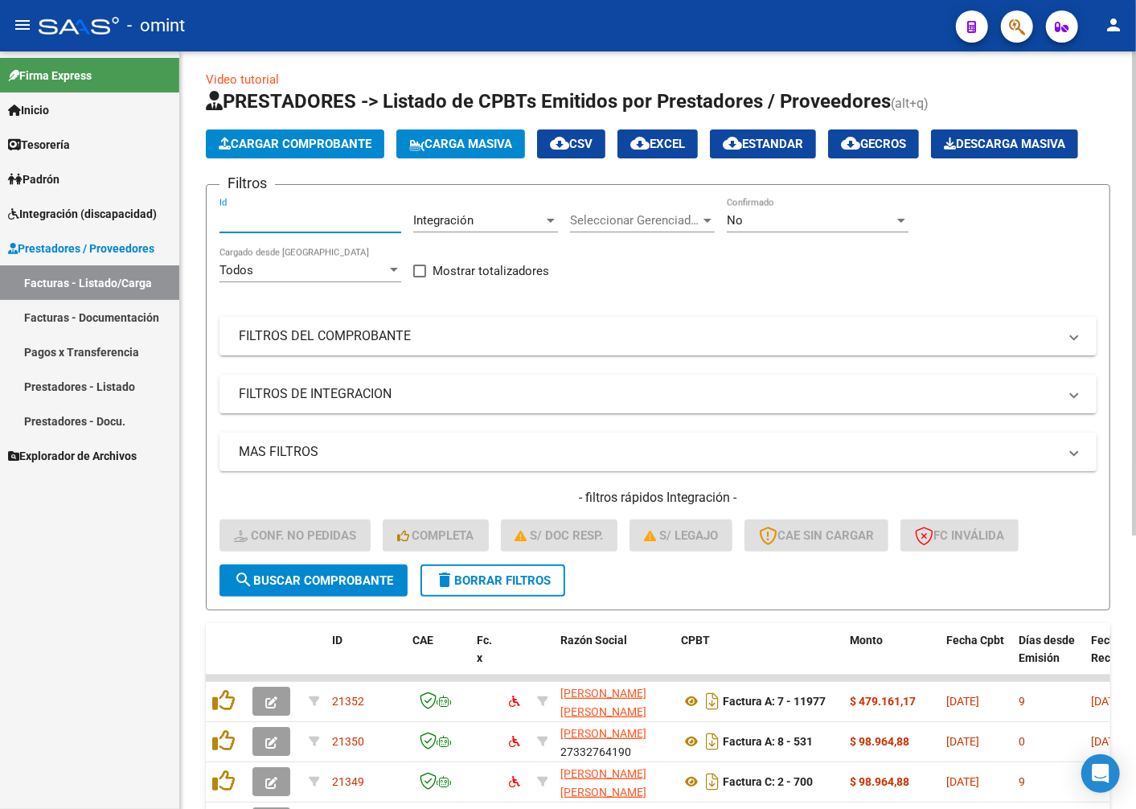
paste input "20350"
type input "20350"
click at [282, 588] on span "search Buscar Comprobante" at bounding box center [313, 580] width 159 height 14
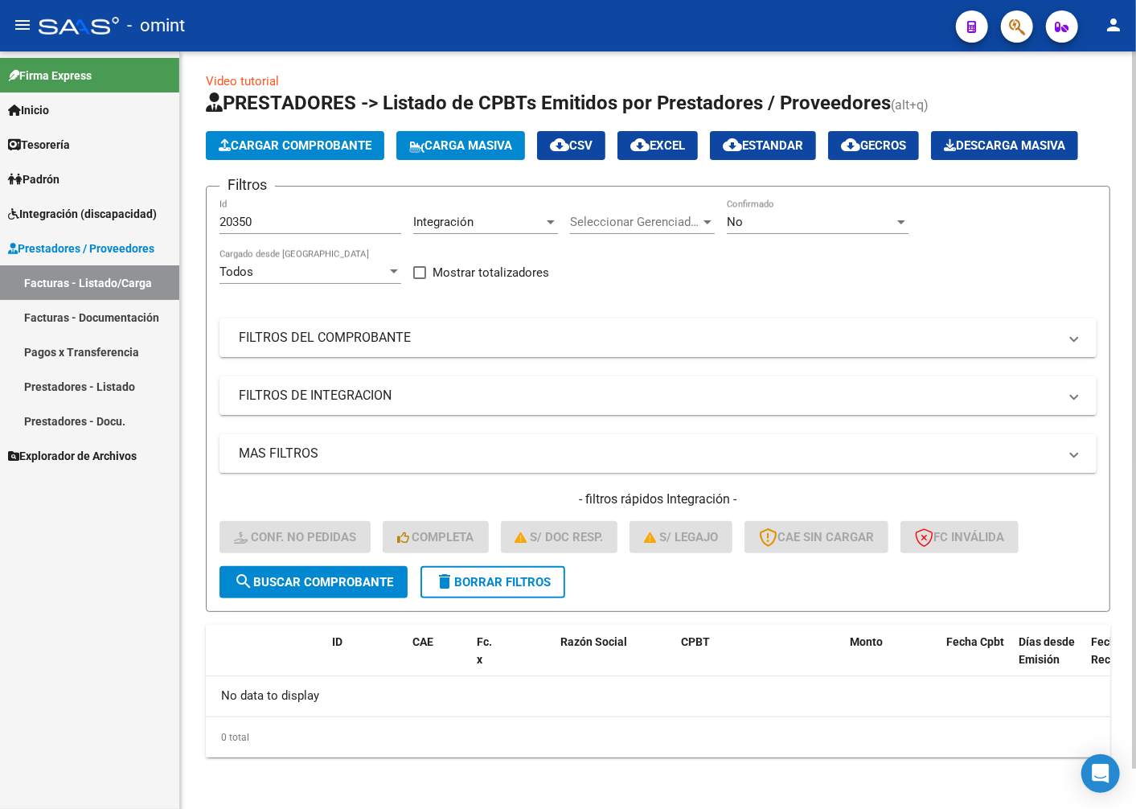
click at [488, 598] on button "delete Borrar Filtros" at bounding box center [493, 582] width 145 height 32
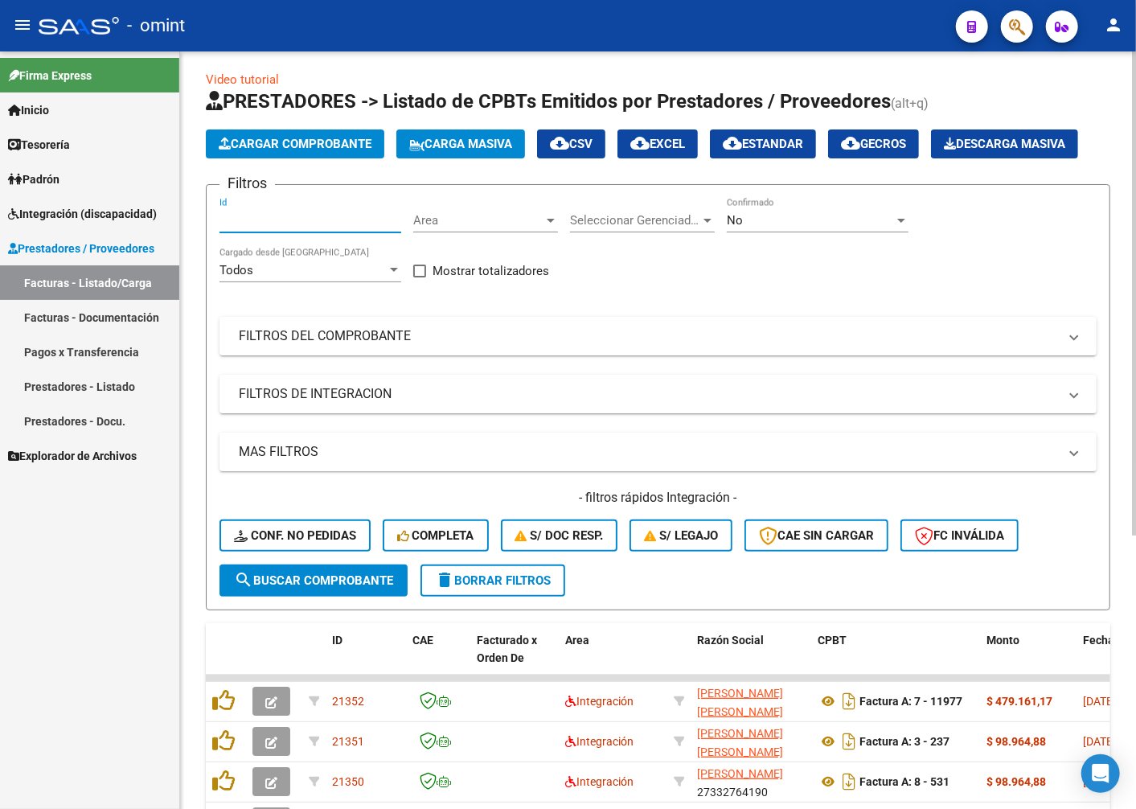
paste input "20350"
type input "20350"
click at [282, 588] on span "search Buscar Comprobante" at bounding box center [313, 580] width 159 height 14
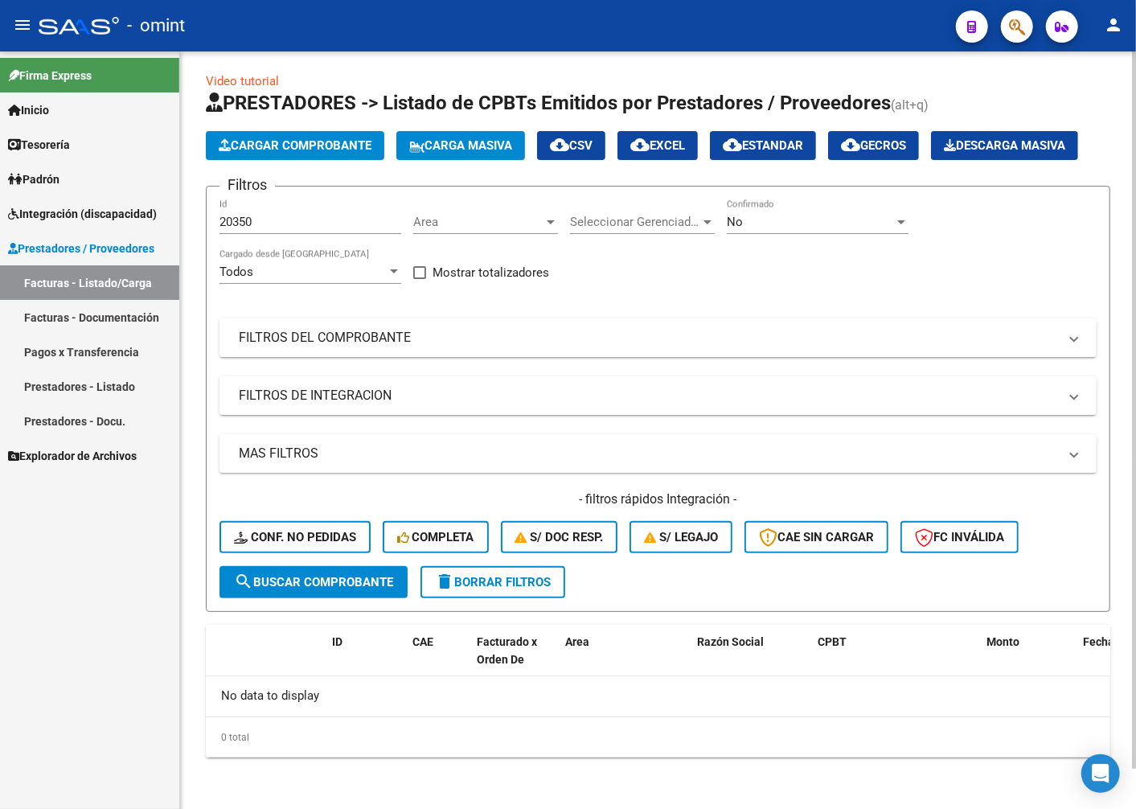
click at [543, 229] on span "Area" at bounding box center [478, 222] width 130 height 14
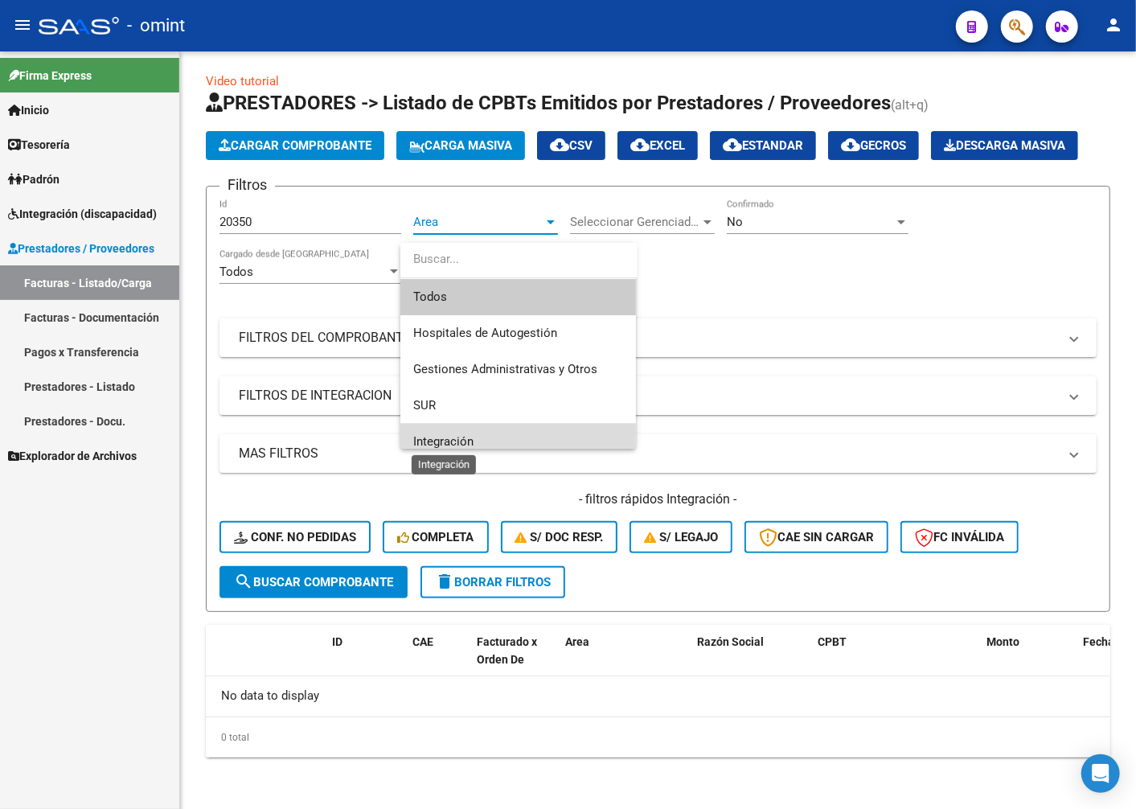
click at [453, 438] on span "Integración" at bounding box center [443, 441] width 60 height 14
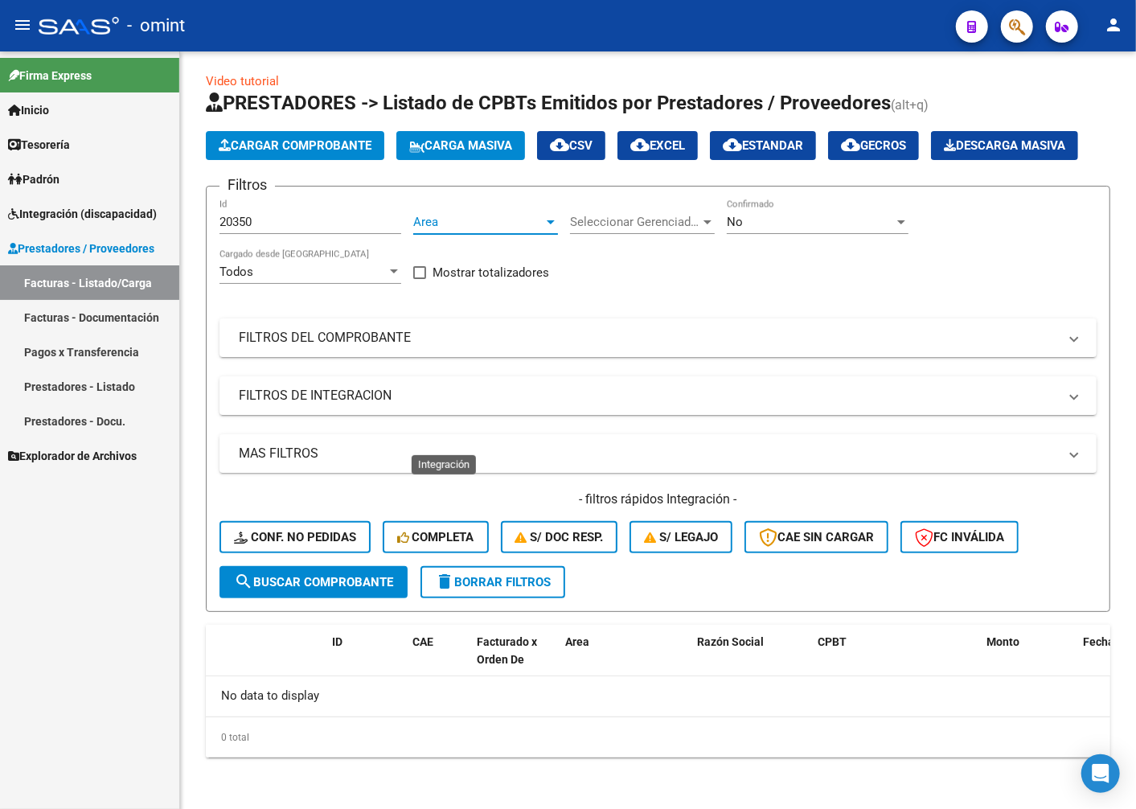
scroll to position [0, 0]
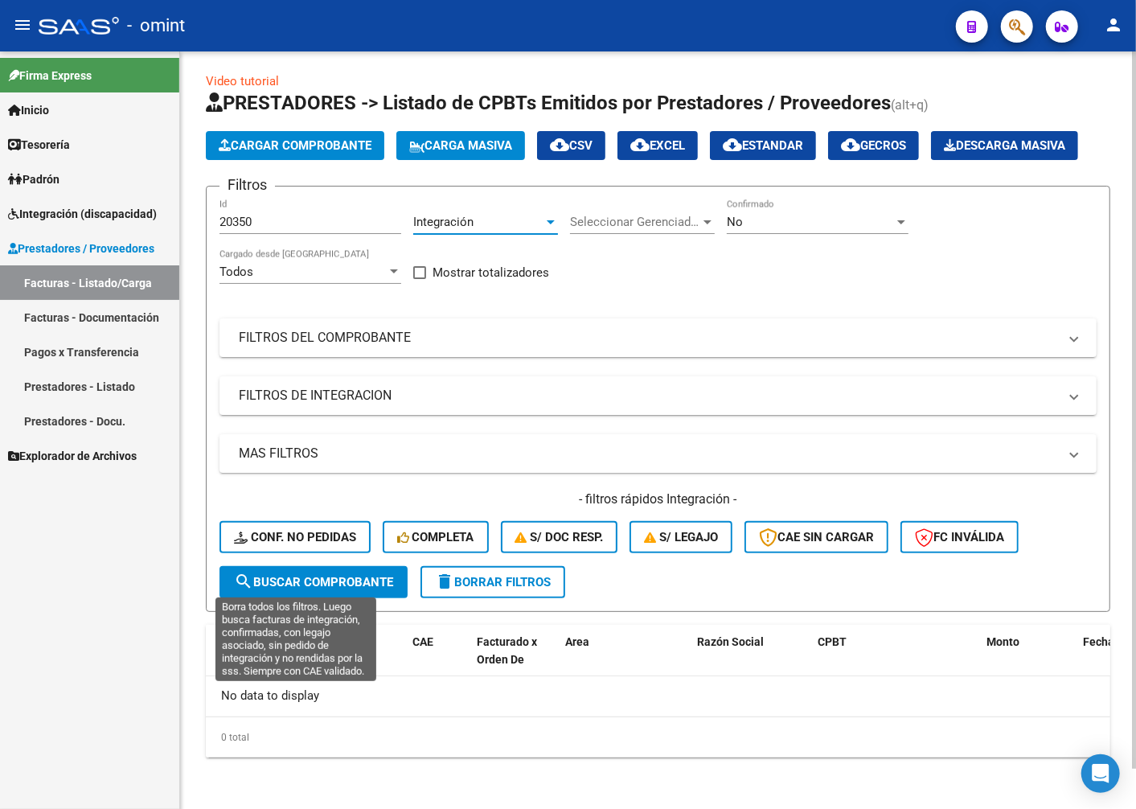
click at [309, 553] on button "Conf. no pedidas" at bounding box center [295, 537] width 151 height 32
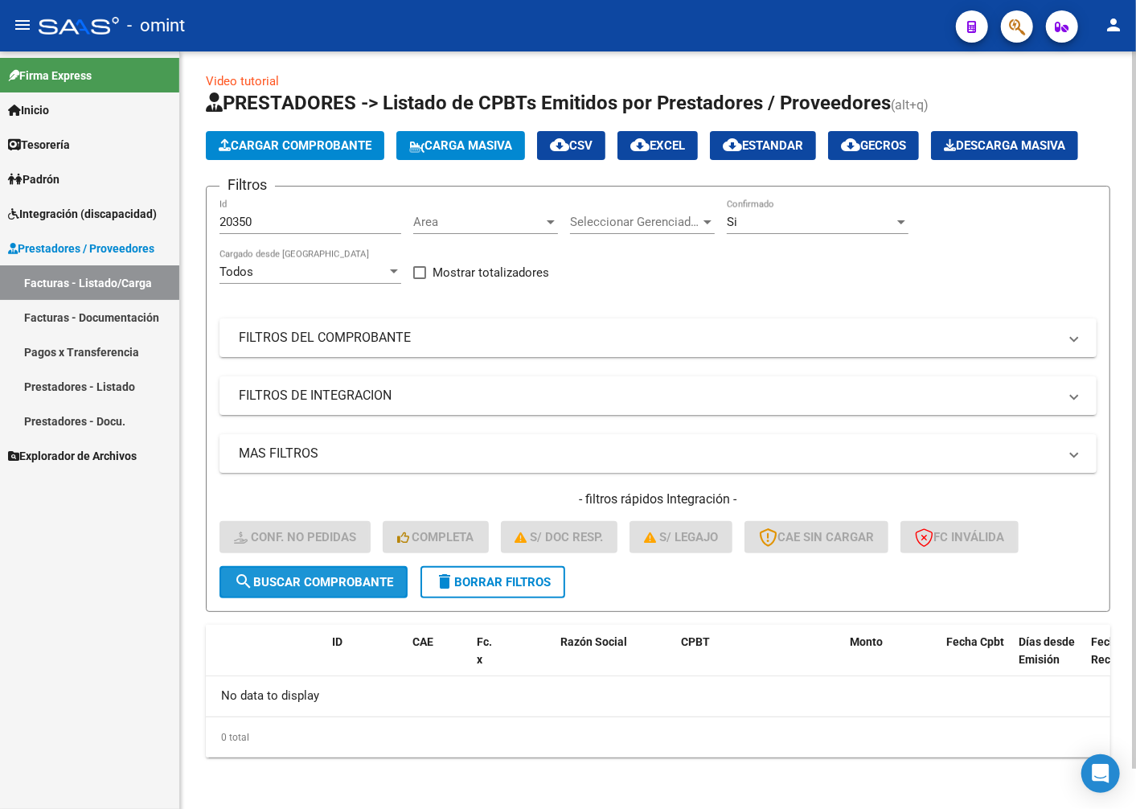
click at [263, 590] on span "search Buscar Comprobante" at bounding box center [313, 582] width 159 height 14
click at [701, 228] on div at bounding box center [708, 222] width 14 height 13
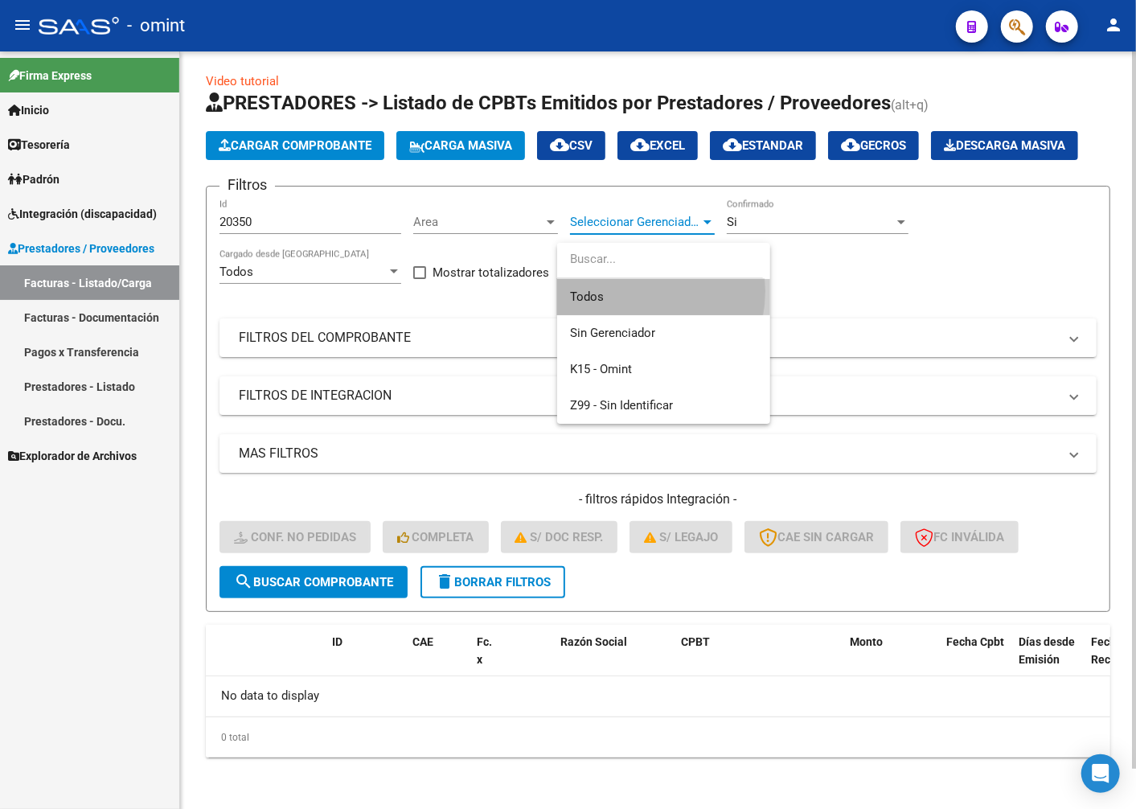
drag, startPoint x: 622, startPoint y: 291, endPoint x: 657, endPoint y: 269, distance: 41.5
click at [623, 291] on span "Todos" at bounding box center [663, 297] width 187 height 36
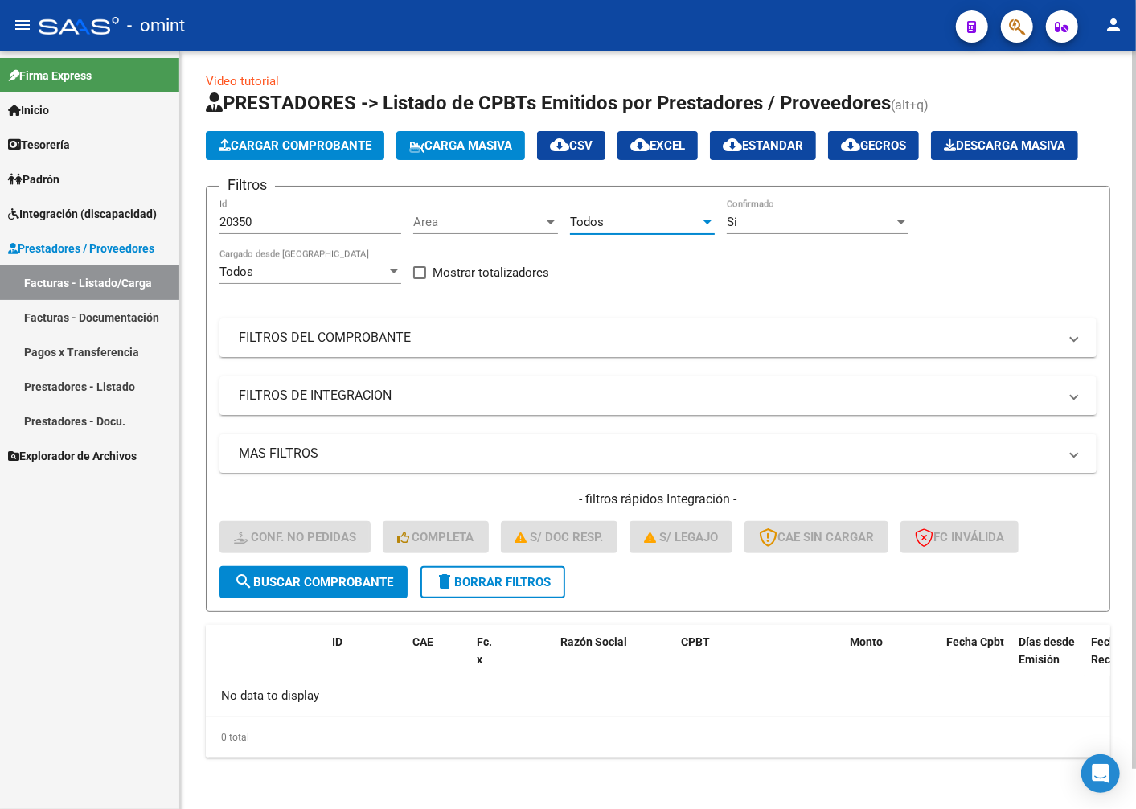
click at [899, 224] on div at bounding box center [902, 222] width 8 height 4
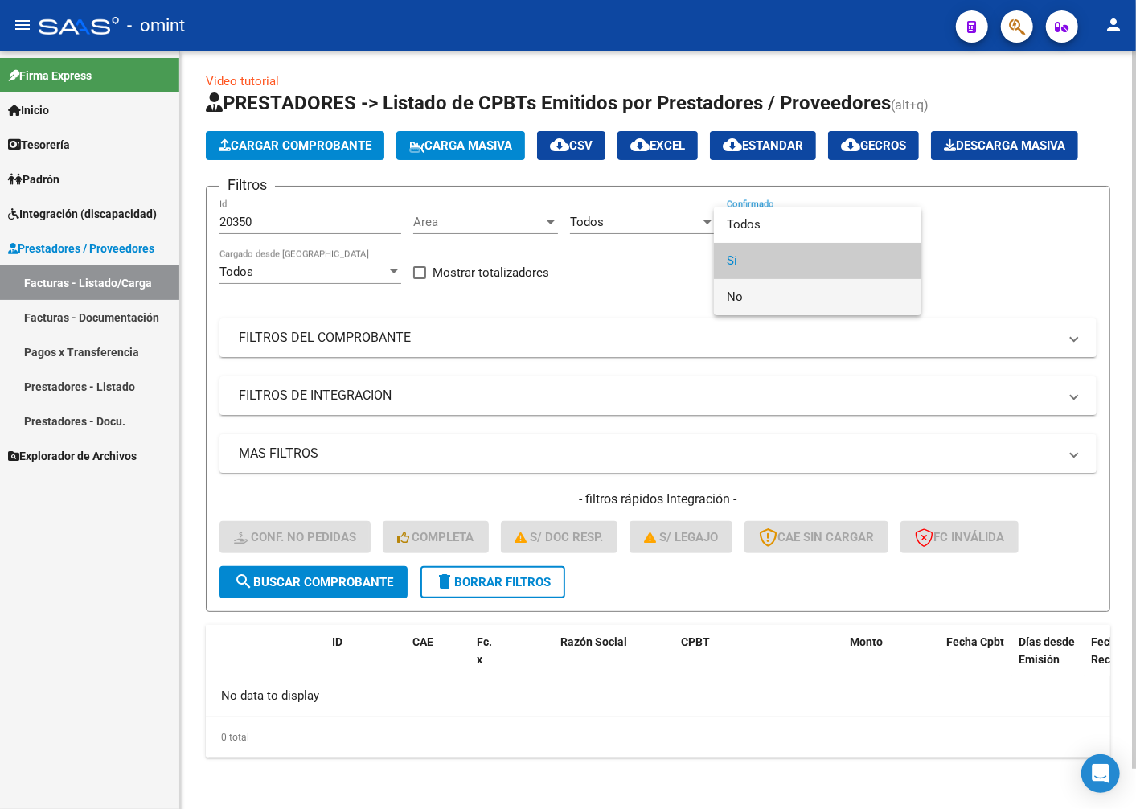
click at [817, 290] on span "No" at bounding box center [818, 297] width 182 height 36
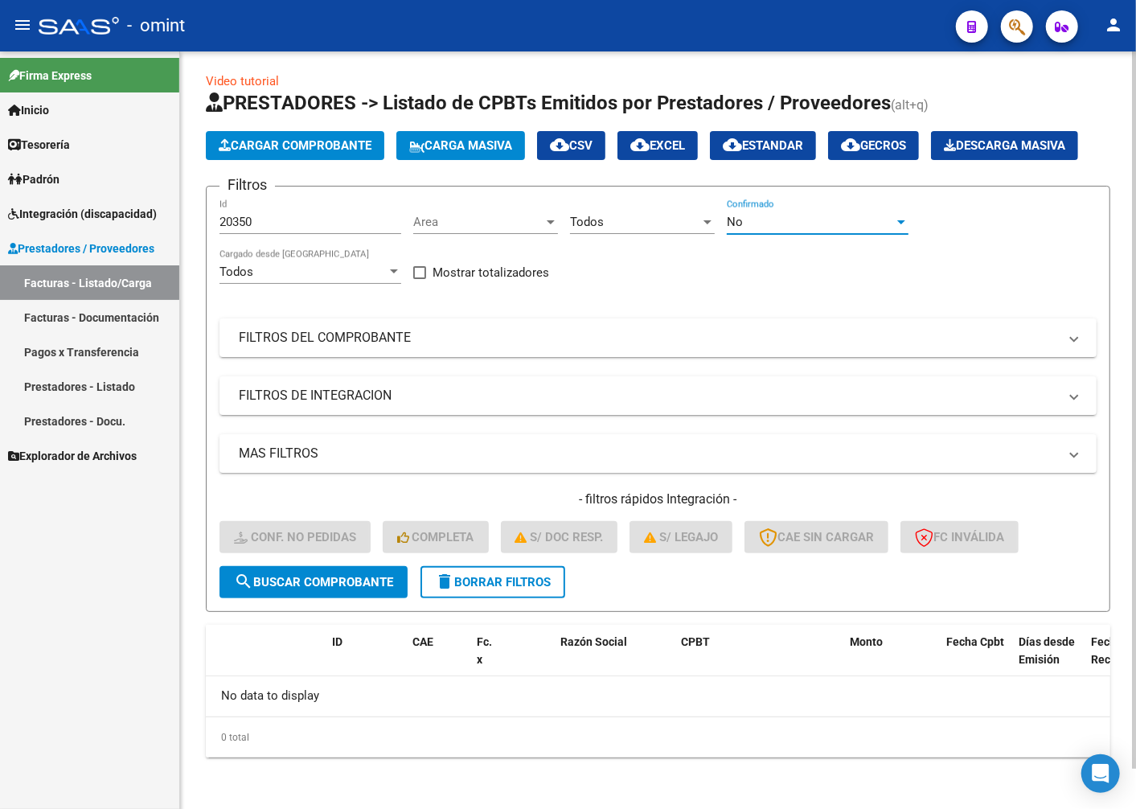
click at [248, 591] on mat-icon "search" at bounding box center [243, 581] width 19 height 19
click at [855, 229] on div "No" at bounding box center [810, 222] width 167 height 14
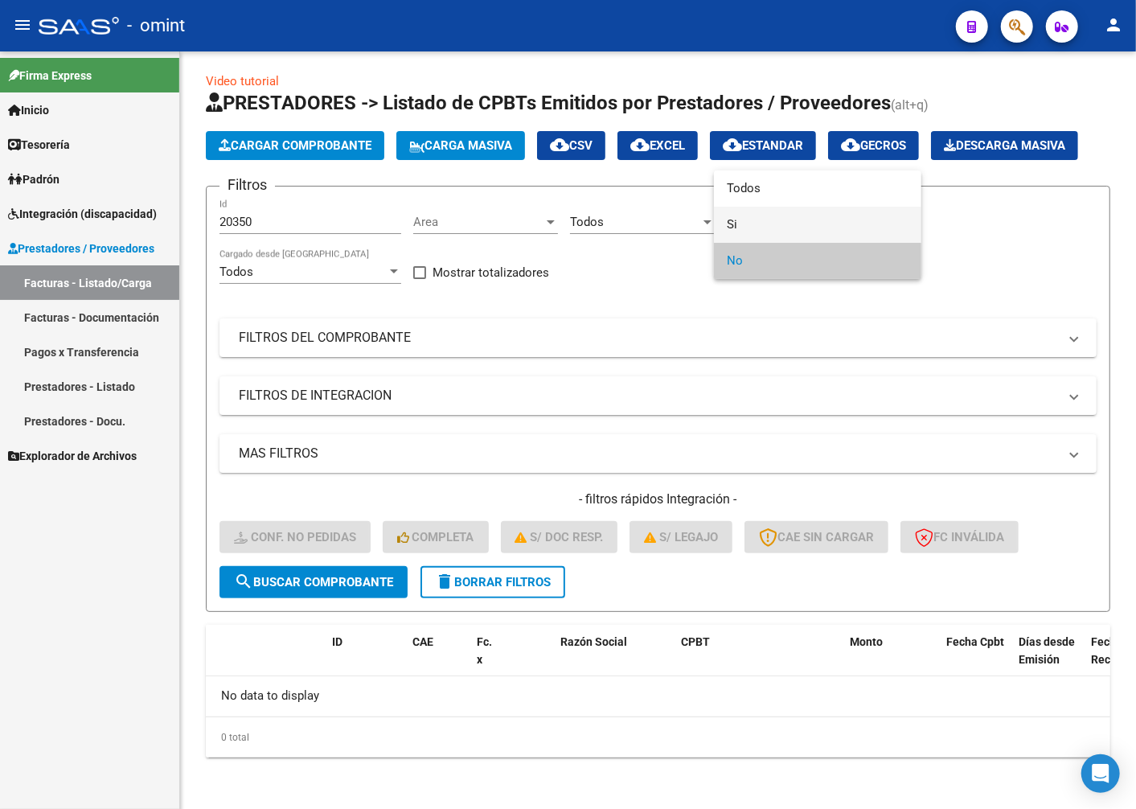
click at [811, 216] on span "Si" at bounding box center [818, 225] width 182 height 36
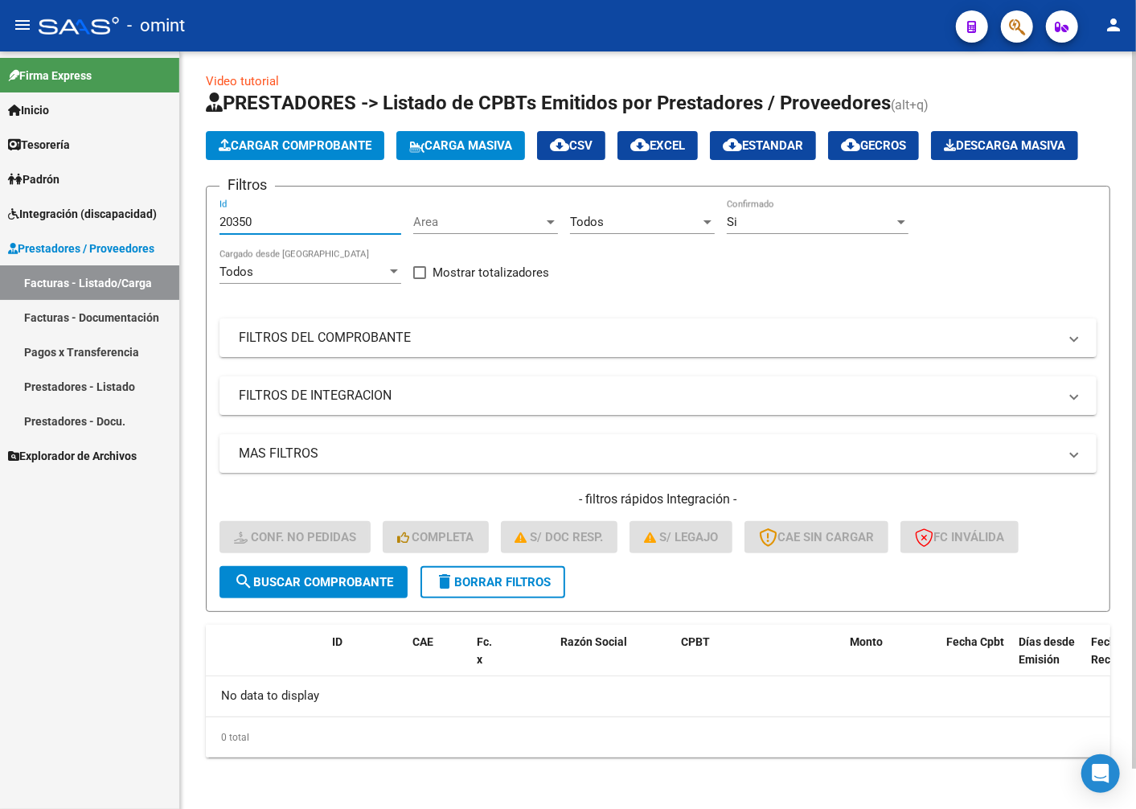
drag, startPoint x: 262, startPoint y: 266, endPoint x: 220, endPoint y: 258, distance: 43.4
click at [220, 229] on input "20350" at bounding box center [311, 222] width 182 height 14
click at [275, 612] on form "Filtros 20350 Id Area Area Todos Seleccionar Gerenciador Si Confirmado Todos Ca…" at bounding box center [658, 399] width 905 height 426
click at [272, 590] on span "search Buscar Comprobante" at bounding box center [313, 582] width 159 height 14
drag, startPoint x: 286, startPoint y: 261, endPoint x: 134, endPoint y: 240, distance: 152.8
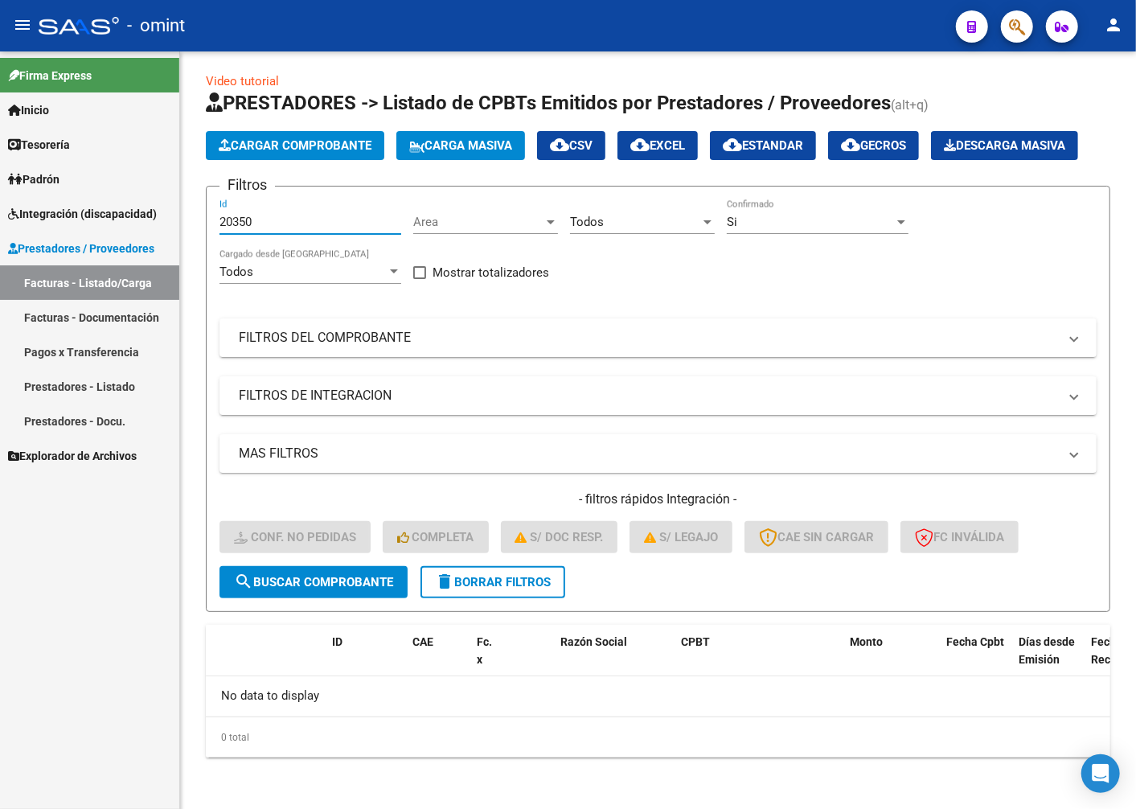
click at [134, 240] on mat-sidenav-container "Firma Express Inicio Instructivos Contacto OS Tesorería Extractos Procesados (c…" at bounding box center [568, 430] width 1136 height 758
paste input "20246"
type input "20246"
click at [294, 590] on span "search Buscar Comprobante" at bounding box center [313, 582] width 159 height 14
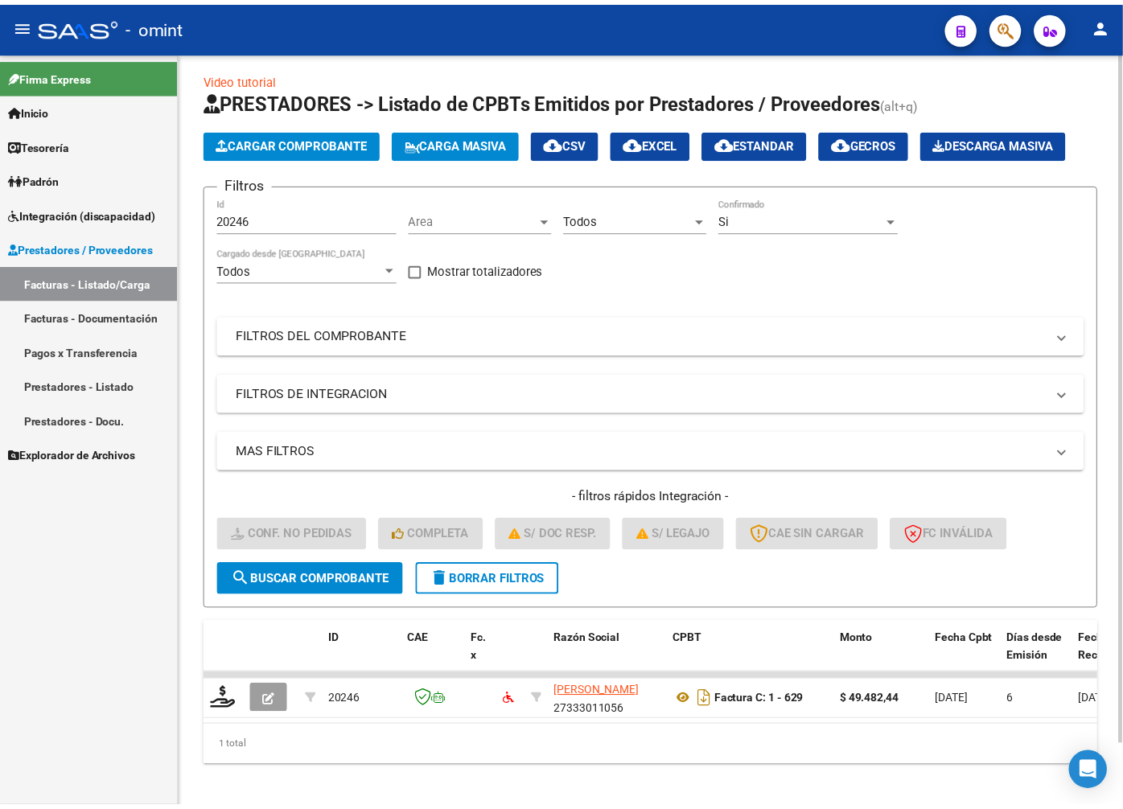
scroll to position [68, 0]
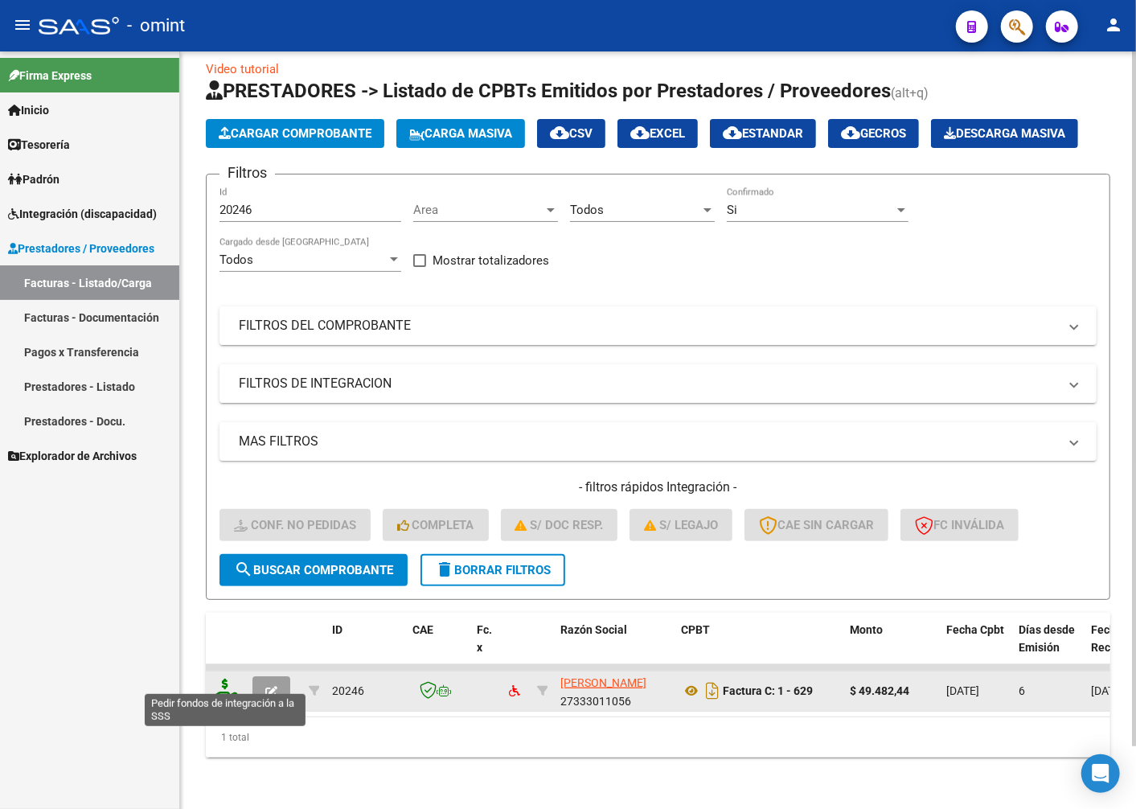
click at [235, 679] on icon at bounding box center [225, 690] width 26 height 23
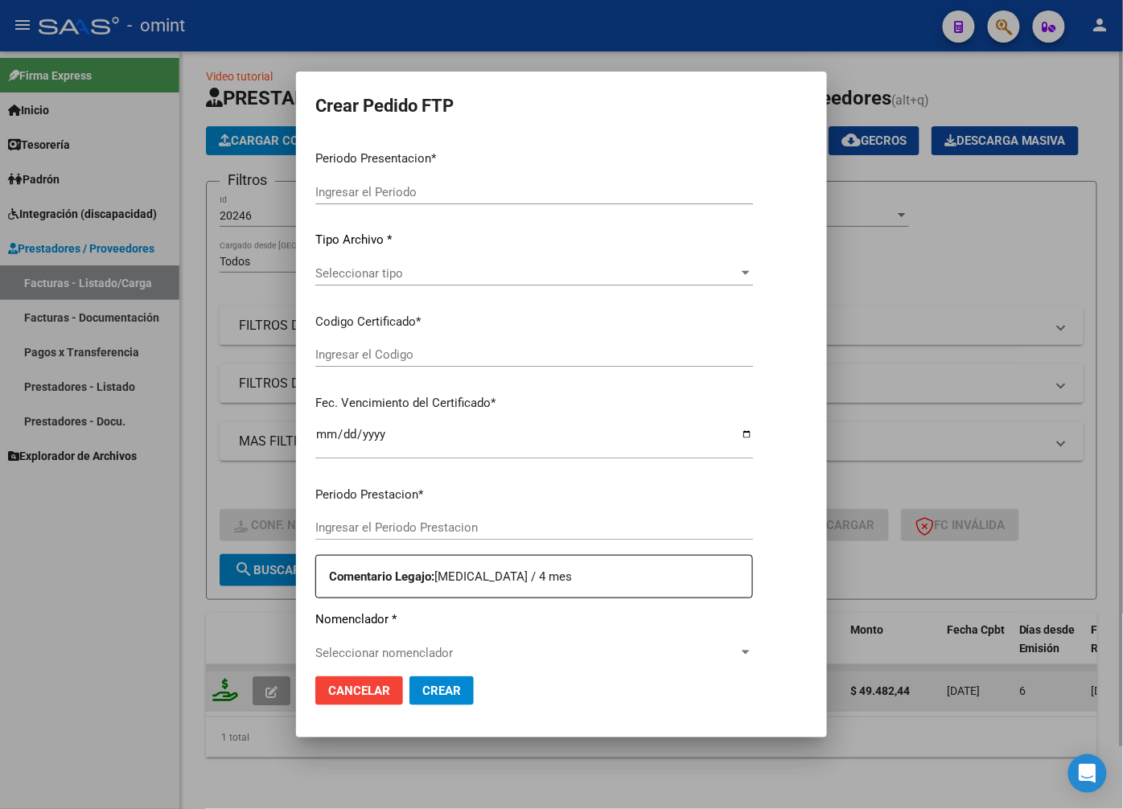
type input "202508"
type input "$ 49.482,44"
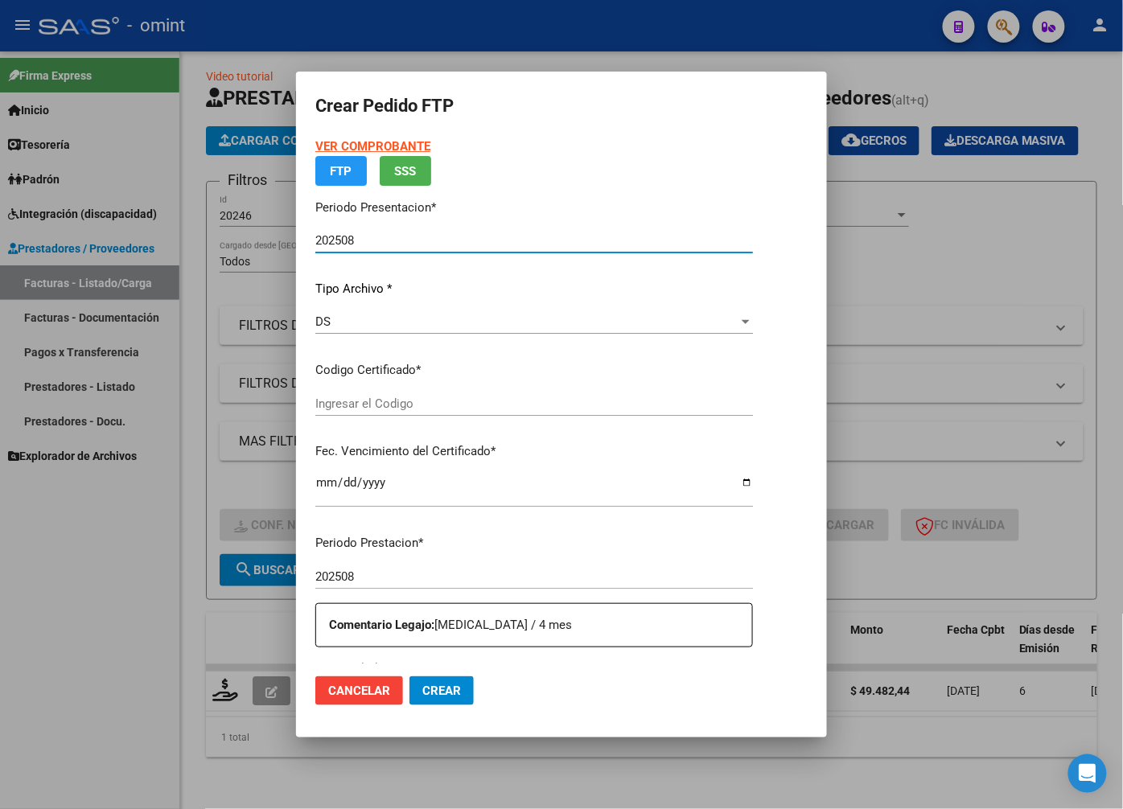
type input "9441773076"
type input "2029-11-01"
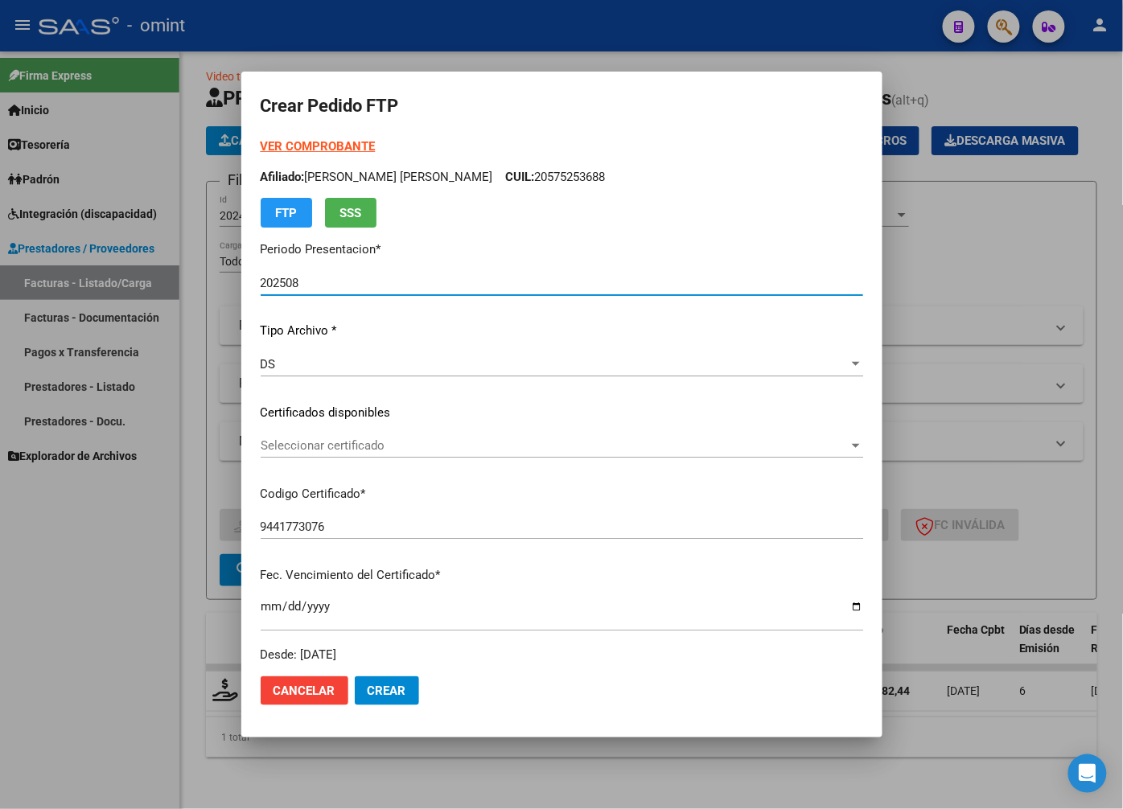
click at [815, 454] on div "Seleccionar certificado Seleccionar certificado" at bounding box center [562, 446] width 602 height 24
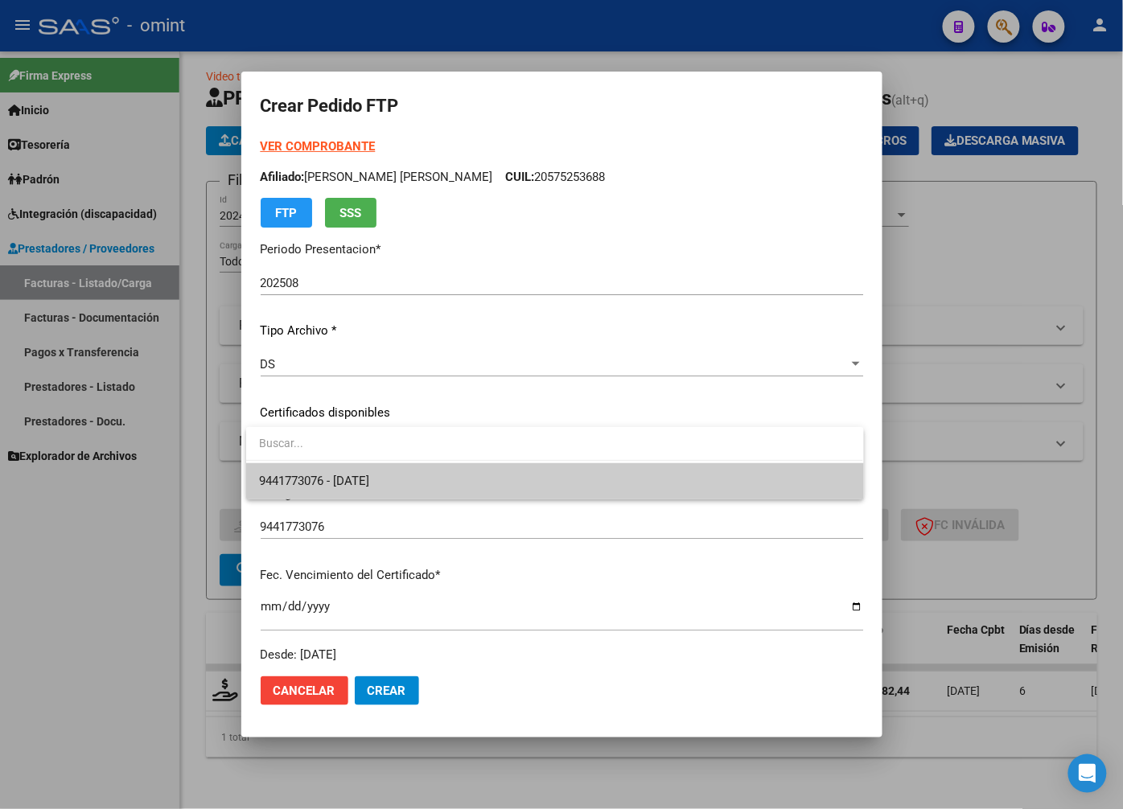
click at [761, 493] on span "9441773076 - 2029-11-01" at bounding box center [554, 481] width 591 height 36
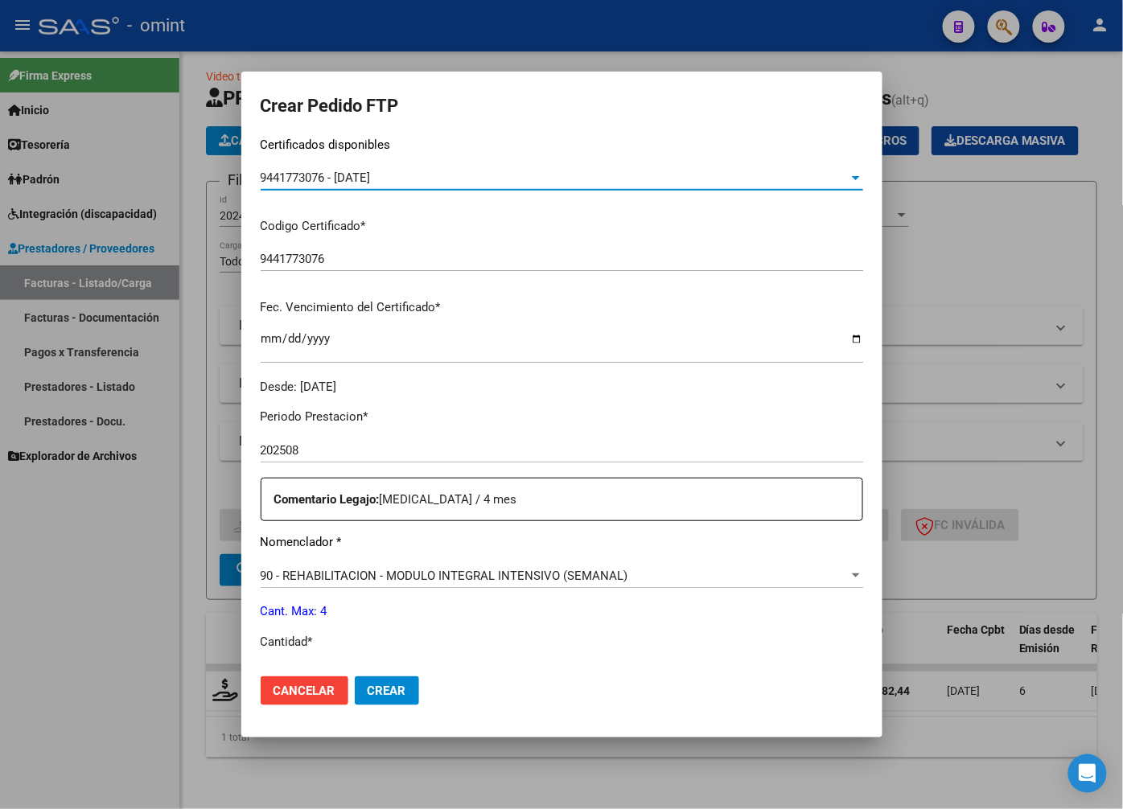
scroll to position [357, 0]
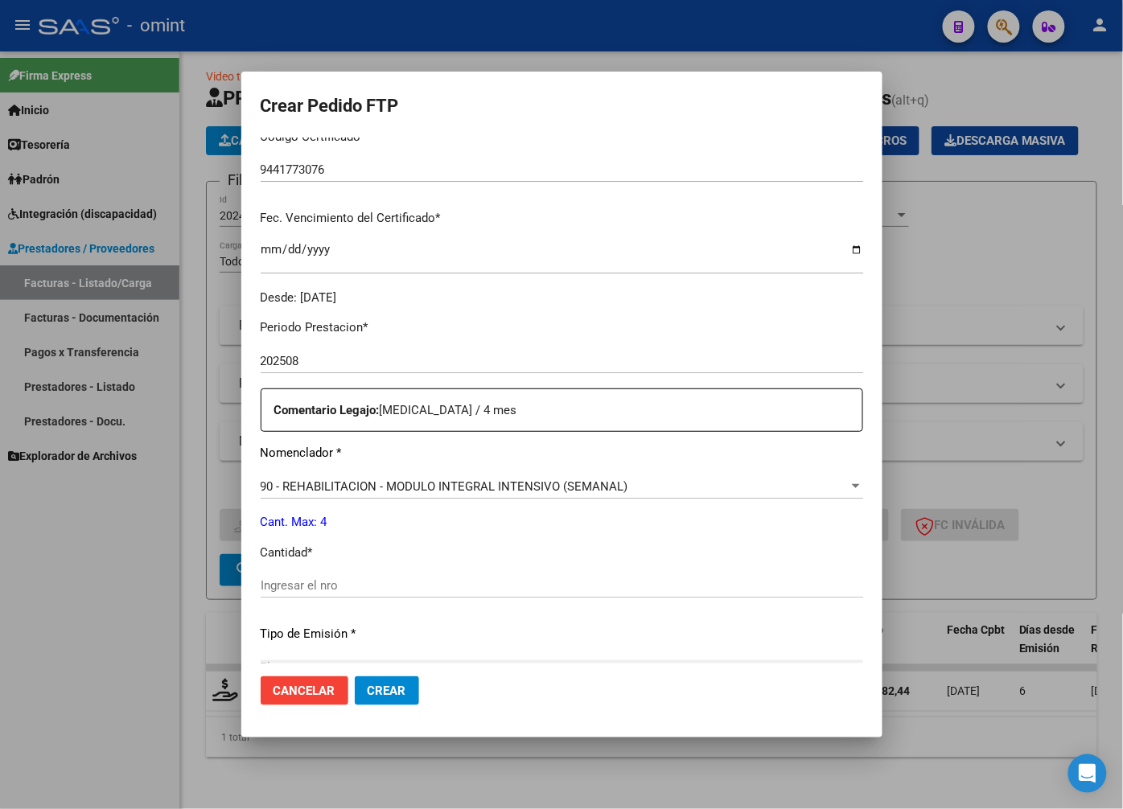
click at [328, 588] on input "Ingresar el nro" at bounding box center [562, 585] width 602 height 14
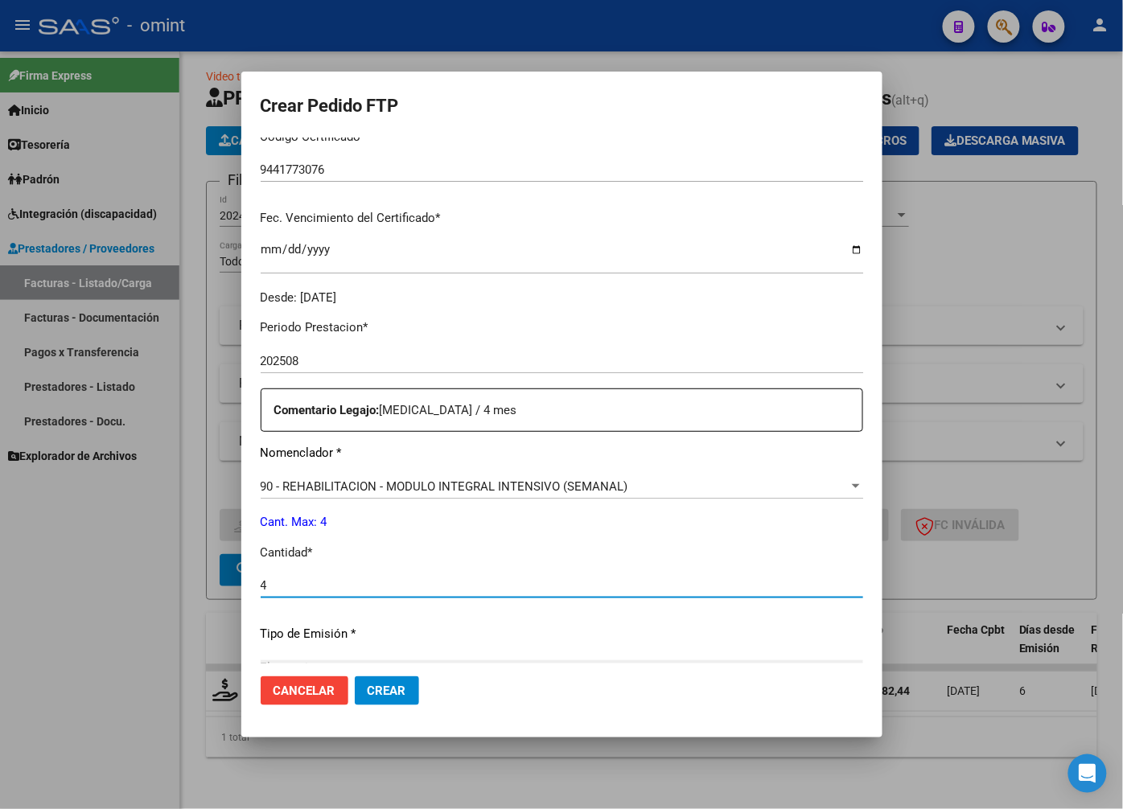
type input "4"
click at [521, 638] on p "Tipo de Emisión *" at bounding box center [562, 634] width 602 height 18
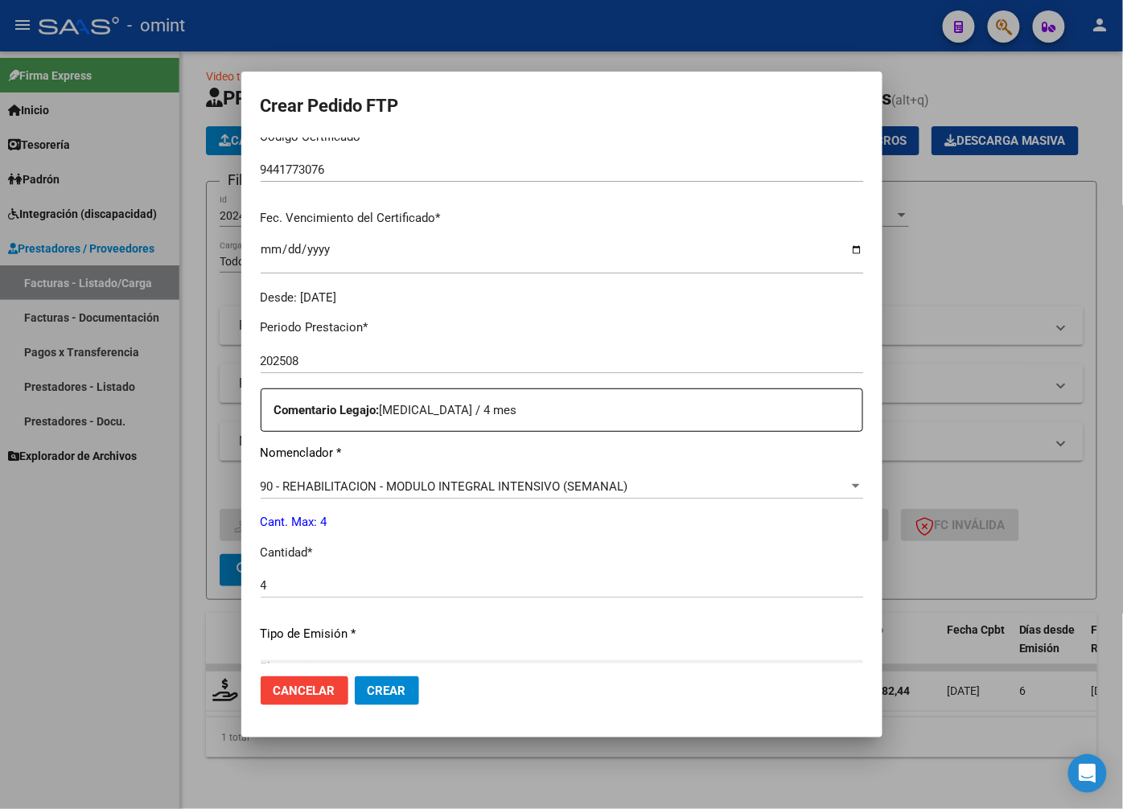
scroll to position [550, 0]
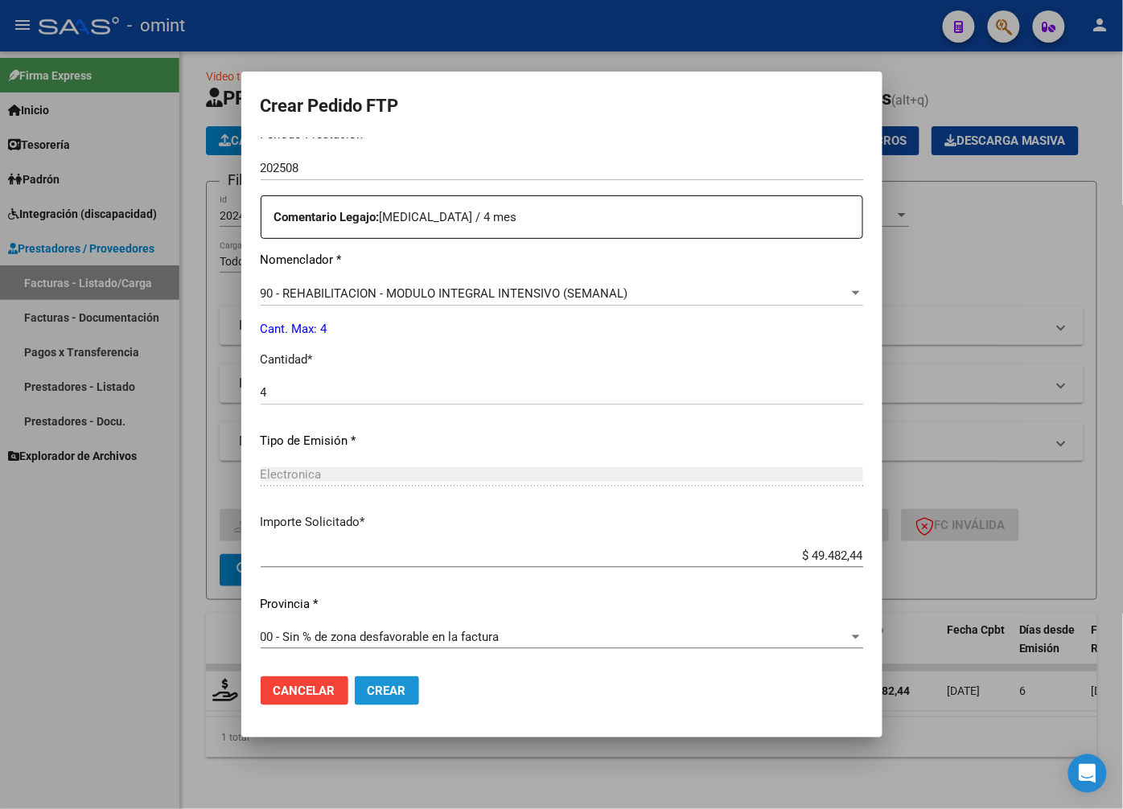
click at [368, 696] on span "Crear" at bounding box center [387, 691] width 39 height 14
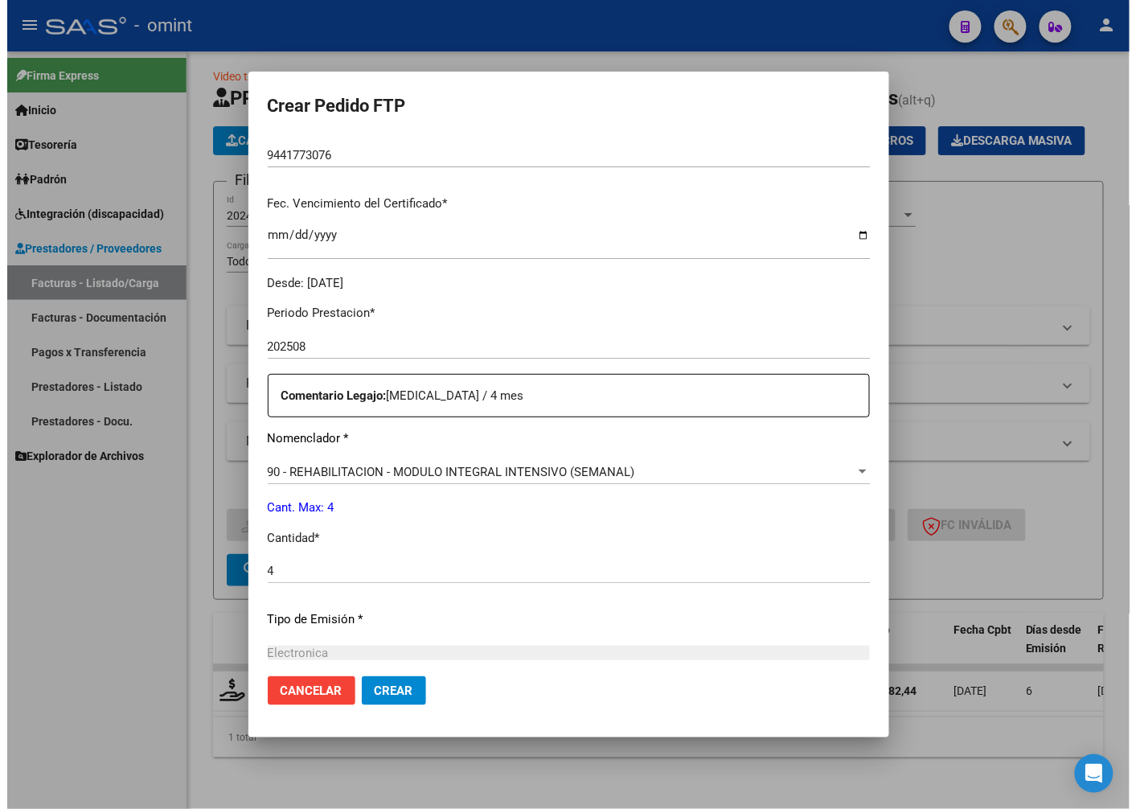
scroll to position [14, 0]
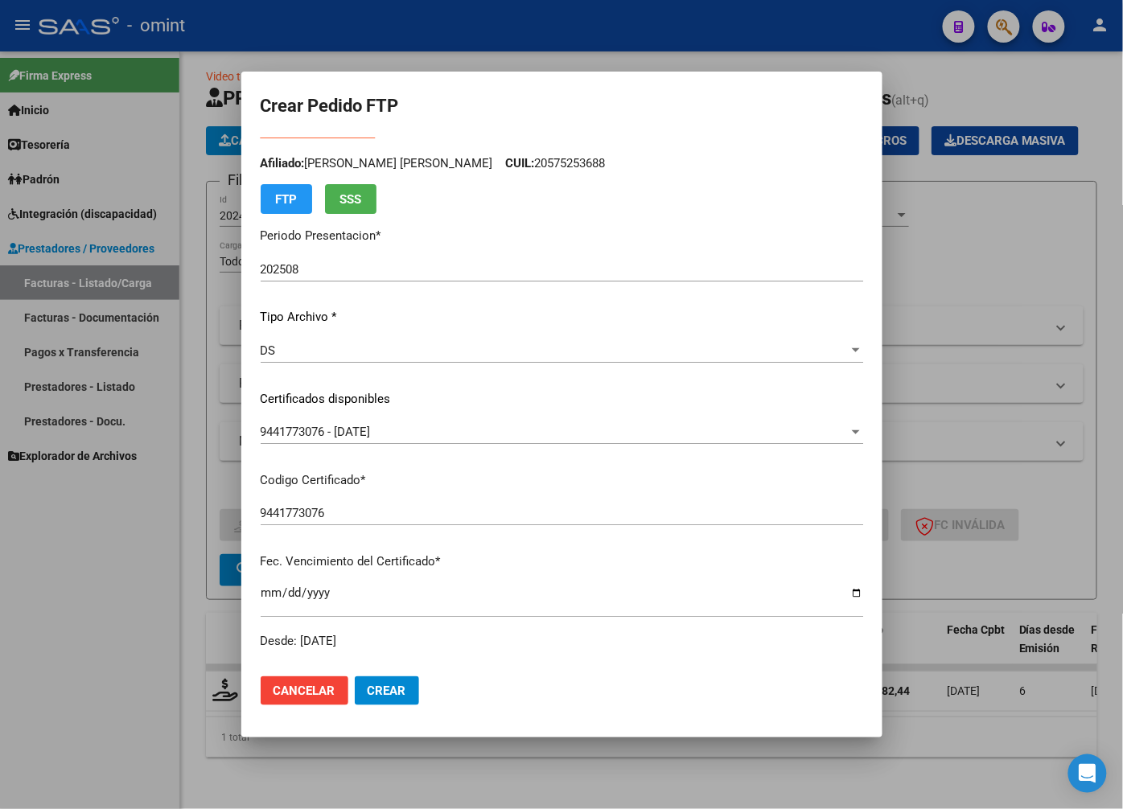
click at [351, 40] on div at bounding box center [561, 404] width 1123 height 809
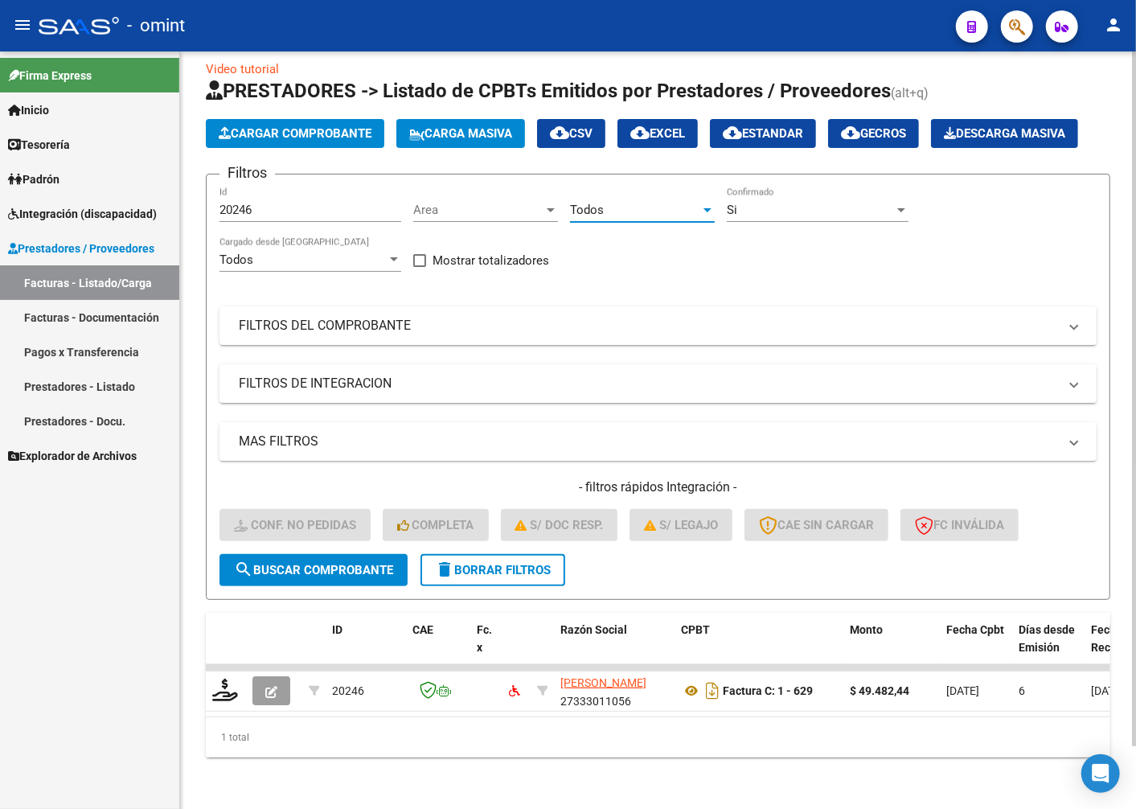
click at [709, 203] on div at bounding box center [708, 209] width 14 height 13
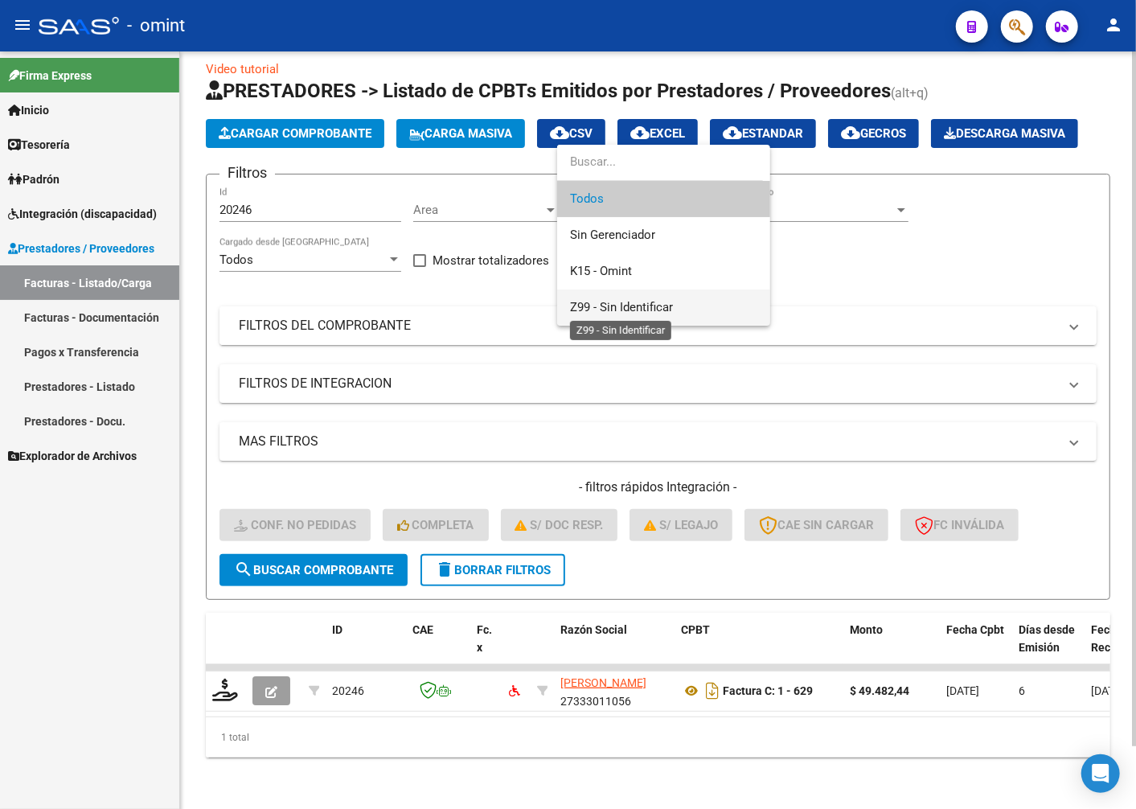
click at [642, 309] on span "Z99 - Sin Identificar" at bounding box center [621, 307] width 103 height 14
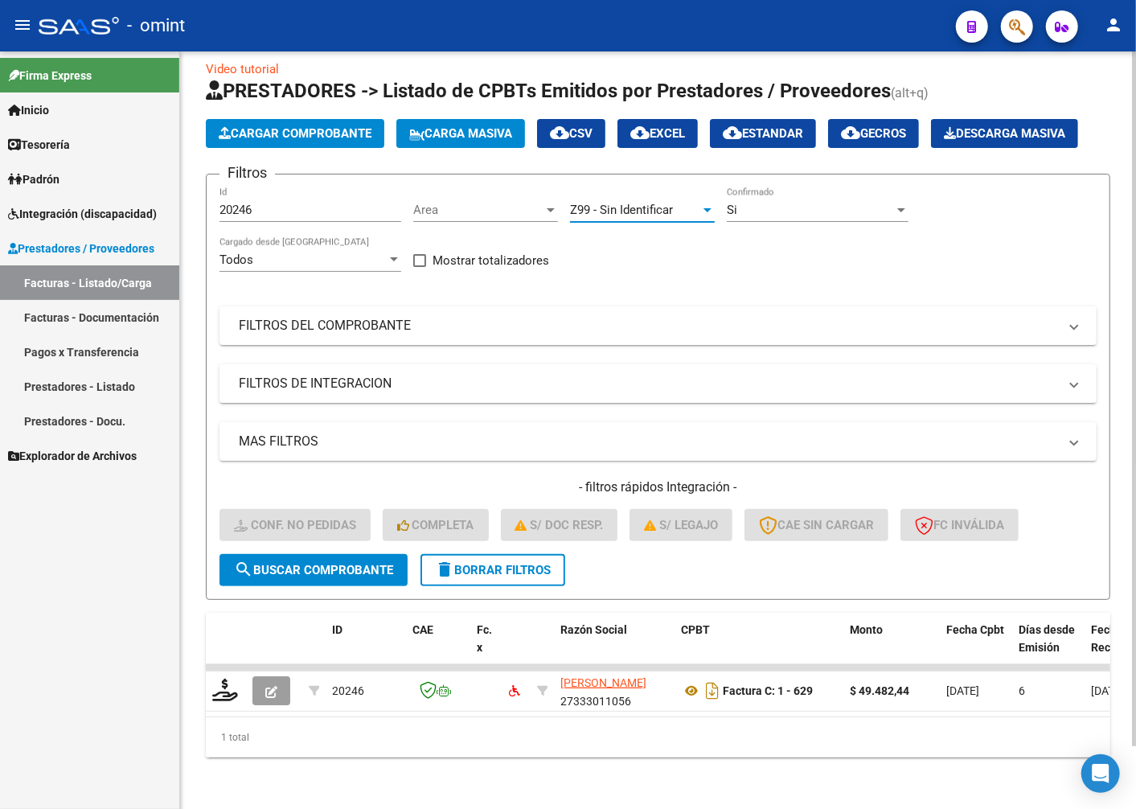
click at [306, 563] on span "search Buscar Comprobante" at bounding box center [313, 570] width 159 height 14
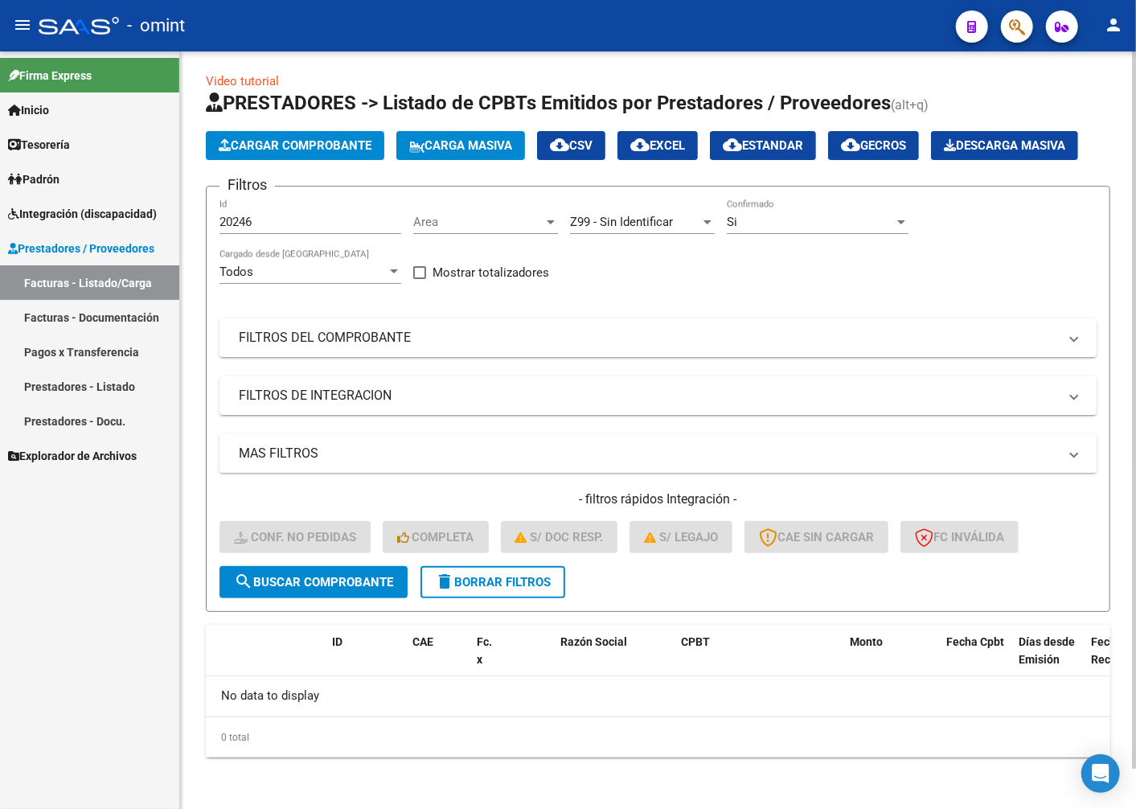
scroll to position [43, 0]
click at [82, 209] on span "Integración (discapacidad)" at bounding box center [82, 214] width 149 height 18
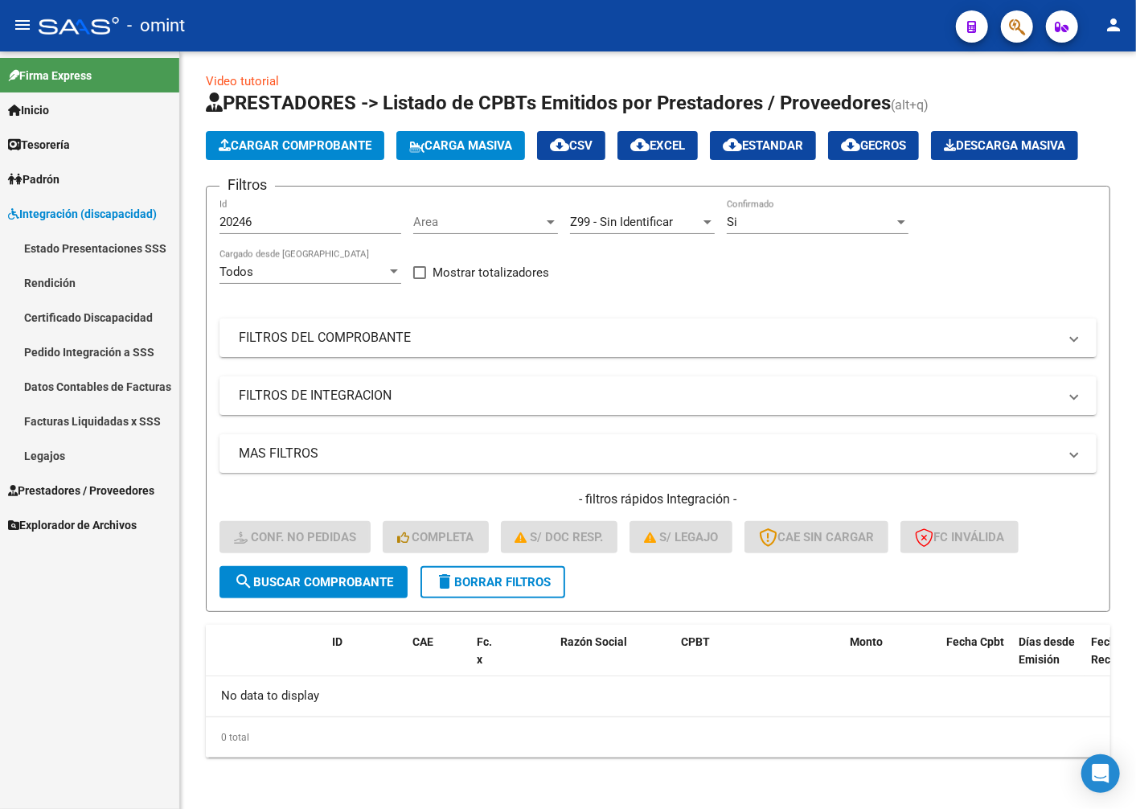
click at [60, 238] on link "Estado Presentaciones SSS" at bounding box center [89, 248] width 179 height 35
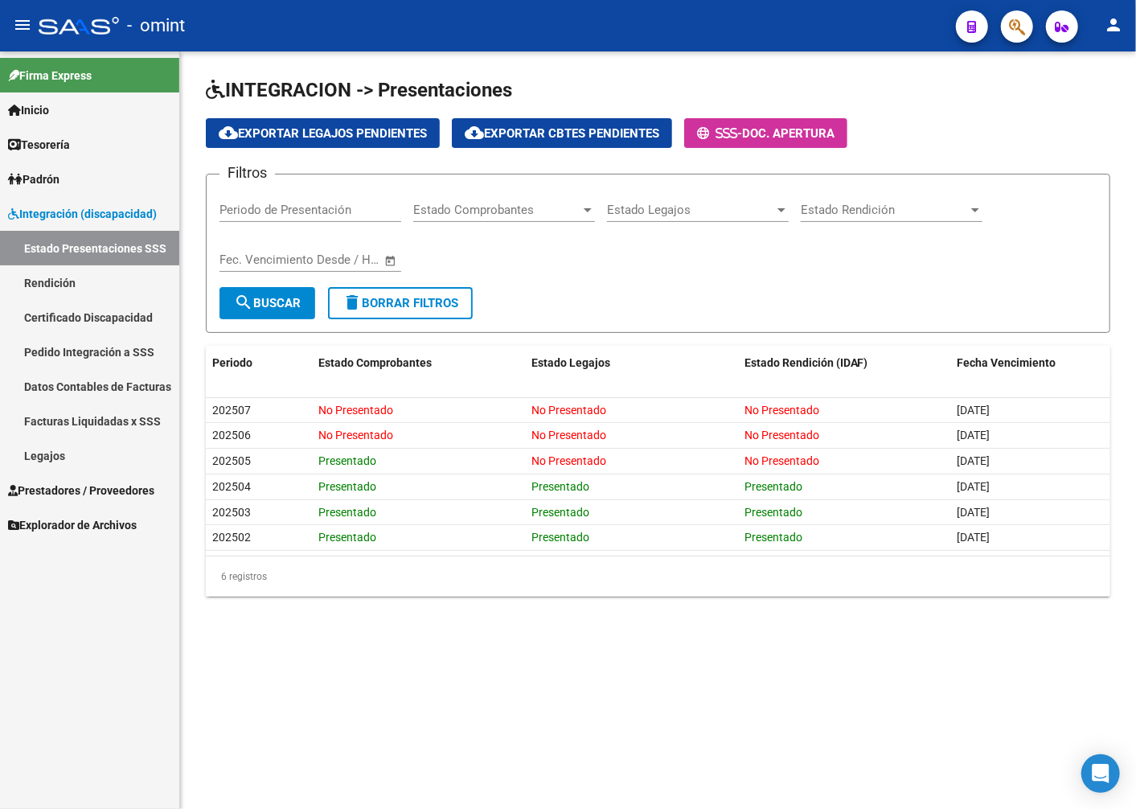
click at [65, 215] on span "Integración (discapacidad)" at bounding box center [82, 214] width 149 height 18
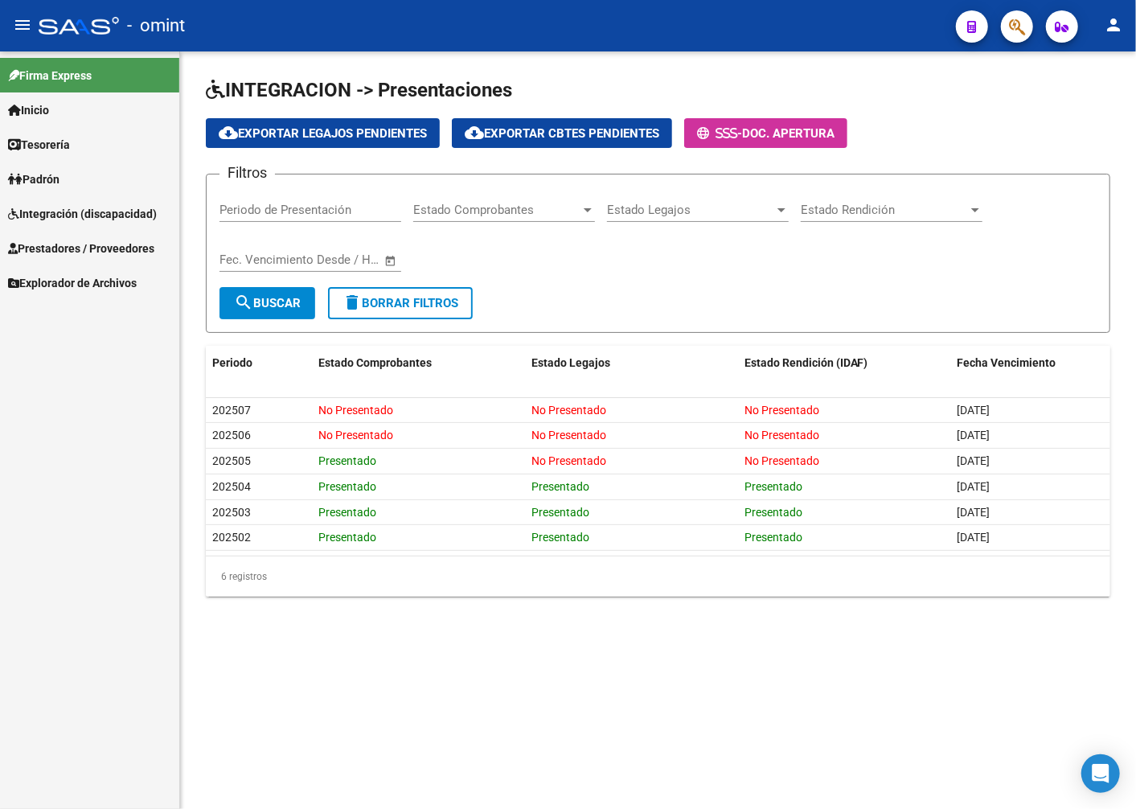
click at [54, 214] on span "Integración (discapacidad)" at bounding box center [82, 214] width 149 height 18
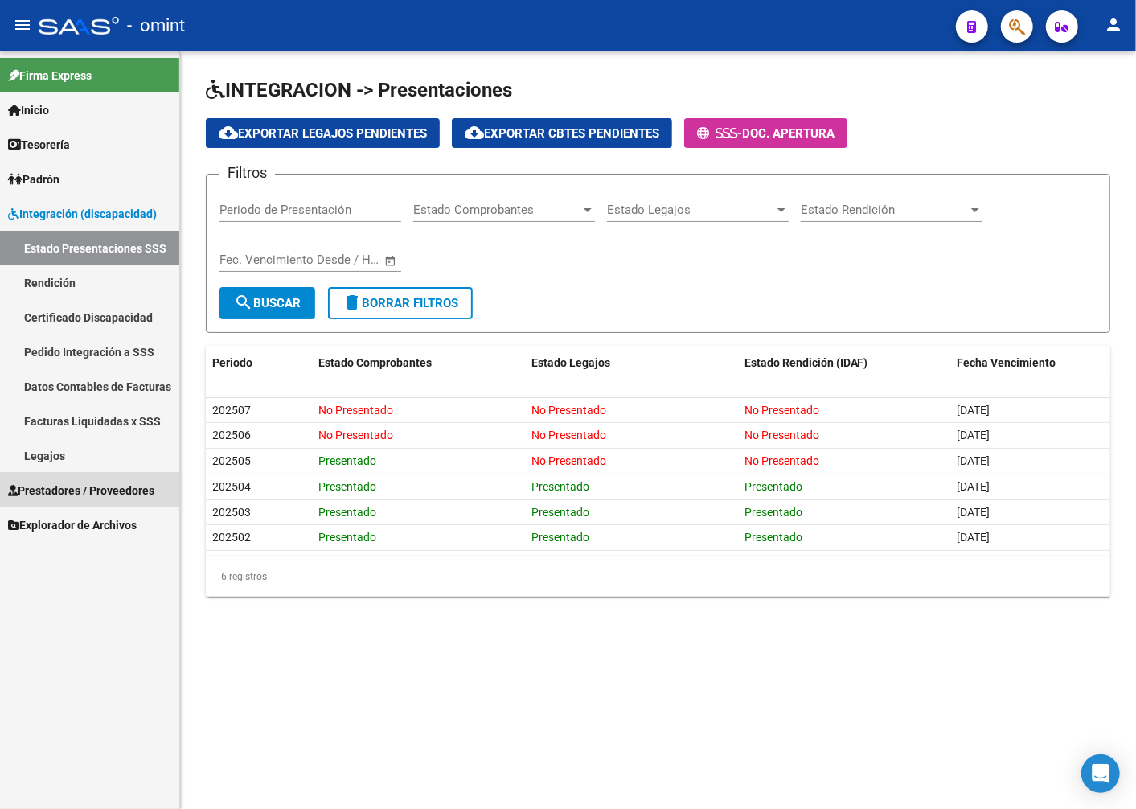
click at [87, 485] on span "Prestadores / Proveedores" at bounding box center [81, 491] width 146 height 18
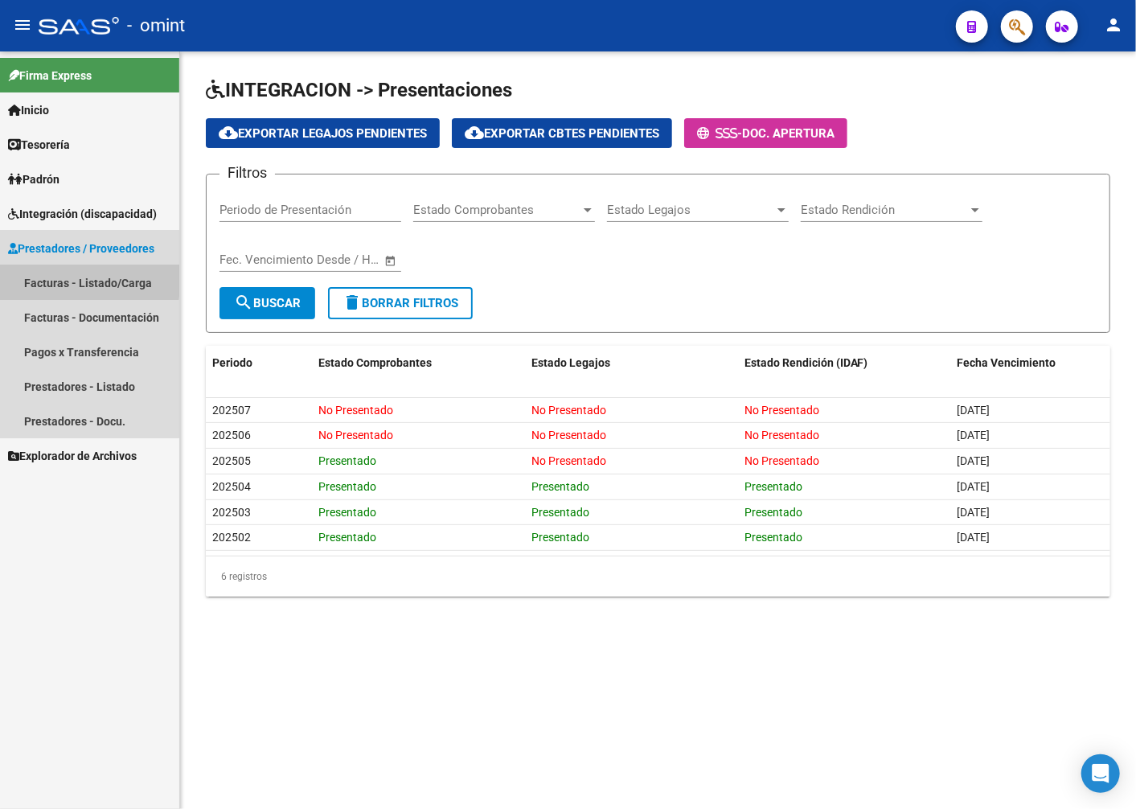
drag, startPoint x: 59, startPoint y: 277, endPoint x: 116, endPoint y: 290, distance: 58.4
click at [60, 277] on link "Facturas - Listado/Carga" at bounding box center [89, 282] width 179 height 35
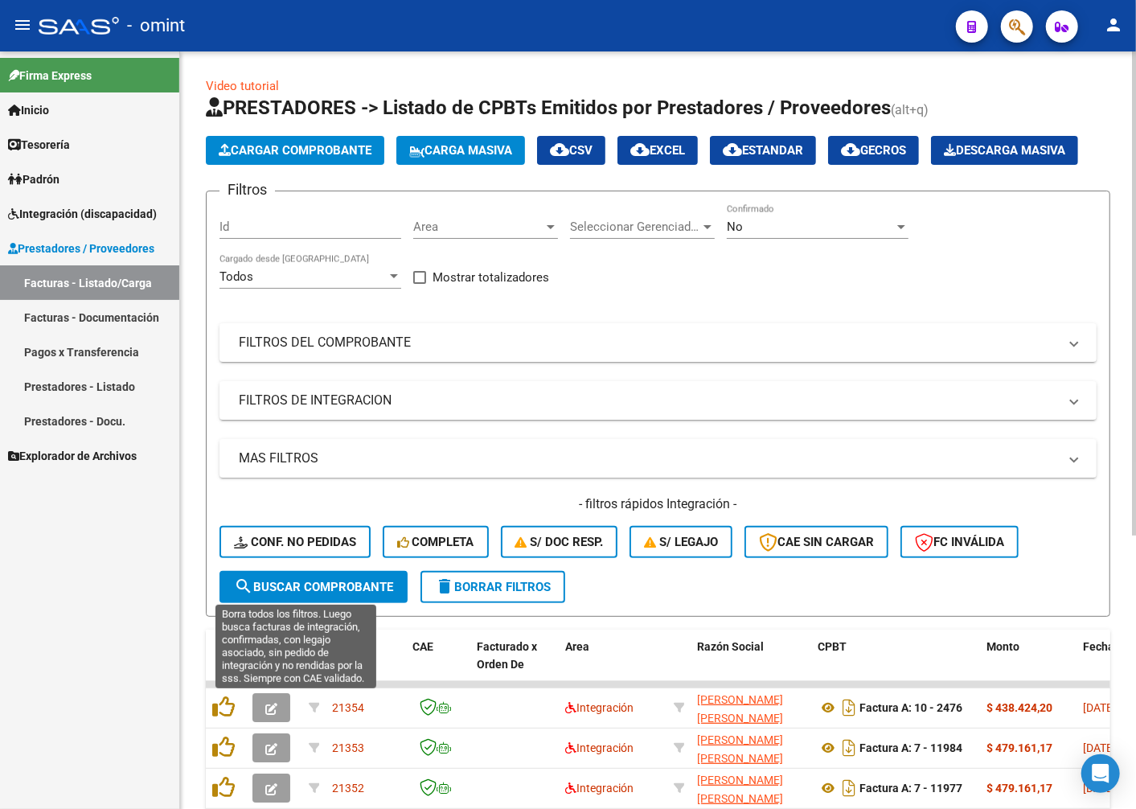
click at [310, 549] on span "Conf. no pedidas" at bounding box center [295, 542] width 122 height 14
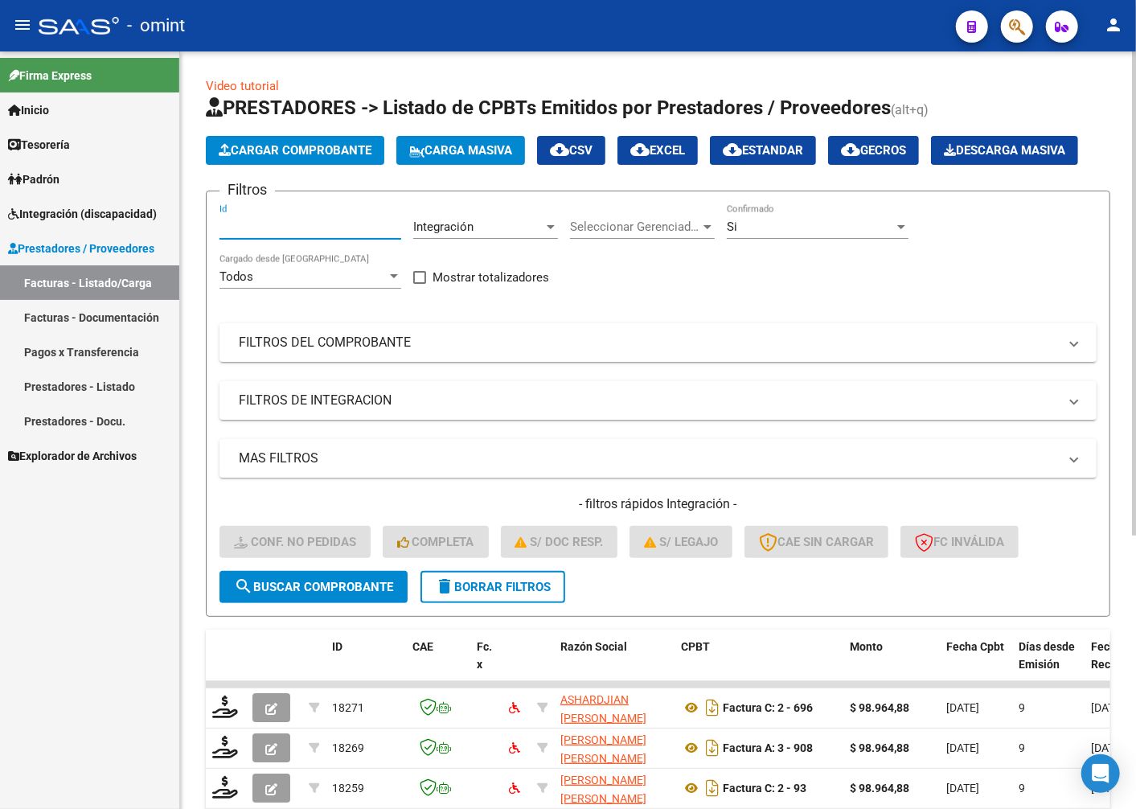
paste input "20246"
type input "20246"
click at [283, 594] on span "search Buscar Comprobante" at bounding box center [313, 587] width 159 height 14
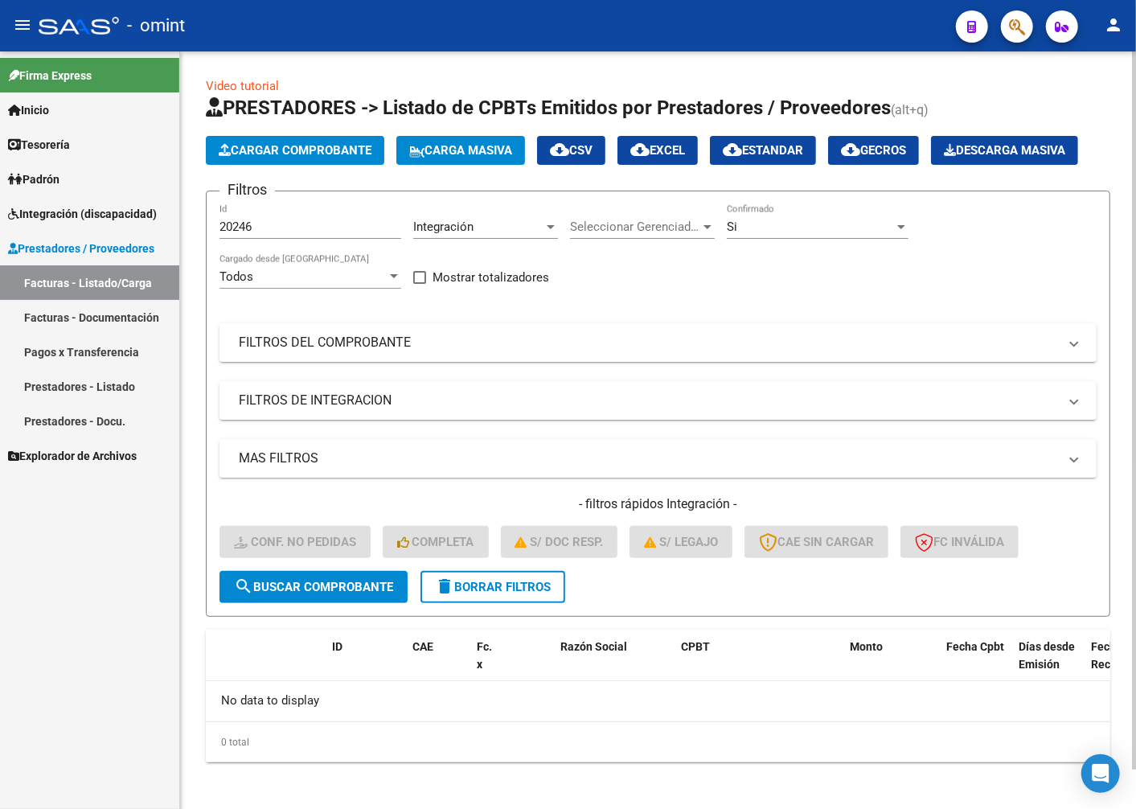
scroll to position [43, 0]
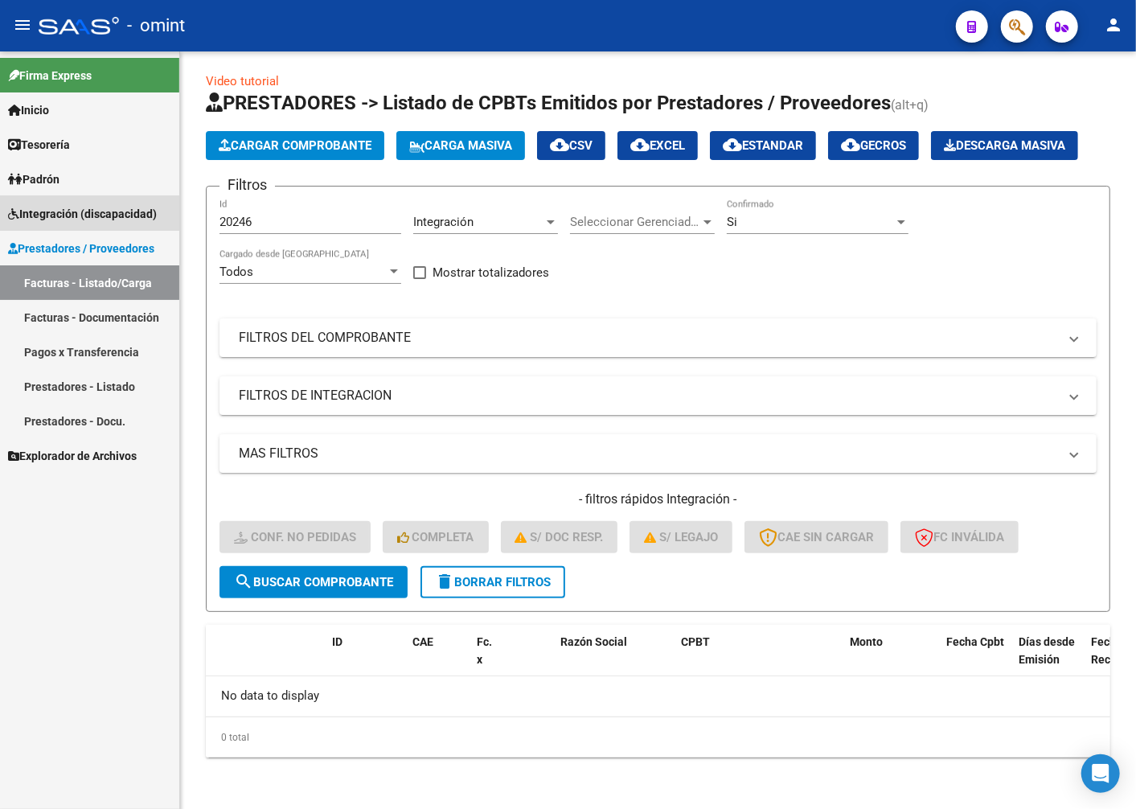
click at [58, 199] on link "Integración (discapacidad)" at bounding box center [89, 213] width 179 height 35
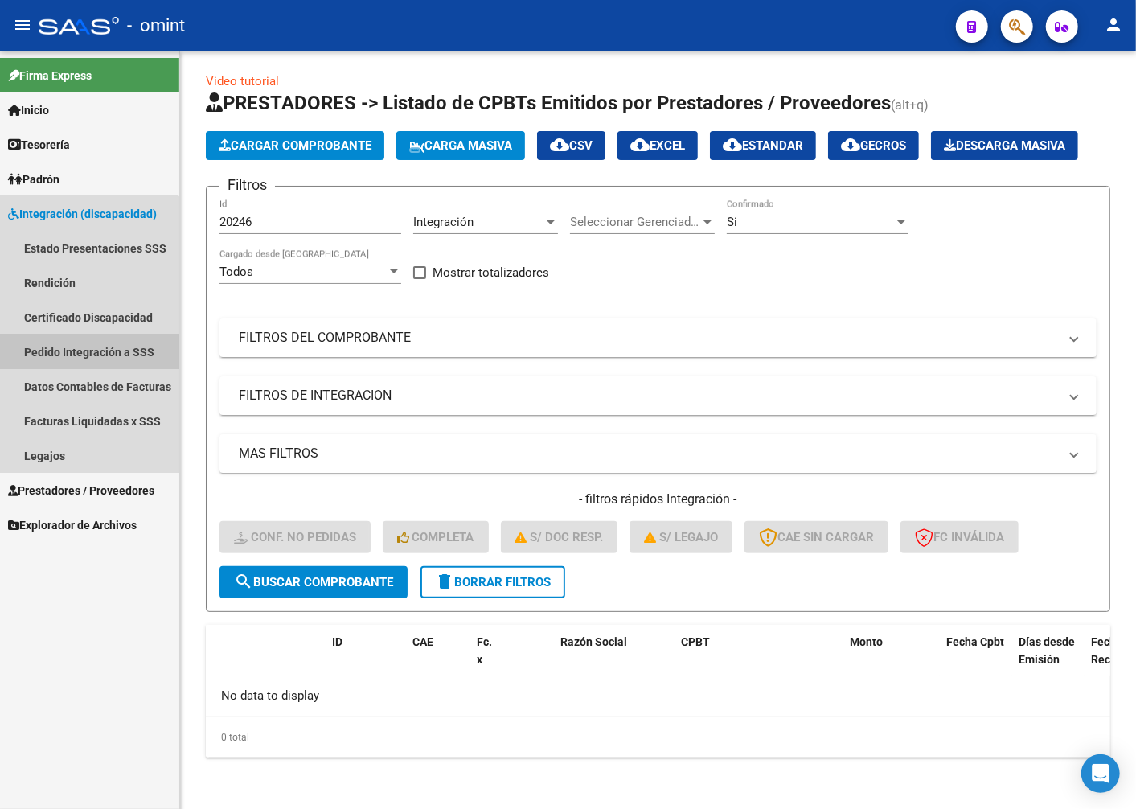
click at [66, 351] on link "Pedido Integración a SSS" at bounding box center [89, 352] width 179 height 35
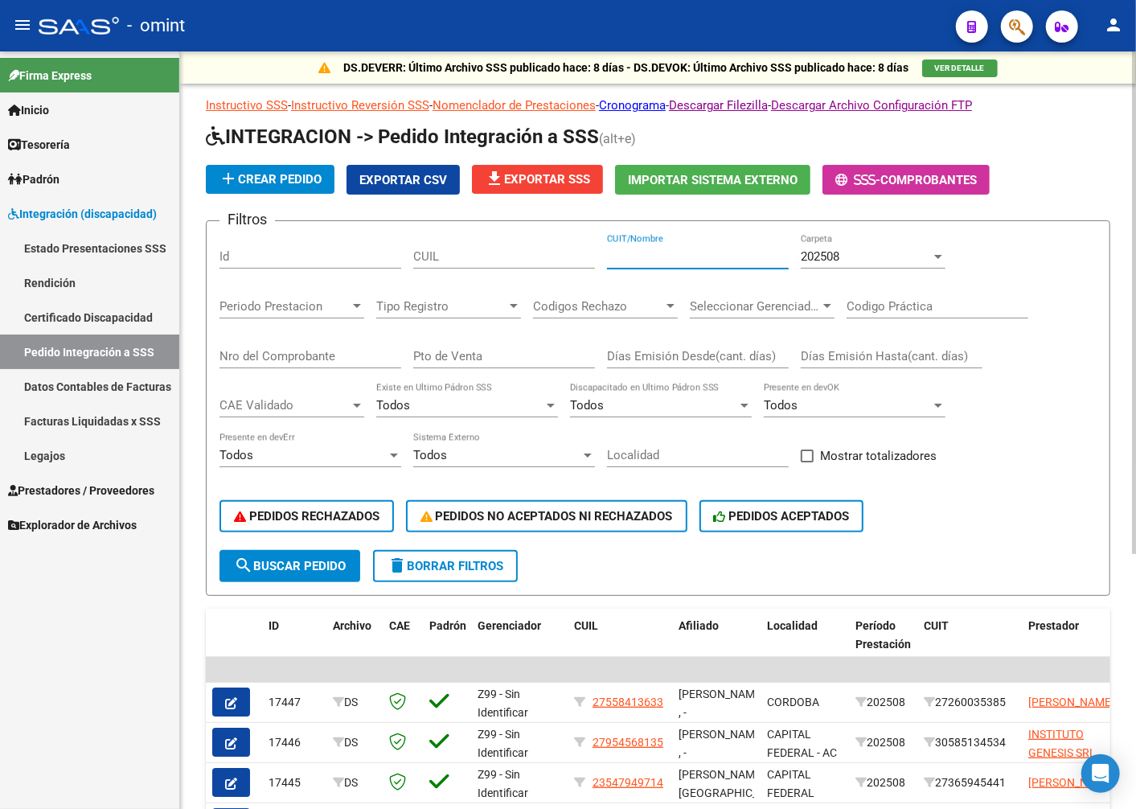
drag, startPoint x: 640, startPoint y: 265, endPoint x: 751, endPoint y: 252, distance: 111.8
click at [499, 249] on div "CUIL" at bounding box center [504, 251] width 182 height 35
paste input "27333011056"
type input "27333011056"
drag, startPoint x: 504, startPoint y: 256, endPoint x: 278, endPoint y: 228, distance: 227.8
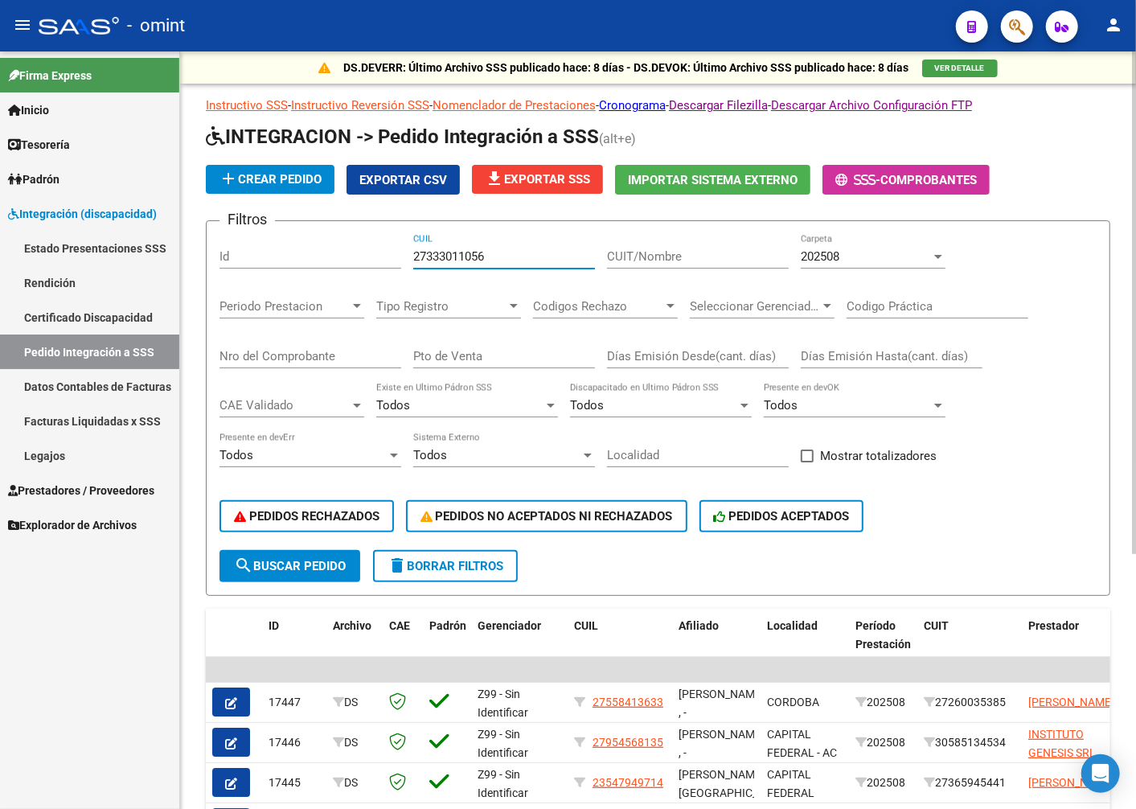
click at [278, 228] on form "Filtros Id 27333011056 CUIL CUIT/Nombre 202508 Carpeta Periodo Prestacion Perio…" at bounding box center [658, 408] width 905 height 376
paste input "27333011056"
type input "27333011056"
click at [267, 561] on span "search Buscar Pedido" at bounding box center [290, 566] width 112 height 14
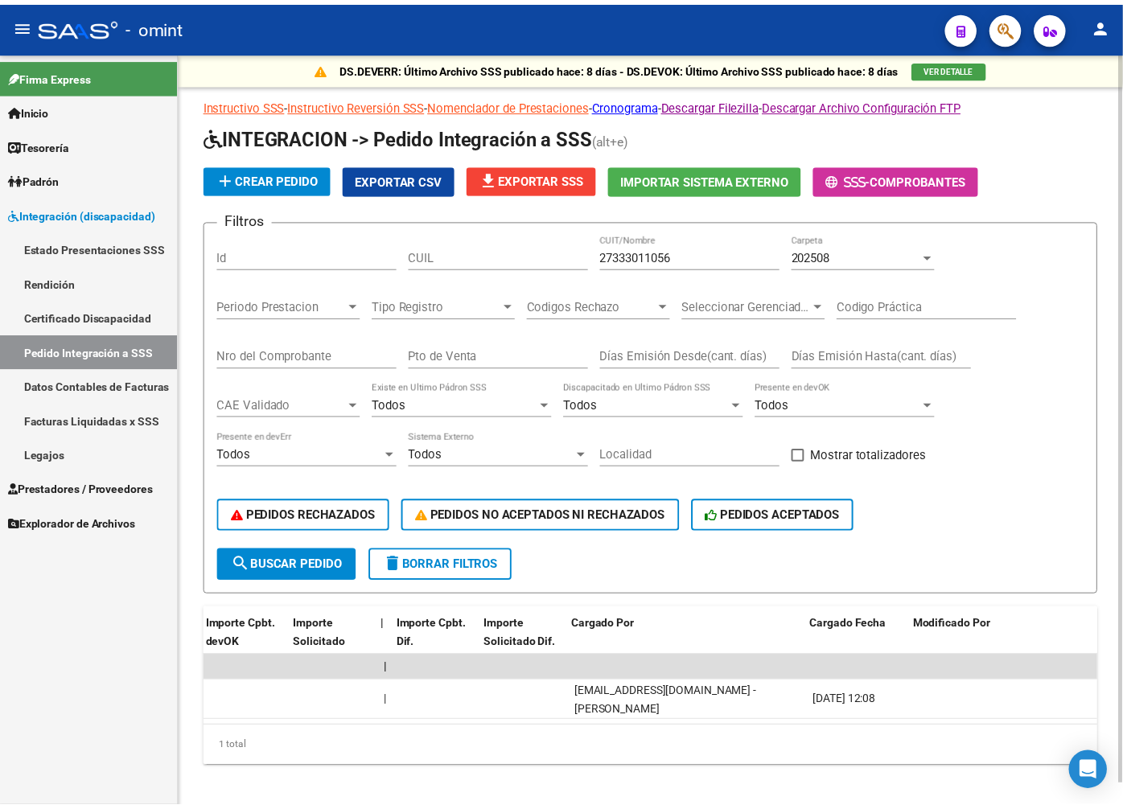
scroll to position [0, 1528]
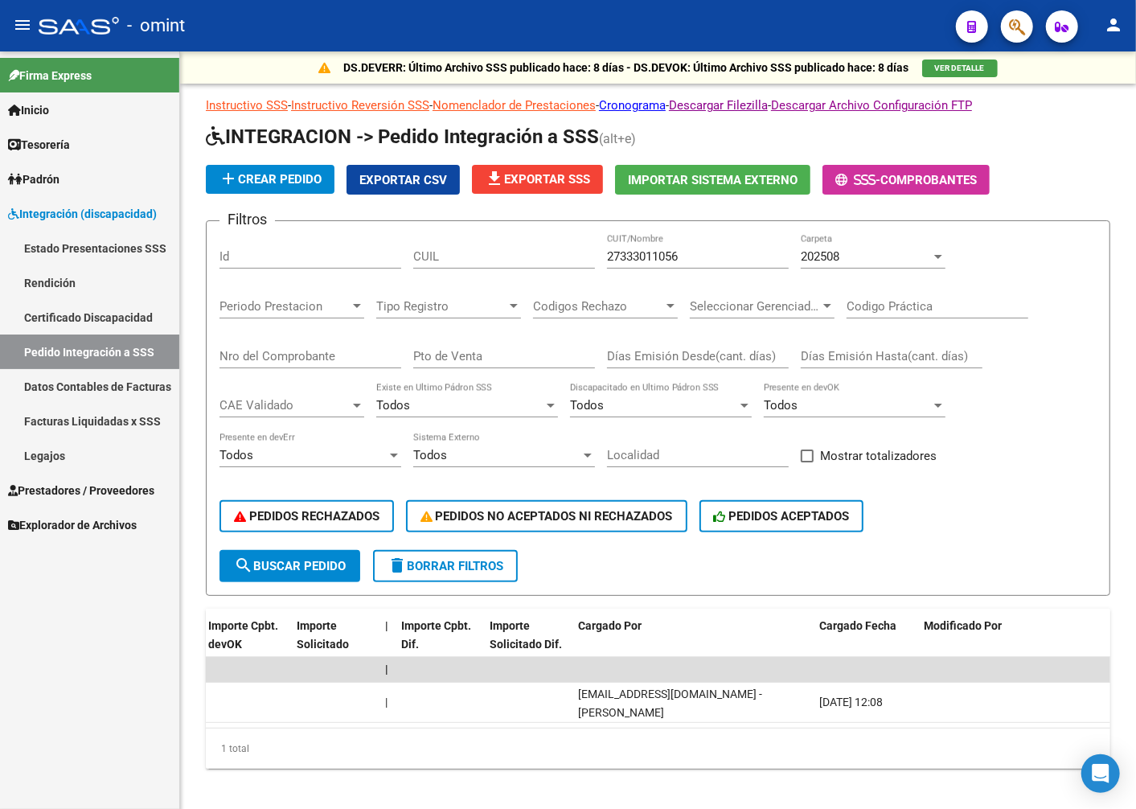
drag, startPoint x: 248, startPoint y: 265, endPoint x: 57, endPoint y: 499, distance: 301.2
click at [54, 500] on link "Prestadores / Proveedores" at bounding box center [89, 490] width 179 height 35
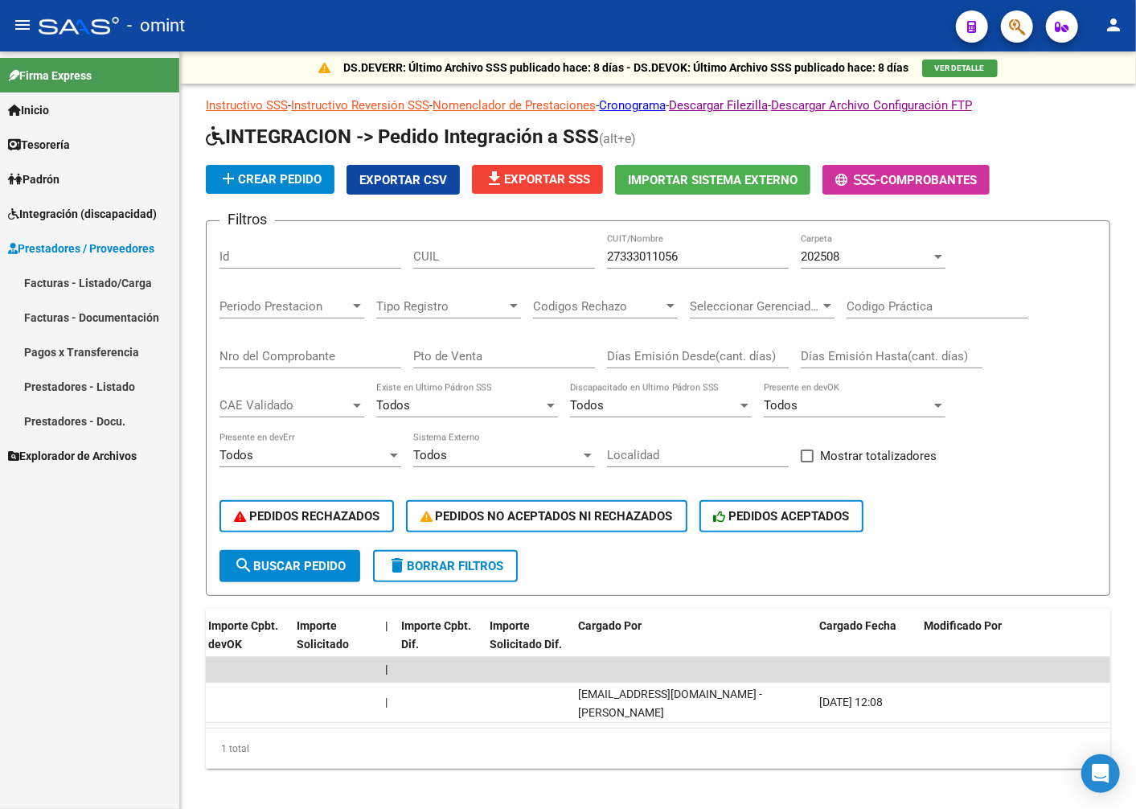
click at [87, 269] on link "Facturas - Listado/Carga" at bounding box center [89, 282] width 179 height 35
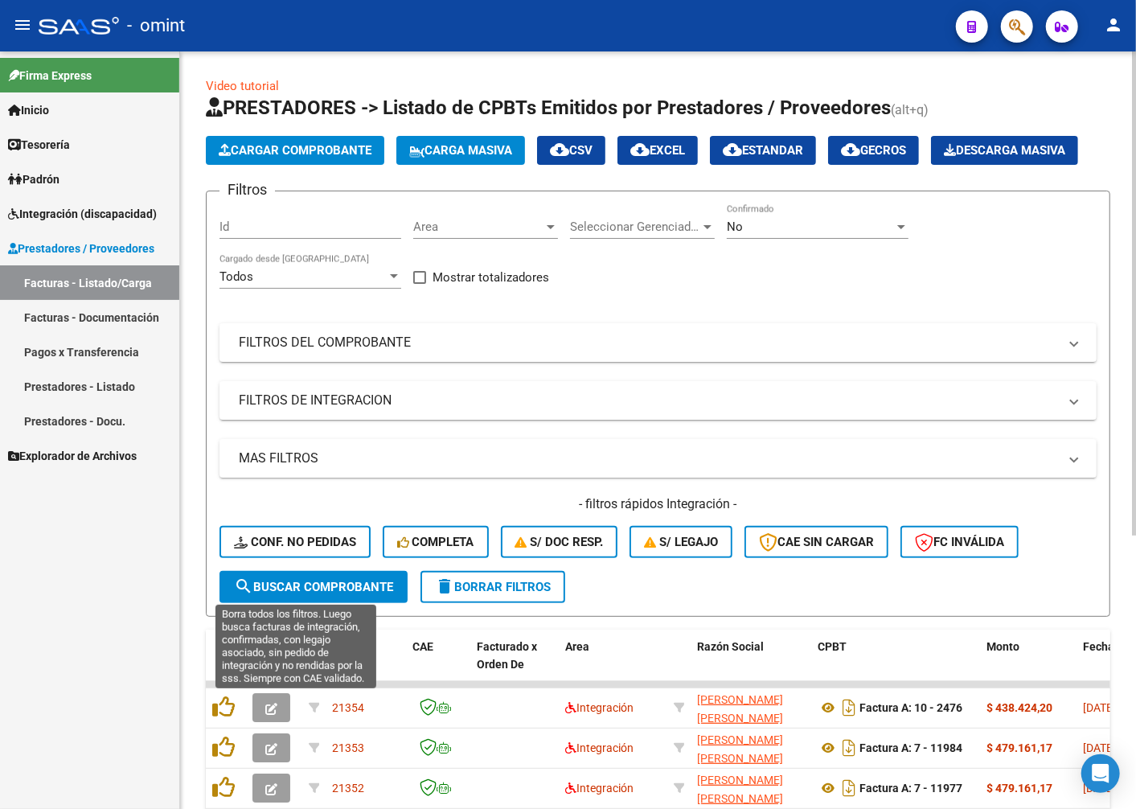
click at [270, 558] on button "Conf. no pedidas" at bounding box center [295, 542] width 151 height 32
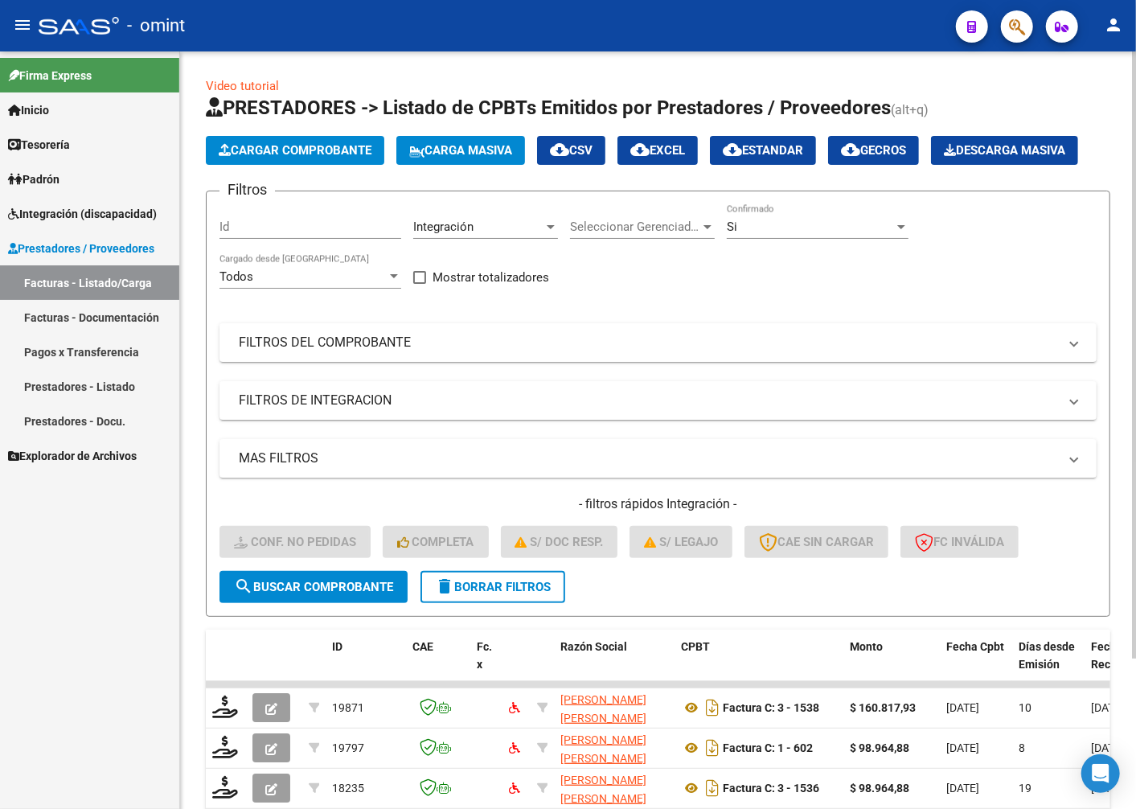
drag, startPoint x: 236, startPoint y: 276, endPoint x: 255, endPoint y: 251, distance: 31.0
drag, startPoint x: 255, startPoint y: 251, endPoint x: 242, endPoint y: 275, distance: 27.3
paste input "19797"
type input "19797"
click at [277, 603] on button "search Buscar Comprobante" at bounding box center [314, 587] width 188 height 32
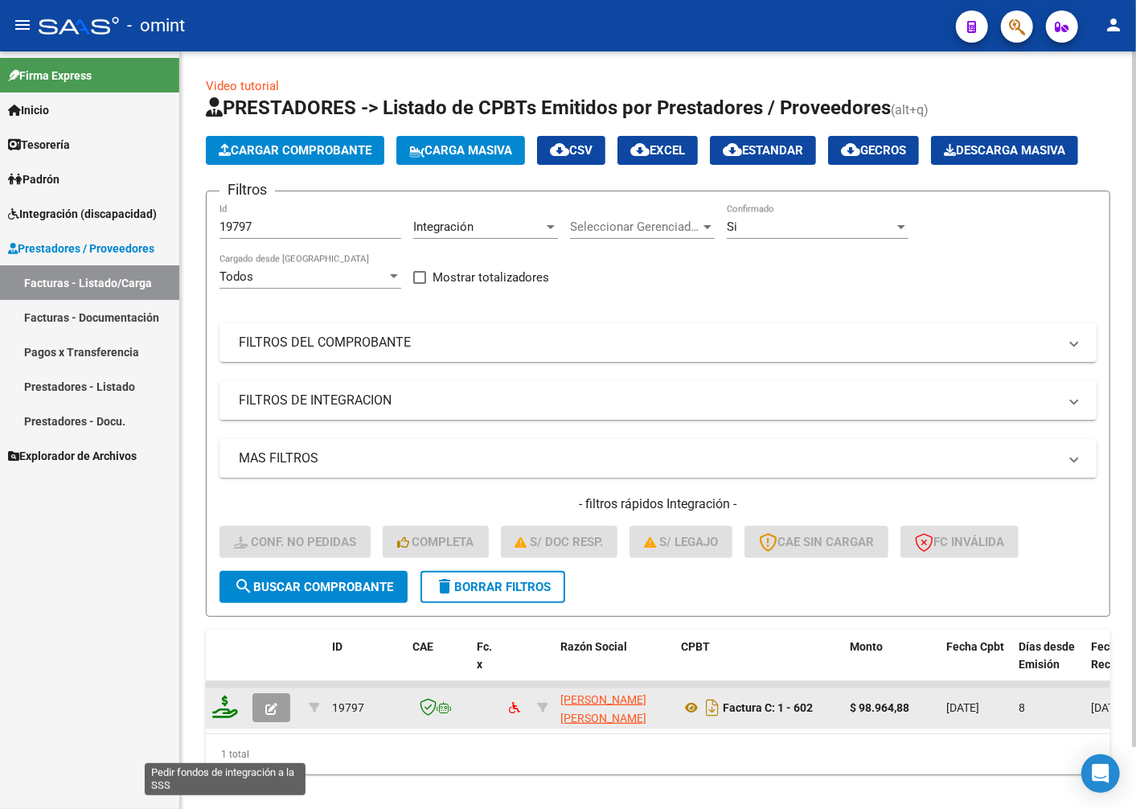
click at [226, 718] on icon at bounding box center [225, 707] width 26 height 23
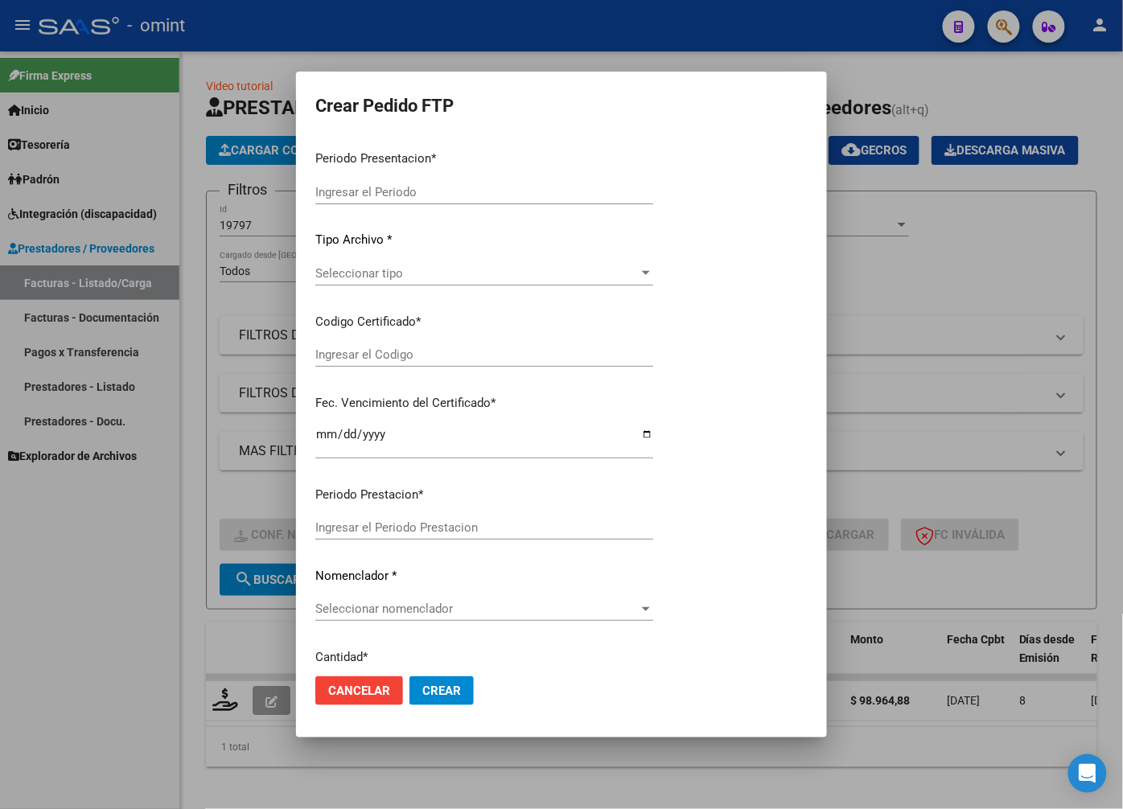
type input "202508"
type input "$ 98.964,88"
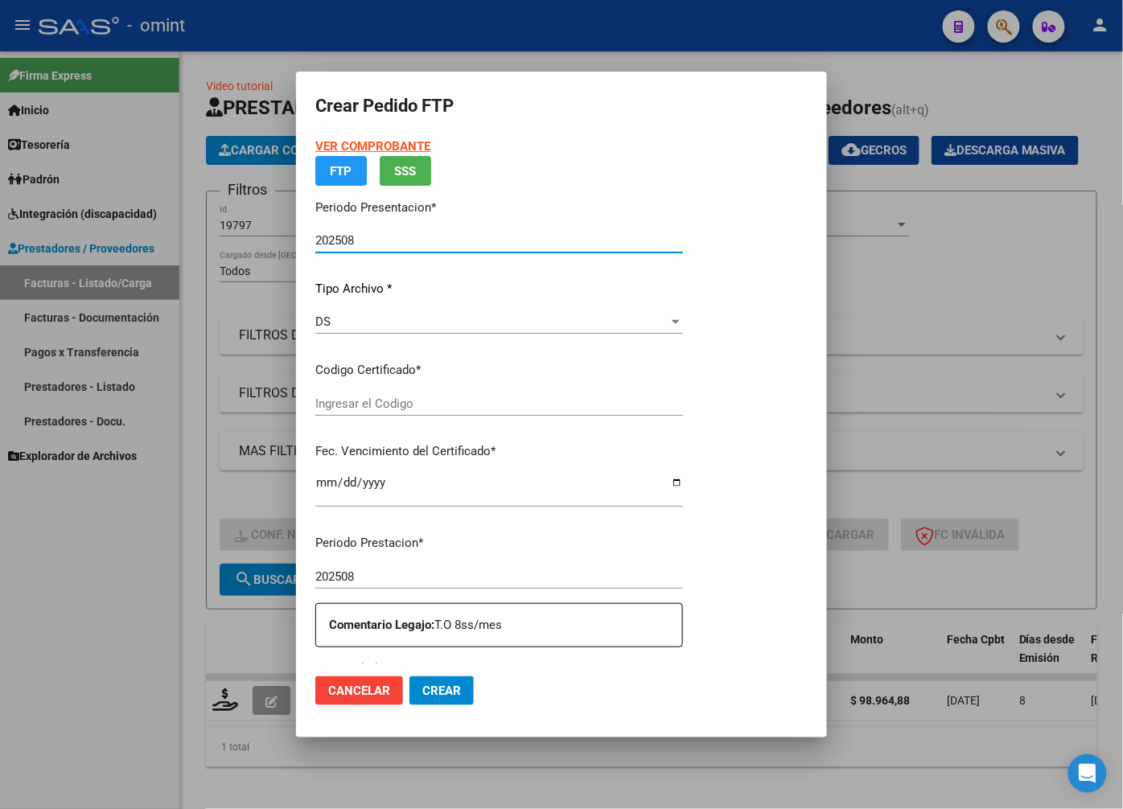
type input "7000897913"
type input "2026-05-19"
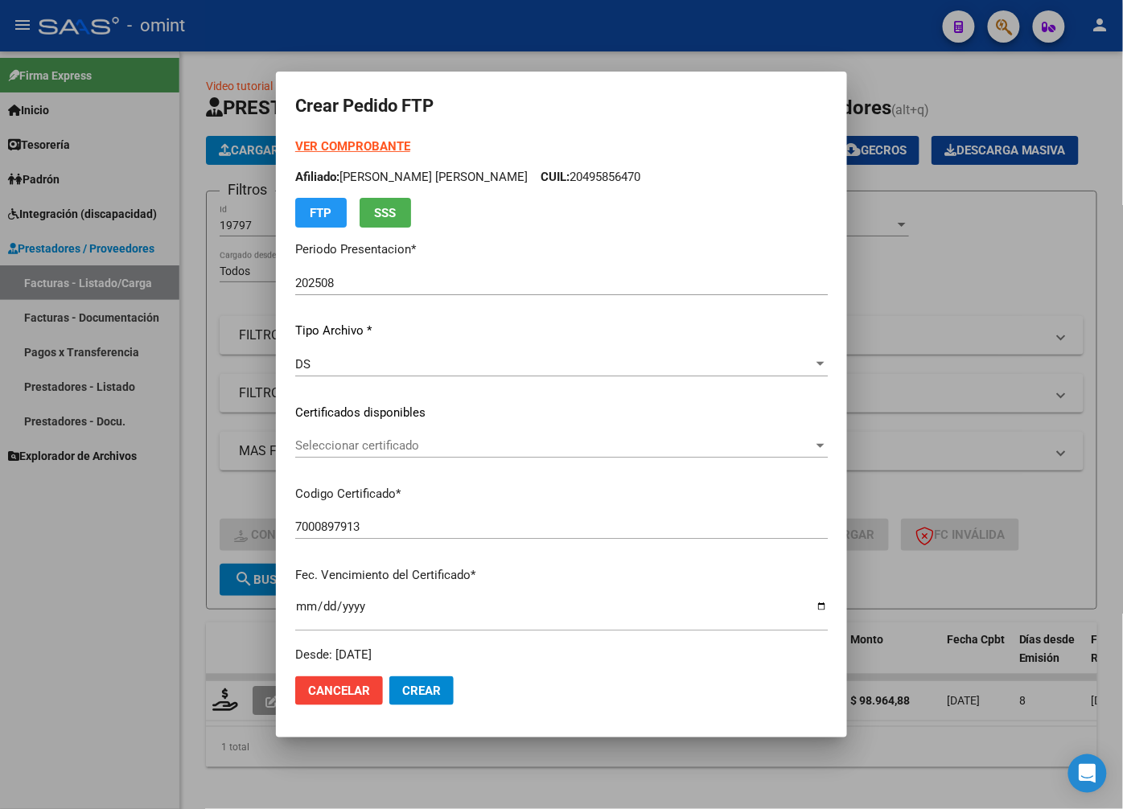
click at [828, 436] on div "Seleccionar certificado Seleccionar certificado" at bounding box center [561, 446] width 532 height 24
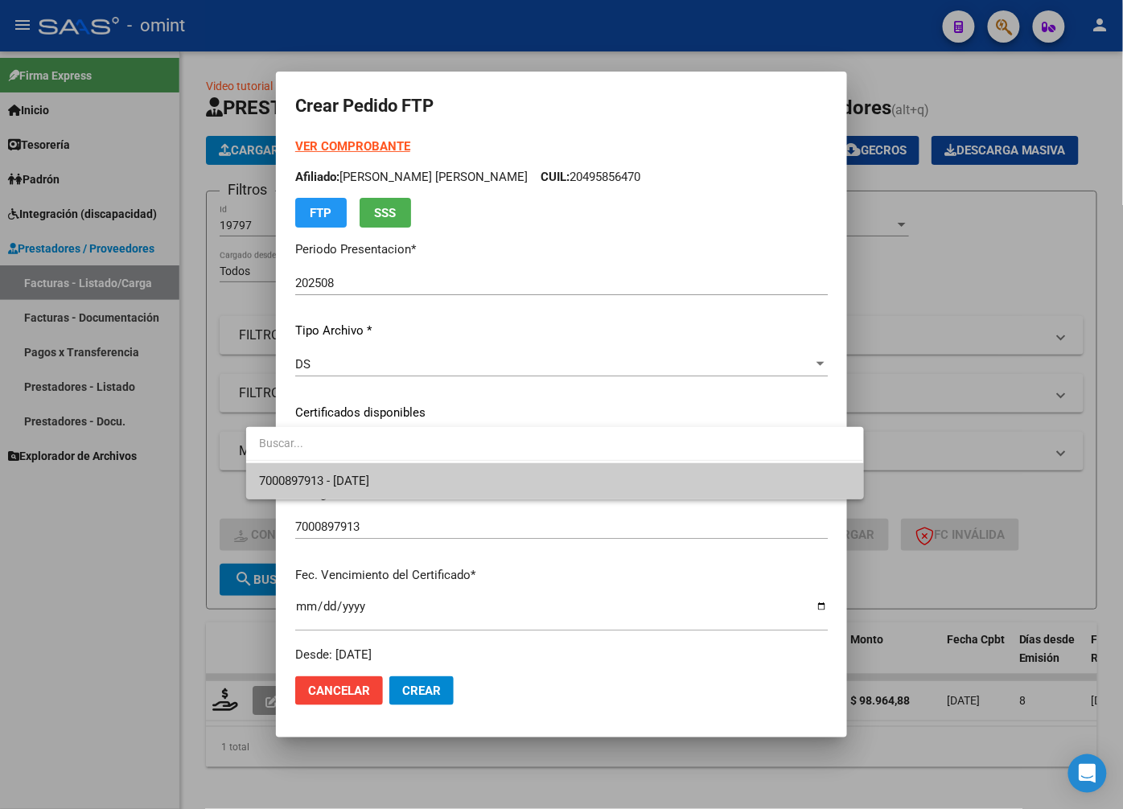
click at [764, 479] on span "7000897913 - 2026-05-19" at bounding box center [554, 481] width 591 height 36
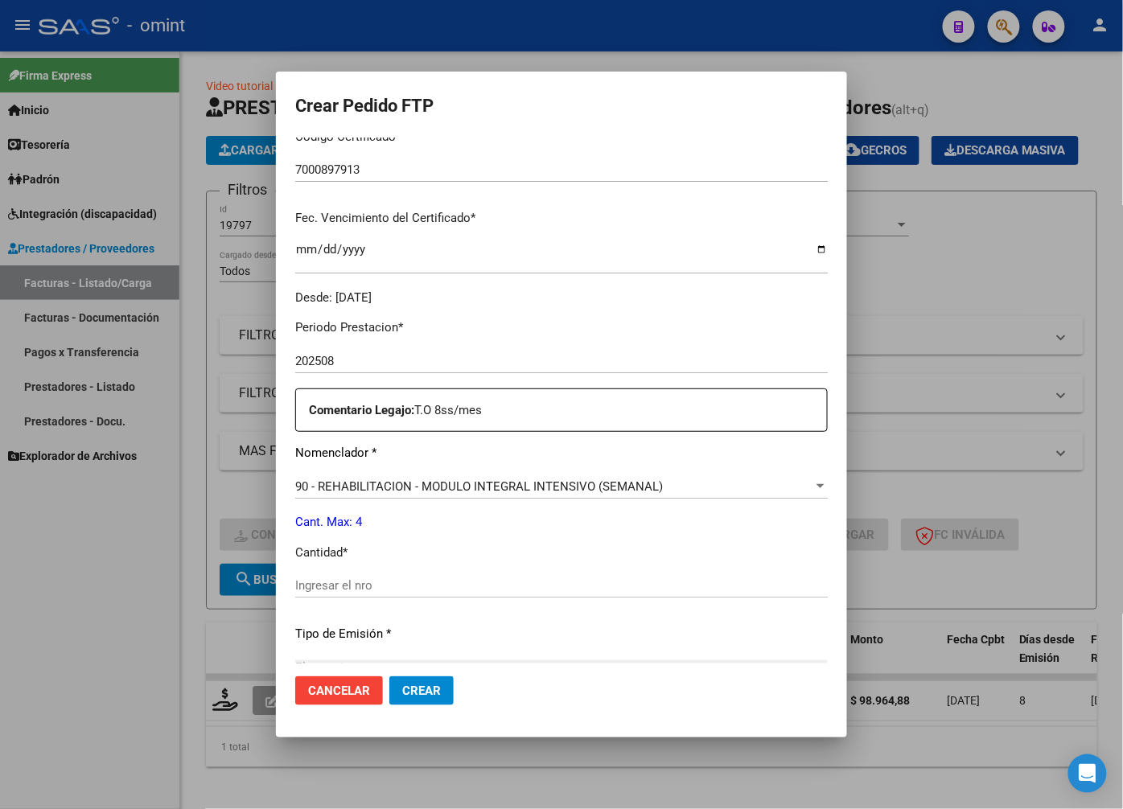
scroll to position [446, 0]
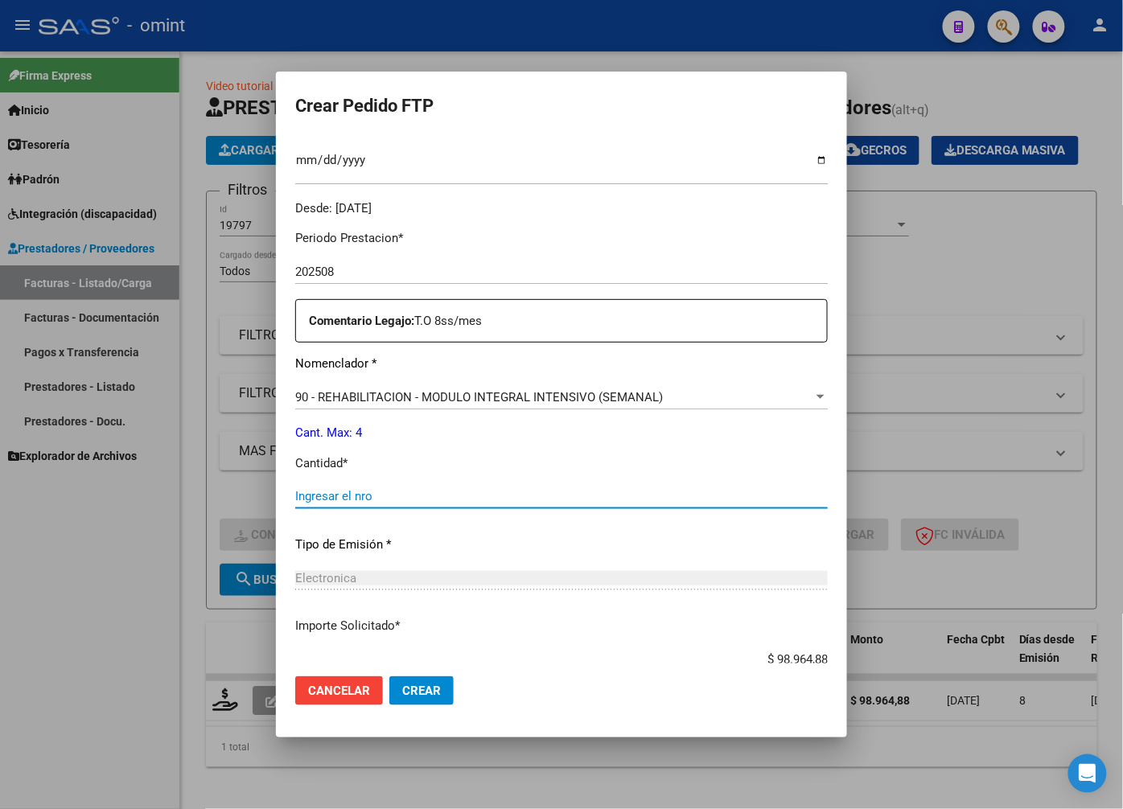
click at [295, 494] on input "Ingresar el nro" at bounding box center [561, 496] width 532 height 14
type input "4"
click at [479, 524] on div "Periodo Prestacion * 202508 Ingresar el Periodo Prestacion Comentario Legajo: T…" at bounding box center [561, 492] width 532 height 551
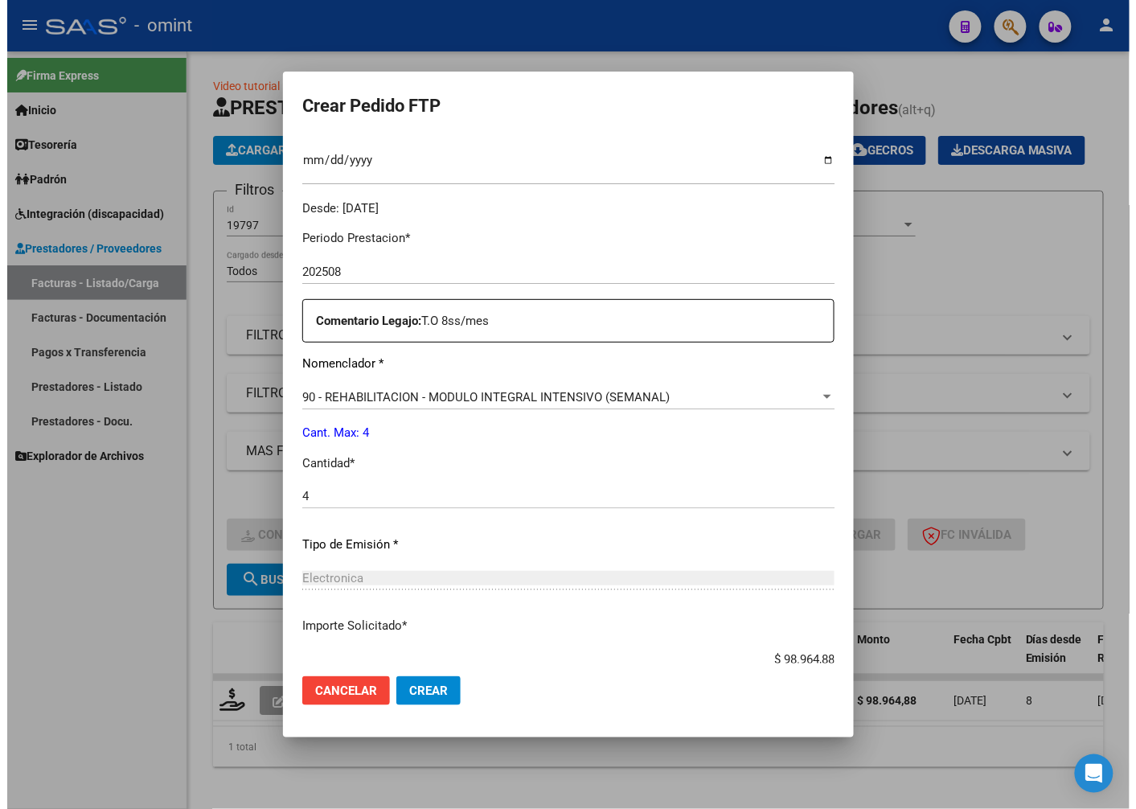
scroll to position [550, 0]
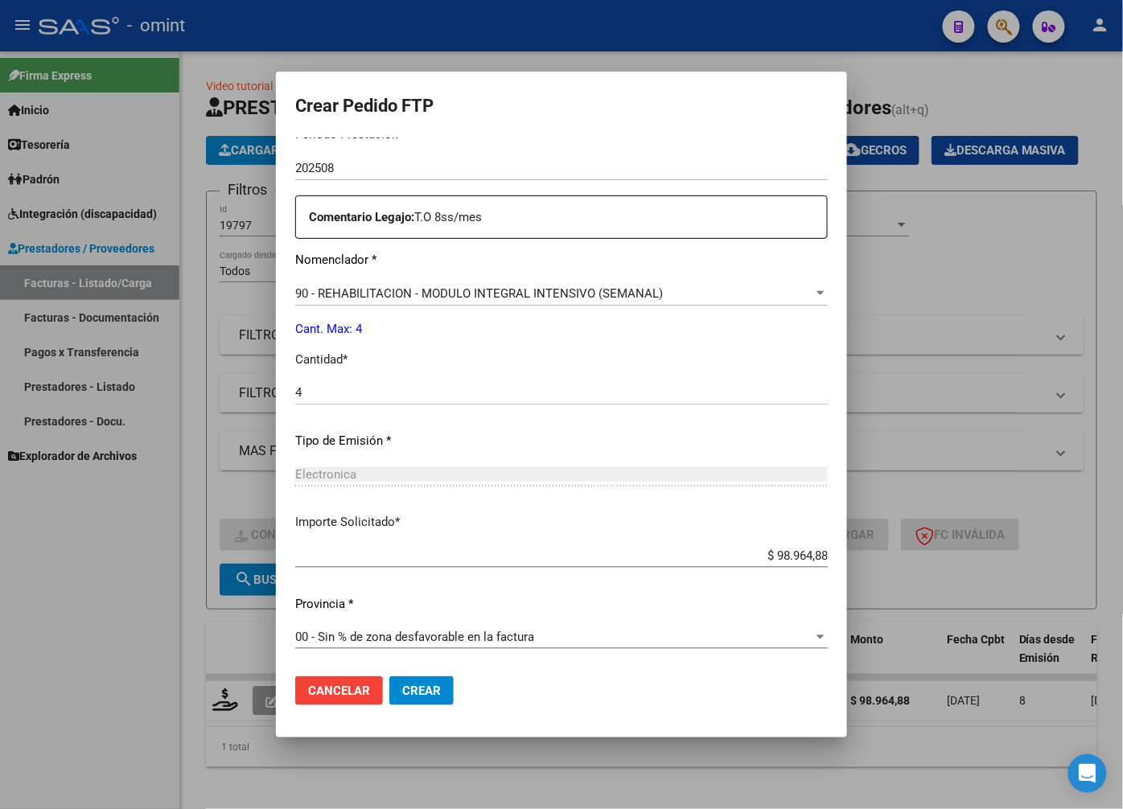
click at [392, 698] on button "Crear" at bounding box center [421, 690] width 64 height 29
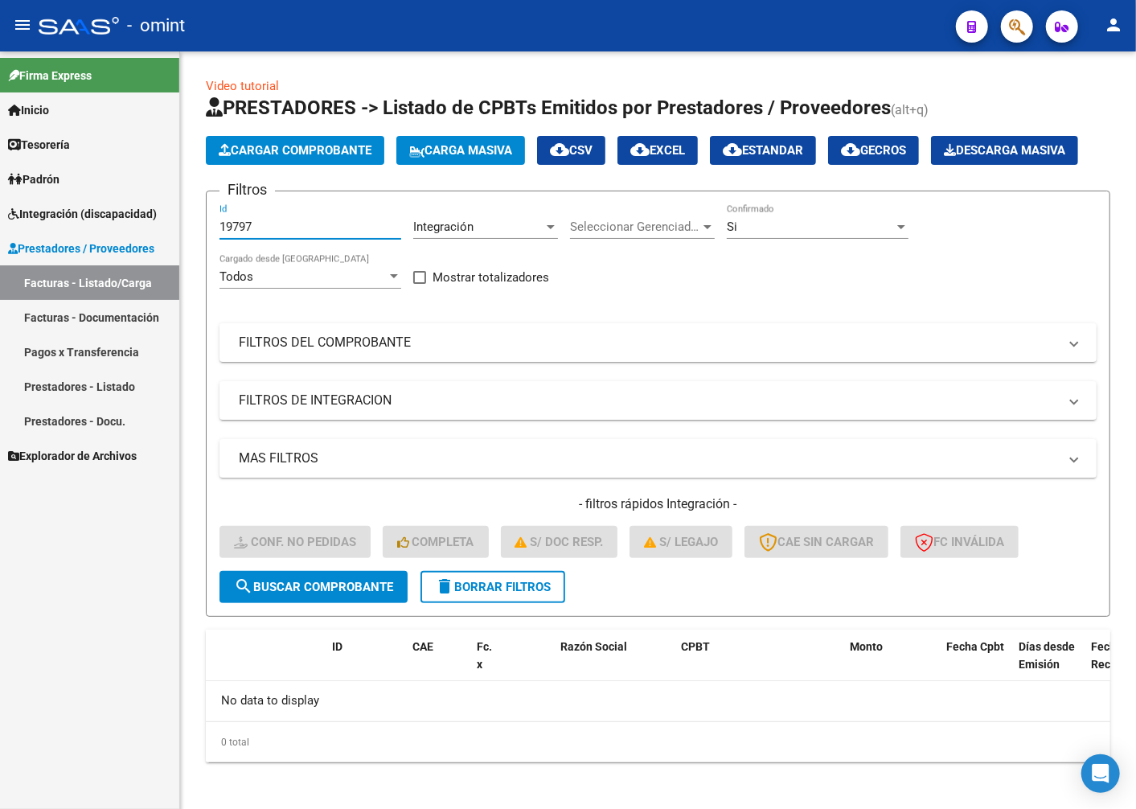
drag, startPoint x: 285, startPoint y: 270, endPoint x: 109, endPoint y: 237, distance: 178.4
click at [111, 237] on mat-sidenav-container "Firma Express Inicio Instructivos Contacto OS Tesorería Extractos Procesados (c…" at bounding box center [568, 430] width 1136 height 758
paste input "18657"
type input "18657"
click at [274, 594] on span "search Buscar Comprobante" at bounding box center [313, 587] width 159 height 14
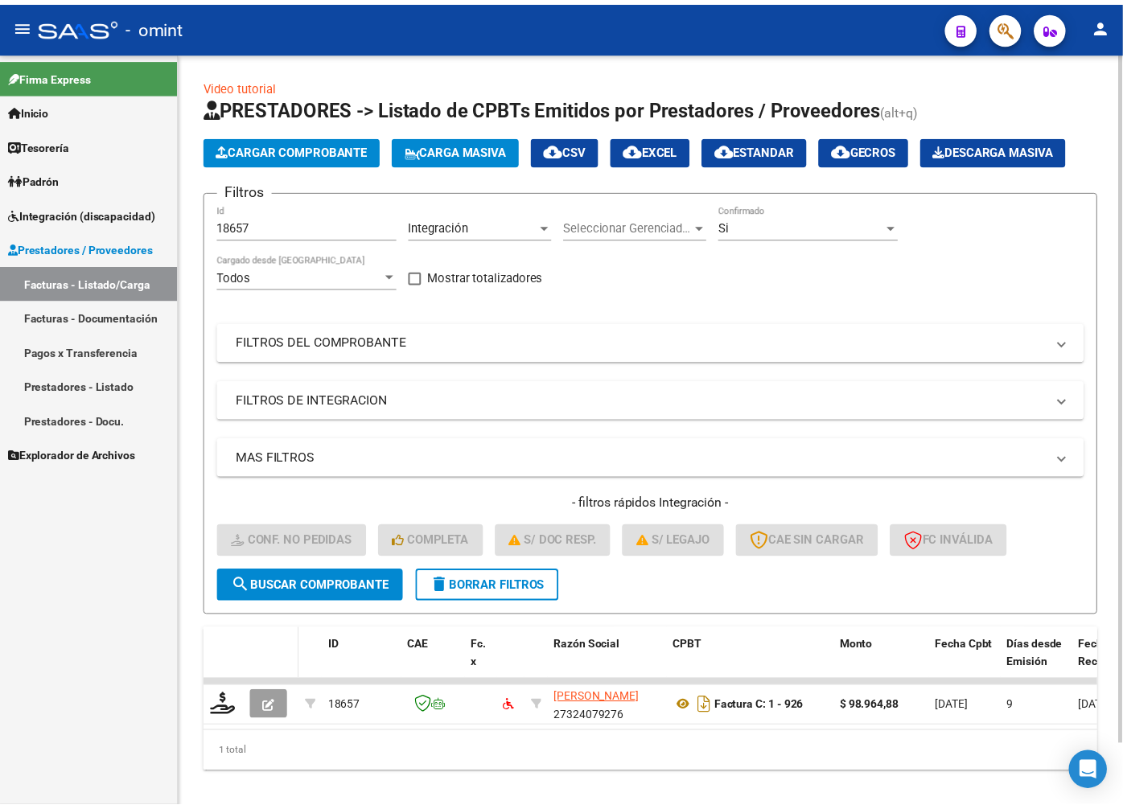
scroll to position [68, 0]
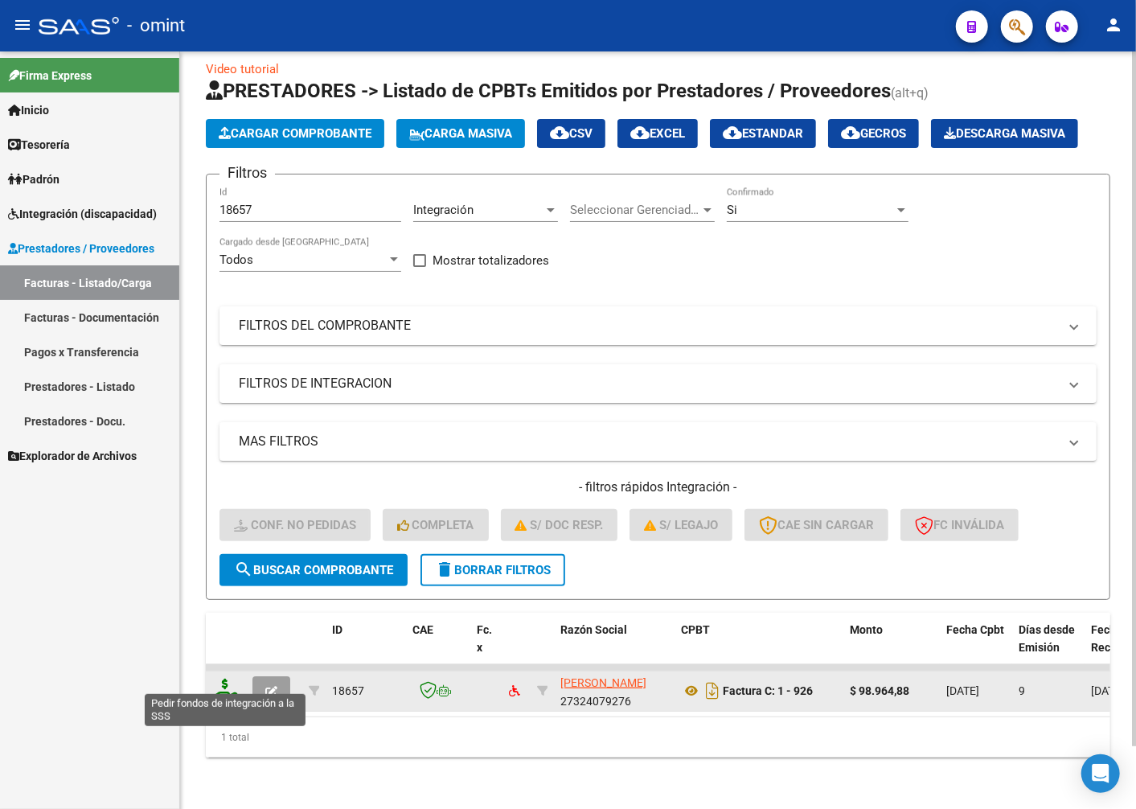
click at [234, 684] on icon at bounding box center [225, 690] width 26 height 23
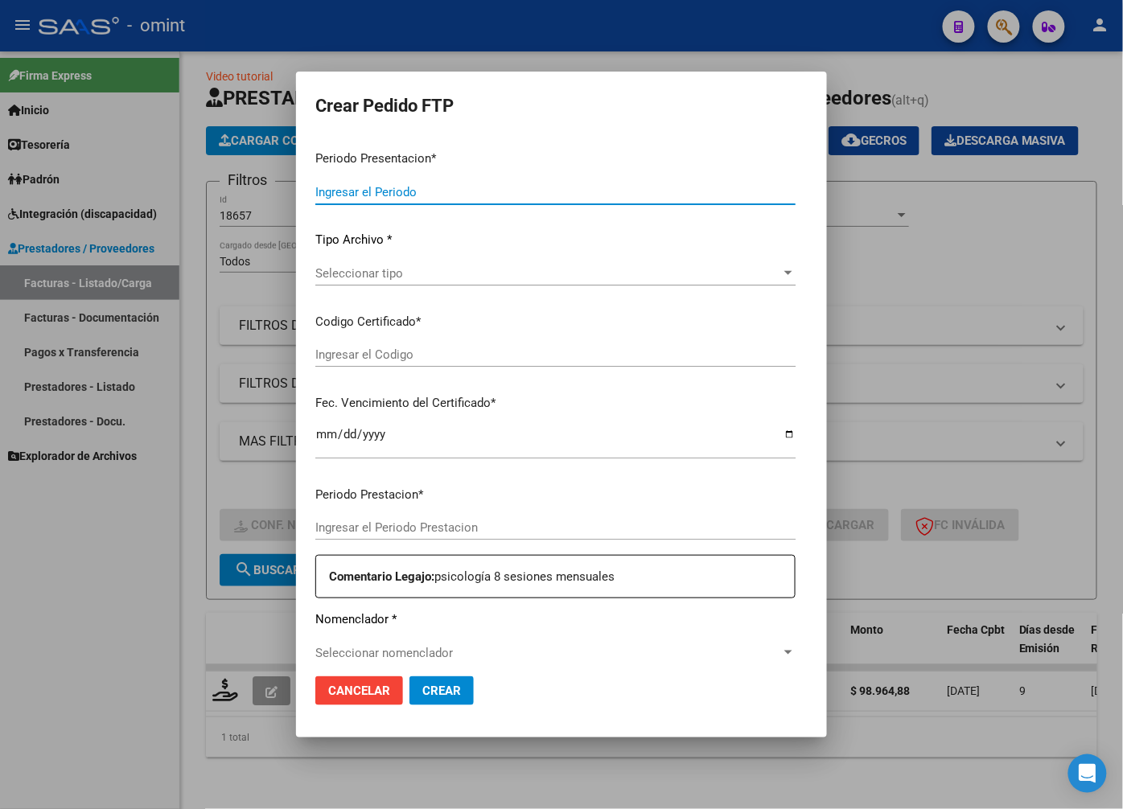
type input "202508"
type input "$ 98.964,88"
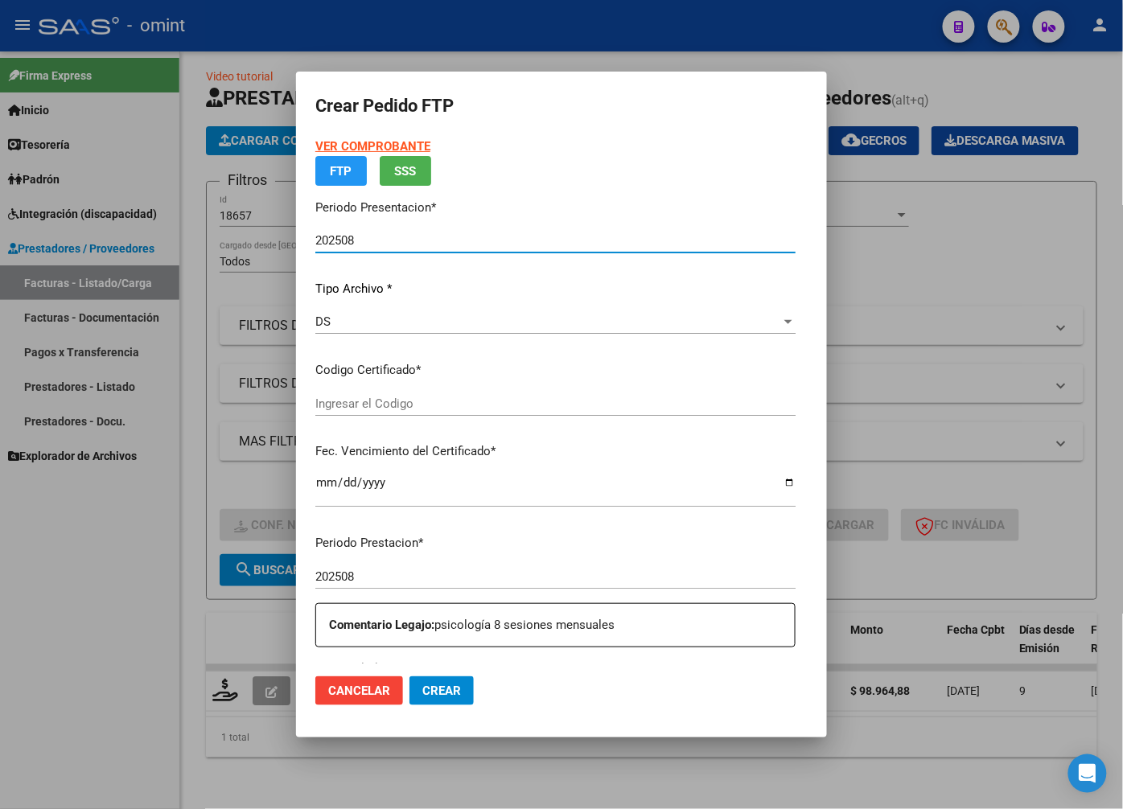
type input "7000897913"
type input "2026-05-19"
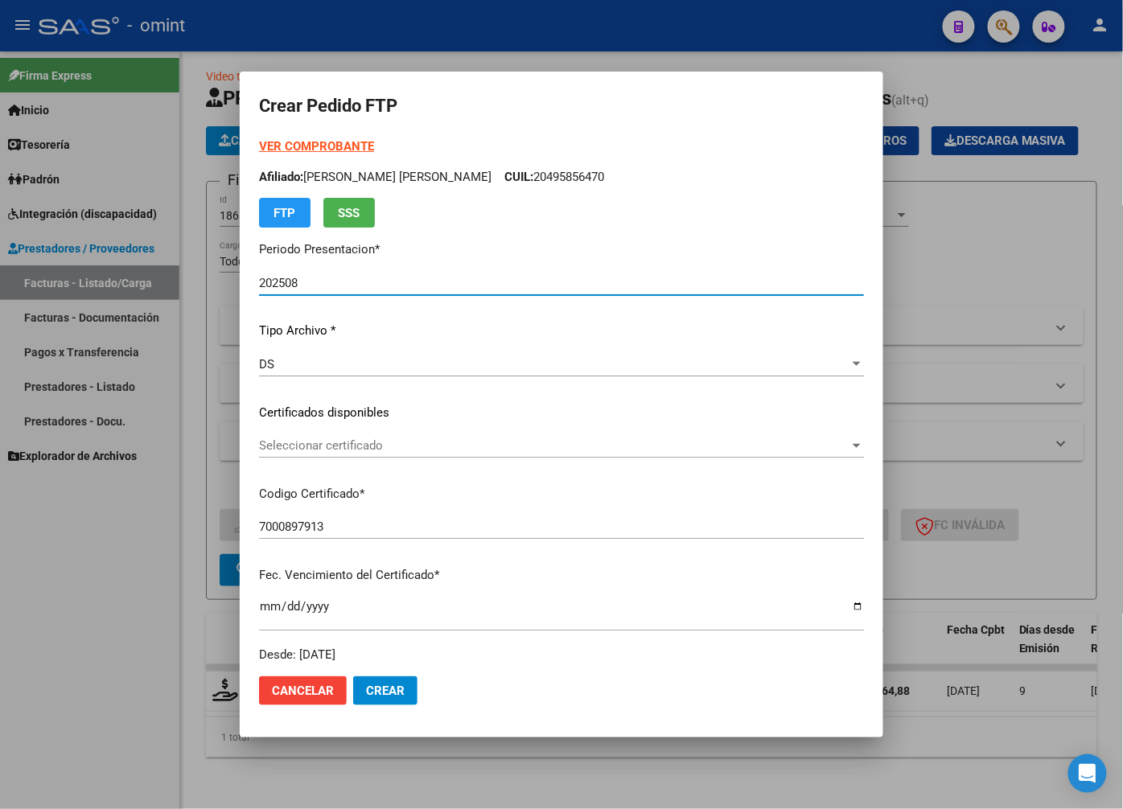
click at [825, 445] on span "Seleccionar certificado" at bounding box center [554, 445] width 590 height 14
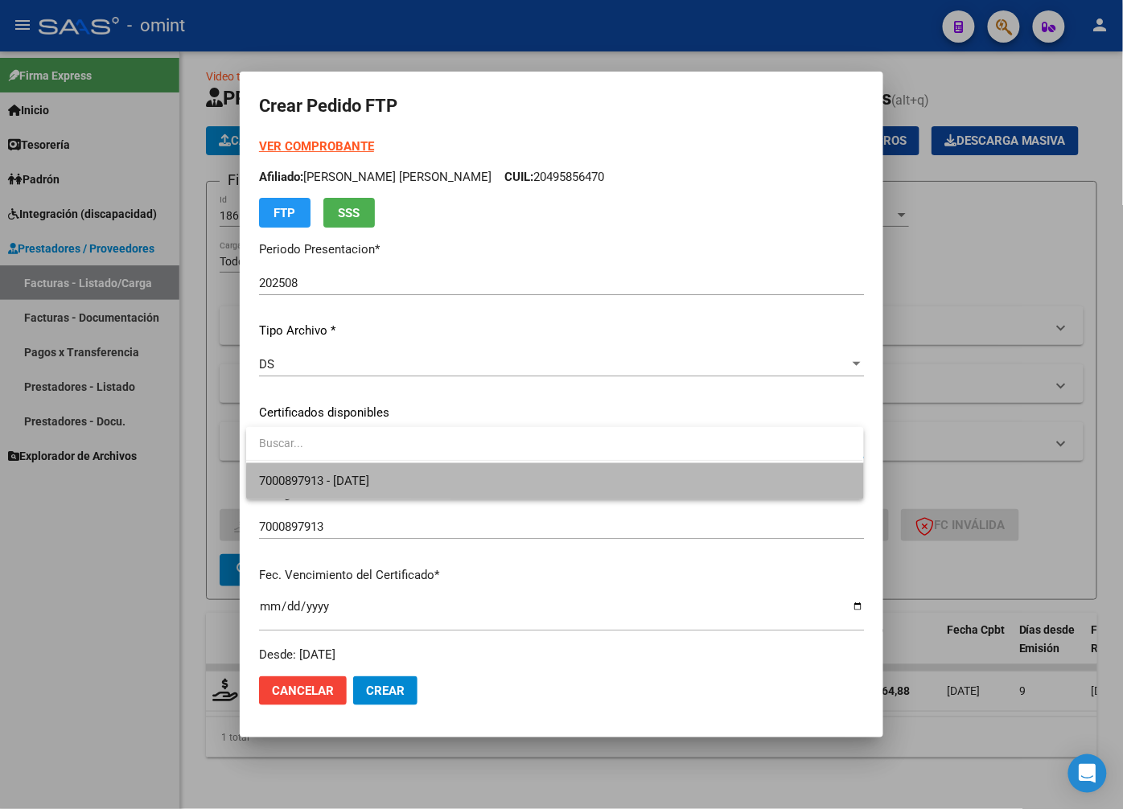
click at [769, 496] on span "7000897913 - 2026-05-19" at bounding box center [554, 481] width 591 height 36
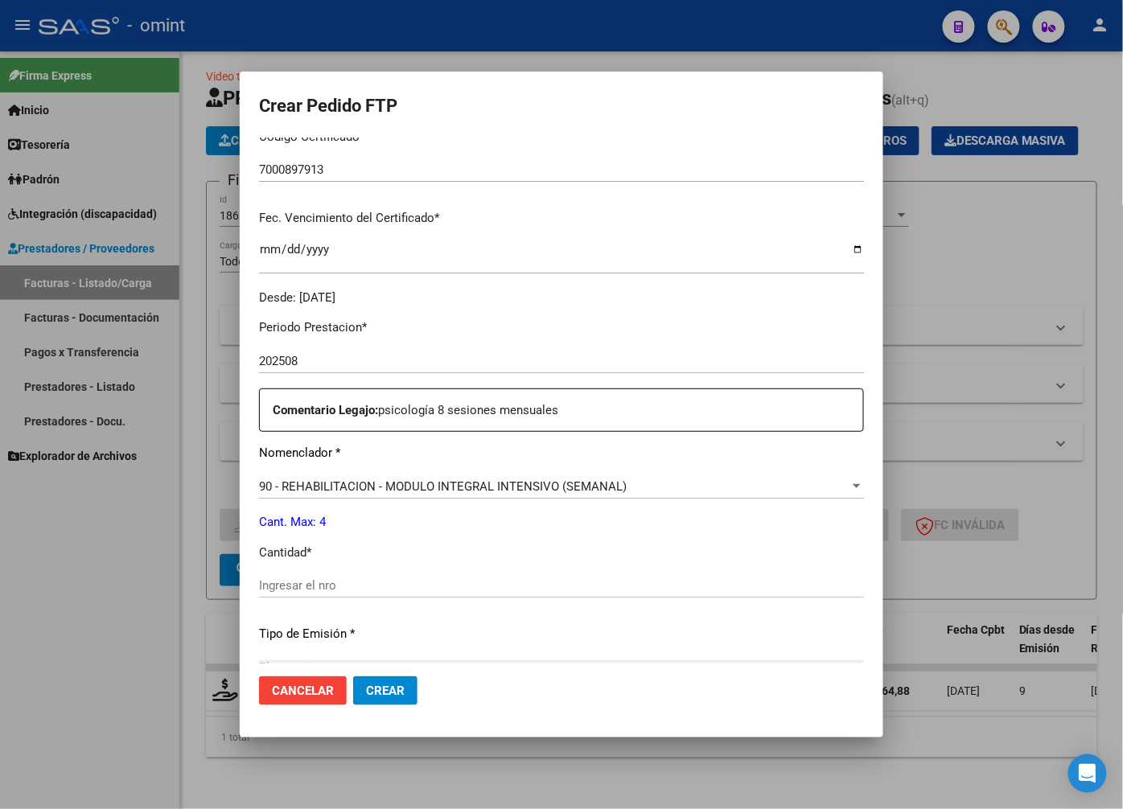
scroll to position [446, 0]
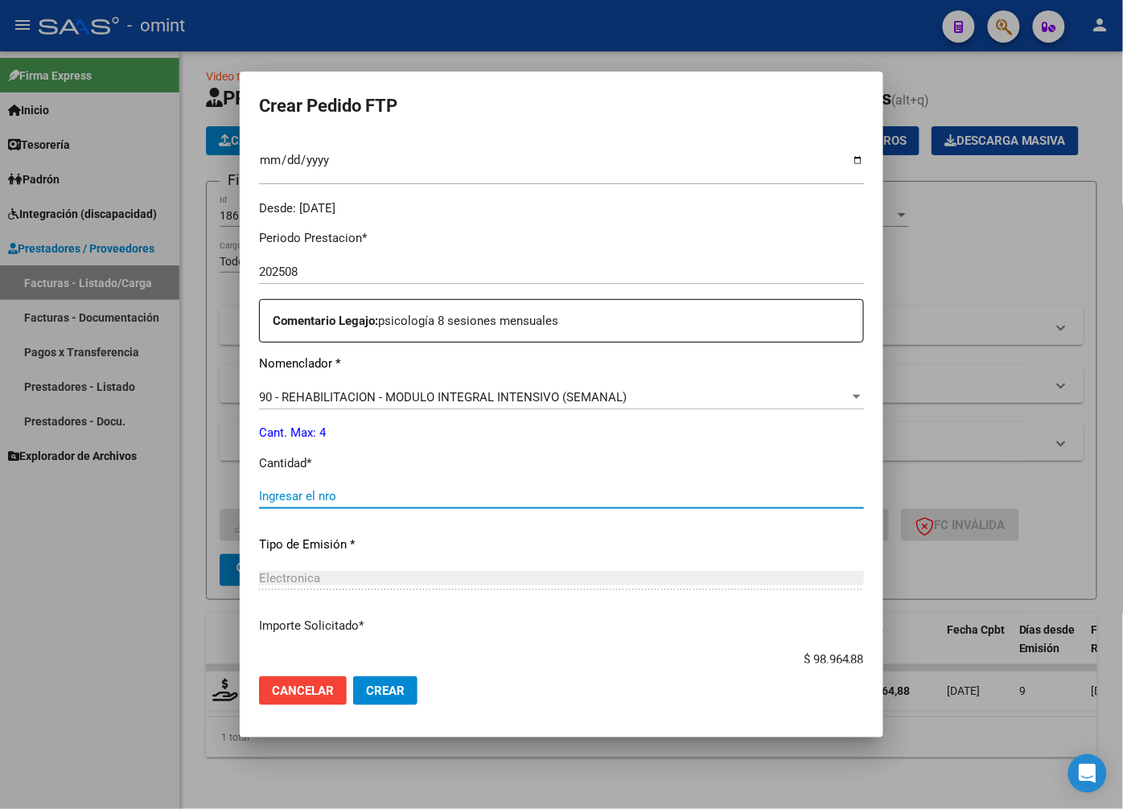
click at [270, 491] on input "Ingresar el nro" at bounding box center [561, 496] width 605 height 14
type input "4"
click at [503, 611] on div "Periodo Prestacion * 202508 Ingresar el Periodo Prestacion Comentario Legajo: p…" at bounding box center [561, 492] width 605 height 551
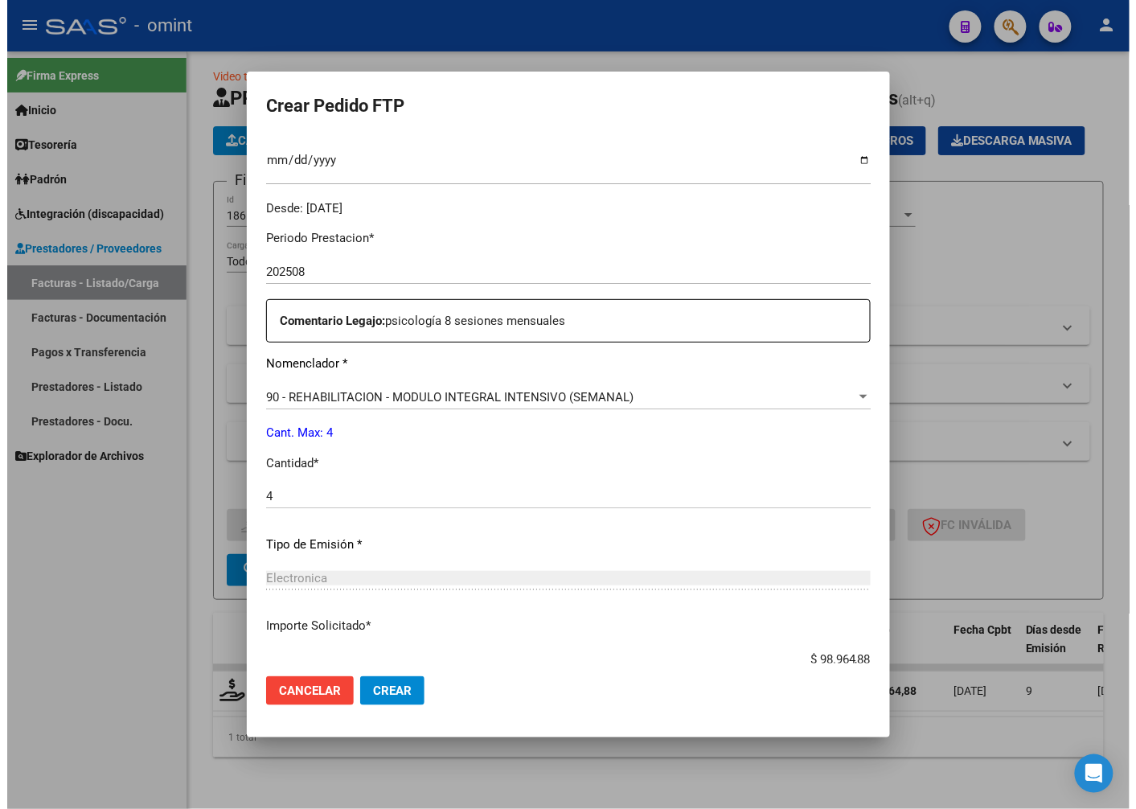
scroll to position [550, 0]
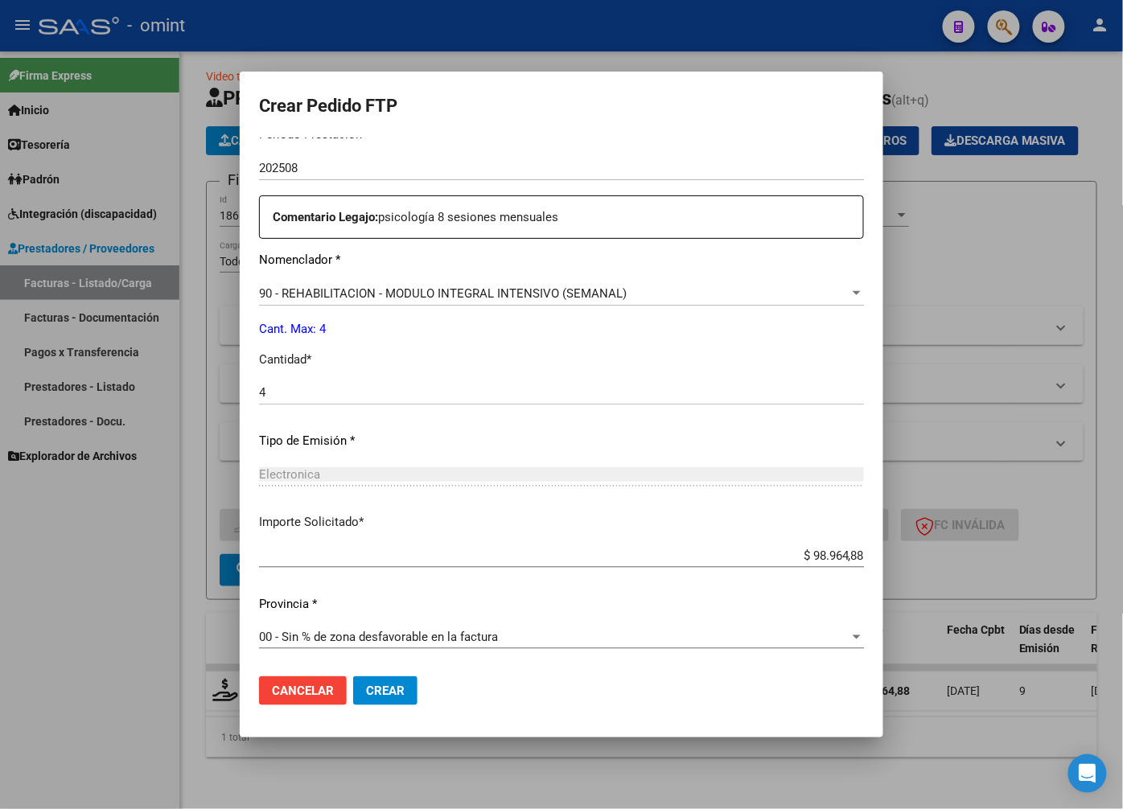
click at [397, 693] on span "Crear" at bounding box center [385, 691] width 39 height 14
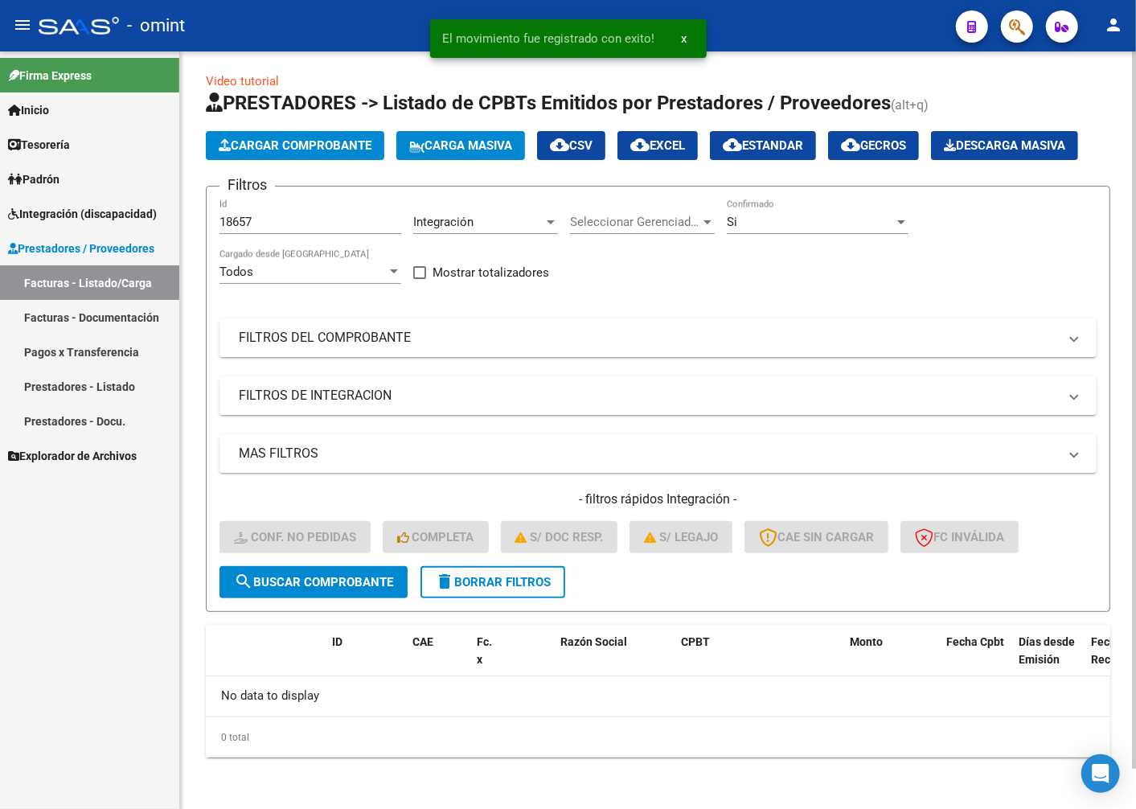
scroll to position [43, 0]
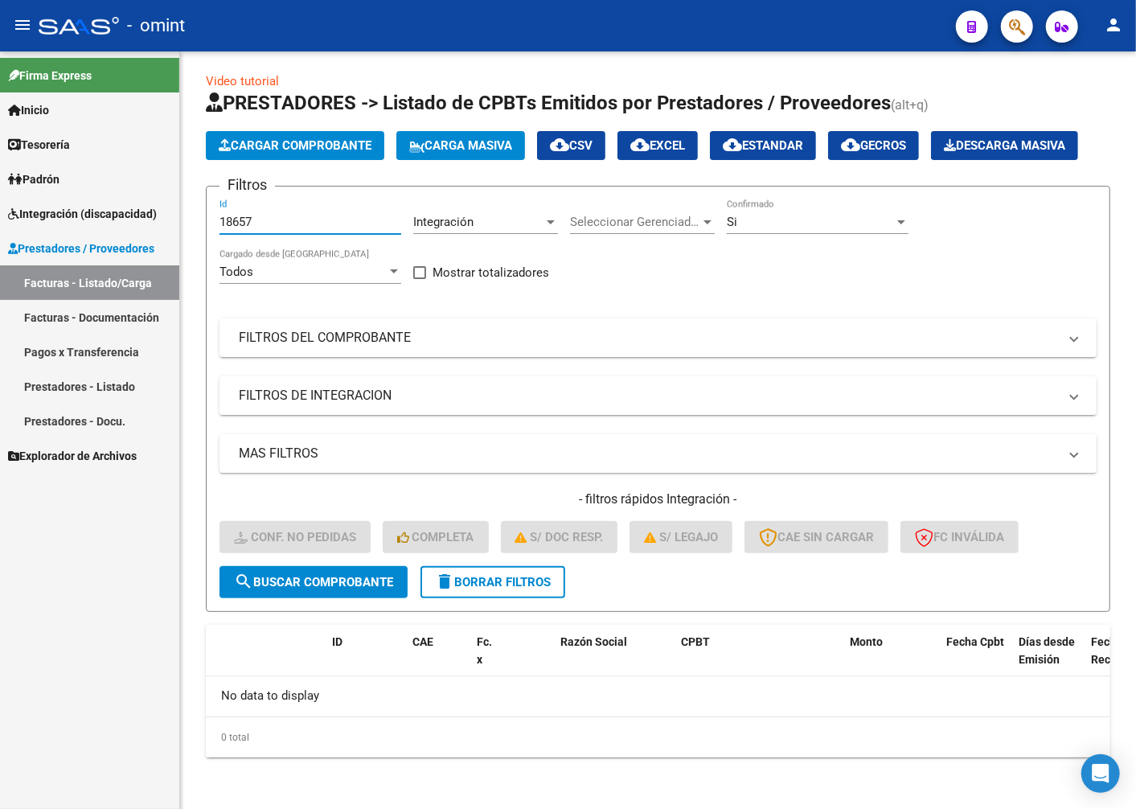
drag, startPoint x: 278, startPoint y: 228, endPoint x: 134, endPoint y: 183, distance: 151.6
click at [135, 183] on mat-sidenav-container "Firma Express Inicio Instructivos Contacto OS Tesorería Extractos Procesados (c…" at bounding box center [568, 430] width 1136 height 758
paste input "19442"
type input "19442"
click at [339, 577] on span "search Buscar Comprobante" at bounding box center [313, 582] width 159 height 14
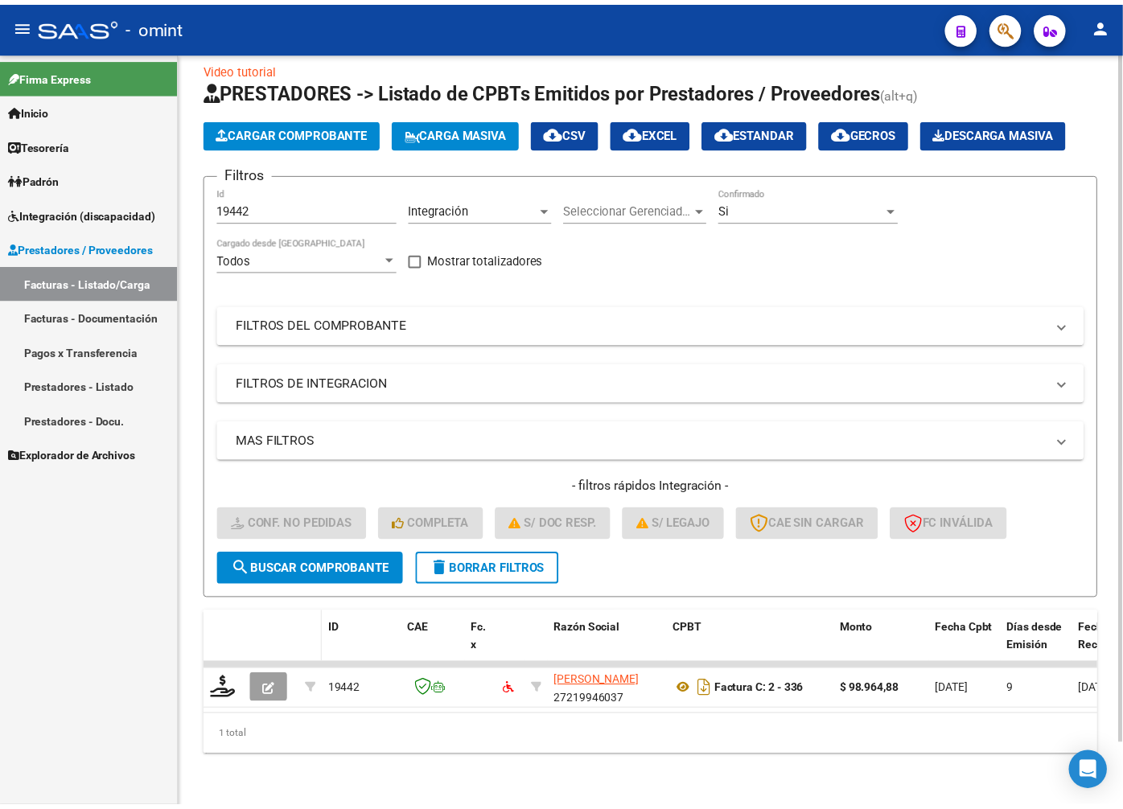
scroll to position [68, 0]
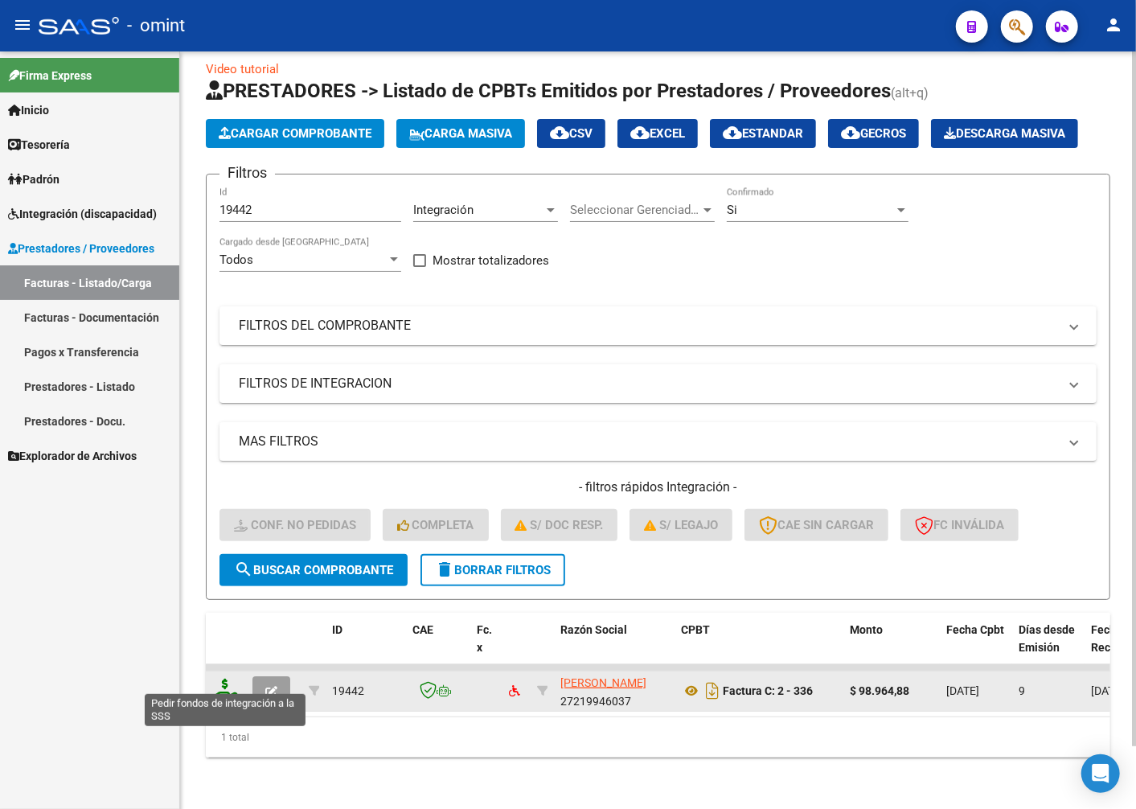
click at [230, 684] on icon at bounding box center [225, 690] width 26 height 23
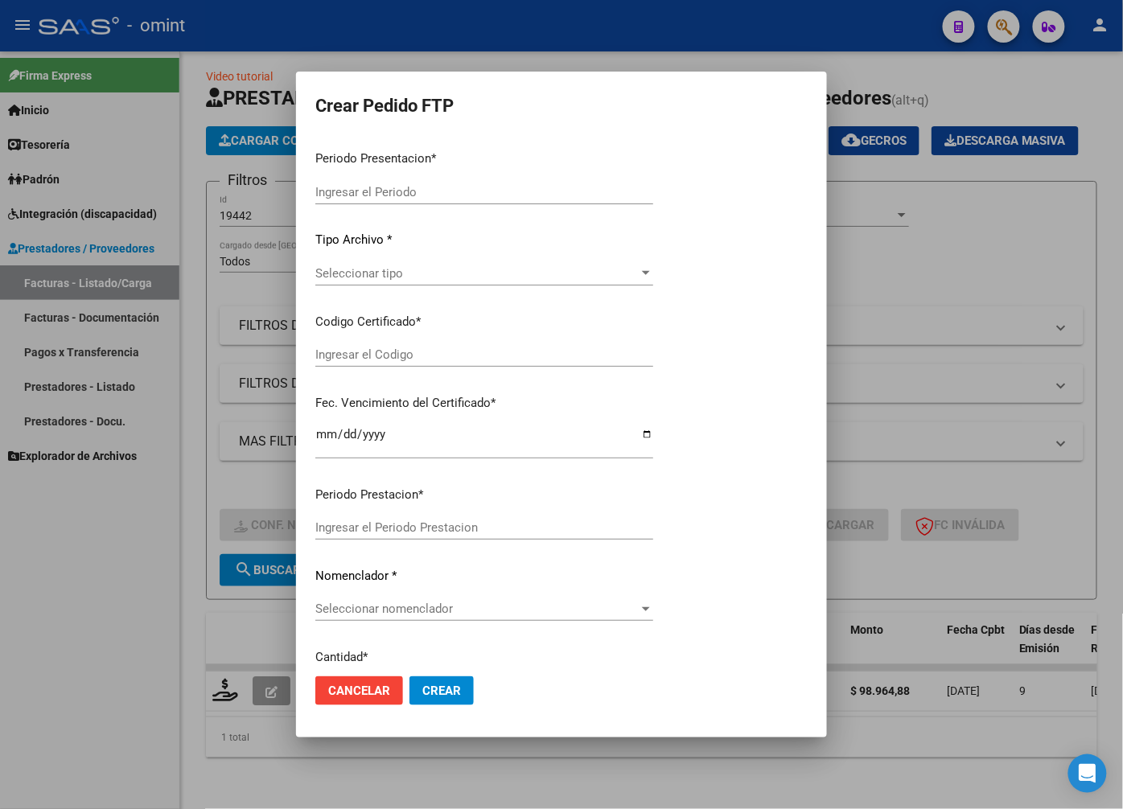
type input "202508"
type input "$ 98.964,88"
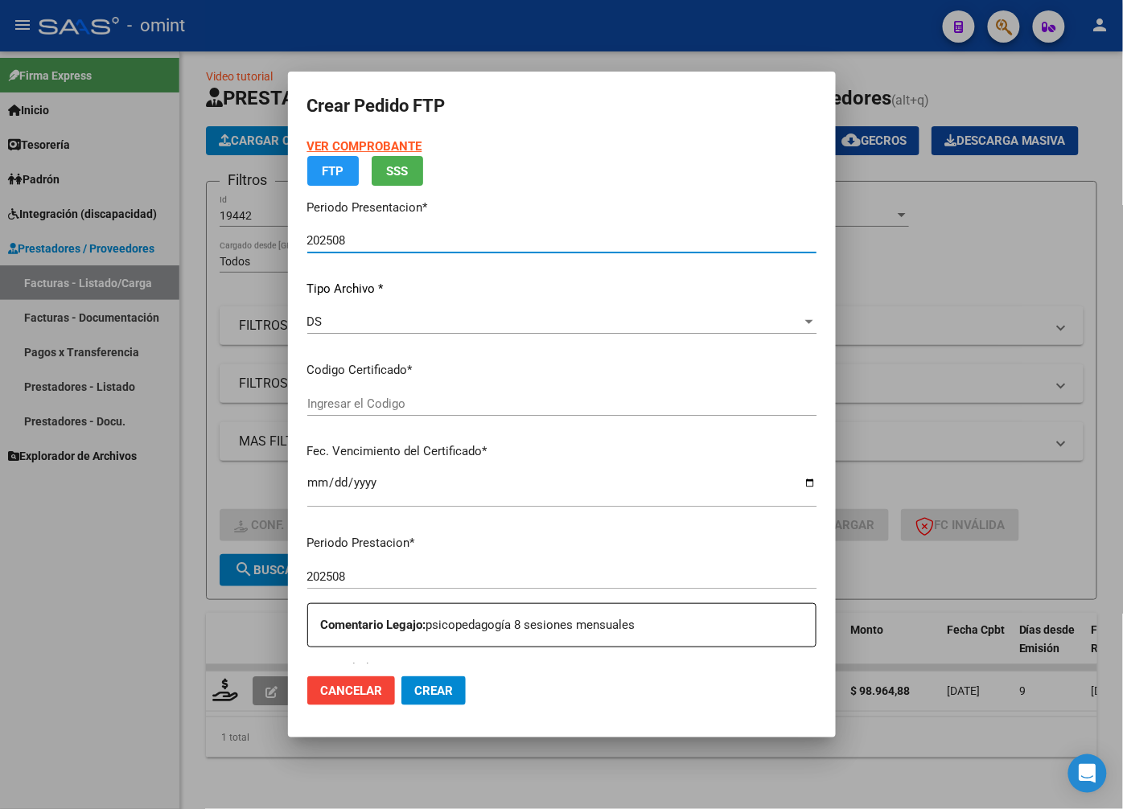
type input "7000897913"
type input "2026-05-19"
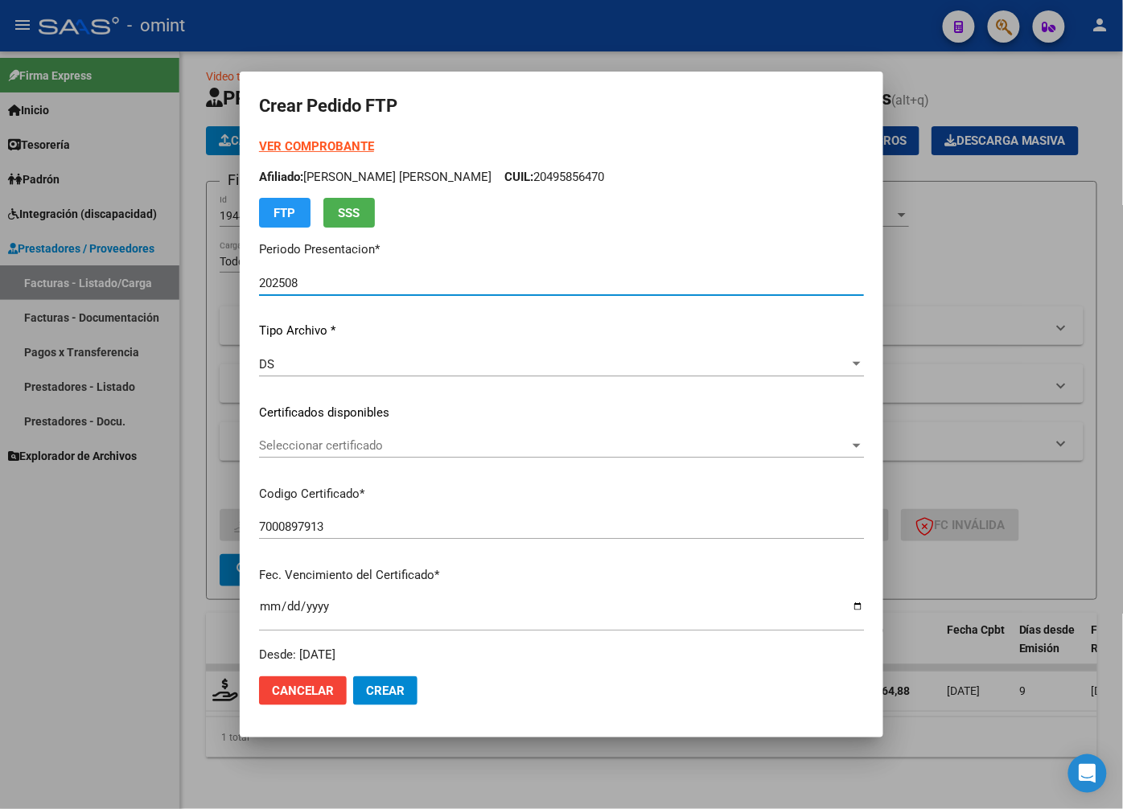
scroll to position [89, 0]
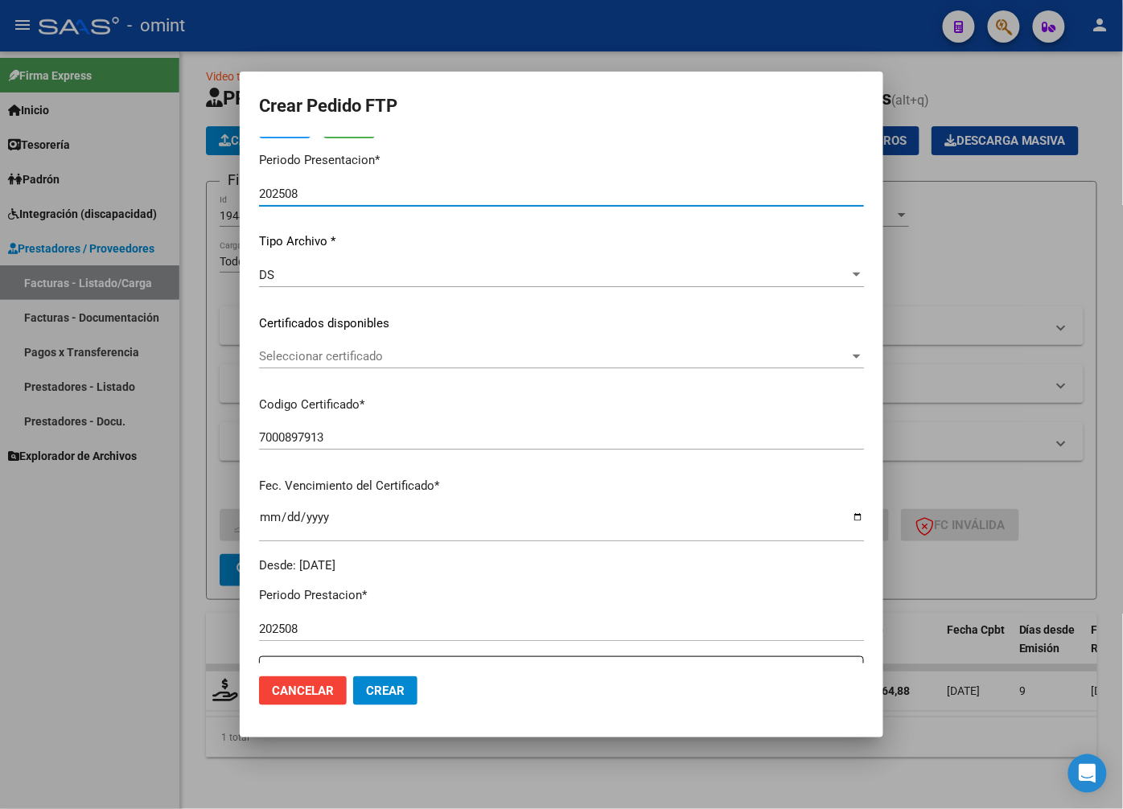
click at [818, 349] on span "Seleccionar certificado" at bounding box center [554, 356] width 590 height 14
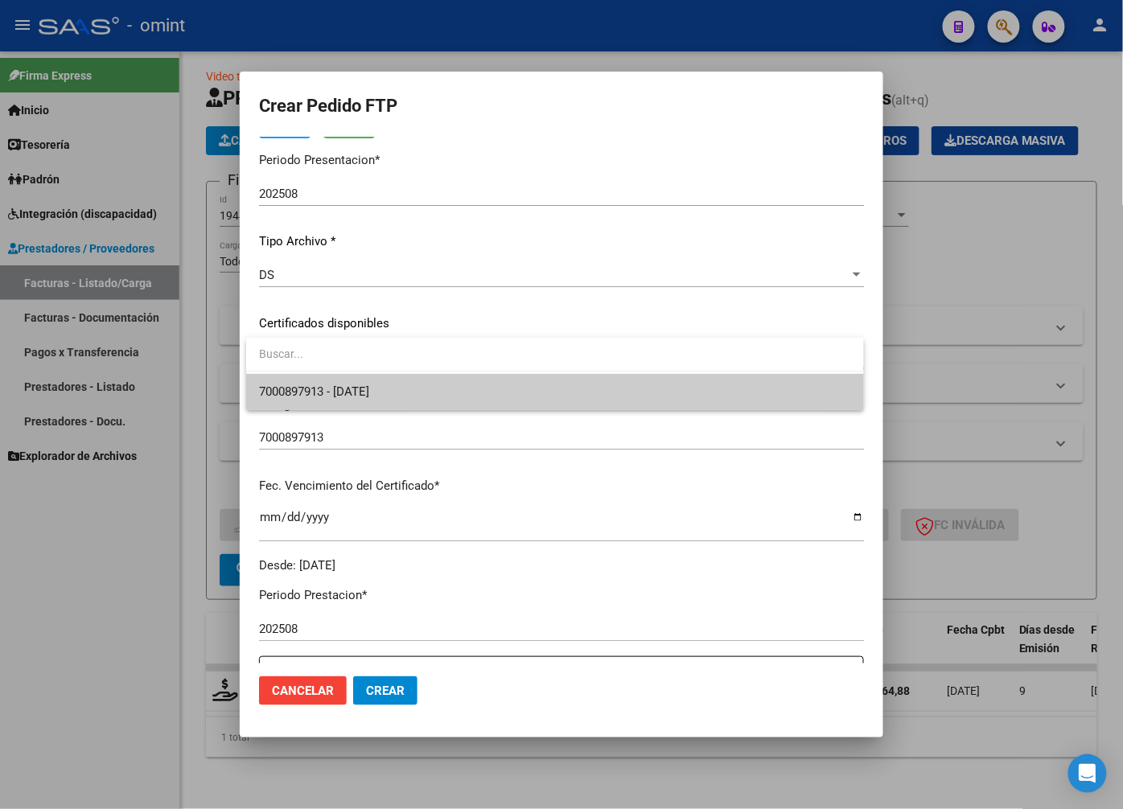
click at [759, 395] on span "7000897913 - 2026-05-19" at bounding box center [554, 392] width 591 height 36
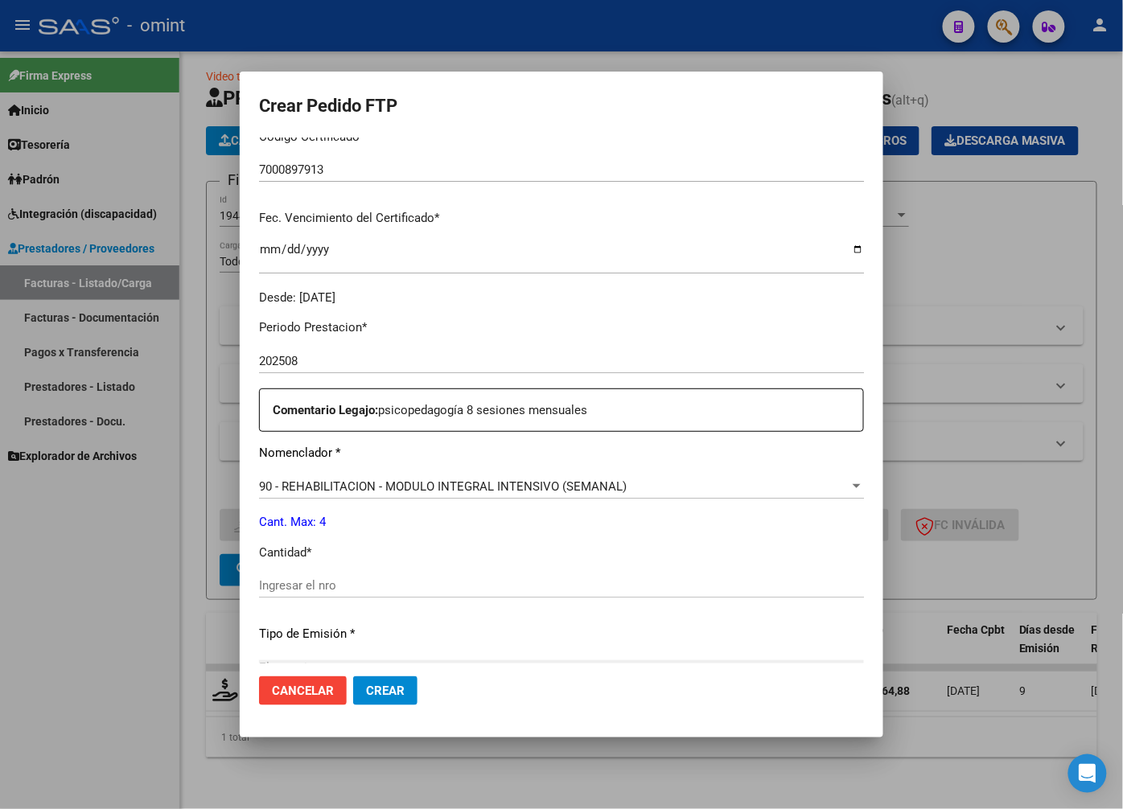
scroll to position [536, 0]
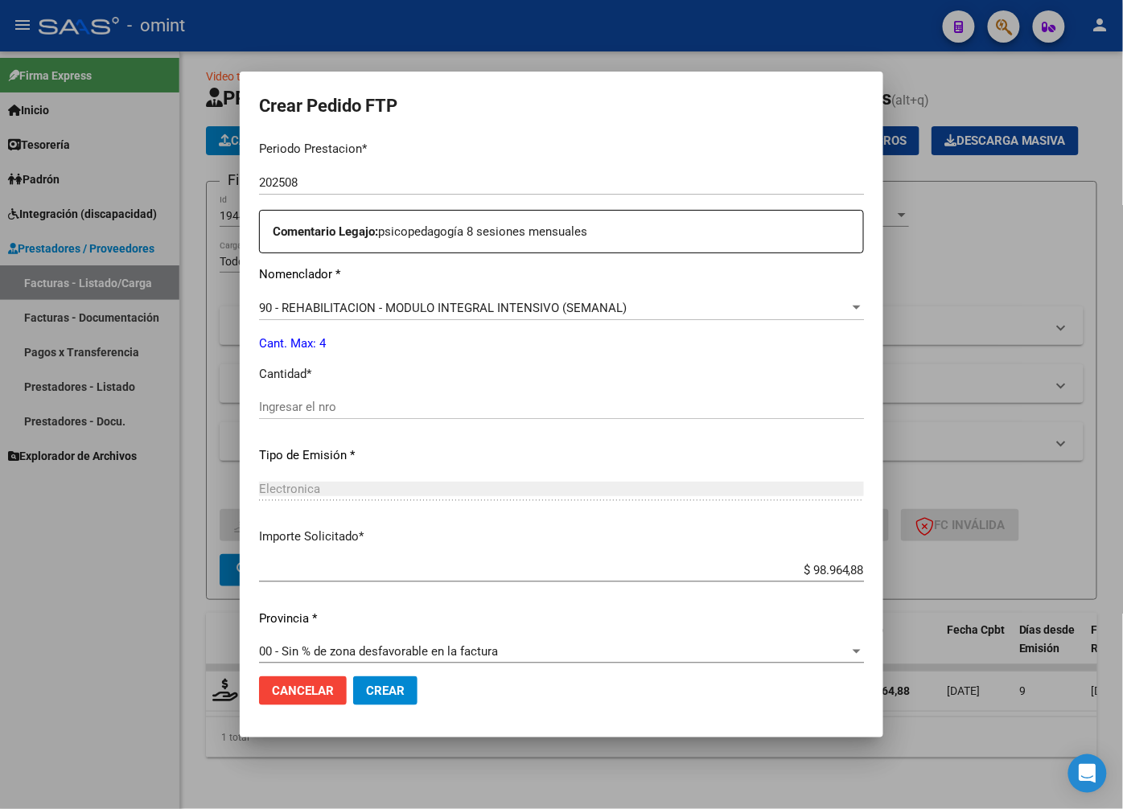
click at [301, 405] on input "Ingresar el nro" at bounding box center [561, 407] width 605 height 14
type input "4"
click at [456, 478] on div "Electronica Seleccionar tipo" at bounding box center [561, 489] width 605 height 24
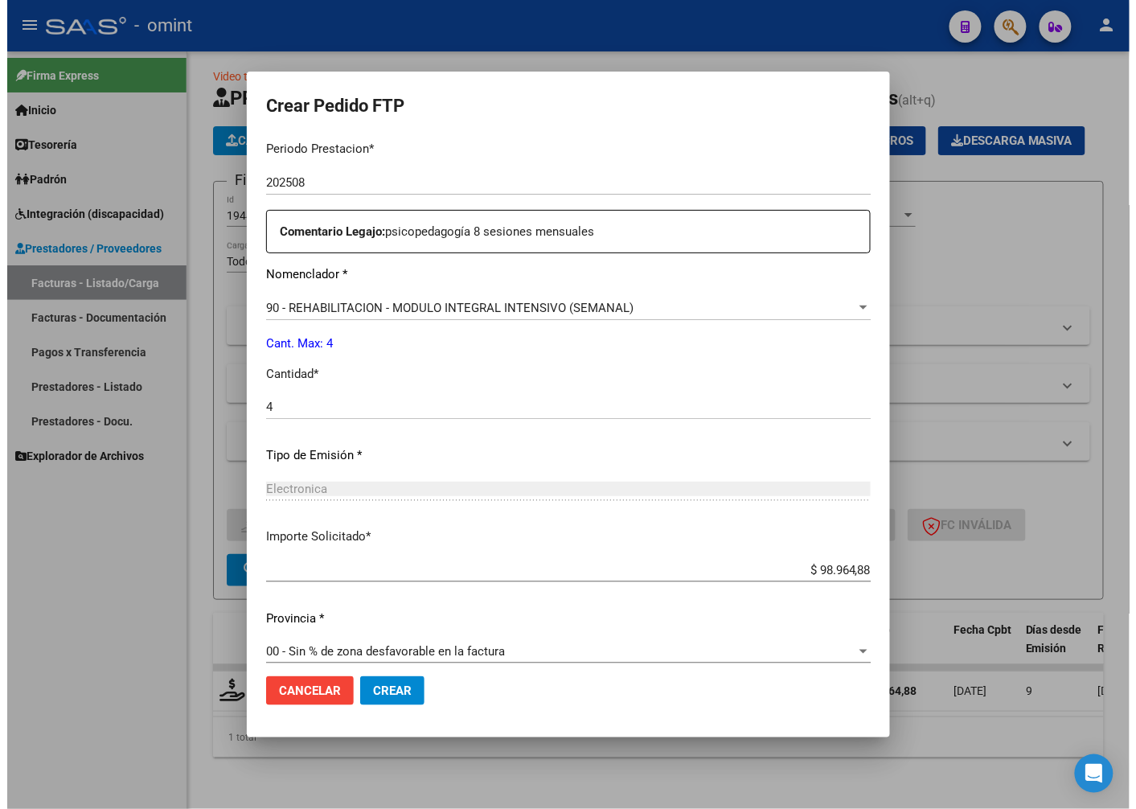
scroll to position [550, 0]
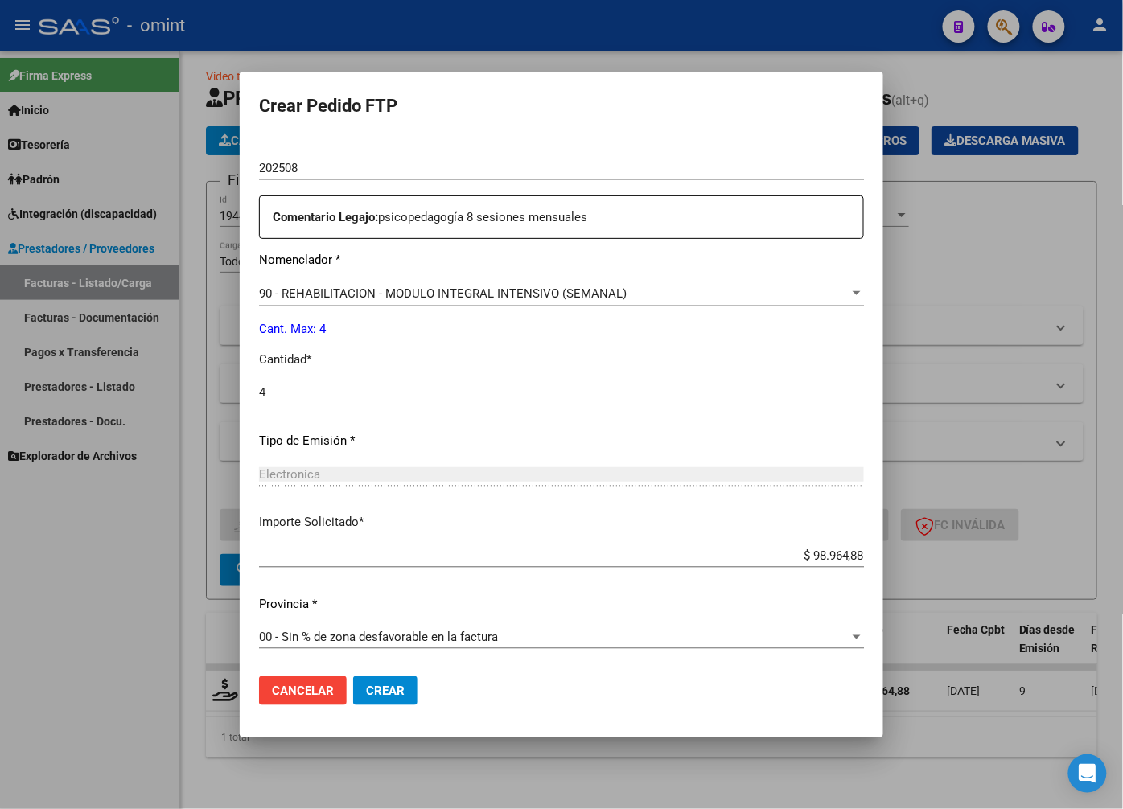
click at [388, 695] on span "Crear" at bounding box center [385, 691] width 39 height 14
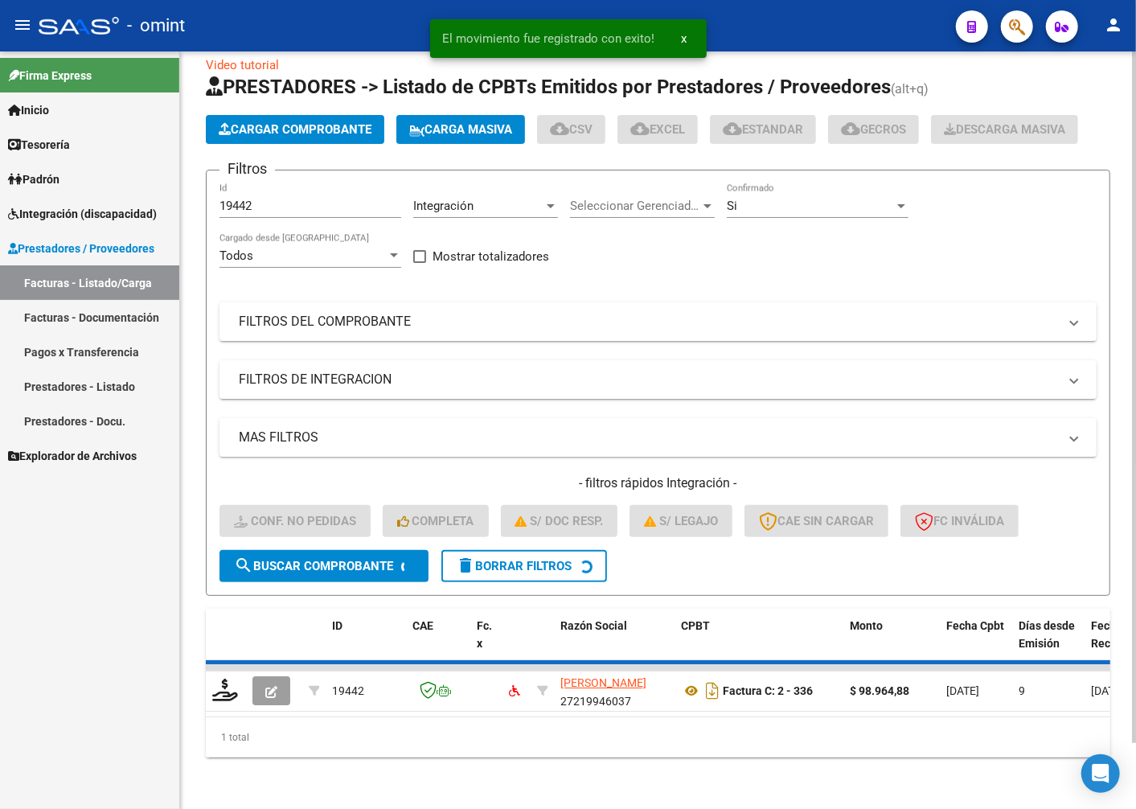
scroll to position [43, 0]
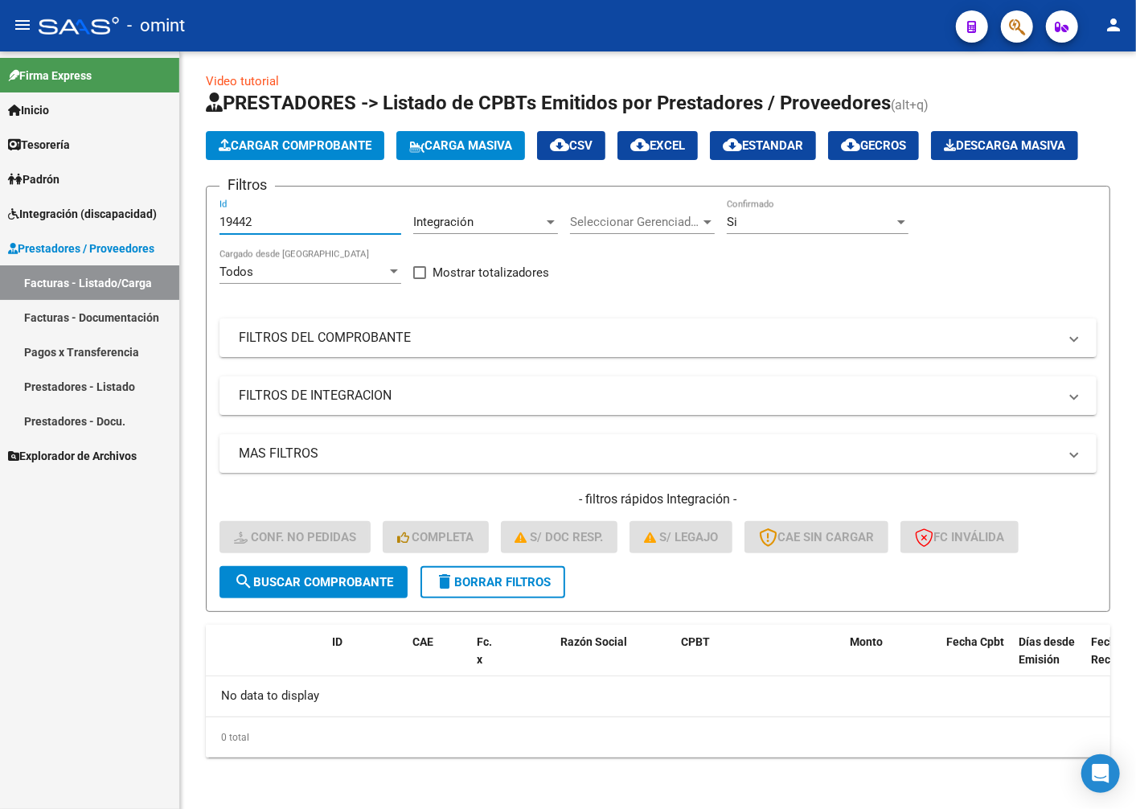
drag, startPoint x: 260, startPoint y: 227, endPoint x: 77, endPoint y: 179, distance: 188.8
click at [78, 179] on mat-sidenav-container "Firma Express Inicio Instructivos Contacto OS Tesorería Extractos Procesados (c…" at bounding box center [568, 430] width 1136 height 758
paste input "21339"
type input "21339"
click at [308, 584] on span "search Buscar Comprobante" at bounding box center [313, 582] width 159 height 14
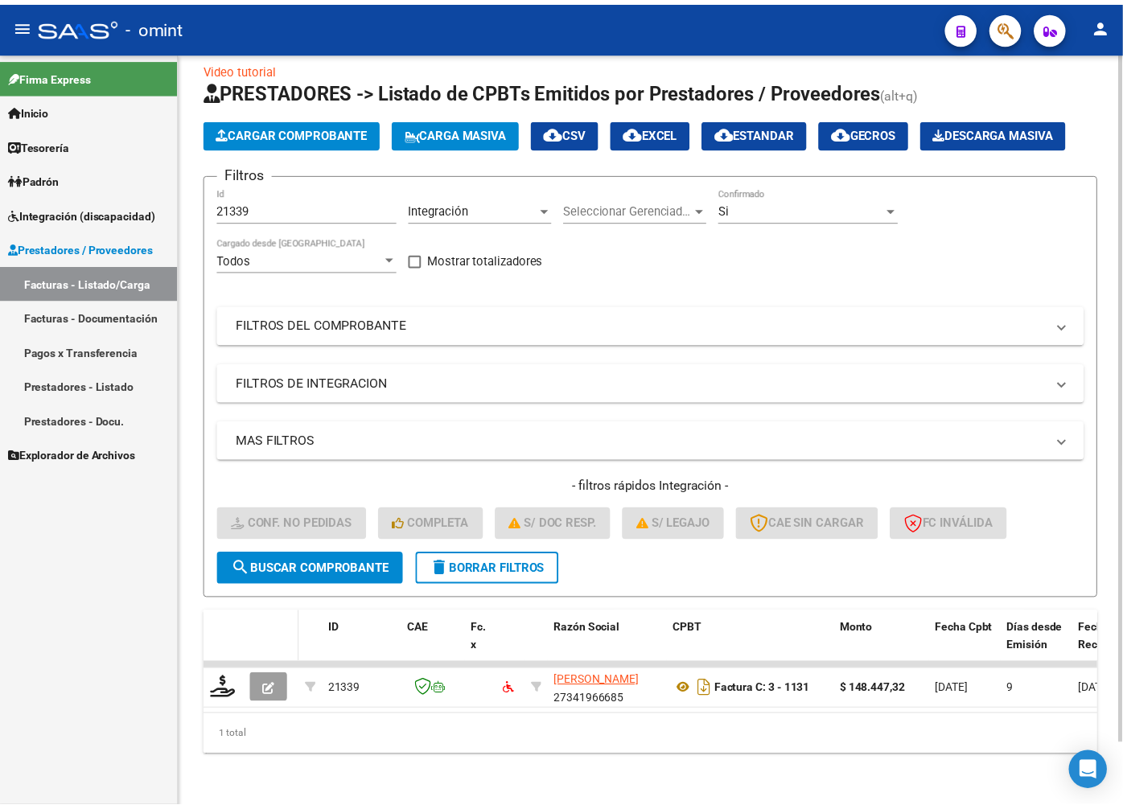
scroll to position [68, 0]
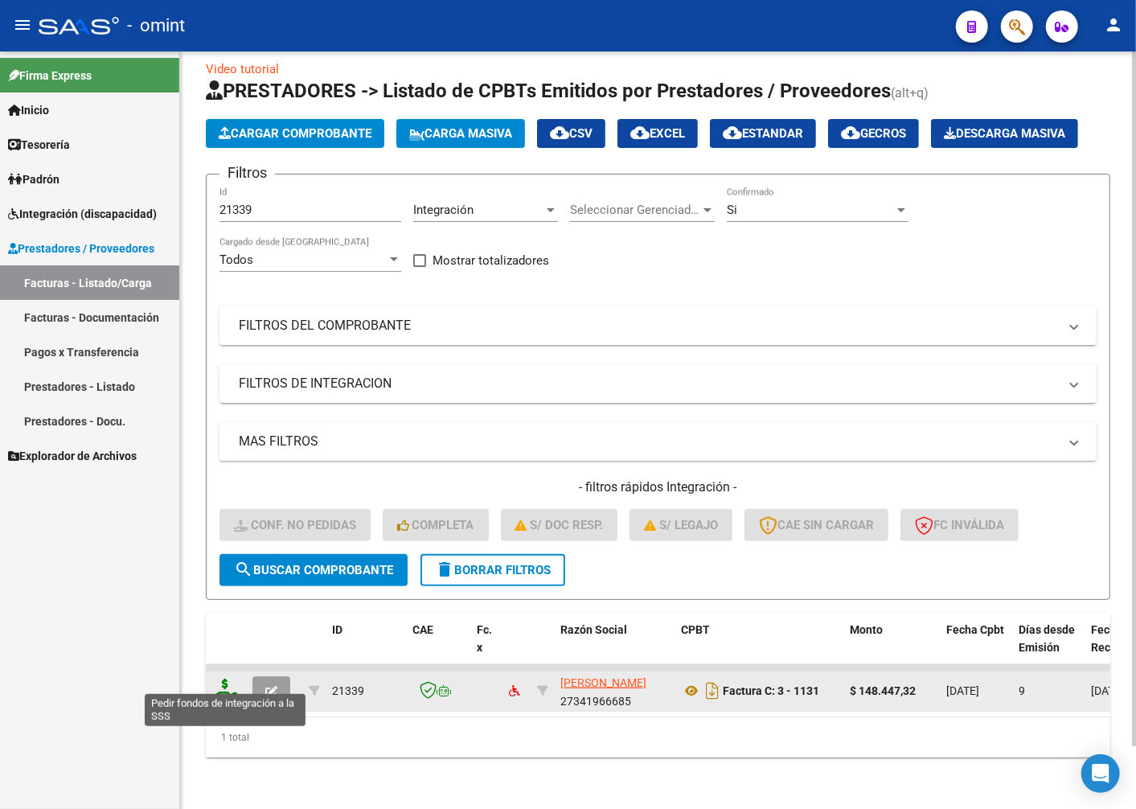
click at [227, 679] on icon at bounding box center [225, 690] width 26 height 23
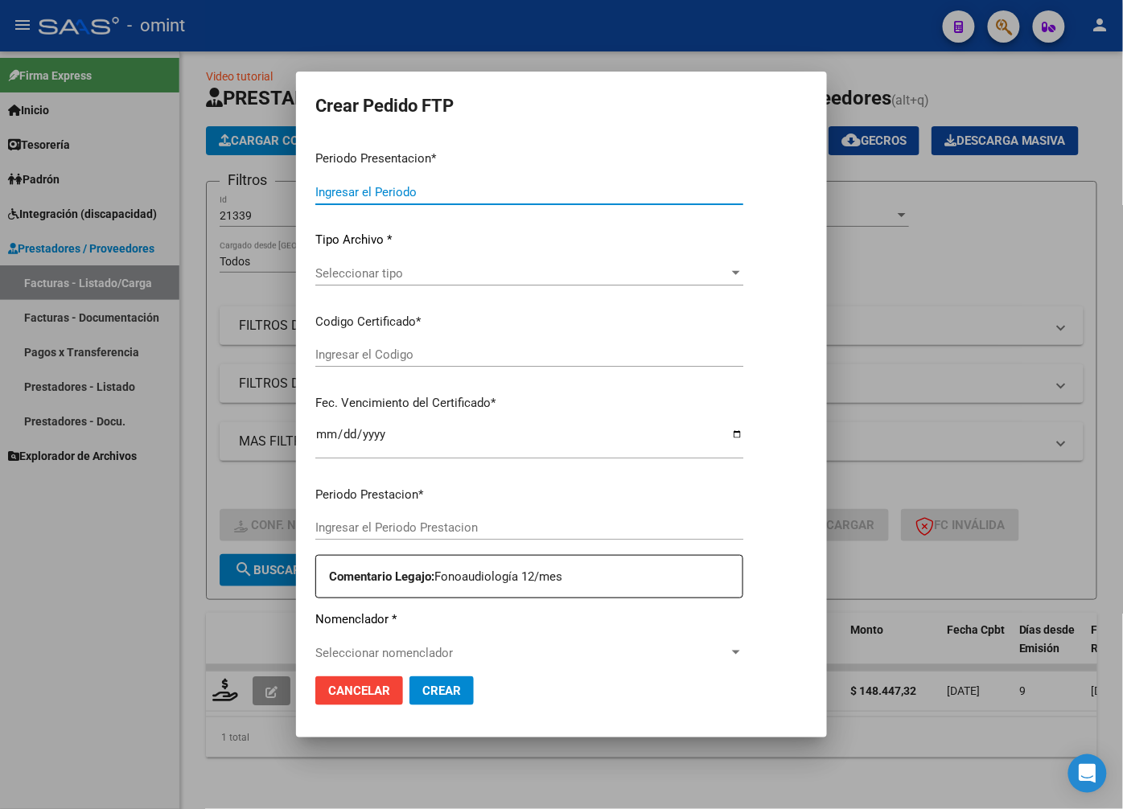
type input "202508"
type input "$ 148.447,32"
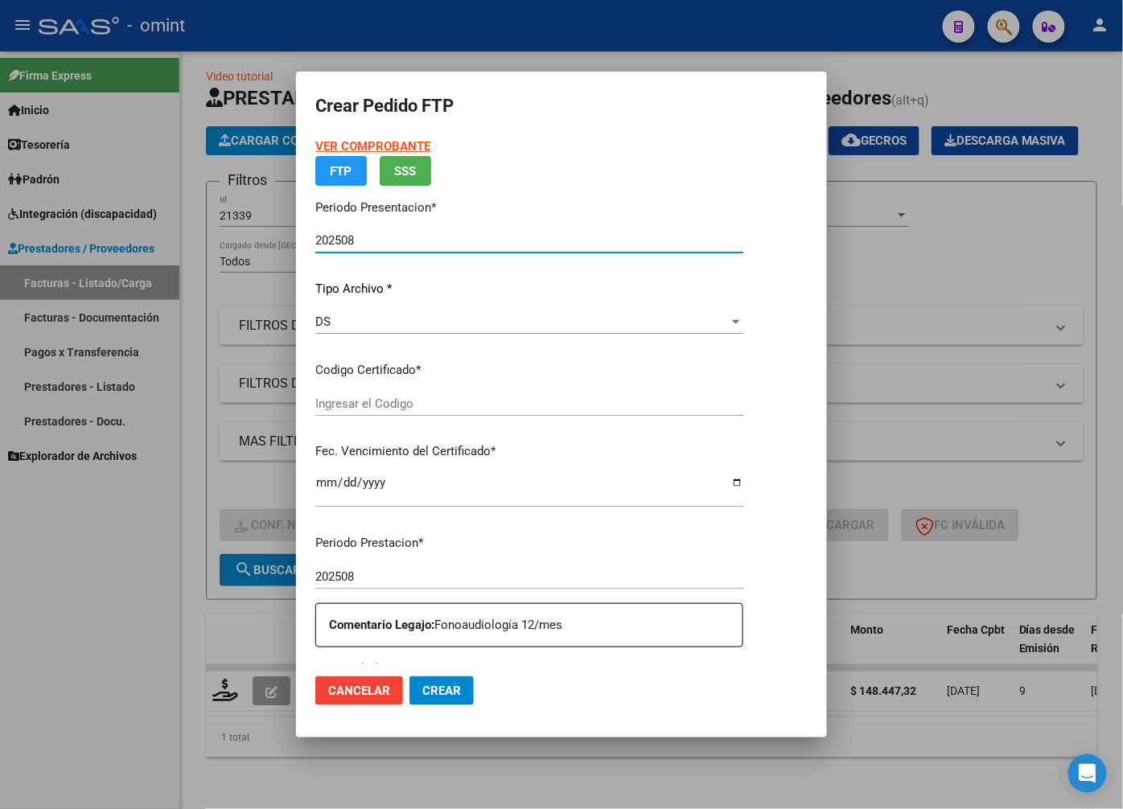
type input "6291170893"
type input "2030-09-19"
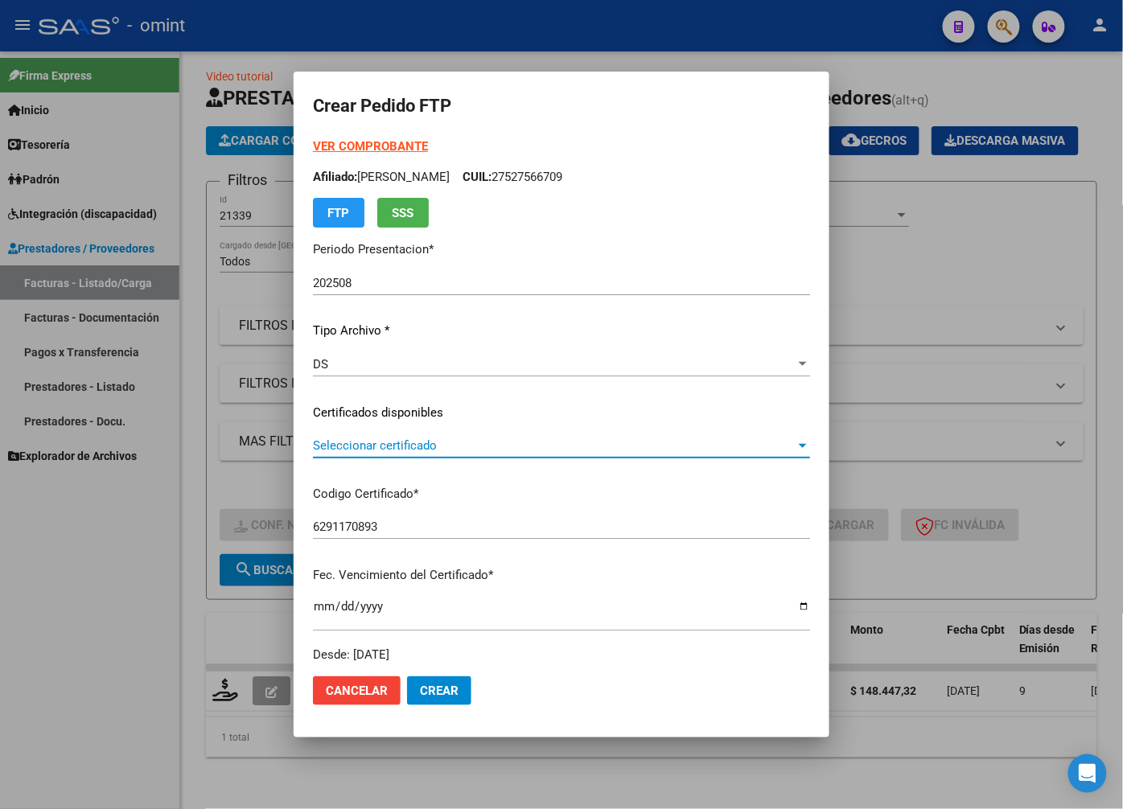
click at [795, 443] on span "Seleccionar certificado" at bounding box center [554, 445] width 483 height 14
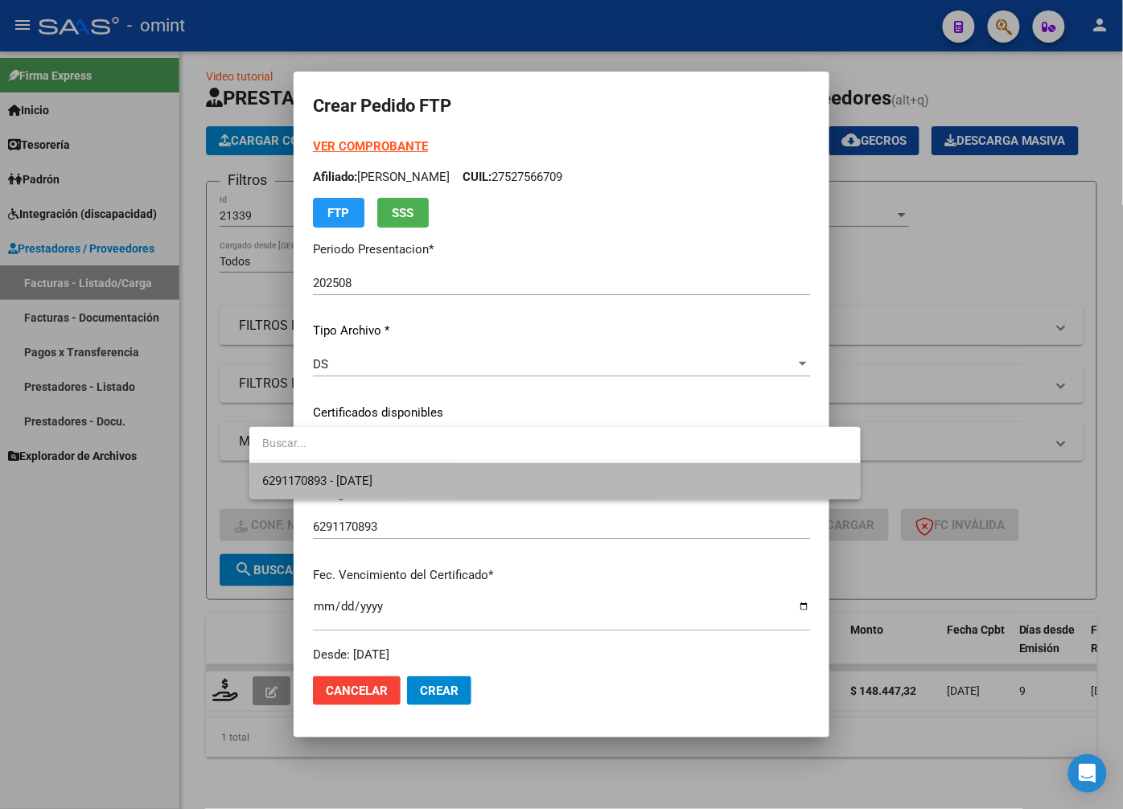
click at [790, 487] on span "6291170893 - 2030-09-19" at bounding box center [554, 481] width 585 height 36
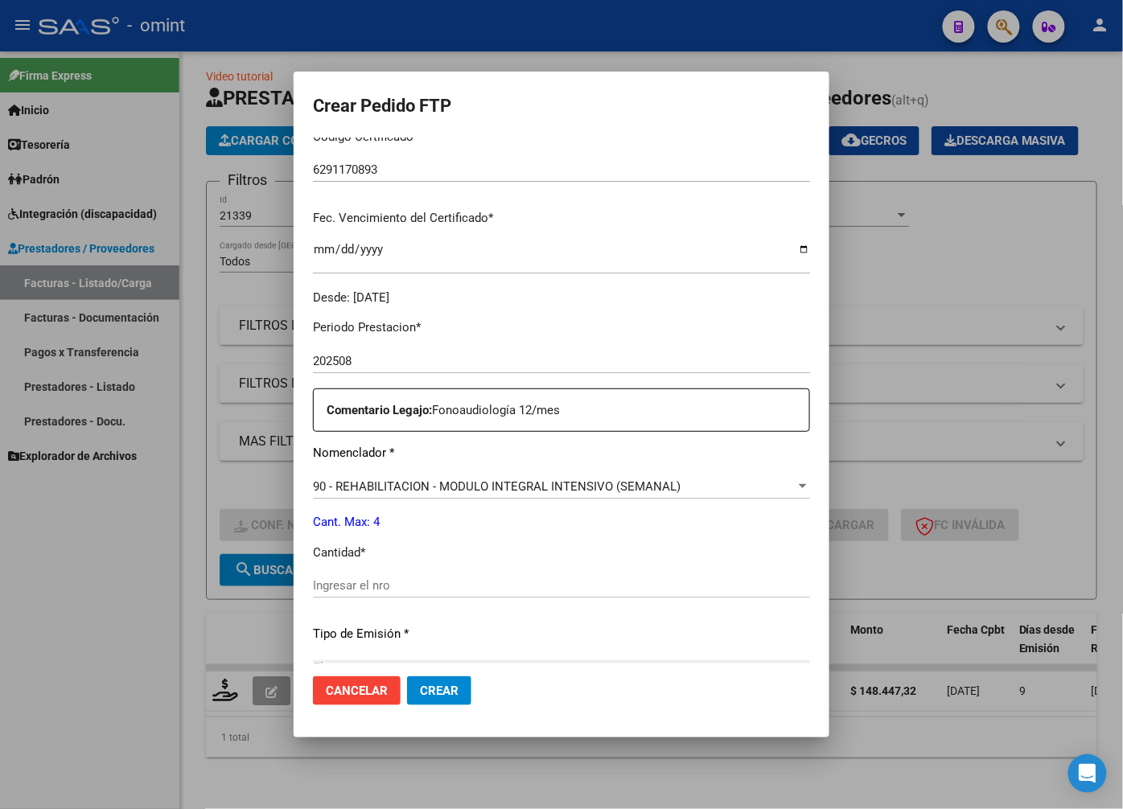
scroll to position [446, 0]
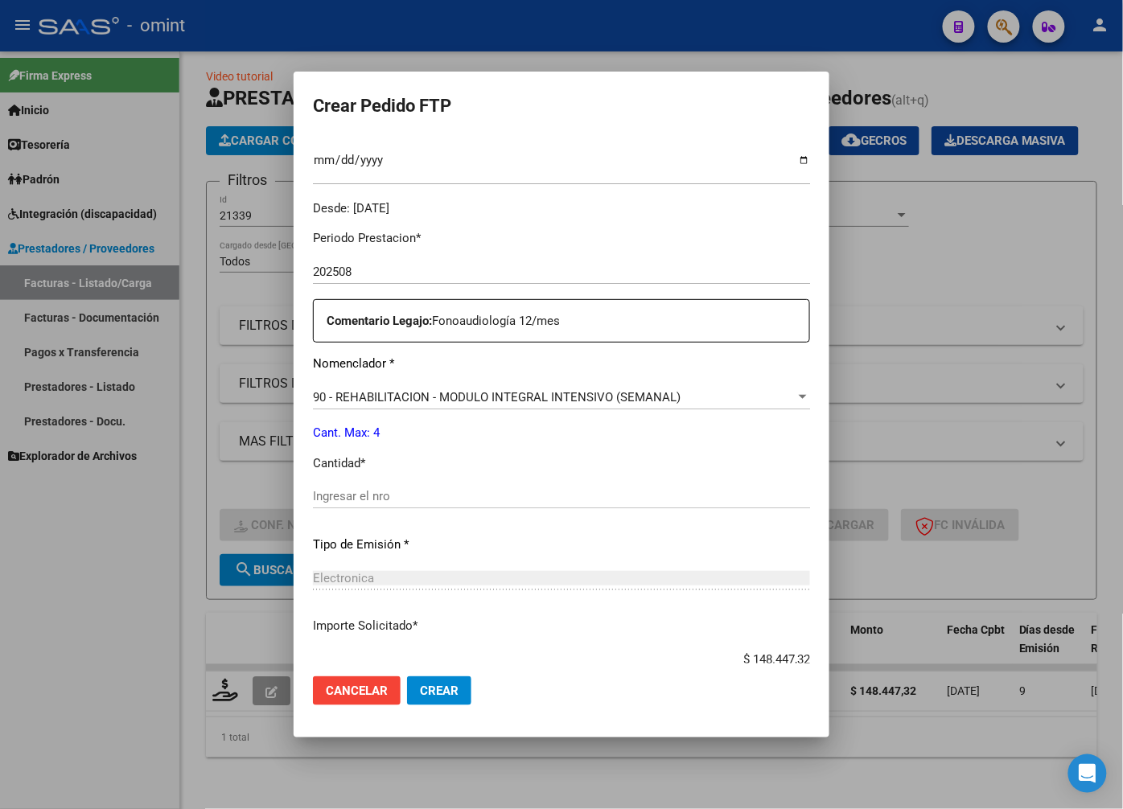
click at [413, 487] on div "Ingresar el nro" at bounding box center [561, 496] width 497 height 24
type input "4"
click at [483, 573] on div "Electronica" at bounding box center [561, 578] width 497 height 14
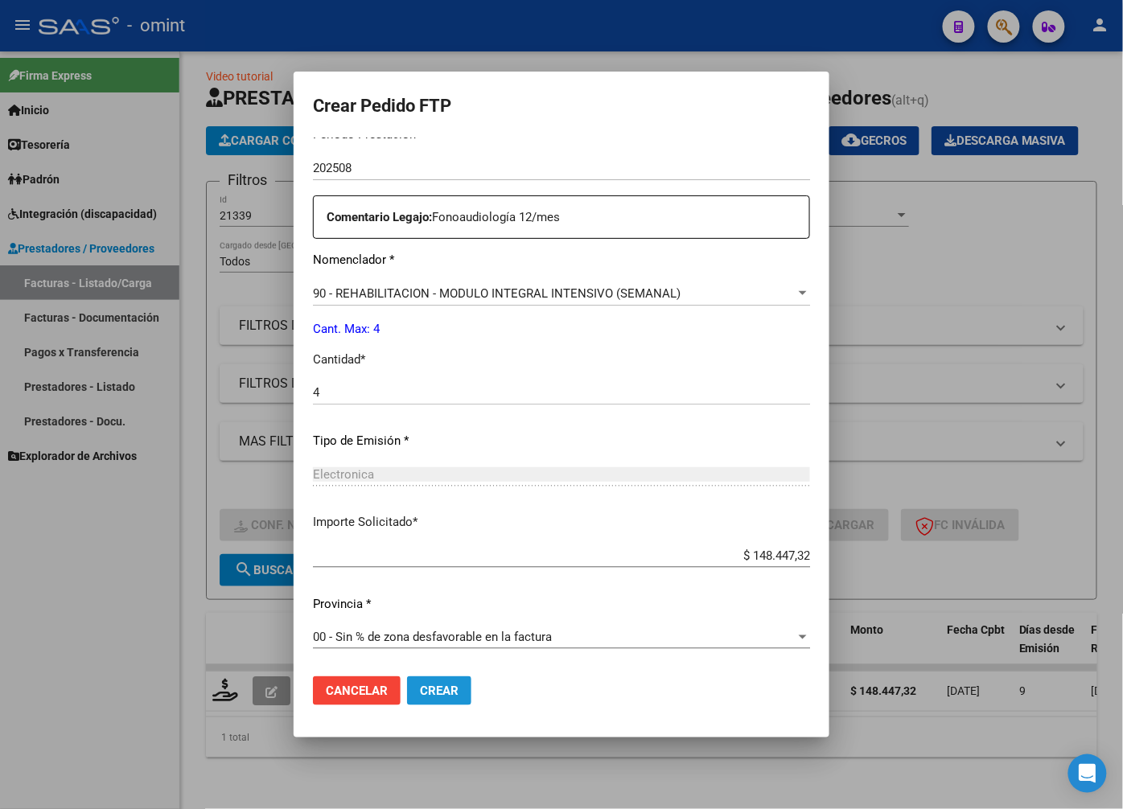
click at [420, 692] on span "Crear" at bounding box center [439, 691] width 39 height 14
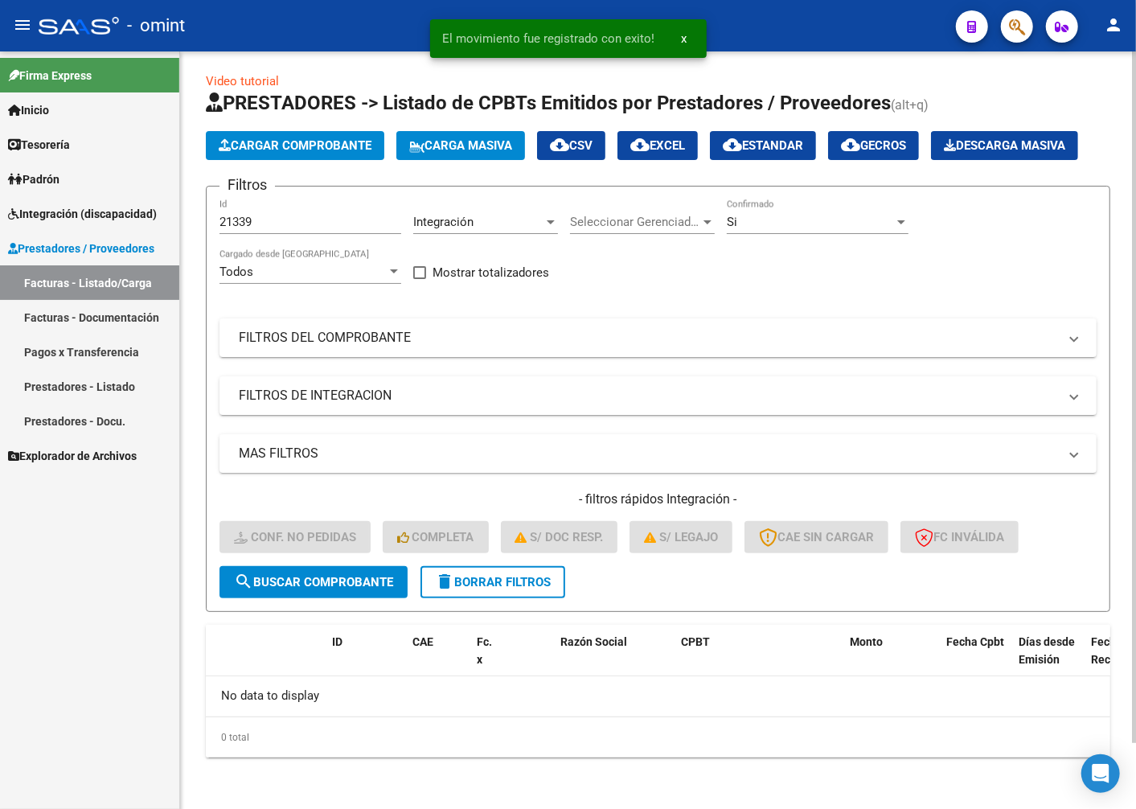
scroll to position [43, 0]
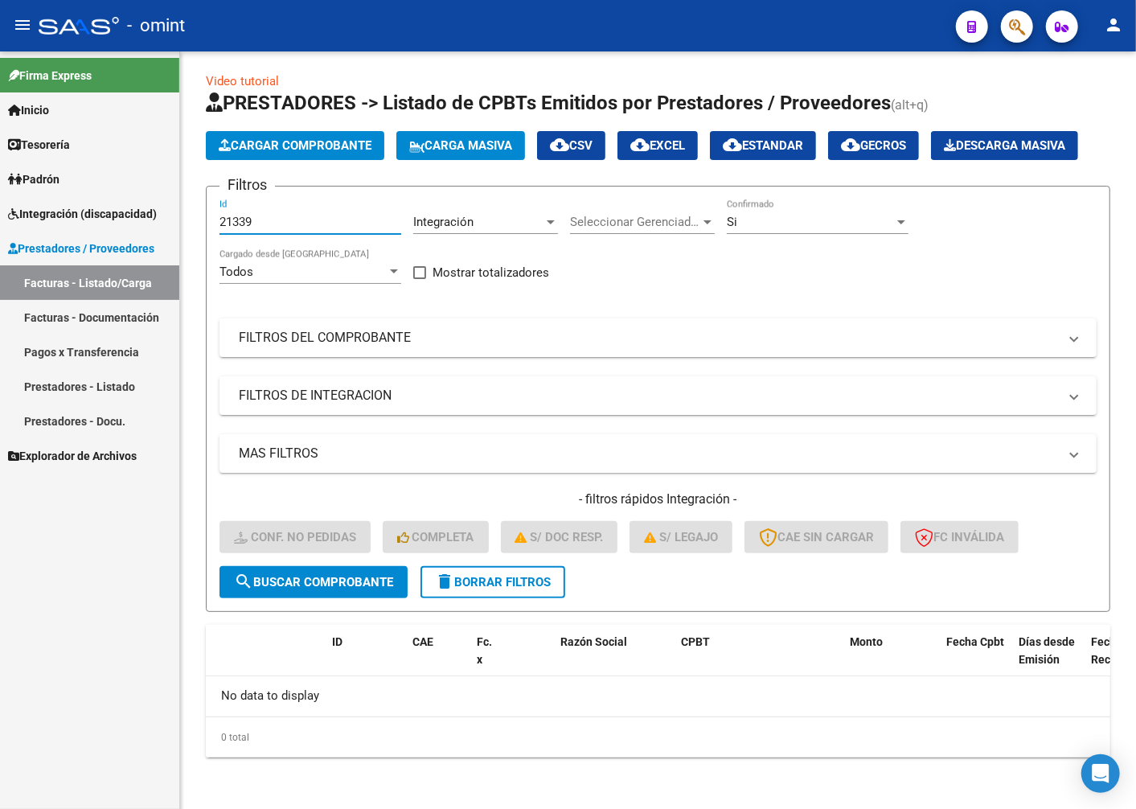
drag, startPoint x: 267, startPoint y: 224, endPoint x: 146, endPoint y: 198, distance: 123.4
click at [148, 199] on mat-sidenav-container "Firma Express Inicio Instructivos Contacto OS Tesorería Extractos Procesados (c…" at bounding box center [568, 430] width 1136 height 758
paste input "19207"
type input "19207"
click at [326, 600] on form "Filtros 19207 Id Integración Area Seleccionar Gerenciador Seleccionar Gerenciad…" at bounding box center [658, 399] width 905 height 426
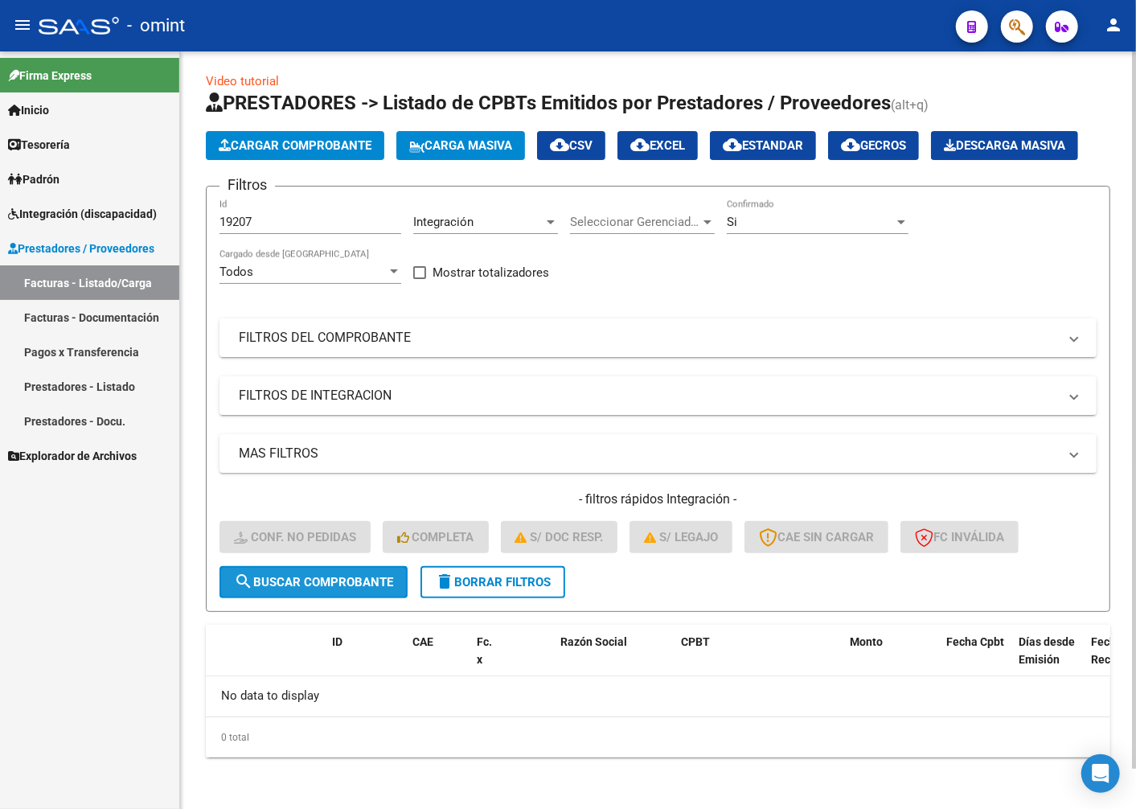
click at [324, 590] on span "search Buscar Comprobante" at bounding box center [313, 582] width 159 height 14
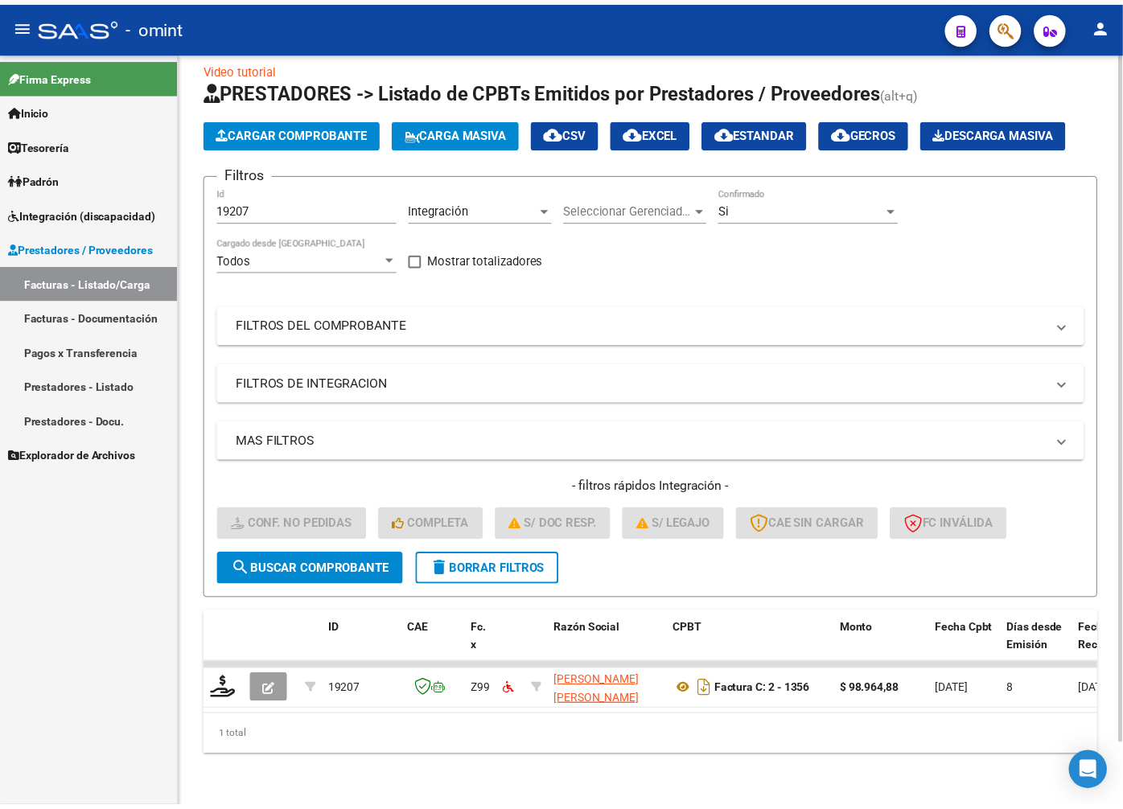
scroll to position [68, 0]
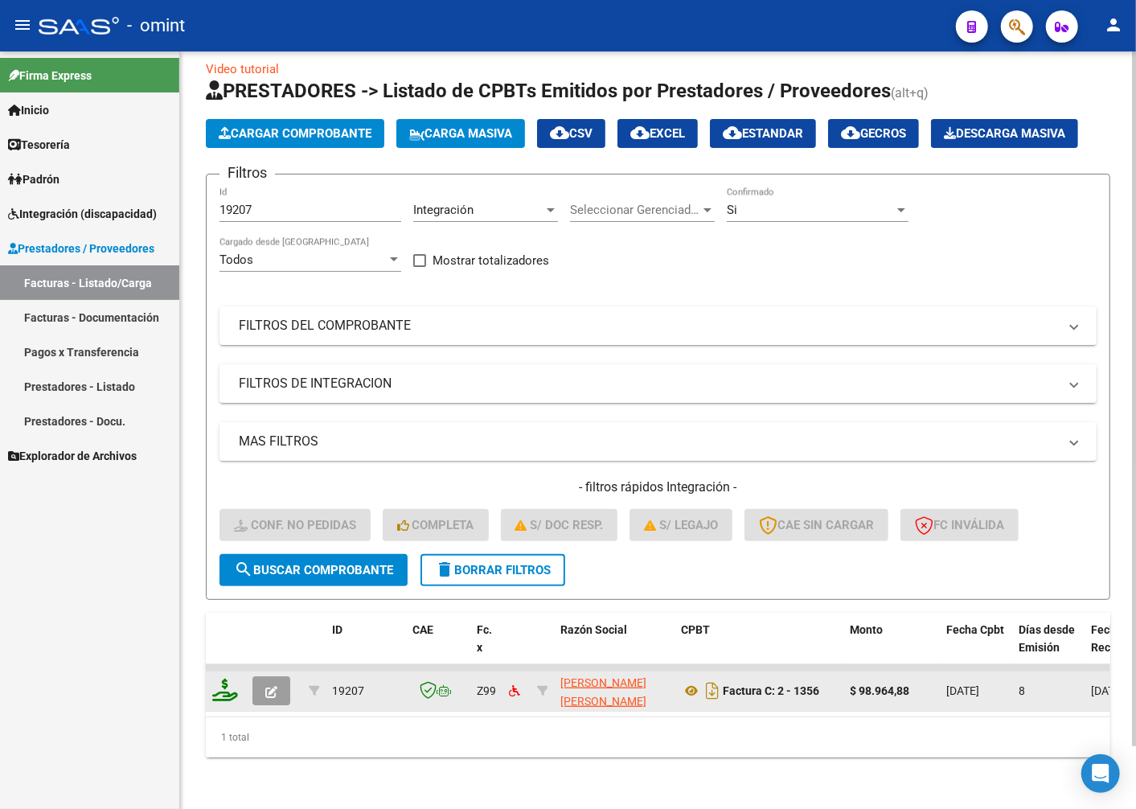
click at [236, 679] on icon at bounding box center [225, 690] width 26 height 23
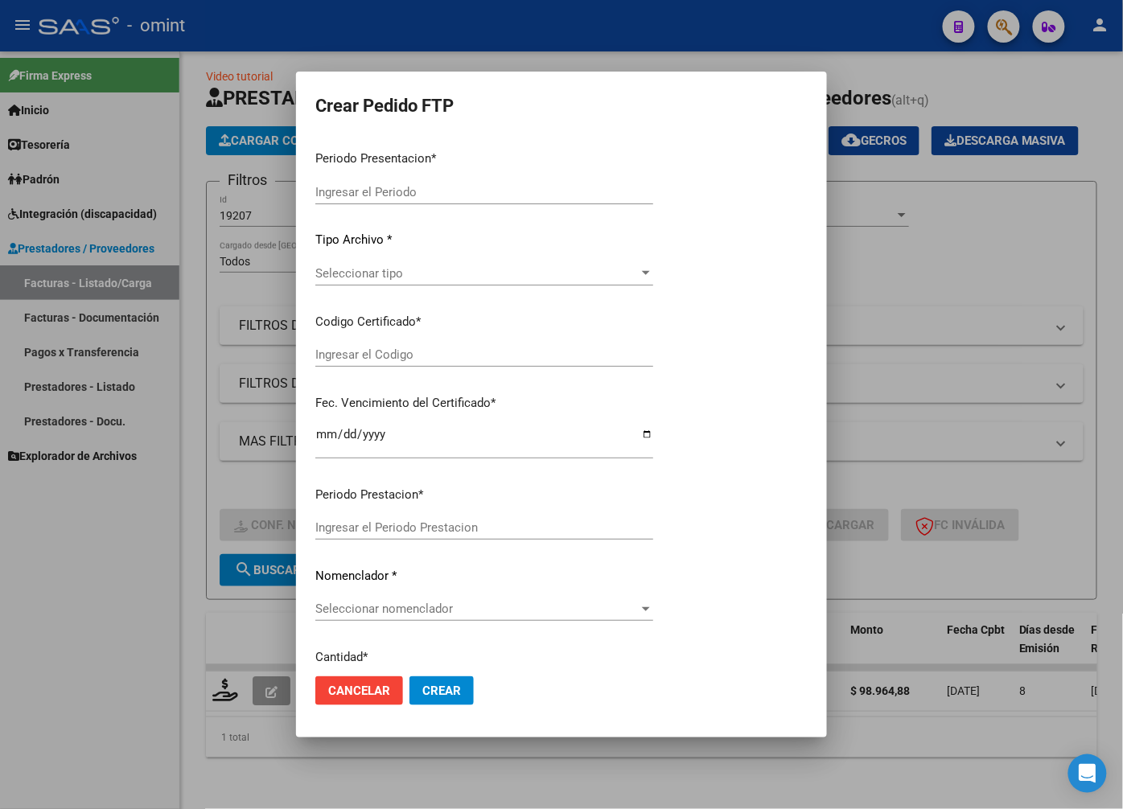
type input "202508"
type input "$ 98.964,88"
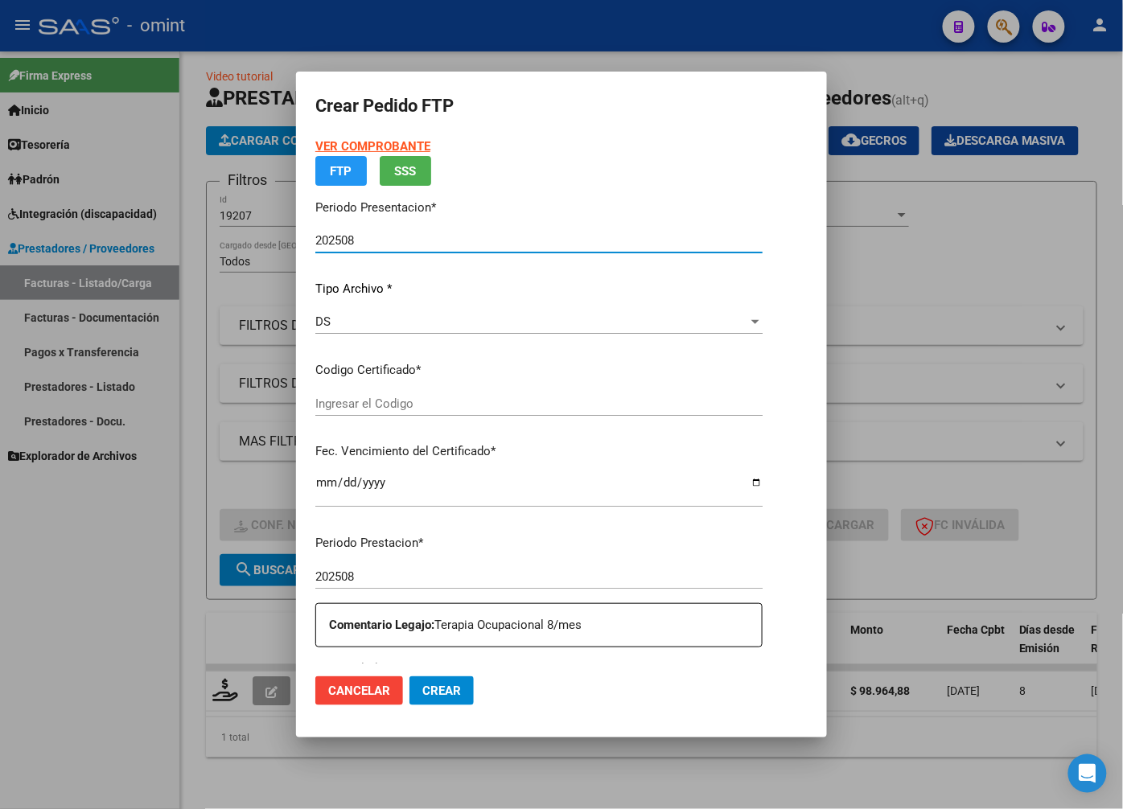
type input "6291170893"
type input "2030-09-19"
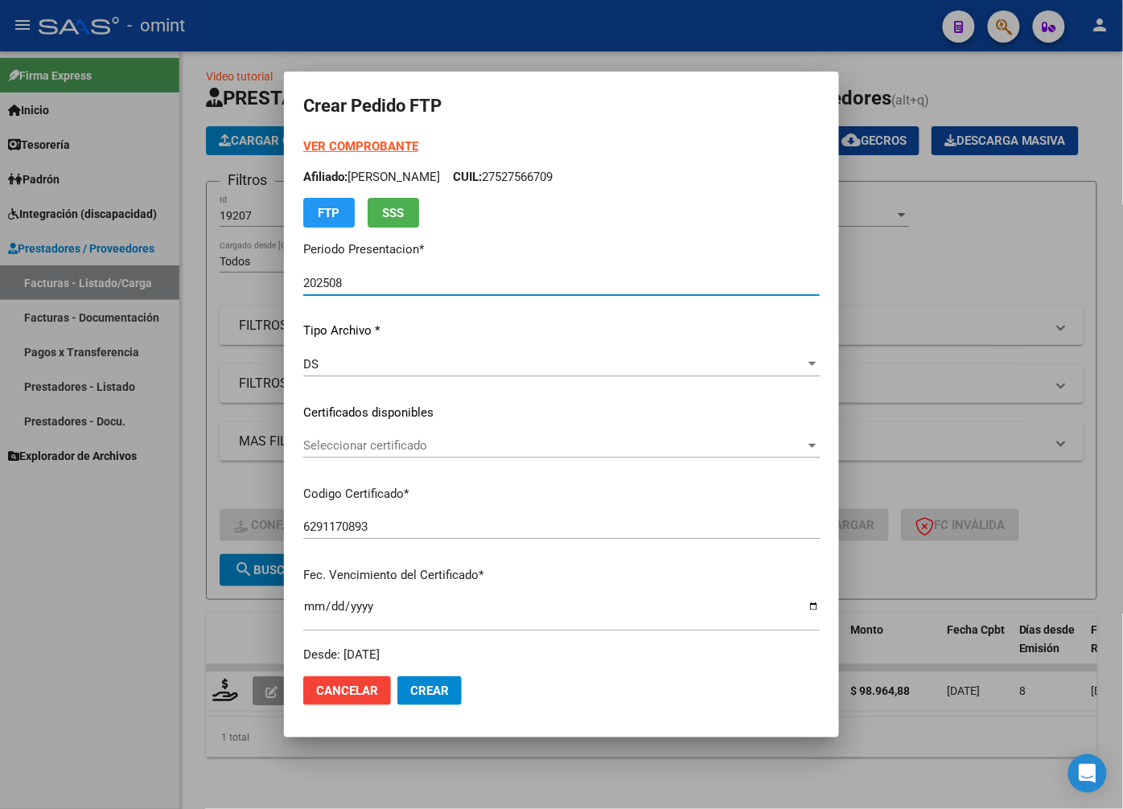
click at [805, 446] on span "Seleccionar certificado" at bounding box center [554, 445] width 502 height 14
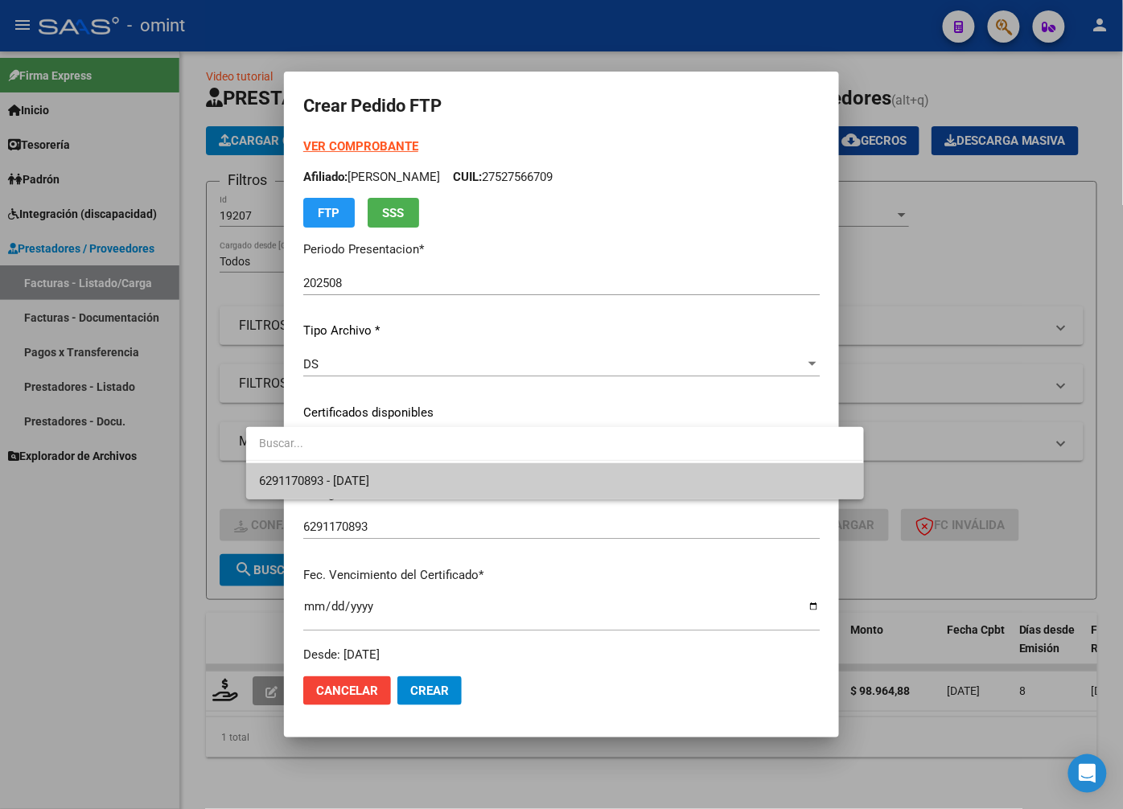
click at [784, 478] on span "6291170893 - 2030-09-19" at bounding box center [554, 481] width 591 height 36
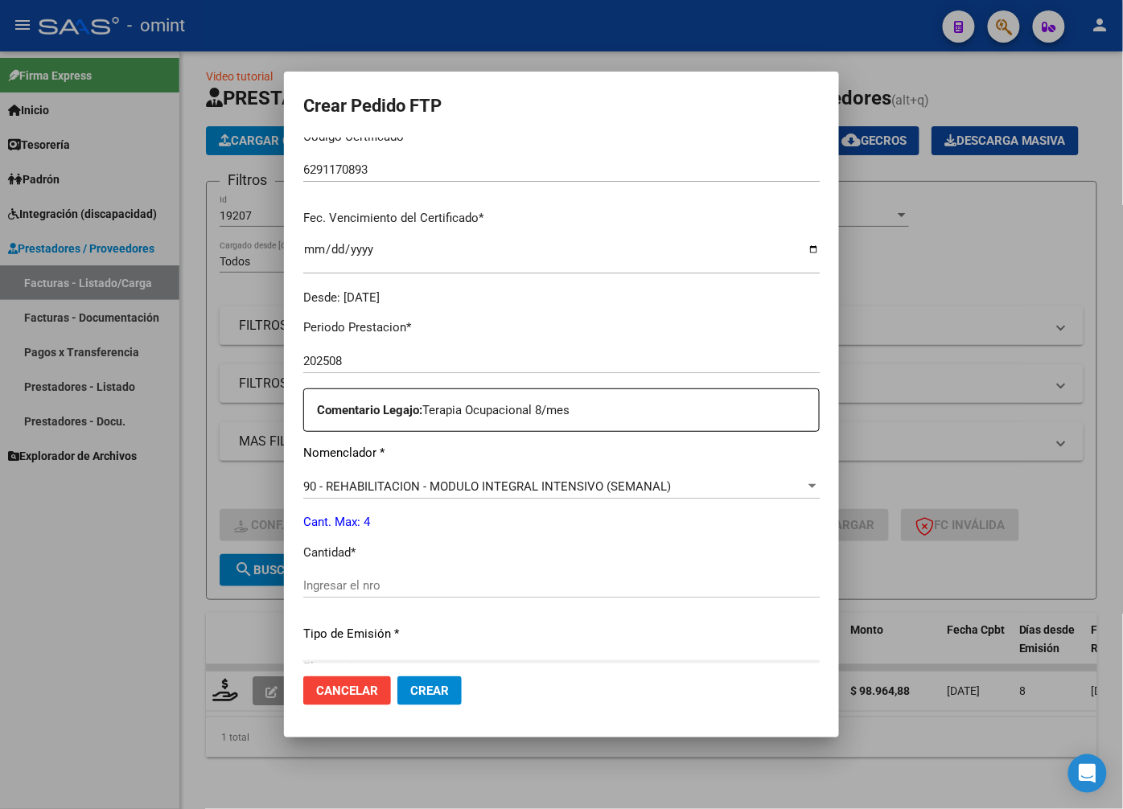
scroll to position [446, 0]
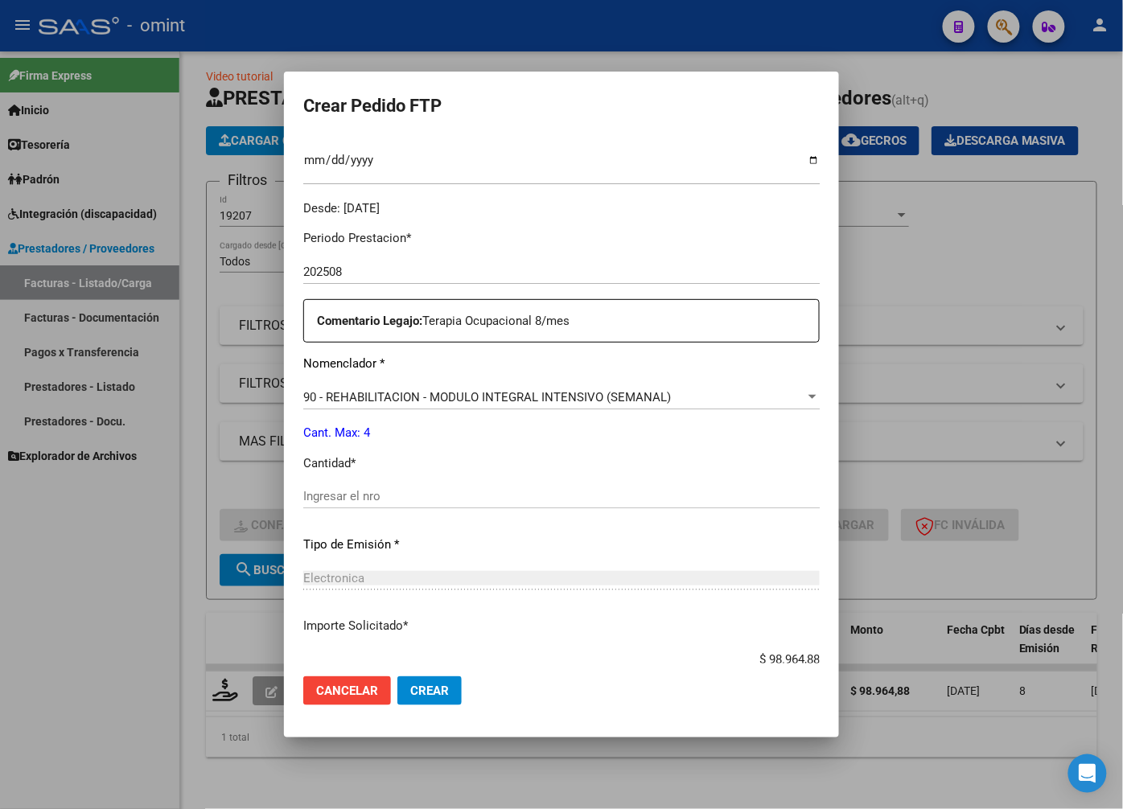
click at [323, 489] on input "Ingresar el nro" at bounding box center [561, 496] width 516 height 14
type input "4"
click at [483, 542] on p "Tipo de Emisión *" at bounding box center [561, 545] width 516 height 18
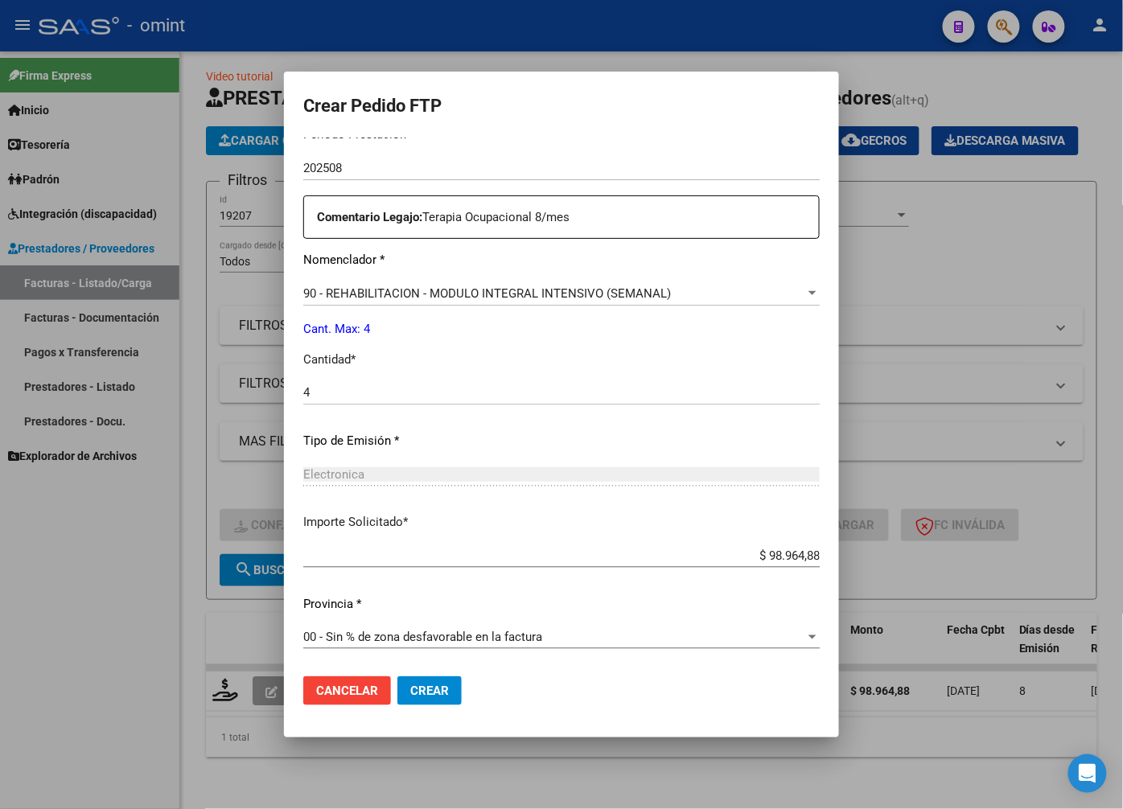
click at [389, 709] on mat-dialog-actions "Cancelar Crear" at bounding box center [561, 691] width 516 height 55
click at [410, 693] on span "Crear" at bounding box center [429, 691] width 39 height 14
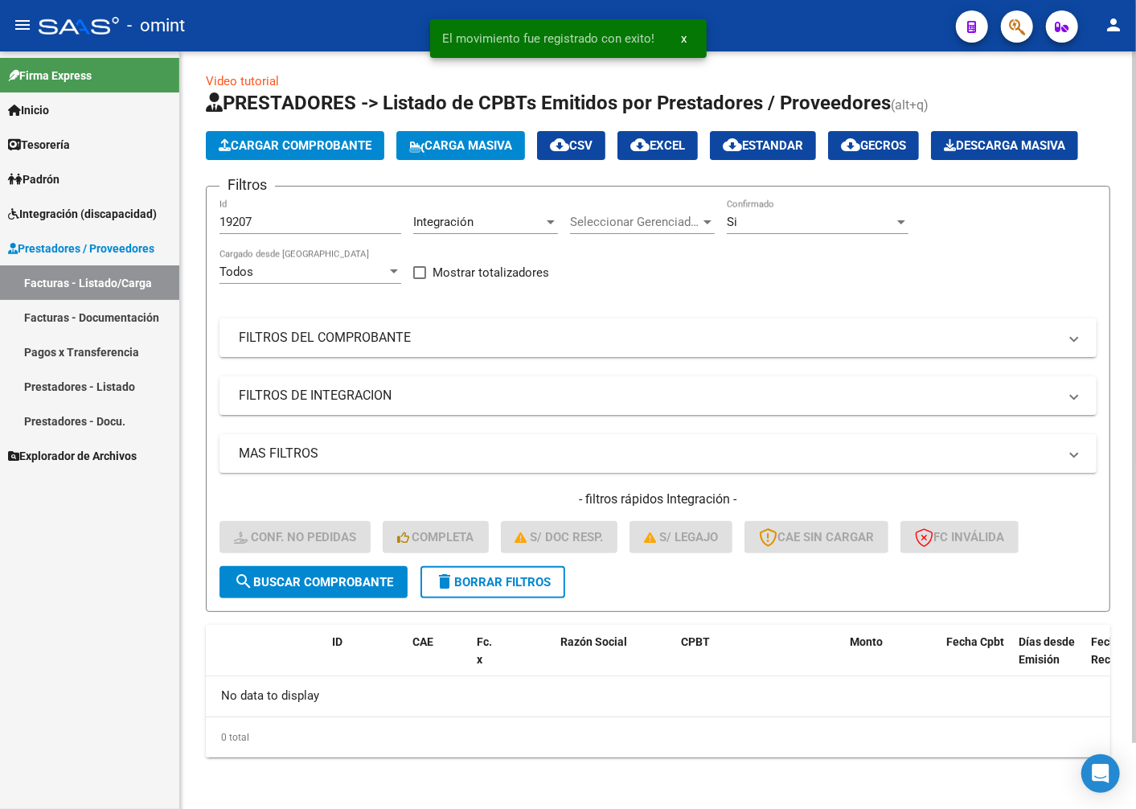
scroll to position [43, 0]
click at [315, 23] on div "- omint" at bounding box center [491, 25] width 905 height 35
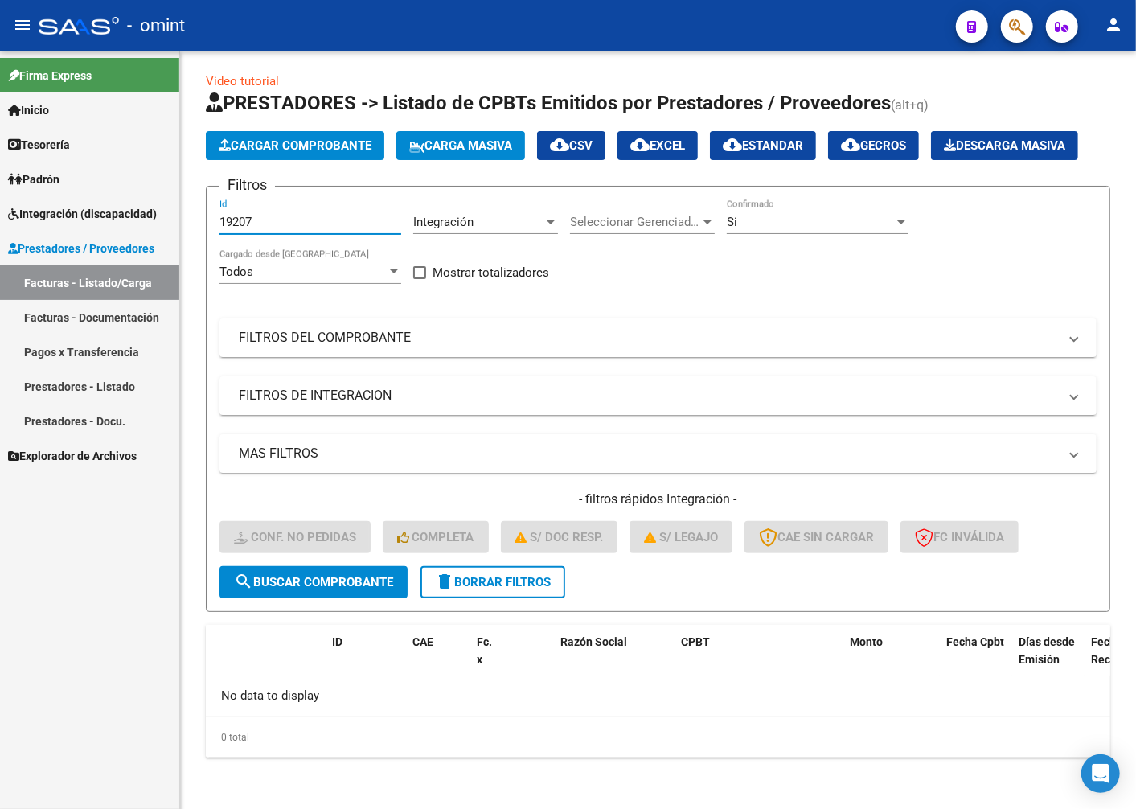
drag, startPoint x: 260, startPoint y: 230, endPoint x: 155, endPoint y: 203, distance: 108.1
click at [157, 205] on mat-sidenav-container "Firma Express Inicio Instructivos Contacto OS Tesorería Extractos Procesados (c…" at bounding box center [568, 430] width 1136 height 758
paste input "20790"
type input "20790"
click at [278, 581] on span "search Buscar Comprobante" at bounding box center [313, 582] width 159 height 14
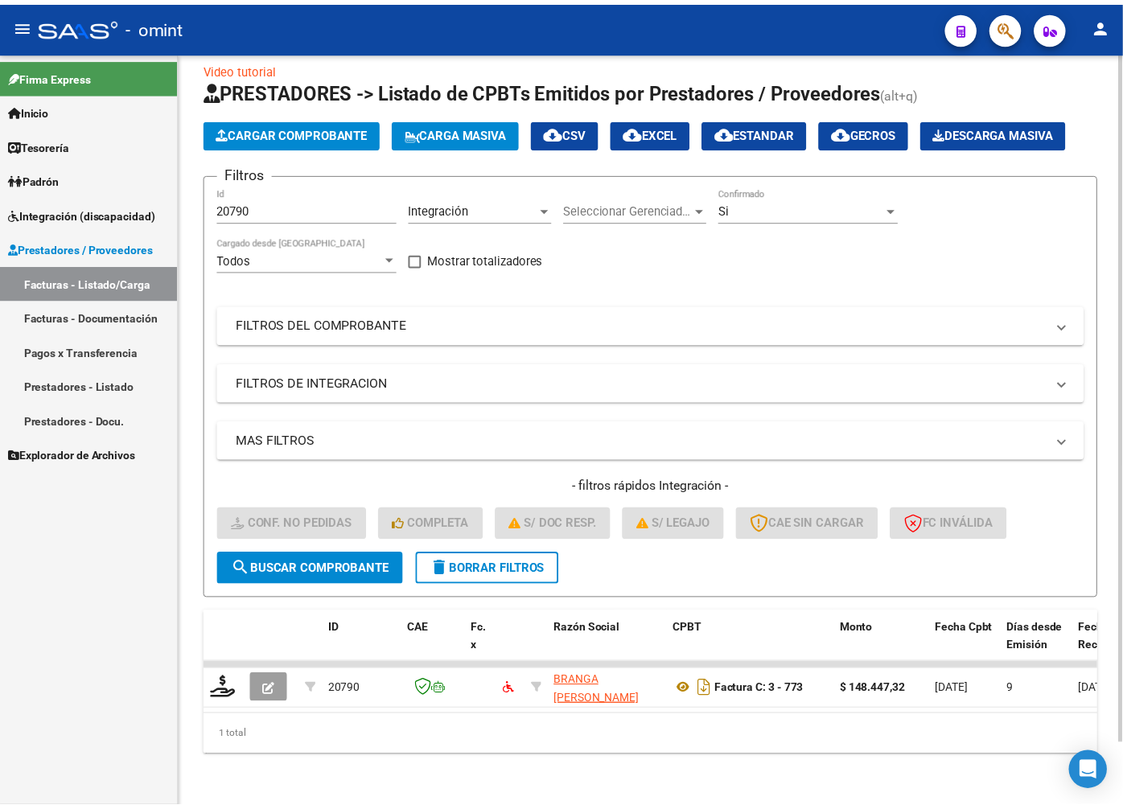
scroll to position [68, 0]
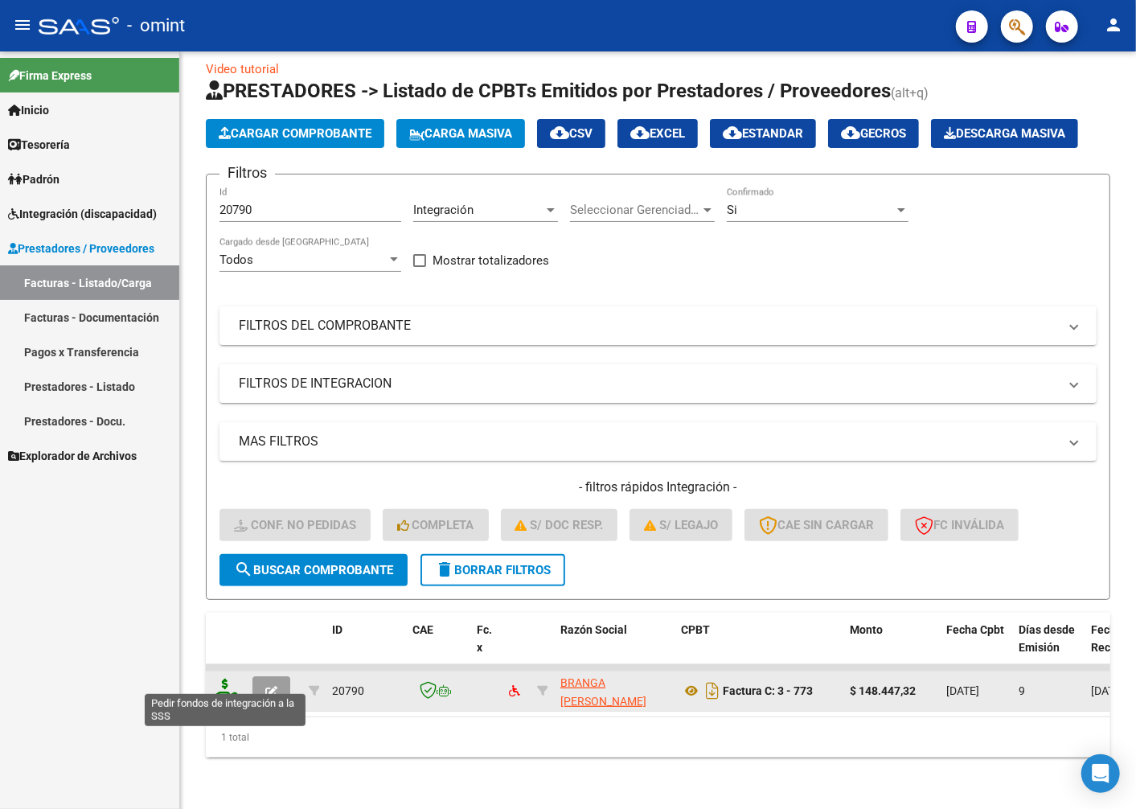
click at [224, 682] on icon at bounding box center [225, 690] width 26 height 23
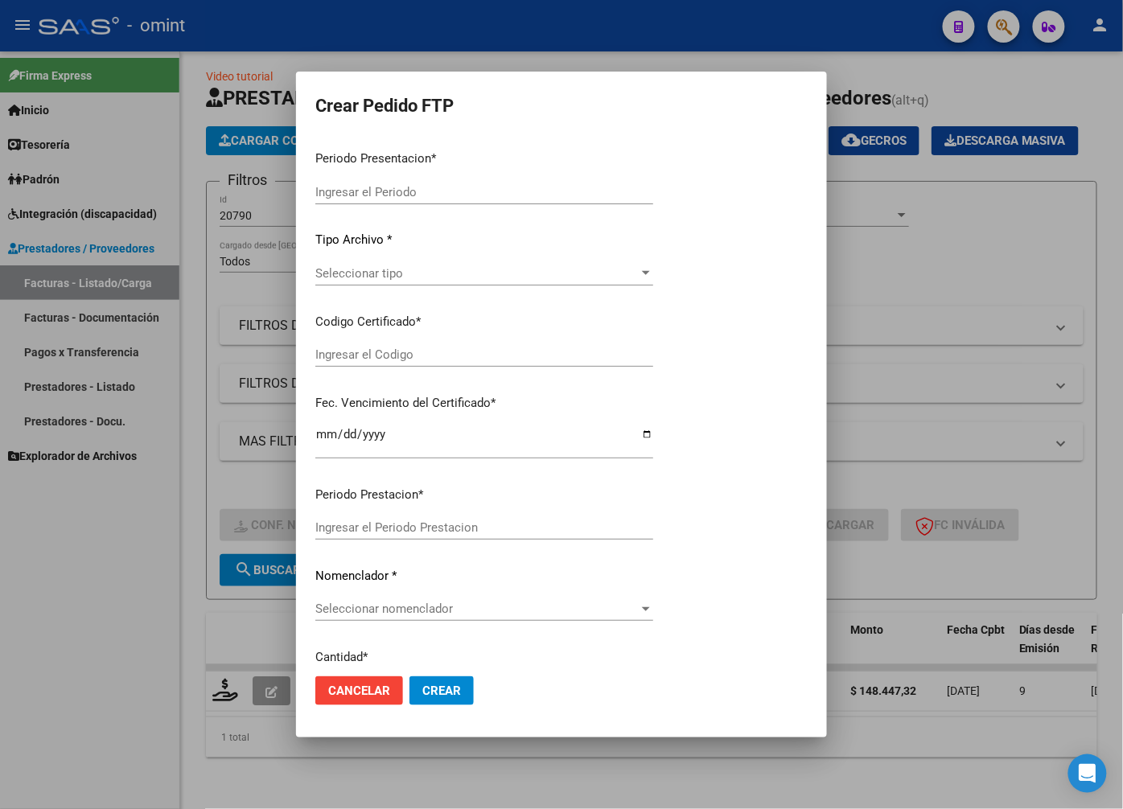
type input "202508"
type input "$ 148.447,32"
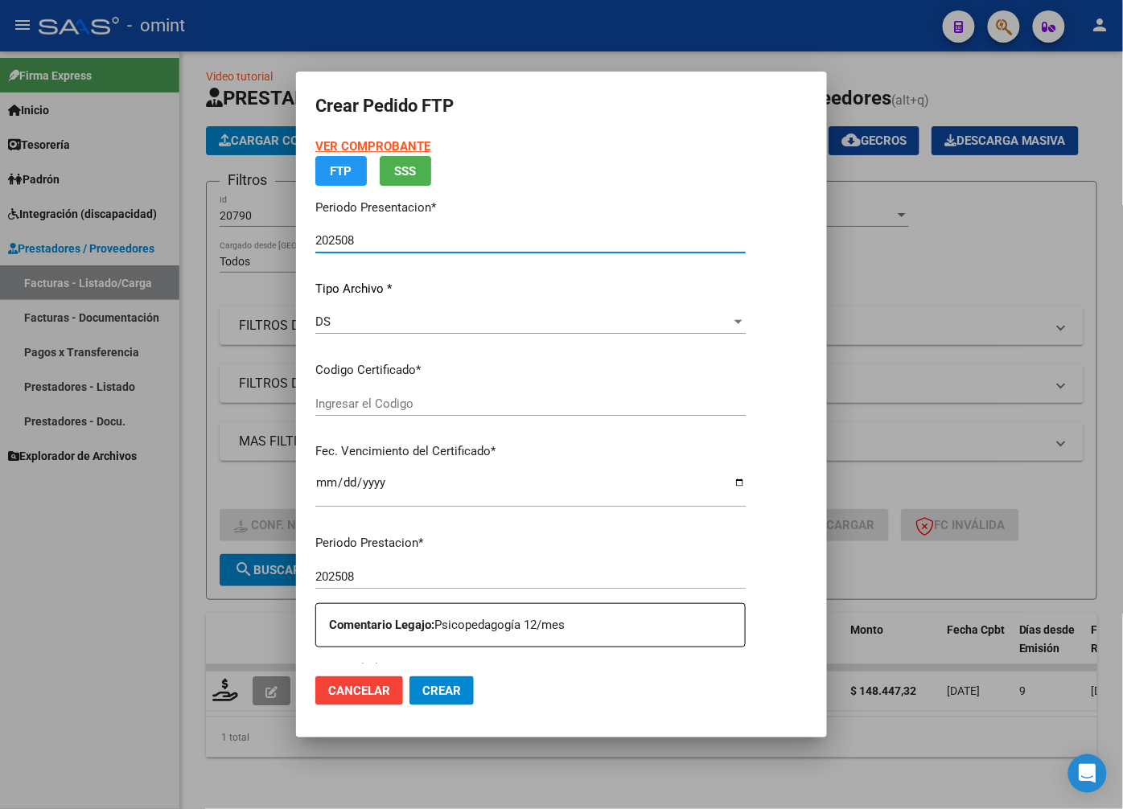
type input "6291170893"
type input "2030-09-19"
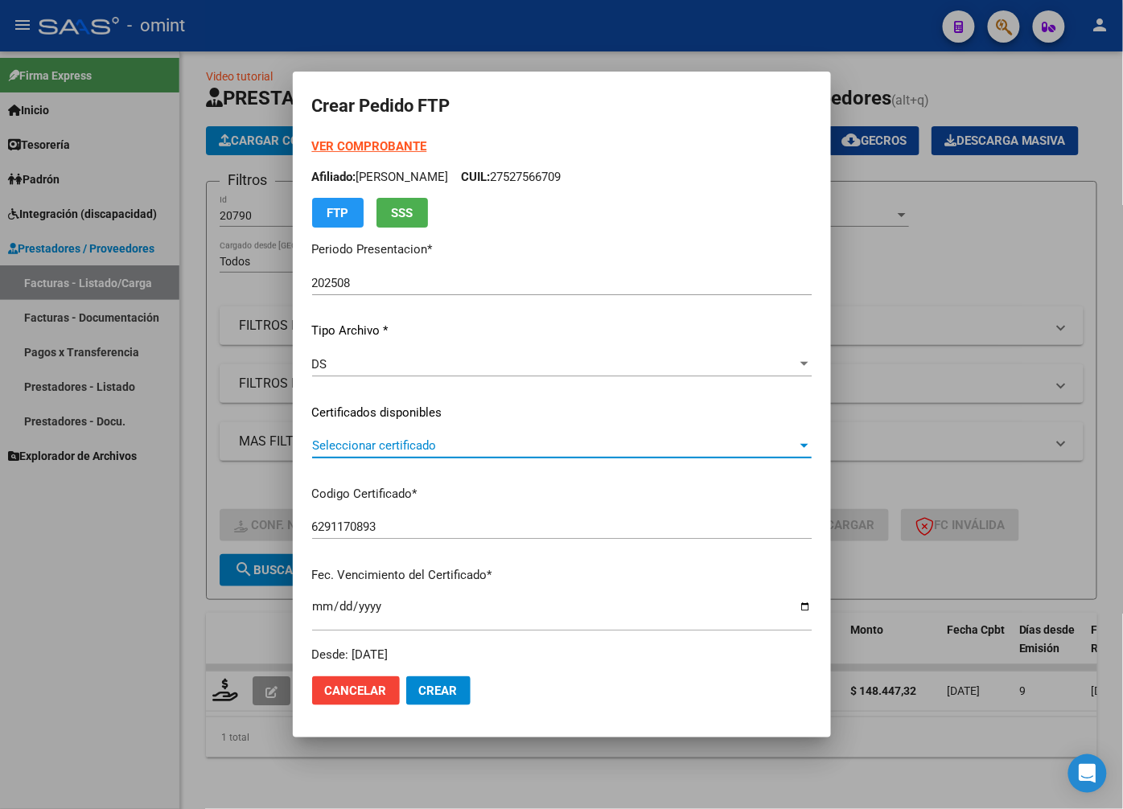
click at [808, 446] on div at bounding box center [804, 446] width 8 height 4
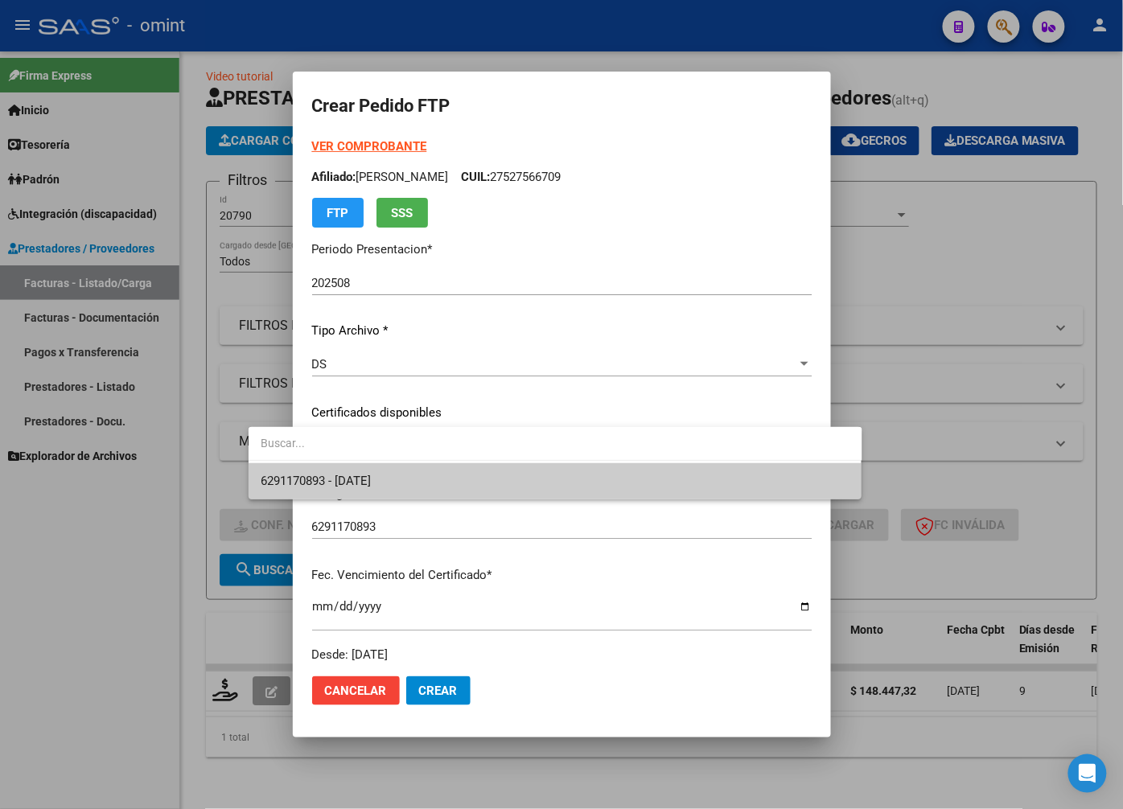
click at [750, 503] on div at bounding box center [561, 404] width 1123 height 809
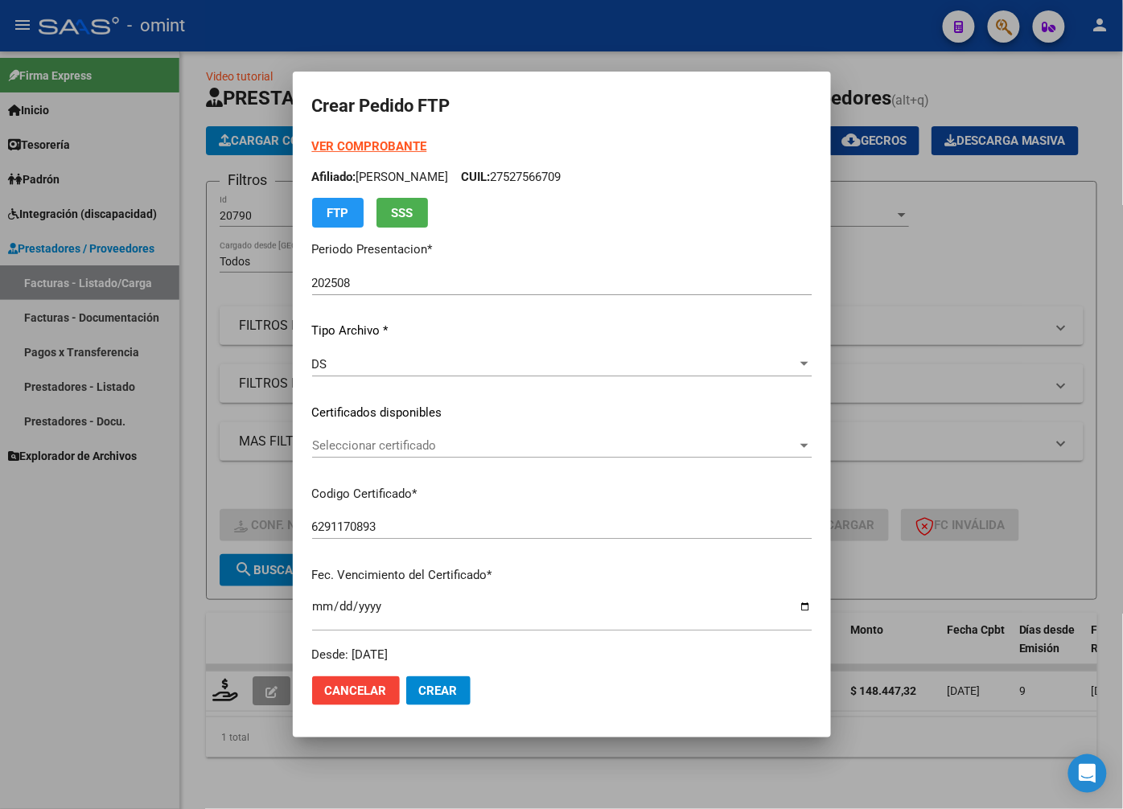
click at [746, 491] on p "Codigo Certificado *" at bounding box center [561, 494] width 499 height 18
click at [812, 452] on div "Seleccionar certificado Seleccionar certificado" at bounding box center [561, 446] width 499 height 24
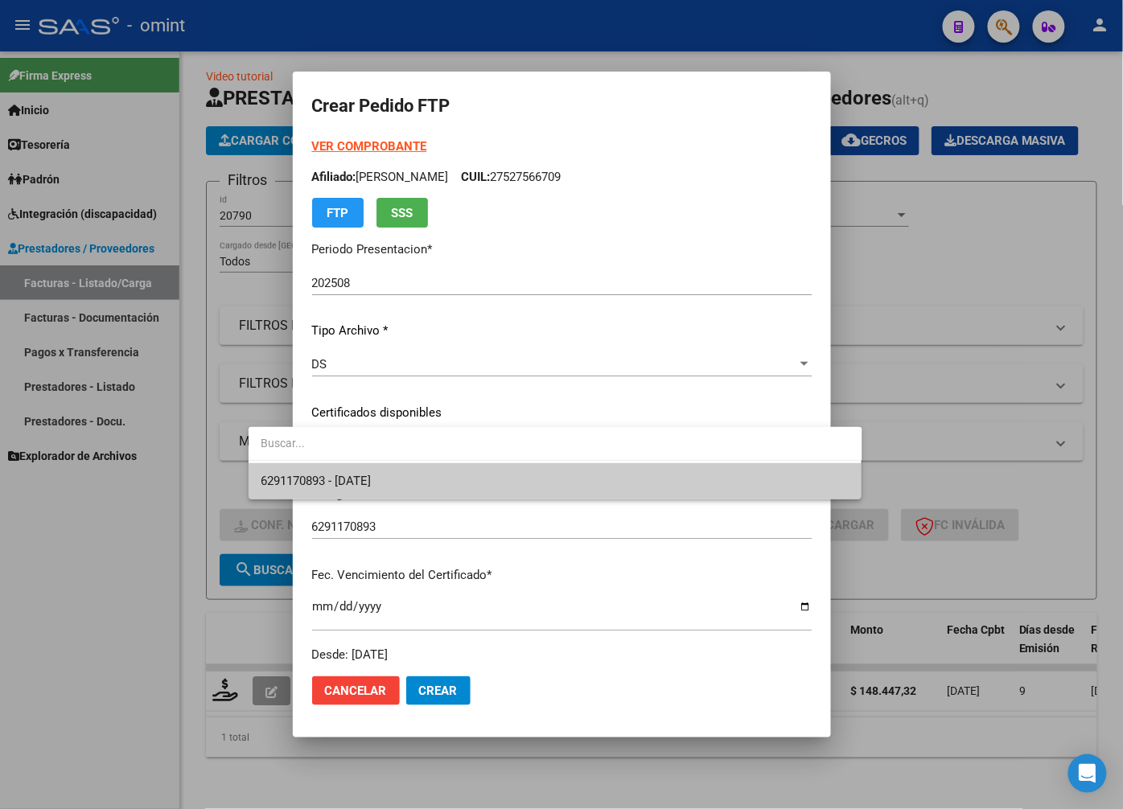
click at [780, 487] on span "6291170893 - 2030-09-19" at bounding box center [555, 481] width 588 height 36
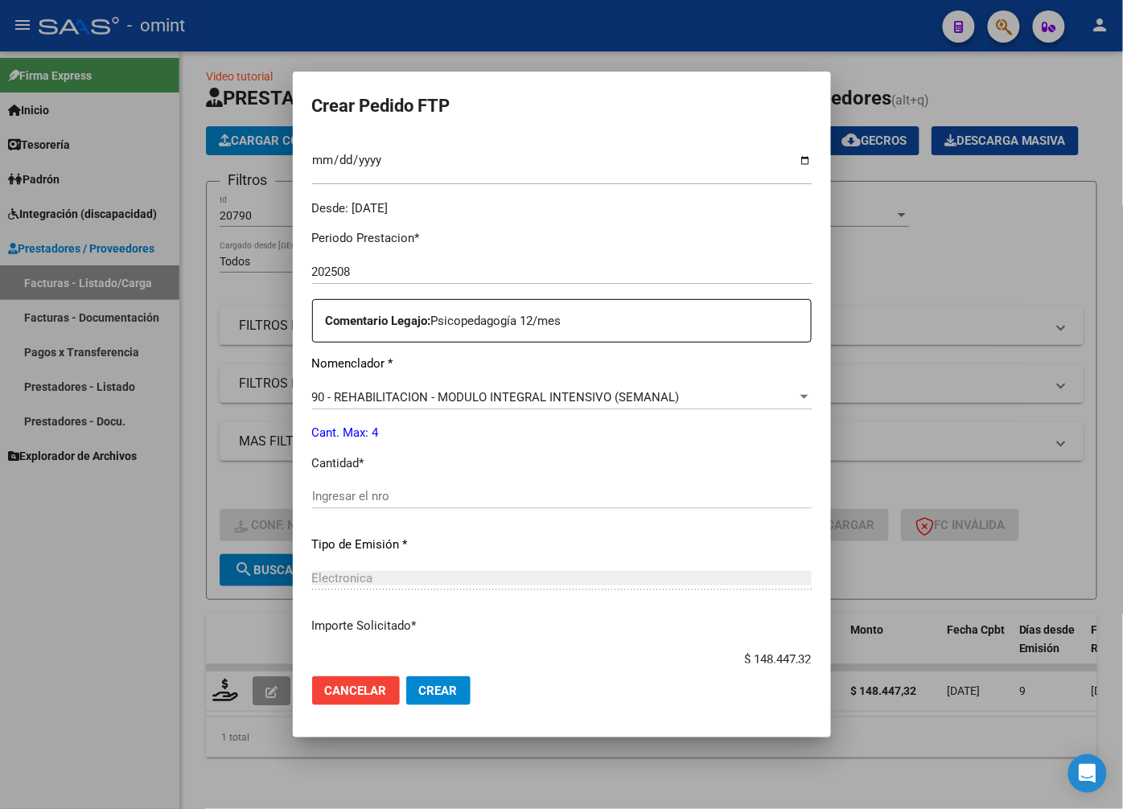
scroll to position [536, 0]
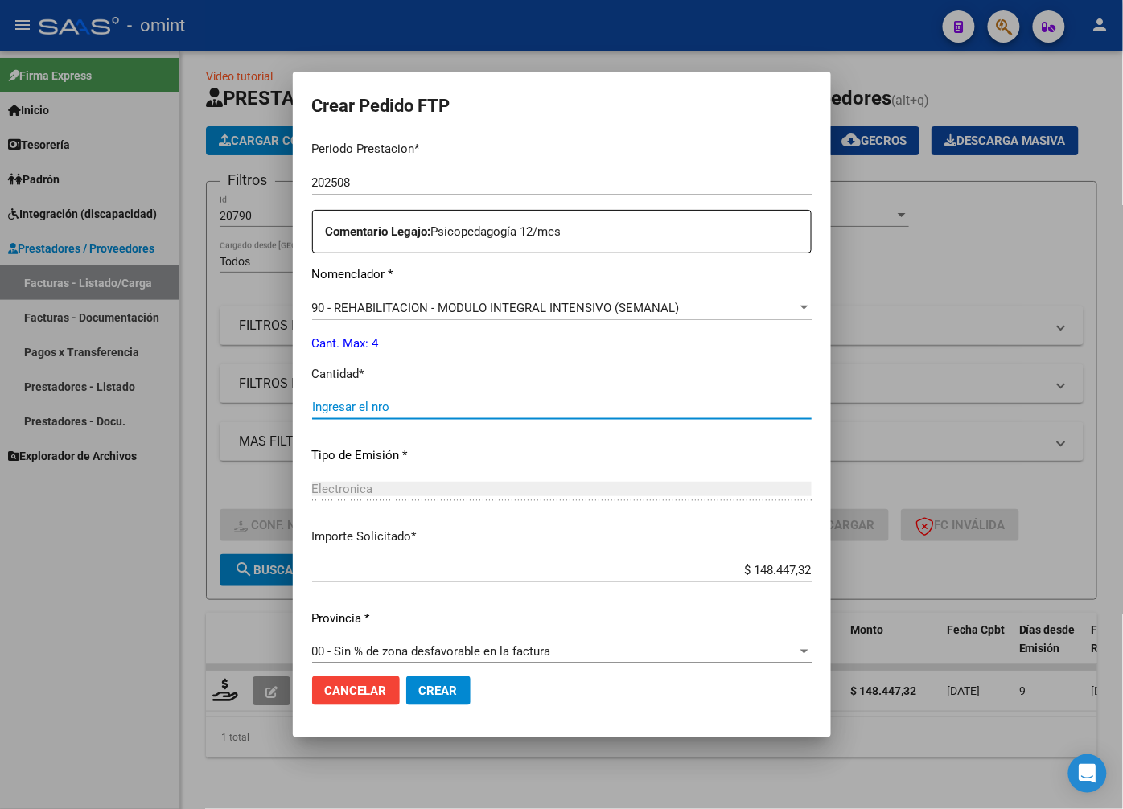
click at [327, 412] on input "Ingresar el nro" at bounding box center [561, 407] width 499 height 14
type input "4"
click at [647, 497] on div "Electronica Seleccionar tipo" at bounding box center [561, 489] width 499 height 24
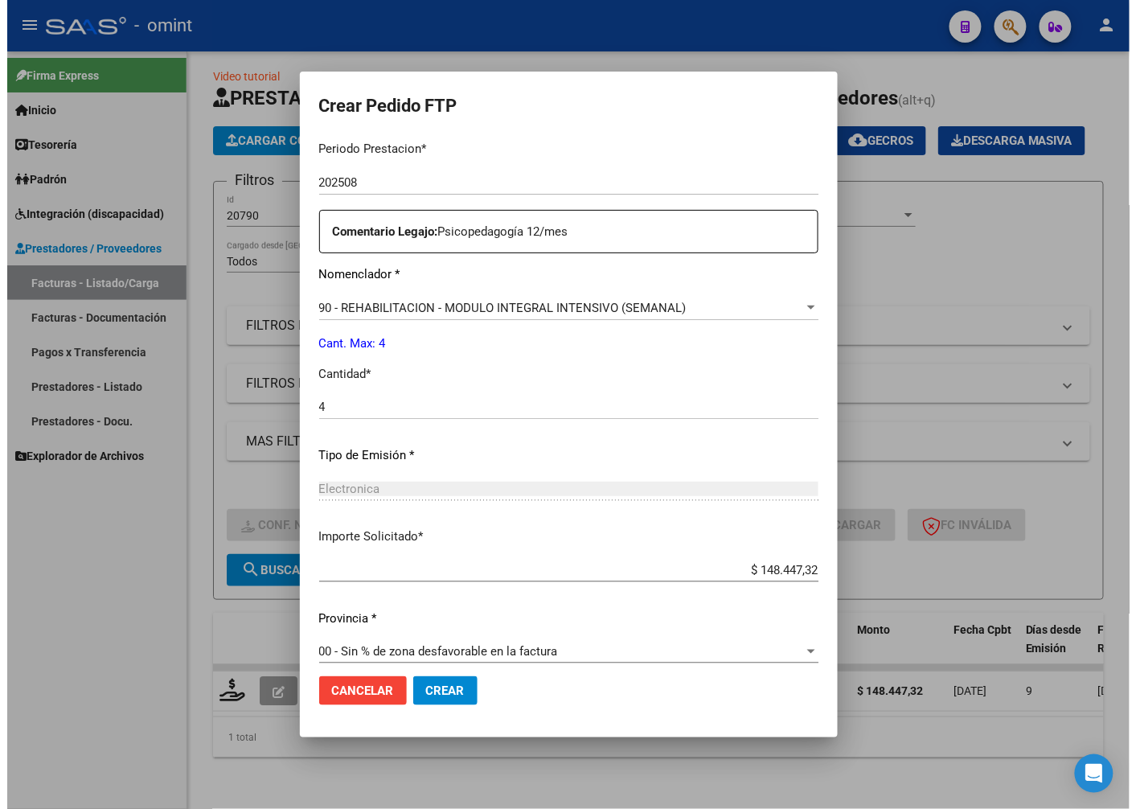
scroll to position [550, 0]
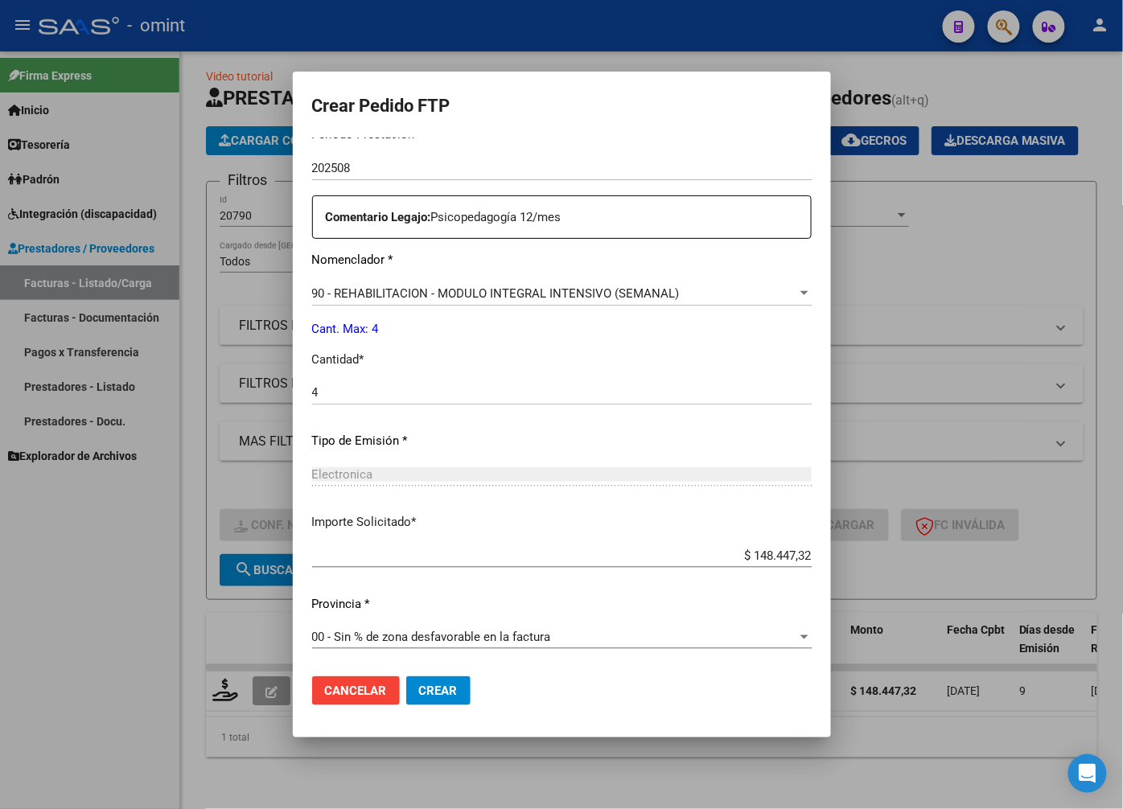
click at [419, 686] on span "Crear" at bounding box center [438, 691] width 39 height 14
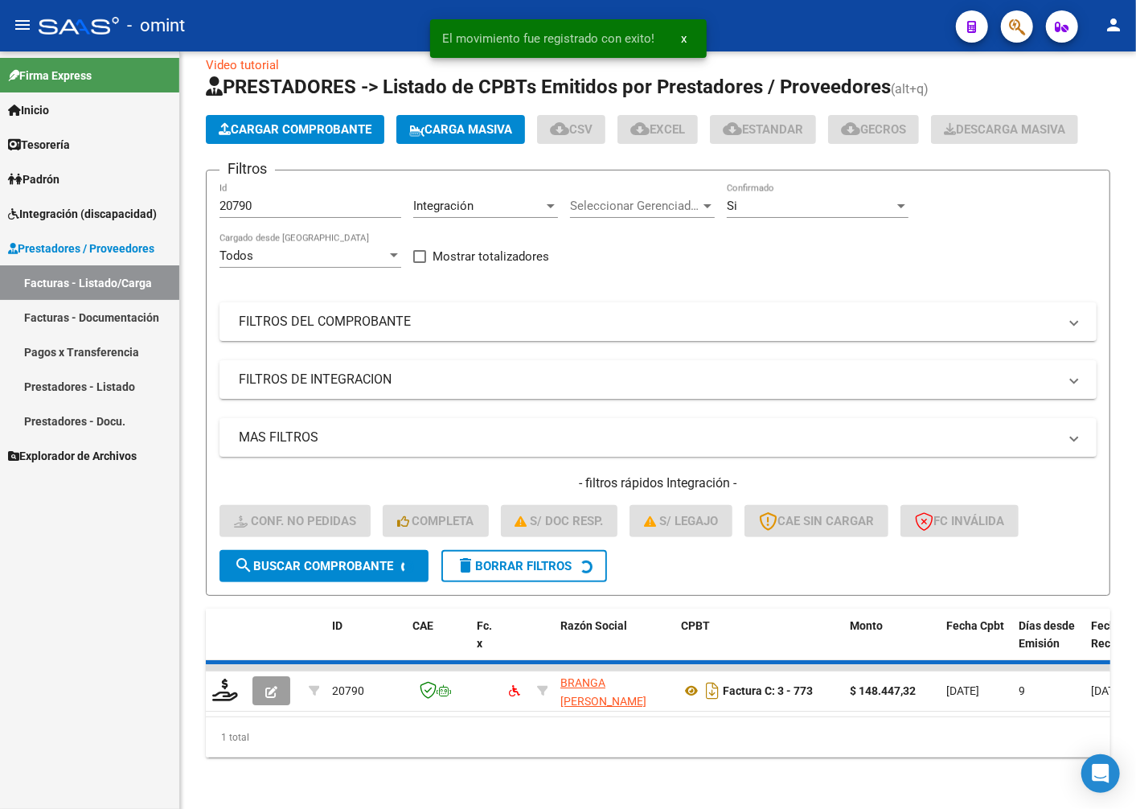
scroll to position [43, 0]
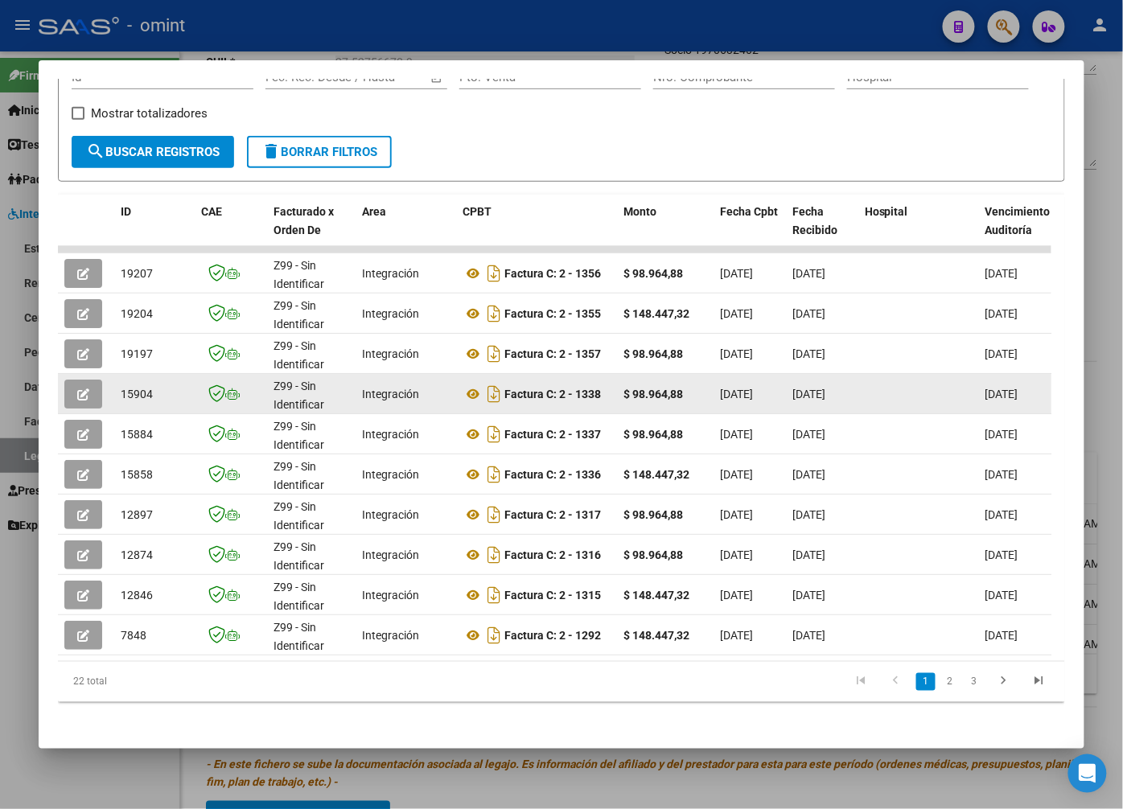
drag, startPoint x: 635, startPoint y: 405, endPoint x: 87, endPoint y: 397, distance: 548.6
click at [82, 398] on icon "button" at bounding box center [83, 394] width 12 height 12
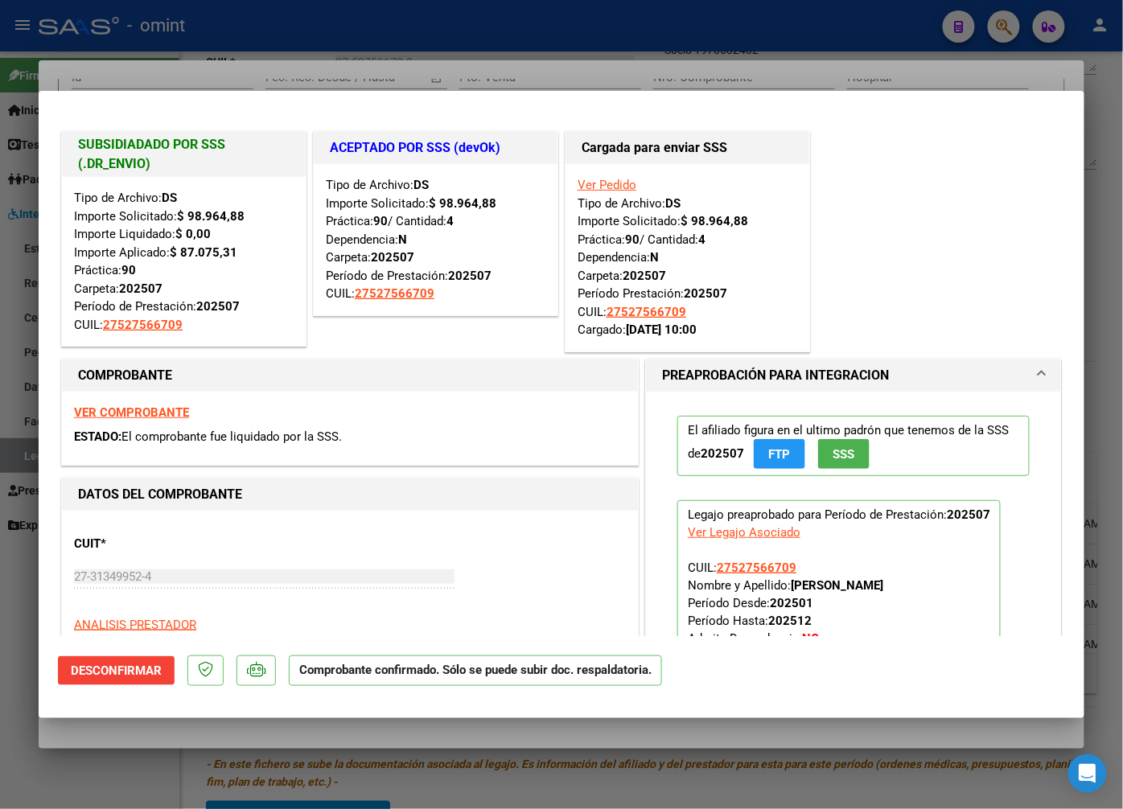
click at [311, 57] on div at bounding box center [561, 404] width 1123 height 809
type input "$ 0,00"
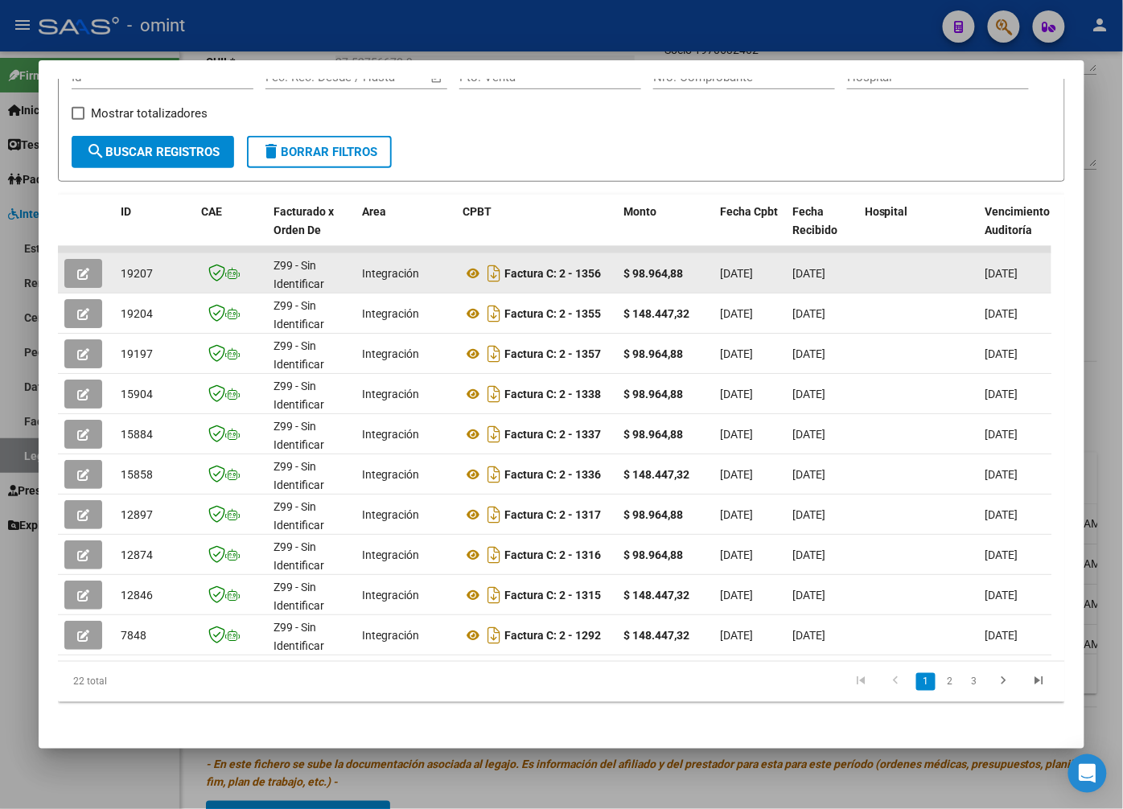
click at [78, 277] on icon "button" at bounding box center [83, 274] width 12 height 12
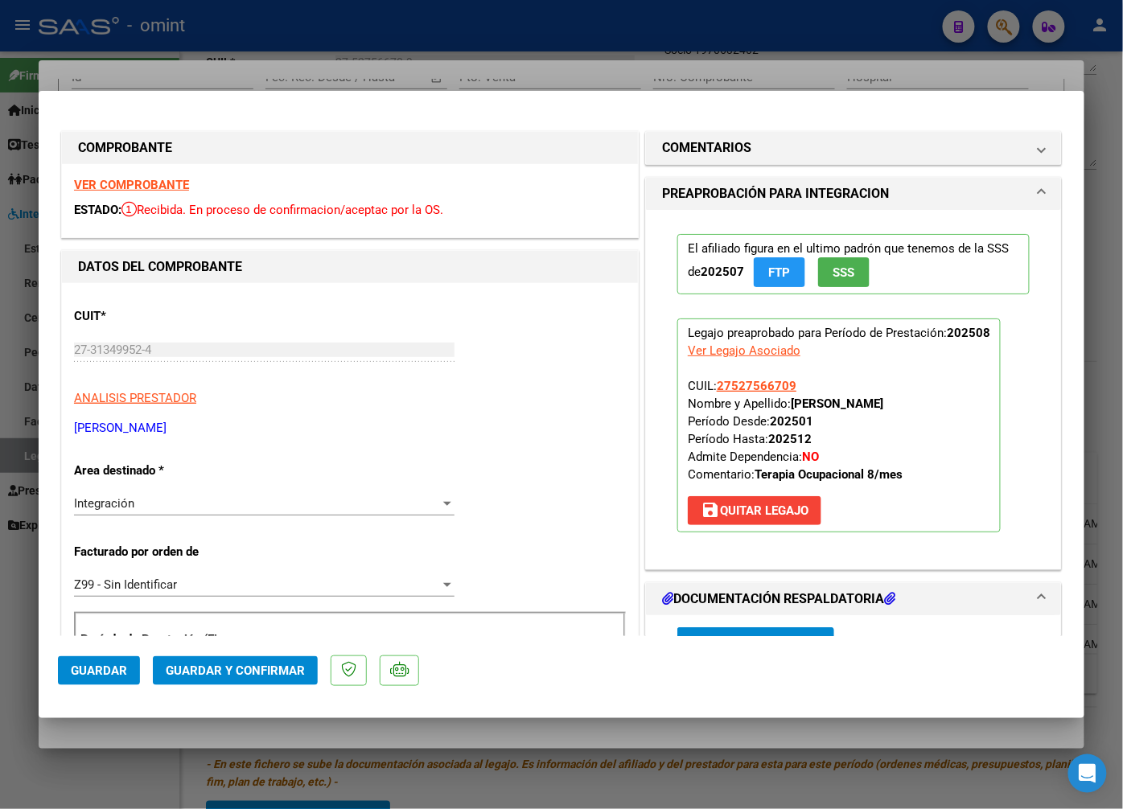
click at [133, 190] on strong "VER COMPROBANTE" at bounding box center [131, 185] width 115 height 14
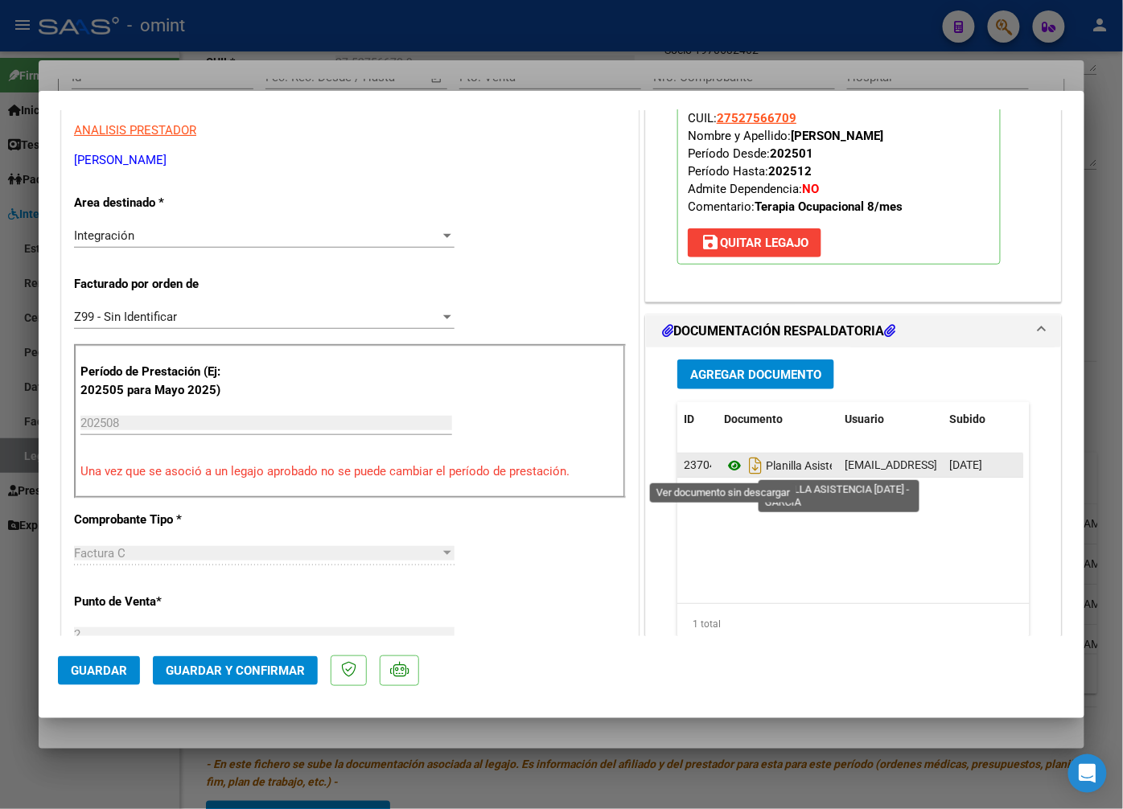
click at [725, 463] on icon at bounding box center [734, 465] width 21 height 19
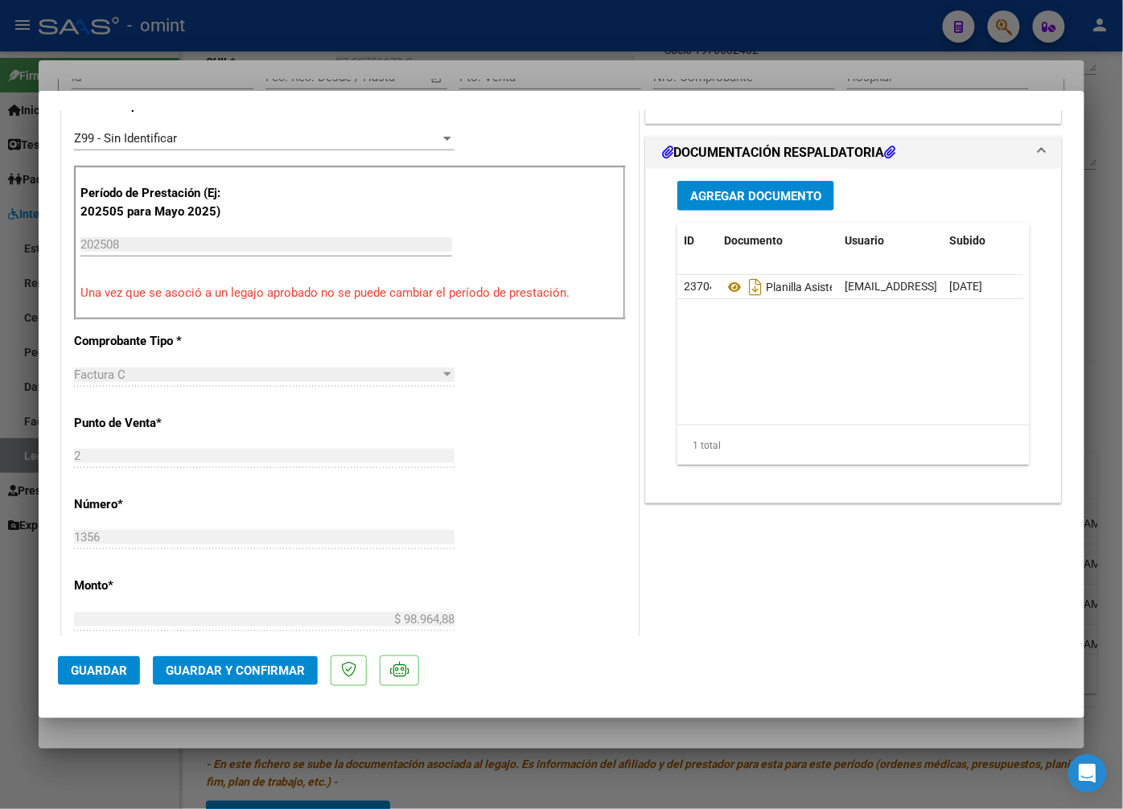
scroll to position [804, 0]
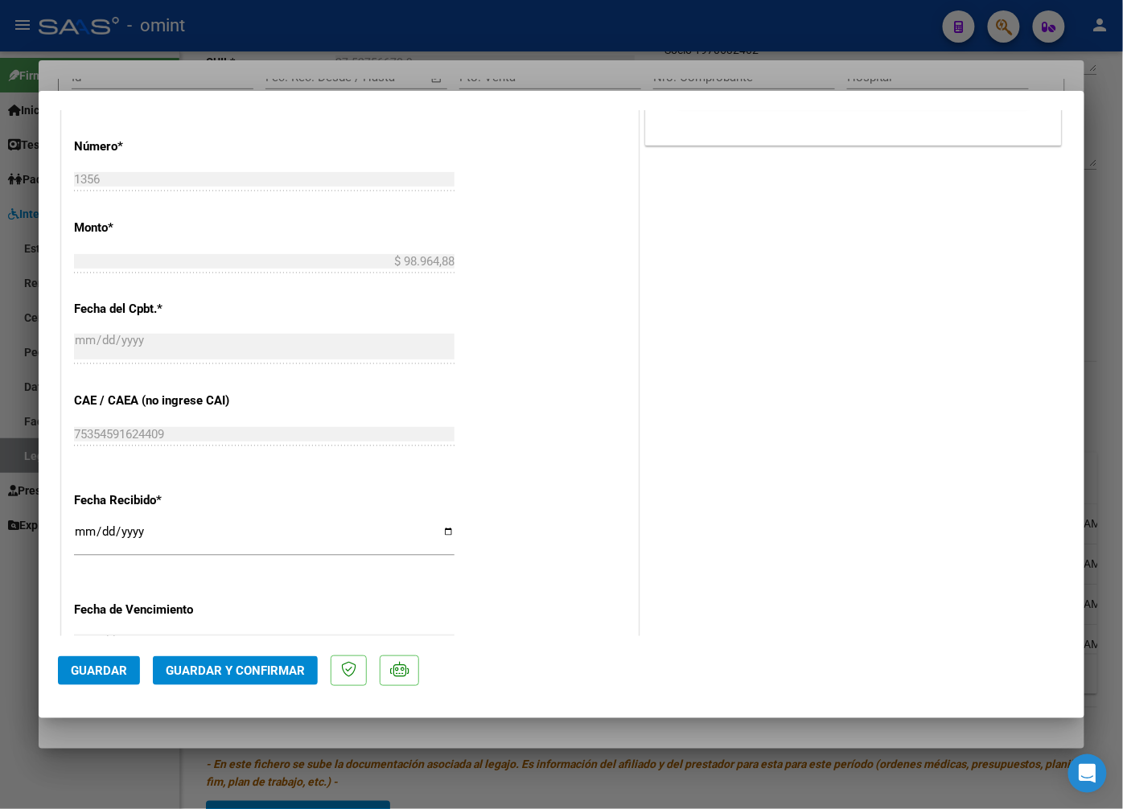
click at [263, 676] on span "Guardar y Confirmar" at bounding box center [235, 671] width 139 height 14
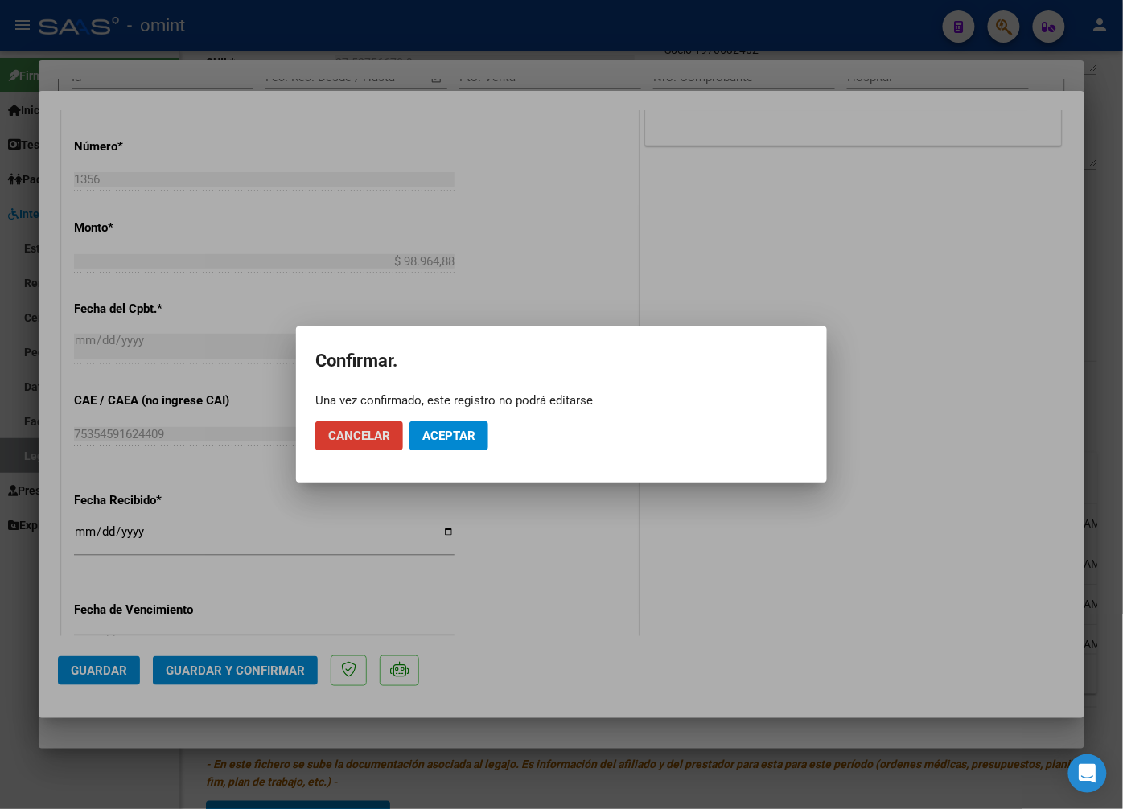
click at [463, 438] on span "Aceptar" at bounding box center [448, 436] width 53 height 14
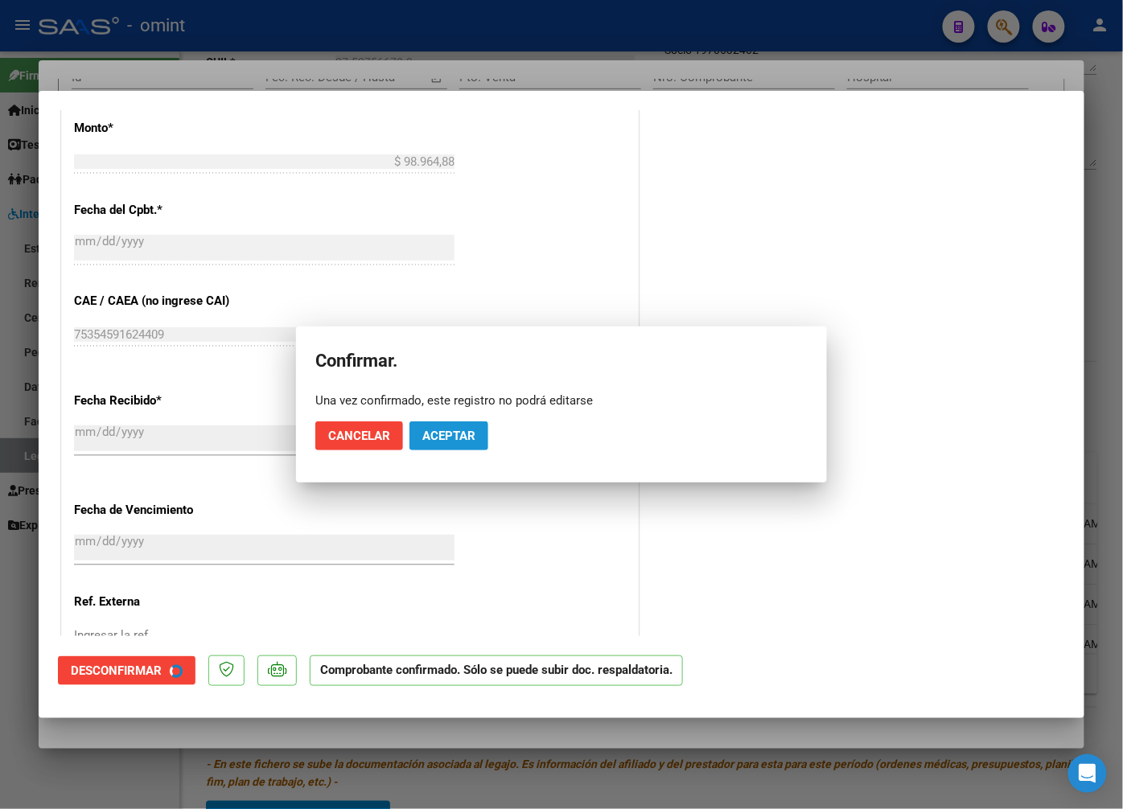
scroll to position [704, 0]
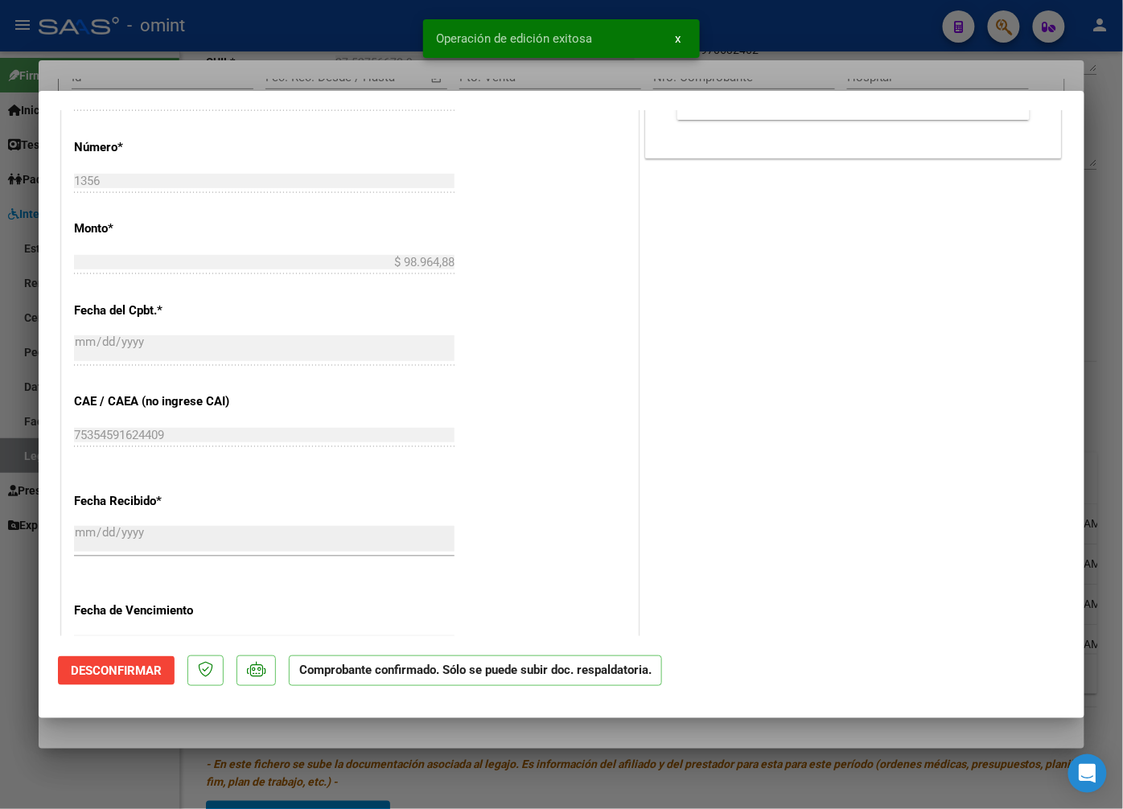
click at [364, 57] on div at bounding box center [561, 404] width 1123 height 809
type input "$ 0,00"
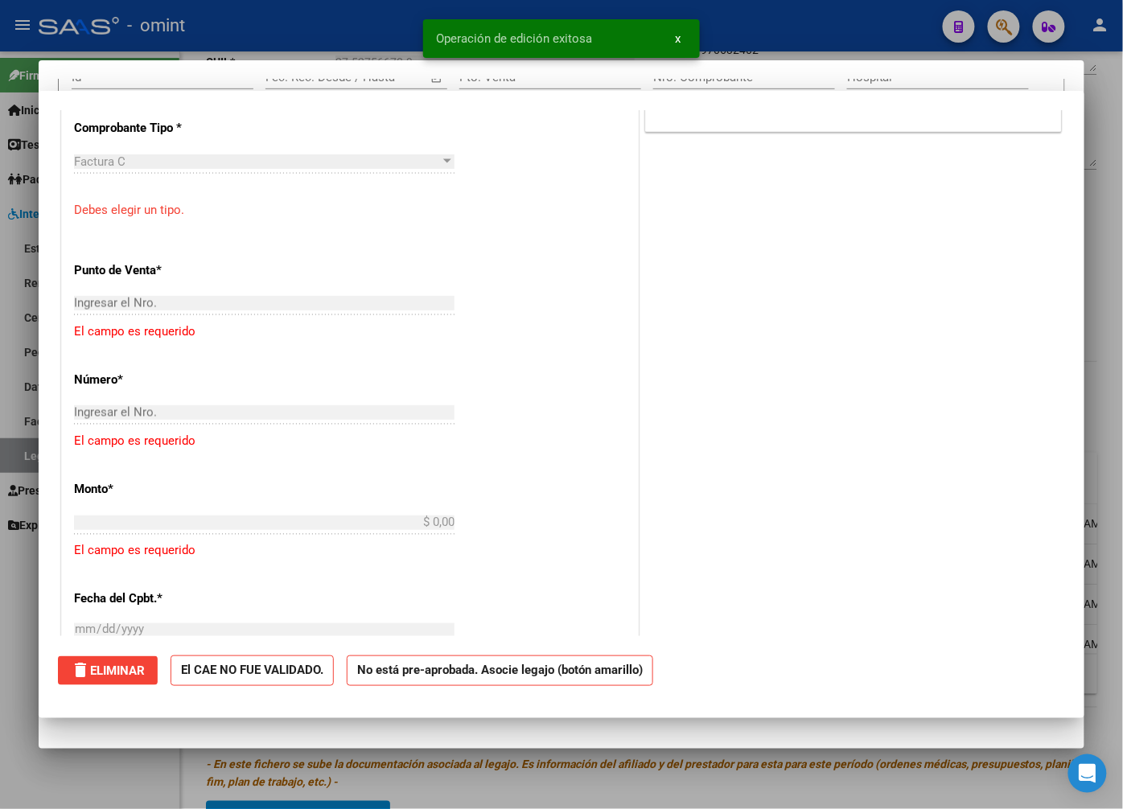
scroll to position [0, 0]
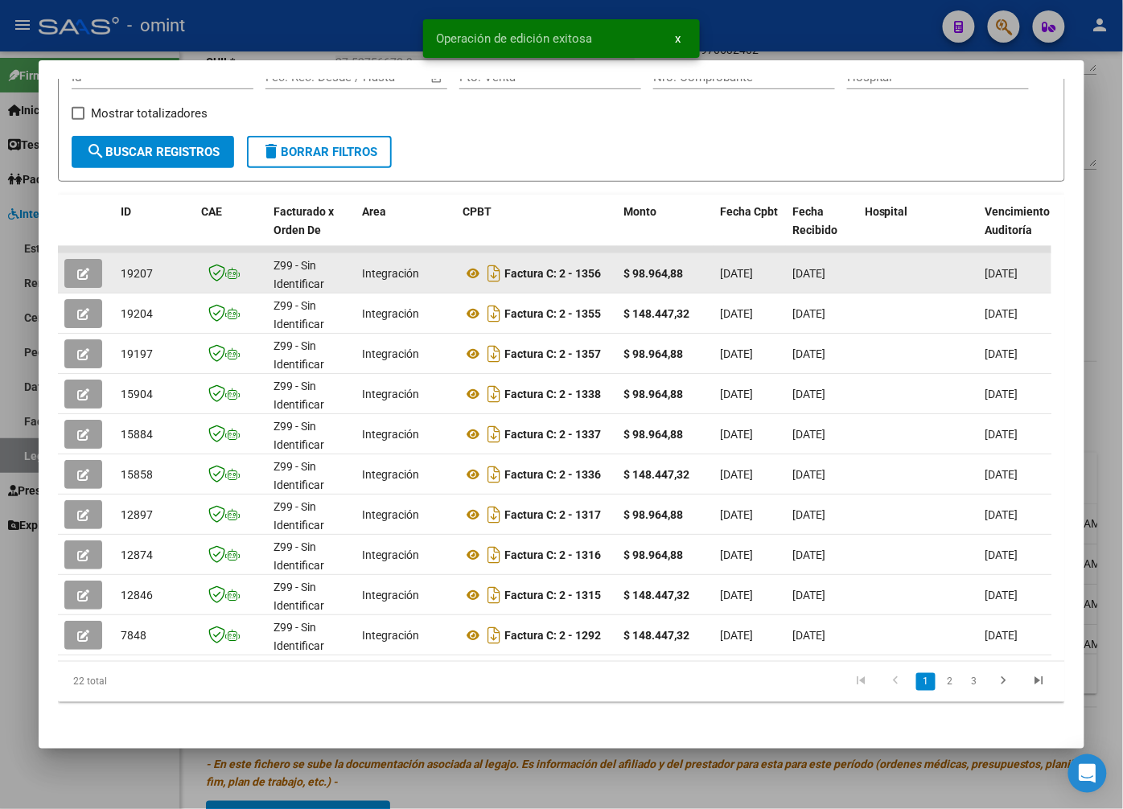
click at [147, 280] on span "19207" at bounding box center [137, 273] width 32 height 13
copy span "19207"
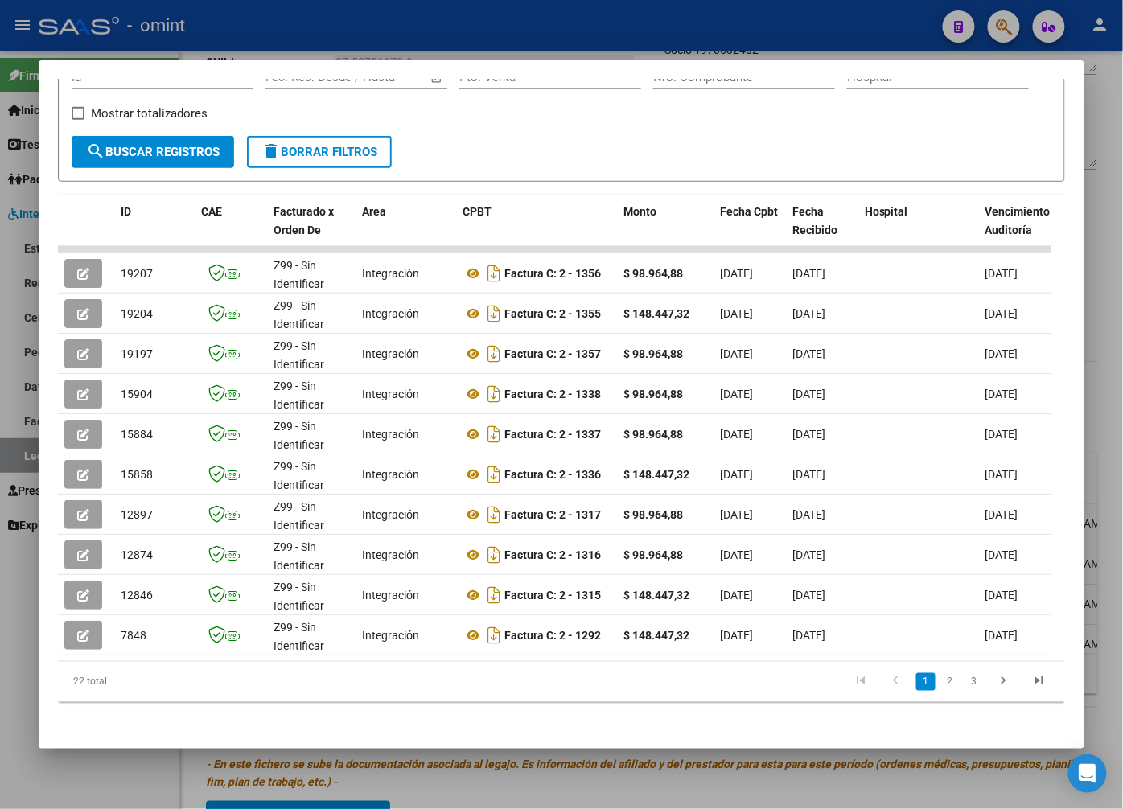
click at [301, 38] on div at bounding box center [561, 404] width 1123 height 809
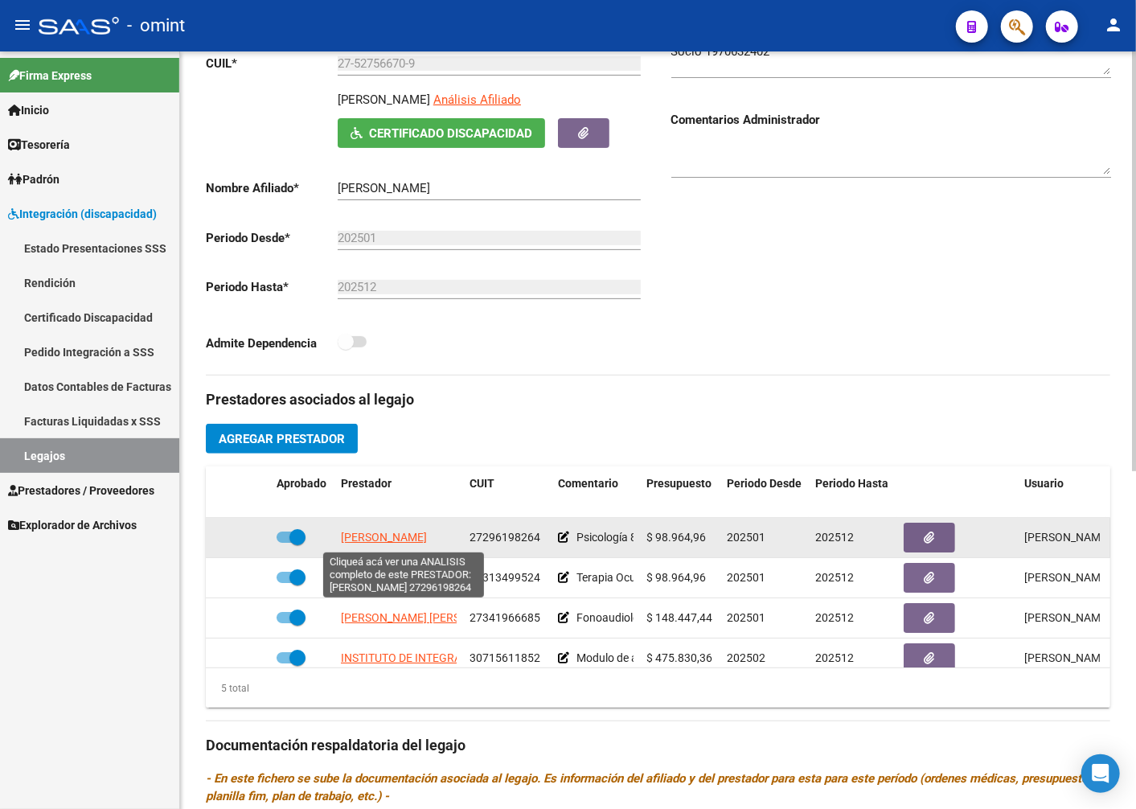
click at [427, 535] on span "DIMAS RUIZ MARIA SOL" at bounding box center [384, 537] width 86 height 13
type textarea "27296198264"
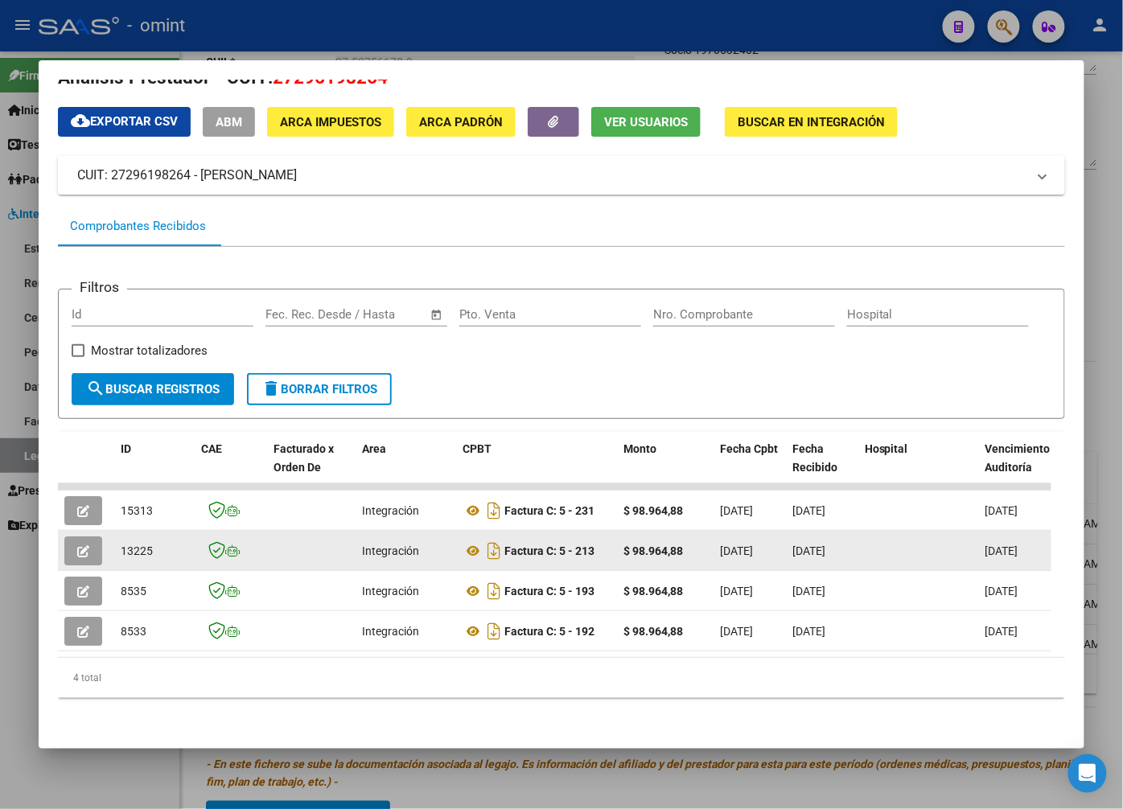
click at [83, 545] on icon "button" at bounding box center [83, 551] width 12 height 12
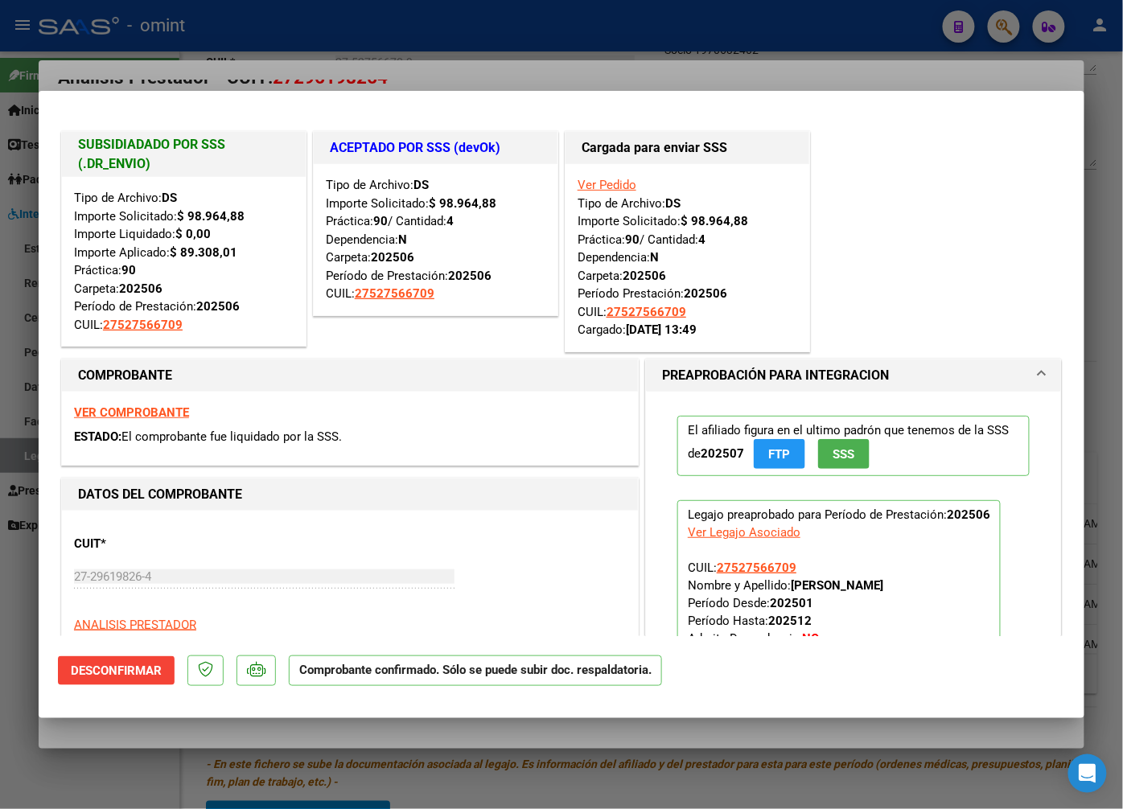
click at [420, 40] on div at bounding box center [561, 404] width 1123 height 809
type input "$ 0,00"
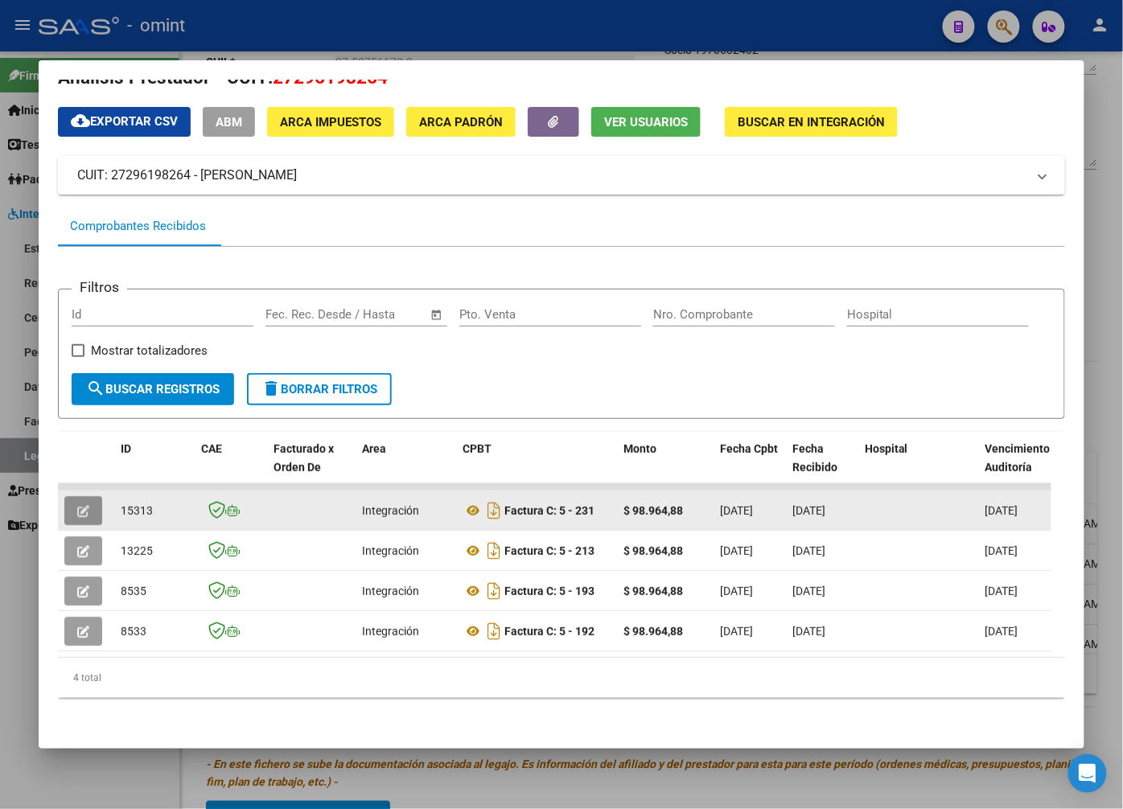
click at [84, 503] on span "button" at bounding box center [83, 510] width 12 height 14
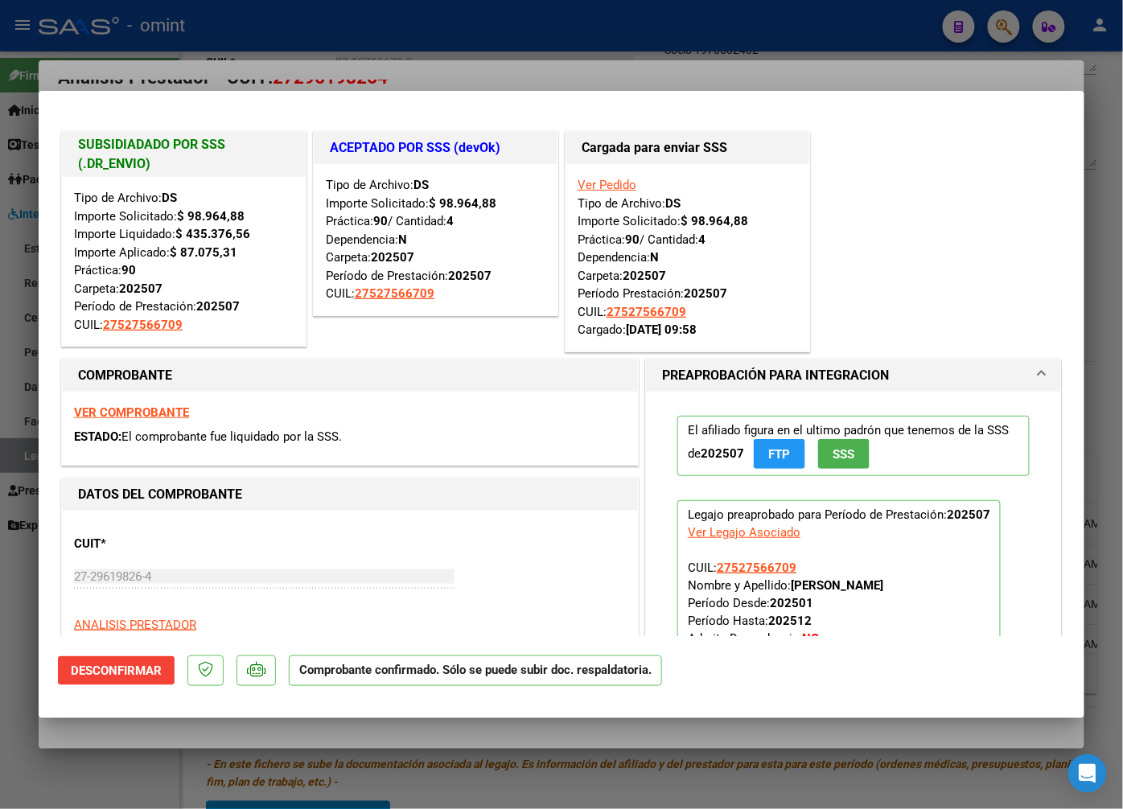
click at [360, 49] on div at bounding box center [561, 404] width 1123 height 809
type input "$ 0,00"
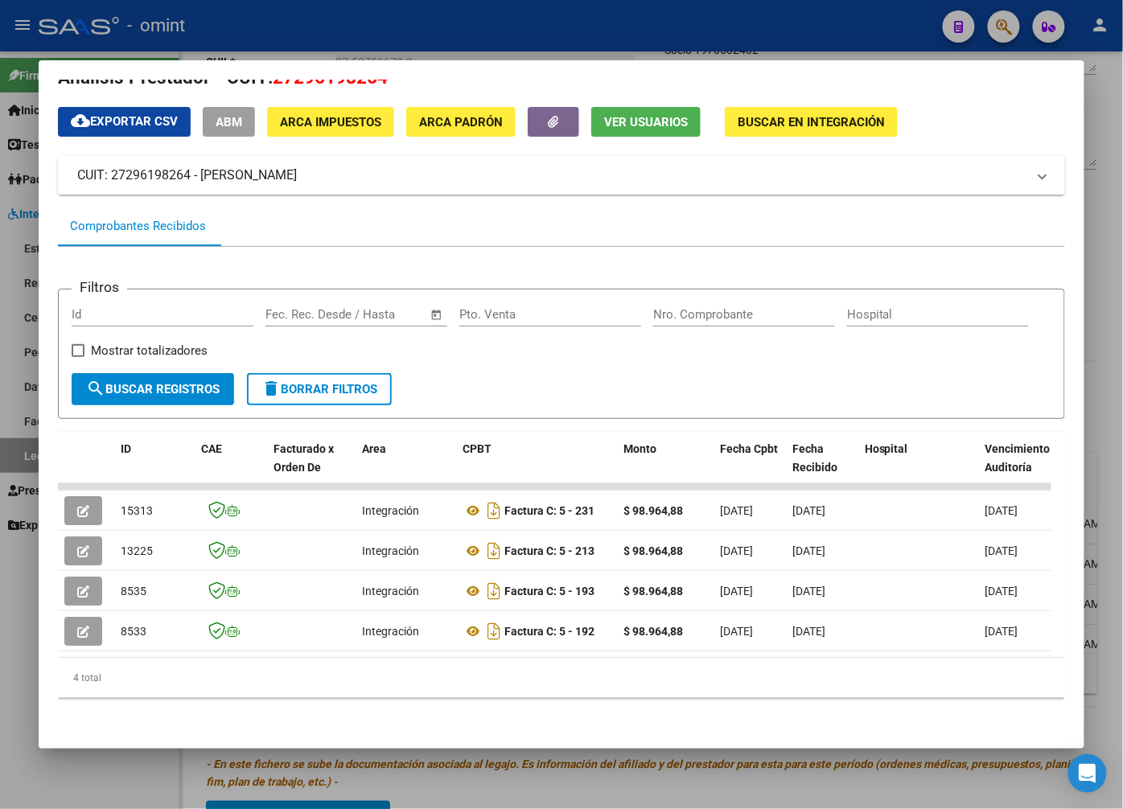
click at [311, 47] on div at bounding box center [561, 404] width 1123 height 809
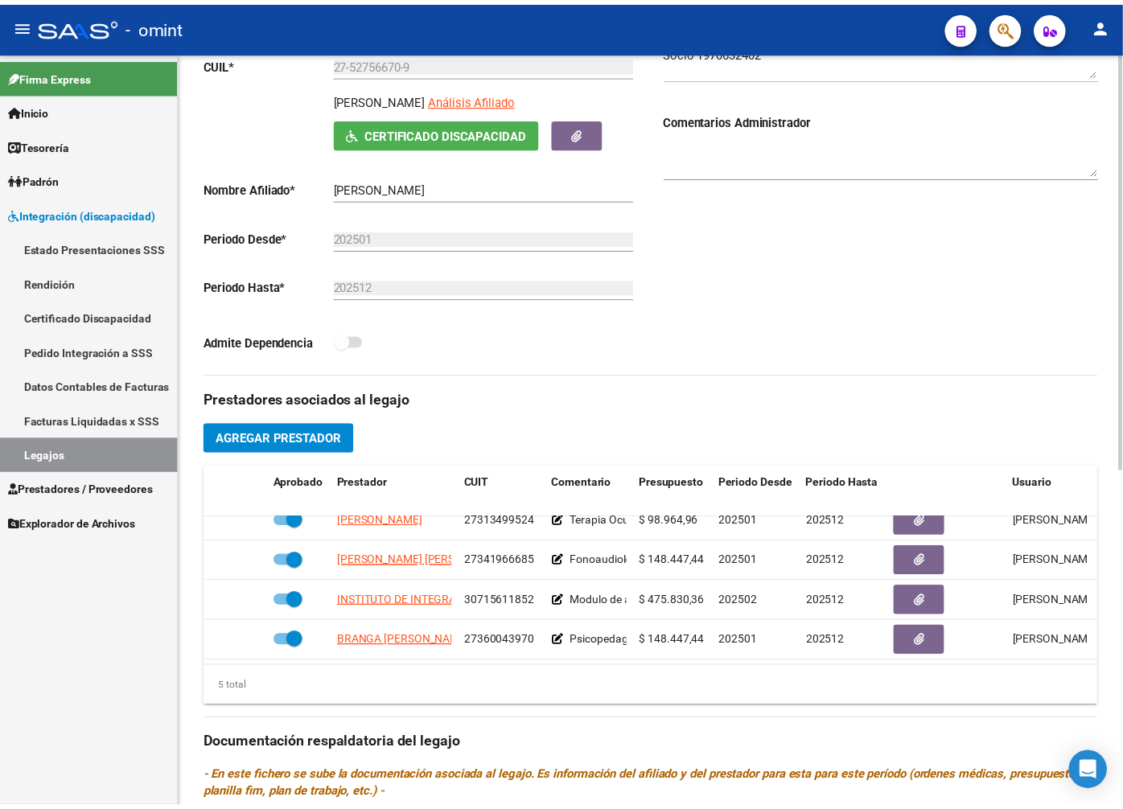
scroll to position [69, 0]
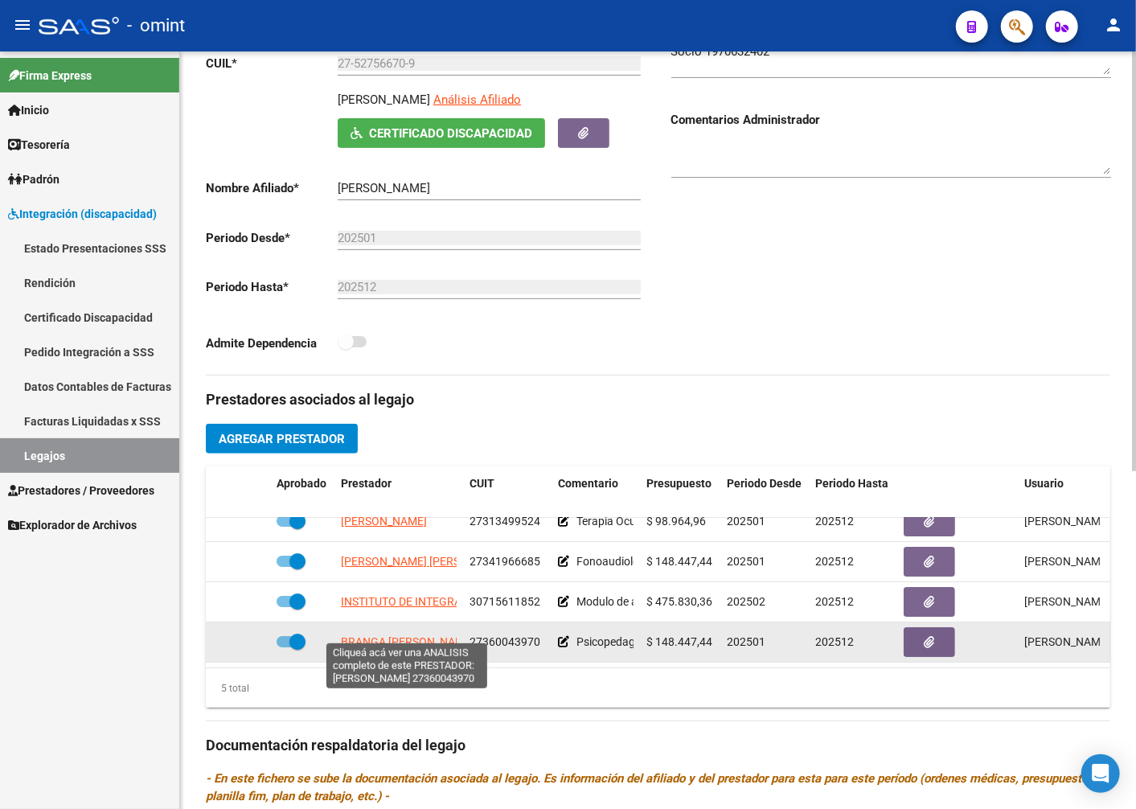
click at [391, 635] on span "BRANGA AYELEN YANINA" at bounding box center [408, 641] width 134 height 13
type textarea "27360043970"
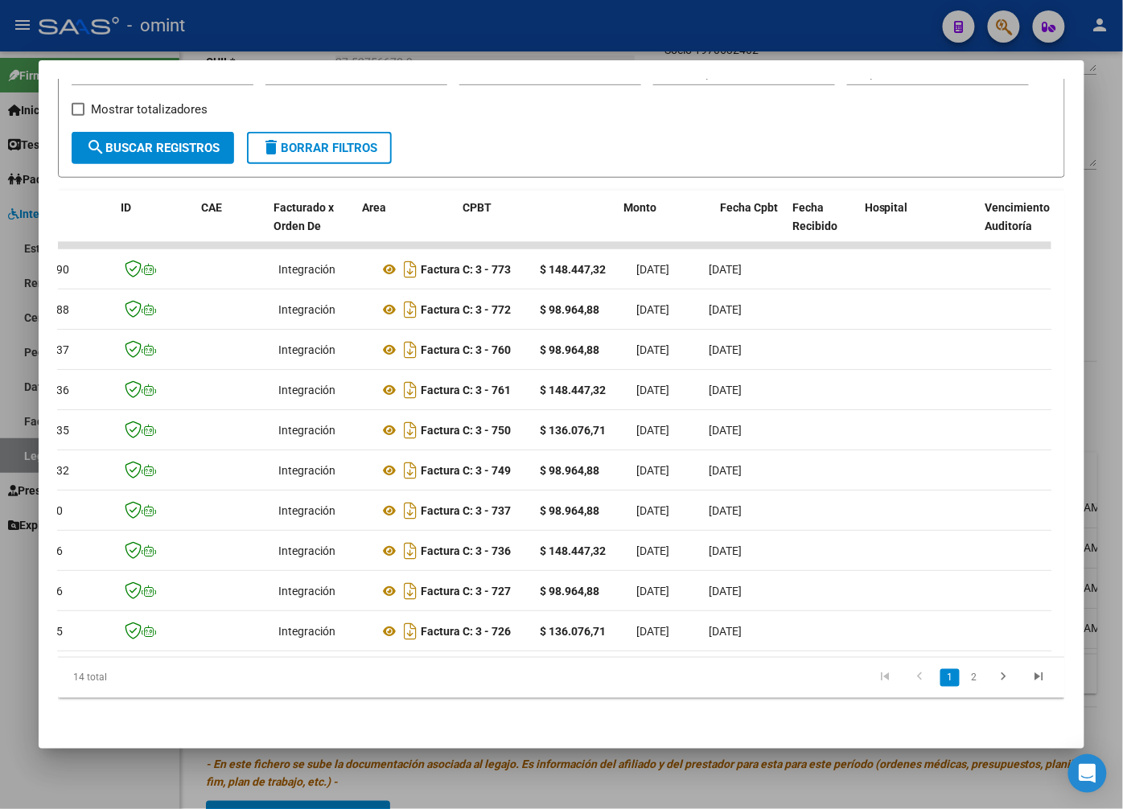
scroll to position [0, 0]
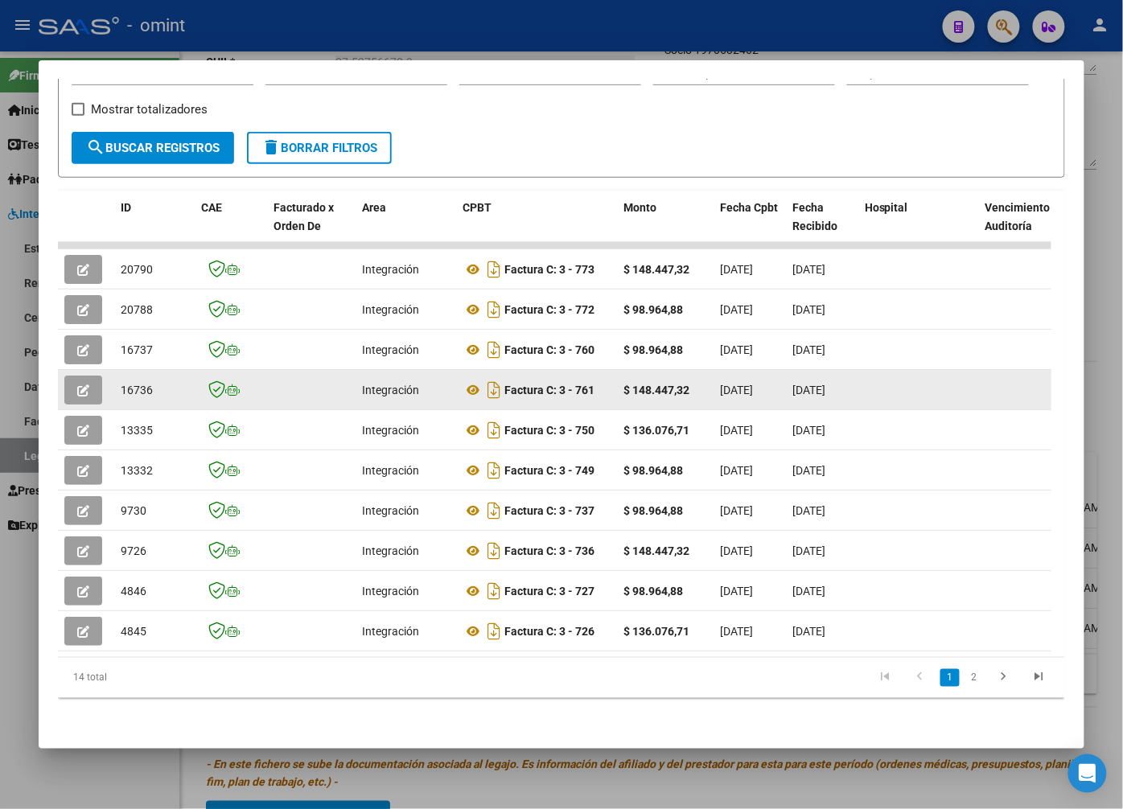
drag, startPoint x: 422, startPoint y: 380, endPoint x: 109, endPoint y: 387, distance: 313.0
drag, startPoint x: 109, startPoint y: 387, endPoint x: 84, endPoint y: 375, distance: 27.7
click at [84, 384] on icon "button" at bounding box center [83, 390] width 12 height 12
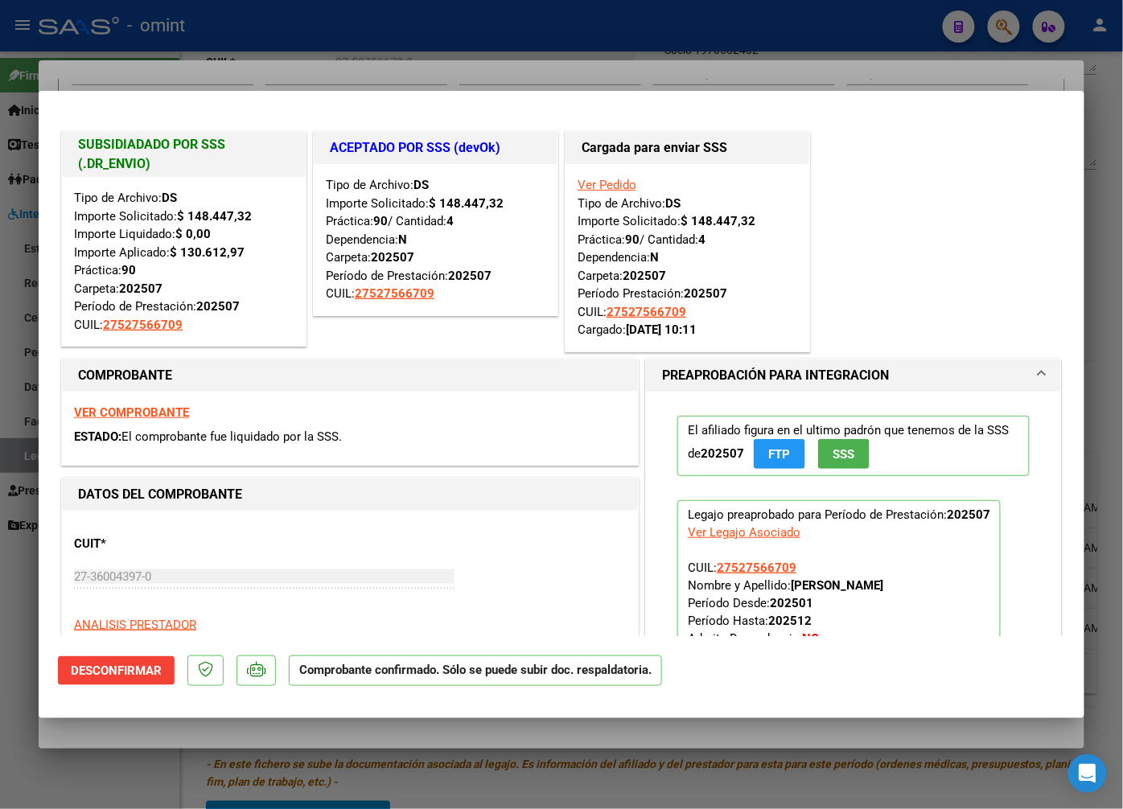
click at [370, 53] on div at bounding box center [561, 404] width 1123 height 809
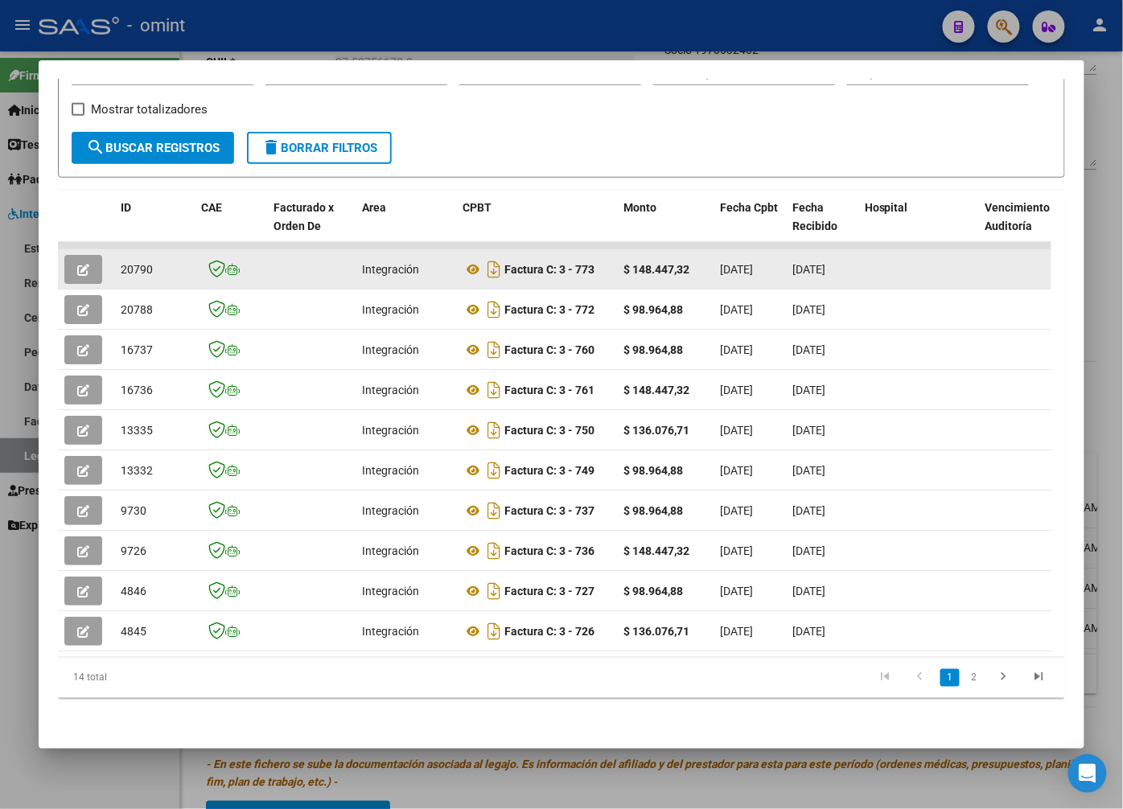
click at [86, 264] on icon "button" at bounding box center [83, 270] width 12 height 12
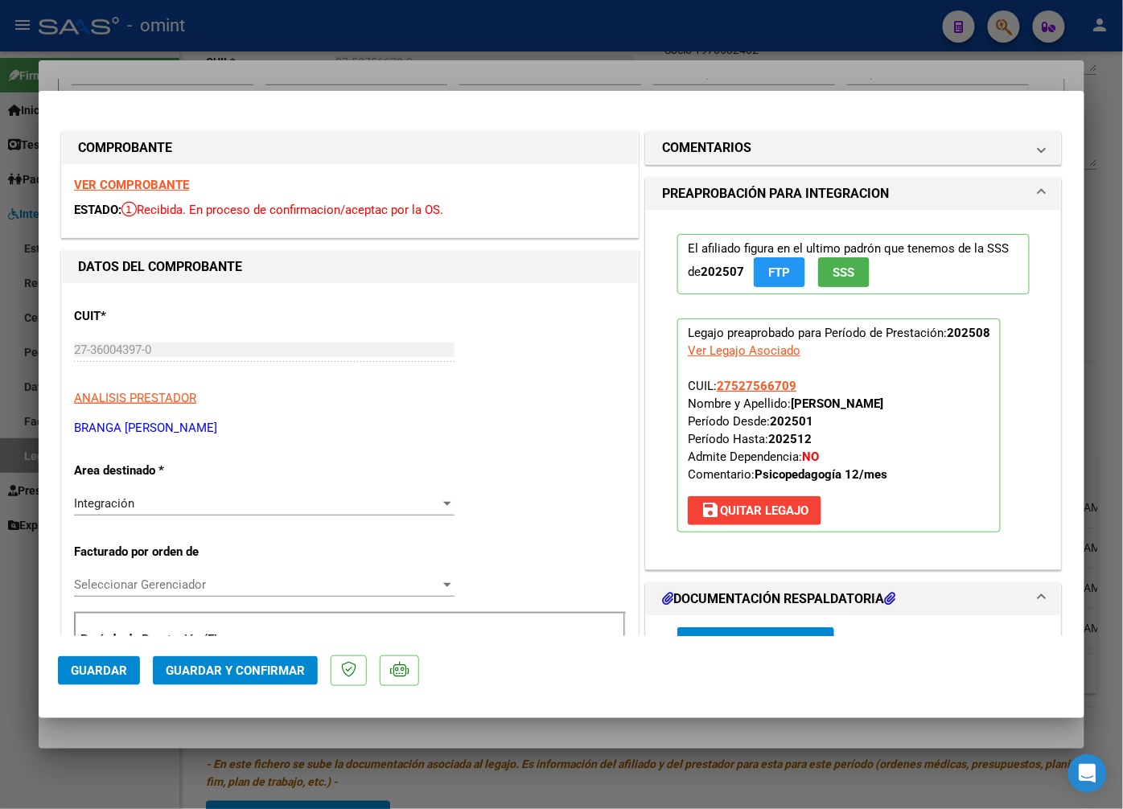
click at [133, 185] on strong "VER COMPROBANTE" at bounding box center [131, 185] width 115 height 14
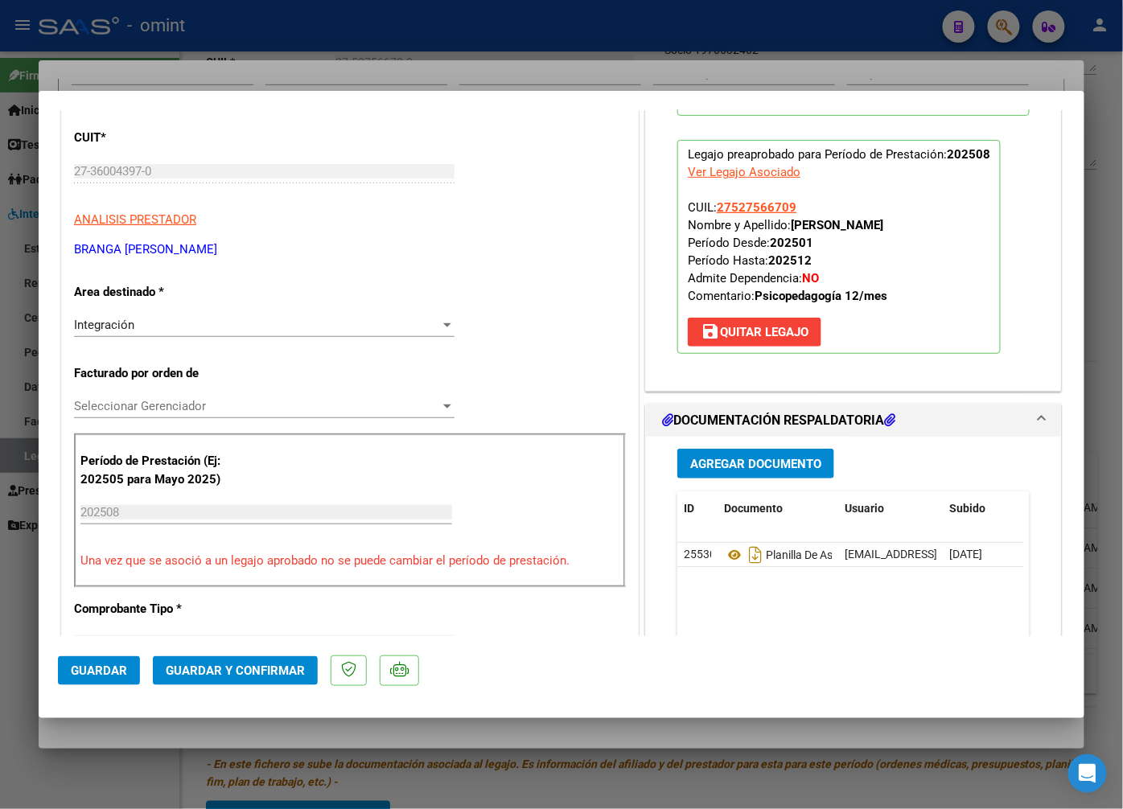
scroll to position [268, 0]
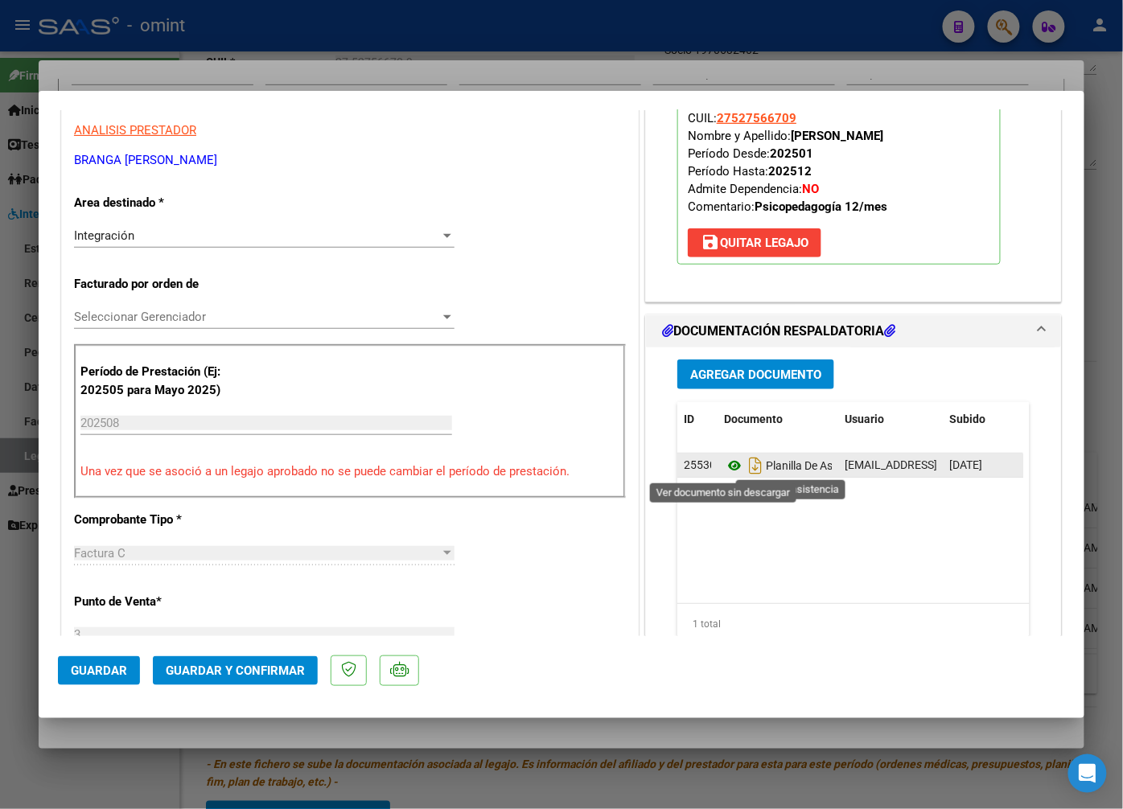
click at [726, 461] on icon at bounding box center [734, 465] width 21 height 19
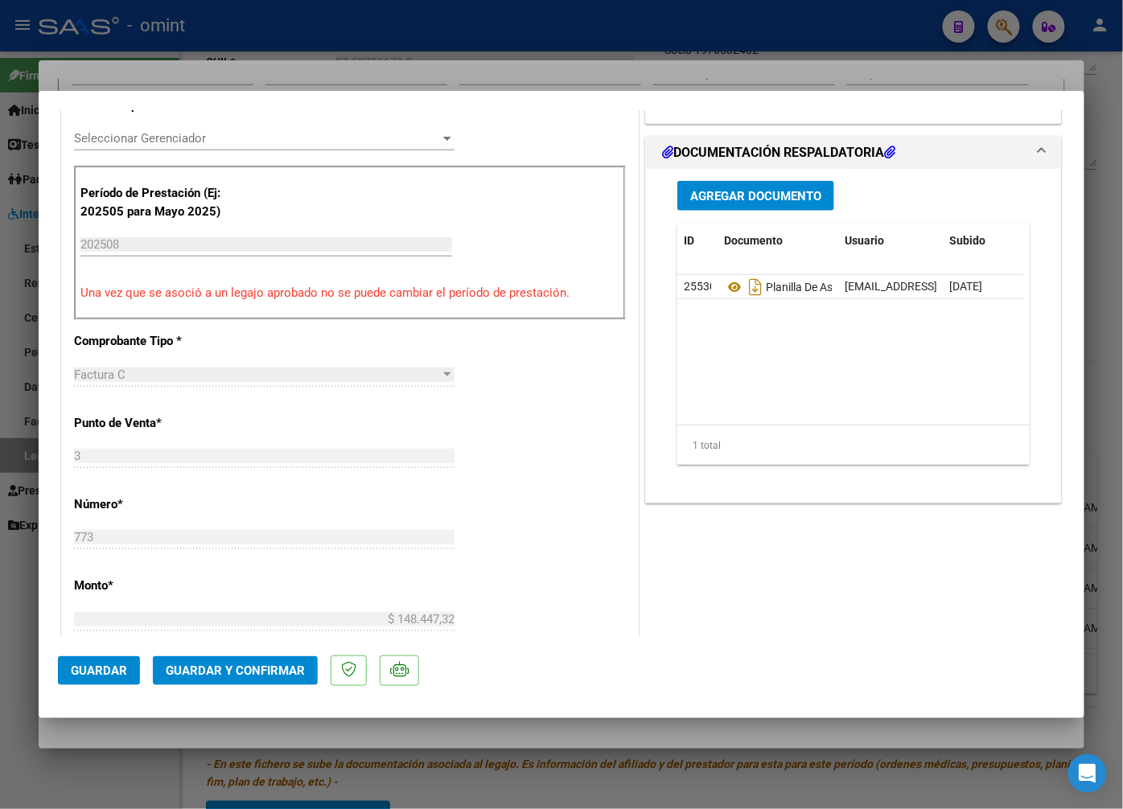
scroll to position [625, 0]
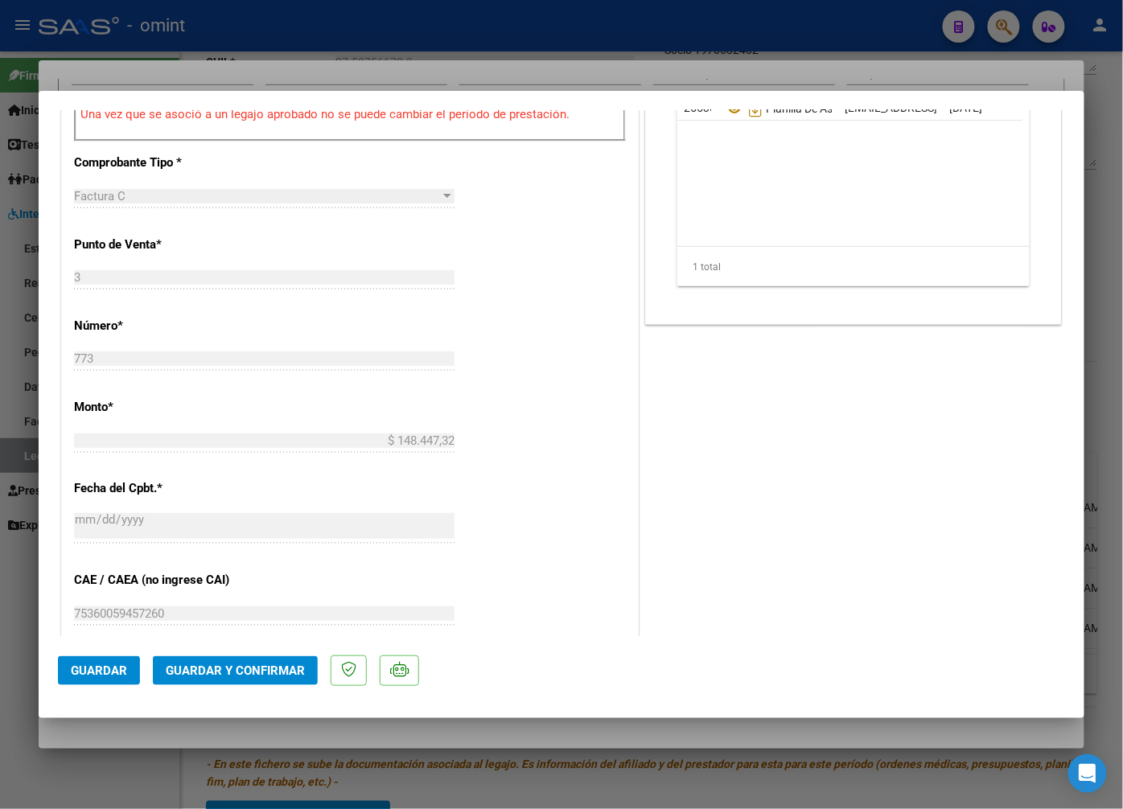
click at [201, 665] on span "Guardar y Confirmar" at bounding box center [235, 671] width 139 height 14
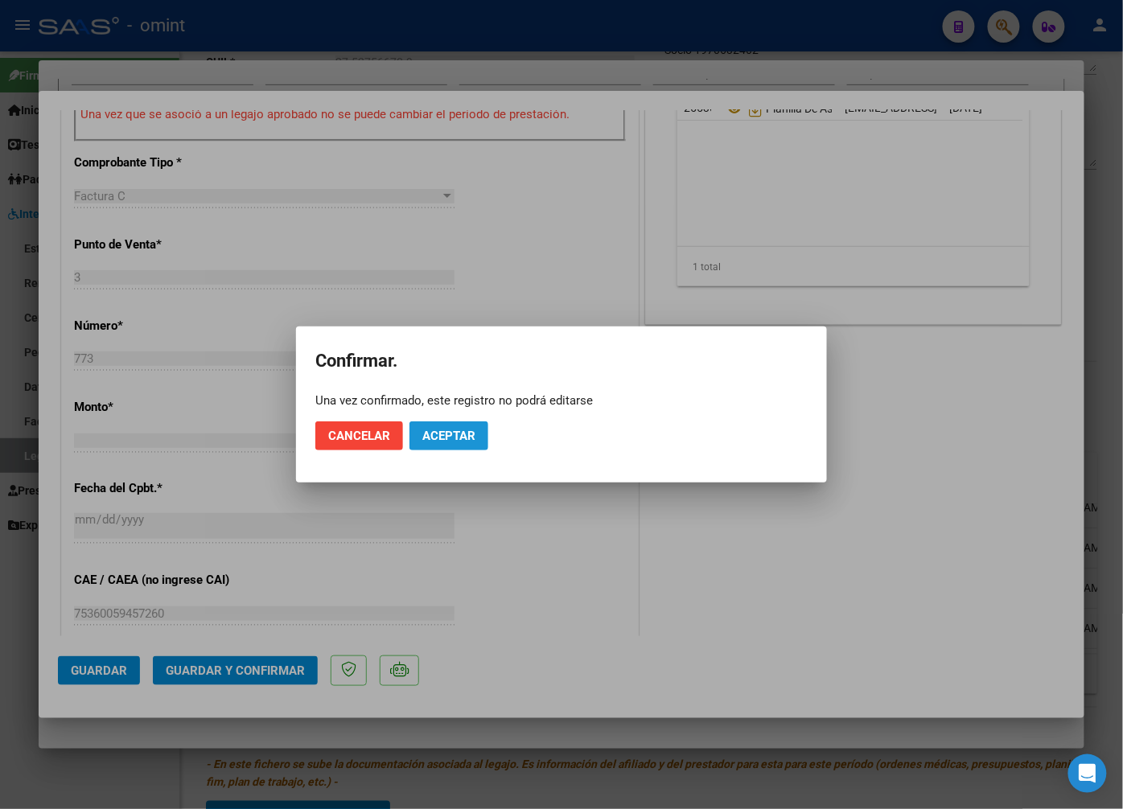
click at [475, 433] on span "Aceptar" at bounding box center [448, 436] width 53 height 14
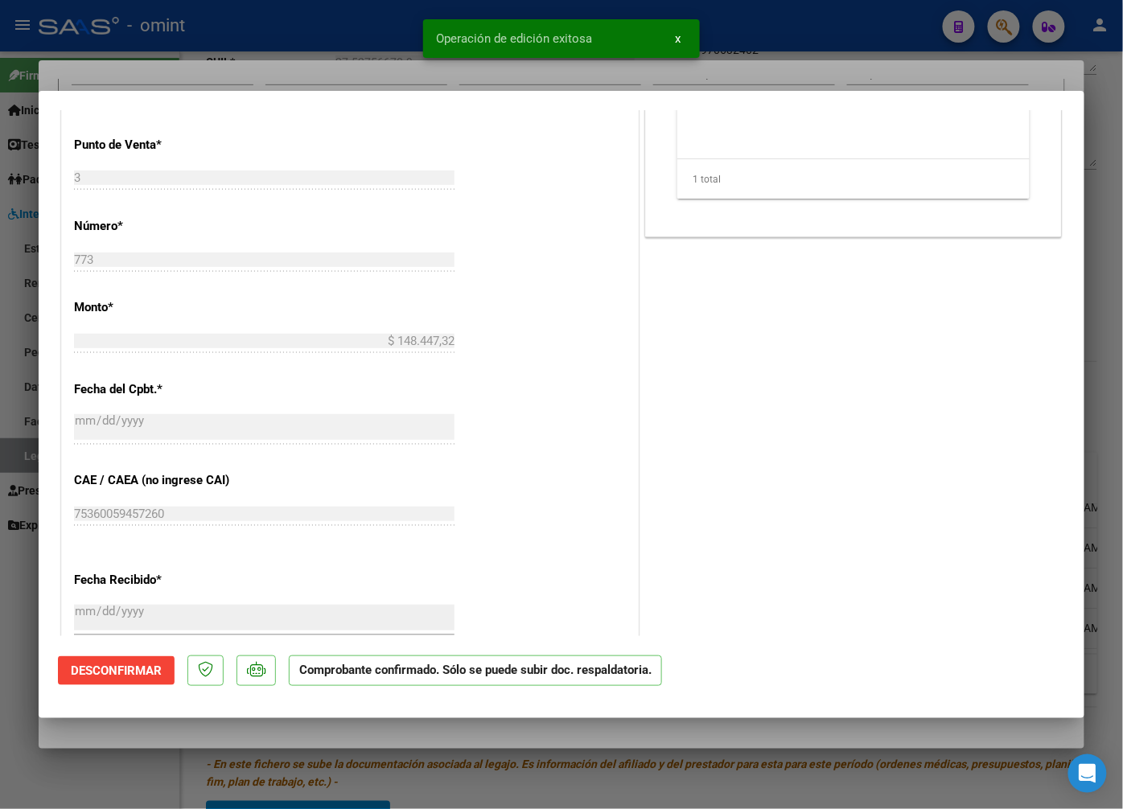
click at [363, 44] on div at bounding box center [561, 404] width 1123 height 809
type input "$ 0,00"
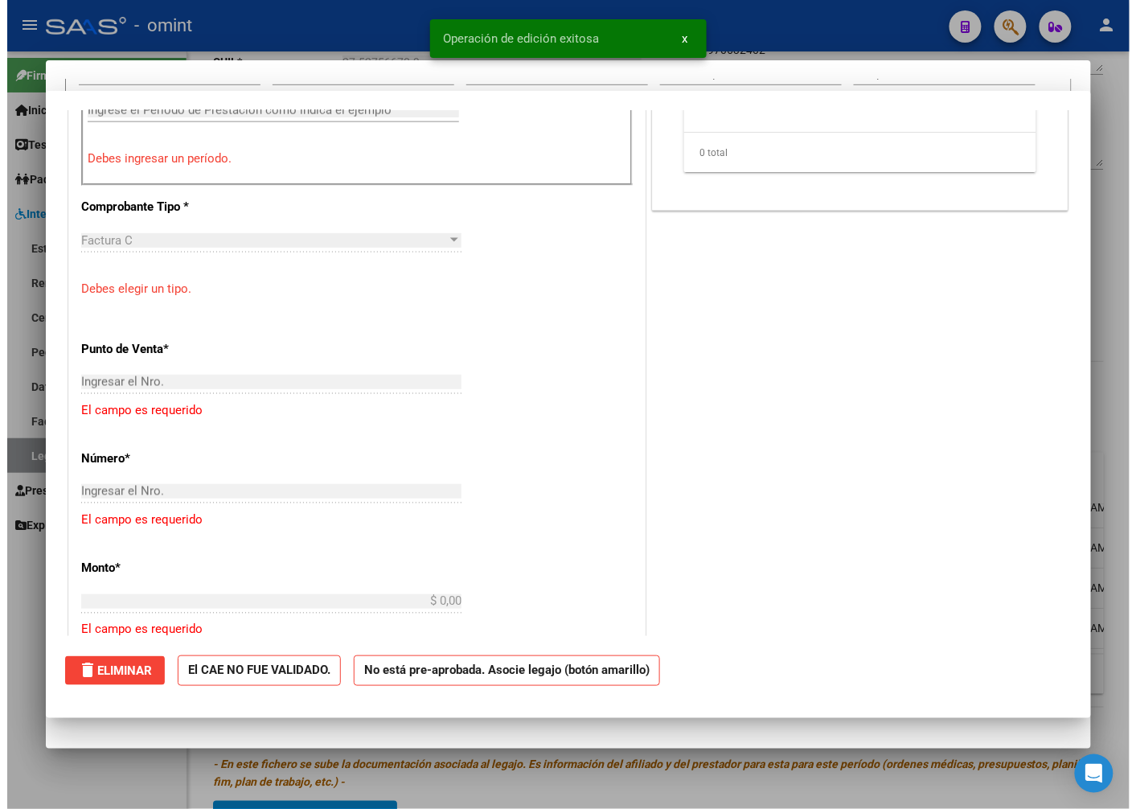
scroll to position [654, 0]
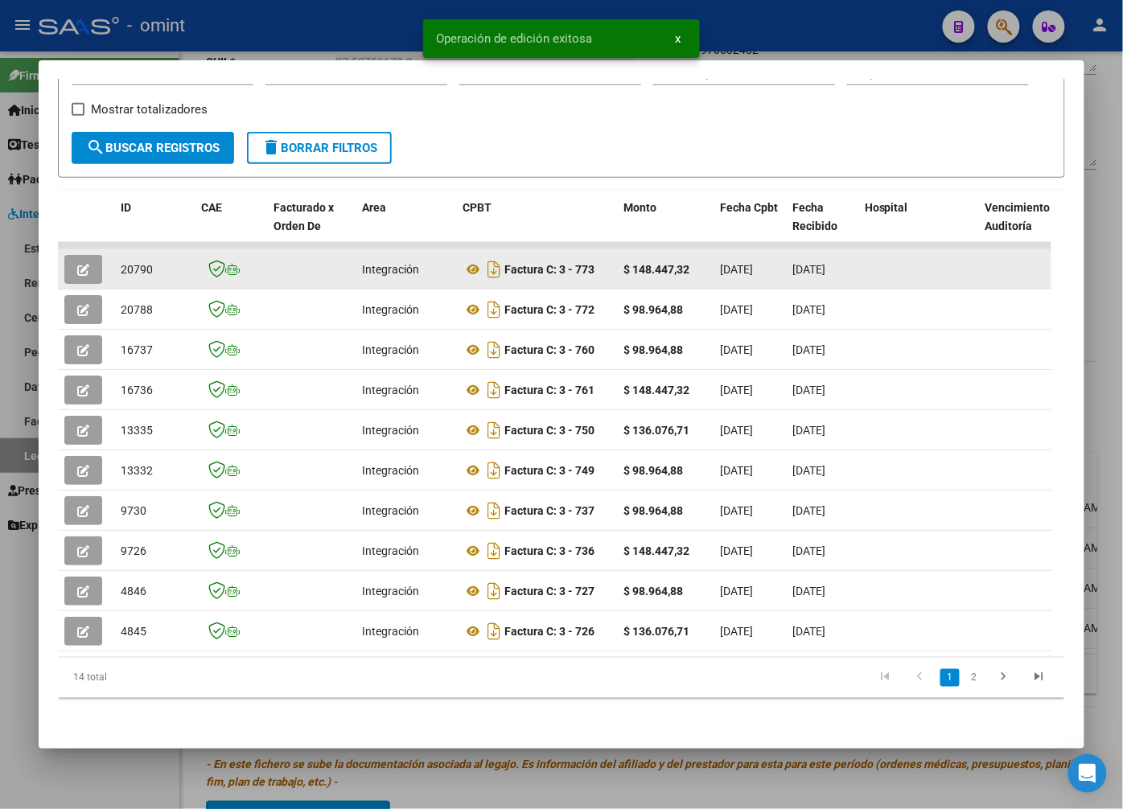
click at [140, 263] on span "20790" at bounding box center [137, 269] width 32 height 13
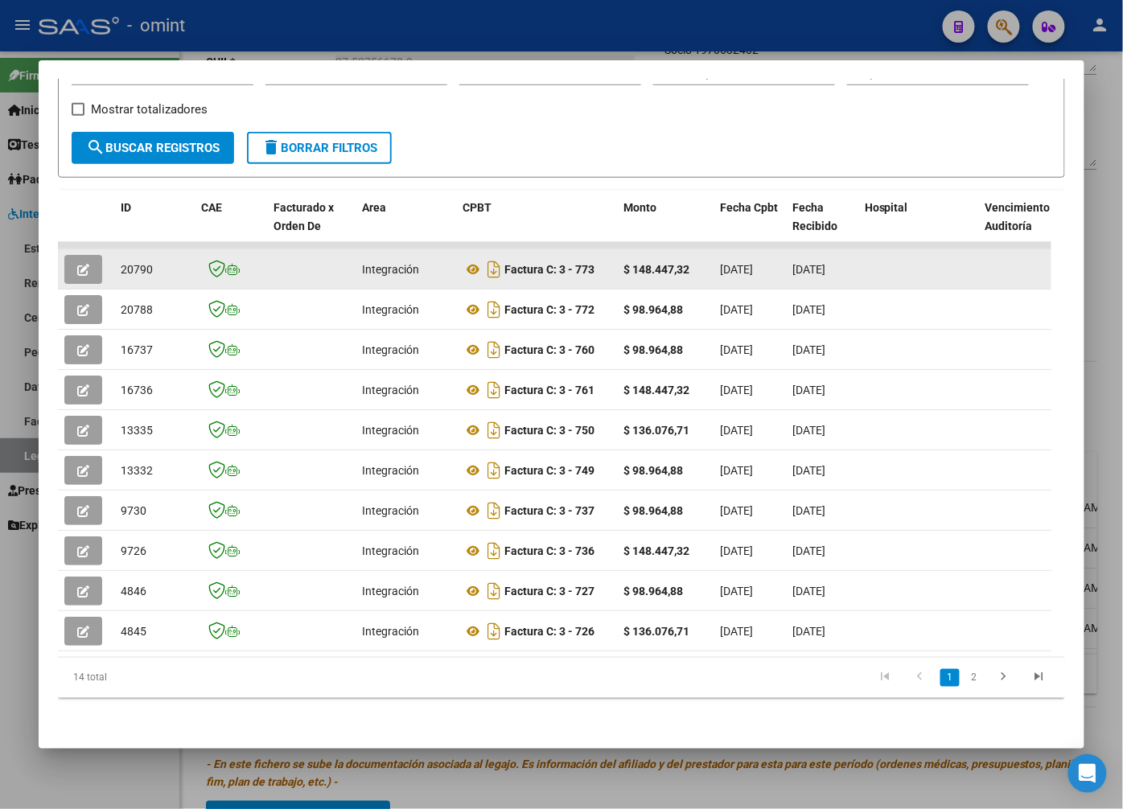
copy span "20790"
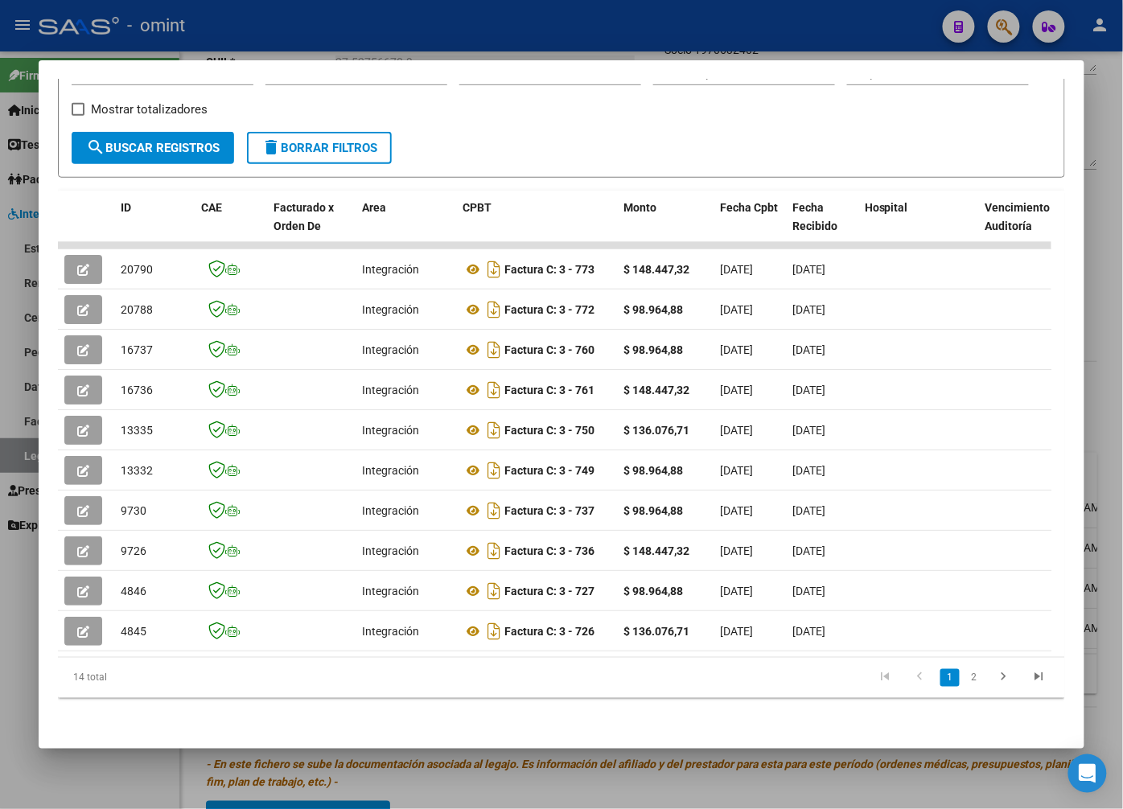
click at [275, 42] on div at bounding box center [561, 404] width 1123 height 809
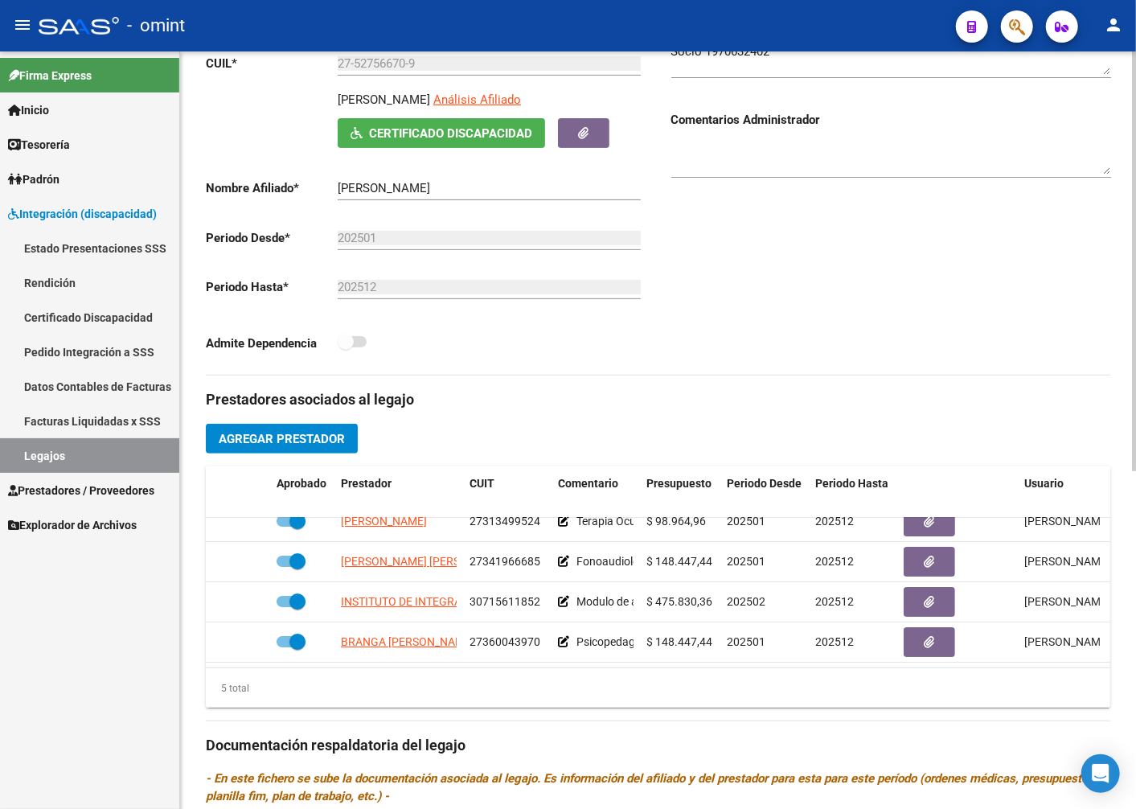
scroll to position [0, 0]
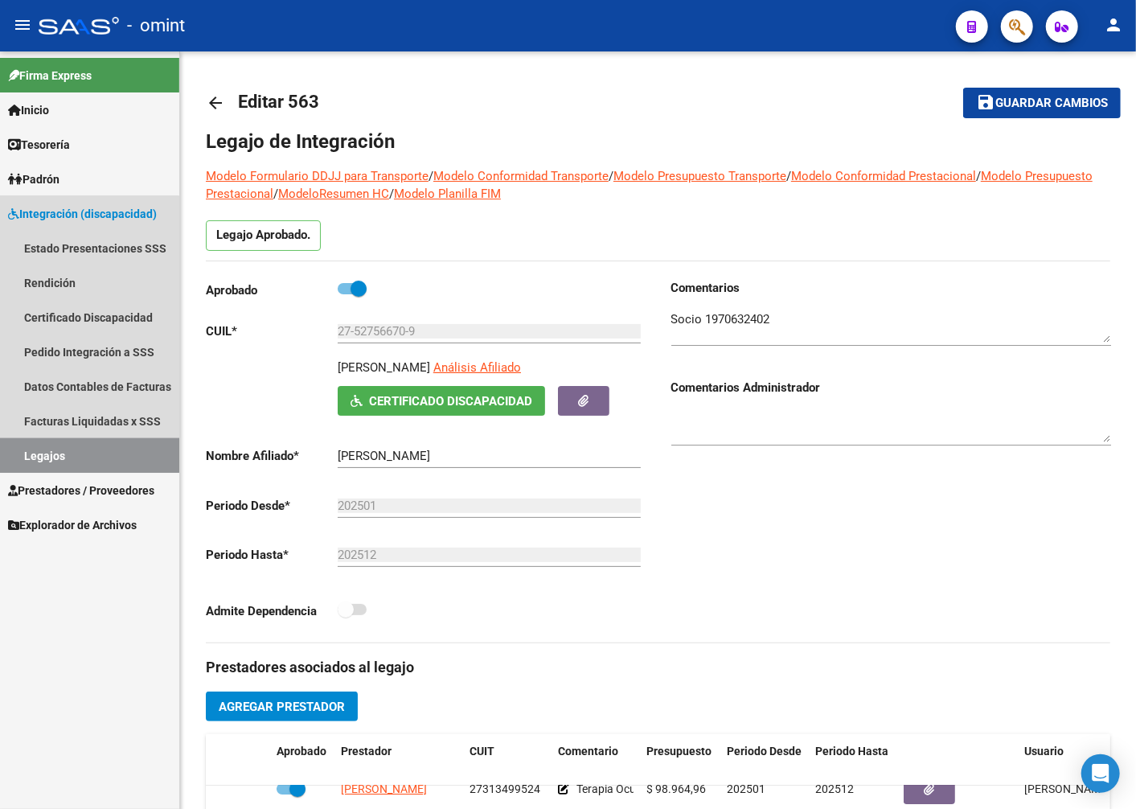
click at [40, 446] on link "Legajos" at bounding box center [89, 455] width 179 height 35
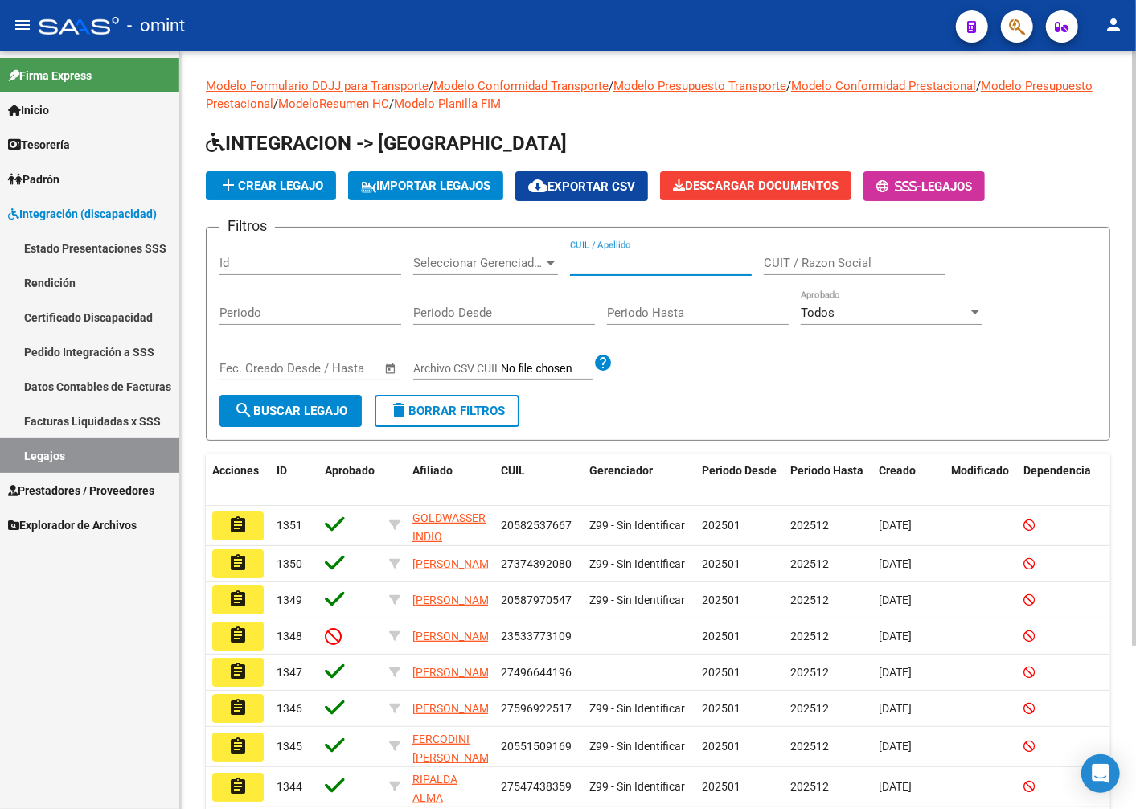
paste input "20569781524"
type input "20569781524"
click at [275, 405] on span "search Buscar Legajo" at bounding box center [290, 411] width 113 height 14
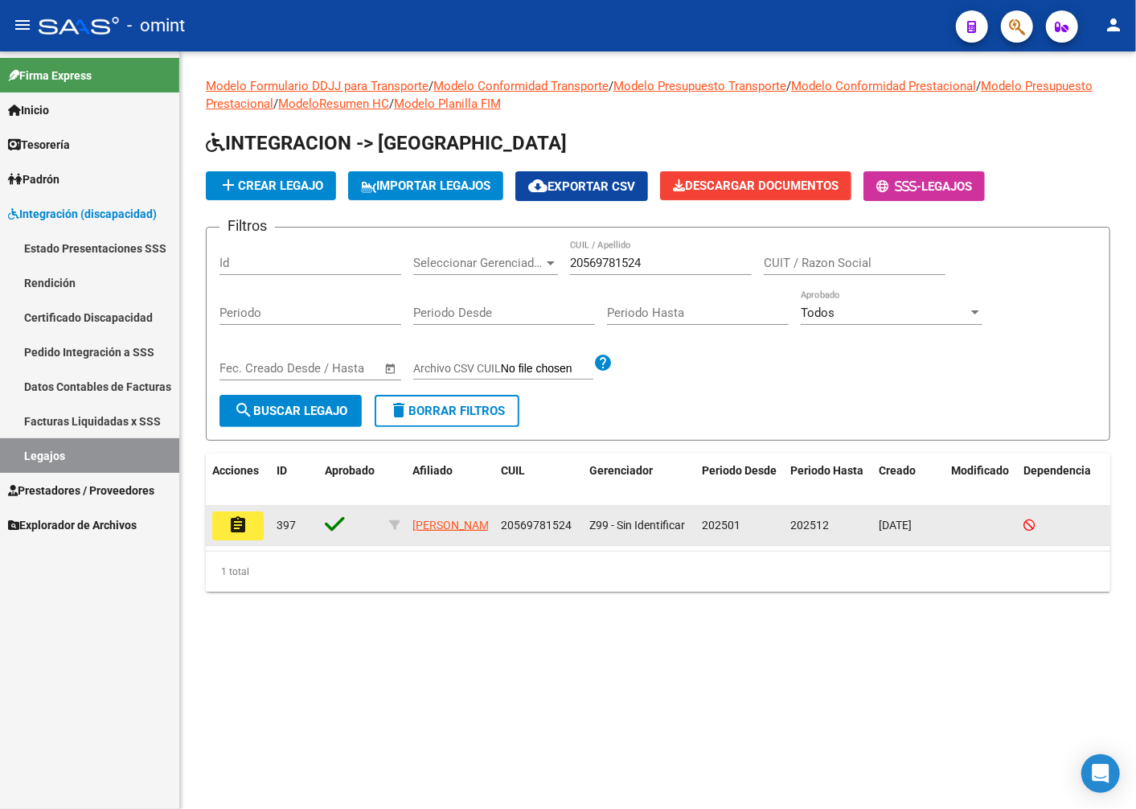
click at [249, 528] on button "assignment" at bounding box center [237, 526] width 51 height 29
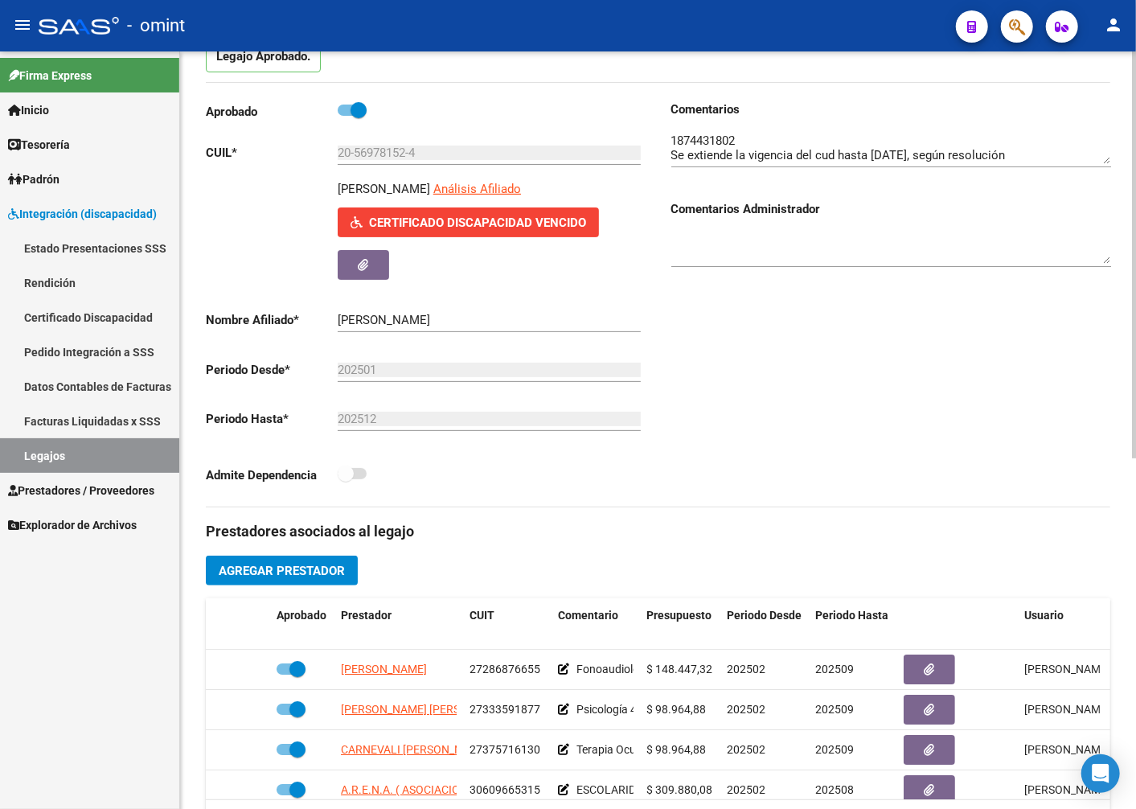
scroll to position [268, 0]
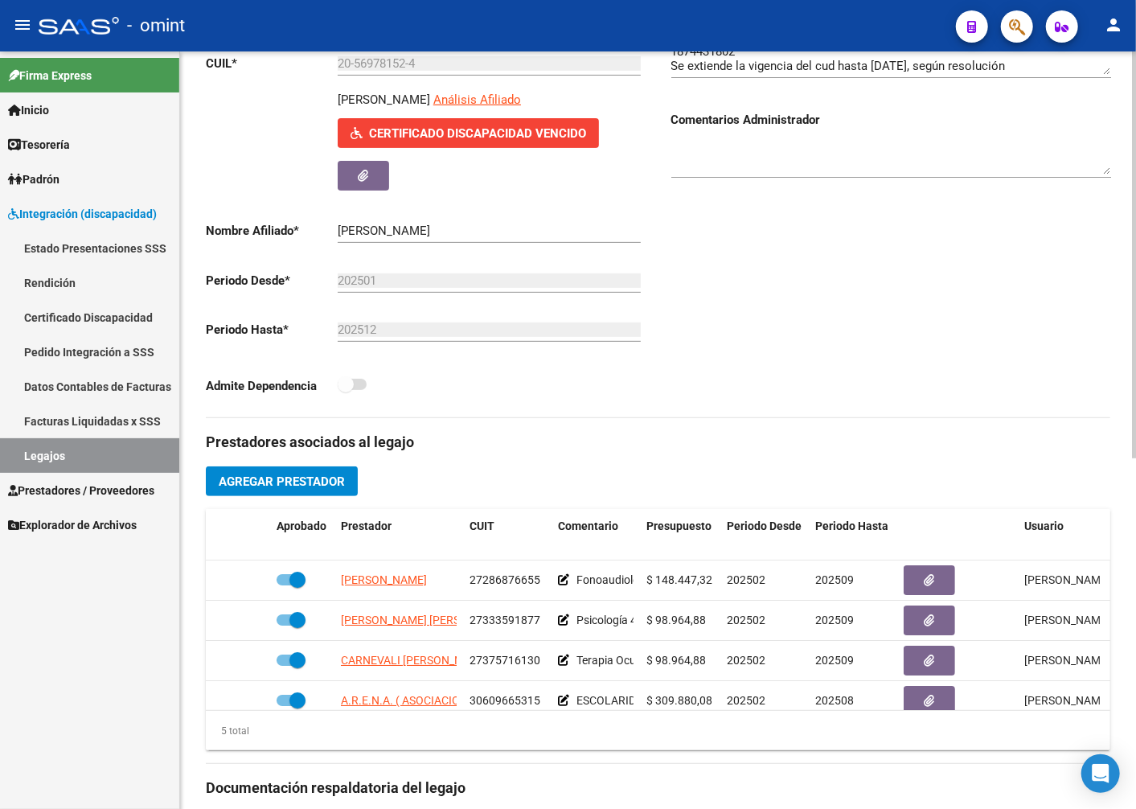
click at [631, 735] on div "5 total" at bounding box center [658, 731] width 905 height 40
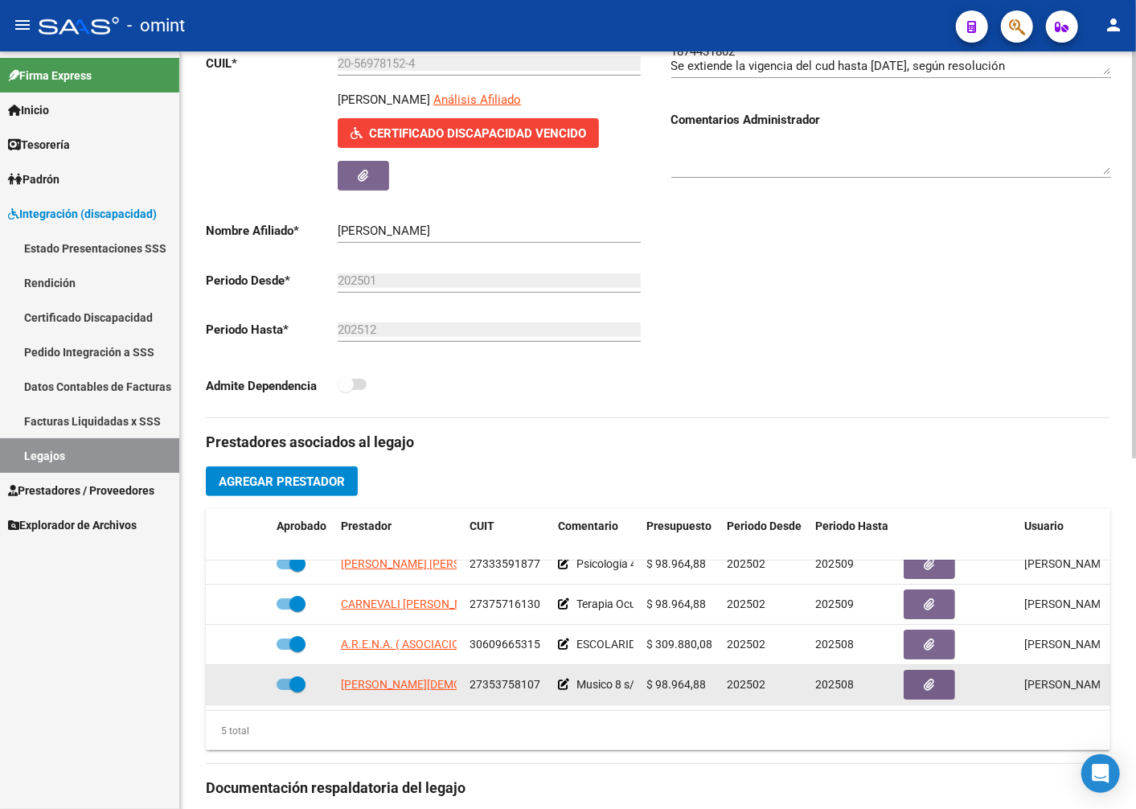
scroll to position [0, 0]
